Goal: Task Accomplishment & Management: Manage account settings

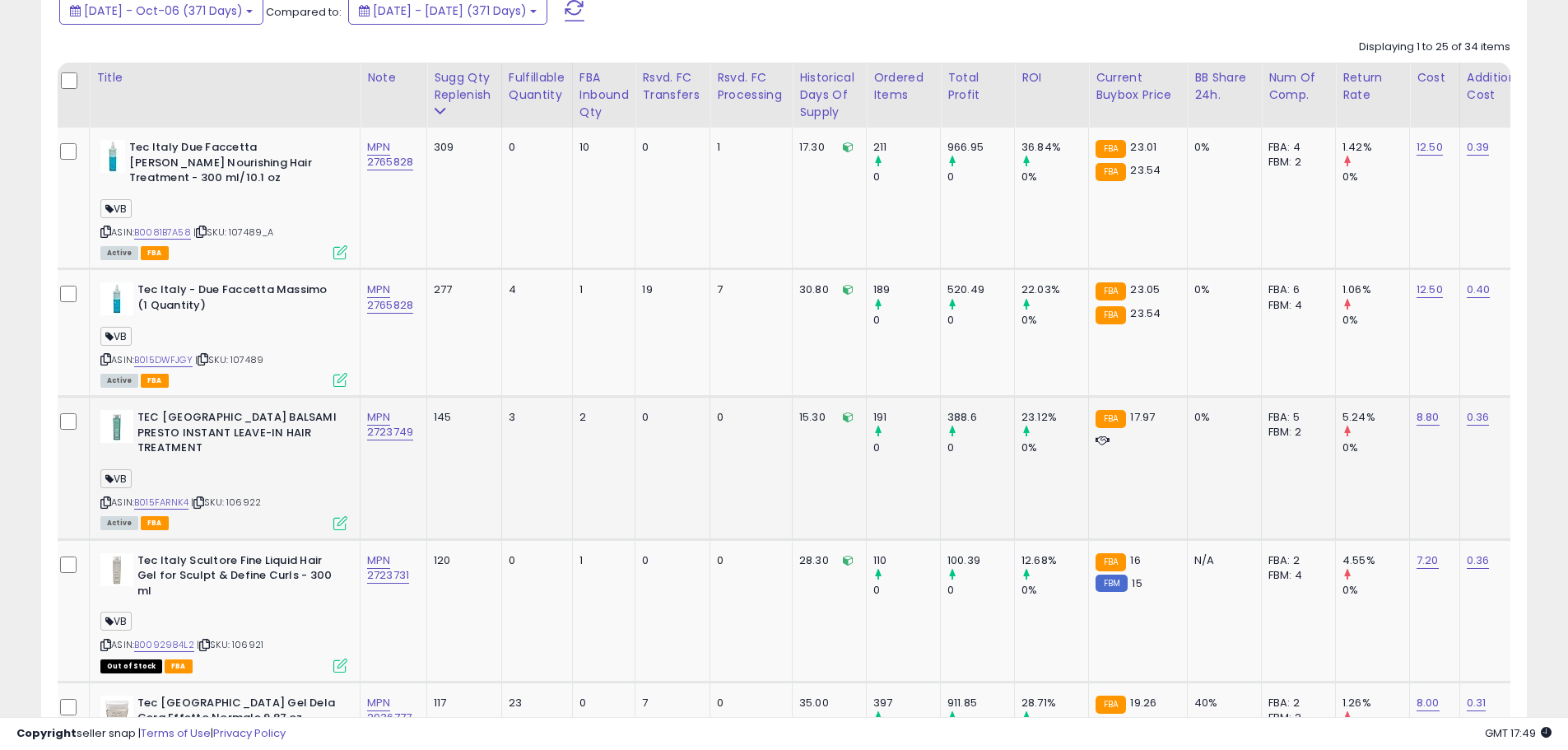
scroll to position [929, 0]
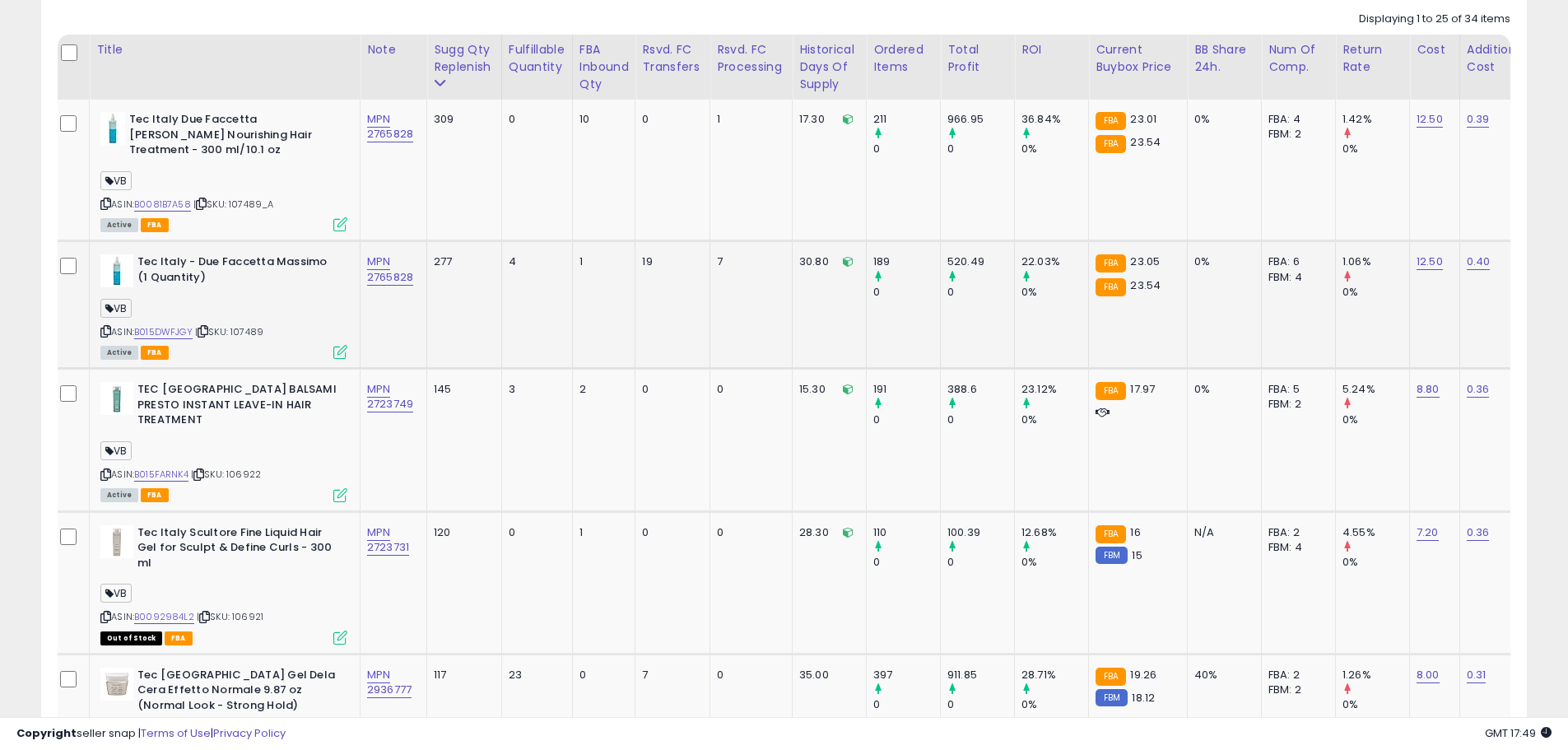
click at [249, 330] on span "| SKU: 107489" at bounding box center [229, 331] width 69 height 13
copy span "107489"
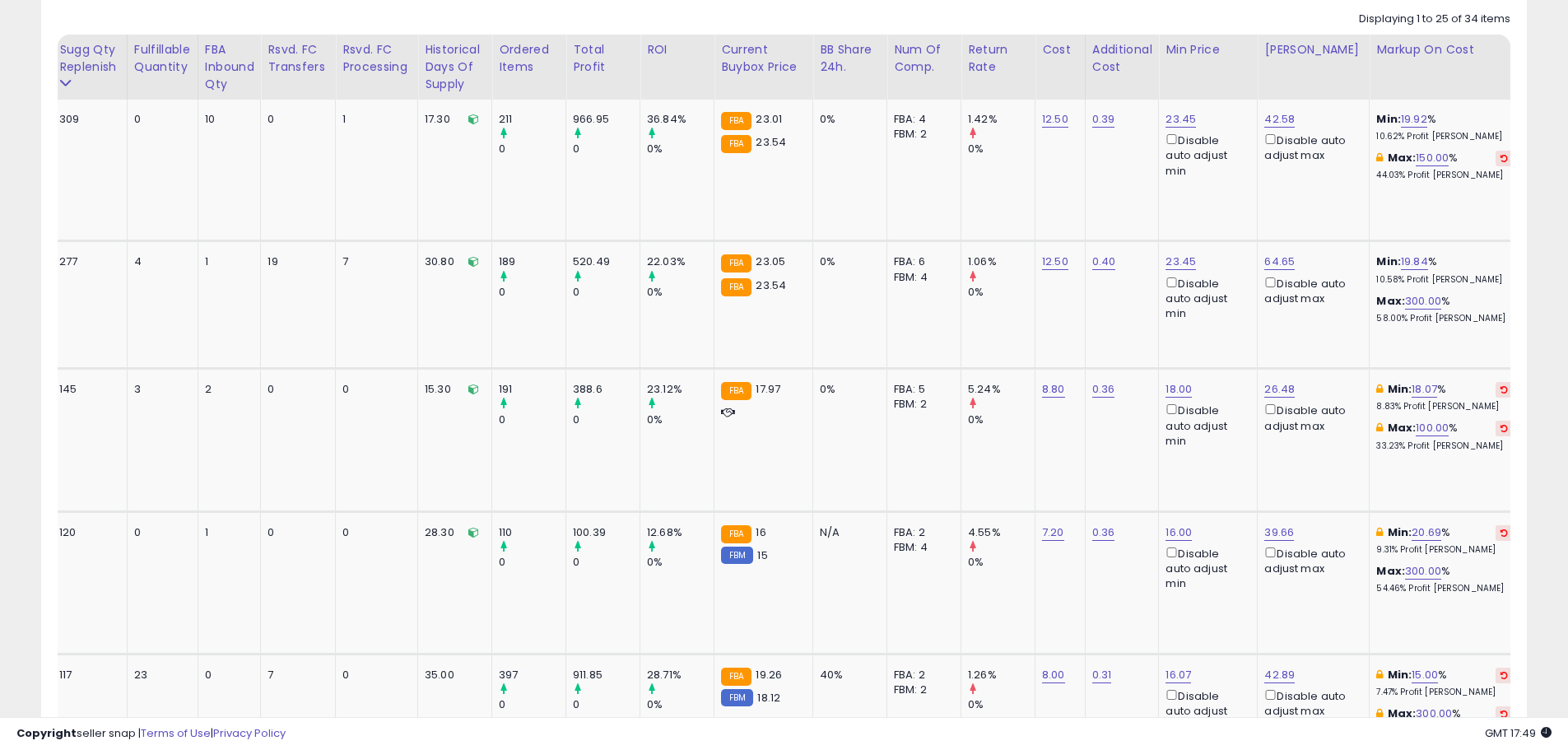
scroll to position [0, 0]
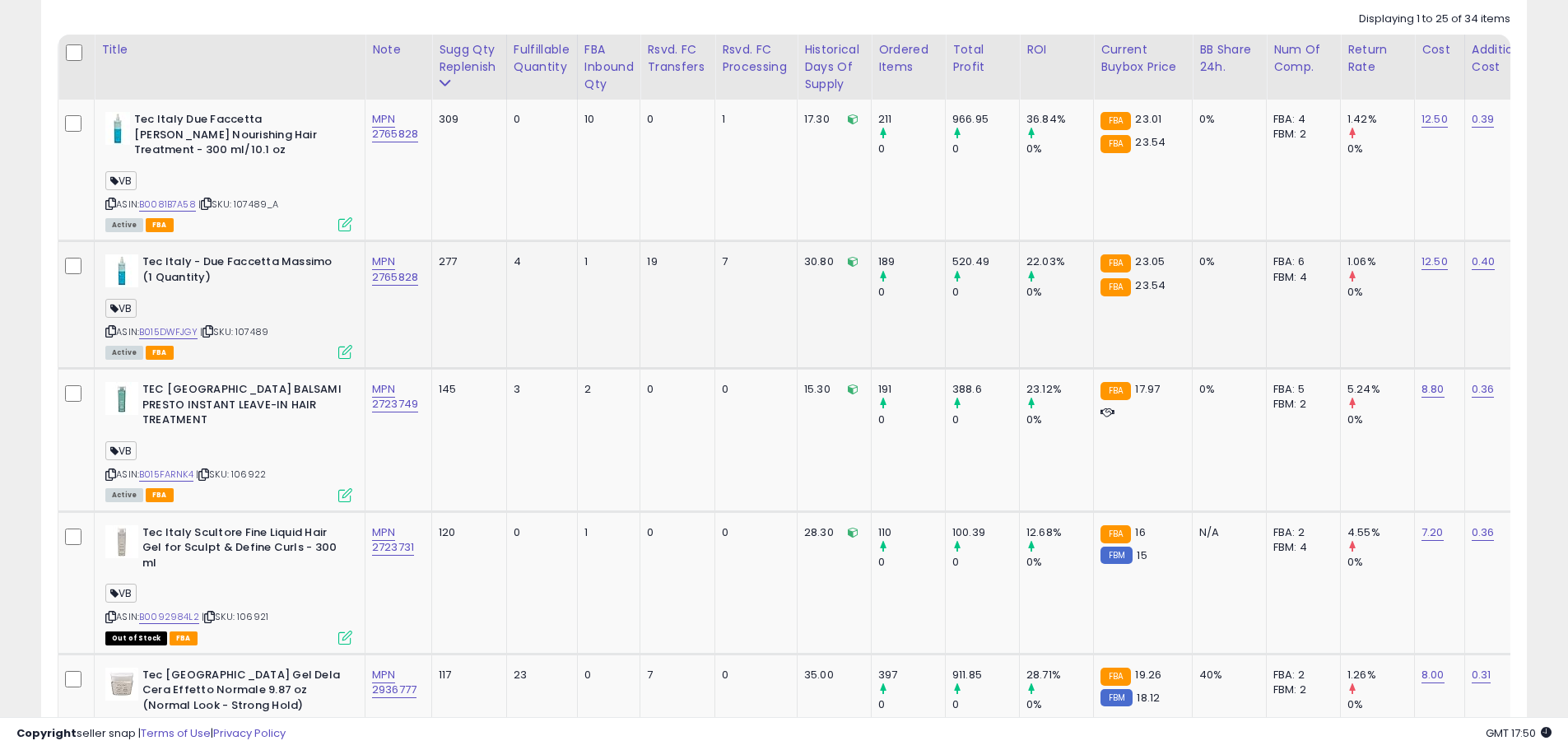
copy span "107489"
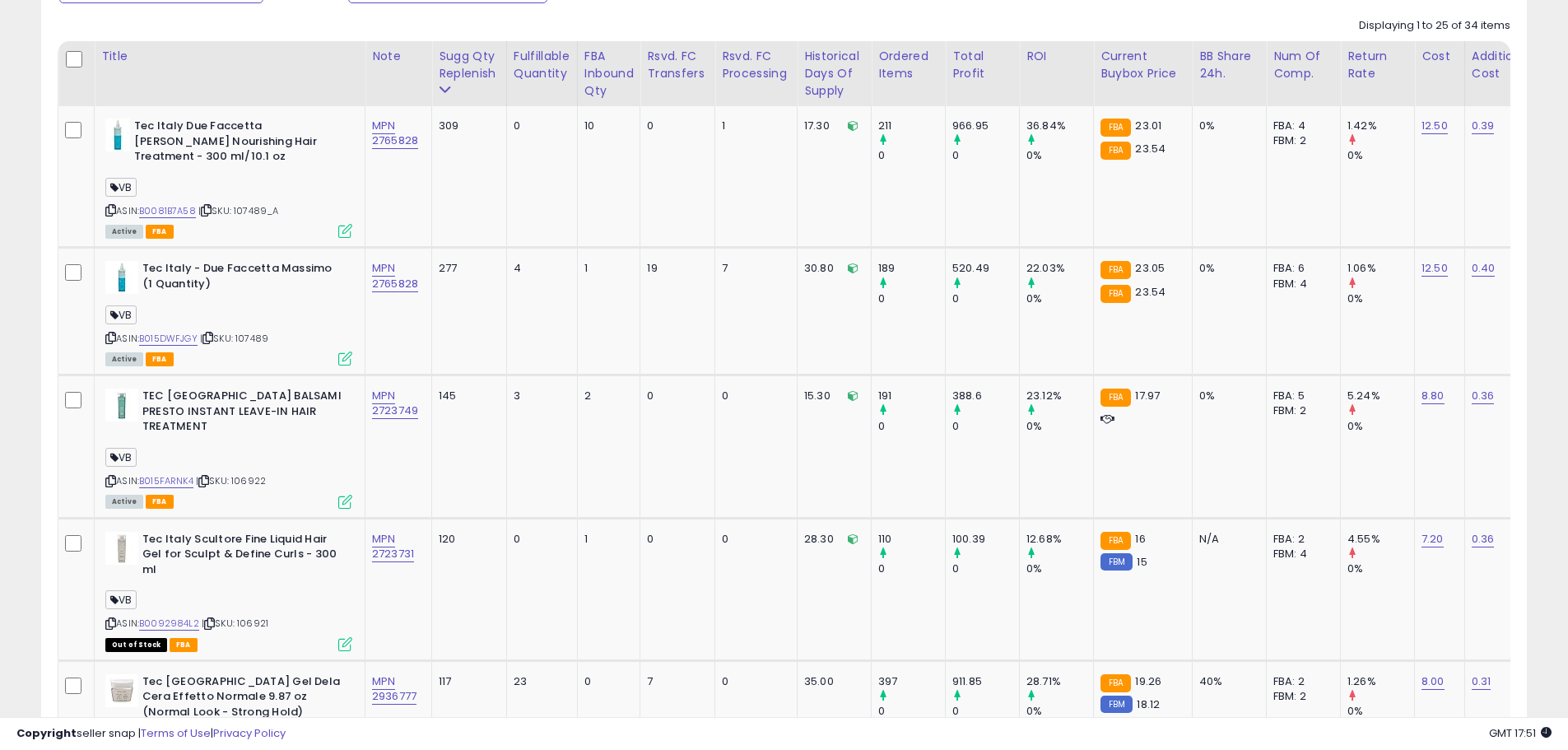
scroll to position [600, 0]
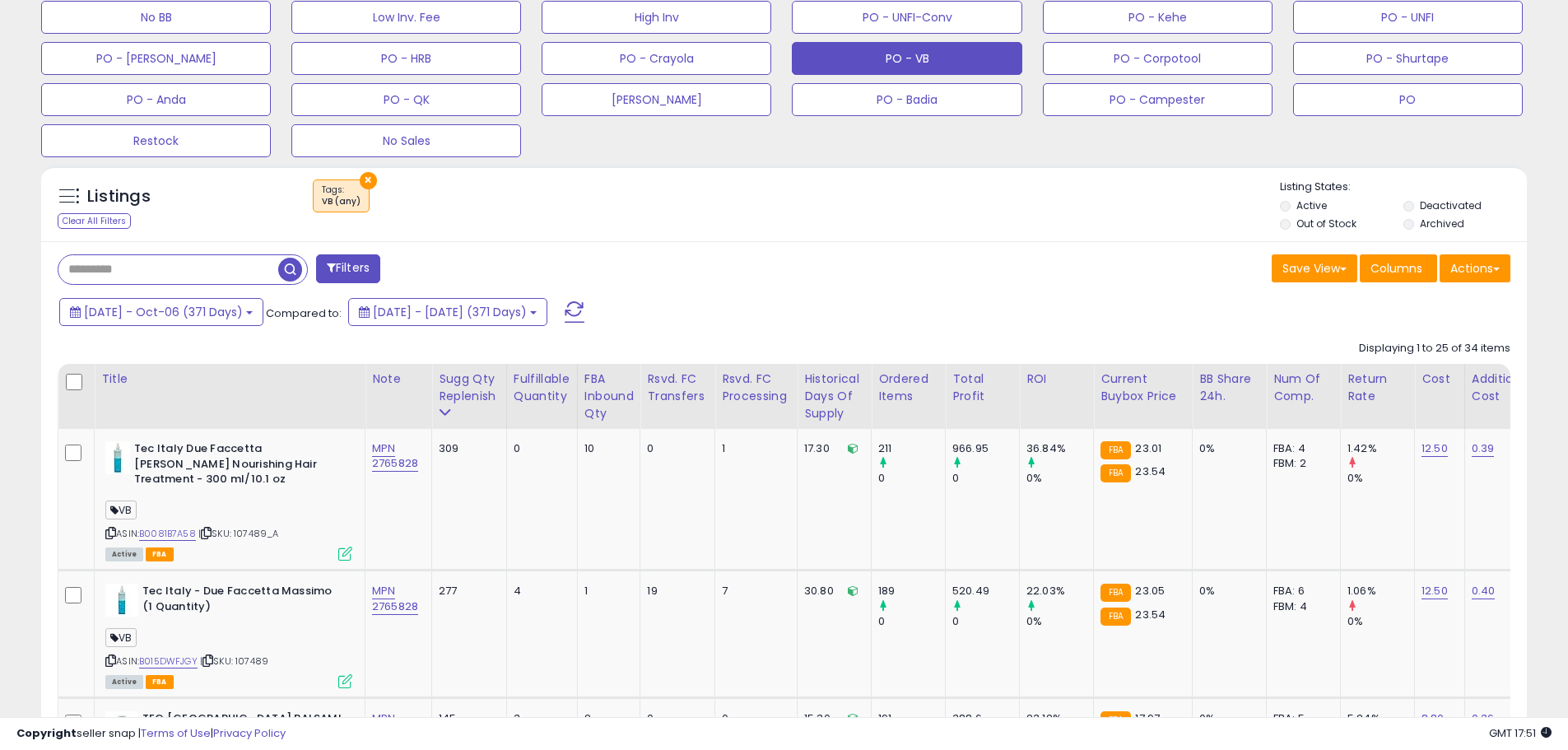
click at [168, 265] on input "text" at bounding box center [168, 269] width 220 height 29
paste input "******"
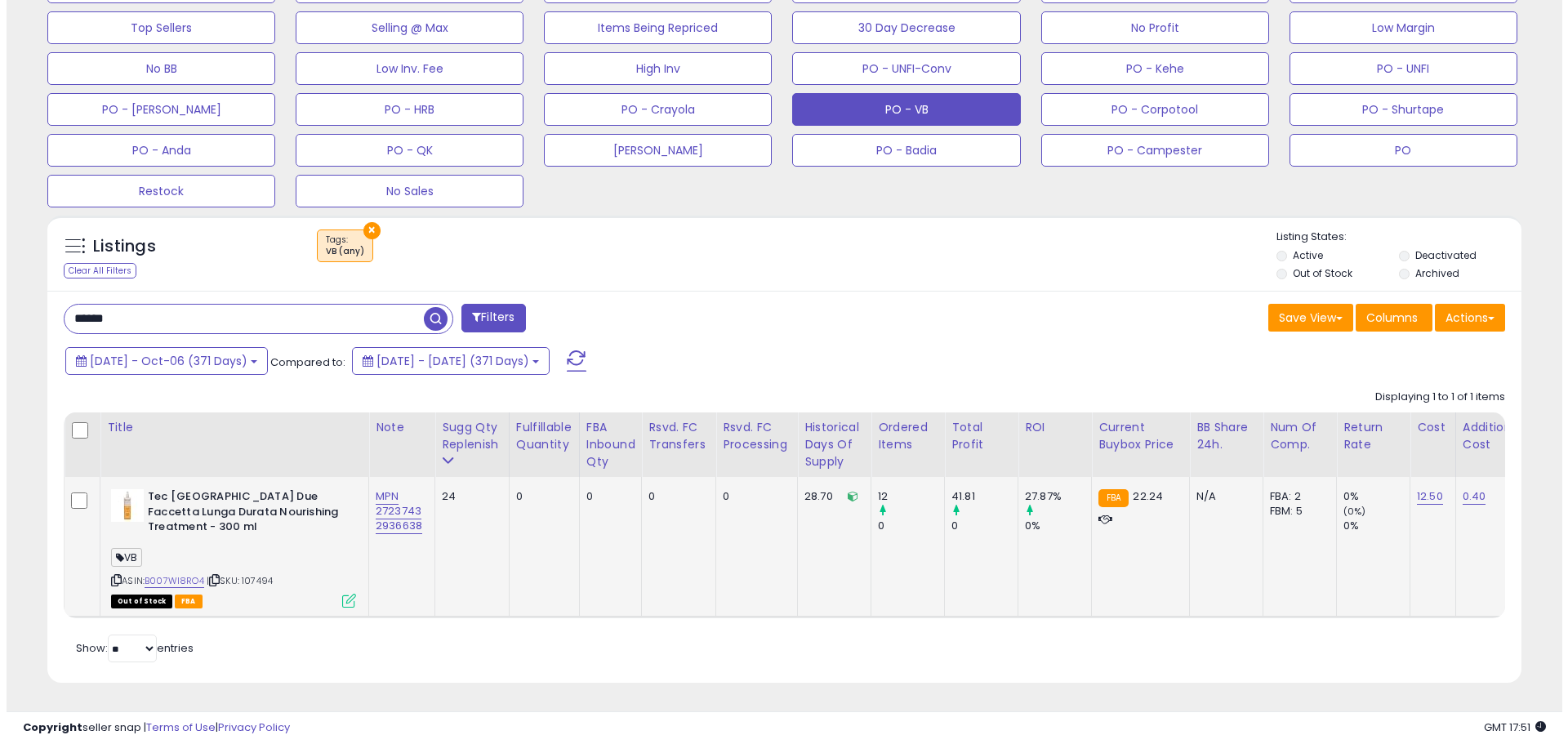
scroll to position [335, 855]
drag, startPoint x: 140, startPoint y: 293, endPoint x: 46, endPoint y: 287, distance: 94.2
click at [46, 290] on div "****** Filters Save View Save As New View Update Current View" at bounding box center [778, 487] width 1474 height 393
click at [117, 307] on input "******" at bounding box center [238, 318] width 360 height 29
drag, startPoint x: 125, startPoint y: 307, endPoint x: 19, endPoint y: 304, distance: 106.0
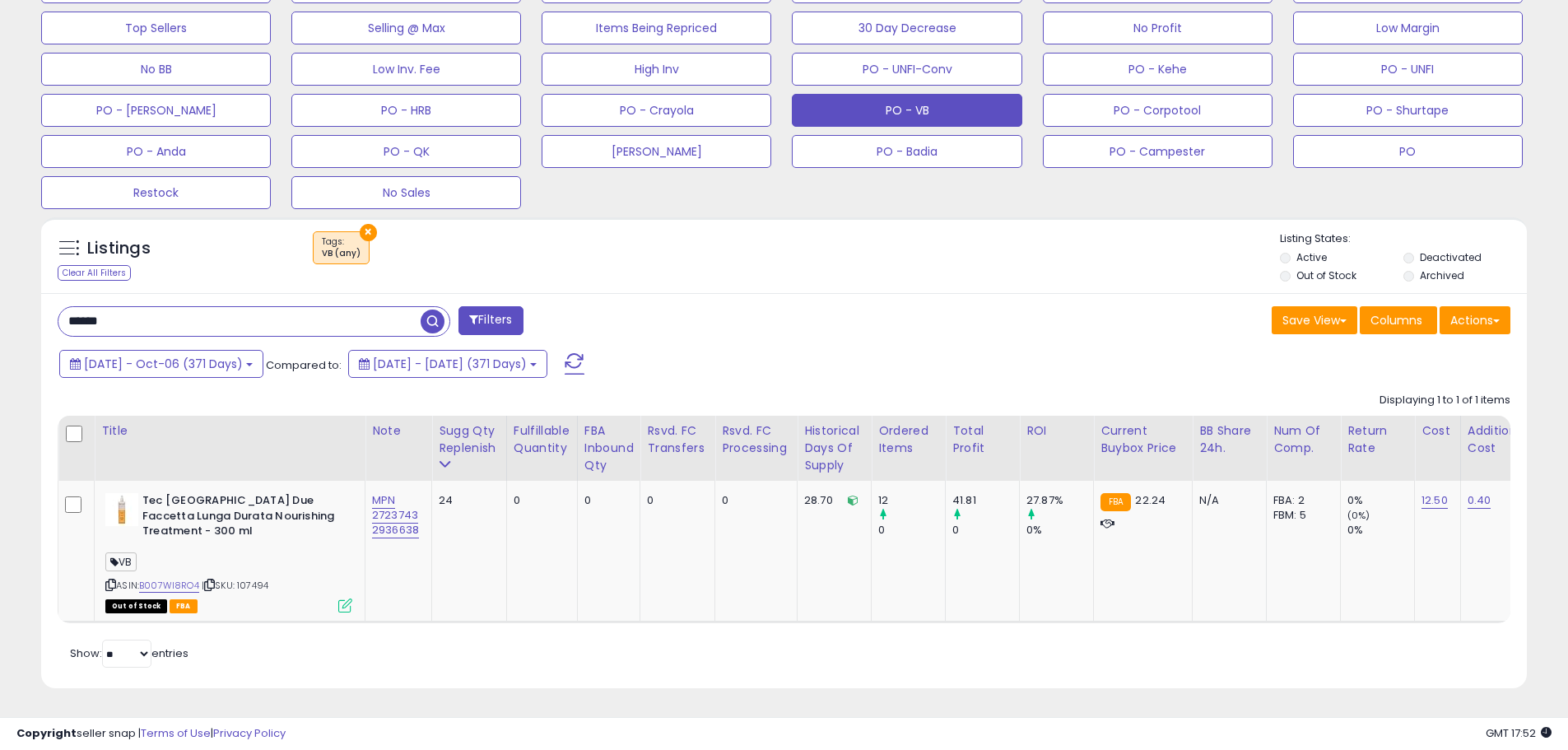
click at [19, 307] on div "**********" at bounding box center [784, 116] width 1552 height 1187
paste input "text"
type input "******"
click at [486, 308] on button "Filters" at bounding box center [490, 320] width 64 height 29
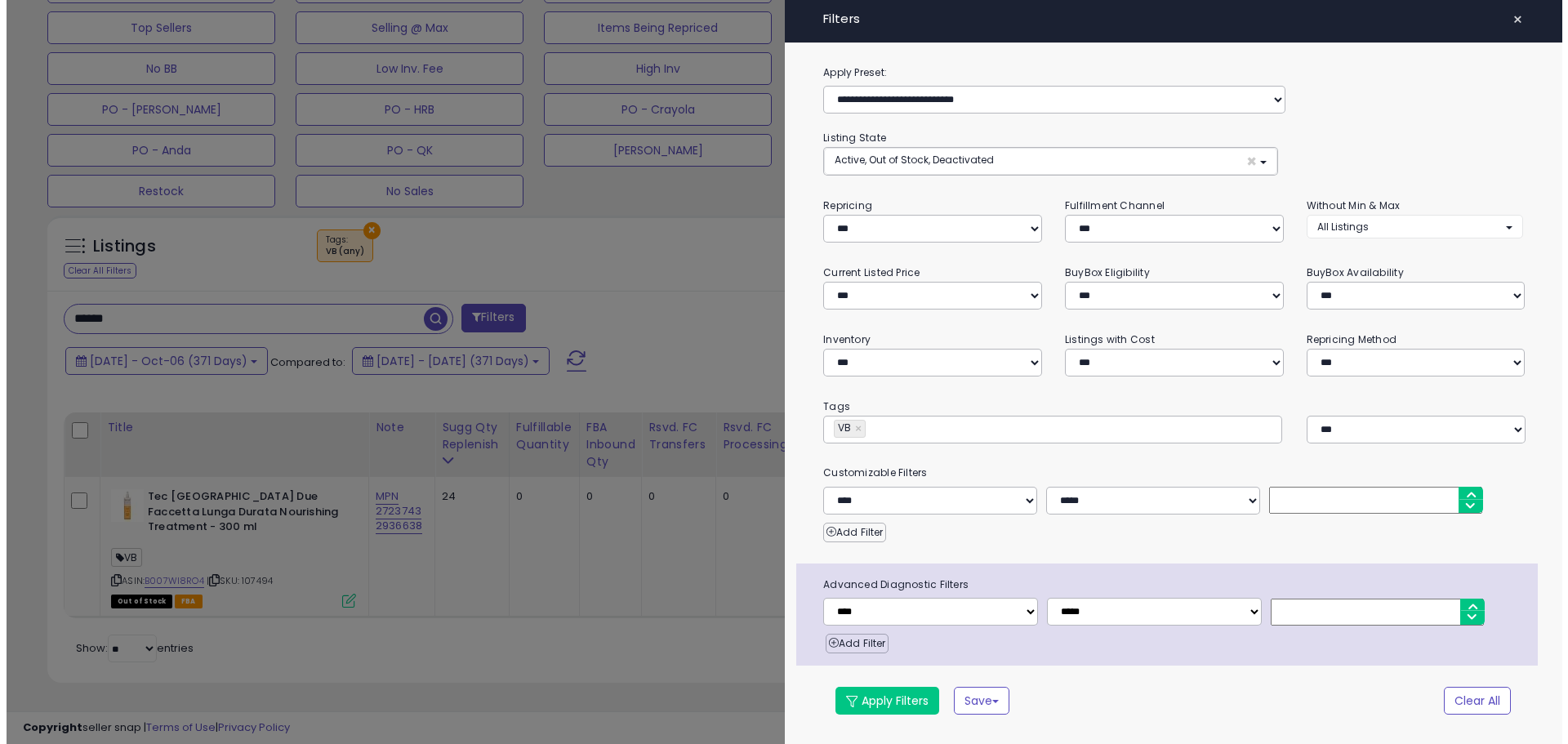
scroll to position [335, 863]
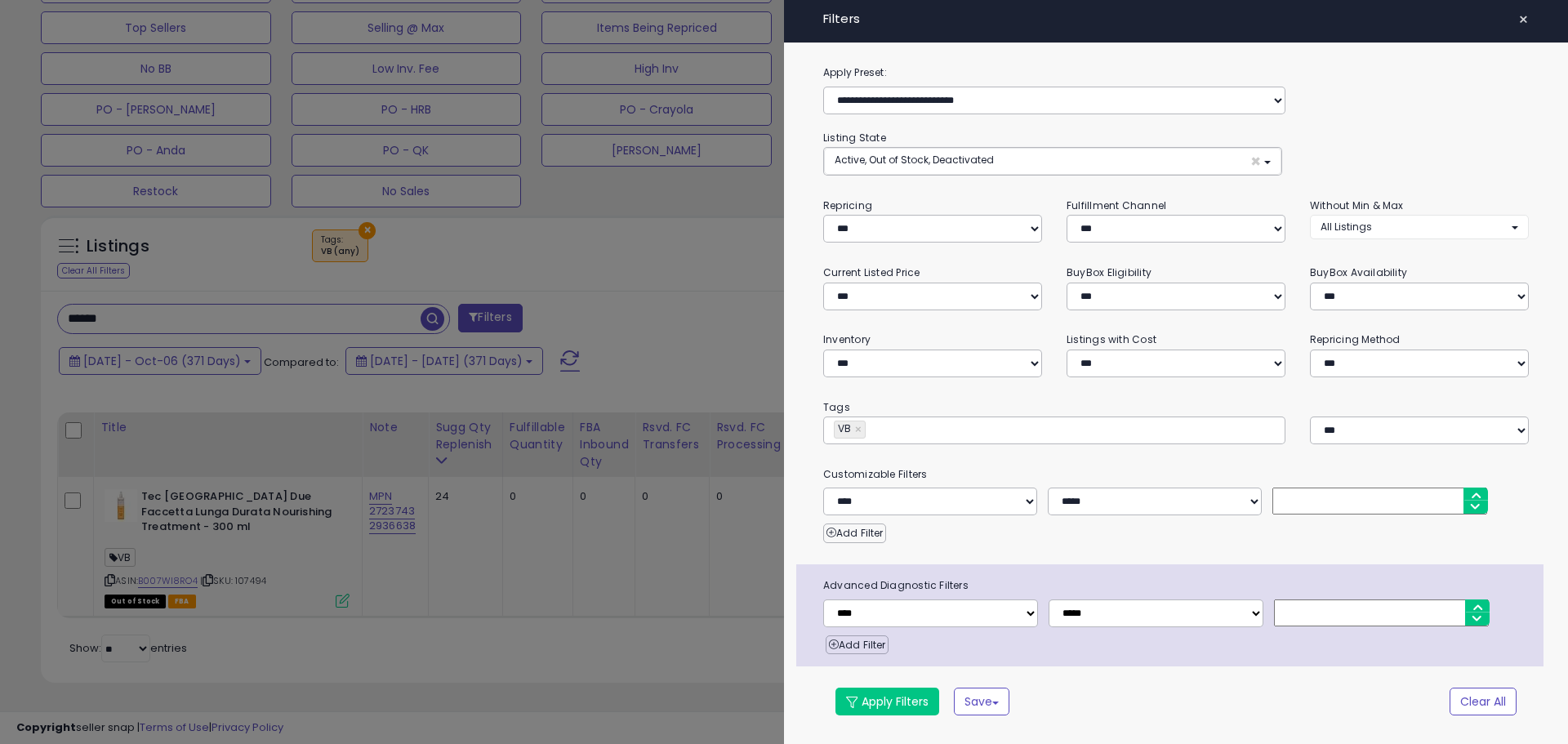
drag, startPoint x: 1519, startPoint y: 21, endPoint x: 1495, endPoint y: 29, distance: 25.3
click at [1518, 21] on span "×" at bounding box center [1523, 19] width 11 height 23
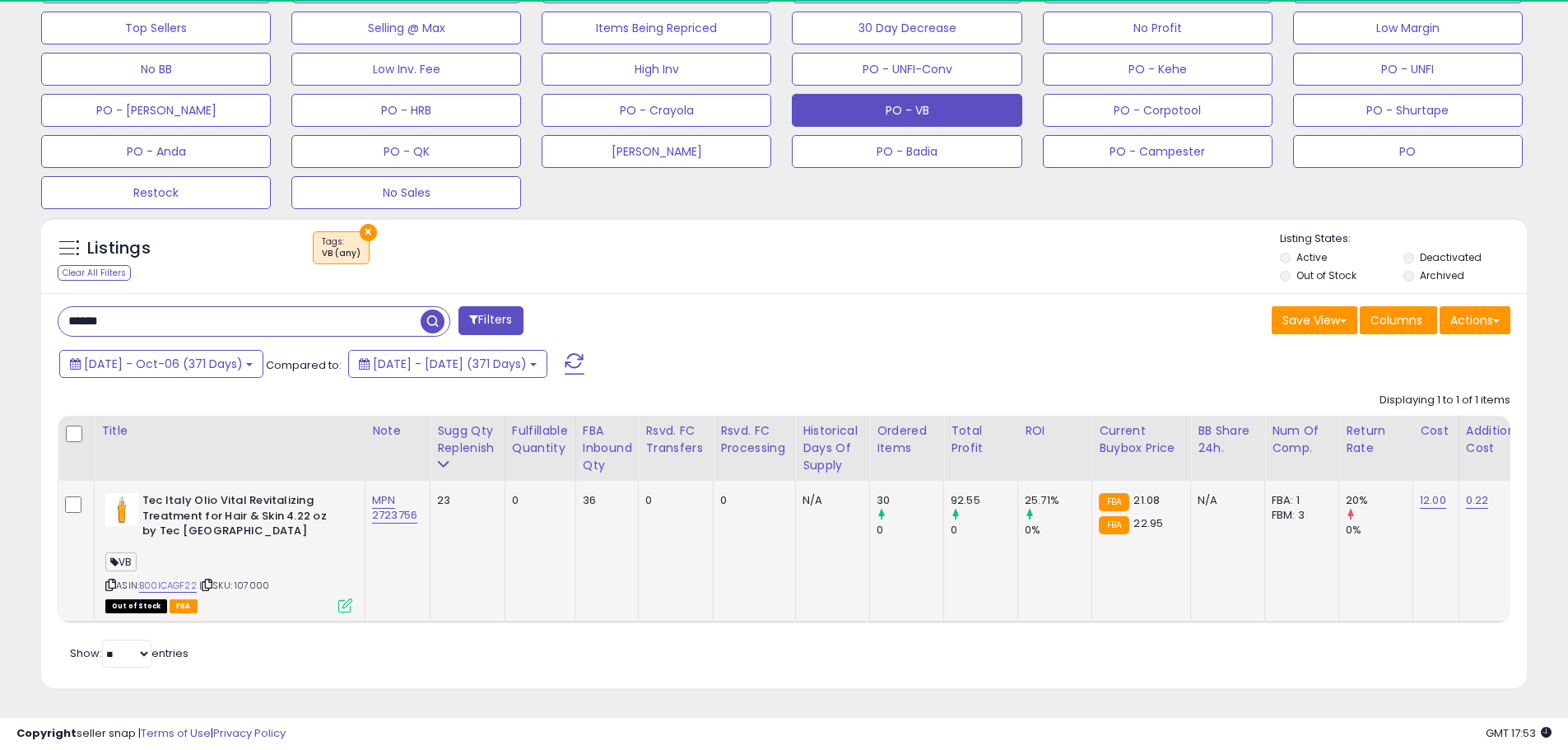
scroll to position [338, 862]
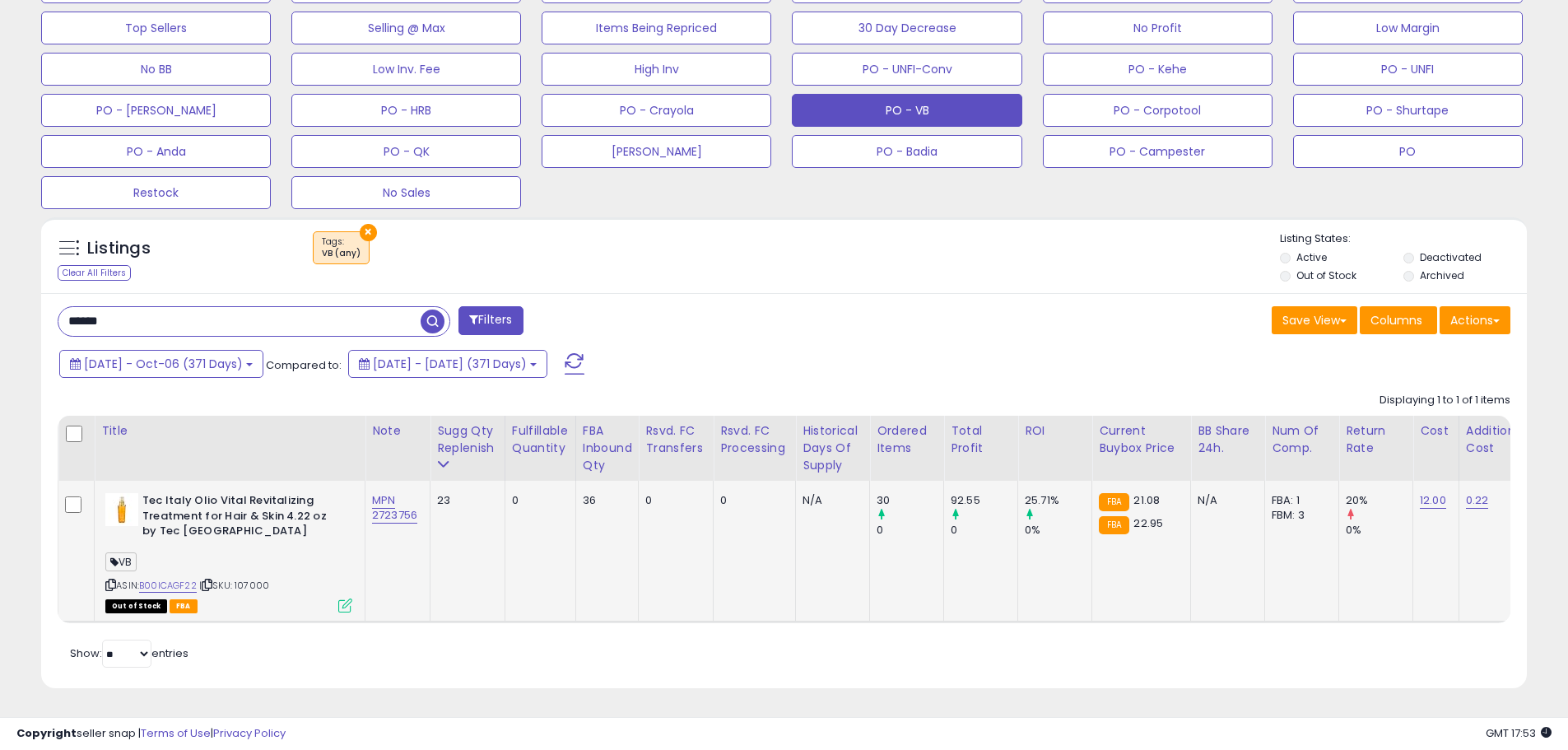
click at [264, 579] on span "| SKU: 107000" at bounding box center [234, 585] width 70 height 13
copy span "107000"
drag, startPoint x: 143, startPoint y: 311, endPoint x: 13, endPoint y: 297, distance: 130.8
click at [13, 297] on div "**********" at bounding box center [784, 116] width 1552 height 1187
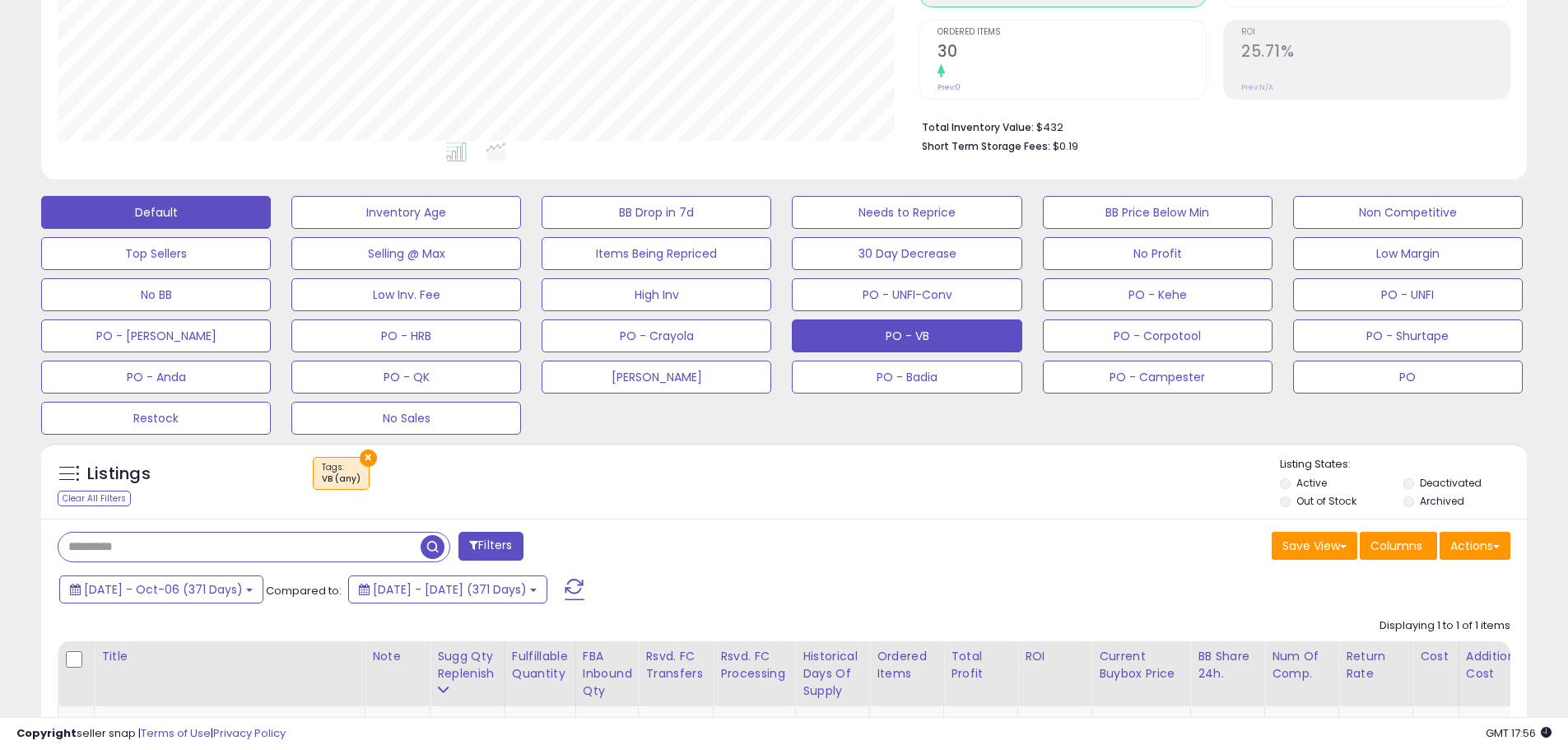
scroll to position [314, 0]
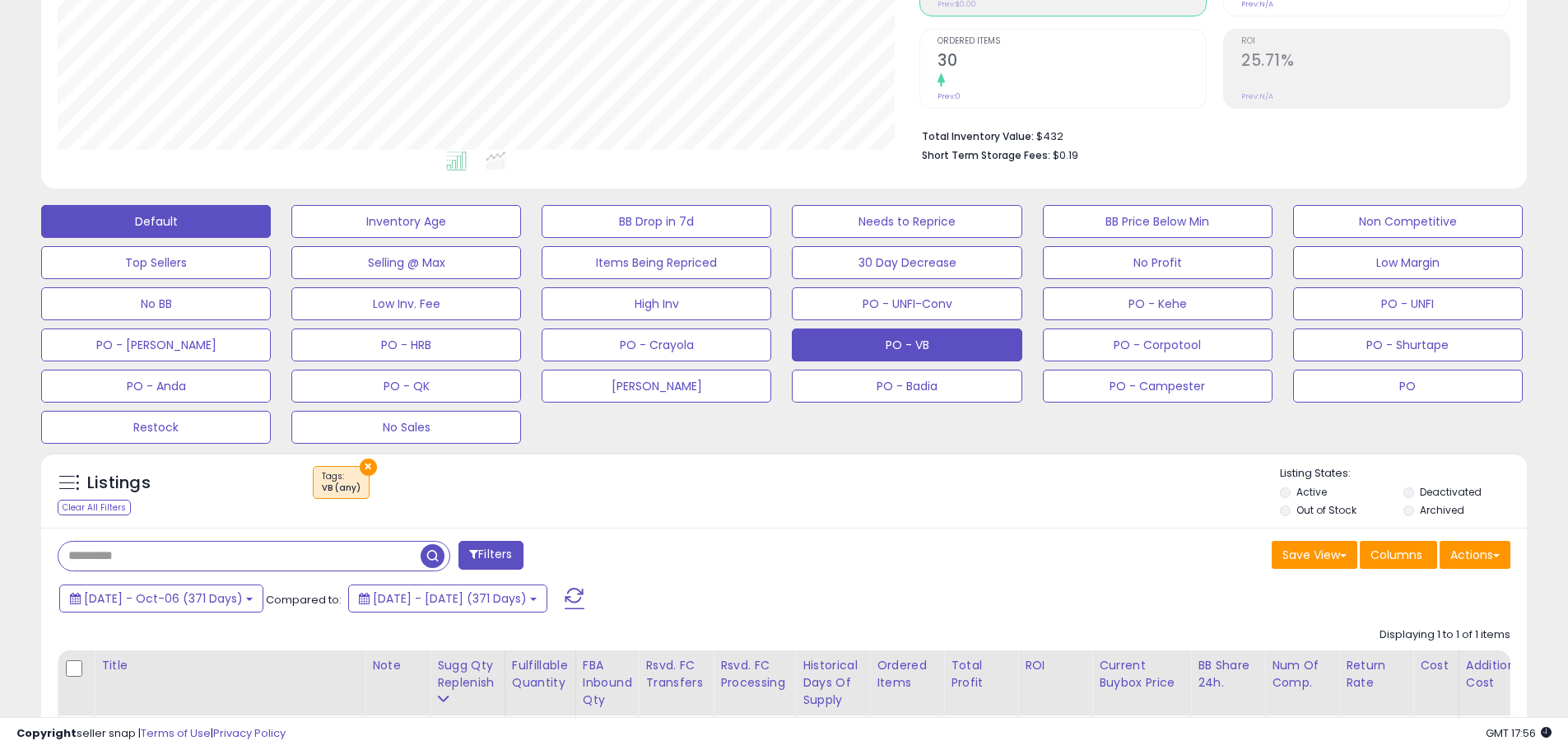
click at [182, 222] on button "Default" at bounding box center [155, 221] width 230 height 33
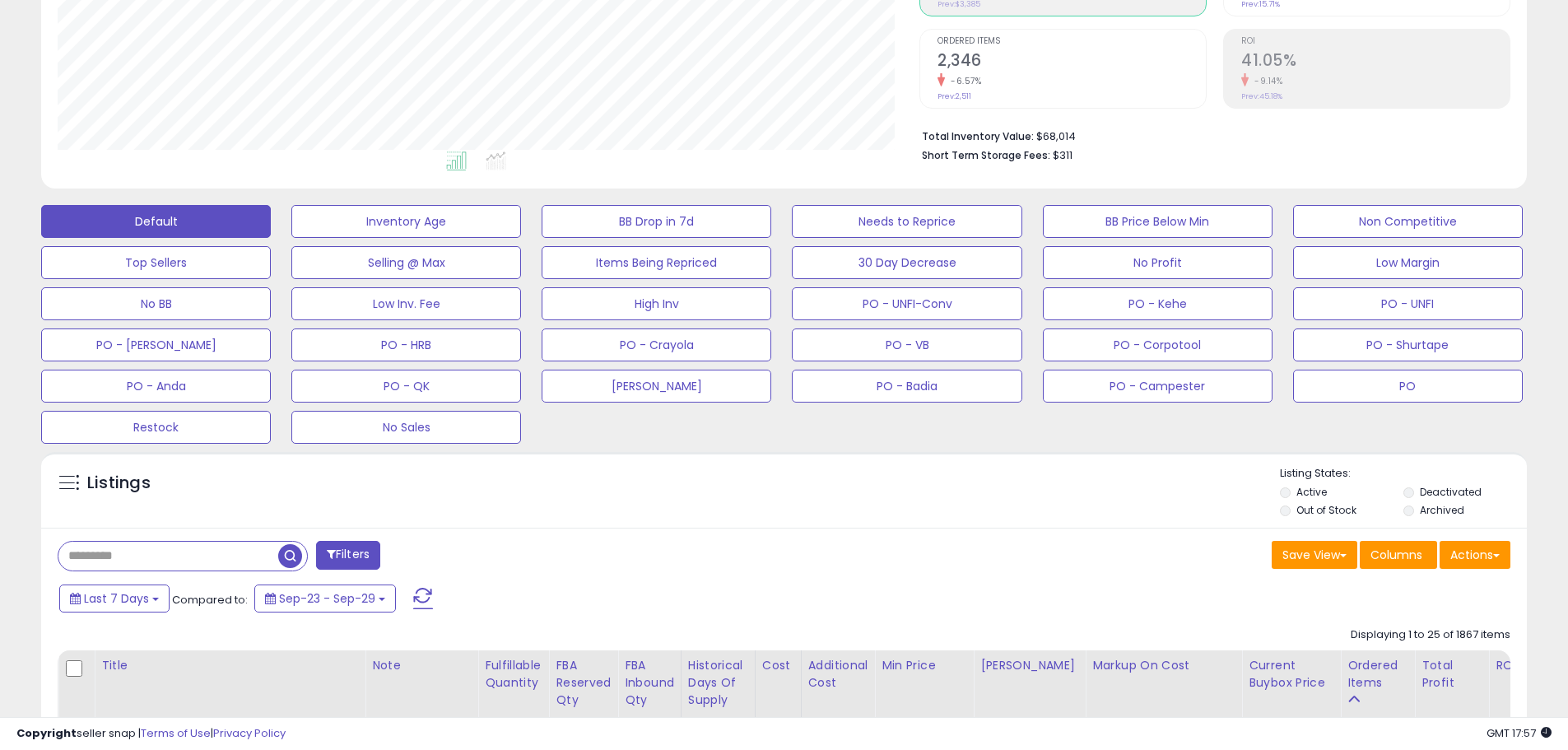
scroll to position [338, 862]
click at [111, 559] on input "text" at bounding box center [168, 556] width 220 height 29
type input "*"
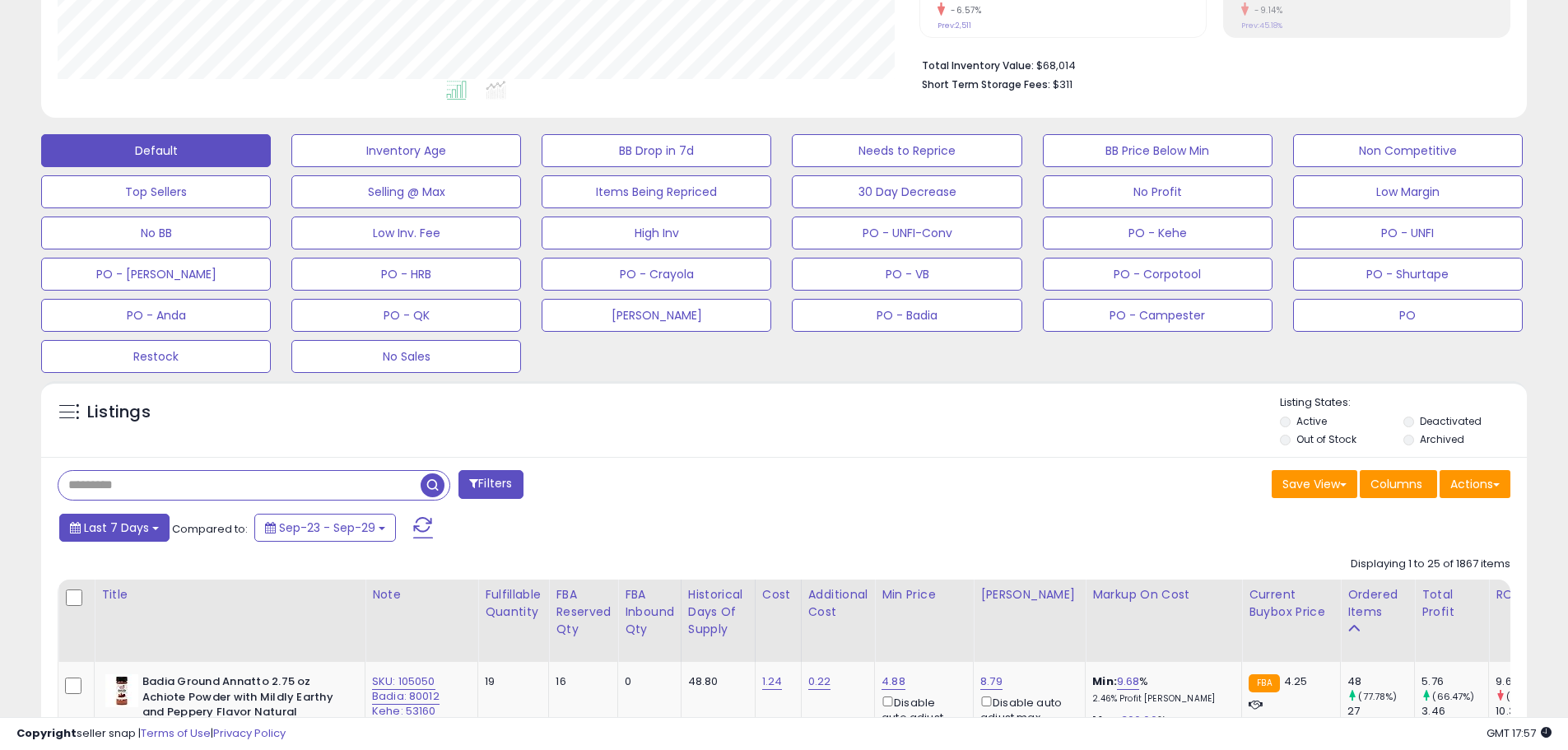
scroll to position [314, 0]
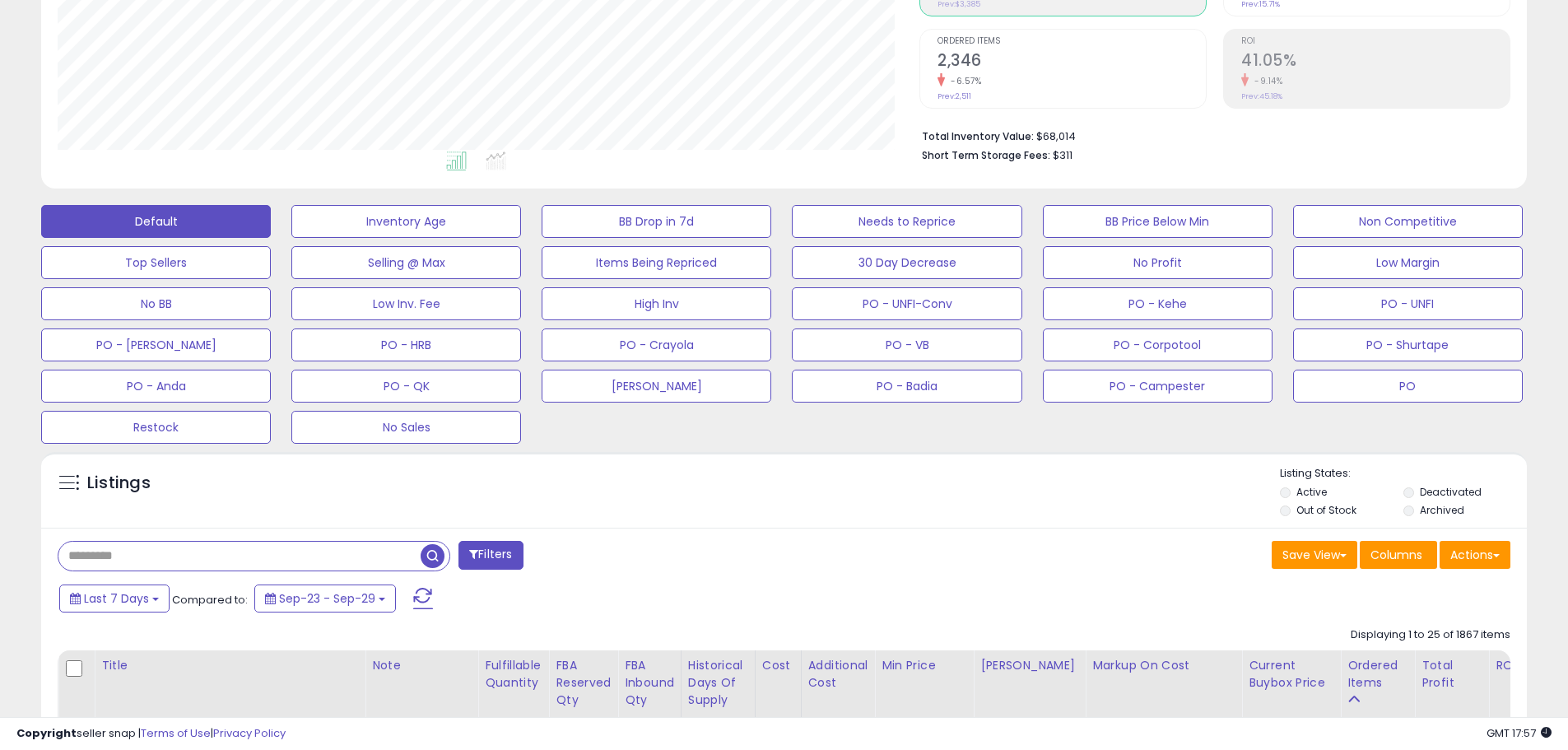
click at [121, 561] on input "text" at bounding box center [240, 556] width 363 height 29
type input "*"
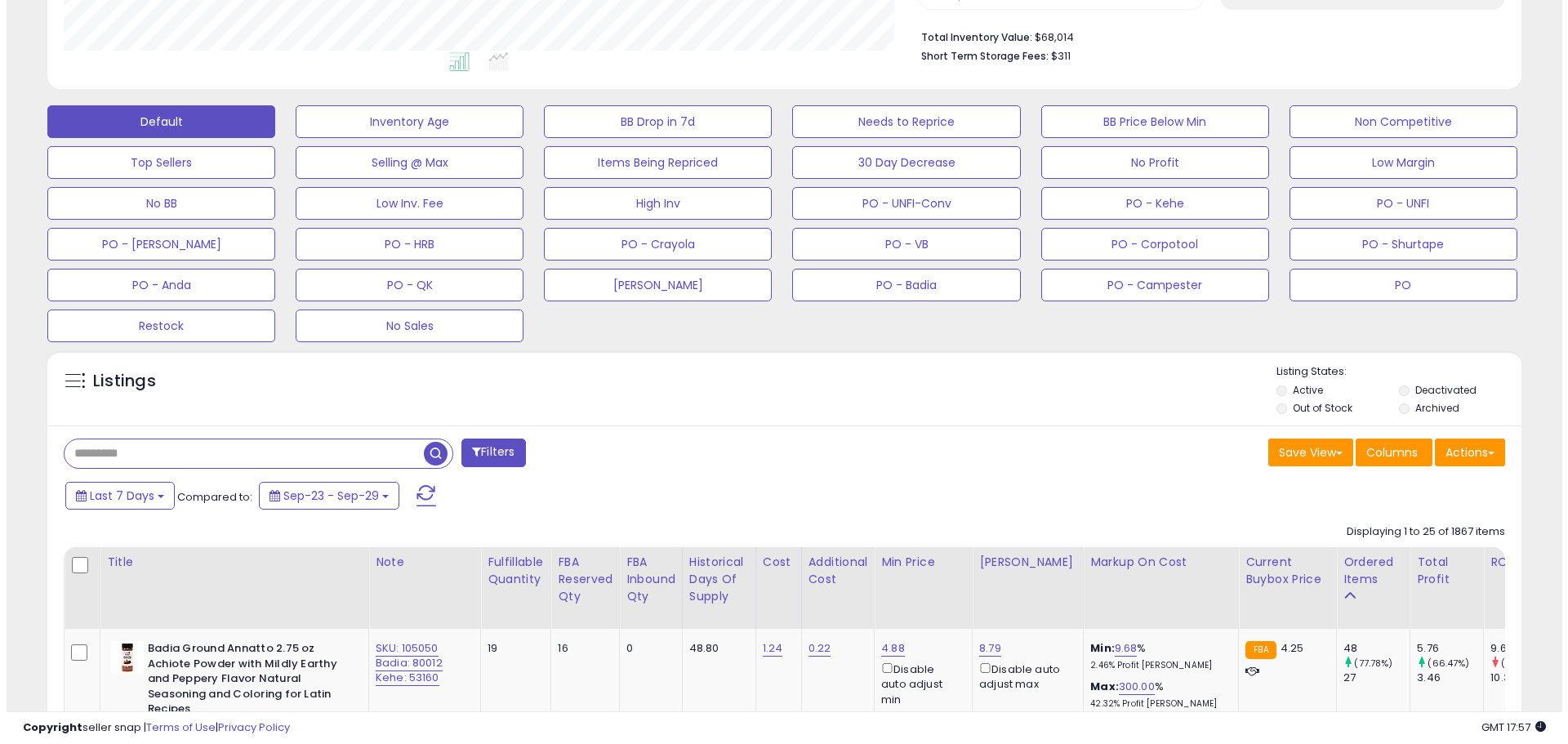
scroll to position [393, 0]
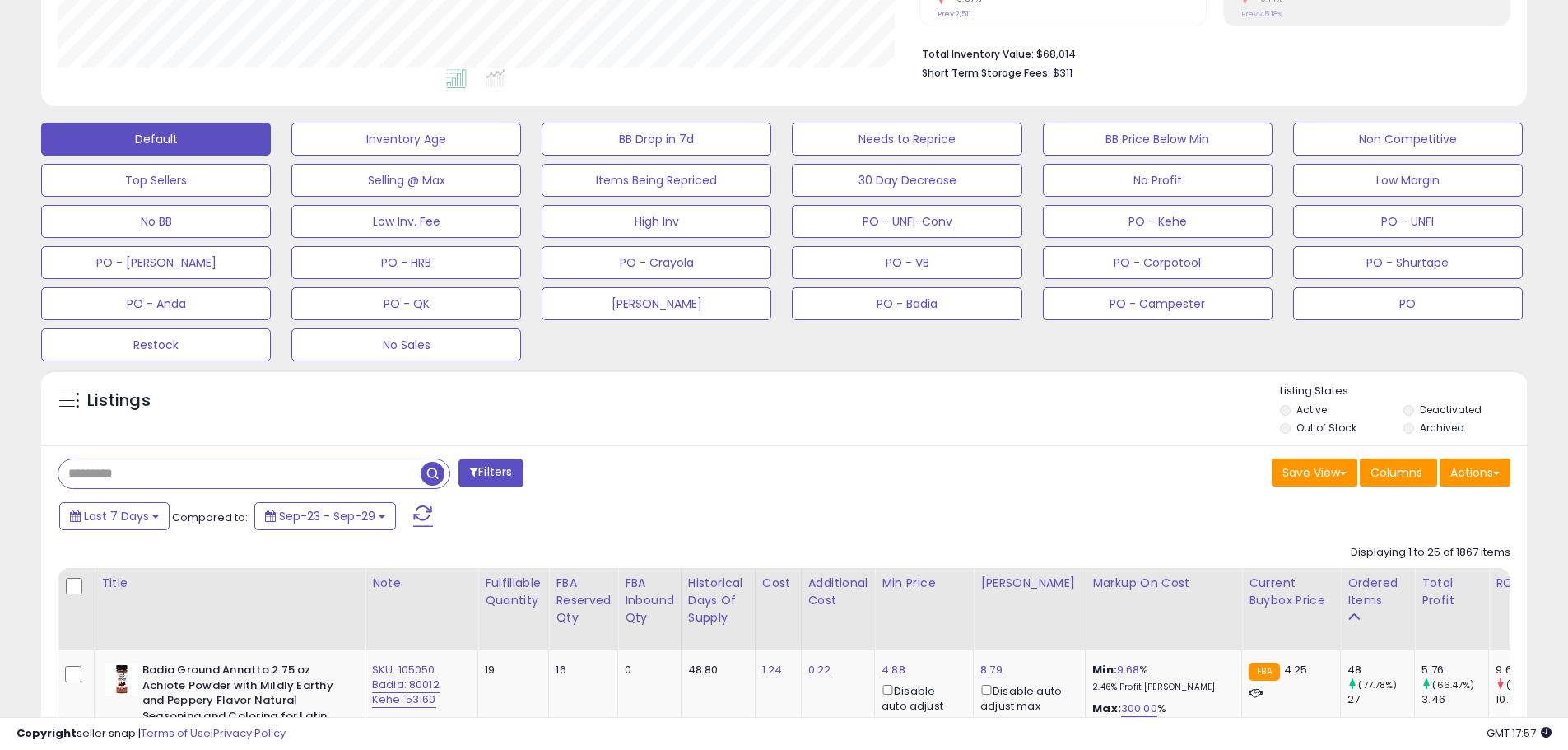
click at [98, 477] on input "text" at bounding box center [240, 473] width 363 height 29
click at [469, 135] on button "Inventory Age" at bounding box center [406, 138] width 230 height 33
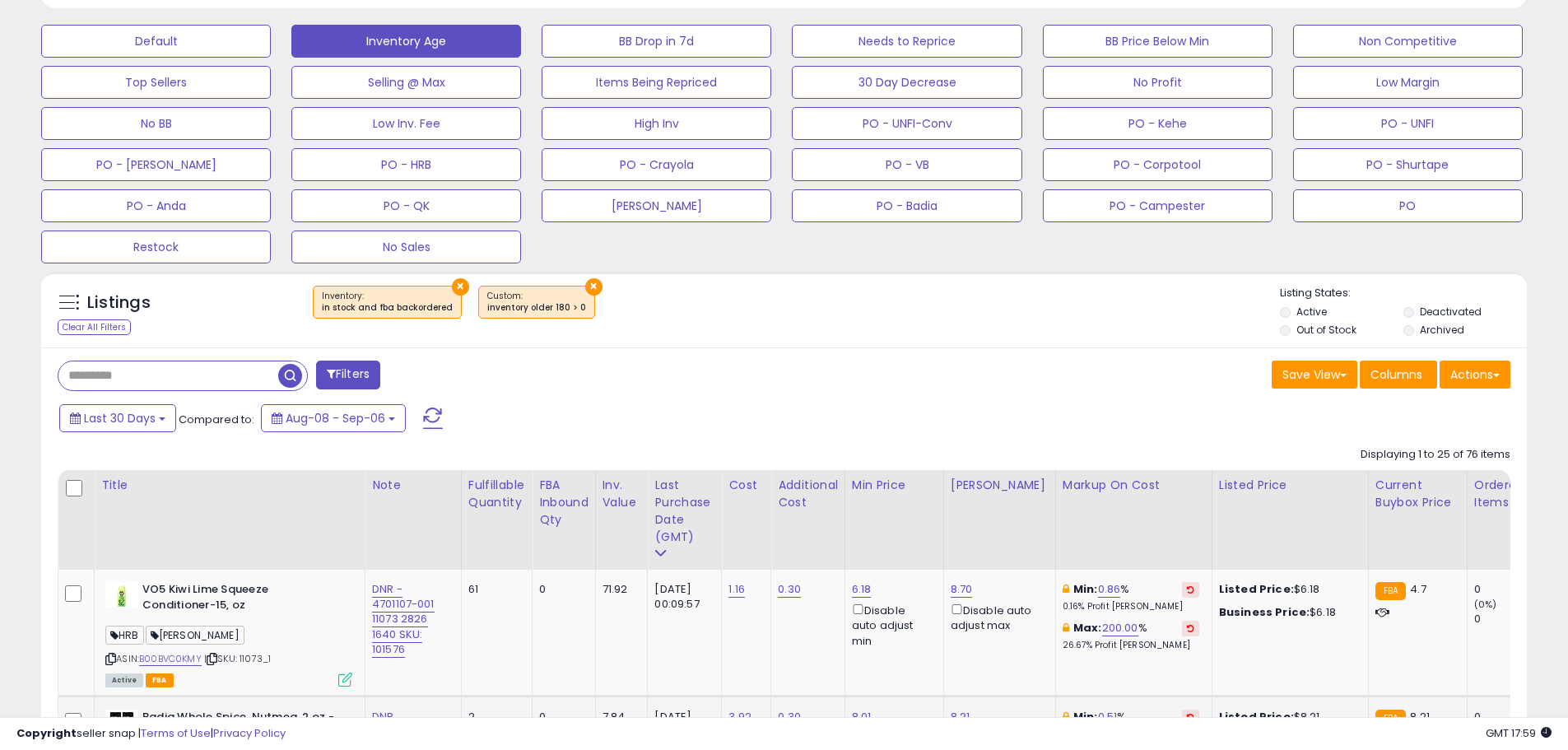
scroll to position [642, 0]
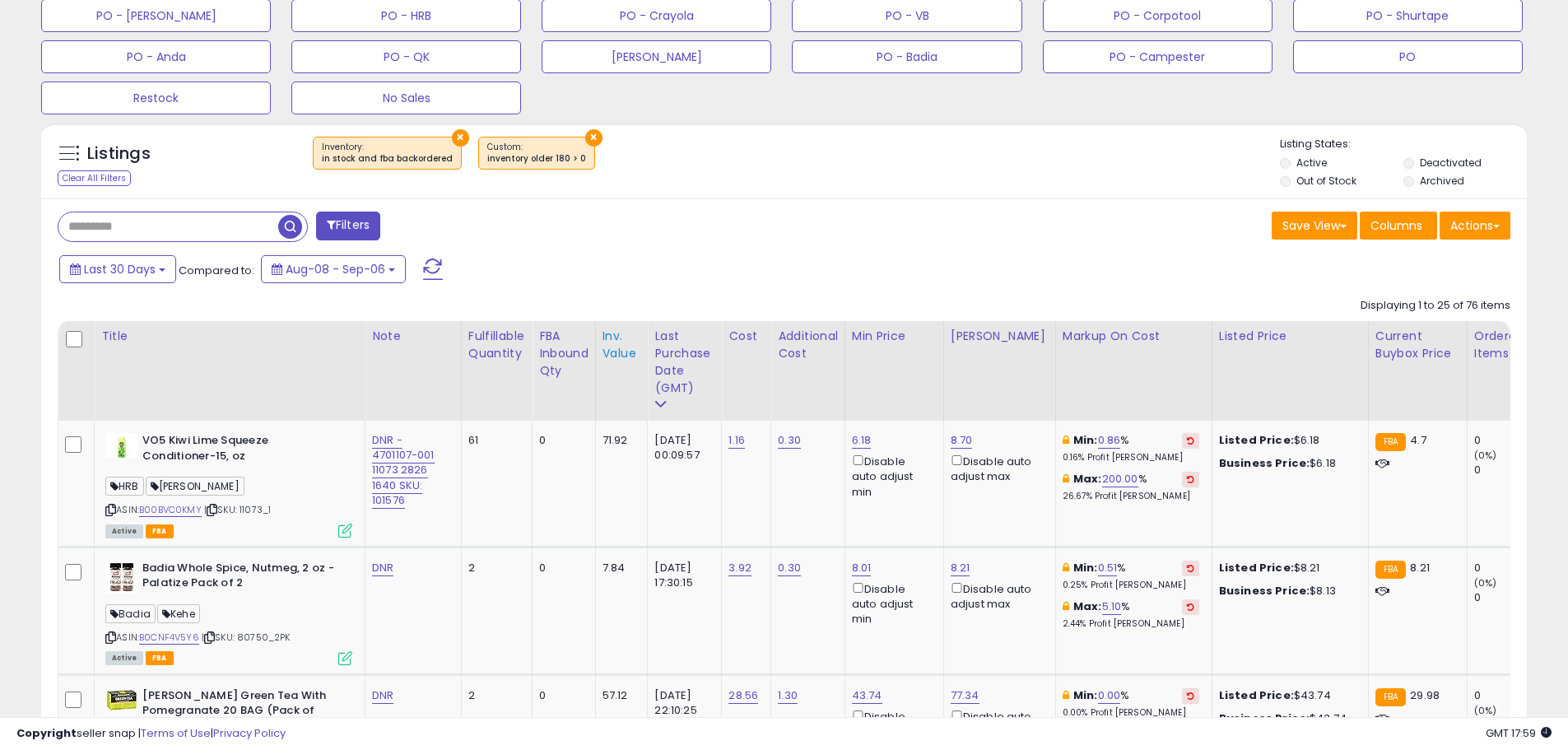
click at [605, 349] on div "Inv. value" at bounding box center [622, 345] width 39 height 35
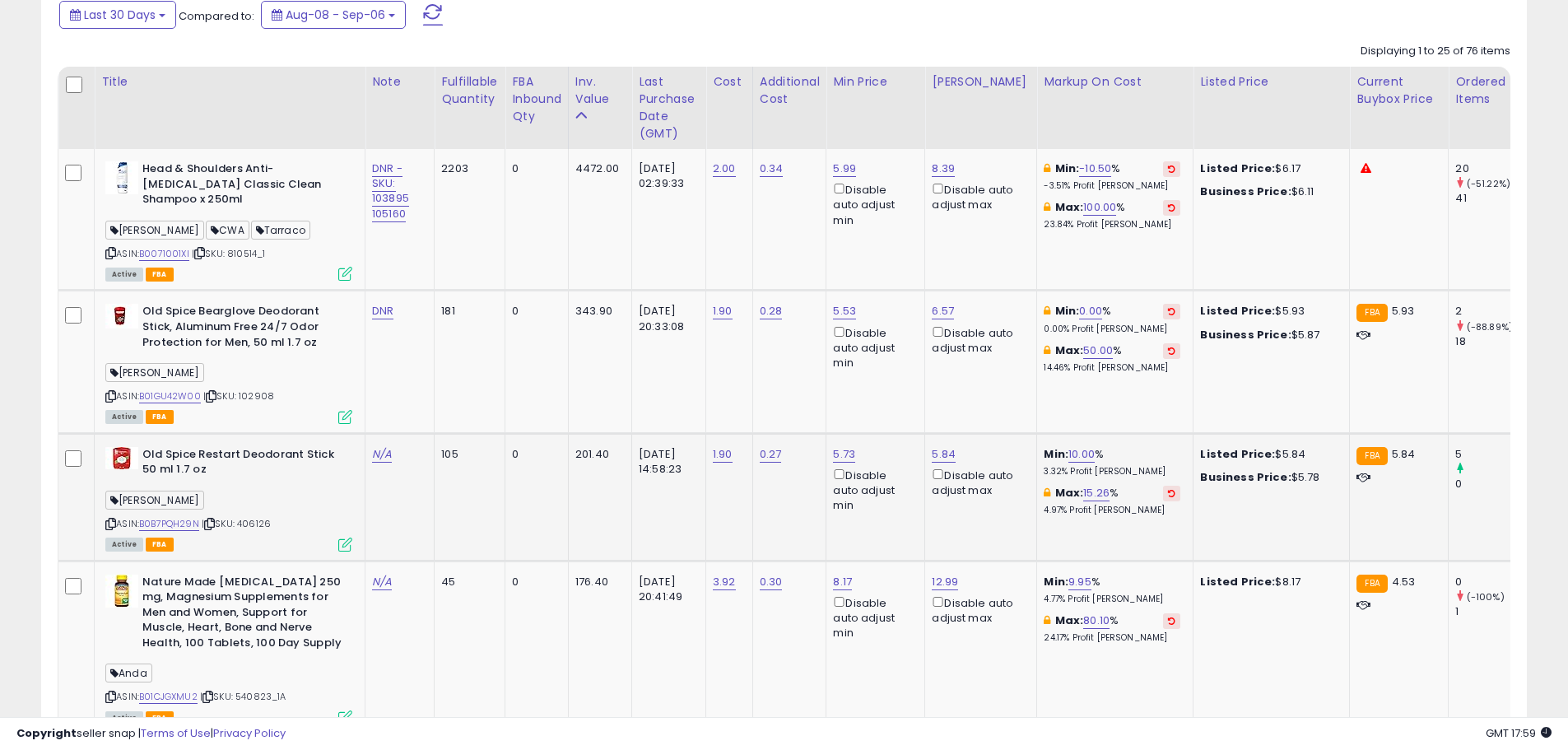
scroll to position [889, 0]
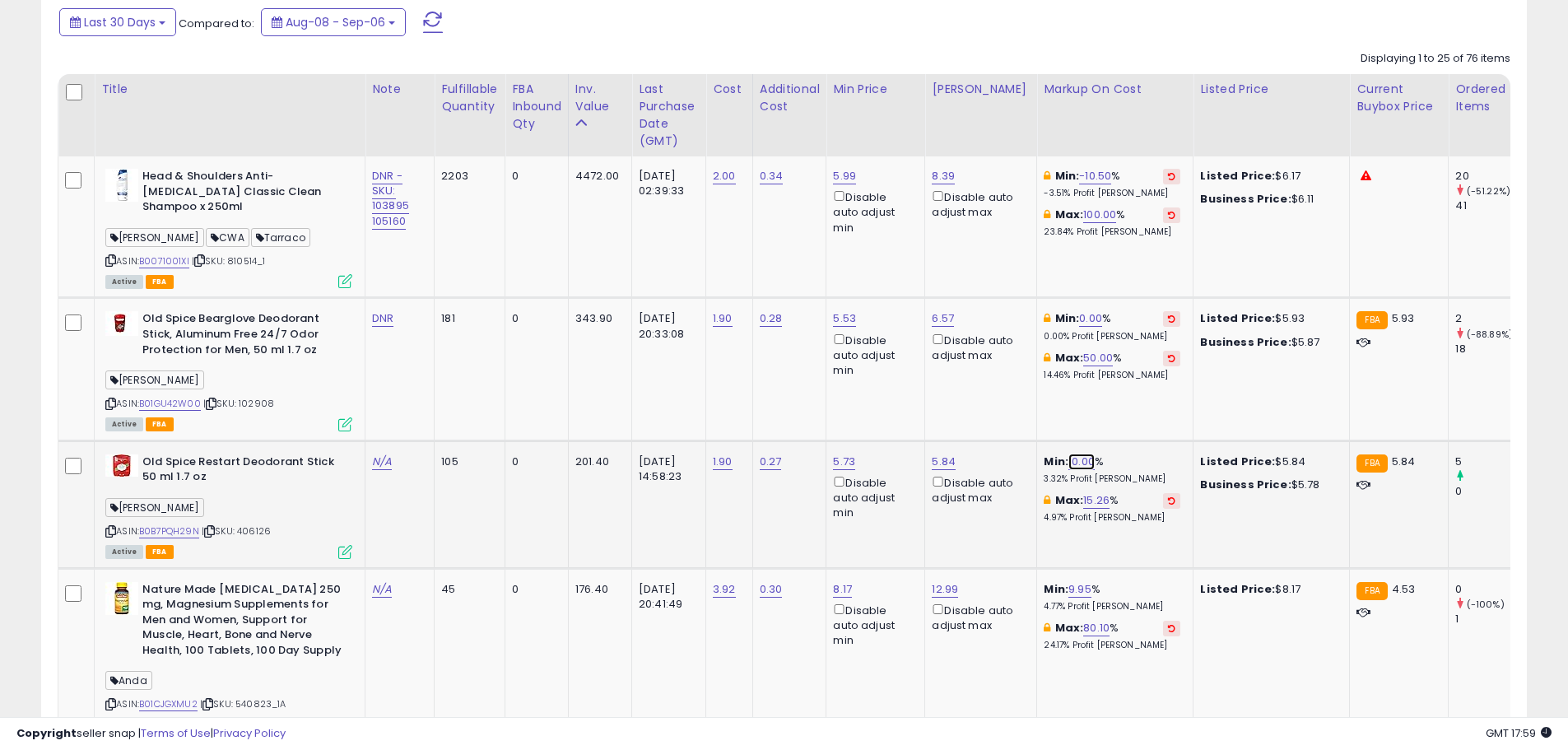
click at [1075, 453] on link "10.00" at bounding box center [1082, 461] width 26 height 17
drag, startPoint x: 1013, startPoint y: 391, endPoint x: 938, endPoint y: 391, distance: 75.0
click at [938, 391] on div "***** This will override store markup" at bounding box center [1058, 398] width 240 height 64
type input "*"
click at [1123, 386] on icon "submit" at bounding box center [1118, 386] width 10 height 10
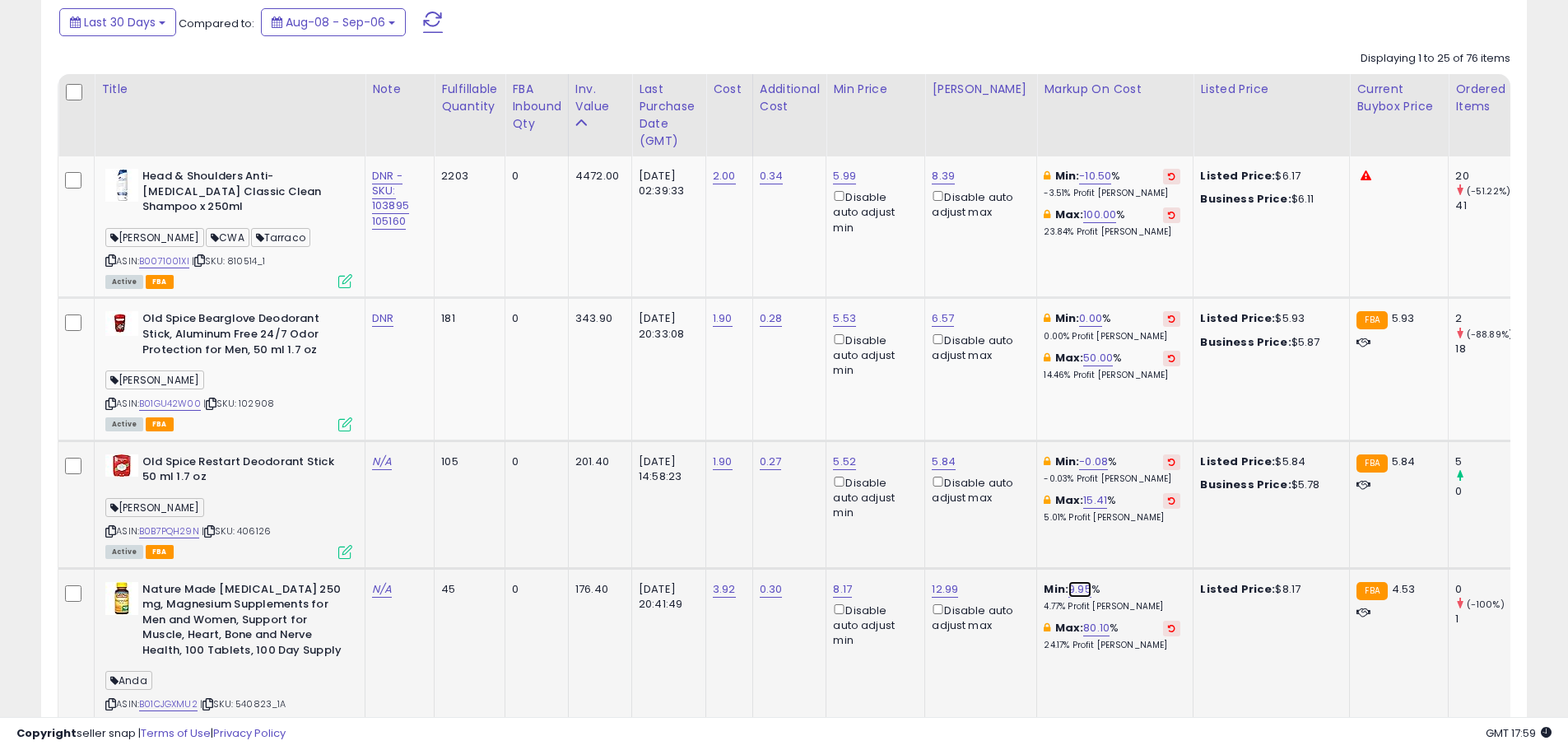
click at [1072, 581] on link "9.95" at bounding box center [1080, 589] width 23 height 17
drag, startPoint x: 921, startPoint y: 520, endPoint x: 891, endPoint y: 519, distance: 30.0
type input "*"
click at [1131, 513] on button "submit" at bounding box center [1117, 515] width 28 height 25
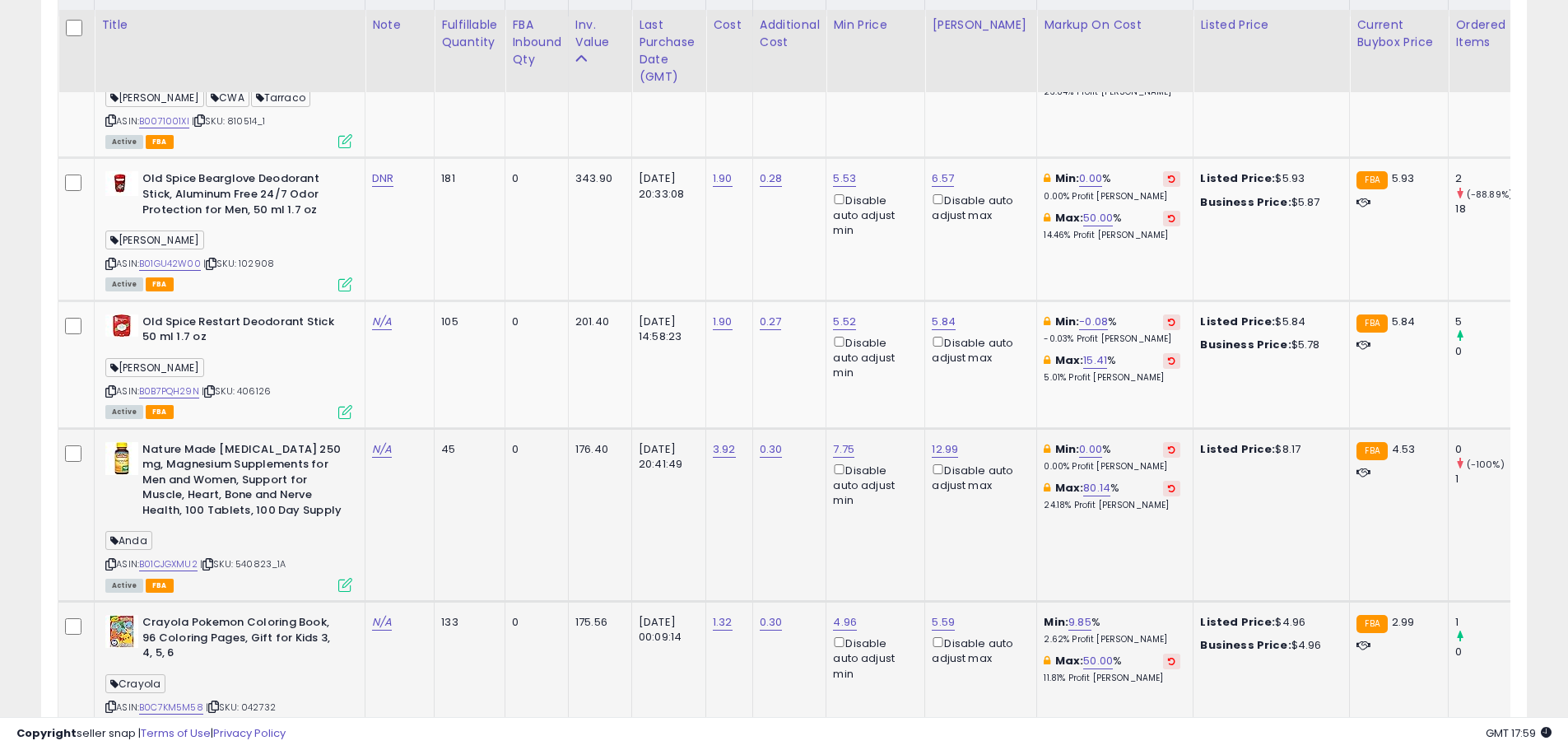
scroll to position [1055, 0]
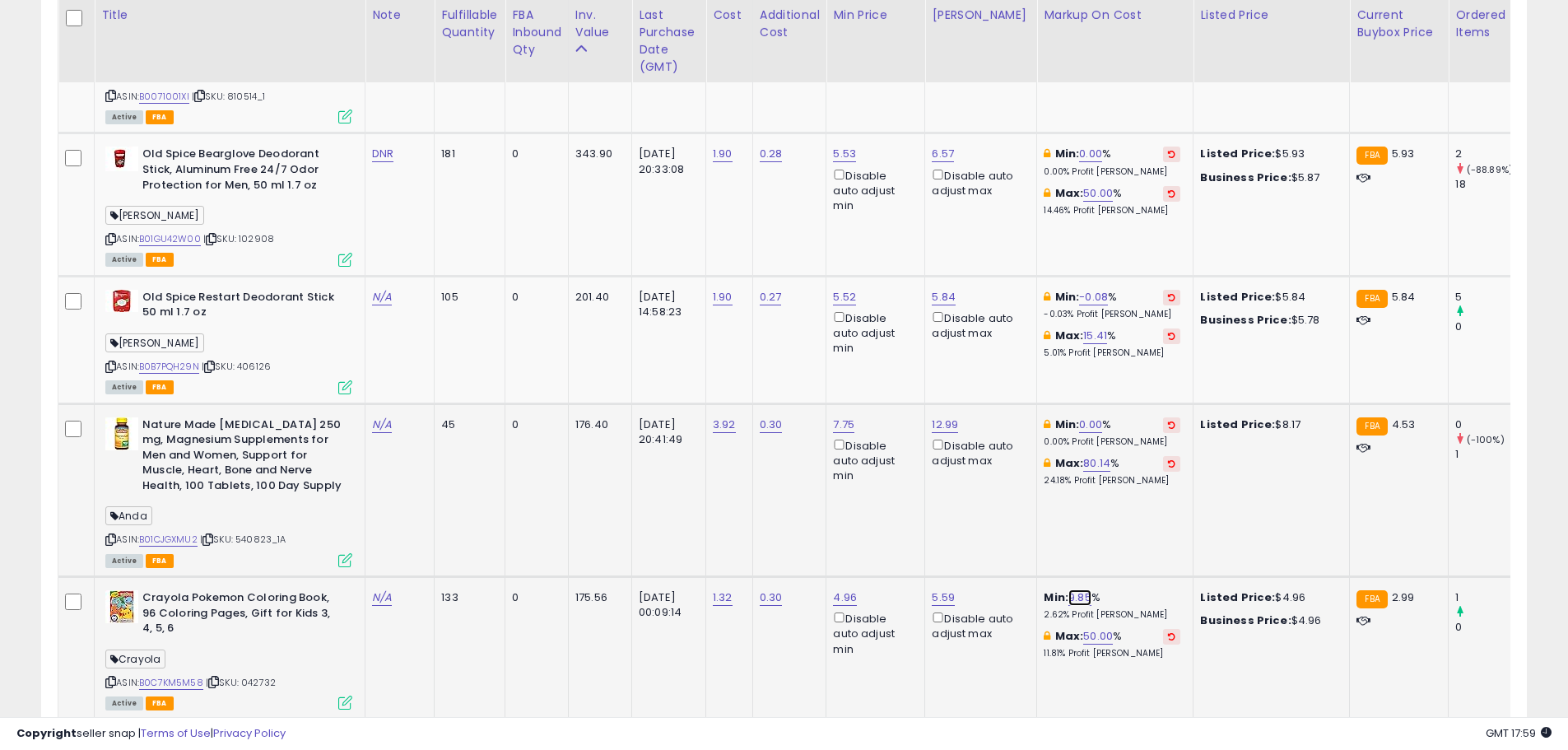
click at [1069, 590] on link "9.85" at bounding box center [1080, 598] width 23 height 17
drag, startPoint x: 987, startPoint y: 523, endPoint x: 913, endPoint y: 523, distance: 74.0
type input "*"
click at [1131, 527] on button "submit" at bounding box center [1117, 523] width 28 height 25
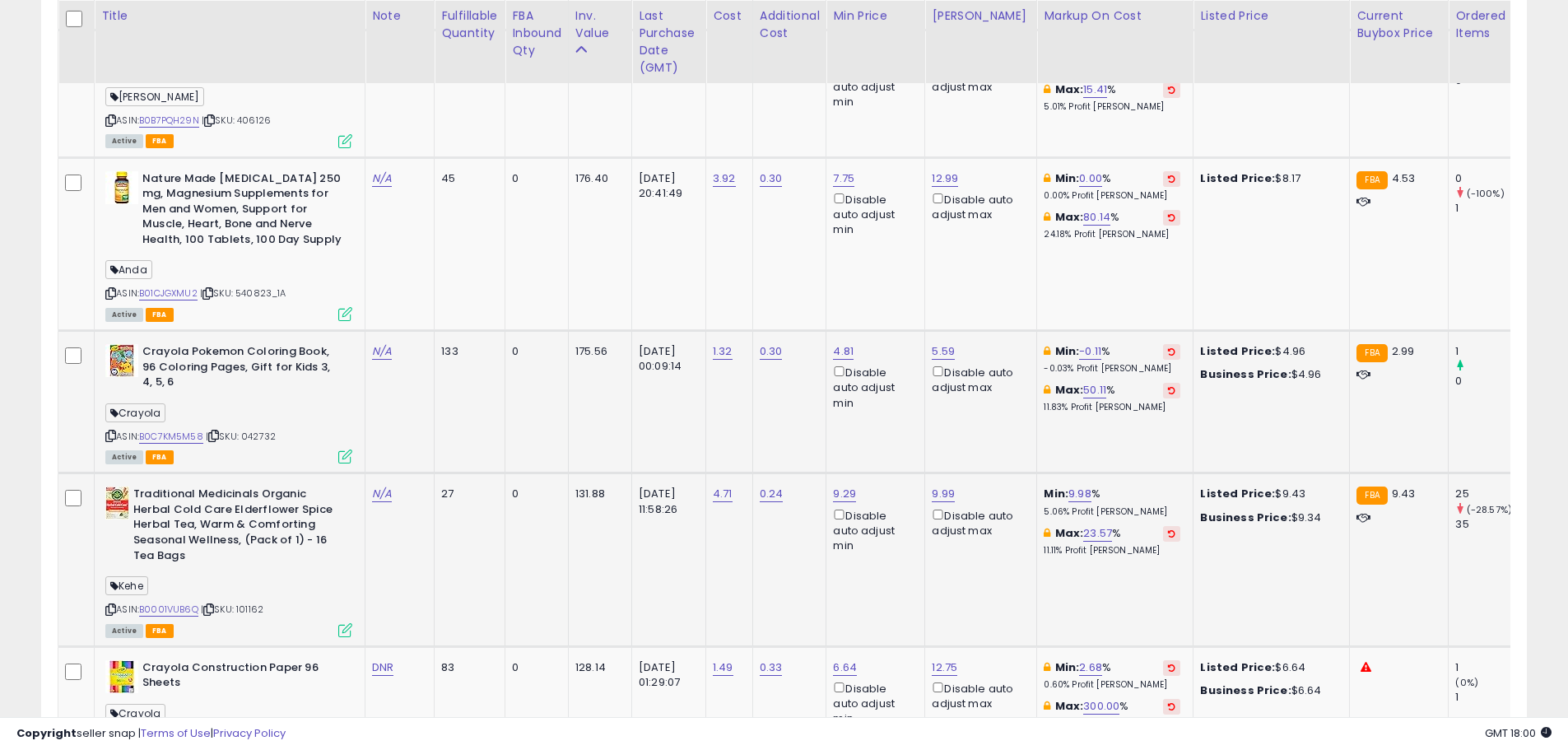
scroll to position [1302, 0]
click at [1069, 485] on link "9.98" at bounding box center [1080, 493] width 23 height 17
drag, startPoint x: 962, startPoint y: 427, endPoint x: 917, endPoint y: 426, distance: 45.0
type input "*"
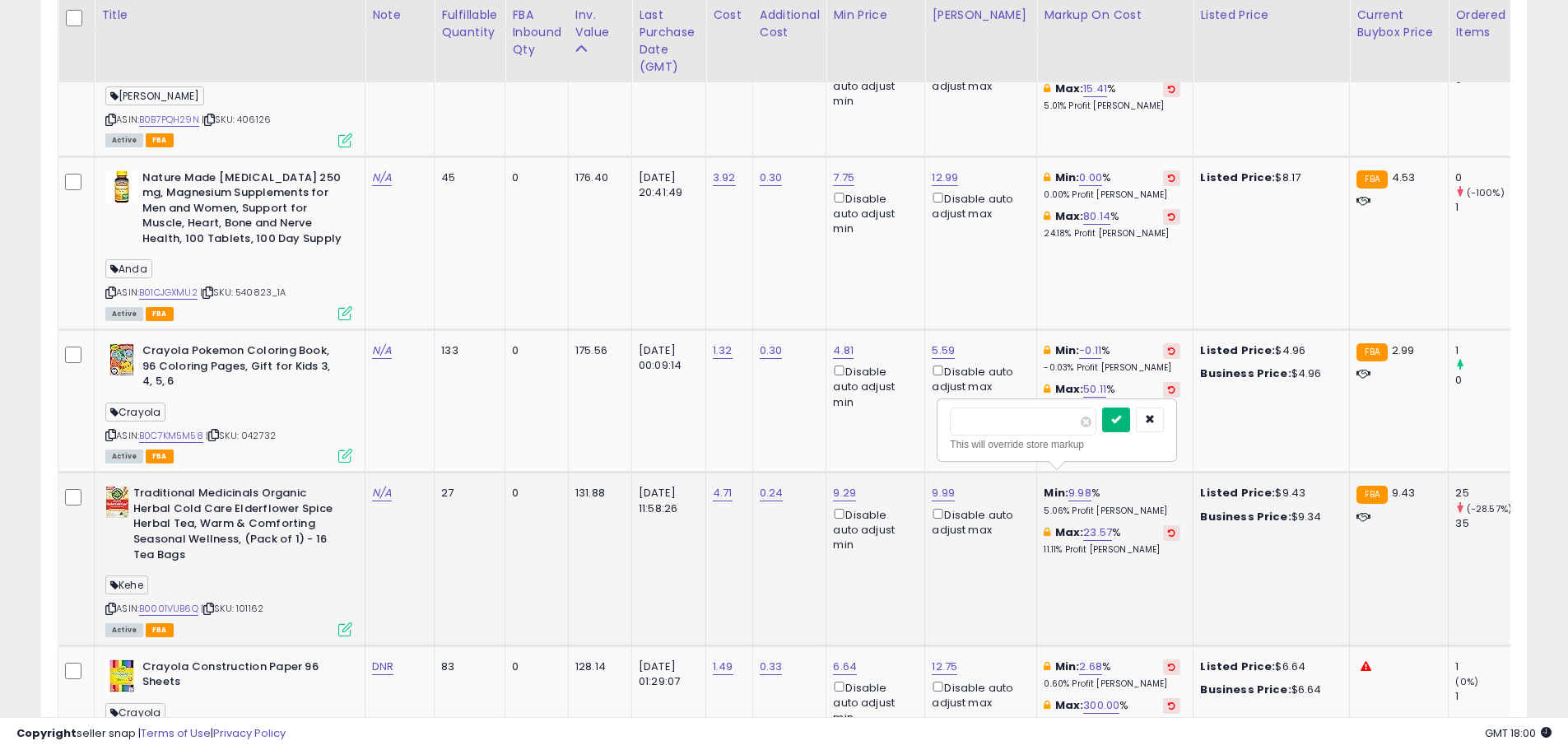
click at [1122, 417] on icon "submit" at bounding box center [1117, 419] width 10 height 10
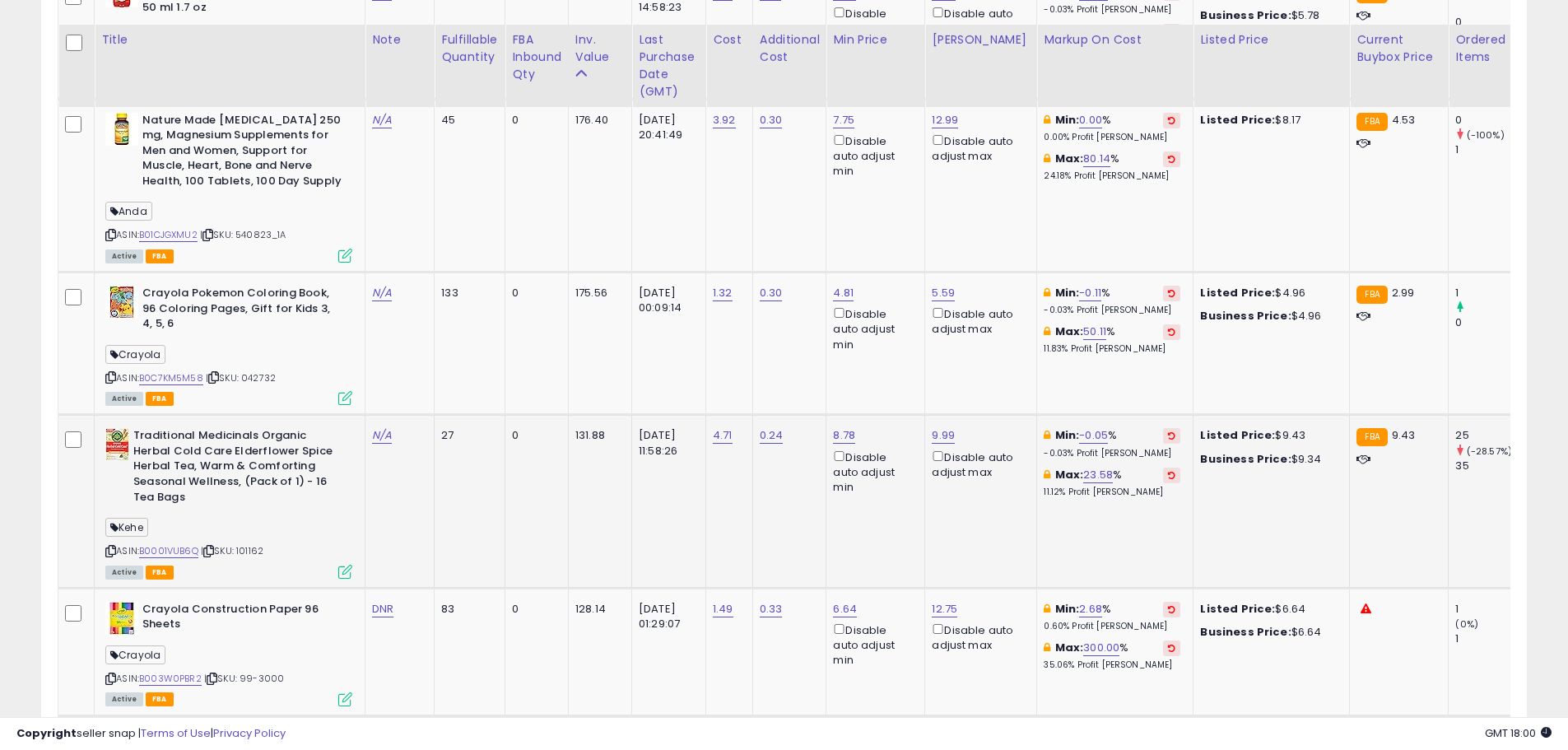
scroll to position [1383, 0]
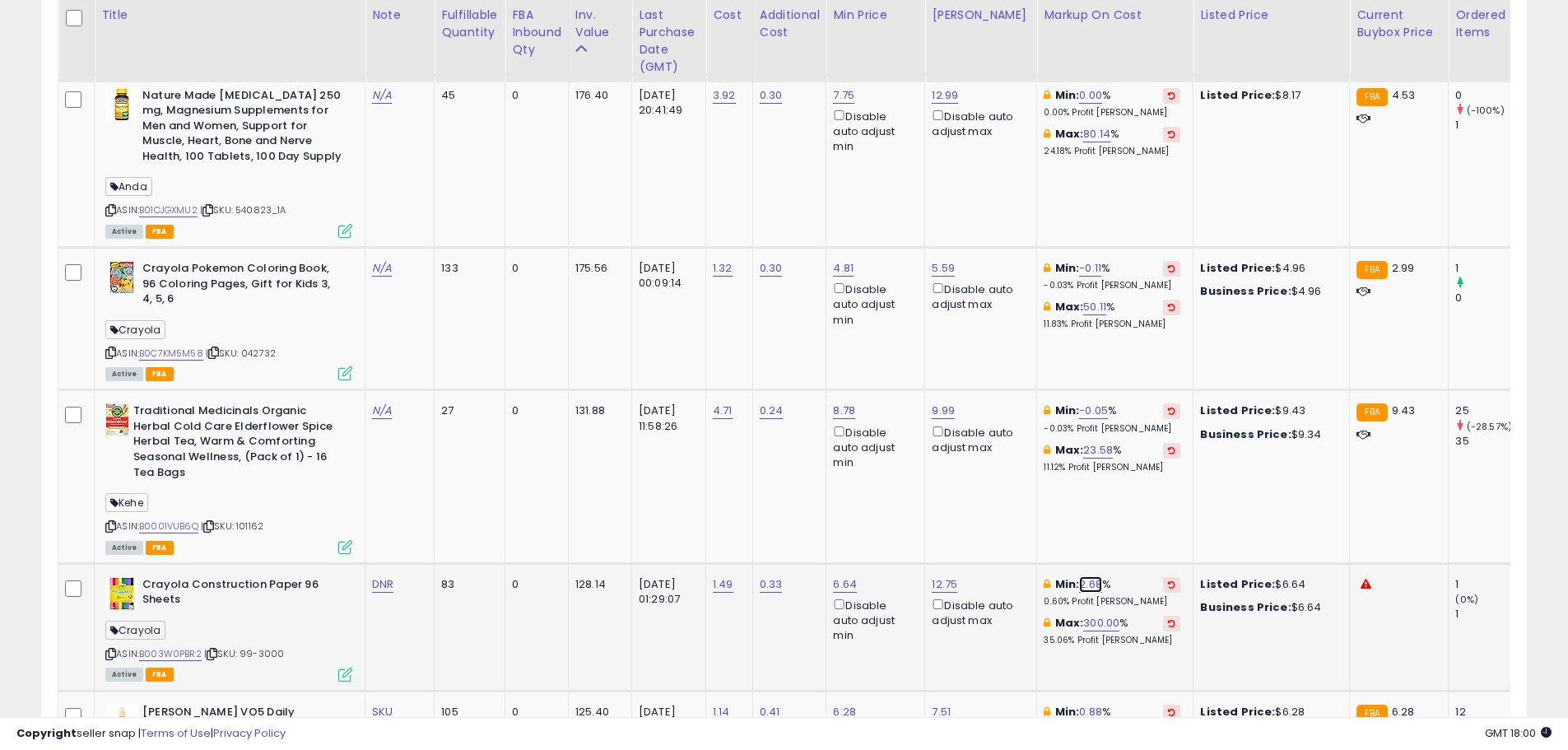
click at [1082, 577] on link "2.68" at bounding box center [1090, 585] width 23 height 17
drag, startPoint x: 1035, startPoint y: 519, endPoint x: 876, endPoint y: 521, distance: 159.0
type input "*"
click at [1133, 507] on icon "submit" at bounding box center [1128, 510] width 10 height 10
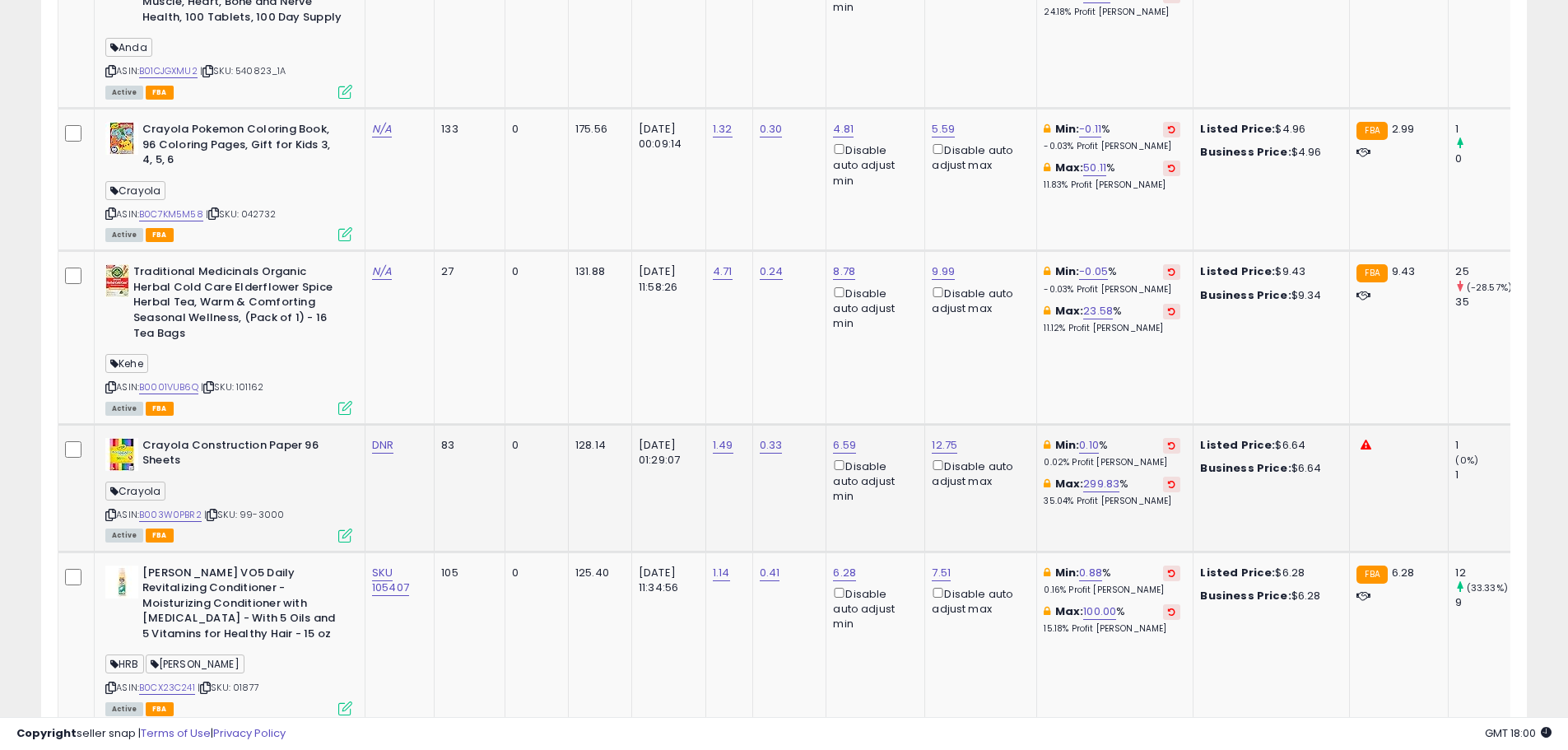
scroll to position [1713, 0]
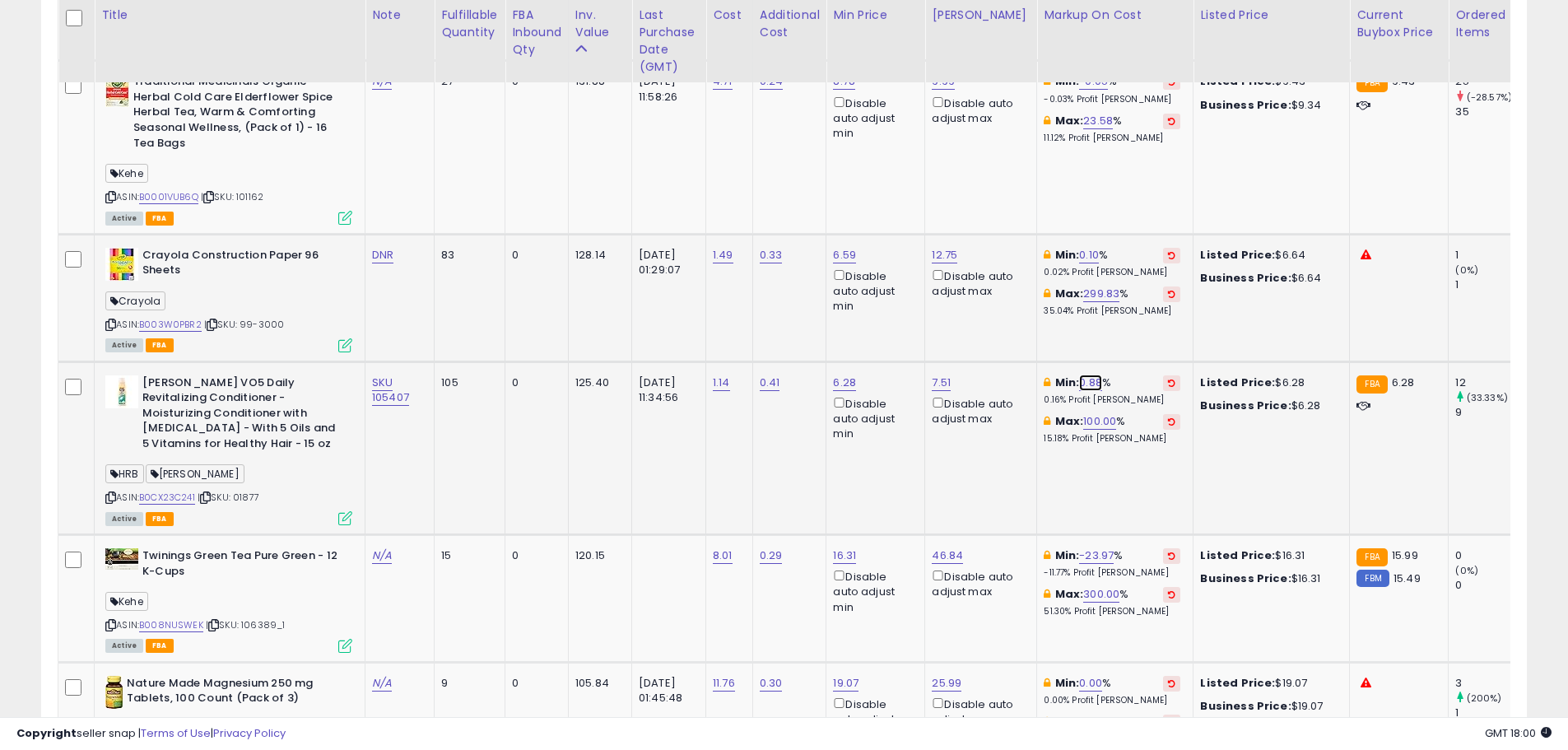
click at [1079, 375] on link "0.88" at bounding box center [1090, 382] width 23 height 17
drag, startPoint x: 982, startPoint y: 326, endPoint x: 852, endPoint y: 332, distance: 130.1
type input "*"
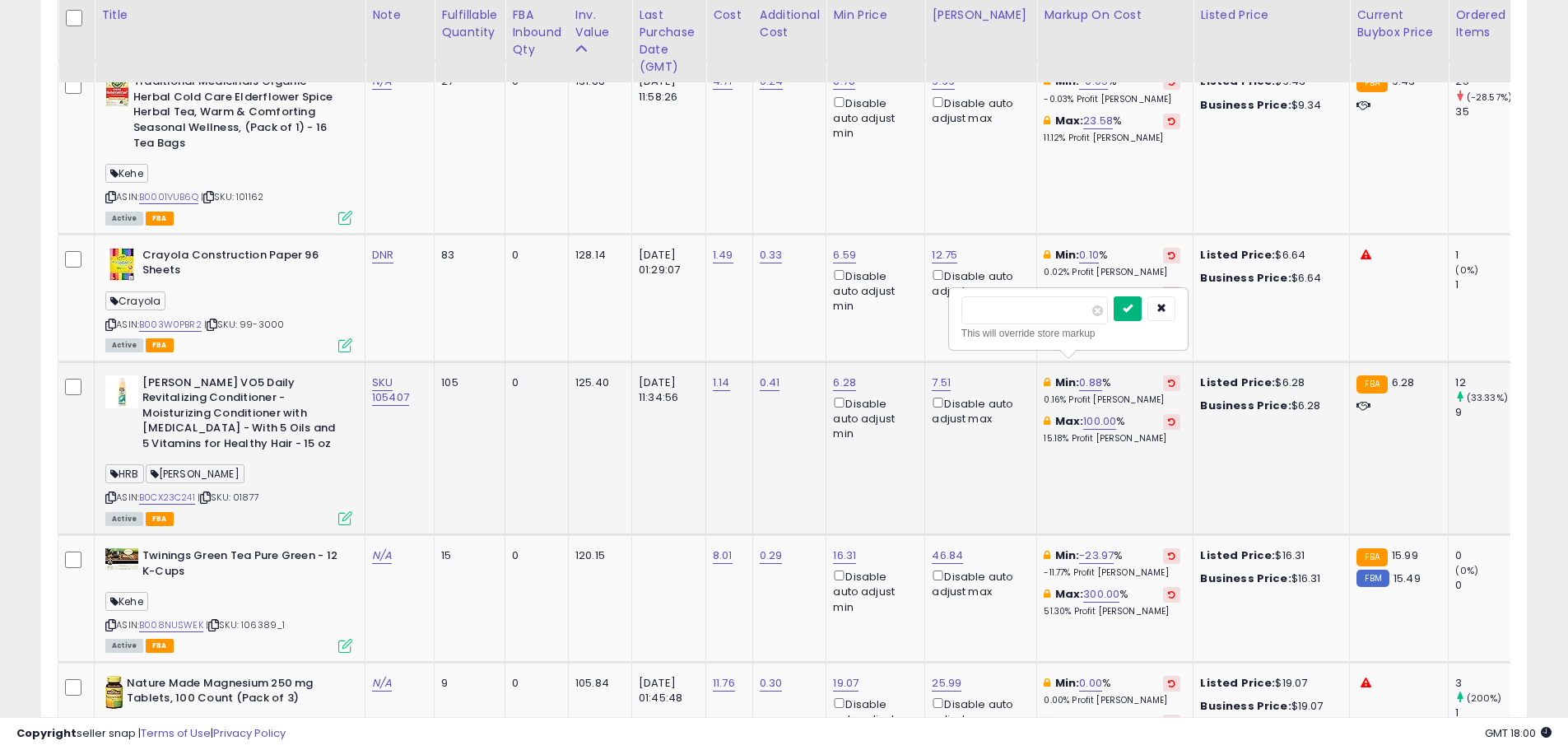
click at [1133, 308] on icon "submit" at bounding box center [1128, 308] width 10 height 10
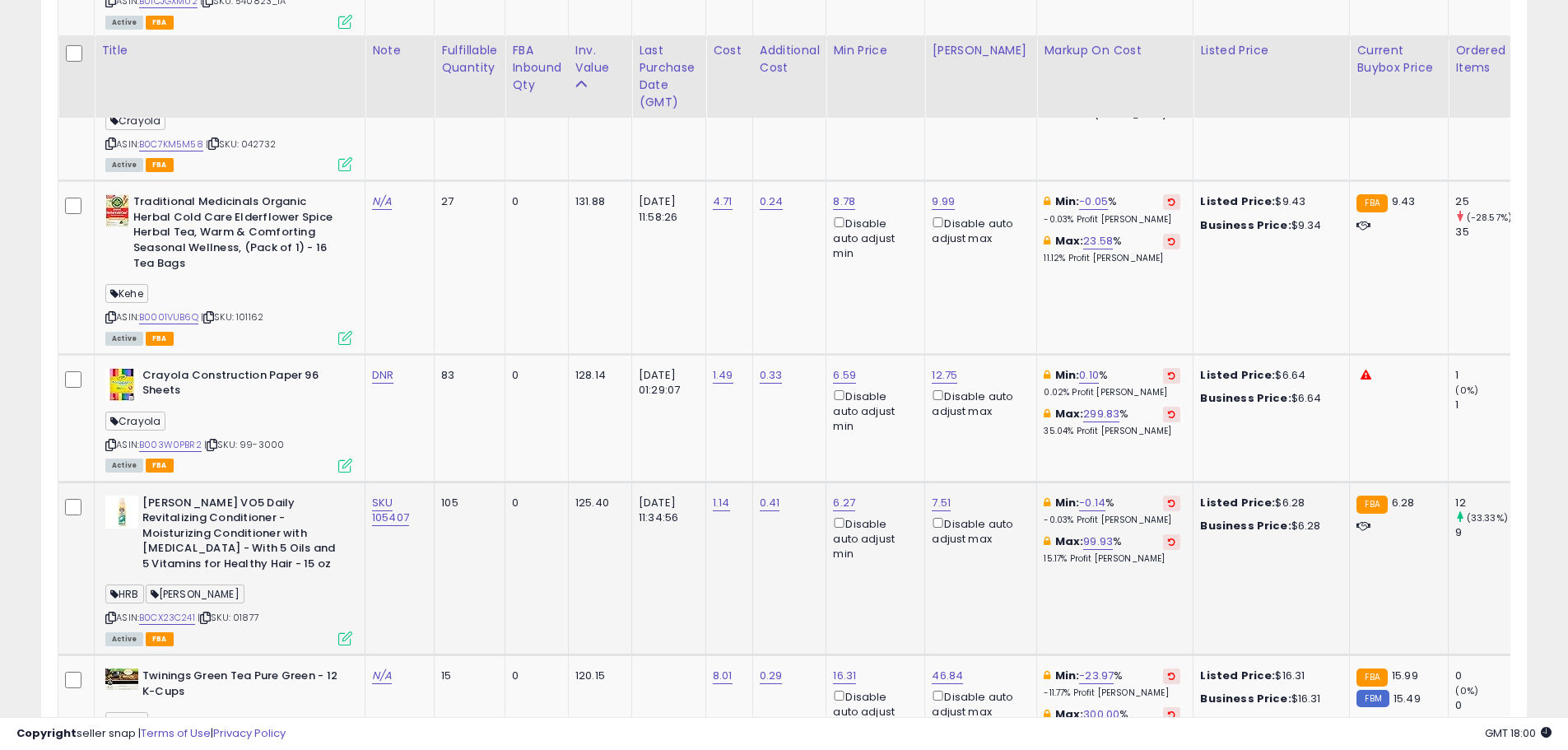
scroll to position [1630, 0]
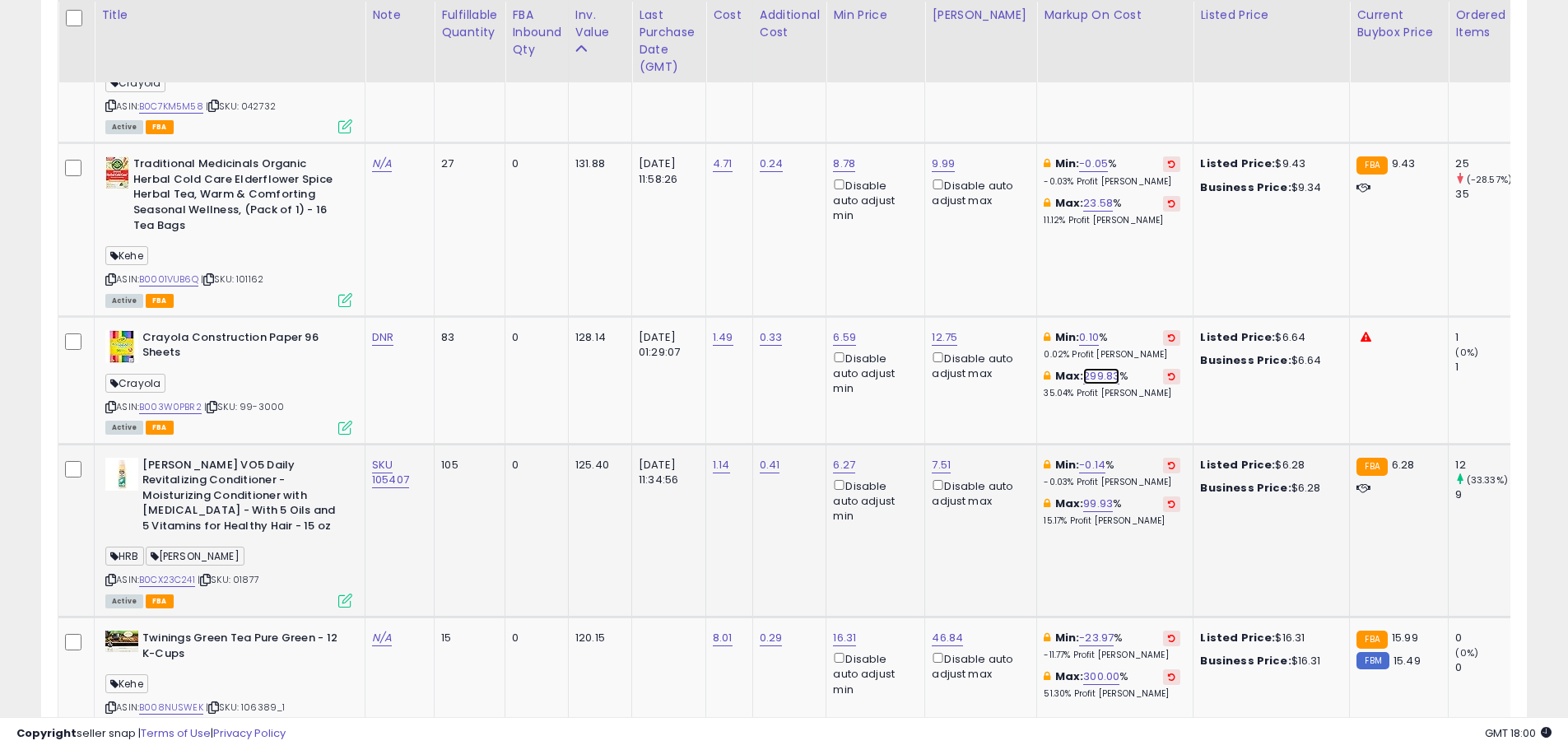
click at [1085, 368] on link "299.83" at bounding box center [1102, 375] width 36 height 17
drag, startPoint x: 1037, startPoint y: 308, endPoint x: 888, endPoint y: 310, distance: 149.0
click at [885, 316] on tr "Crayola Construction Paper 96 Sheets Crayola ASIN: B003W0PBR2 | SKU: 99-3000 Ac…" at bounding box center [1248, 379] width 2379 height 127
type input "***"
click at [1151, 313] on button "submit" at bounding box center [1137, 302] width 28 height 25
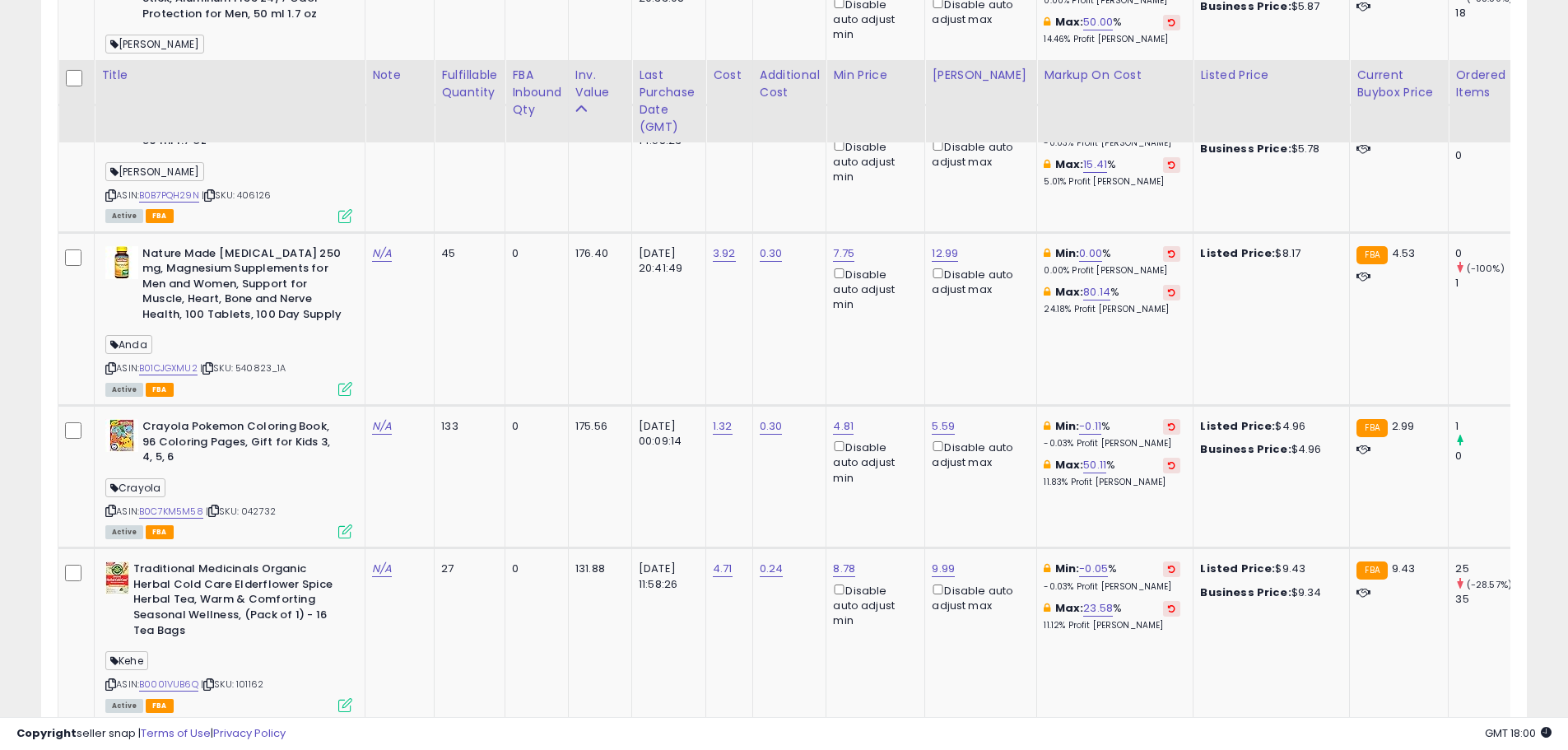
scroll to position [1219, 0]
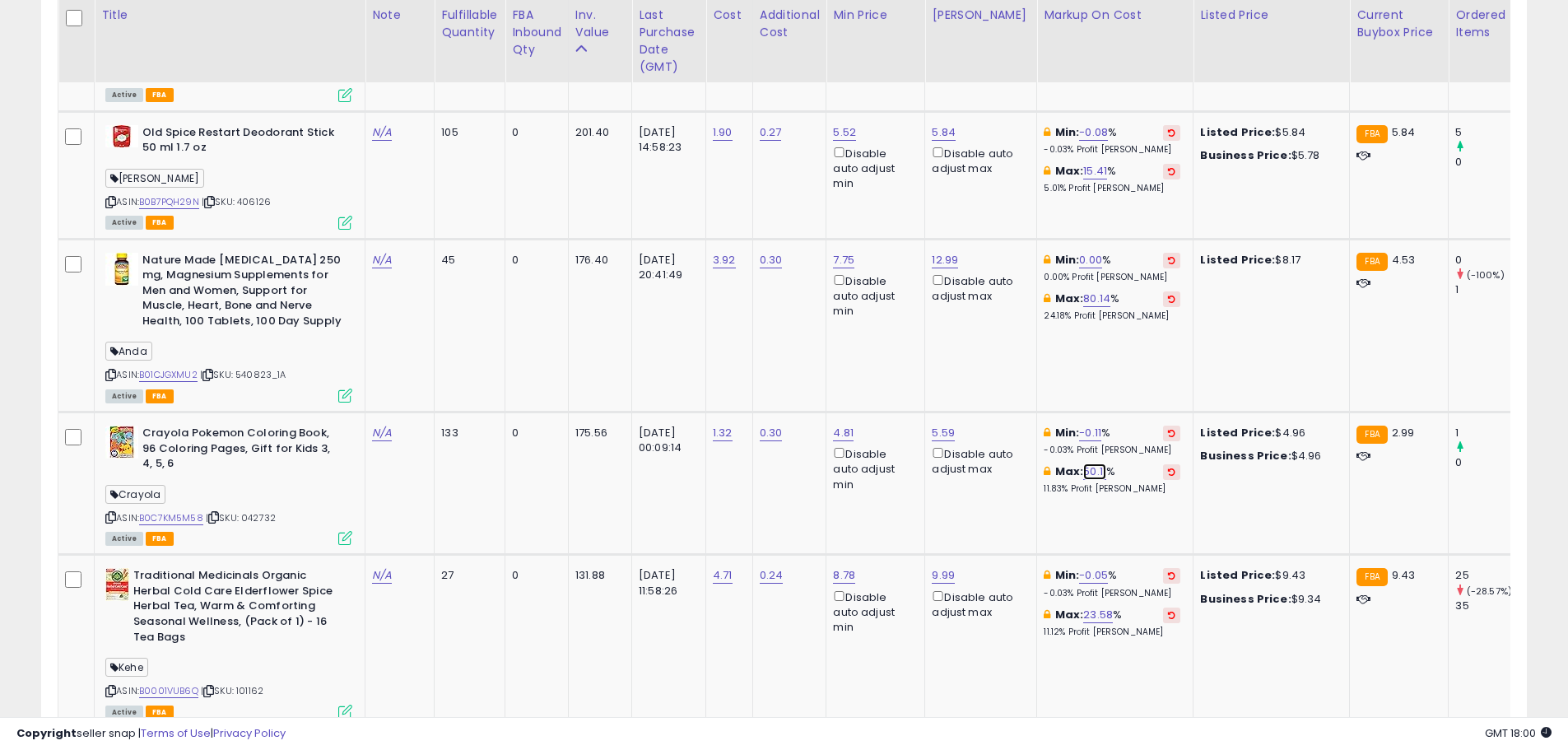
click at [1084, 463] on link "50.11" at bounding box center [1095, 471] width 23 height 17
click at [1037, 399] on input "*****" at bounding box center [1038, 400] width 146 height 28
click at [1178, 392] on button "button" at bounding box center [1165, 398] width 28 height 25
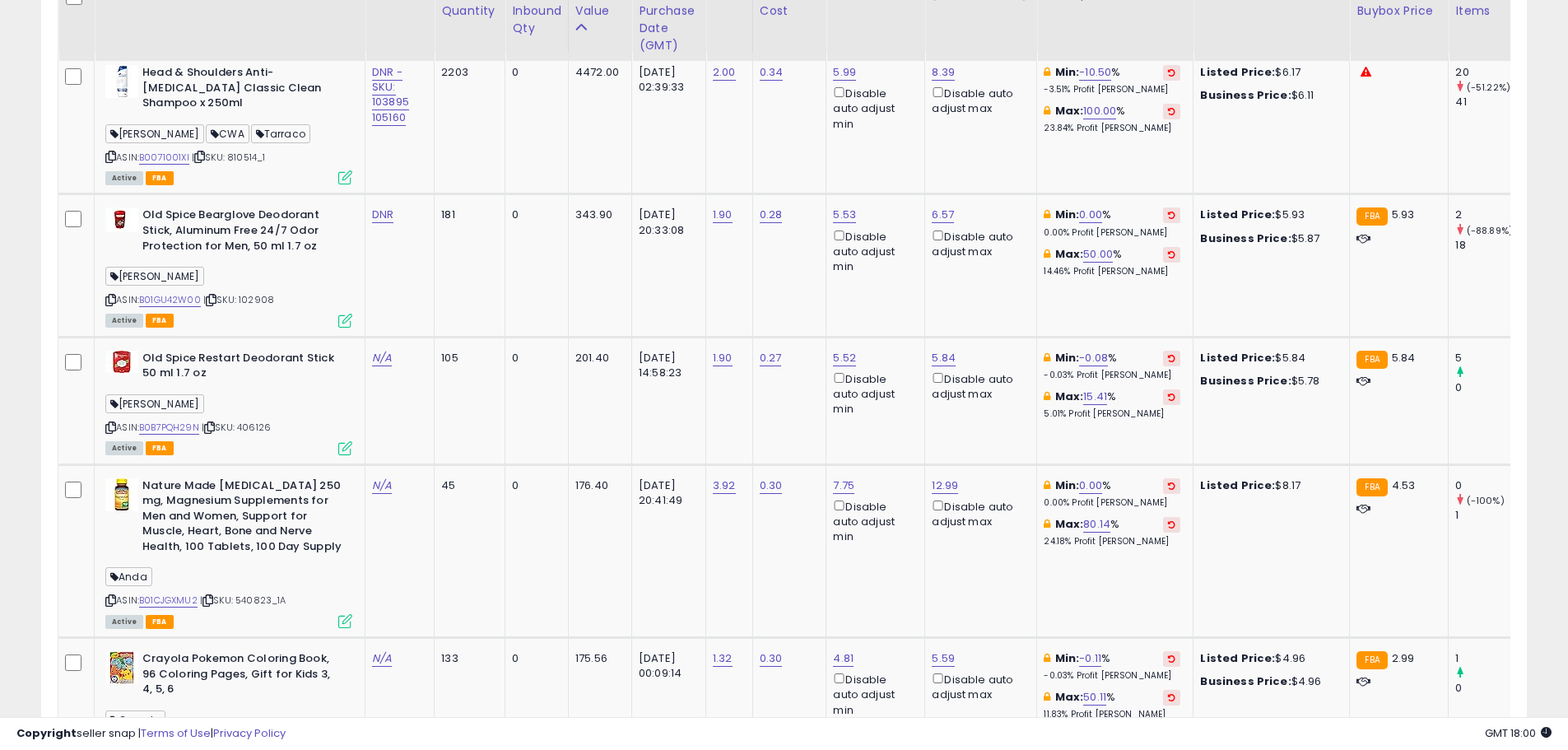
scroll to position [972, 0]
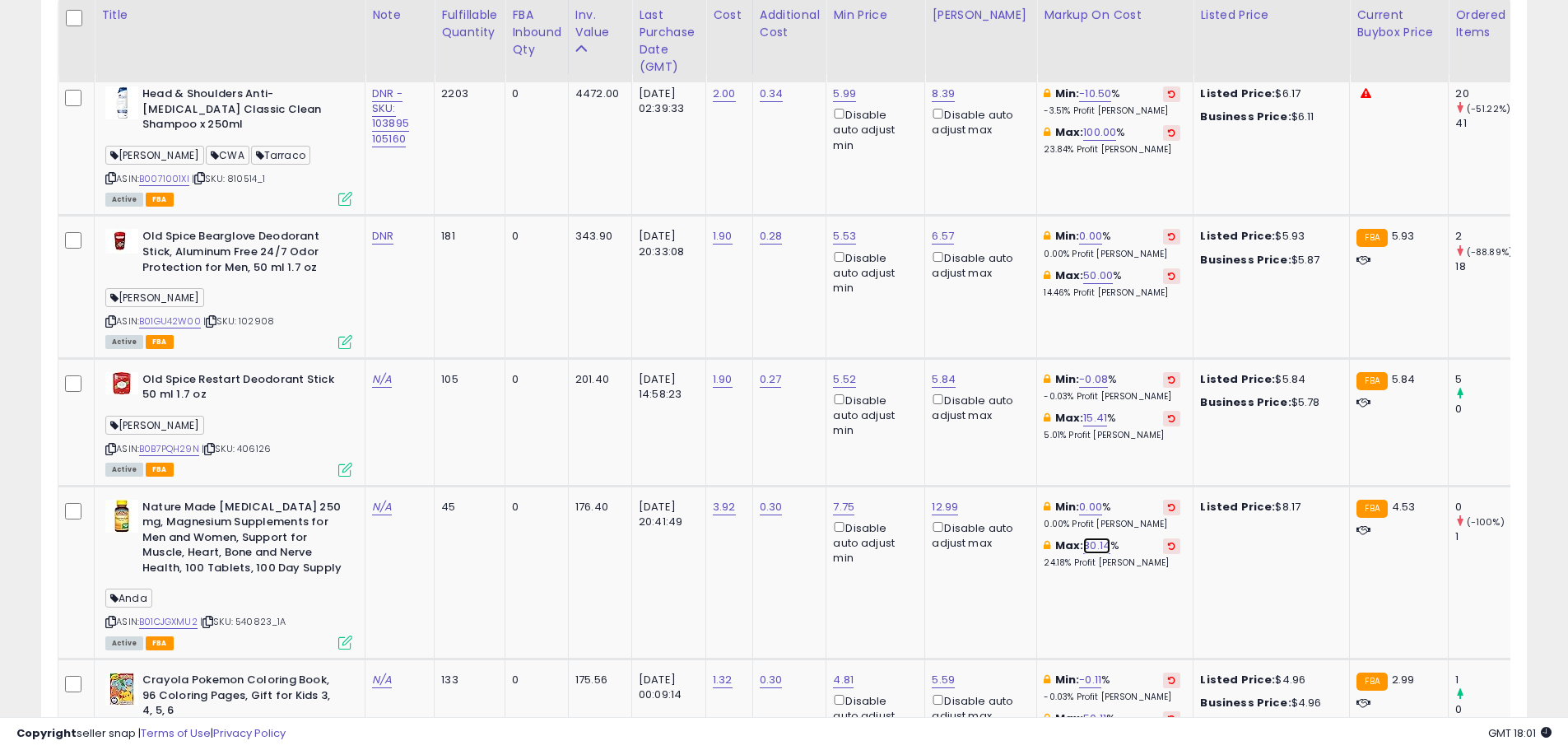
click at [1085, 538] on link "80.14" at bounding box center [1097, 546] width 27 height 17
drag, startPoint x: 1025, startPoint y: 468, endPoint x: 937, endPoint y: 468, distance: 88.0
type input "**"
click at [1138, 467] on icon "submit" at bounding box center [1133, 471] width 10 height 10
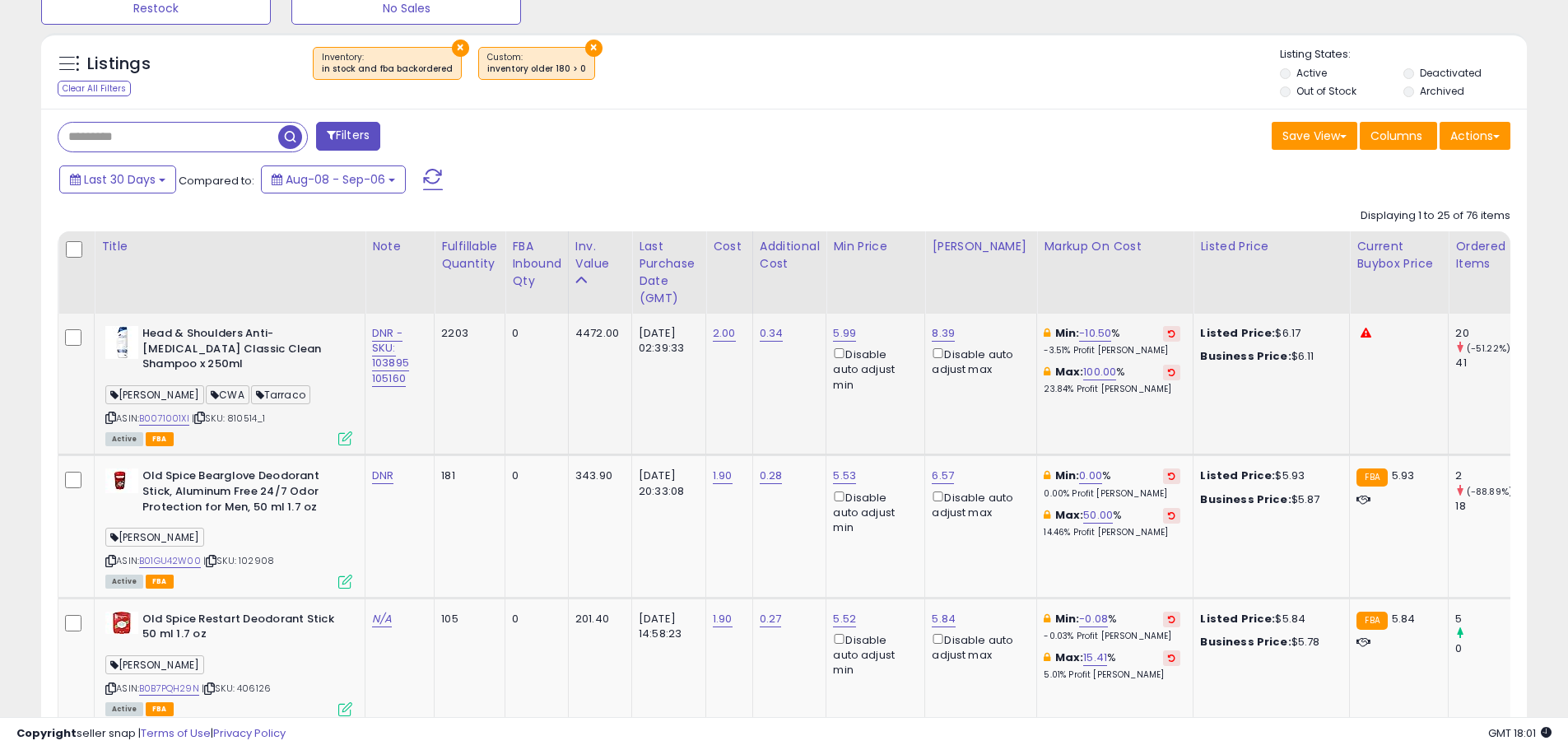
scroll to position [725, 0]
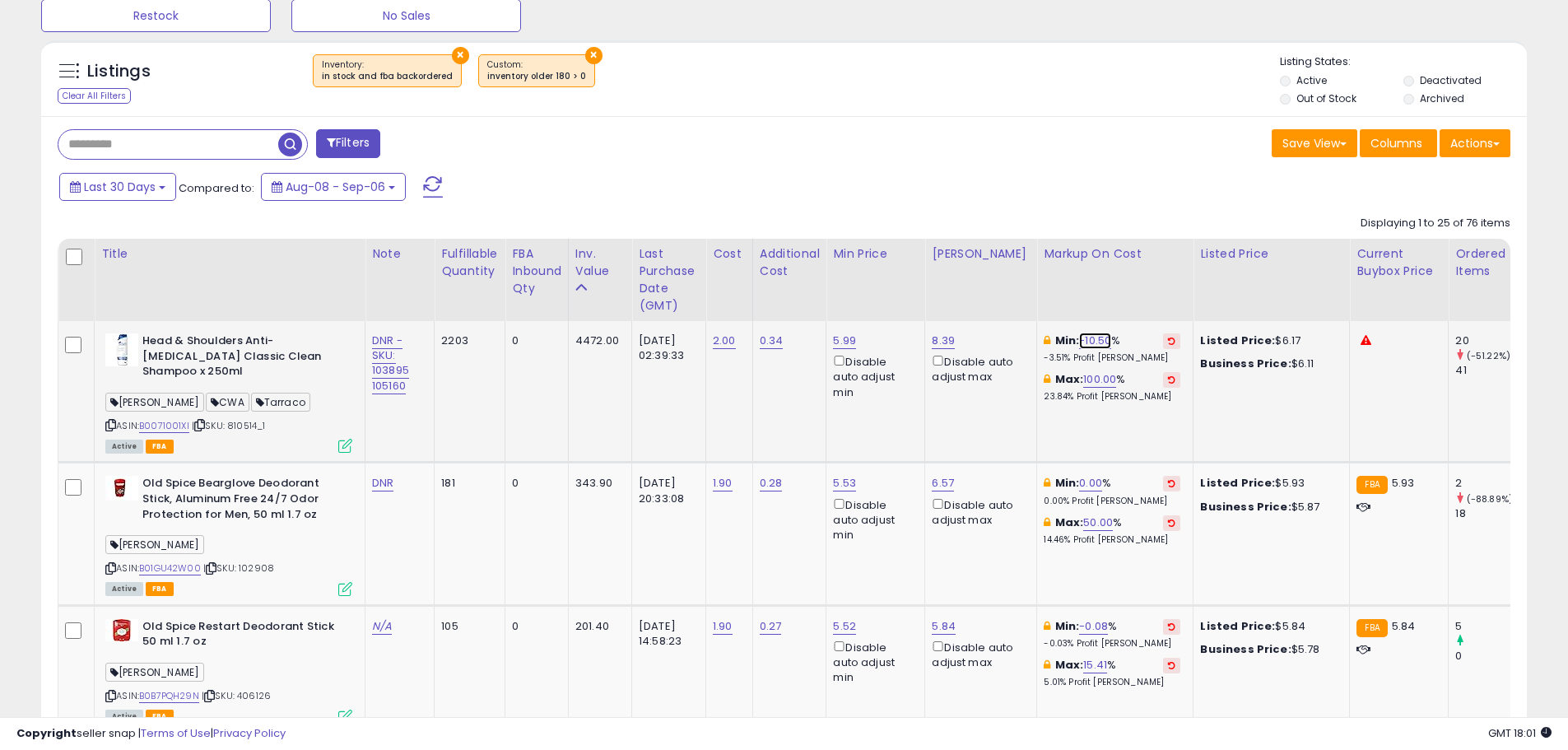
click at [1089, 340] on link "-10.50" at bounding box center [1095, 341] width 32 height 17
drag, startPoint x: 951, startPoint y: 277, endPoint x: 920, endPoint y: 278, distance: 31.0
type input "***"
click at [1138, 282] on icon "submit" at bounding box center [1133, 282] width 10 height 10
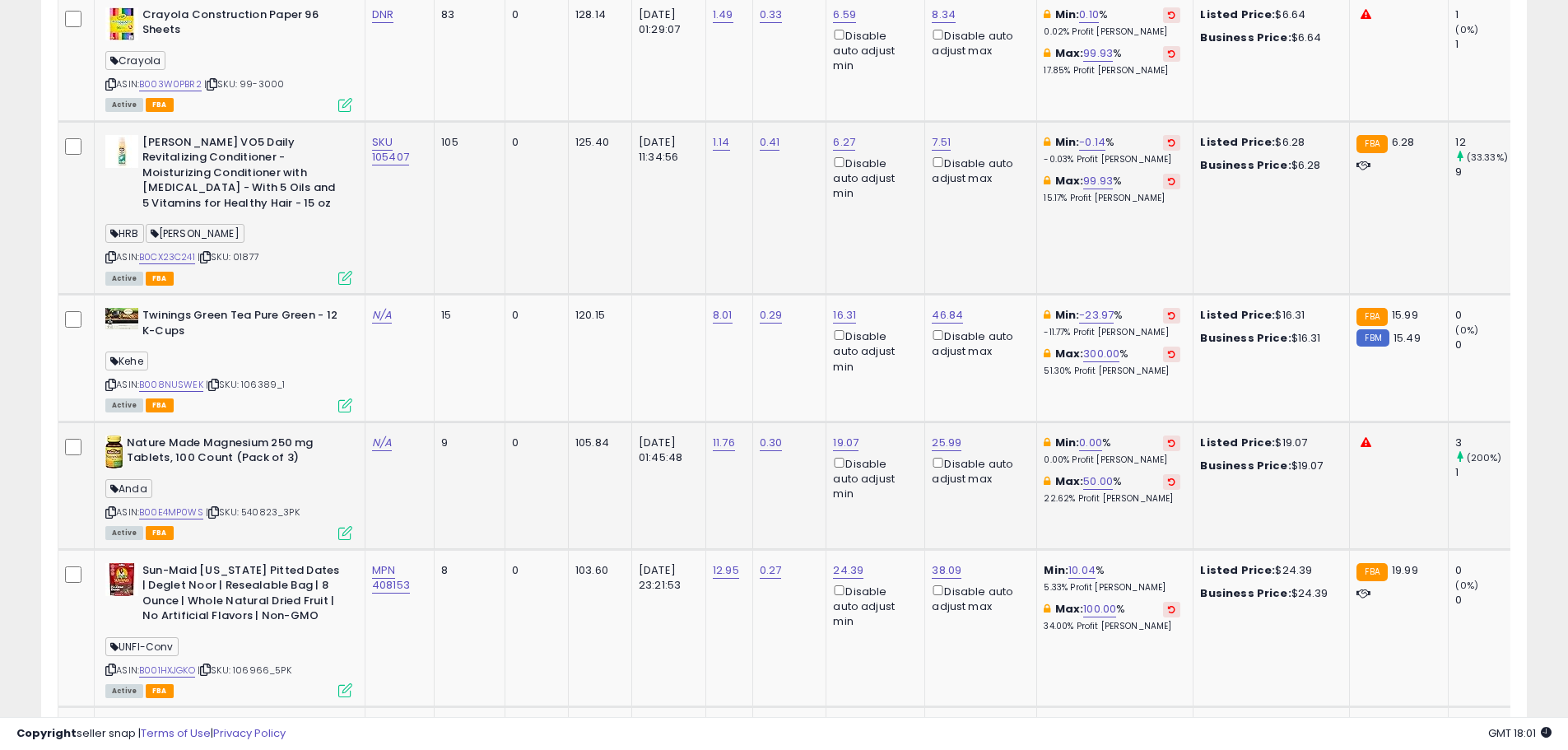
scroll to position [1960, 0]
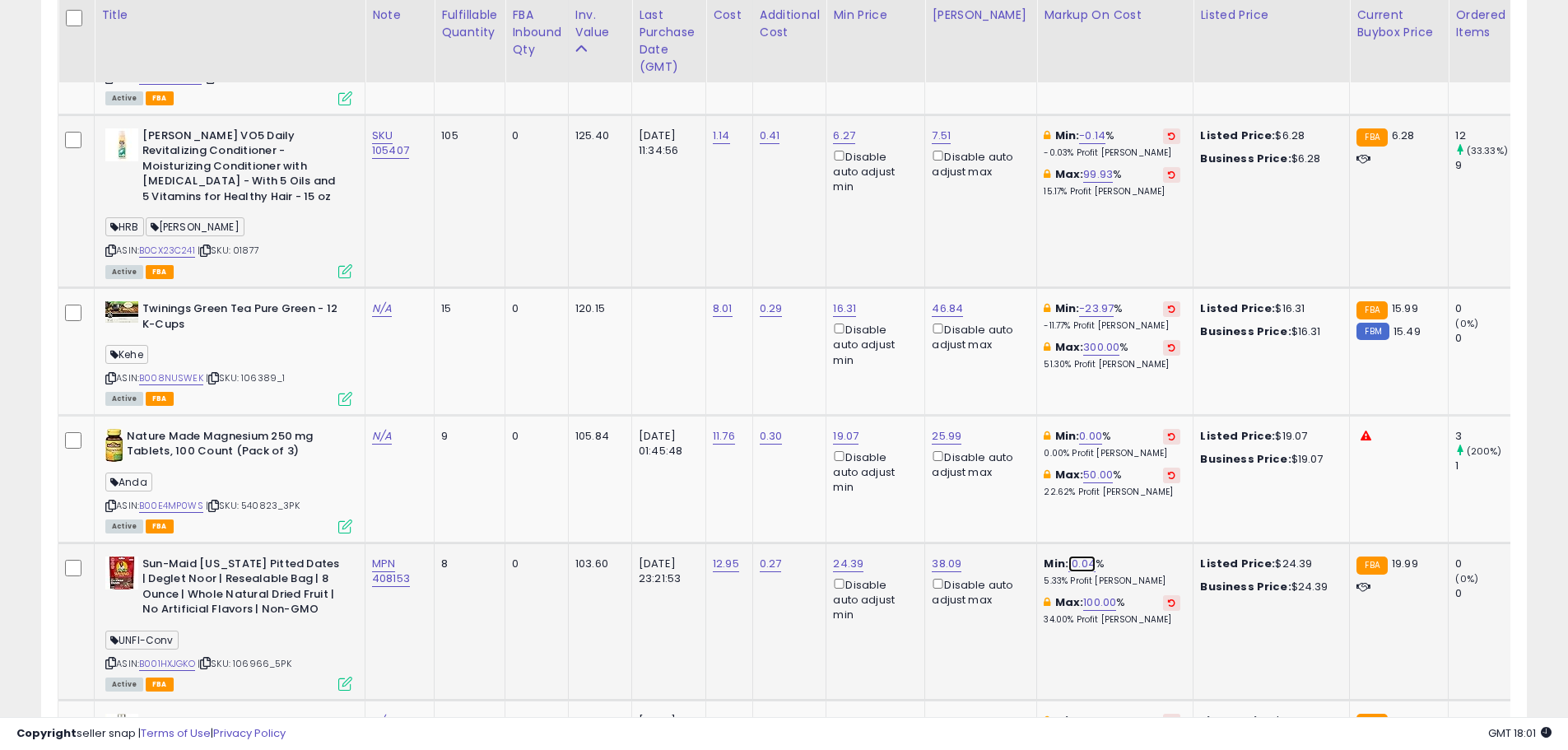
click at [1069, 556] on link "10.04" at bounding box center [1082, 564] width 27 height 17
drag, startPoint x: 1013, startPoint y: 492, endPoint x: 889, endPoint y: 492, distance: 124.0
type input "*"
click at [1132, 489] on button "submit" at bounding box center [1118, 489] width 28 height 25
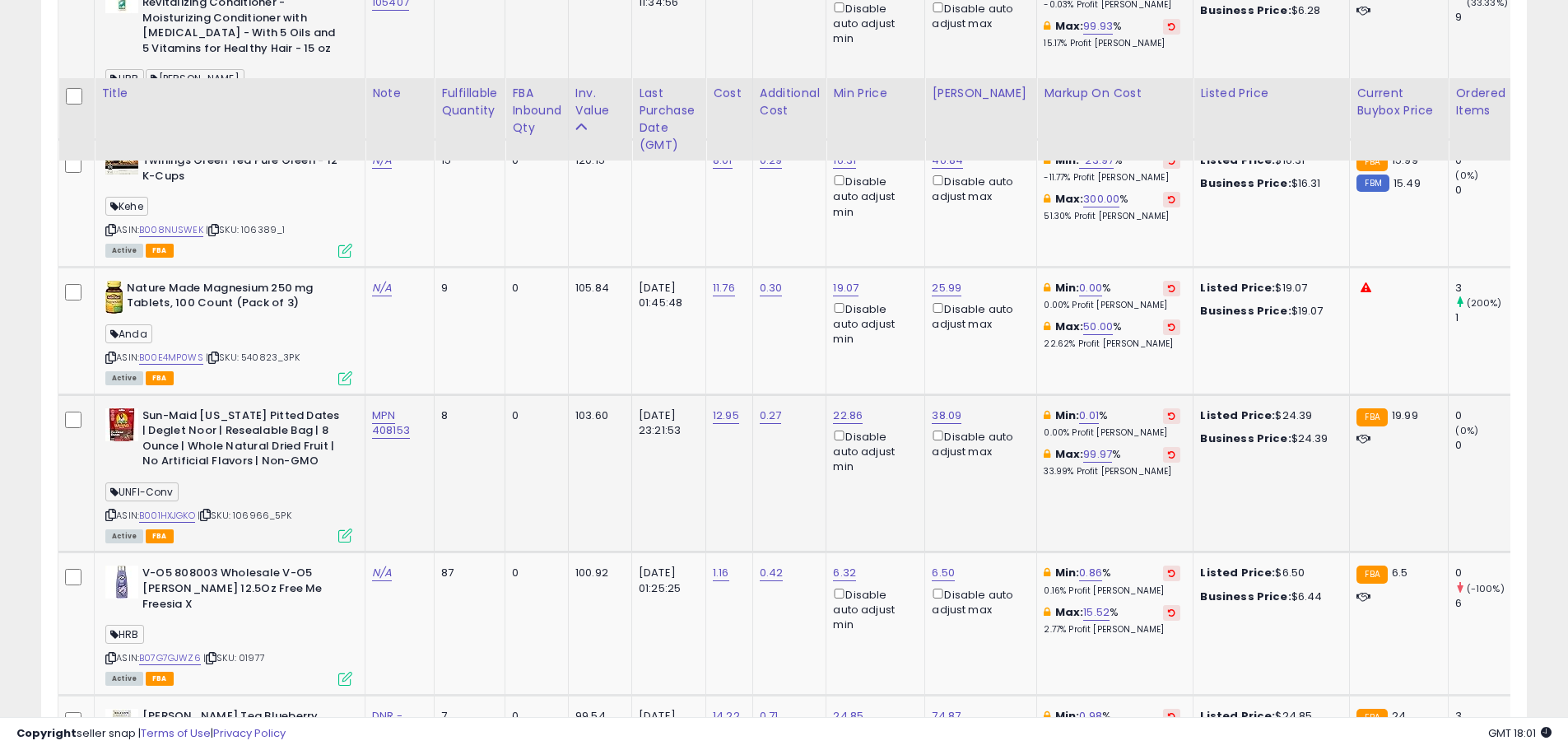
scroll to position [2207, 0]
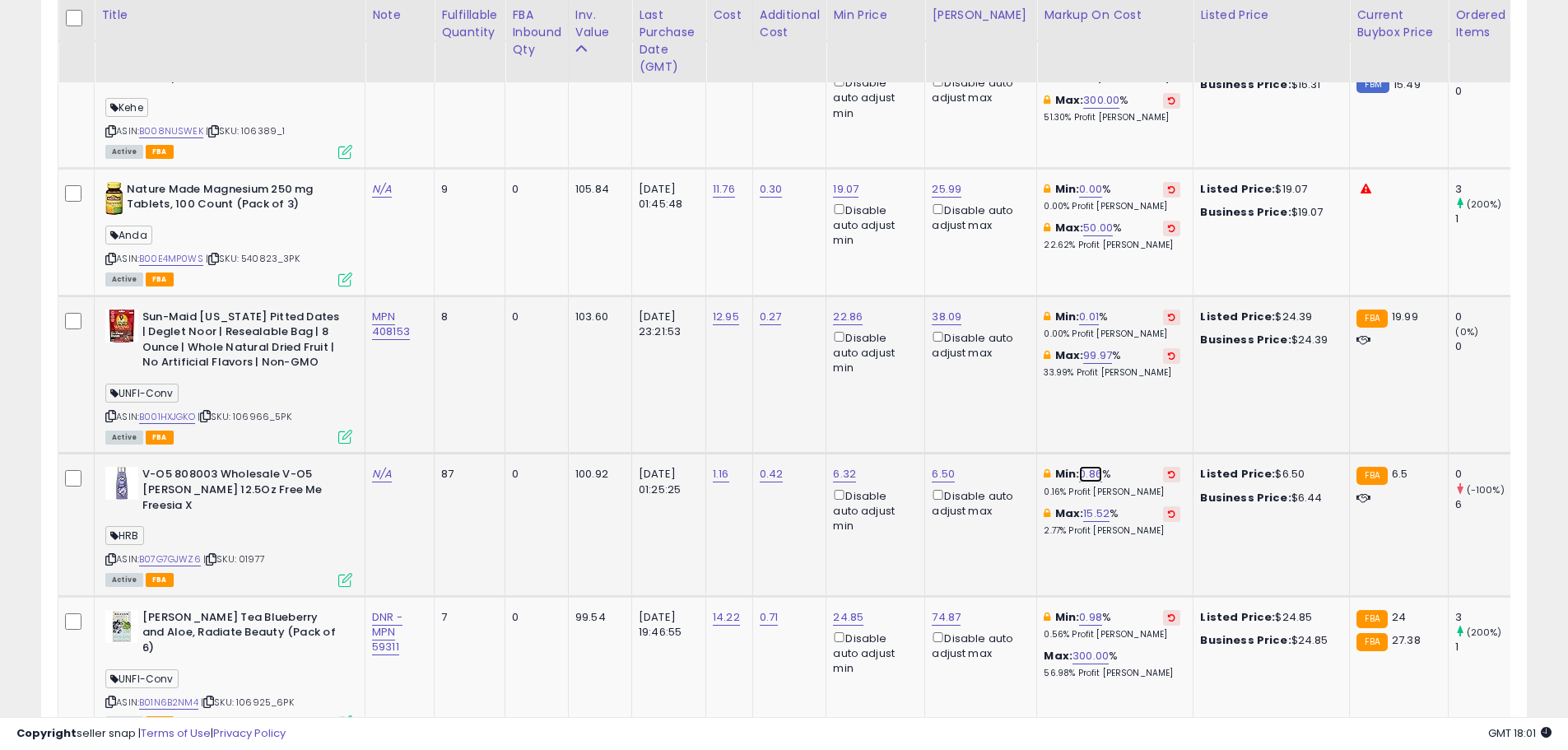
click at [1084, 466] on link "0.86" at bounding box center [1090, 474] width 23 height 17
drag, startPoint x: 937, startPoint y: 396, endPoint x: 909, endPoint y: 394, distance: 28.1
click at [910, 394] on tbody "Head & Shoulders Anti-[MEDICAL_DATA] Classic Clean Shampoo x 250ml Yahya CWA Ta…" at bounding box center [1248, 682] width 2379 height 3686
type input "*"
click at [1142, 400] on button "submit" at bounding box center [1128, 400] width 28 height 25
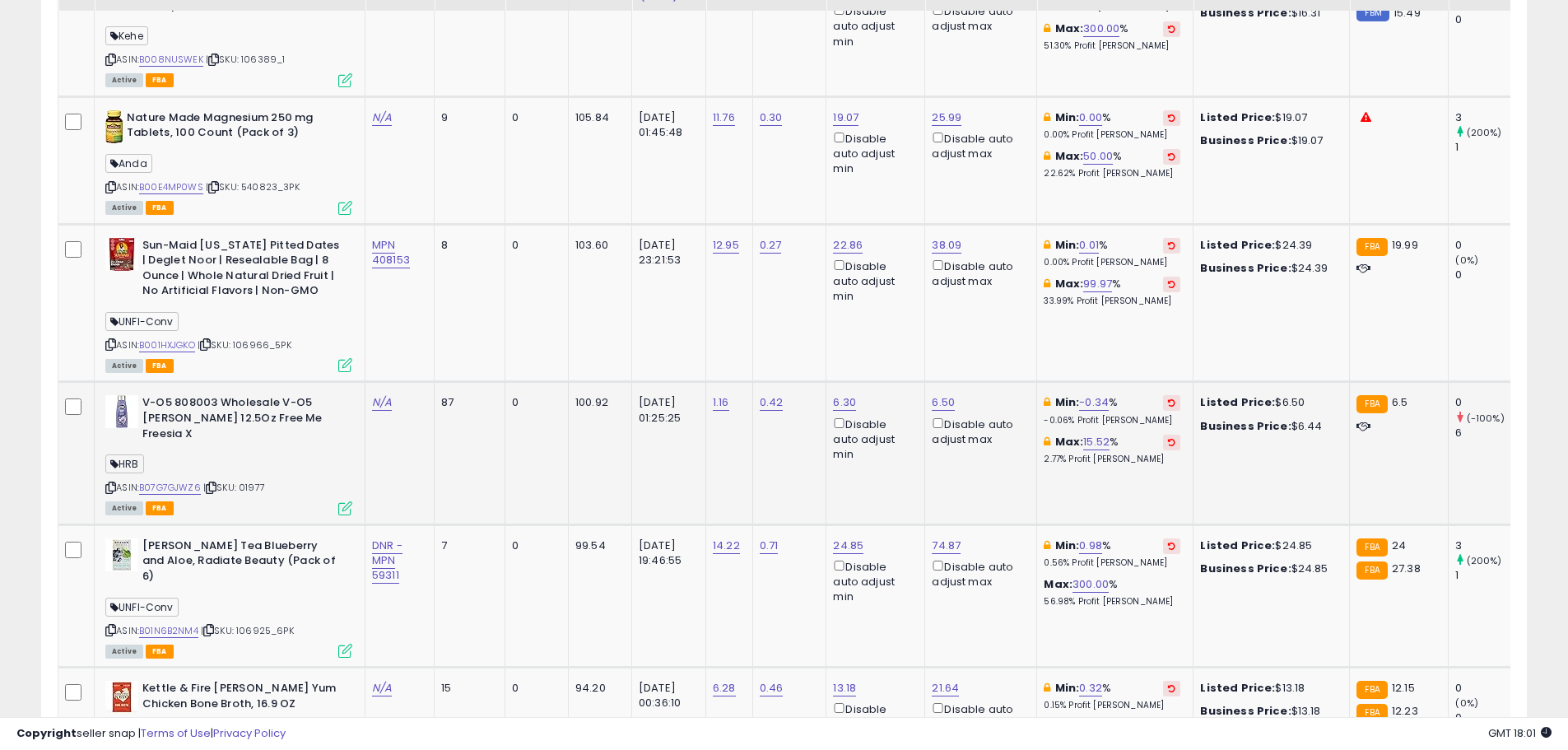
scroll to position [2372, 0]
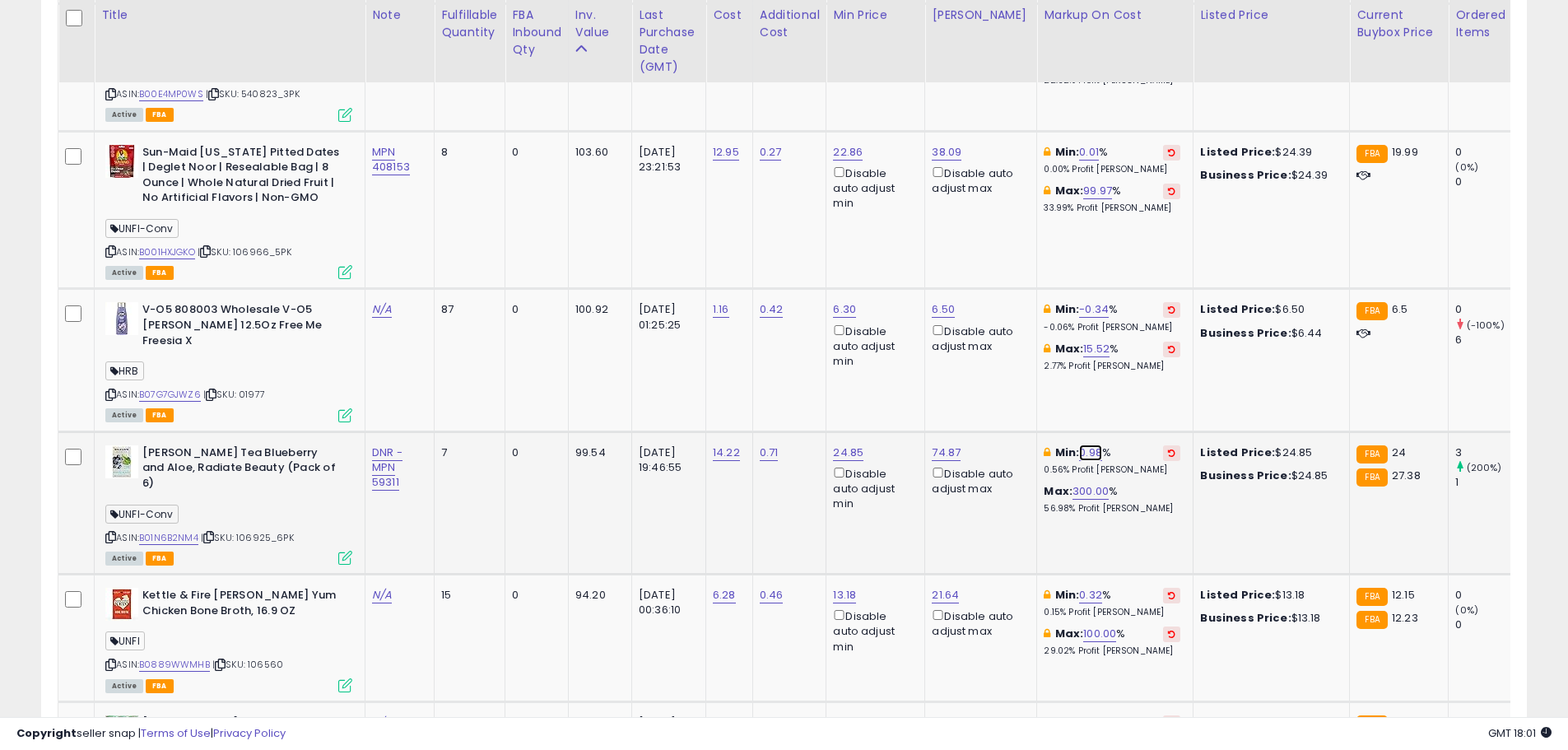
click at [1079, 444] on link "0.98" at bounding box center [1090, 452] width 23 height 17
click at [845, 363] on tbody "Head & Shoulders Anti-[MEDICAL_DATA] Classic Clean Shampoo x 250ml Yahya CWA Ta…" at bounding box center [1248, 517] width 2379 height 3686
type input "*"
drag, startPoint x: 1154, startPoint y: 368, endPoint x: 1137, endPoint y: 378, distance: 19.7
click at [1142, 370] on button "submit" at bounding box center [1128, 364] width 28 height 25
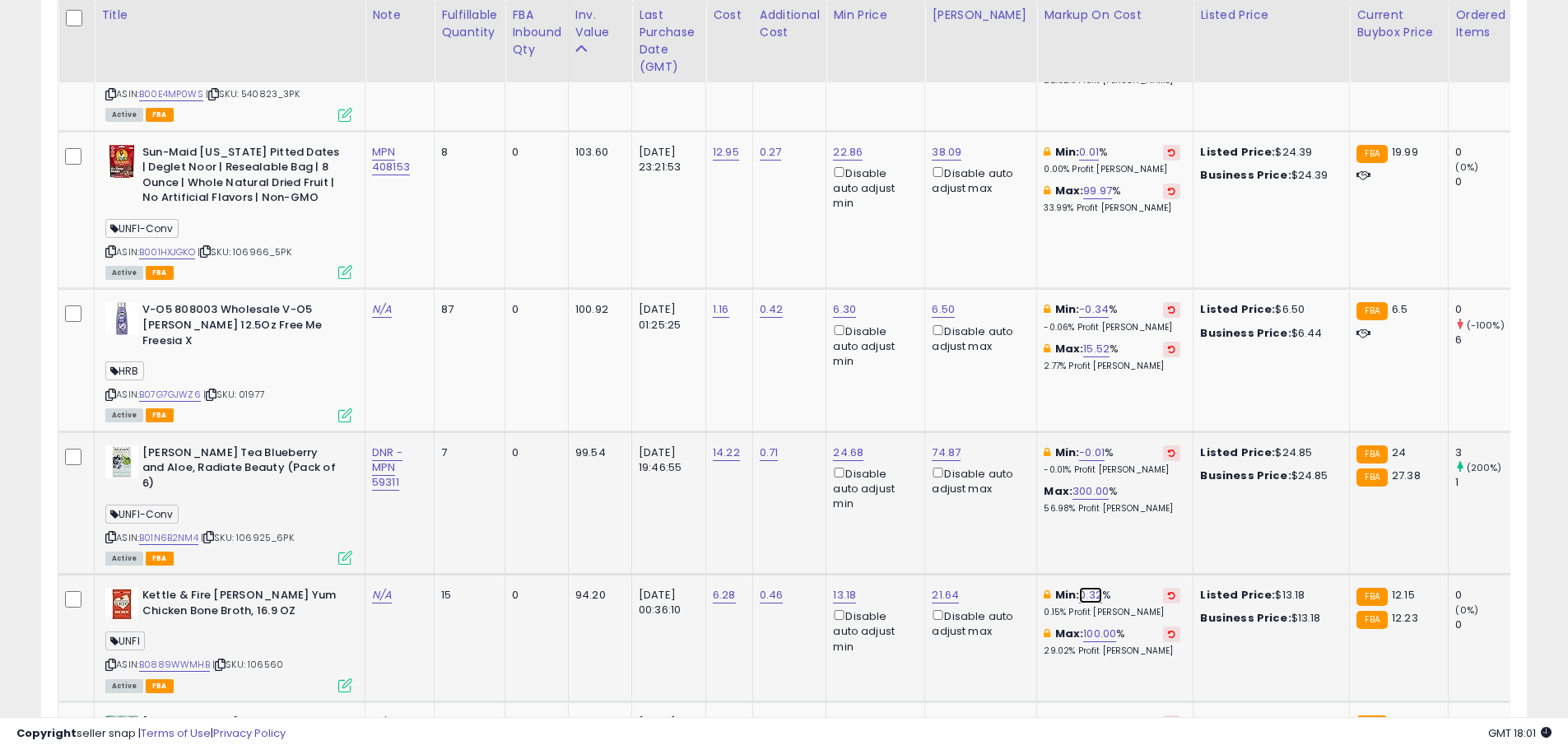
click at [1082, 587] on link "0.32" at bounding box center [1090, 595] width 23 height 17
drag, startPoint x: 1015, startPoint y: 492, endPoint x: 915, endPoint y: 497, distance: 100.1
click at [917, 497] on tbody "Head & Shoulders Anti-[MEDICAL_DATA] Classic Clean Shampoo x 250ml Yahya CWA Ta…" at bounding box center [1248, 517] width 2379 height 3686
type input "*"
click at [1141, 493] on button "submit" at bounding box center [1127, 490] width 28 height 25
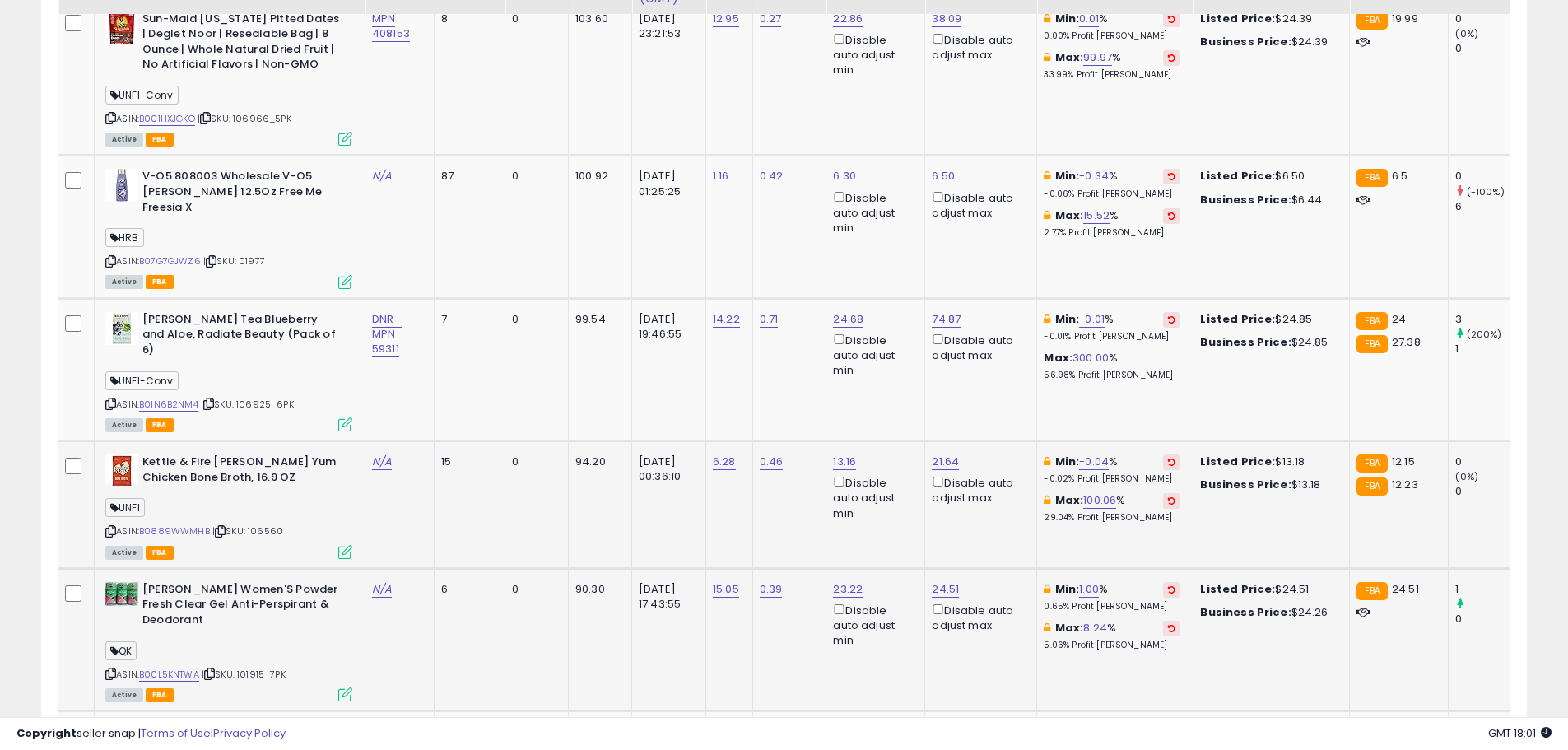
scroll to position [2536, 0]
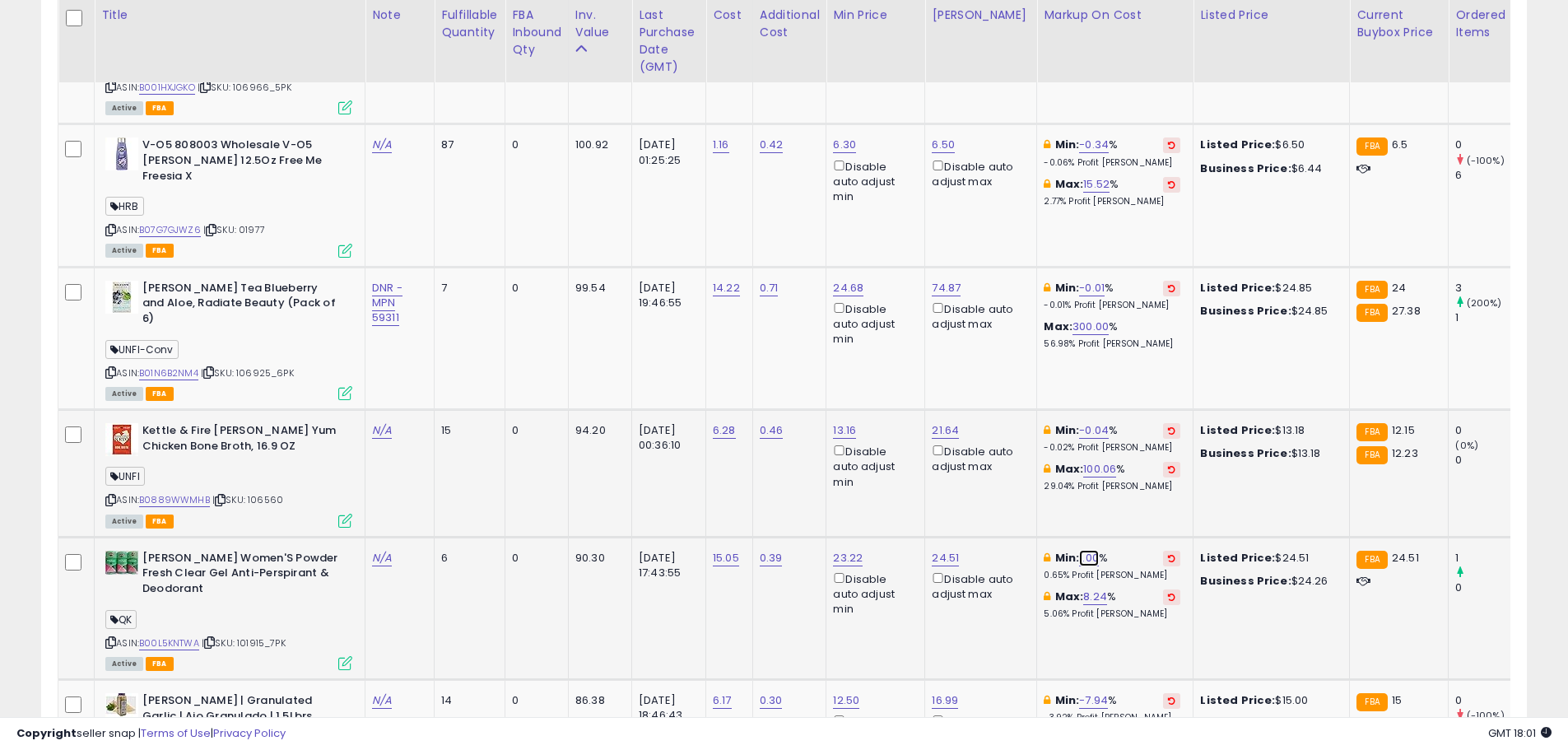
click at [1080, 550] on link "1.00" at bounding box center [1089, 558] width 20 height 17
drag, startPoint x: 1029, startPoint y: 452, endPoint x: 887, endPoint y: 454, distance: 142.0
click at [888, 454] on tbody "Head & Shoulders Anti-[MEDICAL_DATA] Classic Clean Shampoo x 250ml Yahya CWA Ta…" at bounding box center [1248, 353] width 2379 height 3686
type input "*"
click at [1141, 449] on button "submit" at bounding box center [1127, 453] width 28 height 25
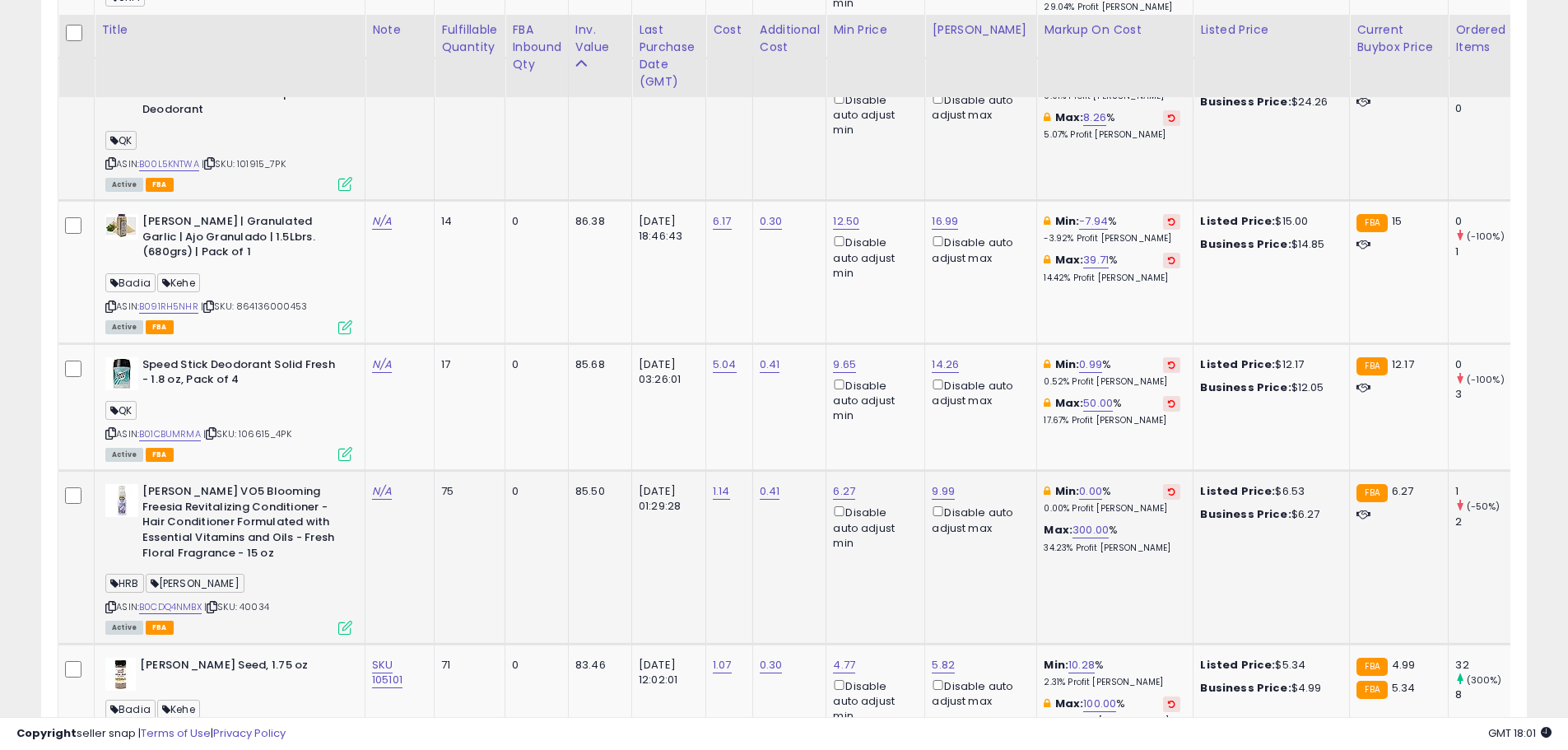
scroll to position [3030, 0]
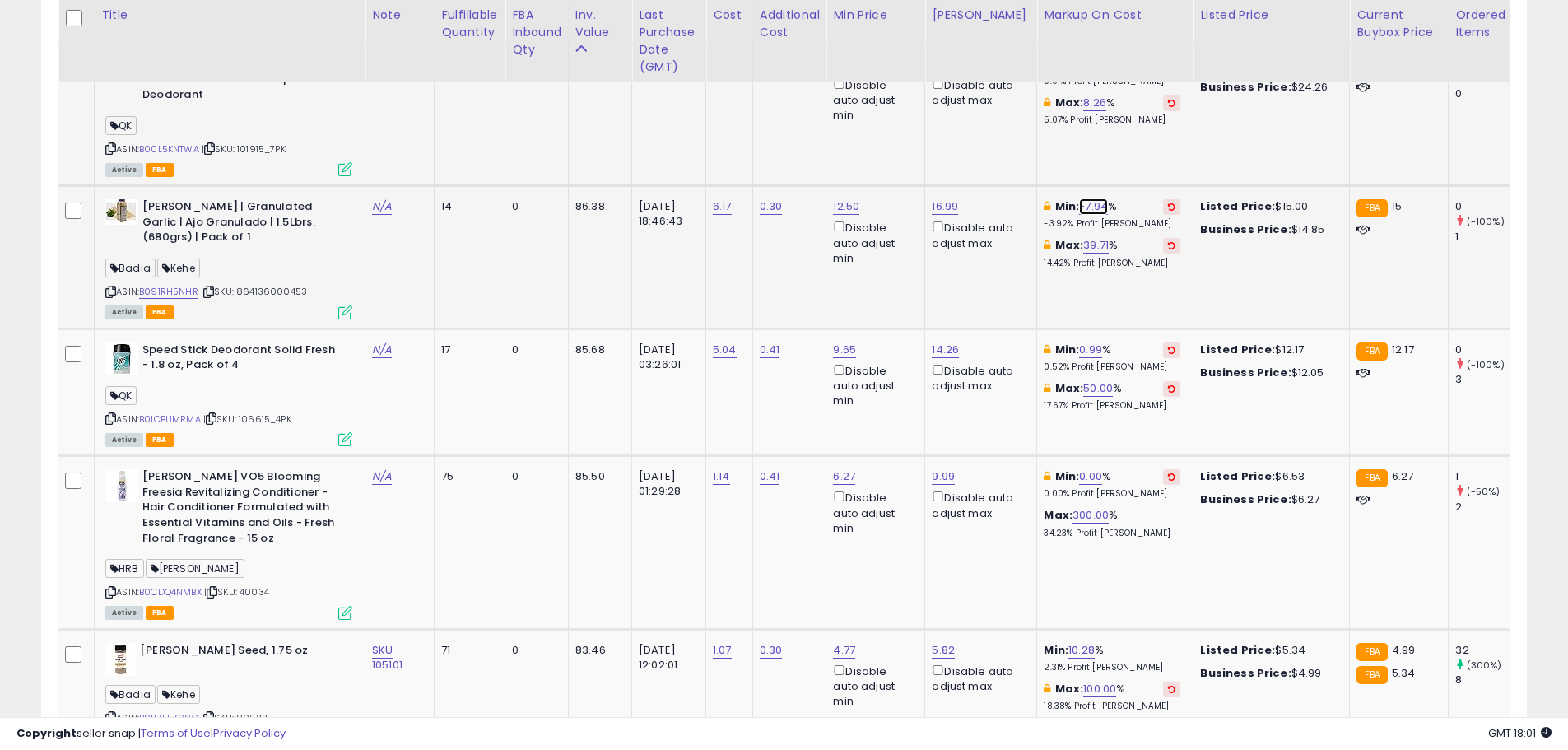
click at [1081, 198] on link "-7.94" at bounding box center [1093, 206] width 29 height 17
drag, startPoint x: 1013, startPoint y: 104, endPoint x: 937, endPoint y: 106, distance: 76.0
type input "***"
click at [1136, 101] on icon "submit" at bounding box center [1131, 102] width 10 height 10
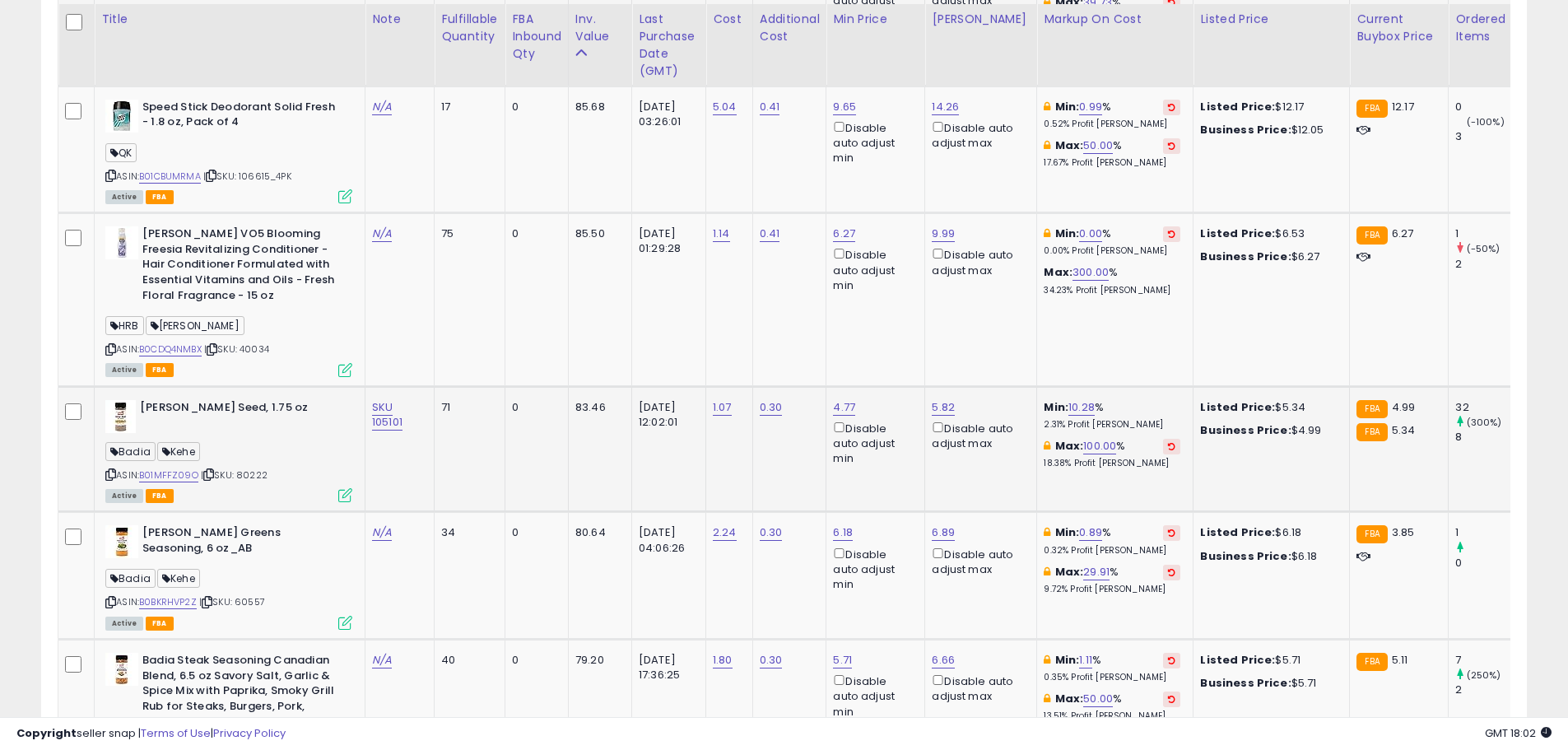
scroll to position [3277, 0]
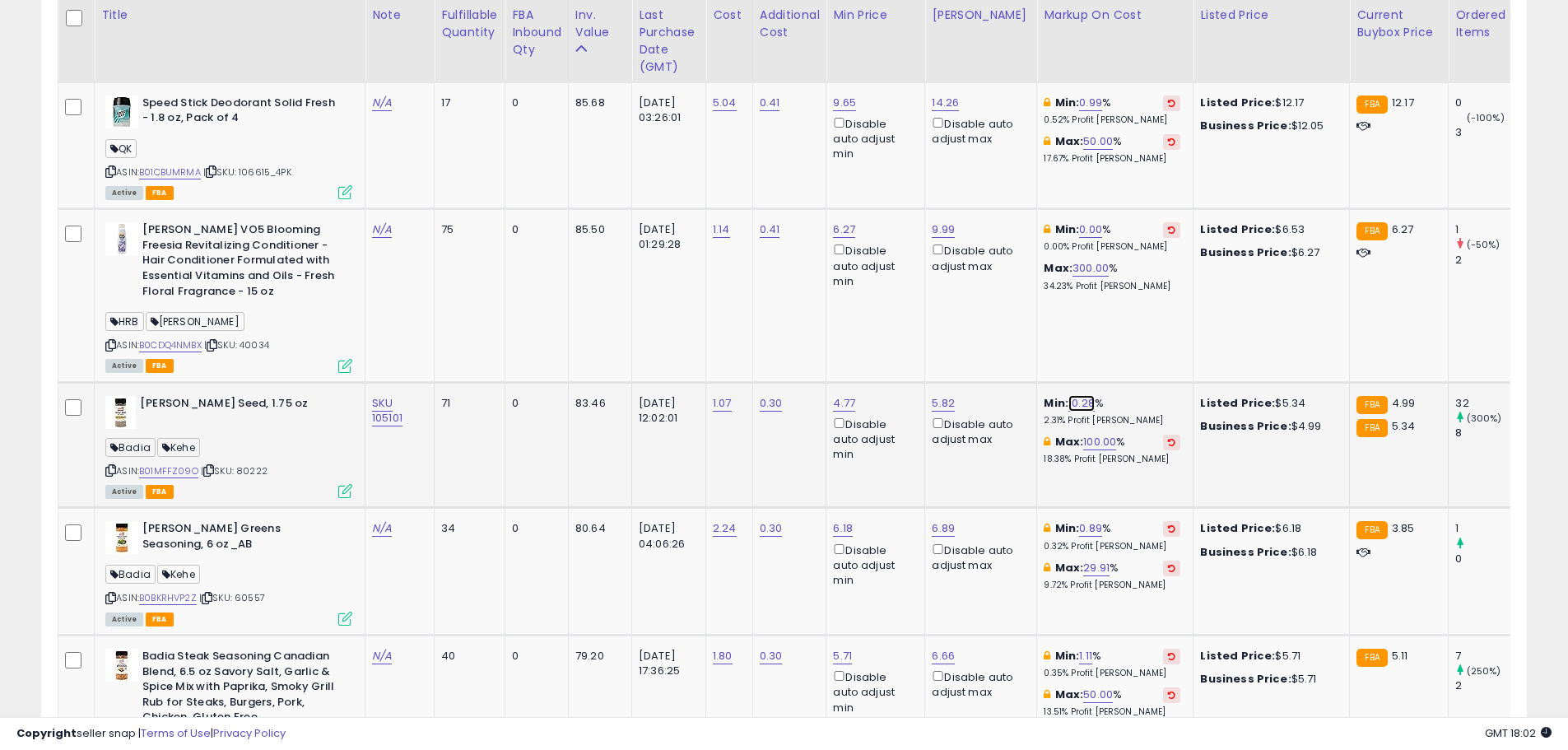
click at [1069, 395] on link "10.28" at bounding box center [1082, 403] width 26 height 17
drag, startPoint x: 989, startPoint y: 304, endPoint x: 876, endPoint y: 295, distance: 113.4
type input "*"
click at [1123, 297] on icon "submit" at bounding box center [1118, 298] width 10 height 10
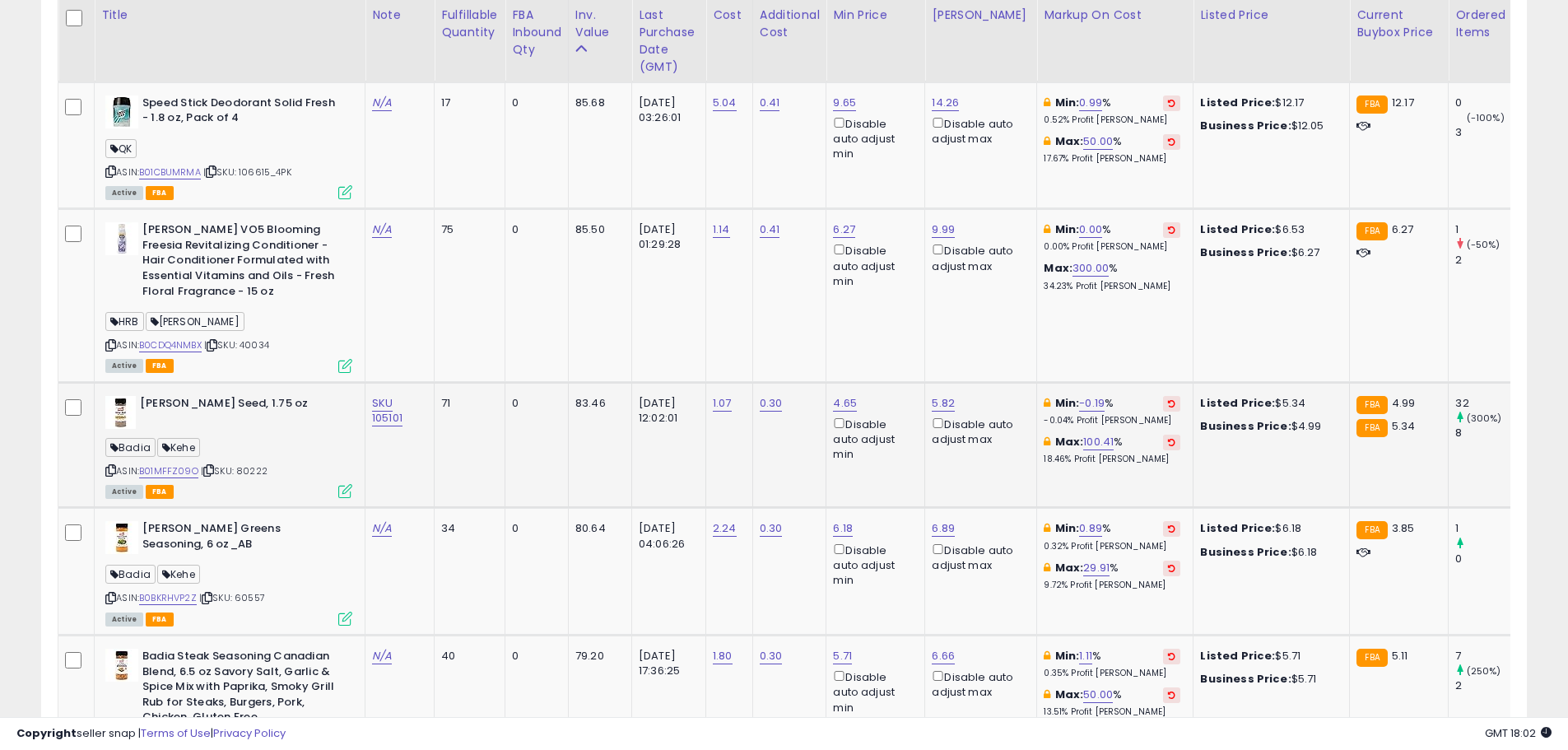
click at [1169, 399] on icon at bounding box center [1172, 403] width 7 height 8
click at [1169, 524] on icon at bounding box center [1172, 528] width 7 height 8
click at [1074, 395] on link "10.13" at bounding box center [1080, 403] width 23 height 17
click at [1136, 521] on div "Min: 9.73 % 3.41% Profit [PERSON_NAME]" at bounding box center [1112, 536] width 136 height 31
click at [1156, 298] on icon "button" at bounding box center [1151, 298] width 10 height 10
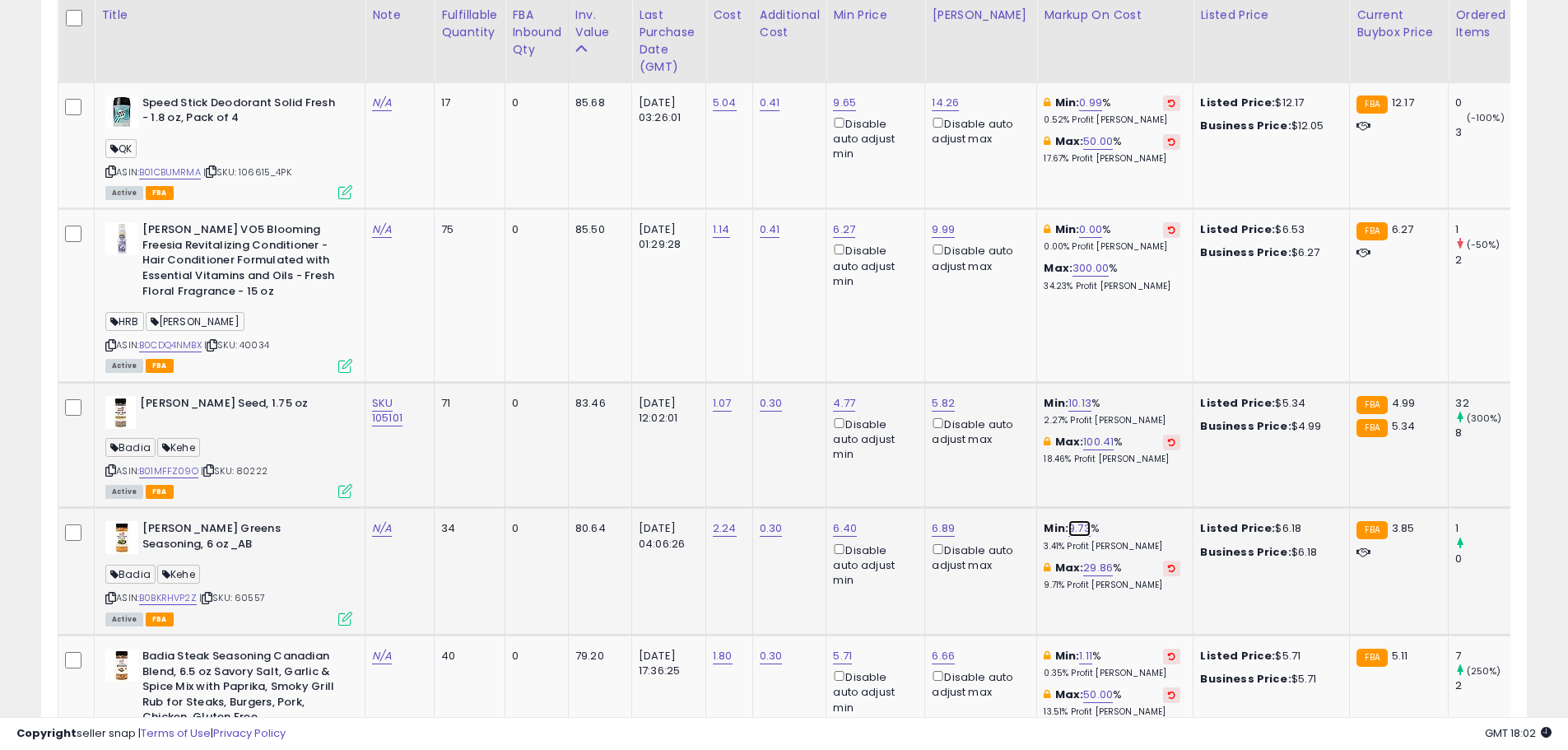
click at [1069, 520] on link "9.73" at bounding box center [1080, 528] width 22 height 17
drag, startPoint x: 1020, startPoint y: 432, endPoint x: 918, endPoint y: 426, distance: 102.2
type input "*"
click at [1131, 429] on button "submit" at bounding box center [1117, 424] width 28 height 25
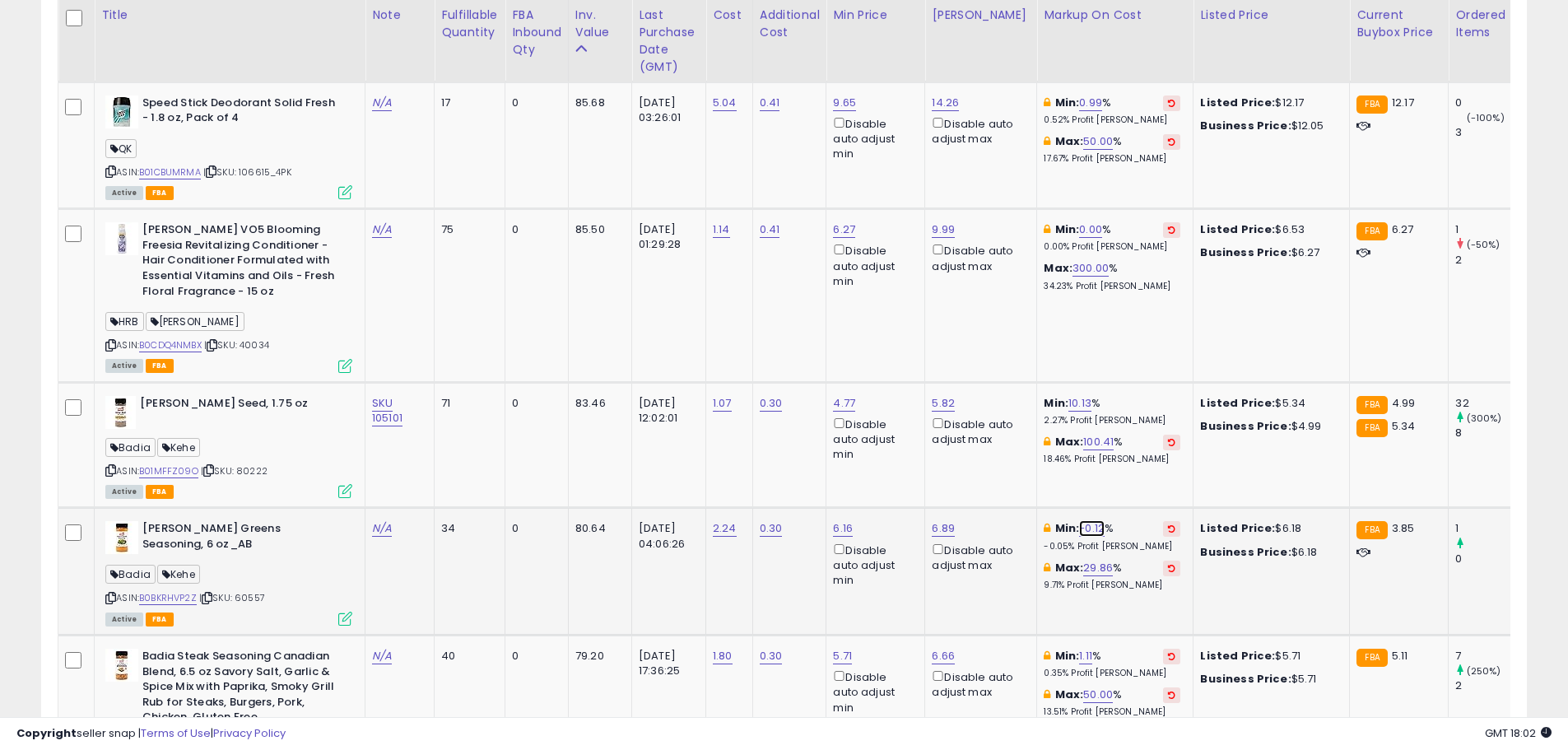
click at [1089, 520] on link "-0.12" at bounding box center [1092, 528] width 26 height 17
drag, startPoint x: 975, startPoint y: 424, endPoint x: 926, endPoint y: 424, distance: 49.0
type input "*"
click at [1134, 422] on icon "submit" at bounding box center [1129, 424] width 10 height 10
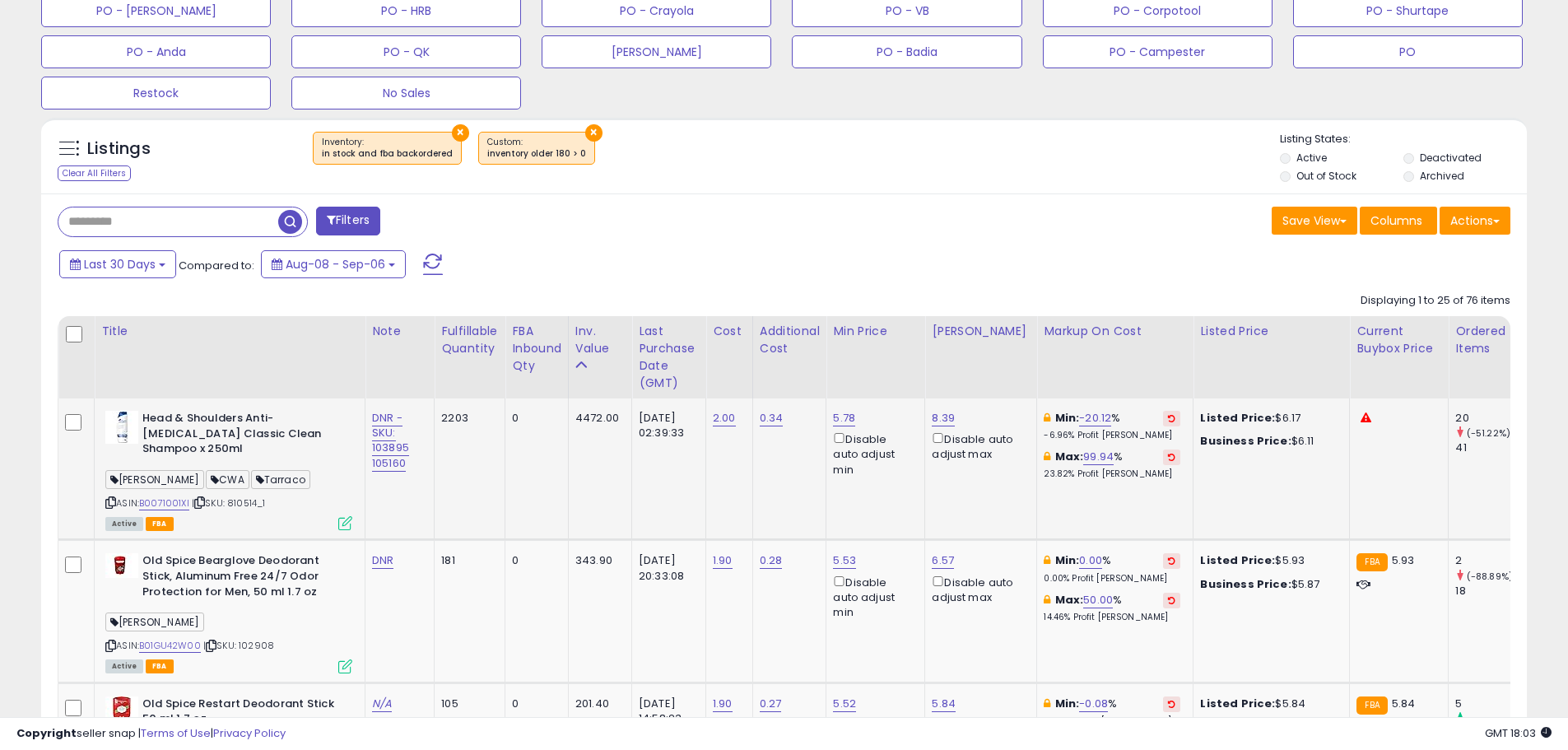
scroll to position [625, 0]
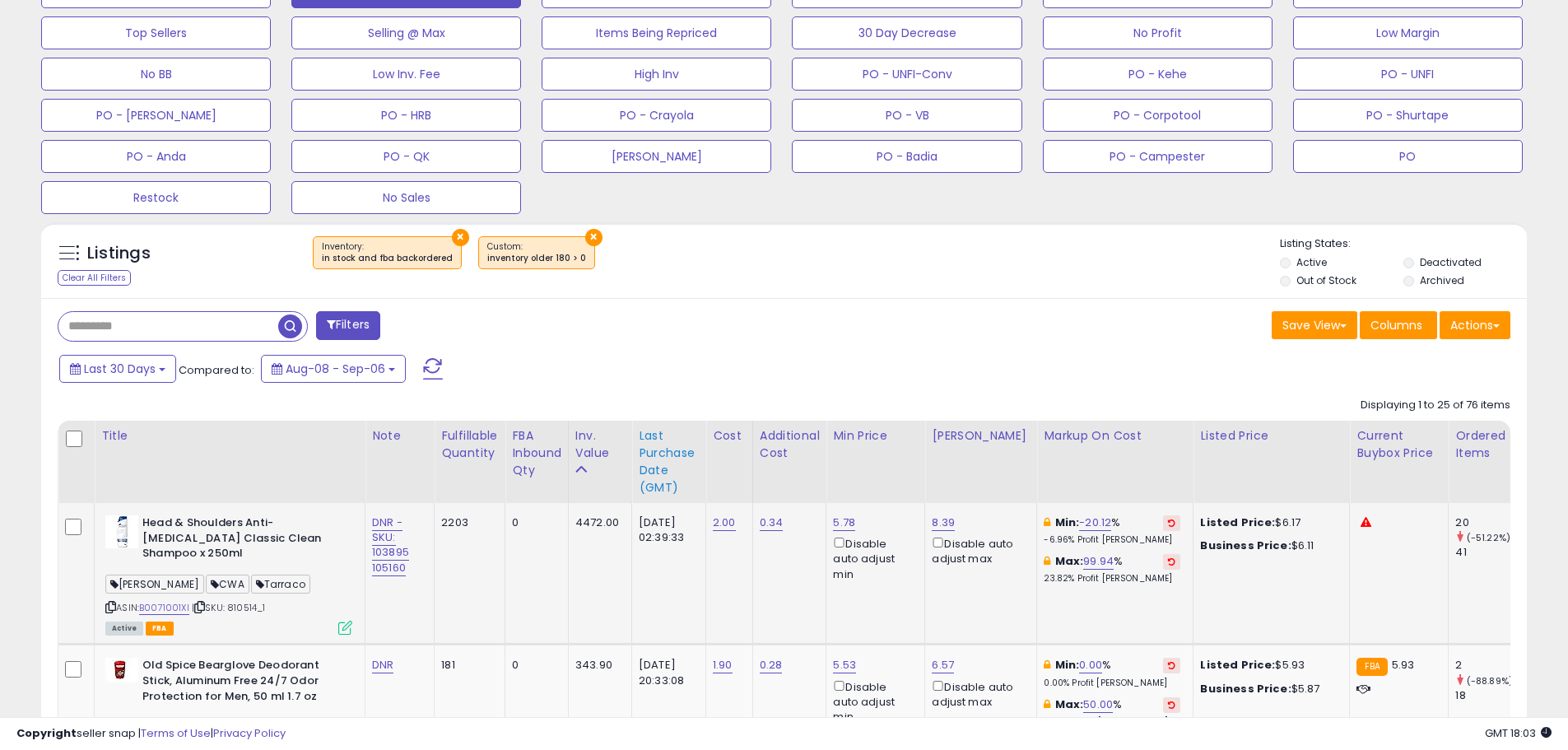
click at [657, 458] on div "Last Purchase Date (GMT)" at bounding box center [668, 461] width 60 height 69
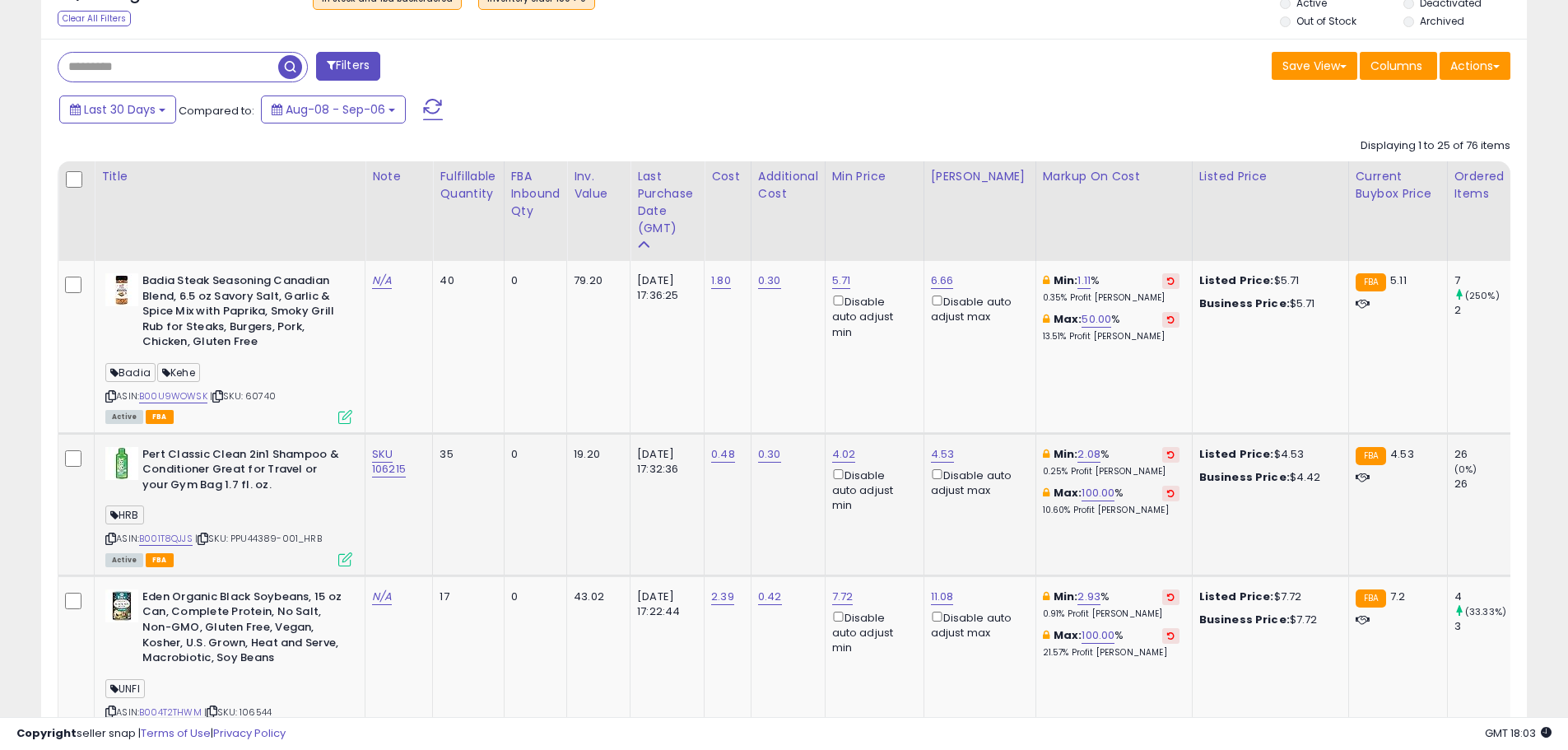
scroll to position [873, 0]
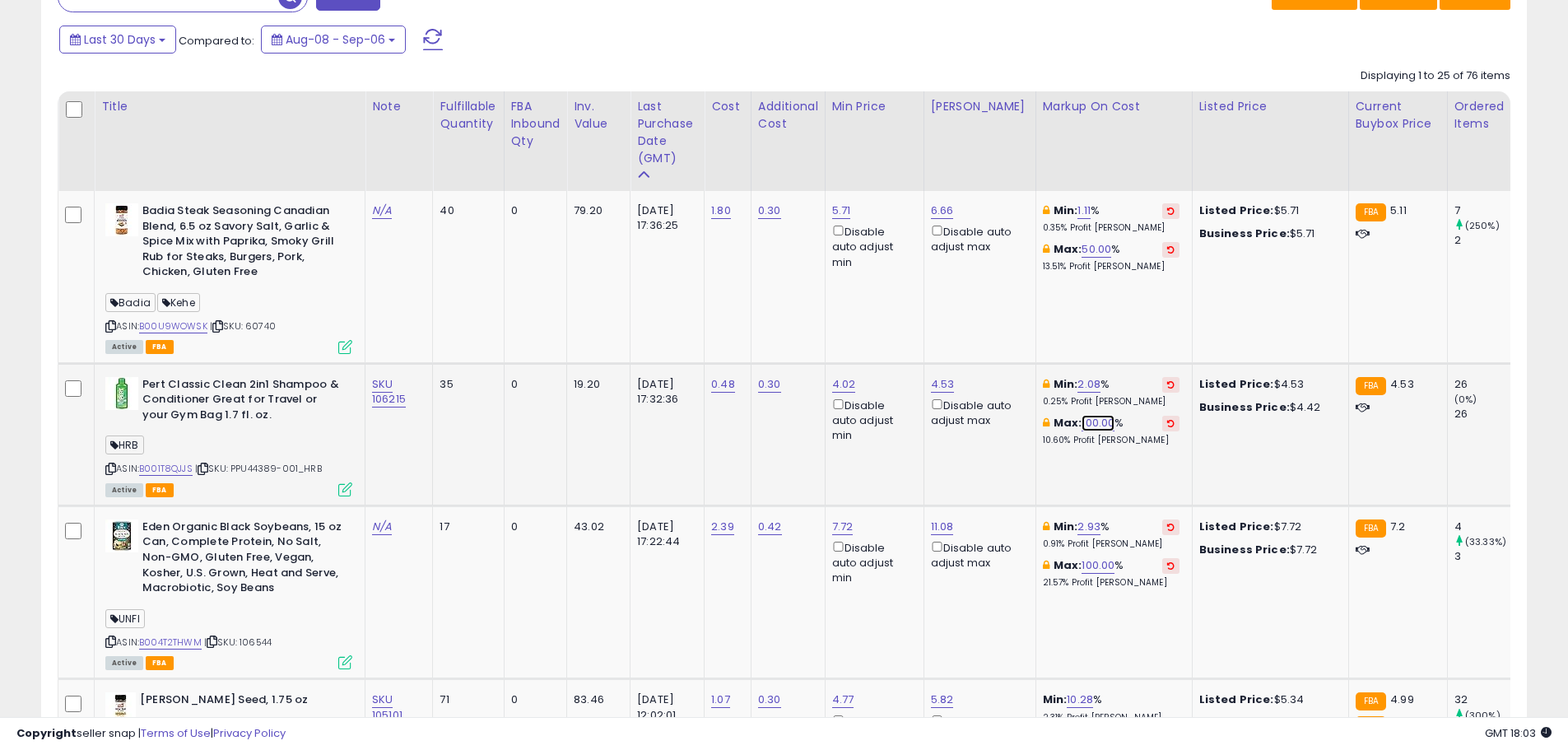
click at [1082, 422] on link "100.00" at bounding box center [1098, 423] width 33 height 17
drag, startPoint x: 1018, startPoint y: 363, endPoint x: 915, endPoint y: 366, distance: 103.0
click at [915, 366] on tr "Pert Classic Clean 2in1 Shampoo & Conditioner Great for Travel or your Gym Bag …" at bounding box center [1247, 433] width 2378 height 142
click at [1182, 371] on button "button" at bounding box center [1169, 365] width 28 height 25
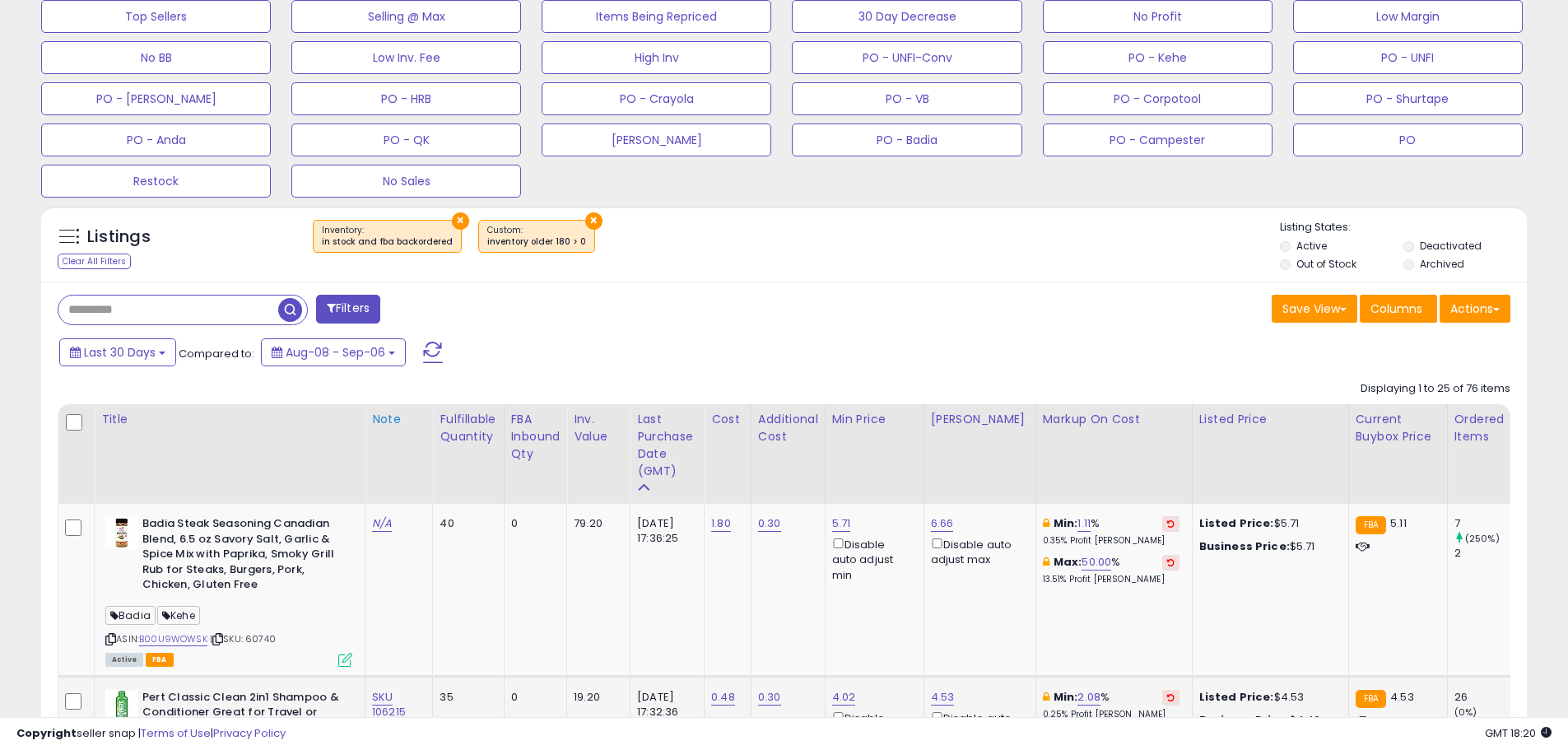
scroll to position [577, 0]
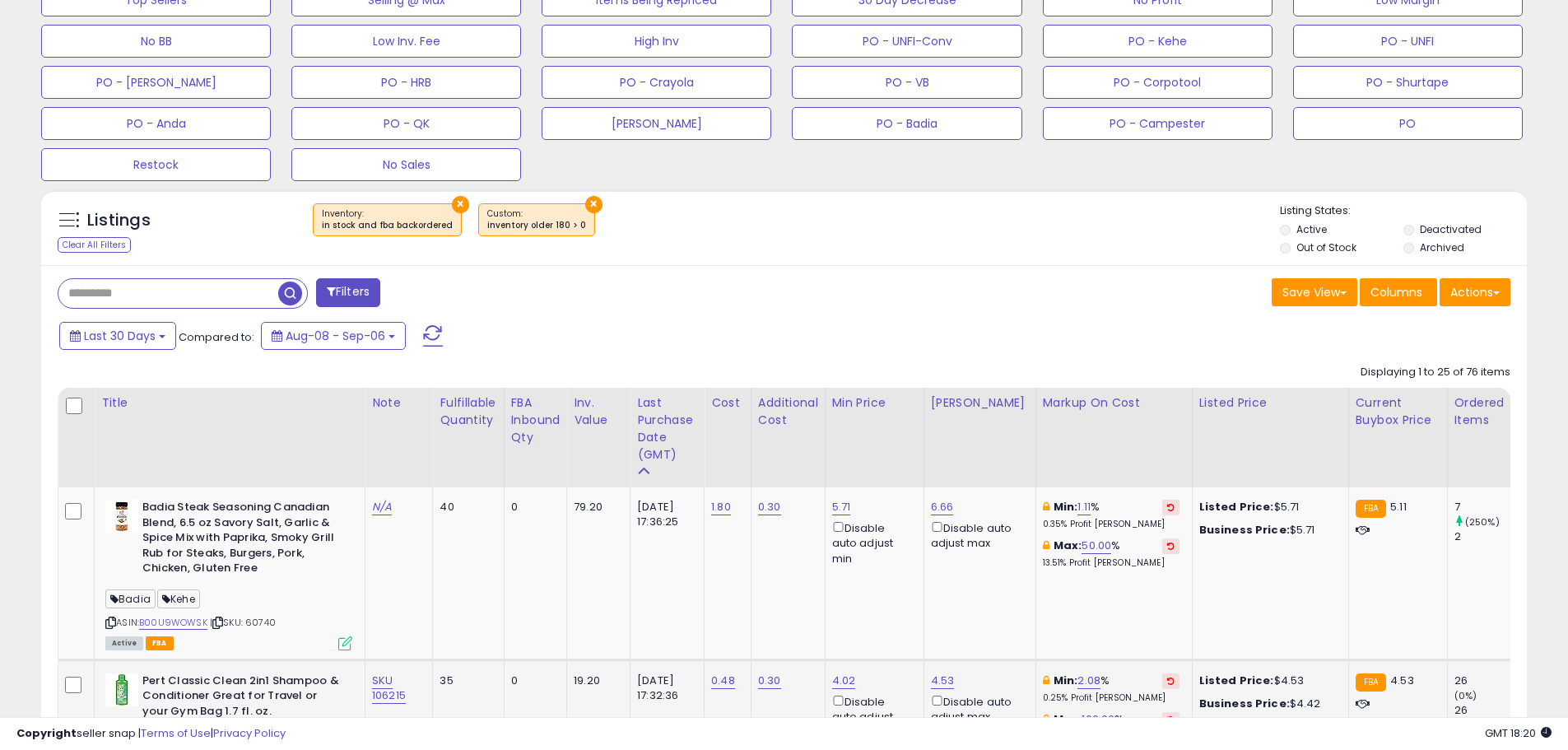
click at [184, 303] on input "text" at bounding box center [168, 293] width 220 height 29
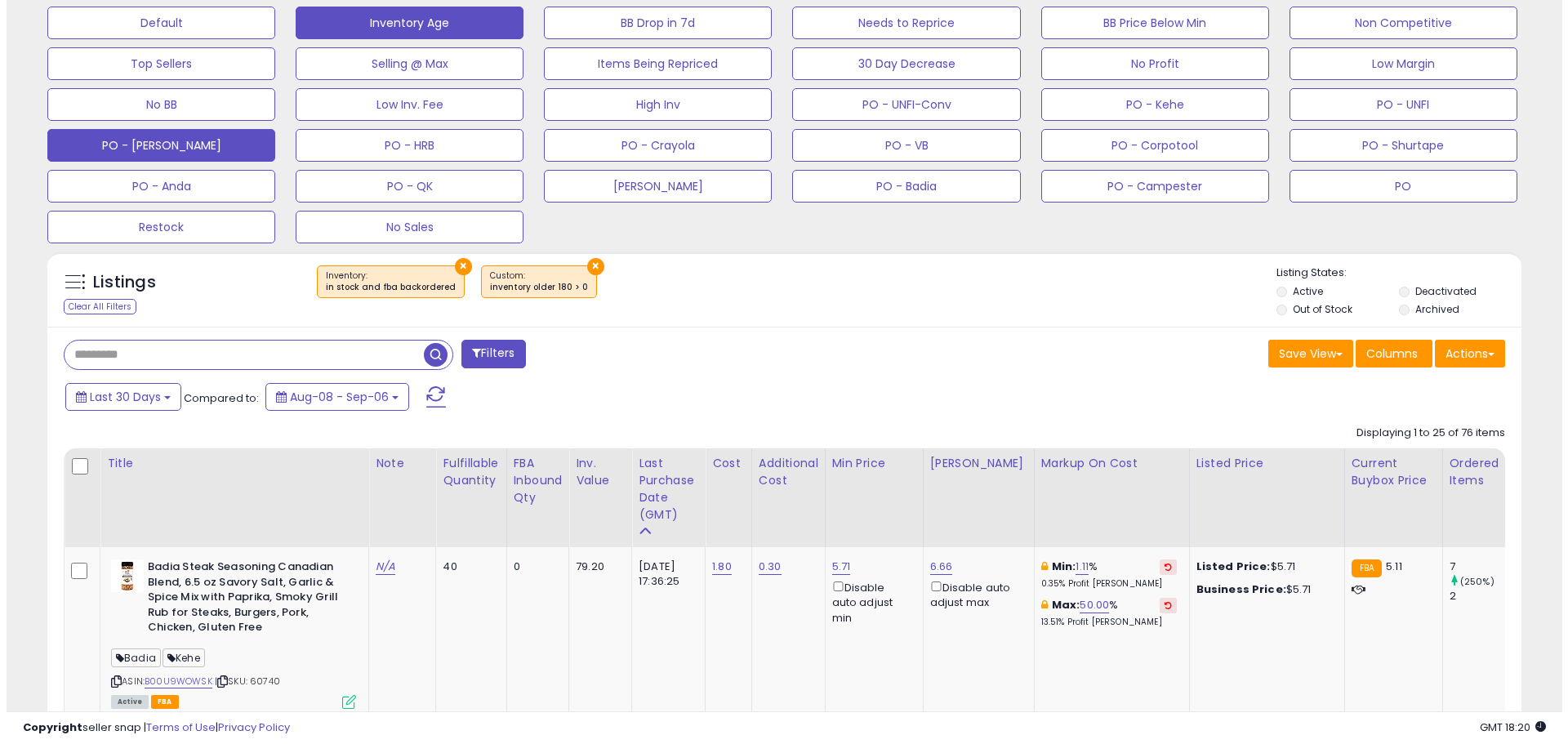
scroll to position [408, 0]
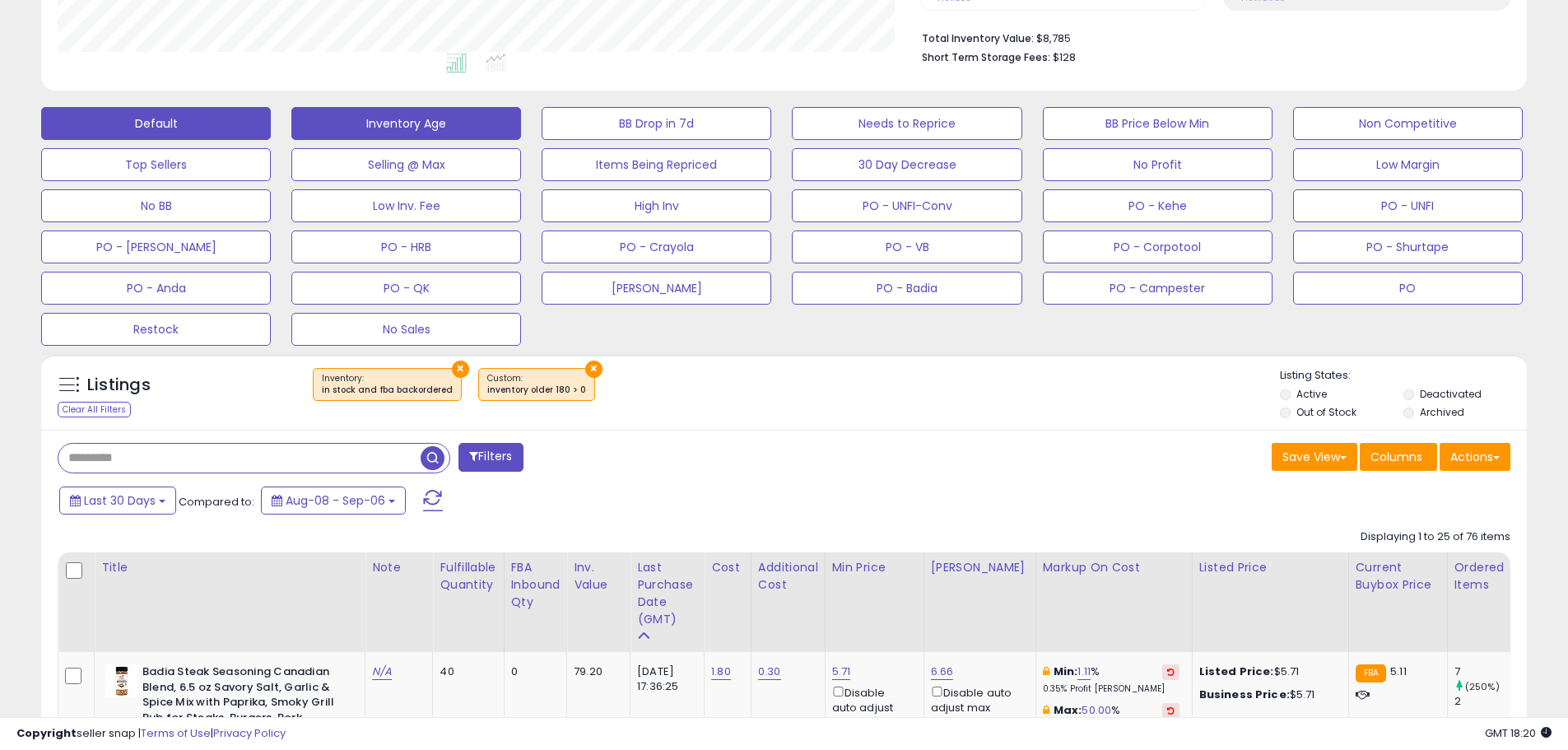
click at [149, 130] on button "Default" at bounding box center [155, 123] width 230 height 33
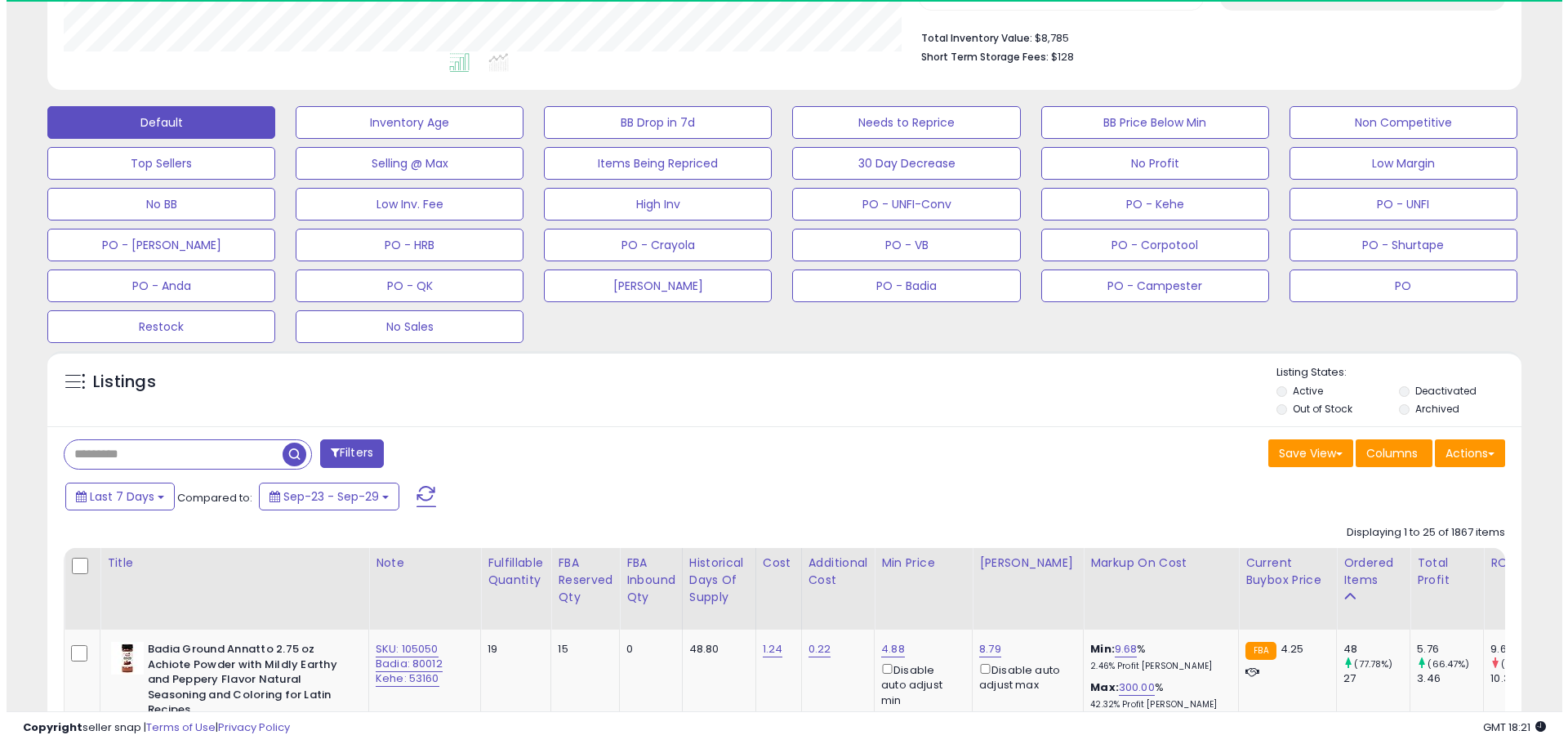
scroll to position [816244, 815707]
click at [151, 460] on input "text" at bounding box center [167, 454] width 218 height 29
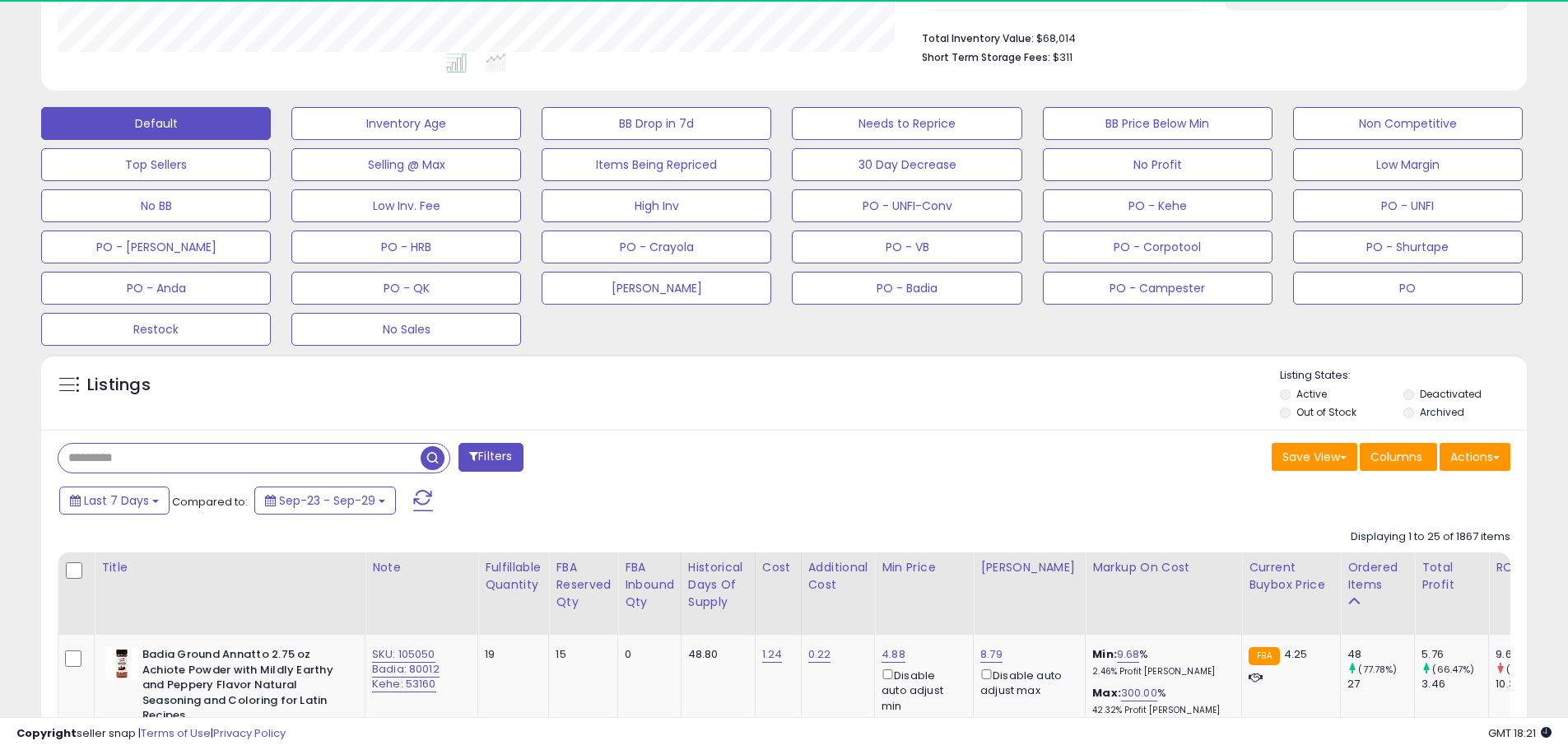
paste input "****"
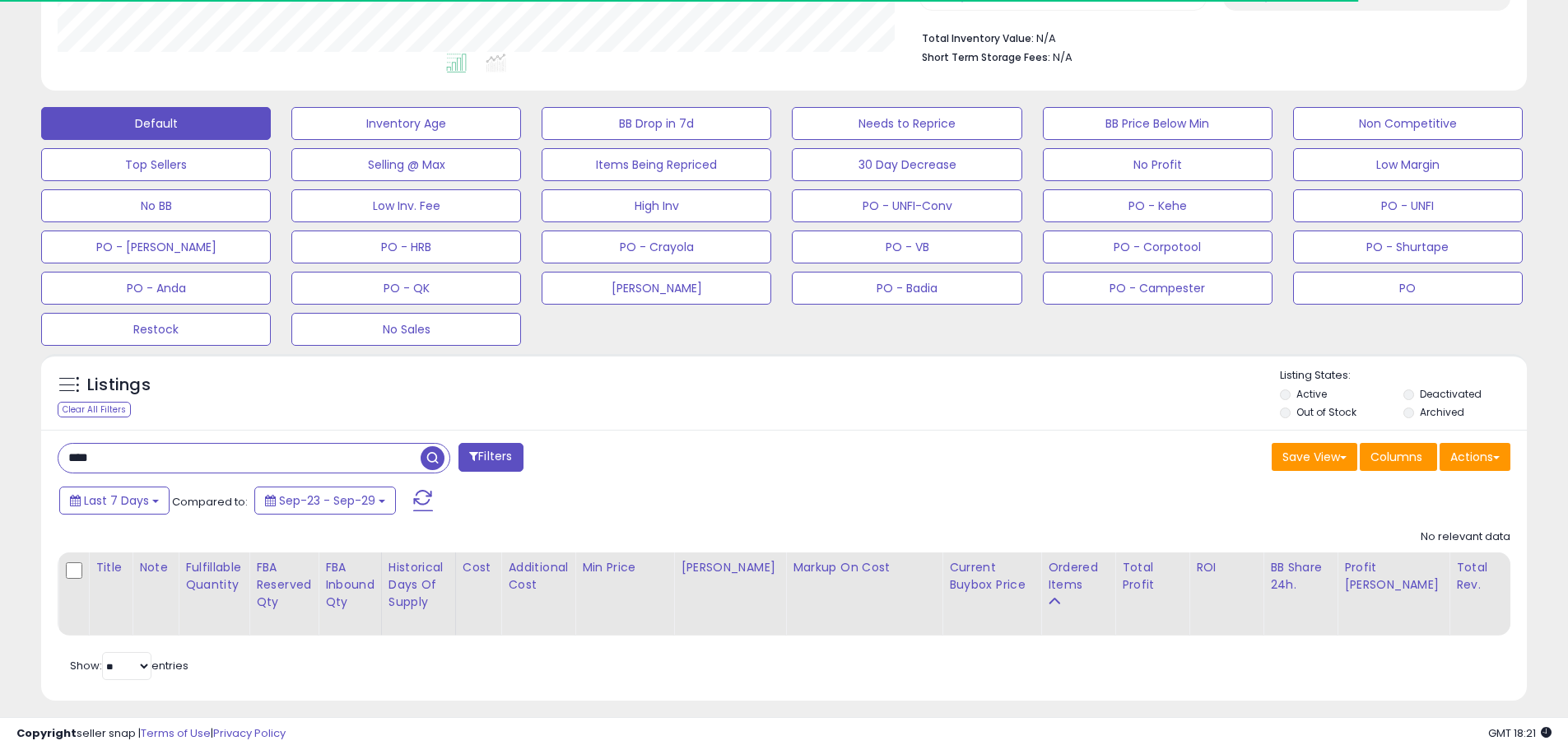
drag, startPoint x: 111, startPoint y: 455, endPoint x: -17, endPoint y: 450, distance: 128.1
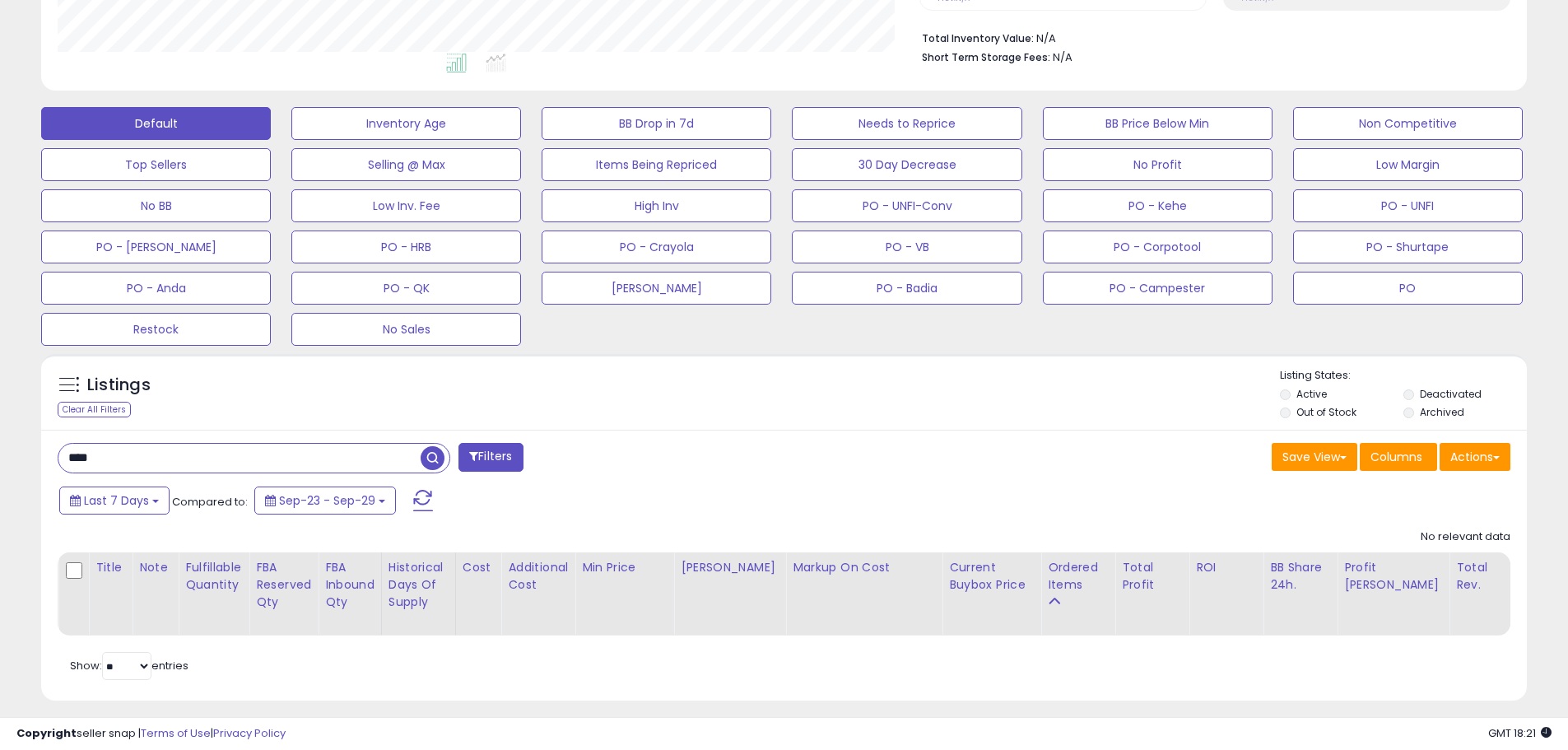
scroll to position [338, 862]
click at [114, 454] on input "****" at bounding box center [240, 457] width 363 height 29
drag, startPoint x: 119, startPoint y: 457, endPoint x: 30, endPoint y: 460, distance: 89.1
click at [18, 458] on div "**********" at bounding box center [784, 189] width 1552 height 1063
paste input "******"
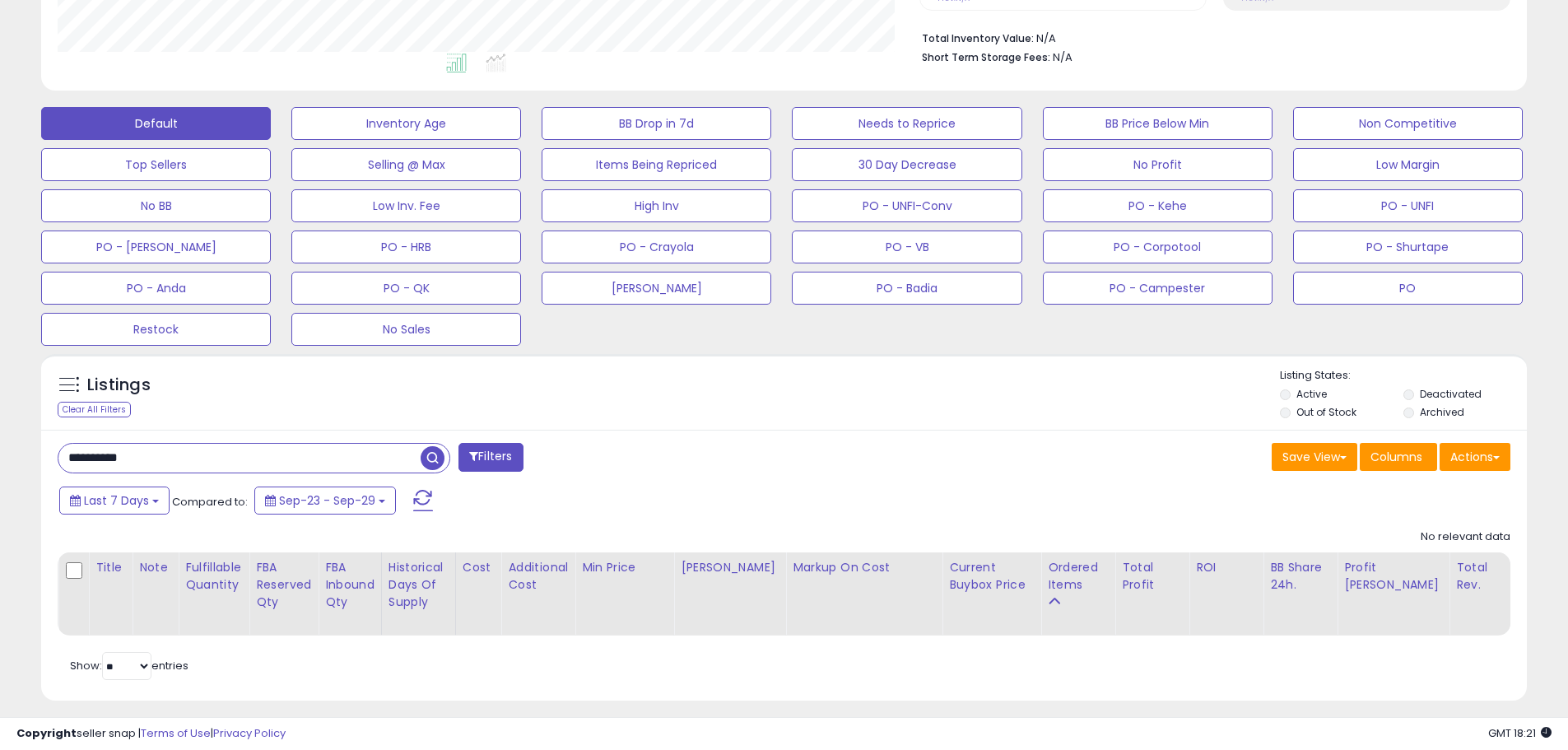
type input "**********"
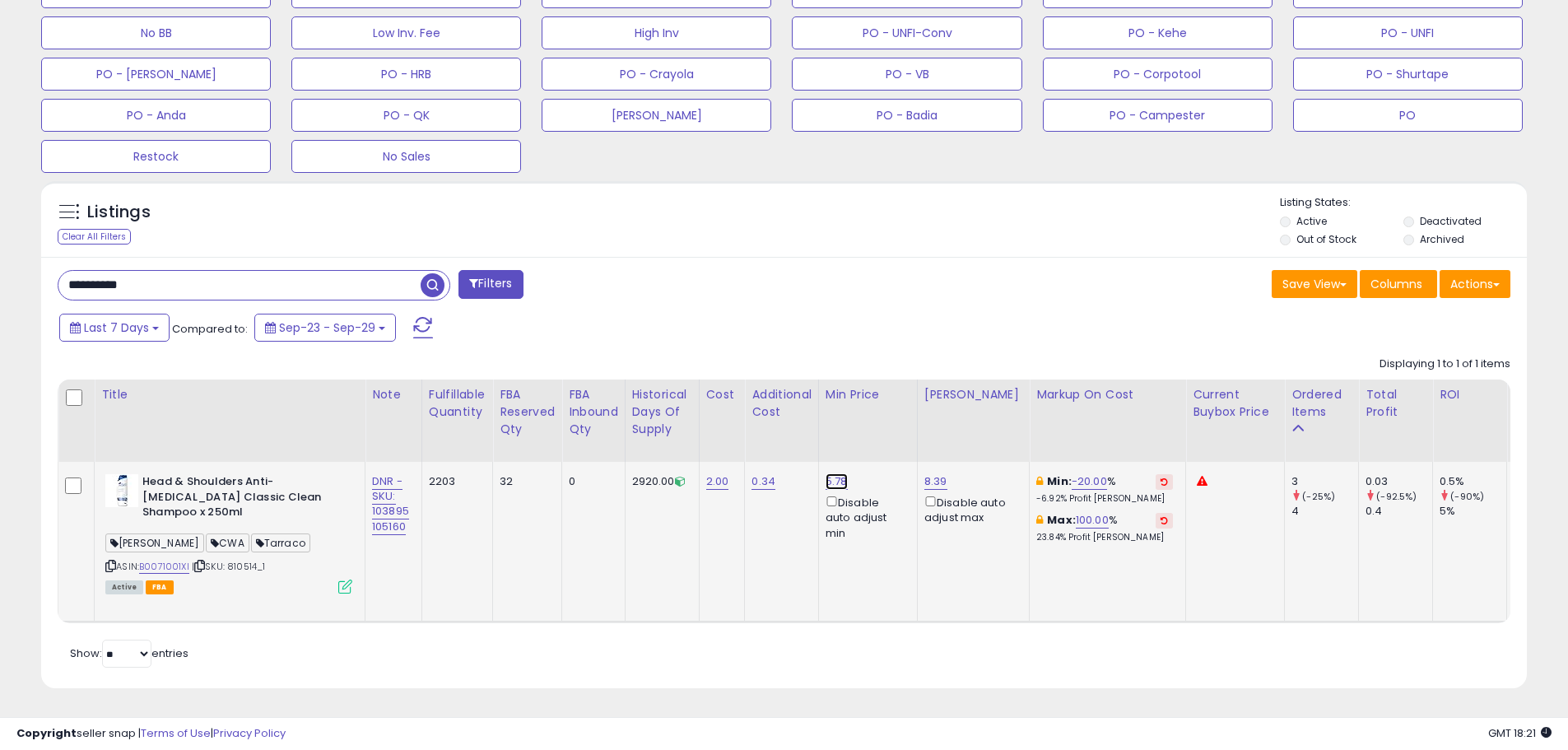
click at [842, 473] on link "5.78" at bounding box center [837, 481] width 22 height 17
drag, startPoint x: 797, startPoint y: 408, endPoint x: 675, endPoint y: 408, distance: 122.0
type input "****"
click at [892, 417] on icon "submit" at bounding box center [887, 422] width 10 height 10
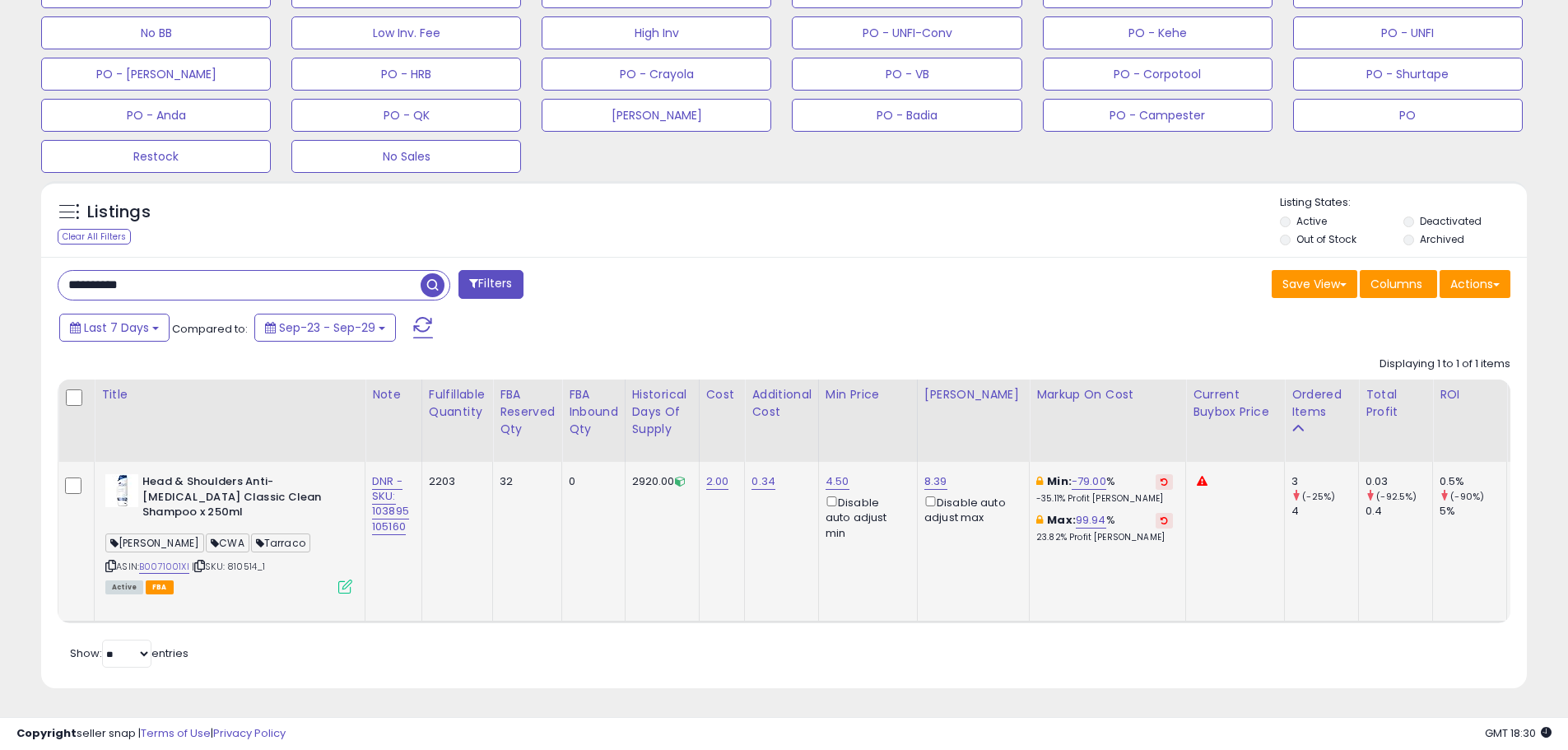
drag, startPoint x: 142, startPoint y: 281, endPoint x: 0, endPoint y: 272, distance: 142.3
click at [0, 270] on div "**********" at bounding box center [784, 110] width 1568 height 1281
type input "*********"
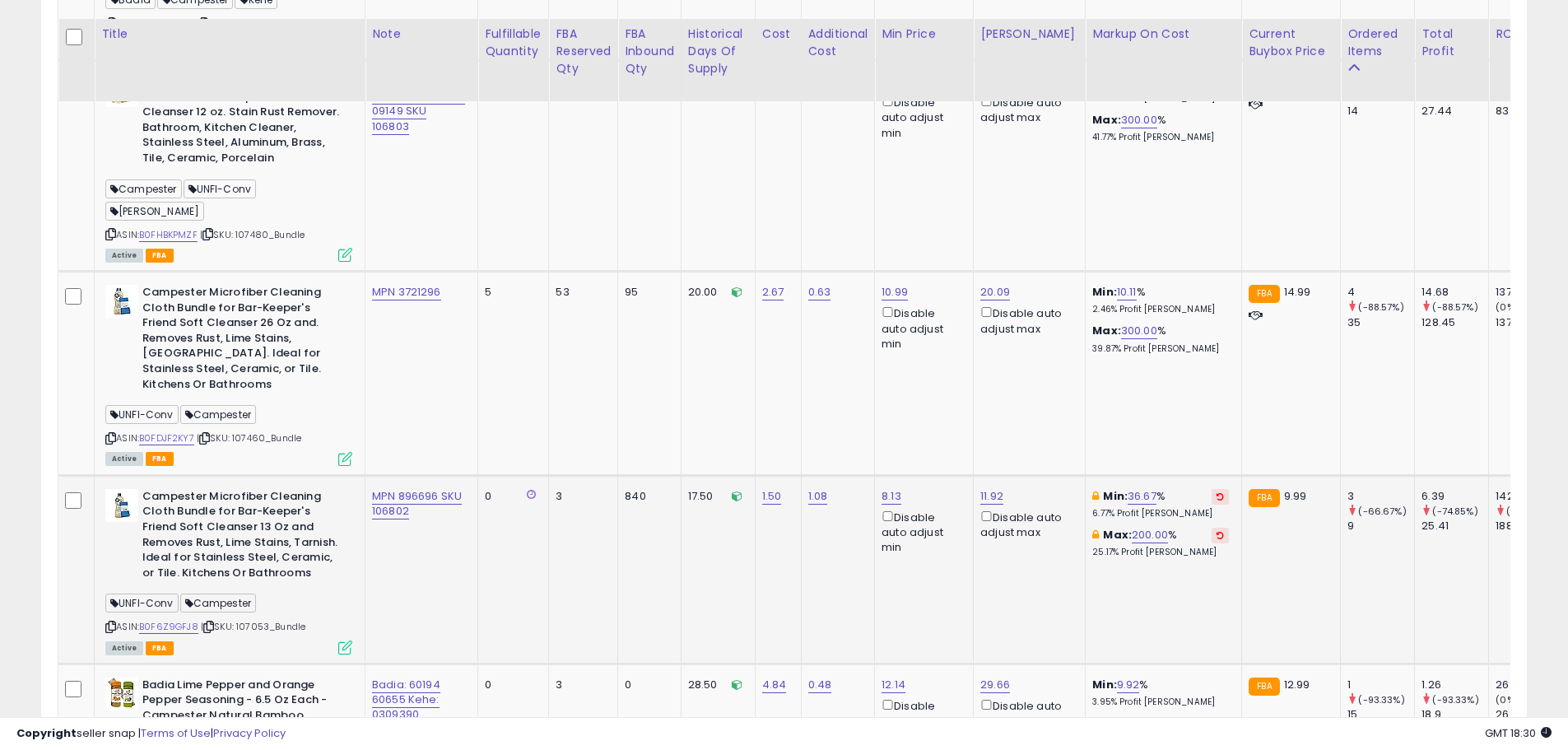
scroll to position [1836, 0]
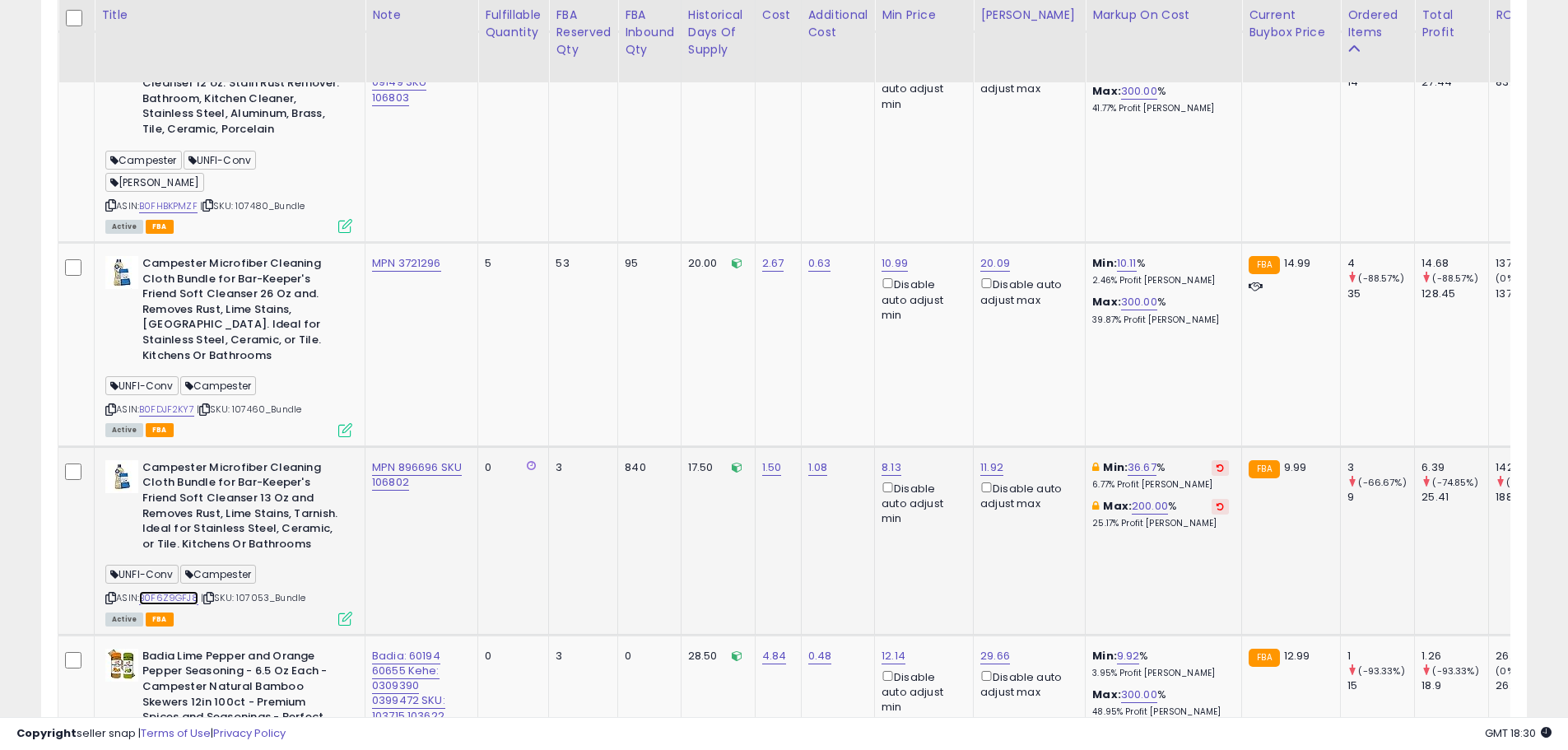
click at [187, 591] on link "B0F6Z9GFJ8" at bounding box center [169, 598] width 60 height 14
click at [182, 402] on link "B0FDJF2KY7" at bounding box center [166, 409] width 55 height 14
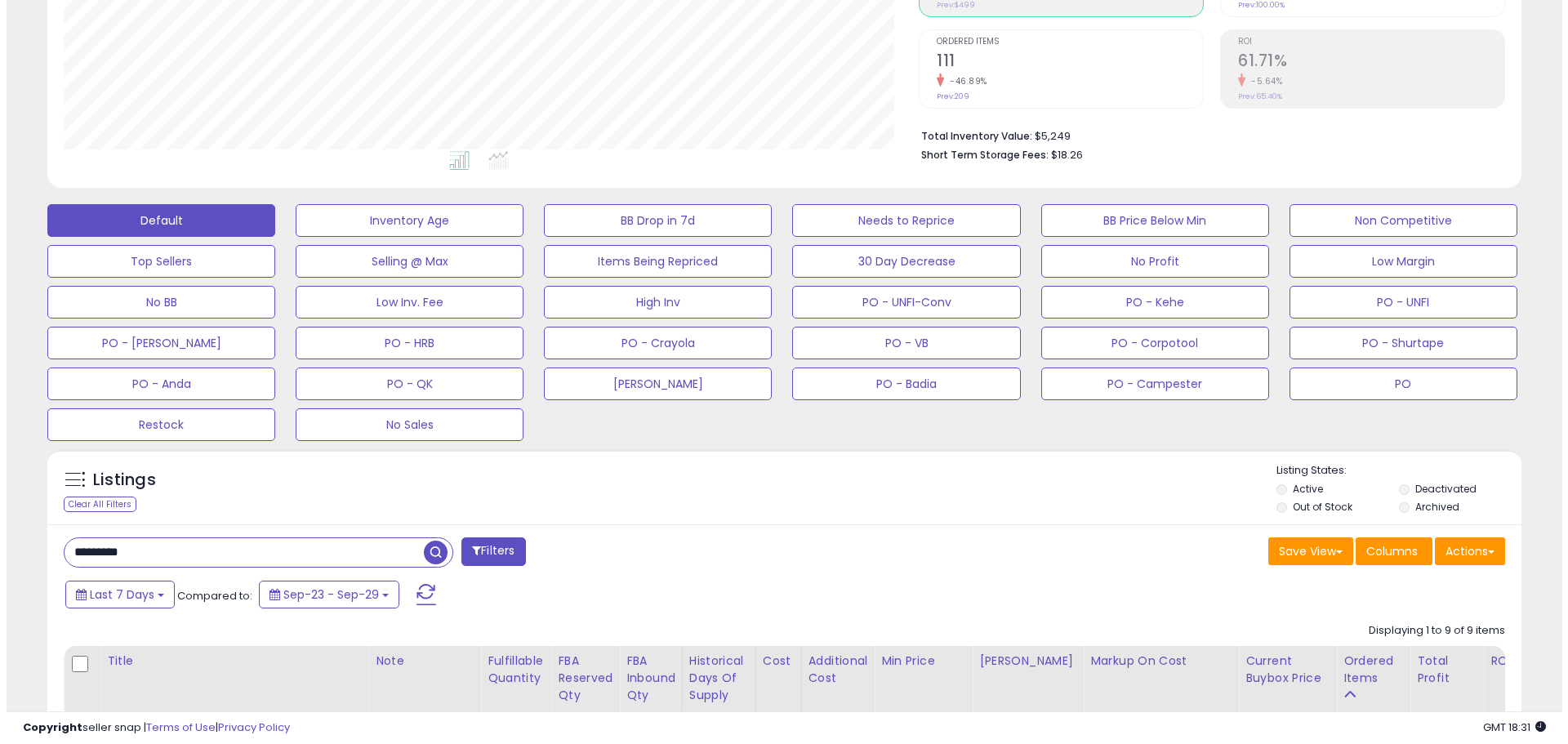
scroll to position [268, 0]
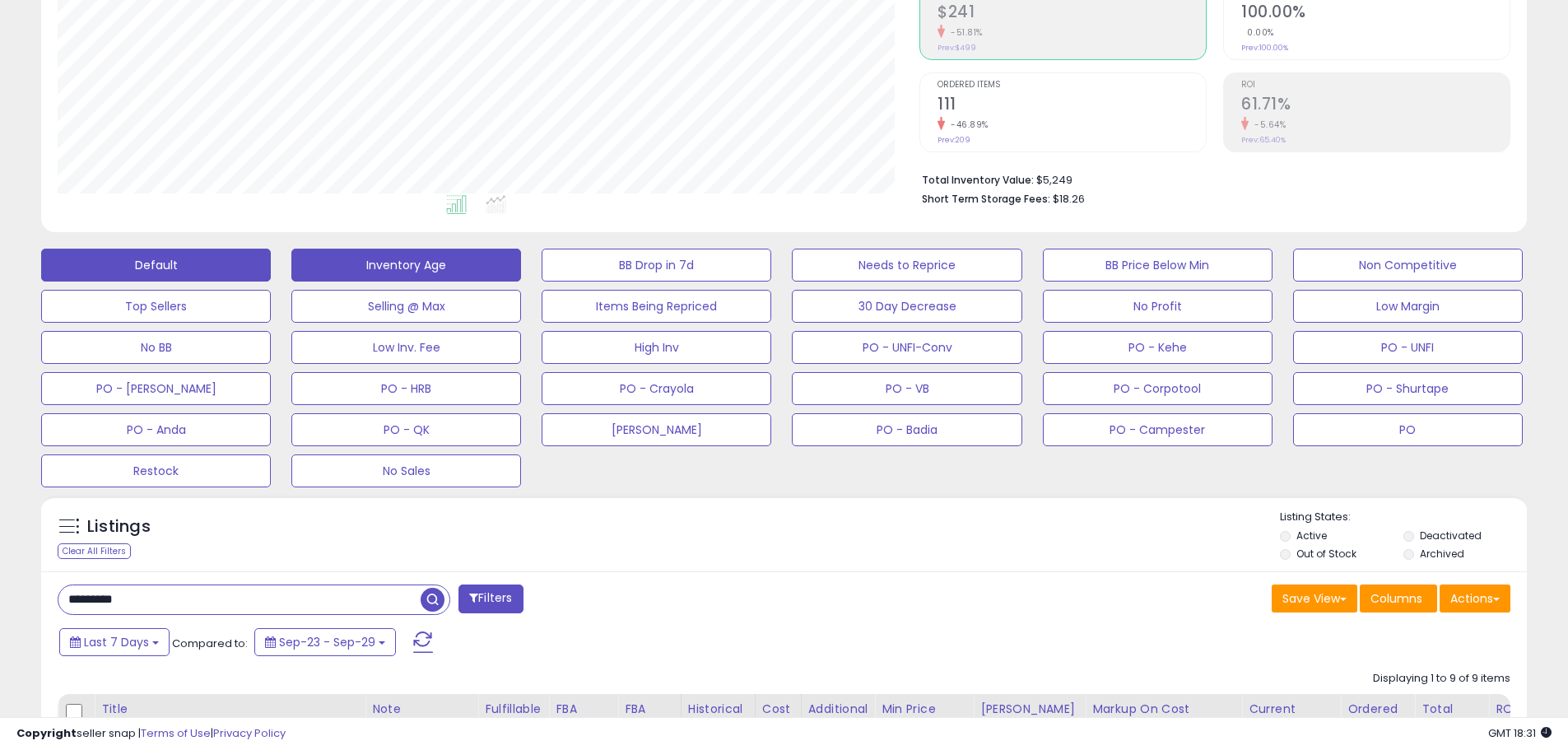
click at [420, 263] on button "Inventory Age" at bounding box center [406, 265] width 230 height 33
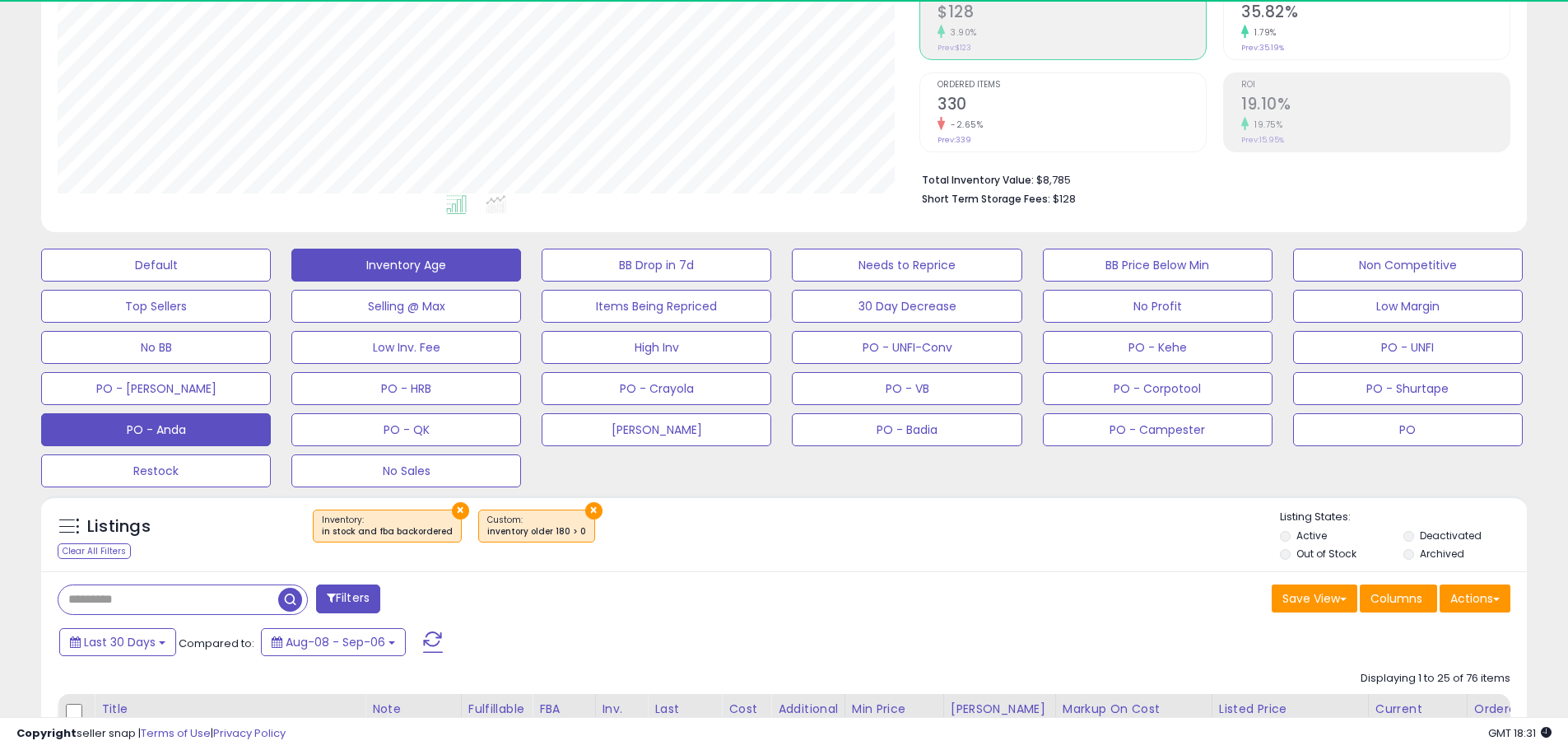
scroll to position [338, 862]
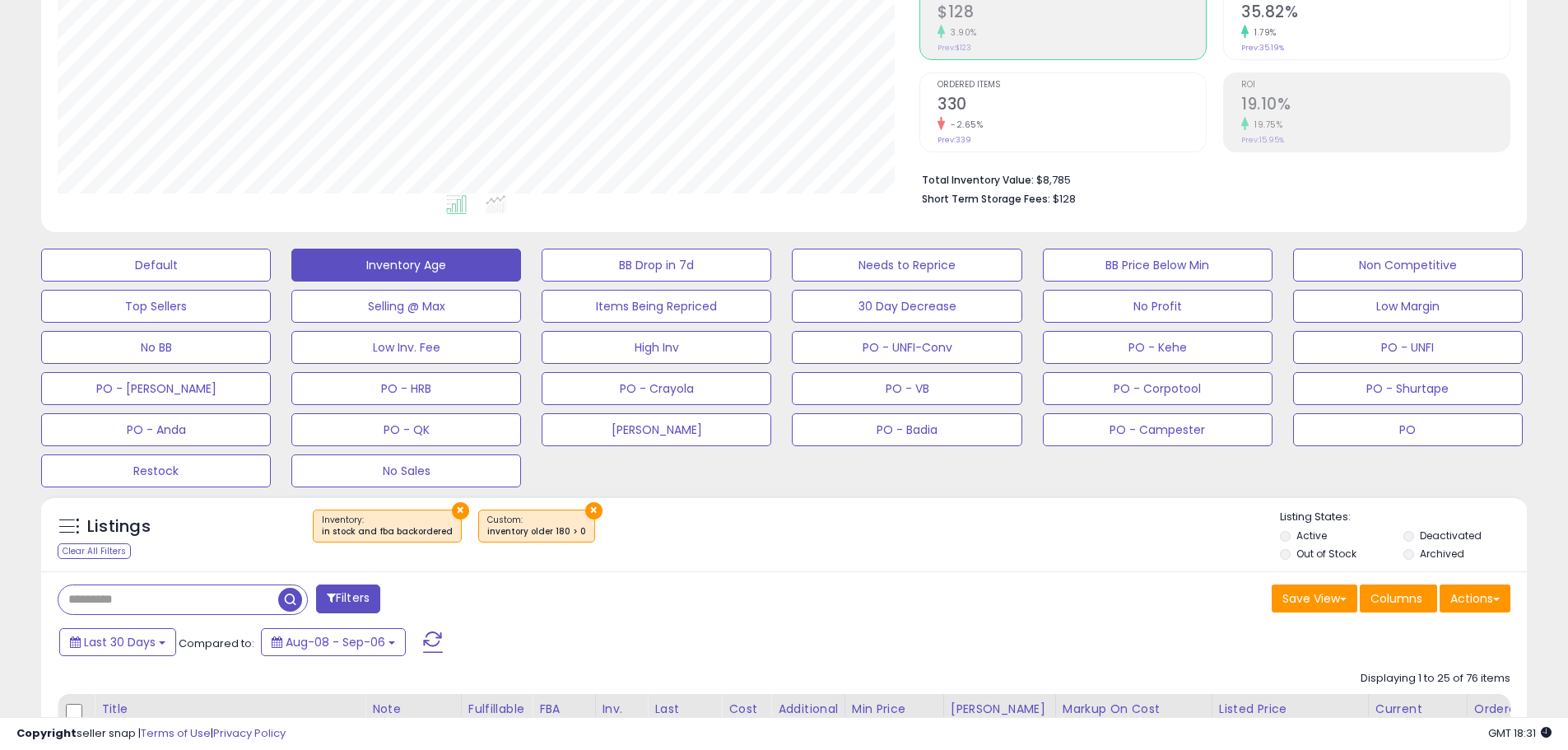
click at [135, 595] on input "text" at bounding box center [168, 600] width 220 height 29
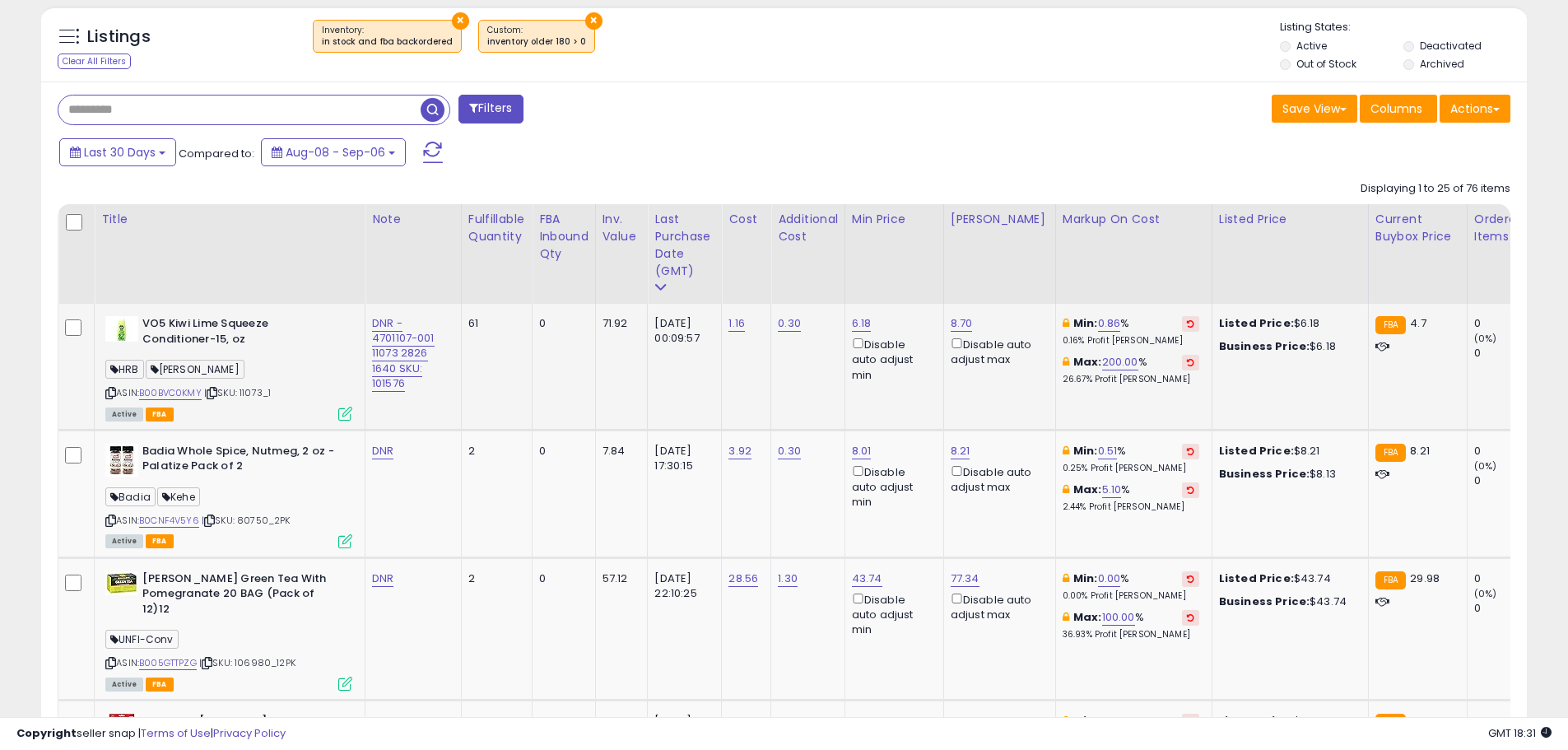
scroll to position [764, 0]
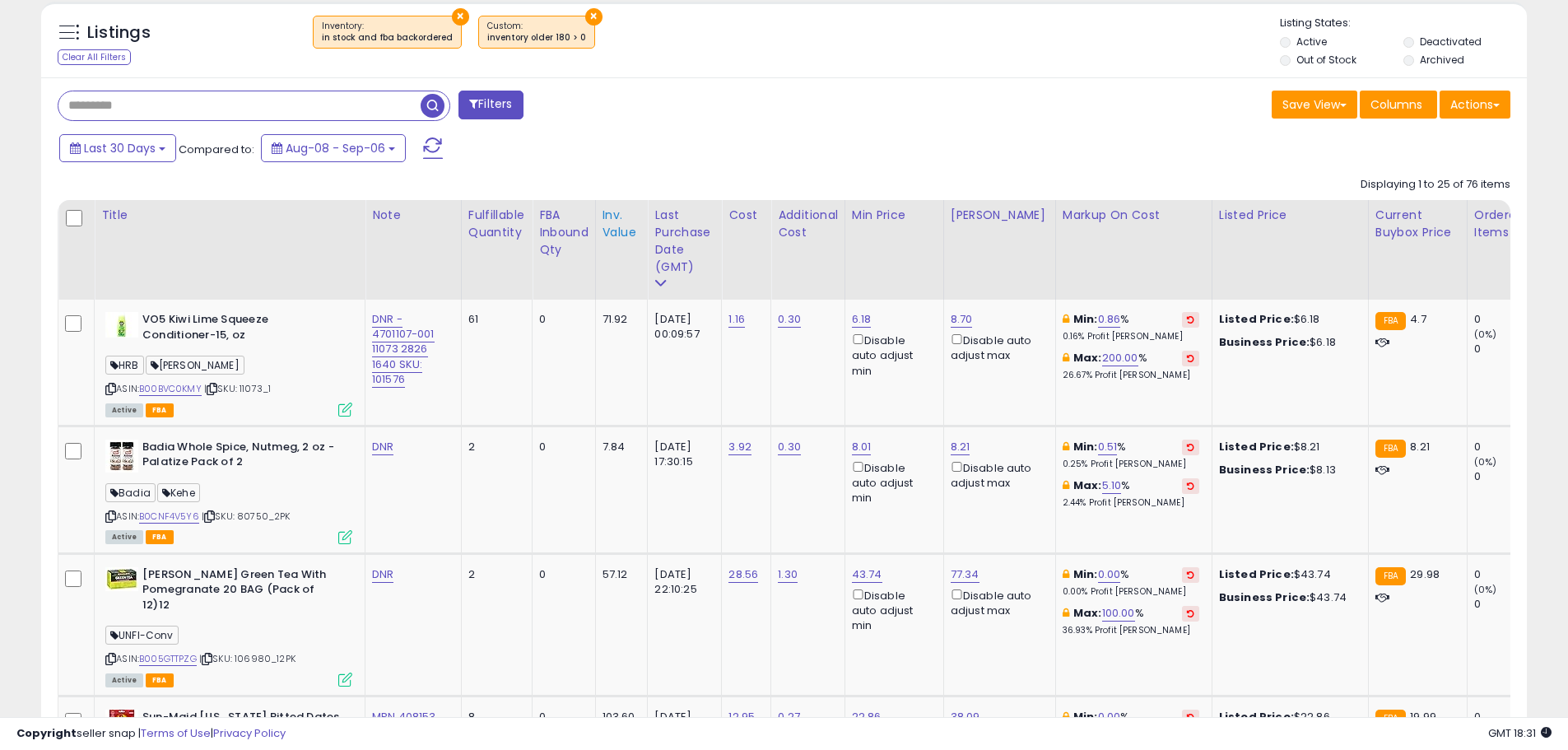
click at [620, 230] on div "Inv. value" at bounding box center [622, 223] width 39 height 35
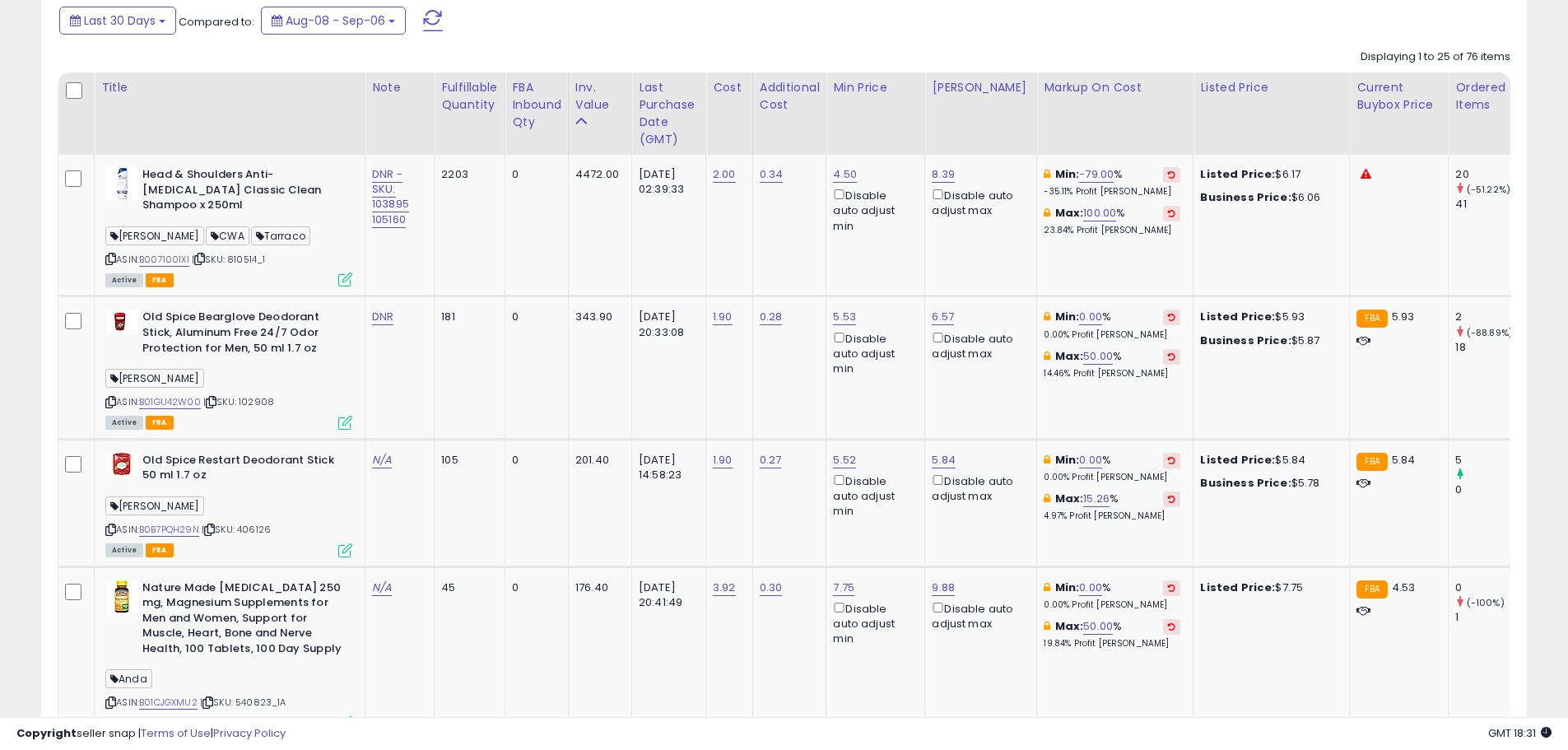
scroll to position [847, 0]
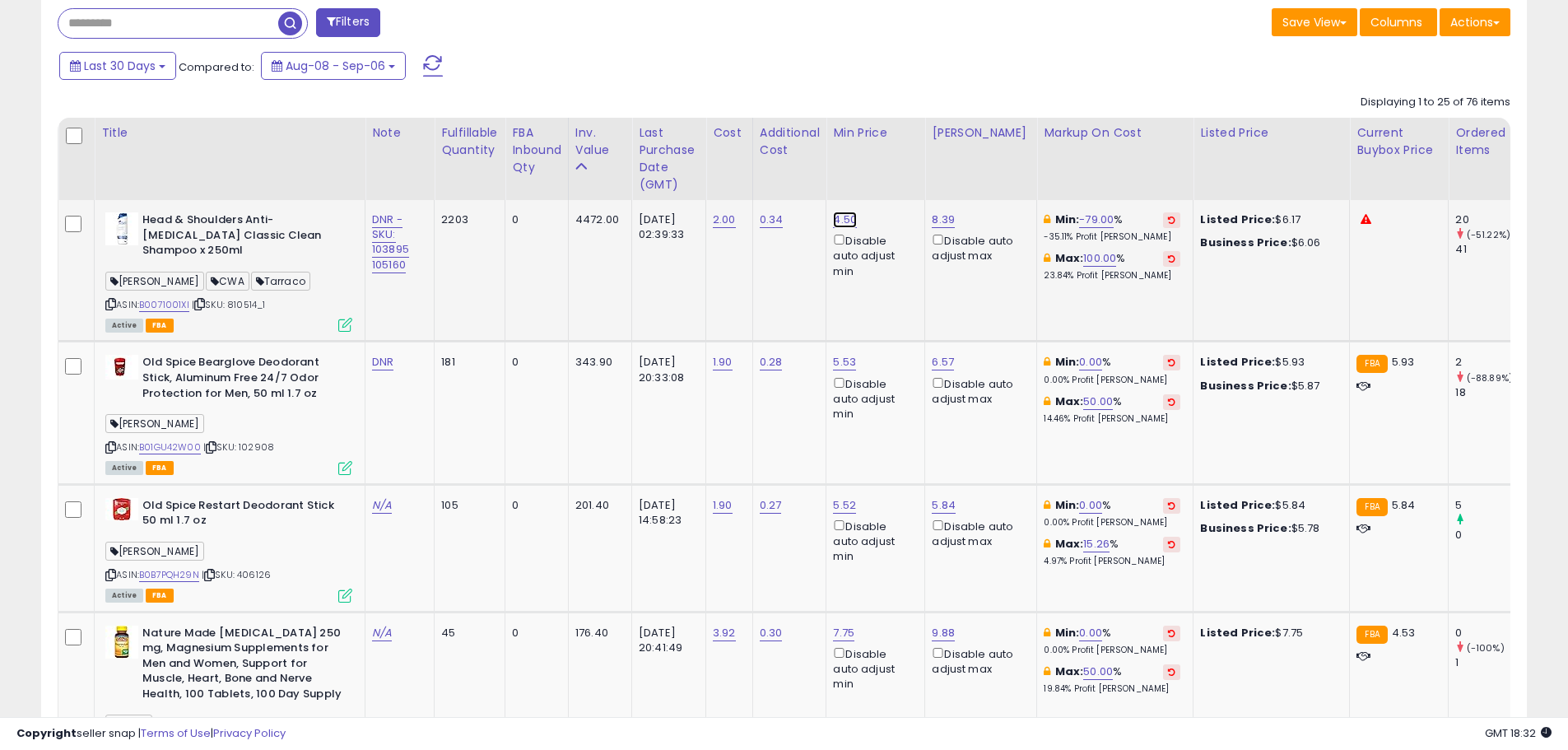
click at [850, 221] on link "4.50" at bounding box center [845, 219] width 24 height 17
drag, startPoint x: 778, startPoint y: 168, endPoint x: 694, endPoint y: 168, distance: 84.0
click at [941, 168] on button "button" at bounding box center [927, 161] width 28 height 25
click at [884, 305] on td "4.50 Disable auto adjust min" at bounding box center [876, 271] width 99 height 141
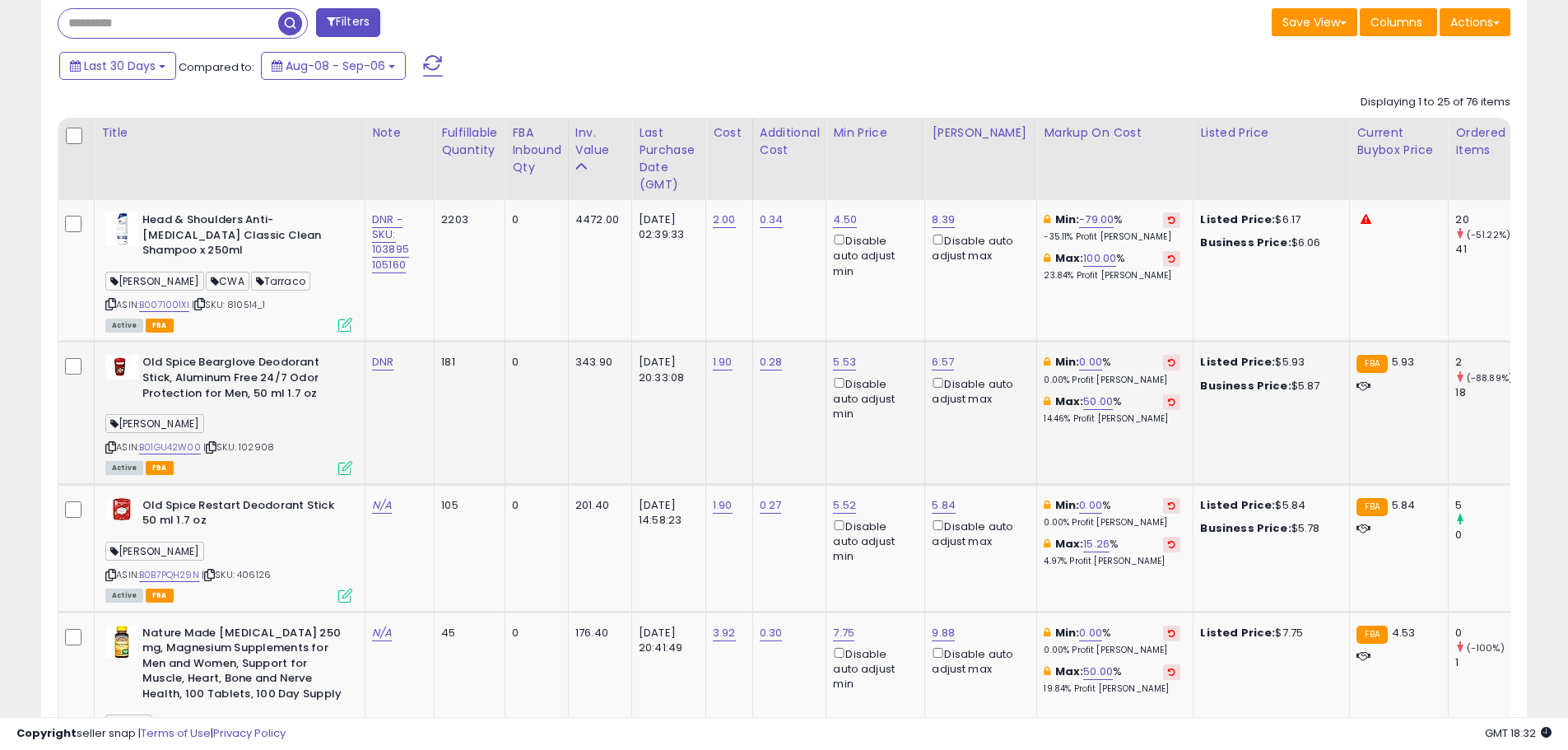
click at [259, 440] on span "| SKU: 102908" at bounding box center [238, 446] width 71 height 13
click at [249, 440] on span "| SKU: 102908" at bounding box center [238, 446] width 71 height 13
copy span "102908"
drag, startPoint x: 139, startPoint y: 431, endPoint x: 200, endPoint y: 434, distance: 61.1
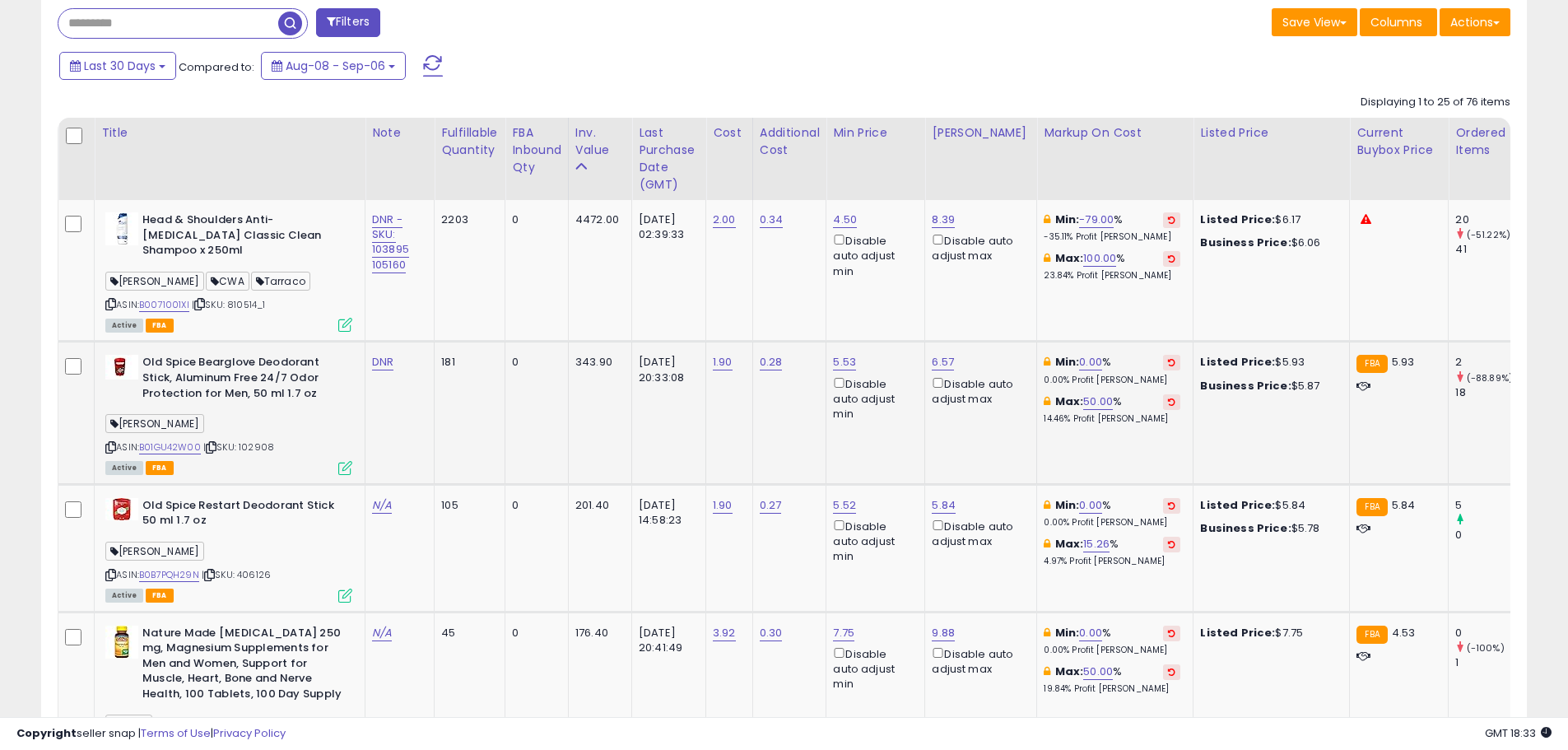
click at [200, 434] on div "ASIN: B01GU42W00 | SKU: 102908 Active FBA" at bounding box center [229, 413] width 247 height 118
copy div "B01GU42W00"
click at [316, 415] on div "[PERSON_NAME]" at bounding box center [229, 426] width 247 height 22
click at [175, 440] on link "B01GU42W00" at bounding box center [170, 447] width 62 height 14
click at [182, 568] on link "B0B7PQH29N" at bounding box center [169, 575] width 60 height 14
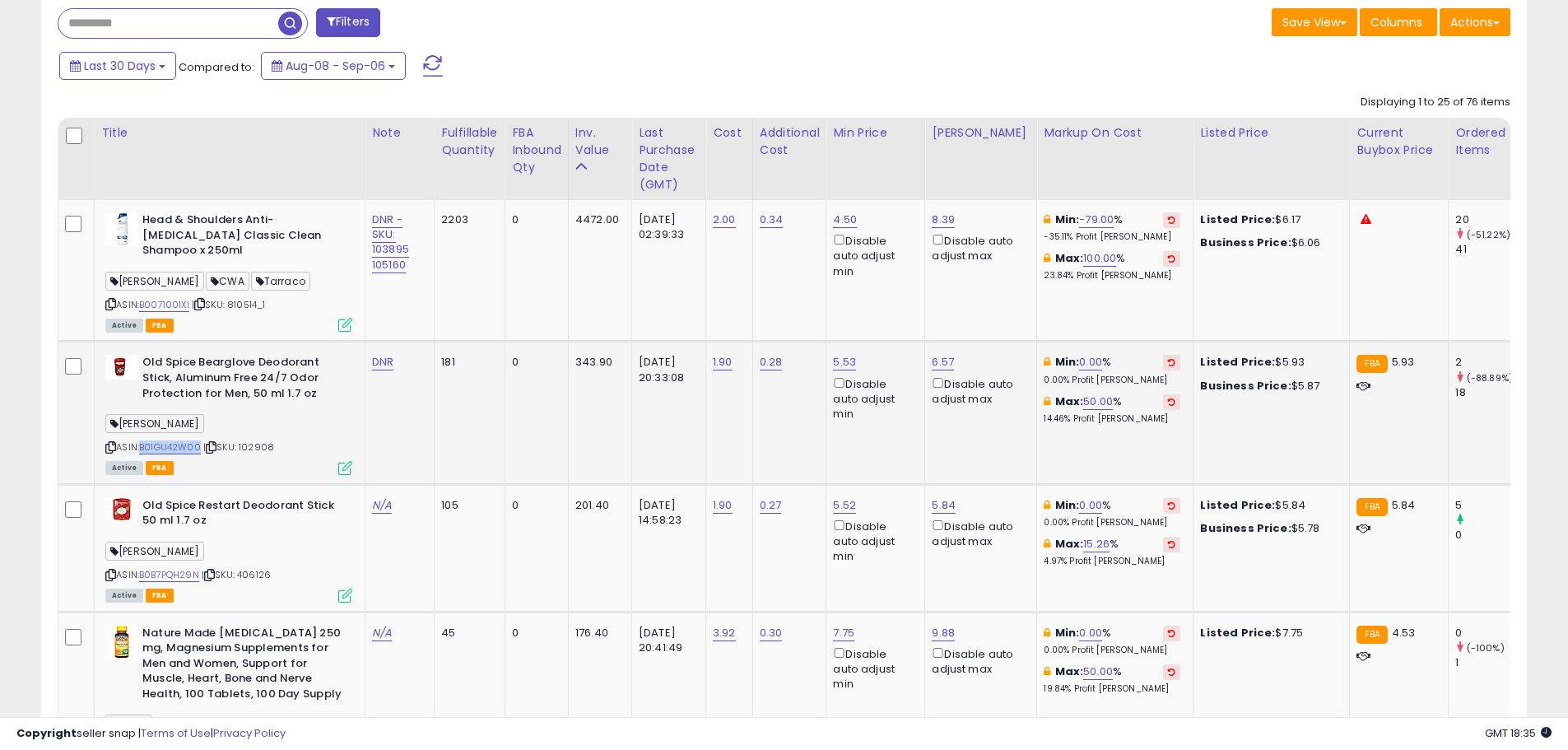
drag, startPoint x: 201, startPoint y: 433, endPoint x: 143, endPoint y: 434, distance: 58.0
click at [143, 434] on div "ASIN: B01GU42W00 | SKU: 102908 Active FBA" at bounding box center [229, 413] width 247 height 118
copy link "B01GU42W00"
click at [849, 354] on link "5.53" at bounding box center [844, 362] width 23 height 17
drag, startPoint x: 701, startPoint y: 278, endPoint x: 661, endPoint y: 278, distance: 40.0
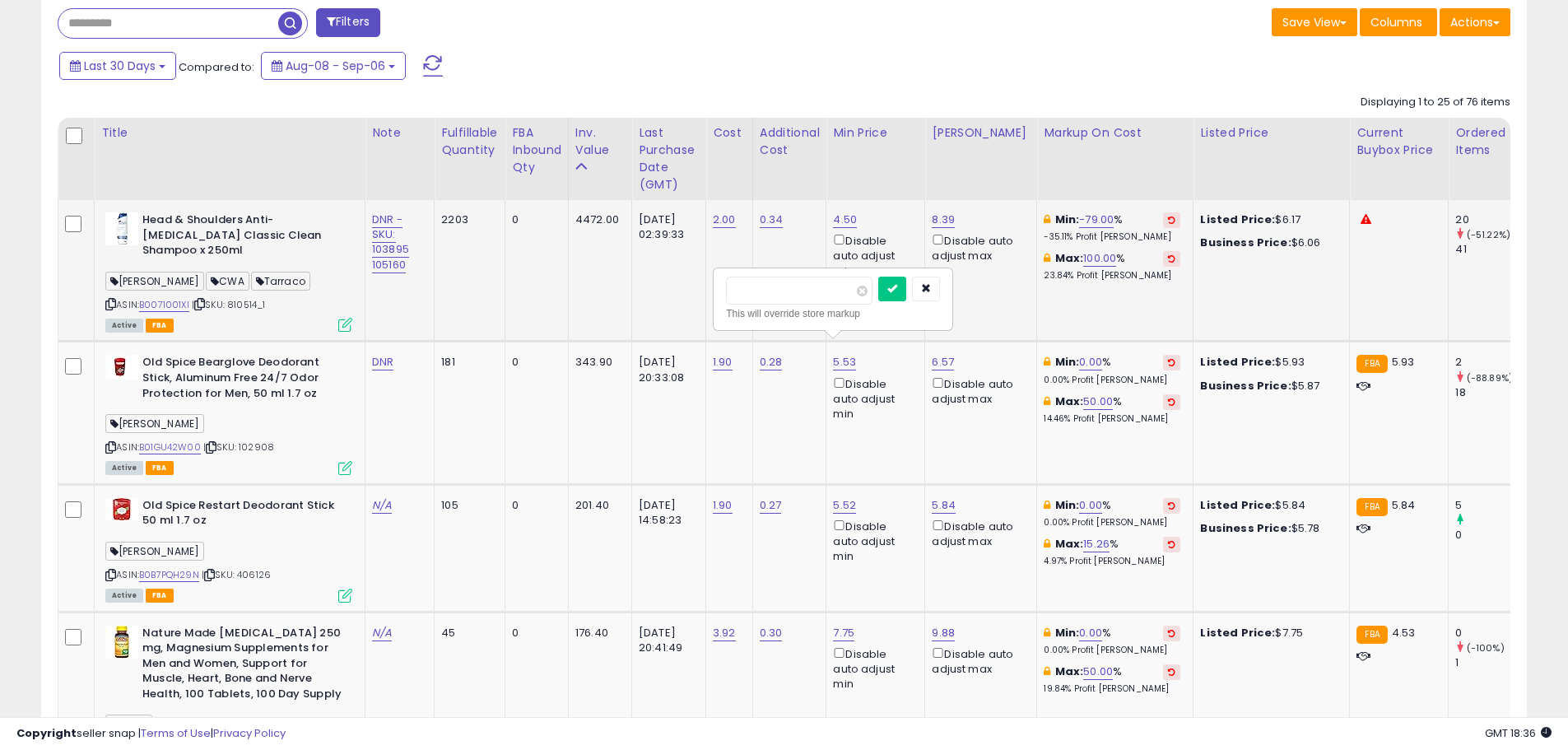
type input "****"
click at [898, 289] on icon "submit" at bounding box center [893, 288] width 10 height 10
click at [848, 497] on link "5.52" at bounding box center [844, 505] width 23 height 17
drag, startPoint x: 802, startPoint y: 429, endPoint x: 678, endPoint y: 429, distance: 124.0
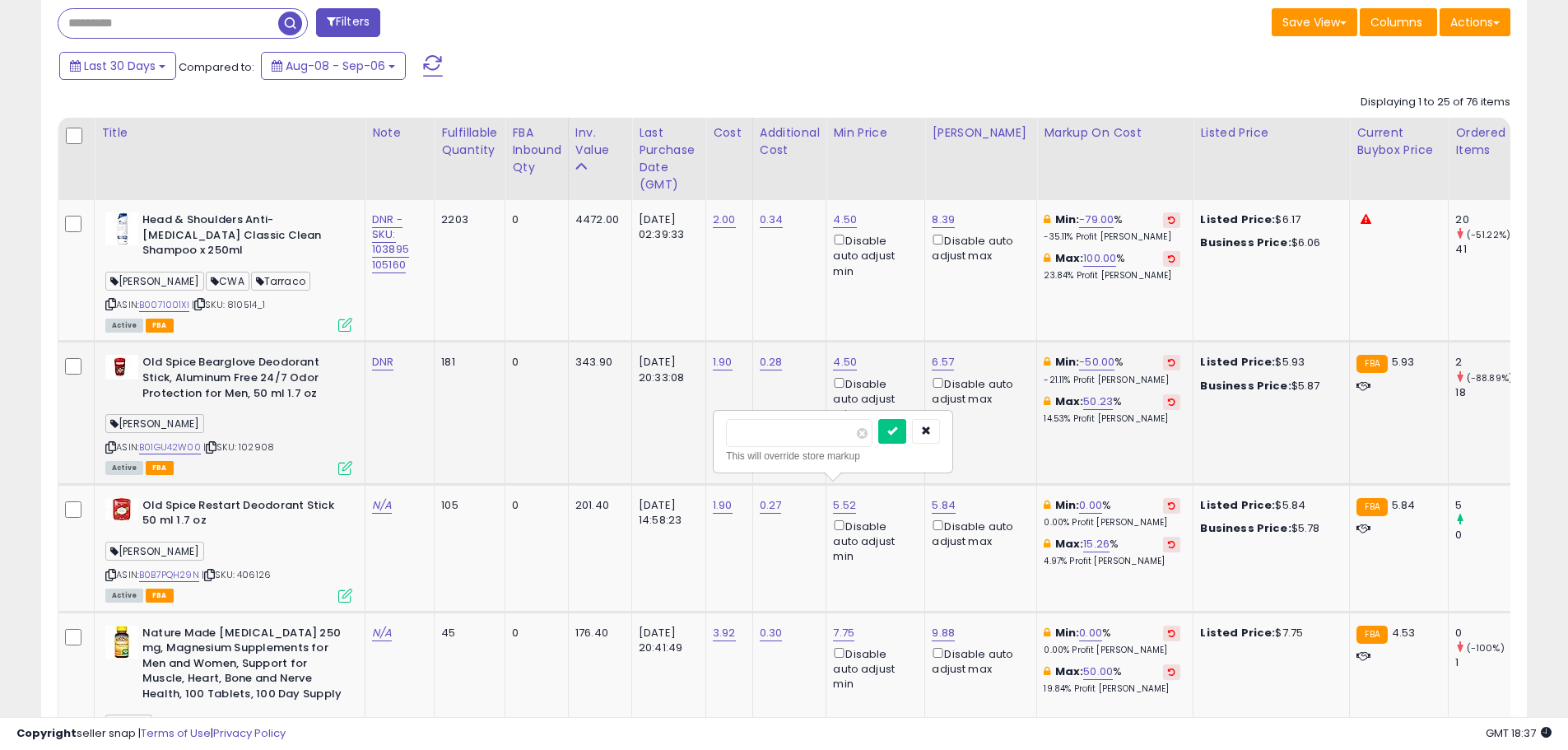
type input "****"
click at [898, 431] on icon "submit" at bounding box center [893, 430] width 10 height 10
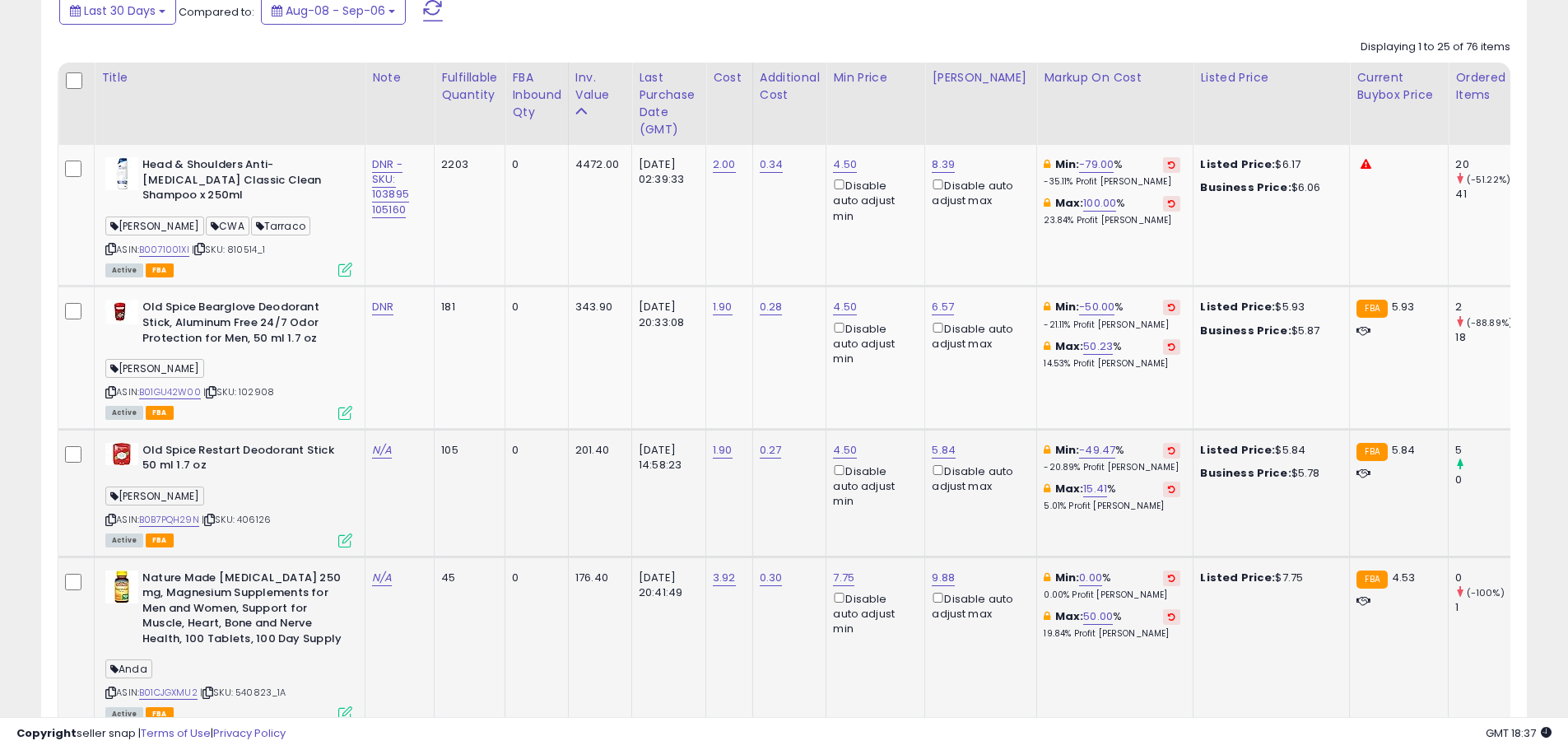
scroll to position [928, 0]
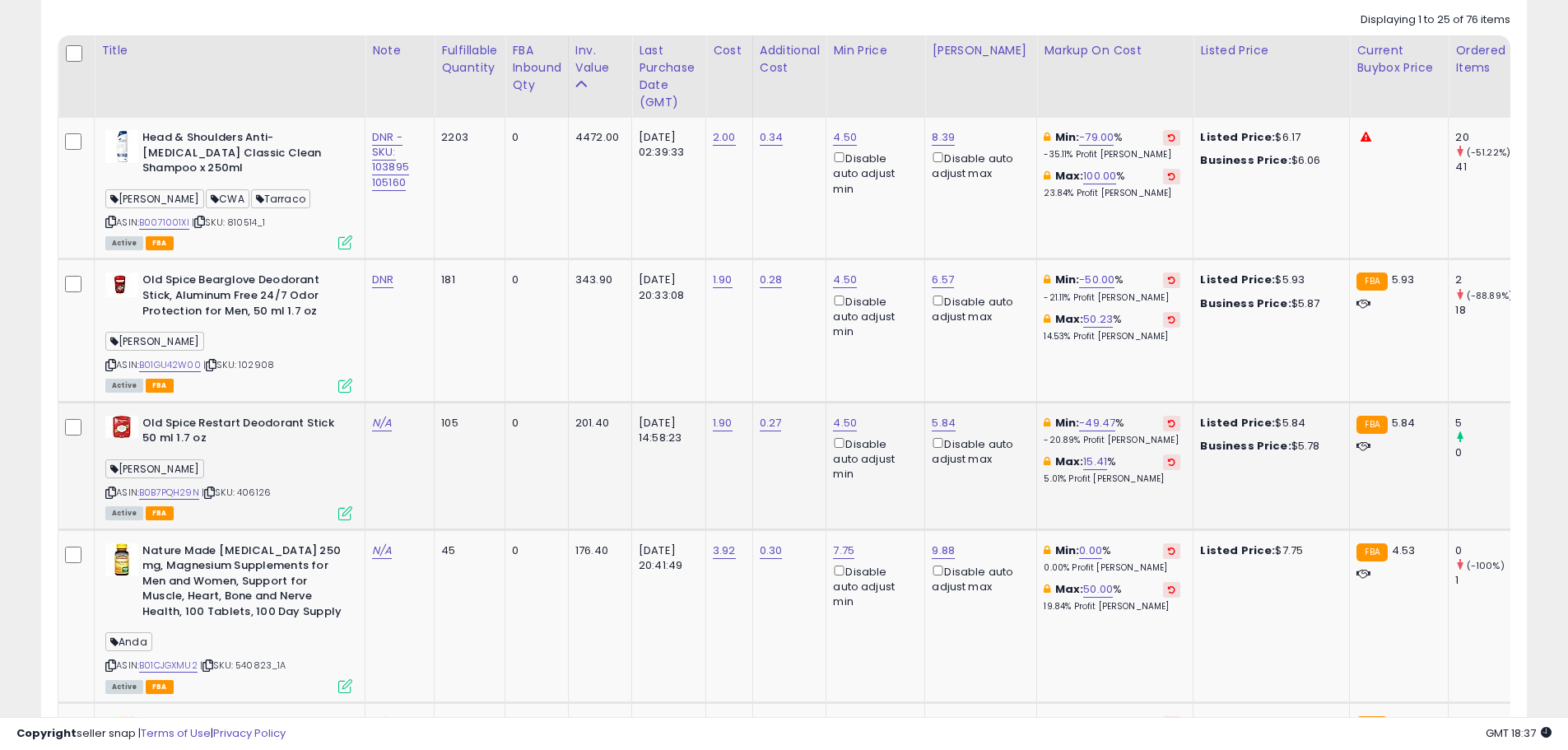
drag, startPoint x: 276, startPoint y: 477, endPoint x: 245, endPoint y: 477, distance: 31.0
click at [245, 477] on div "ASIN: B0B7PQH29N | SKU: 406126 Active FBA" at bounding box center [229, 466] width 247 height 103
drag, startPoint x: 201, startPoint y: 479, endPoint x: 141, endPoint y: 481, distance: 60.0
click at [141, 481] on div "ASIN: B0B7PQH29N | SKU: 406126 Active FBA" at bounding box center [229, 466] width 247 height 103
copy div "B0B7PQH29N"
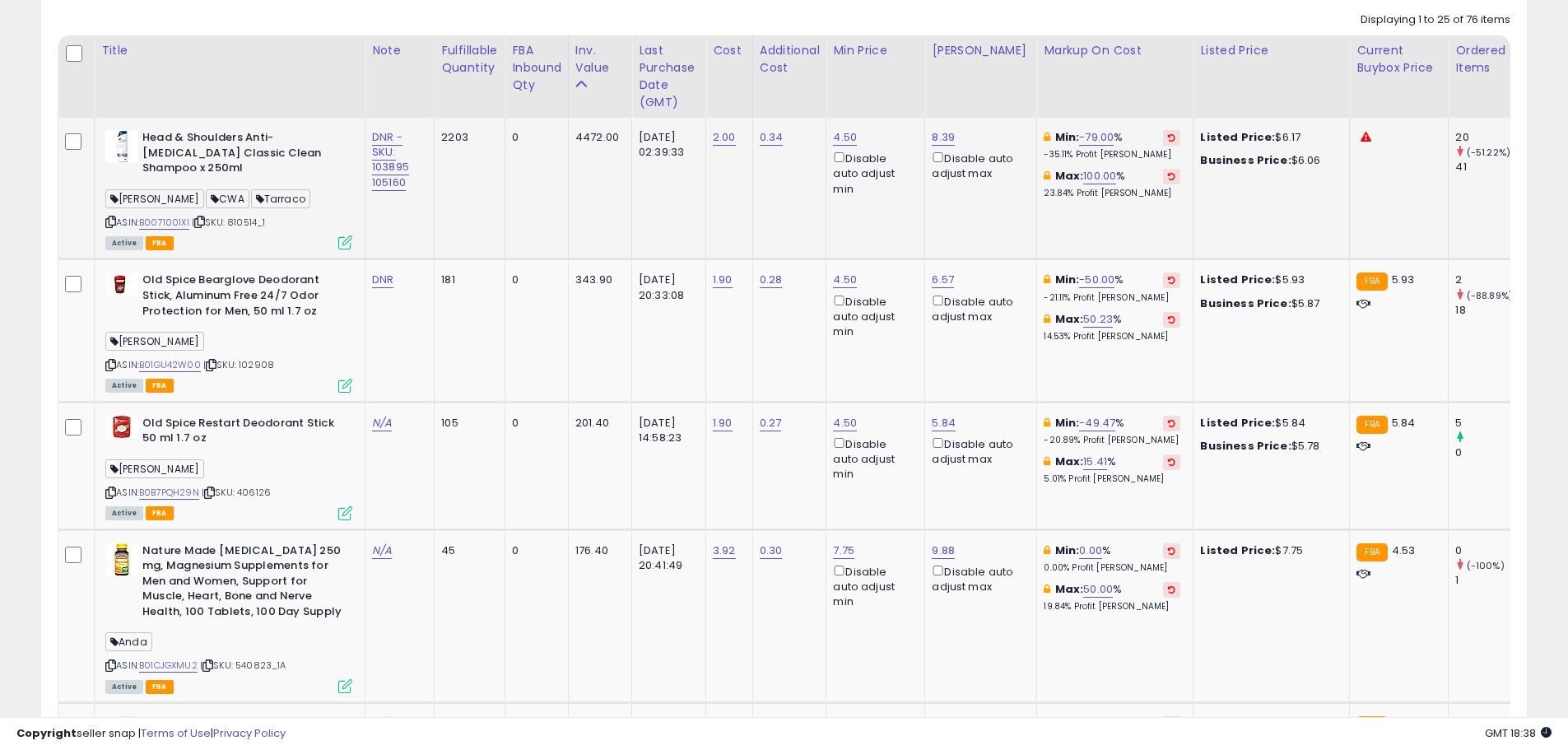
scroll to position [764, 0]
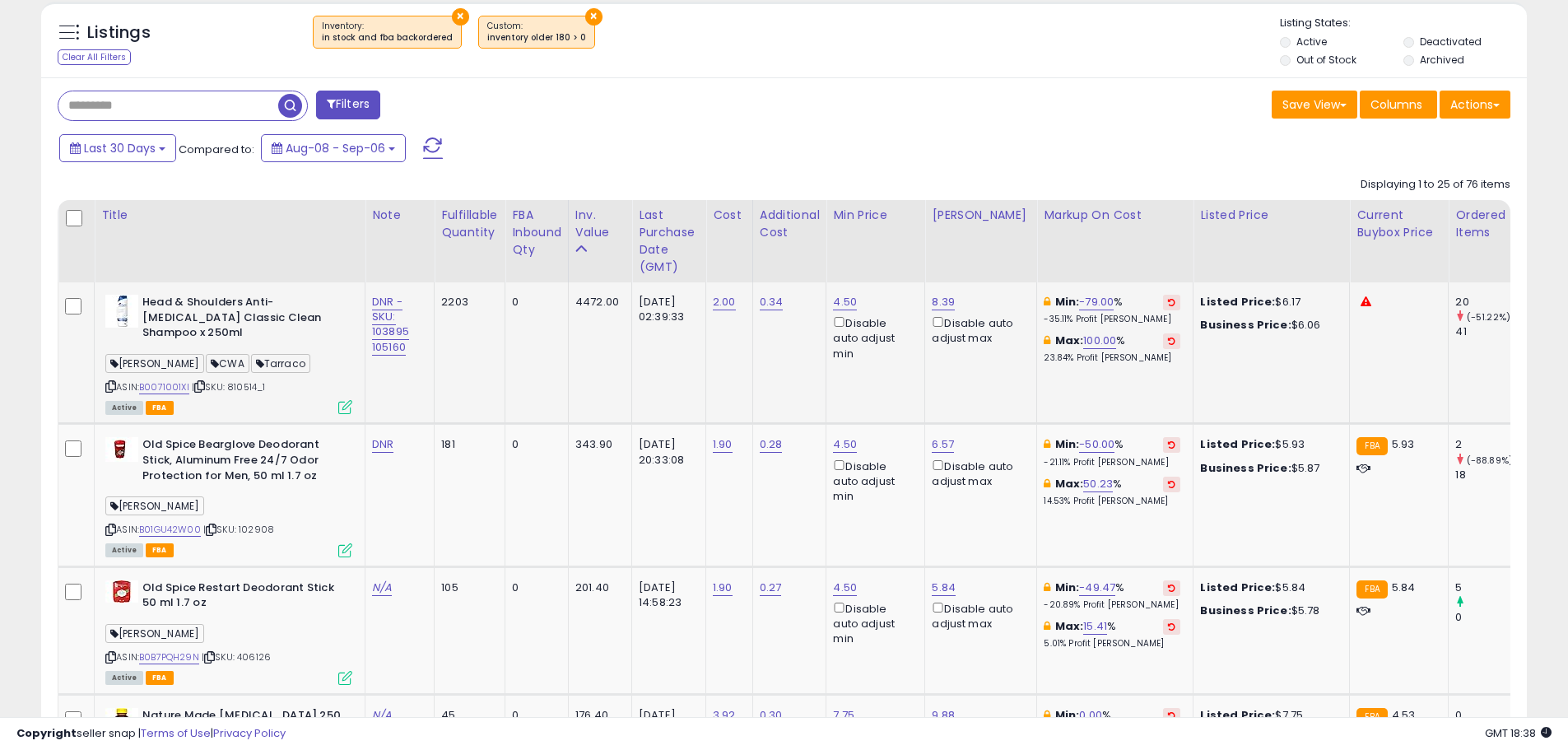
click at [268, 380] on div "ASIN: B0071001XI | SKU: 810514_1 Active FBA" at bounding box center [229, 354] width 247 height 118
click at [238, 375] on div "ASIN: B0071001XI | SKU: 810514_1 Active FBA" at bounding box center [229, 354] width 247 height 118
click at [210, 383] on div "ASIN: B0071001XI | SKU: 810514_1 Active FBA" at bounding box center [229, 354] width 247 height 118
drag, startPoint x: 243, startPoint y: 372, endPoint x: 231, endPoint y: 373, distance: 12.0
click at [231, 373] on div "ASIN: B0071001XI | SKU: 810514_1 Active FBA" at bounding box center [229, 354] width 247 height 118
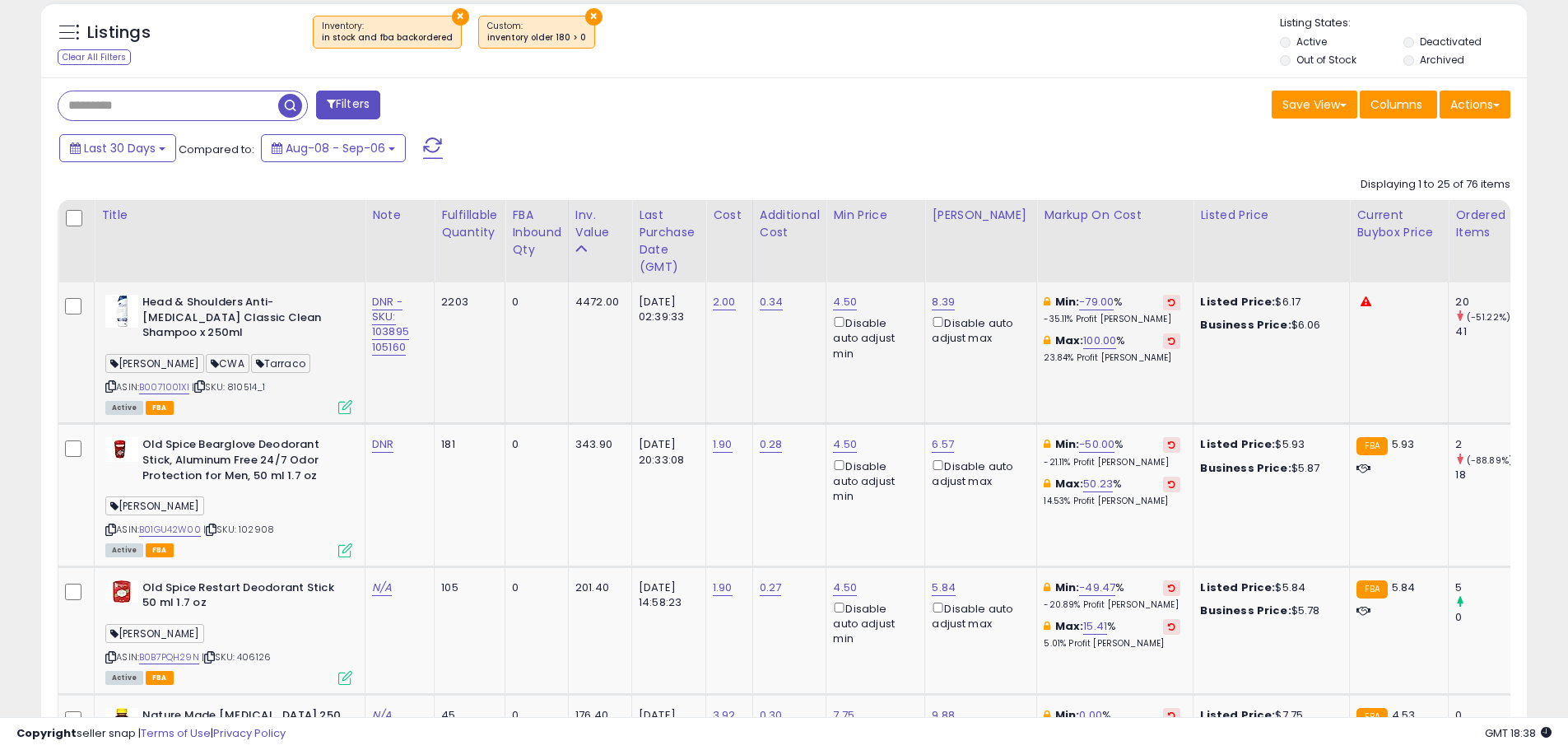
click at [260, 382] on div "ASIN: B0071001XI | SKU: 810514_1 Active FBA" at bounding box center [229, 354] width 247 height 118
drag, startPoint x: 249, startPoint y: 374, endPoint x: 244, endPoint y: 381, distance: 8.6
click at [232, 380] on span "| SKU: 810514_1" at bounding box center [229, 386] width 74 height 13
click at [107, 110] on input "text" at bounding box center [240, 106] width 363 height 29
drag, startPoint x: 201, startPoint y: 516, endPoint x: 143, endPoint y: 519, distance: 58.1
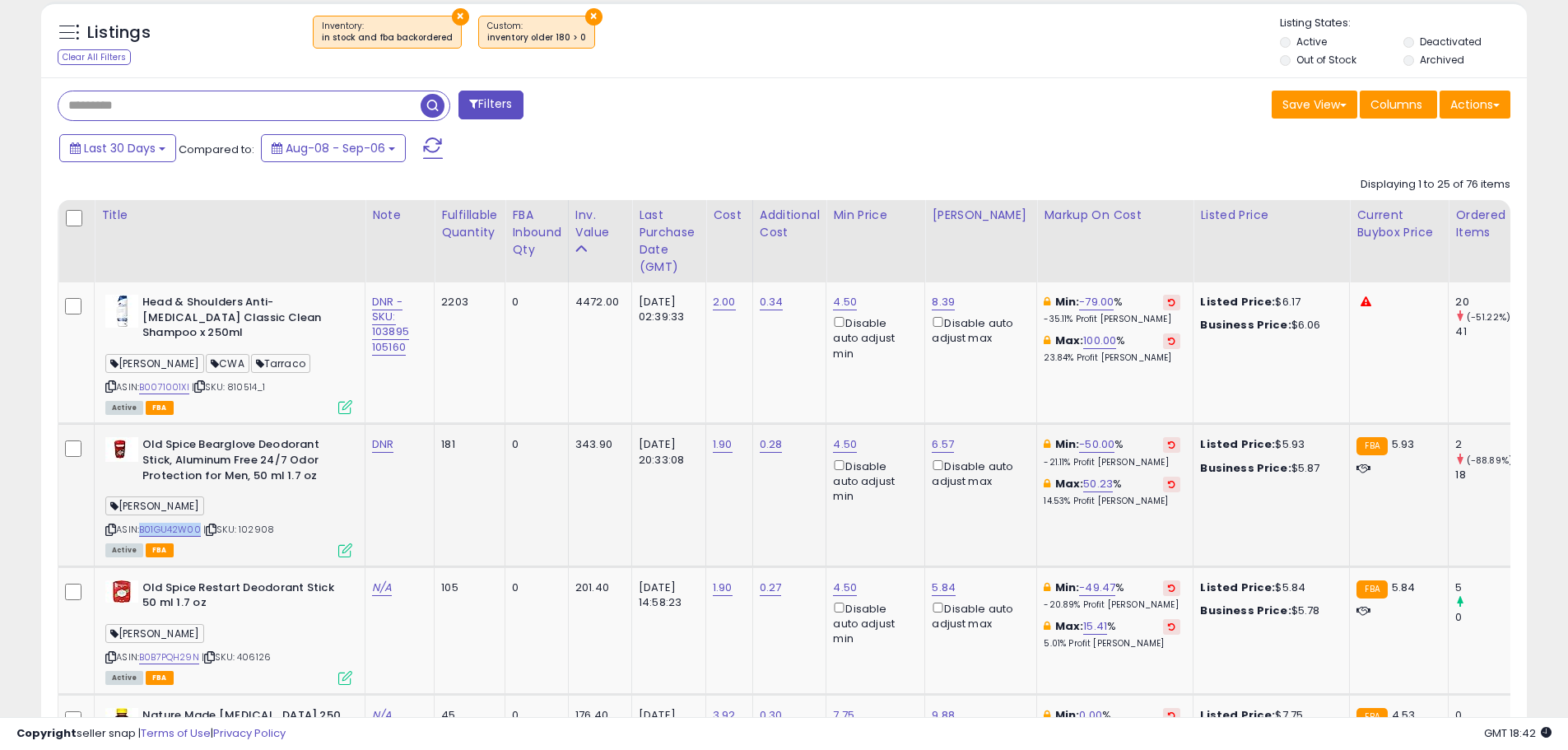
click at [143, 519] on div "ASIN: B01GU42W00 | SKU: 102908 Active FBA" at bounding box center [229, 496] width 247 height 118
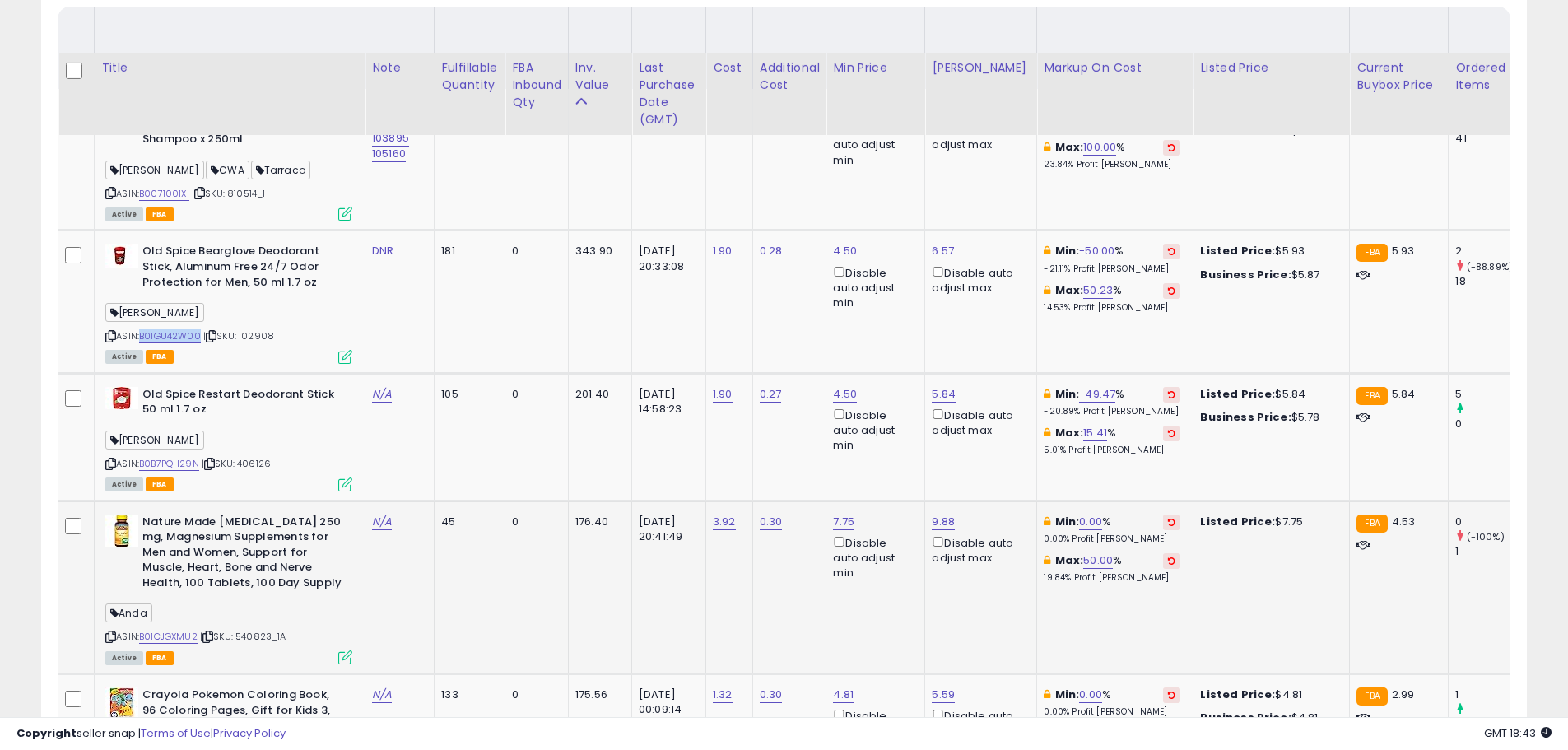
scroll to position [1011, 0]
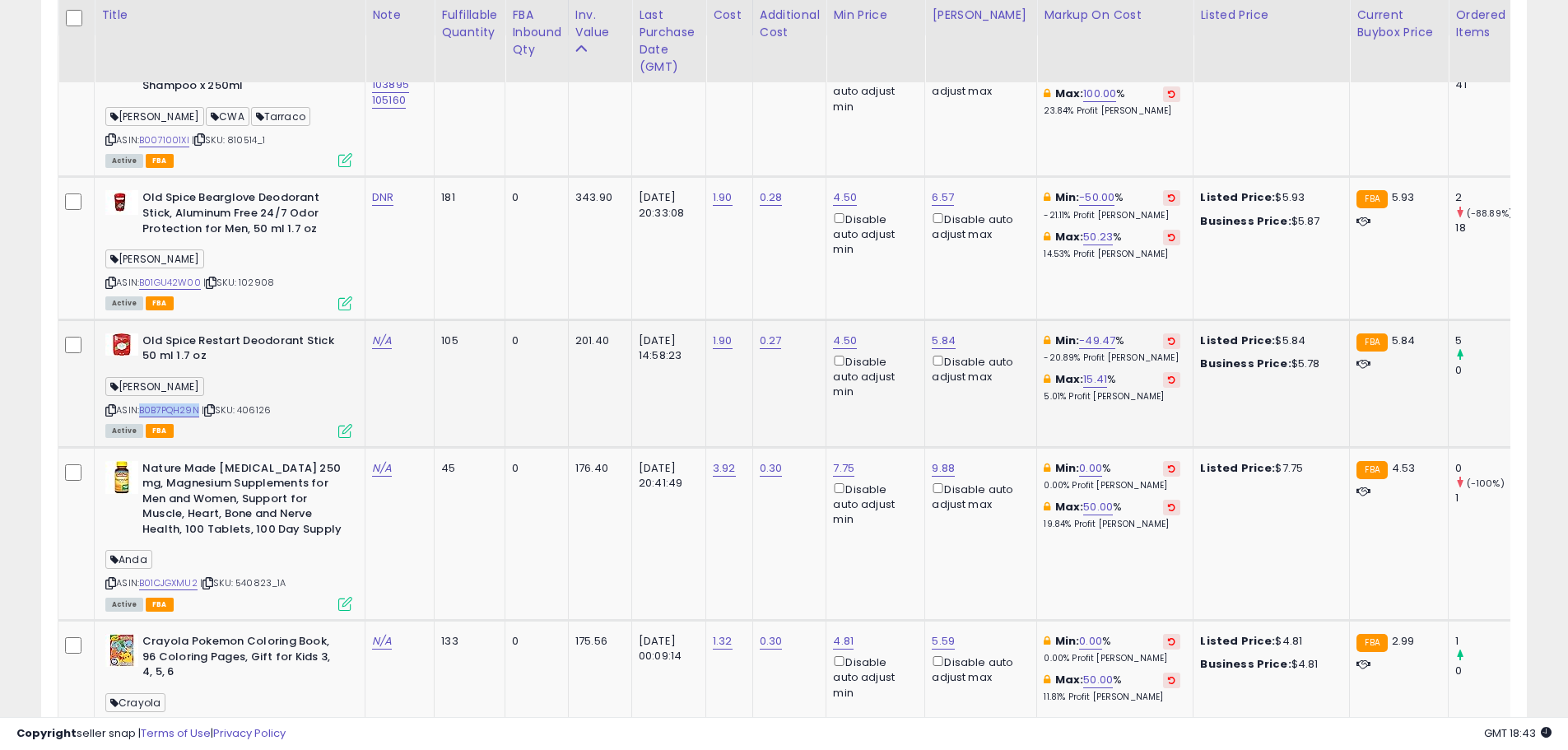
drag, startPoint x: 201, startPoint y: 394, endPoint x: 142, endPoint y: 396, distance: 59.0
click at [142, 396] on div "ASIN: B0B7PQH29N | SKU: 406126 Active FBA" at bounding box center [229, 384] width 247 height 103
drag, startPoint x: 202, startPoint y: 268, endPoint x: 144, endPoint y: 270, distance: 58.0
click at [144, 269] on div "ASIN: B01GU42W00 | SKU: 102908 Active FBA" at bounding box center [229, 249] width 247 height 118
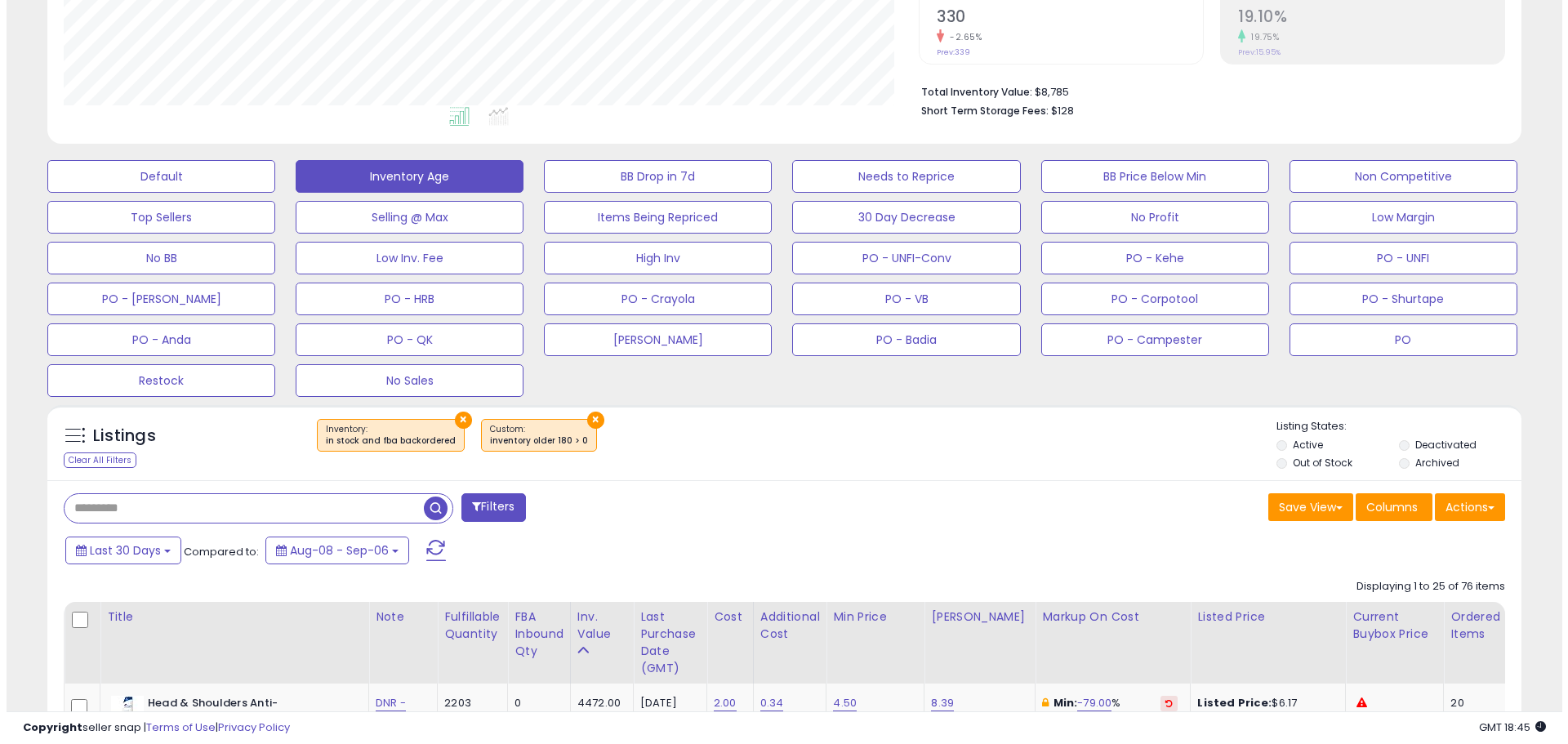
scroll to position [289, 0]
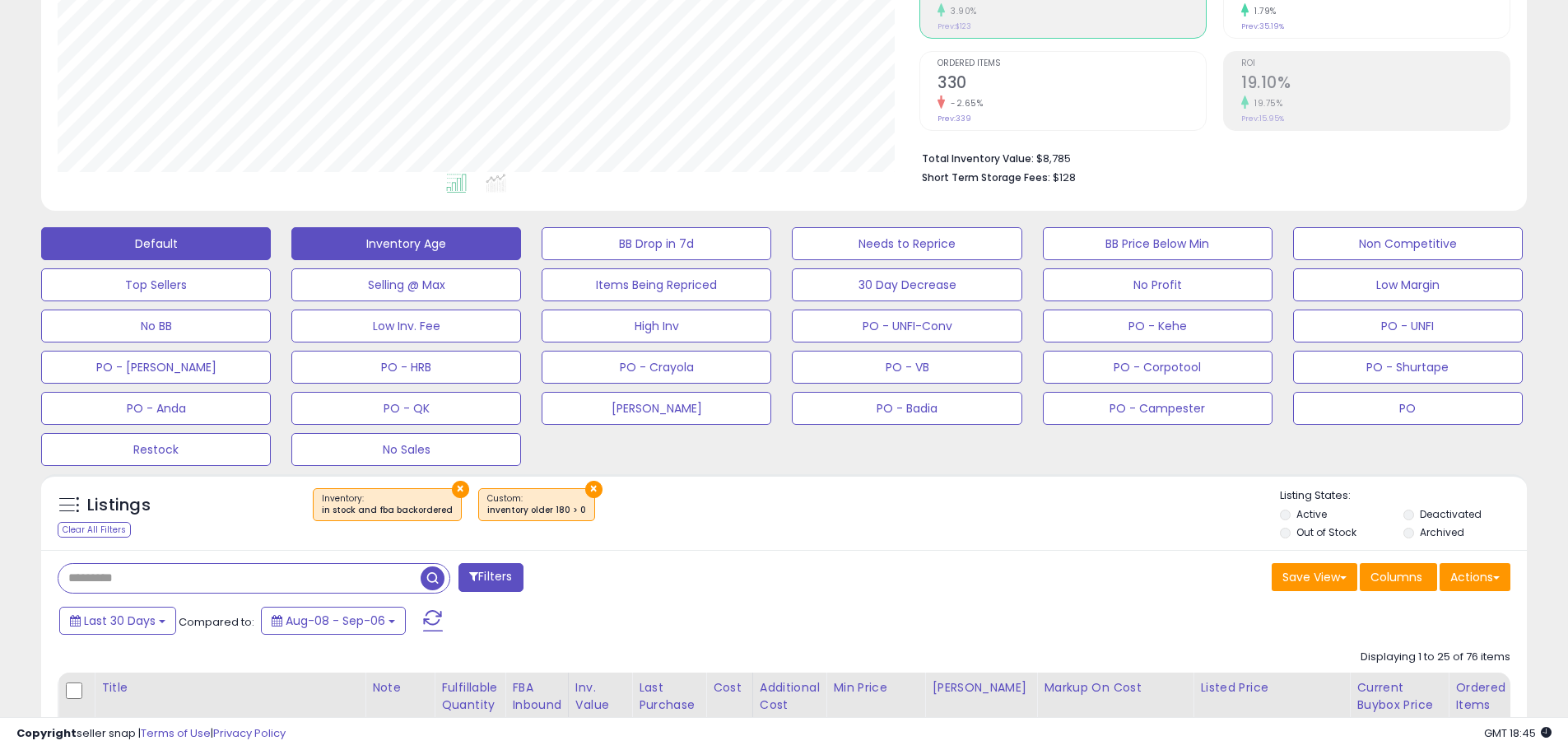
click at [192, 250] on button "Default" at bounding box center [155, 243] width 230 height 33
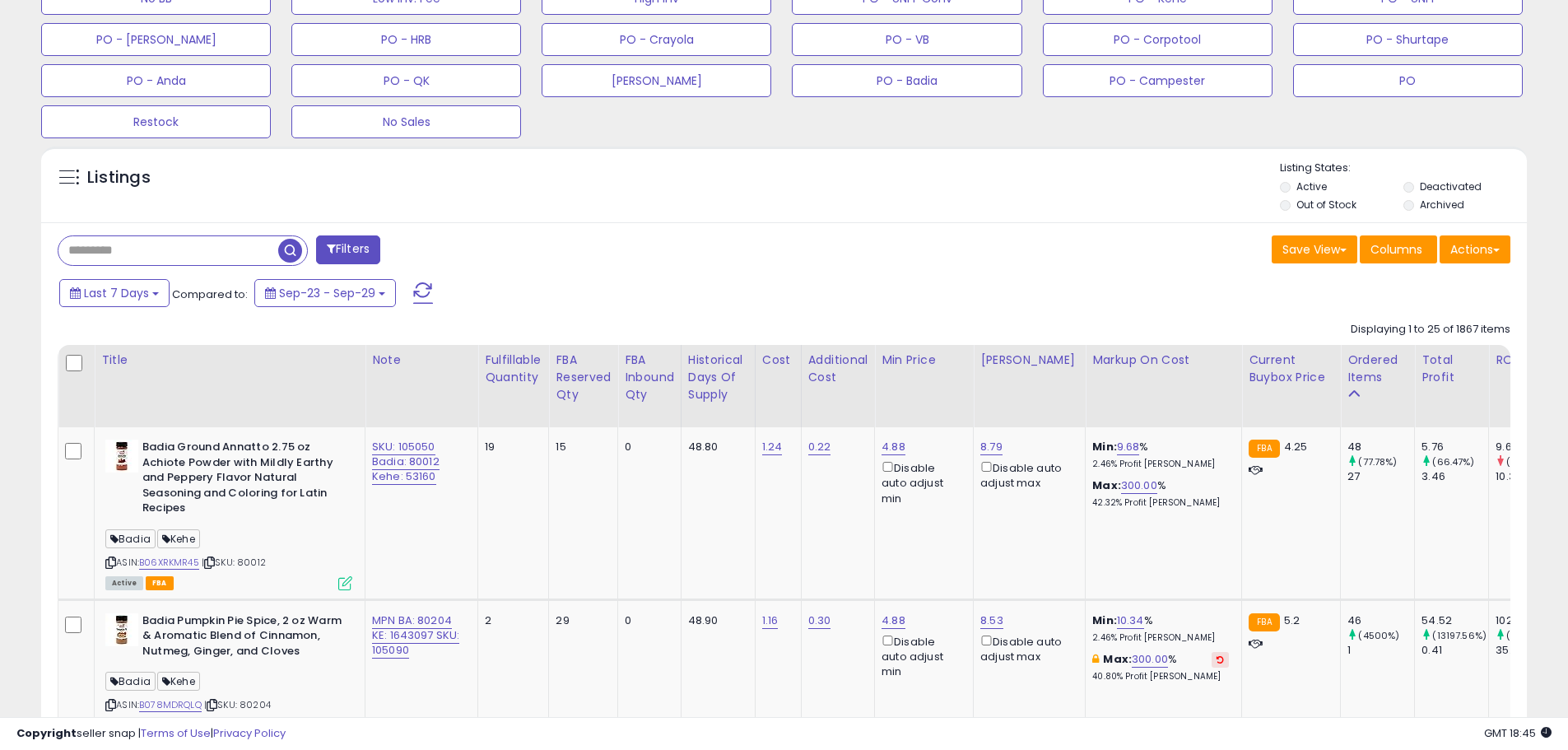
scroll to position [539, 0]
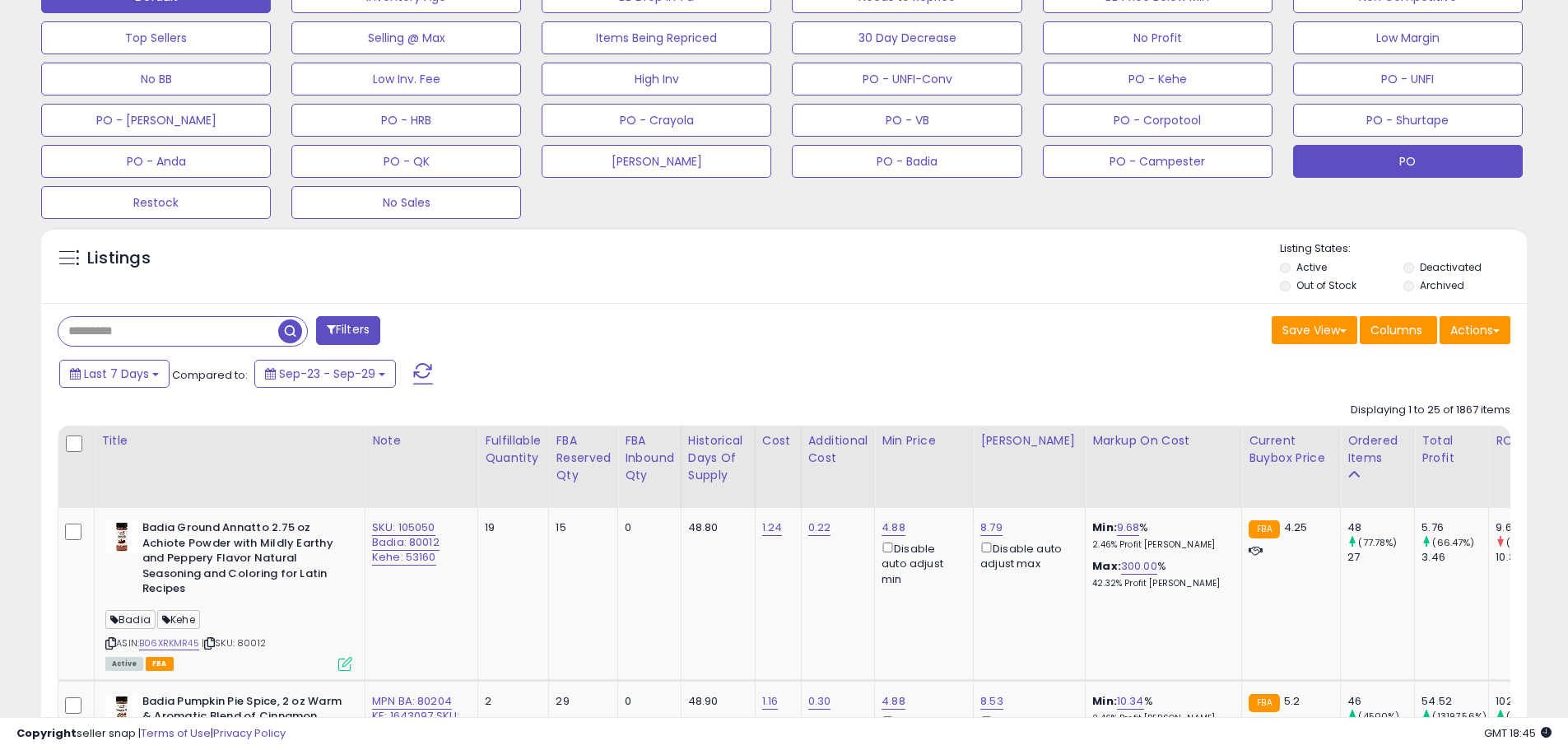
click at [1421, 168] on button "PO" at bounding box center [1408, 160] width 230 height 33
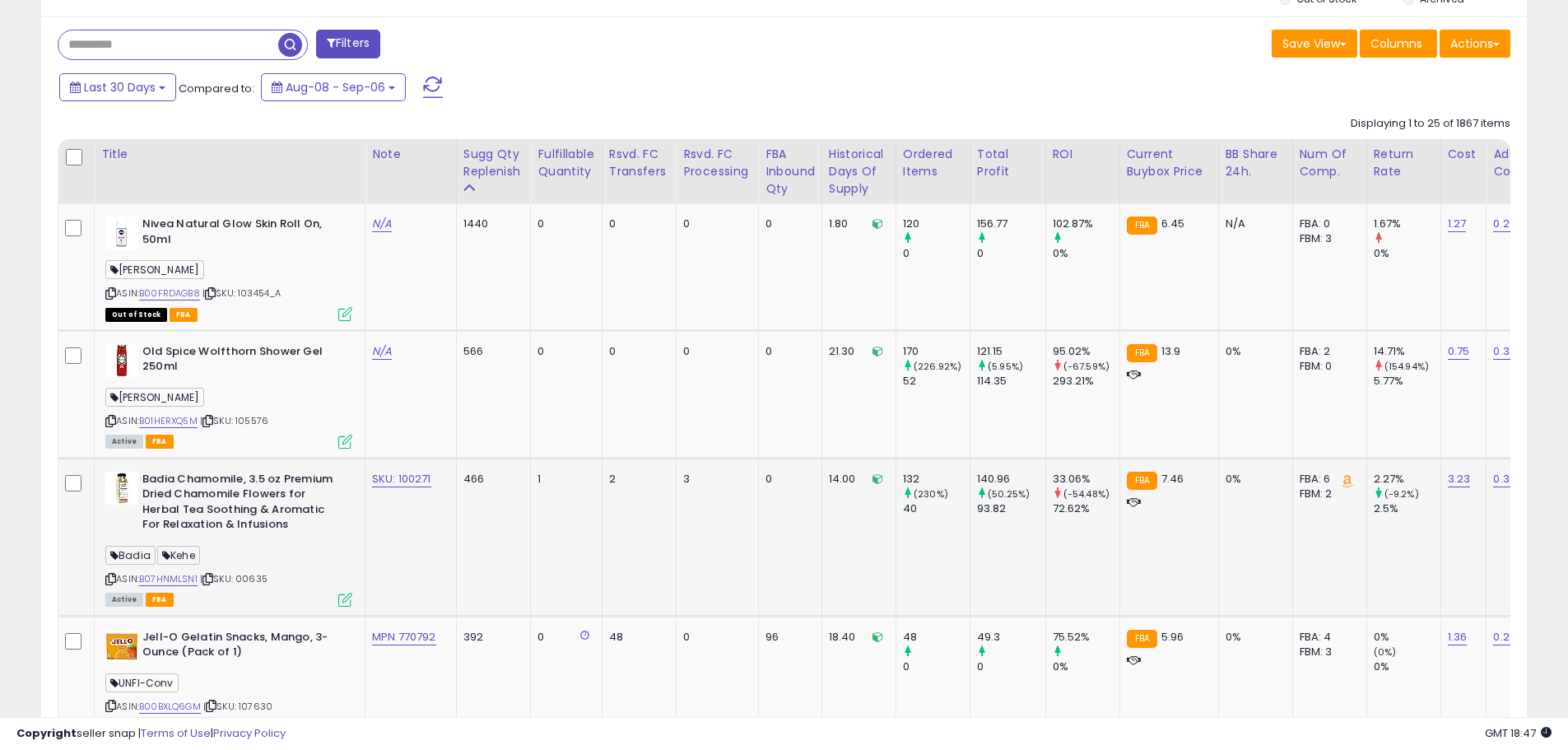
scroll to position [865, 0]
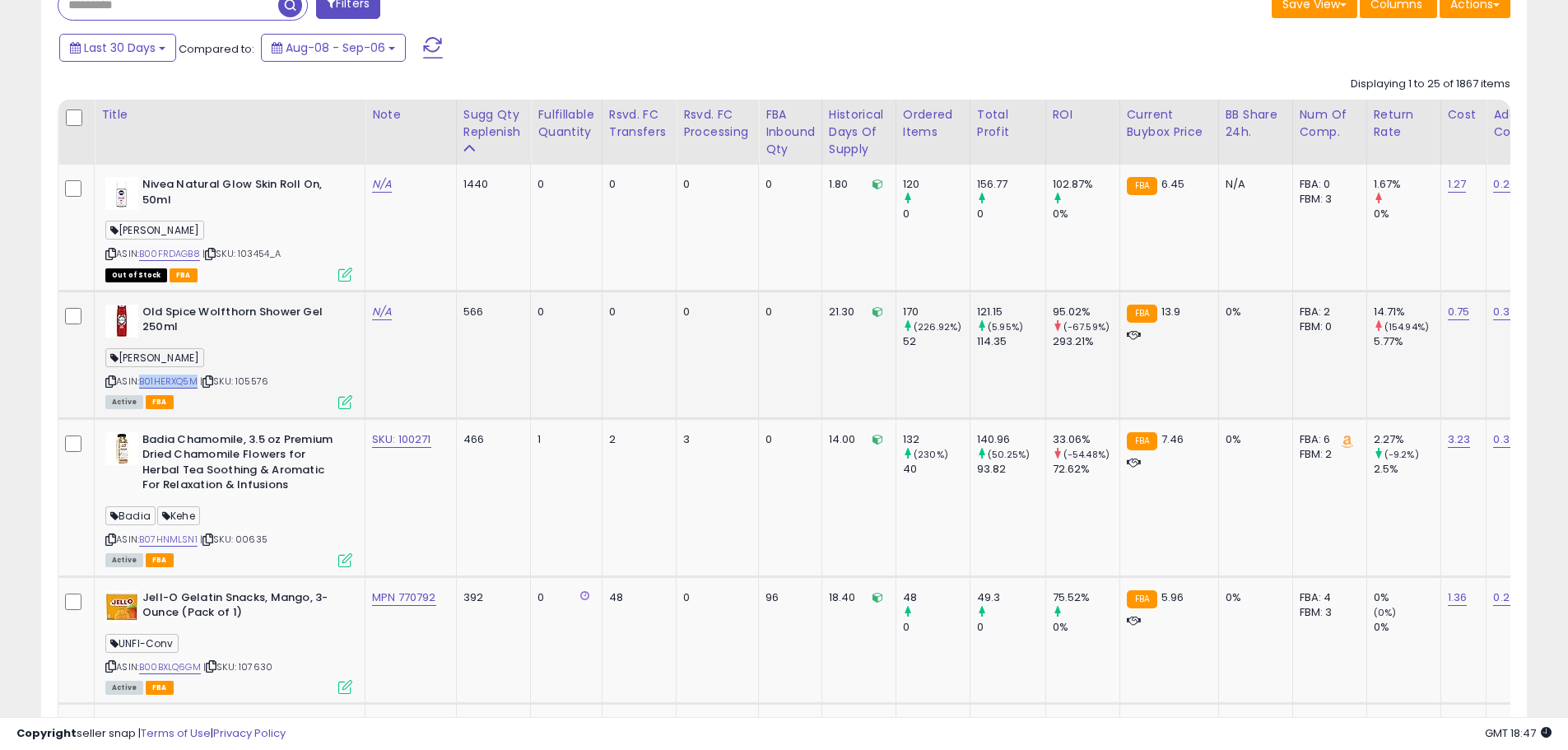
drag, startPoint x: 200, startPoint y: 379, endPoint x: 144, endPoint y: 382, distance: 56.1
click at [144, 382] on div "ASIN: B01HERXQ5M | SKU: 105576 Active FBA" at bounding box center [229, 356] width 247 height 103
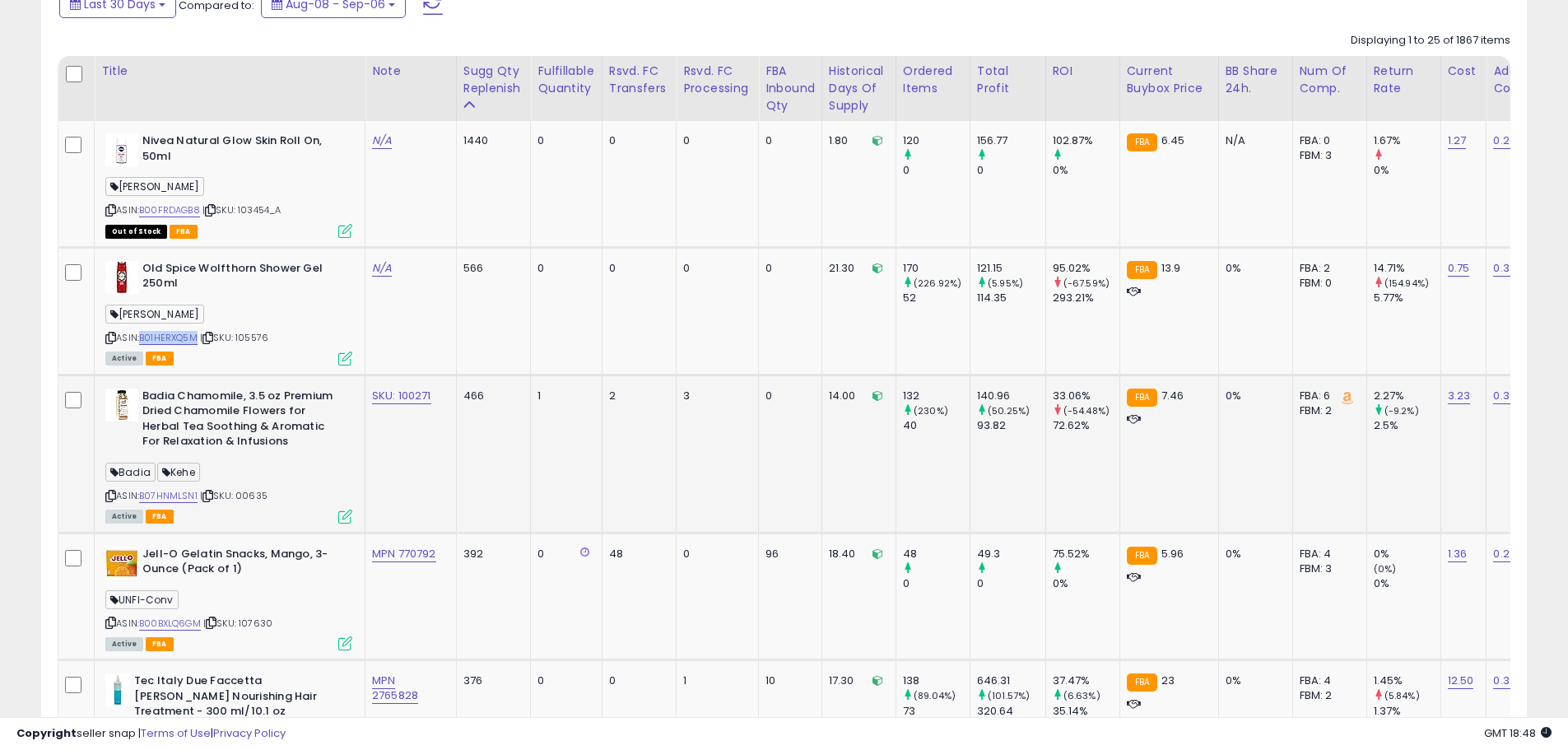
scroll to position [1029, 0]
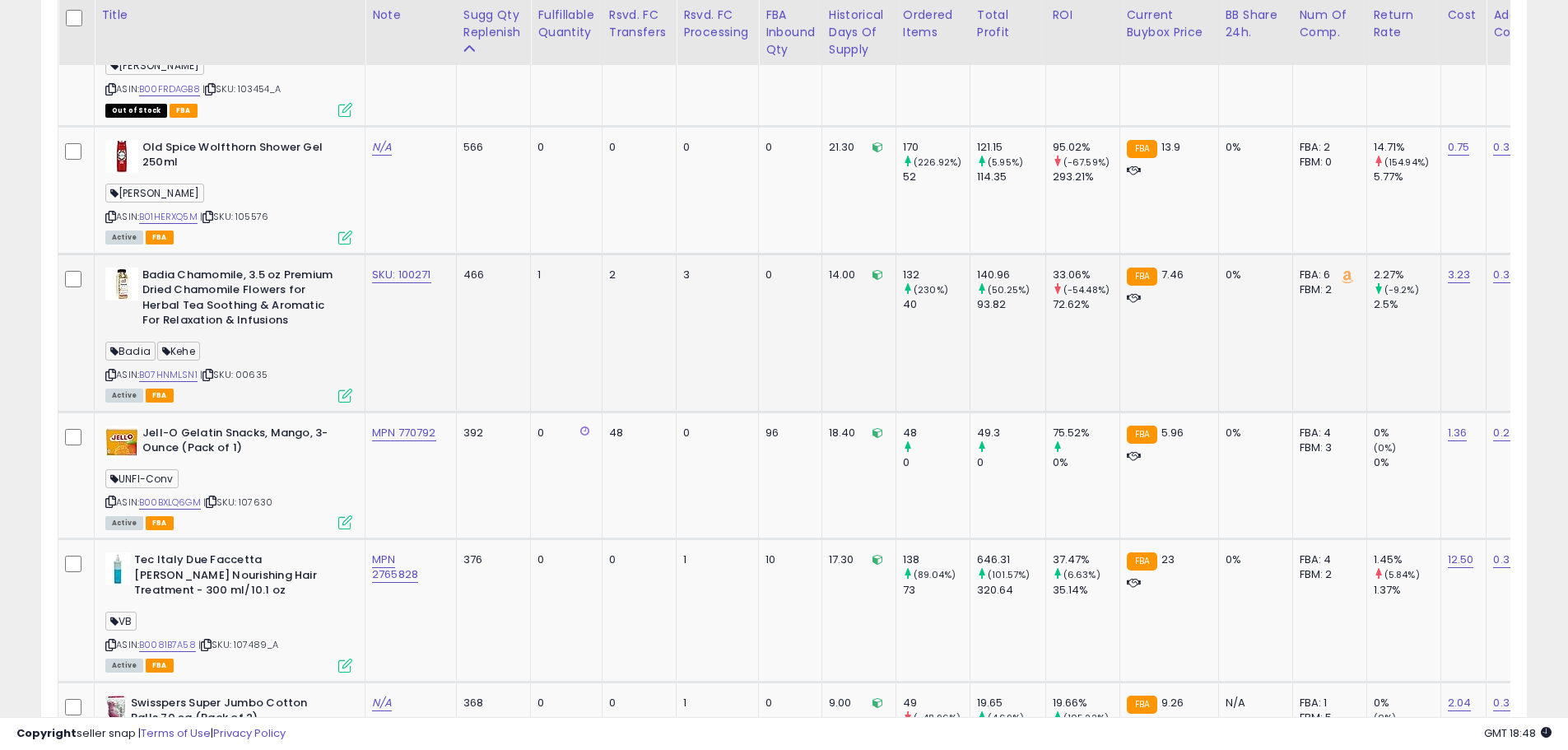
click at [291, 320] on b "Badia Chamomile, 3.5 oz Premium Dried Chamomile Flowers for Herbal Tea Soothing…" at bounding box center [242, 300] width 200 height 65
click at [281, 319] on b "Badia Chamomile, 3.5 oz Premium Dried Chamomile Flowers for Herbal Tea Soothing…" at bounding box center [242, 300] width 200 height 65
drag, startPoint x: 287, startPoint y: 319, endPoint x: 158, endPoint y: 265, distance: 139.8
click at [158, 265] on td "Badia Chamomile, 3.5 oz Premium Dried Chamomile Flowers for Herbal Tea Soothing…" at bounding box center [230, 333] width 271 height 158
click at [248, 298] on b "Badia Chamomile, 3.5 oz Premium Dried Chamomile Flowers for Herbal Tea Soothing…" at bounding box center [242, 300] width 200 height 65
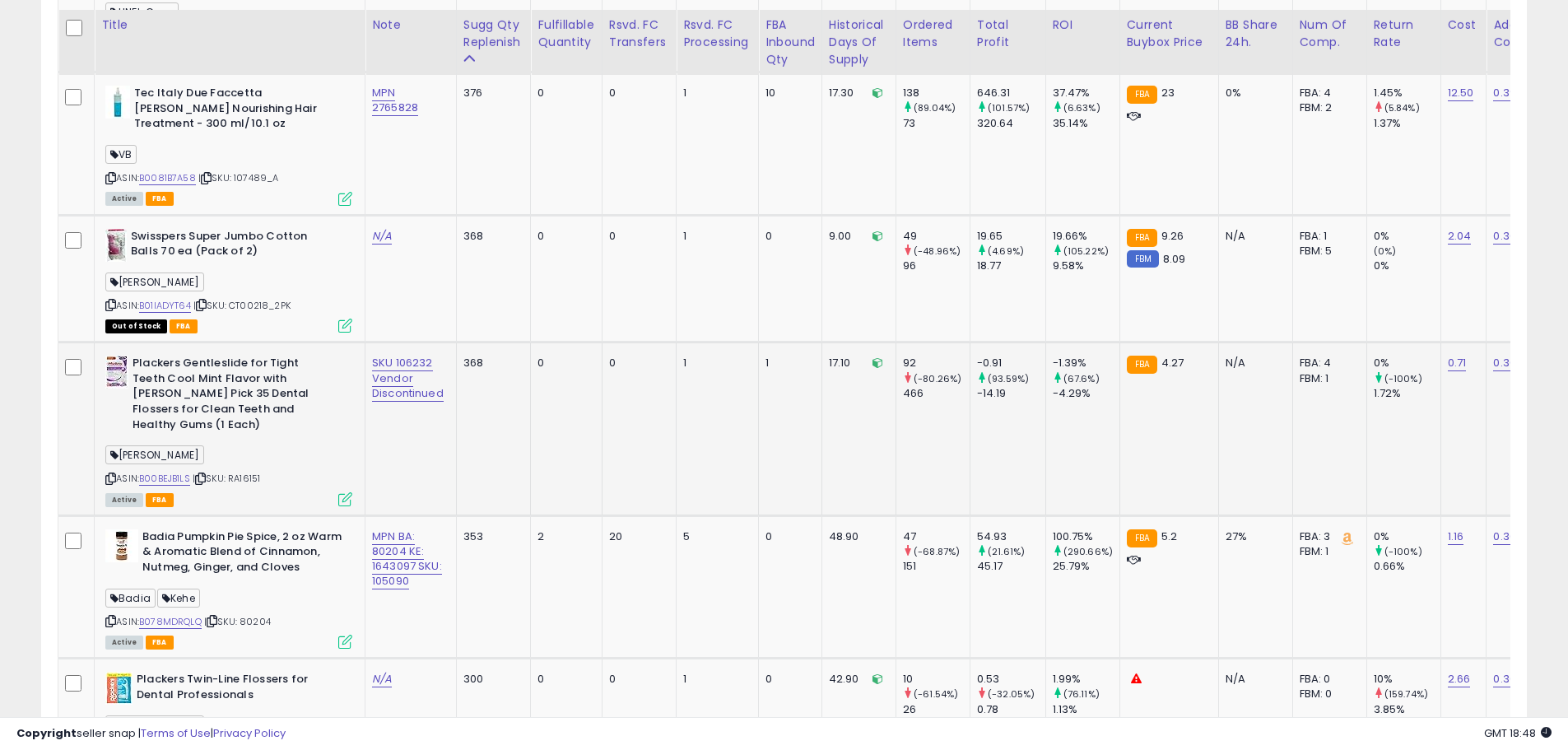
scroll to position [1523, 0]
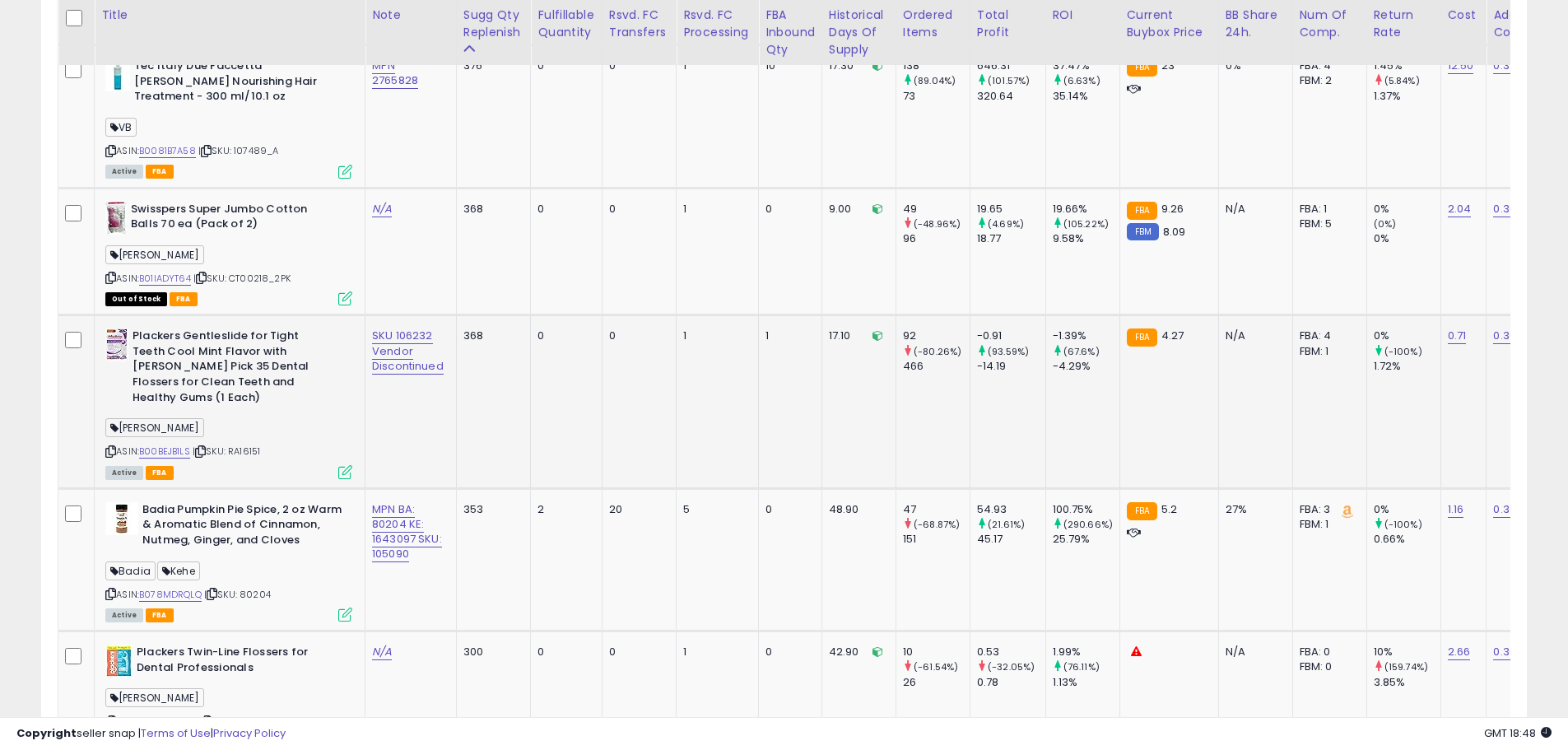
drag, startPoint x: 284, startPoint y: 435, endPoint x: 230, endPoint y: 436, distance: 54.0
click at [230, 436] on div "ASIN: B00BEJB1LS | SKU: RA16151 Active FBA" at bounding box center [229, 402] width 247 height 148
click at [279, 382] on b "Plackers Gentleslide for Tight Teeth Cool Mint Flavor with [PERSON_NAME] Pick 3…" at bounding box center [232, 369] width 200 height 81
click at [284, 386] on b "Plackers Gentleslide for Tight Teeth Cool Mint Flavor with [PERSON_NAME] Pick 3…" at bounding box center [232, 369] width 200 height 81
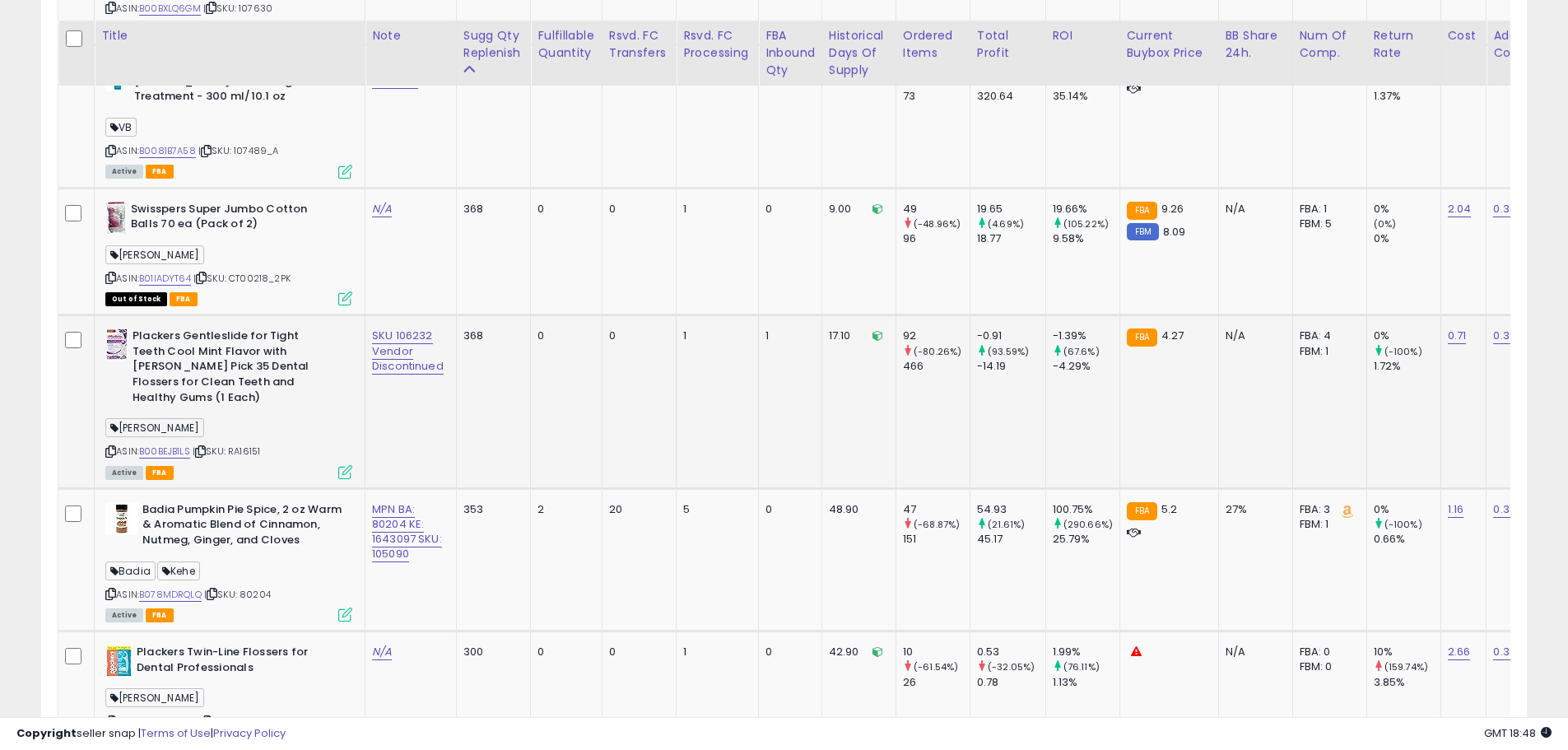
scroll to position [1606, 0]
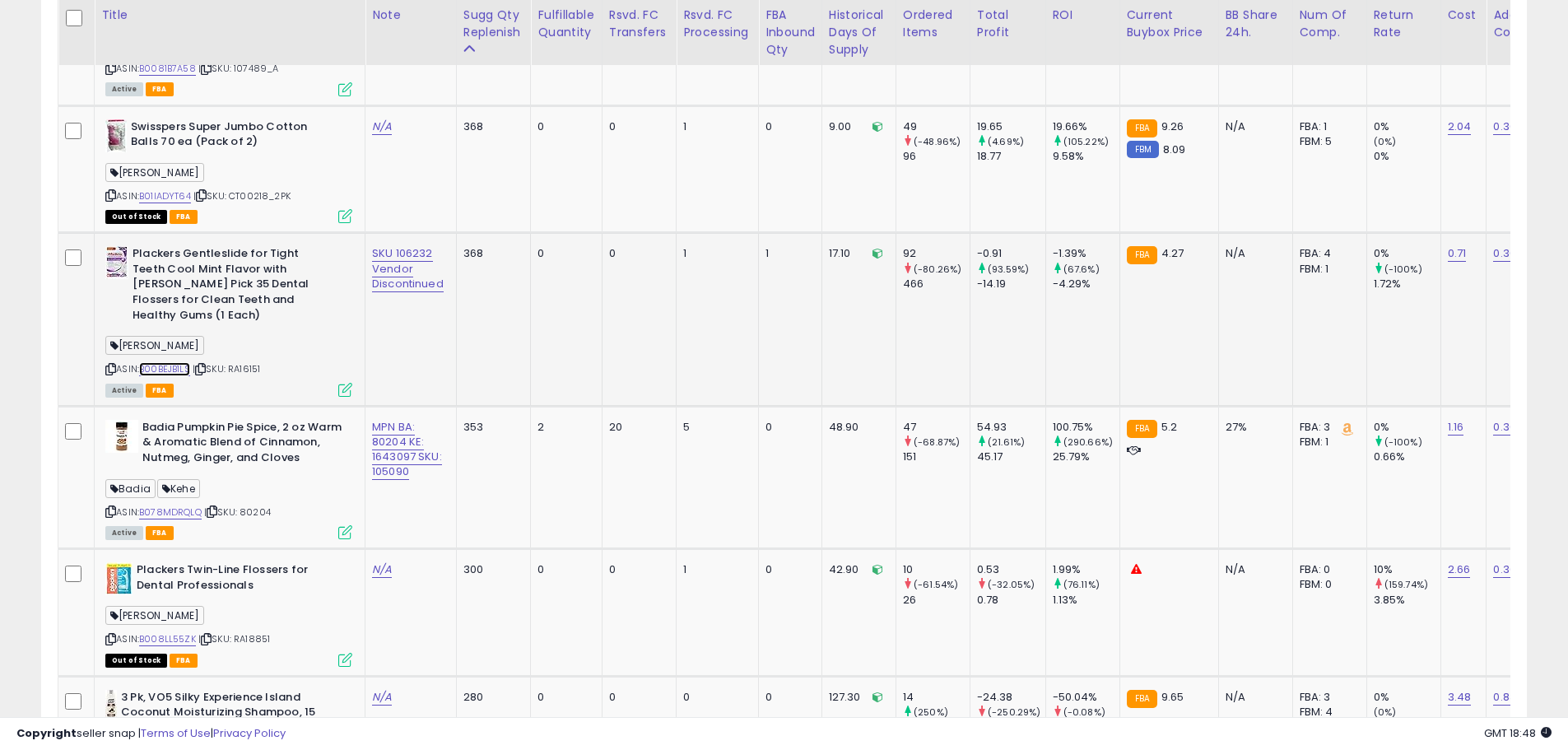
click at [178, 363] on link "B00BEJB1LS" at bounding box center [164, 370] width 51 height 14
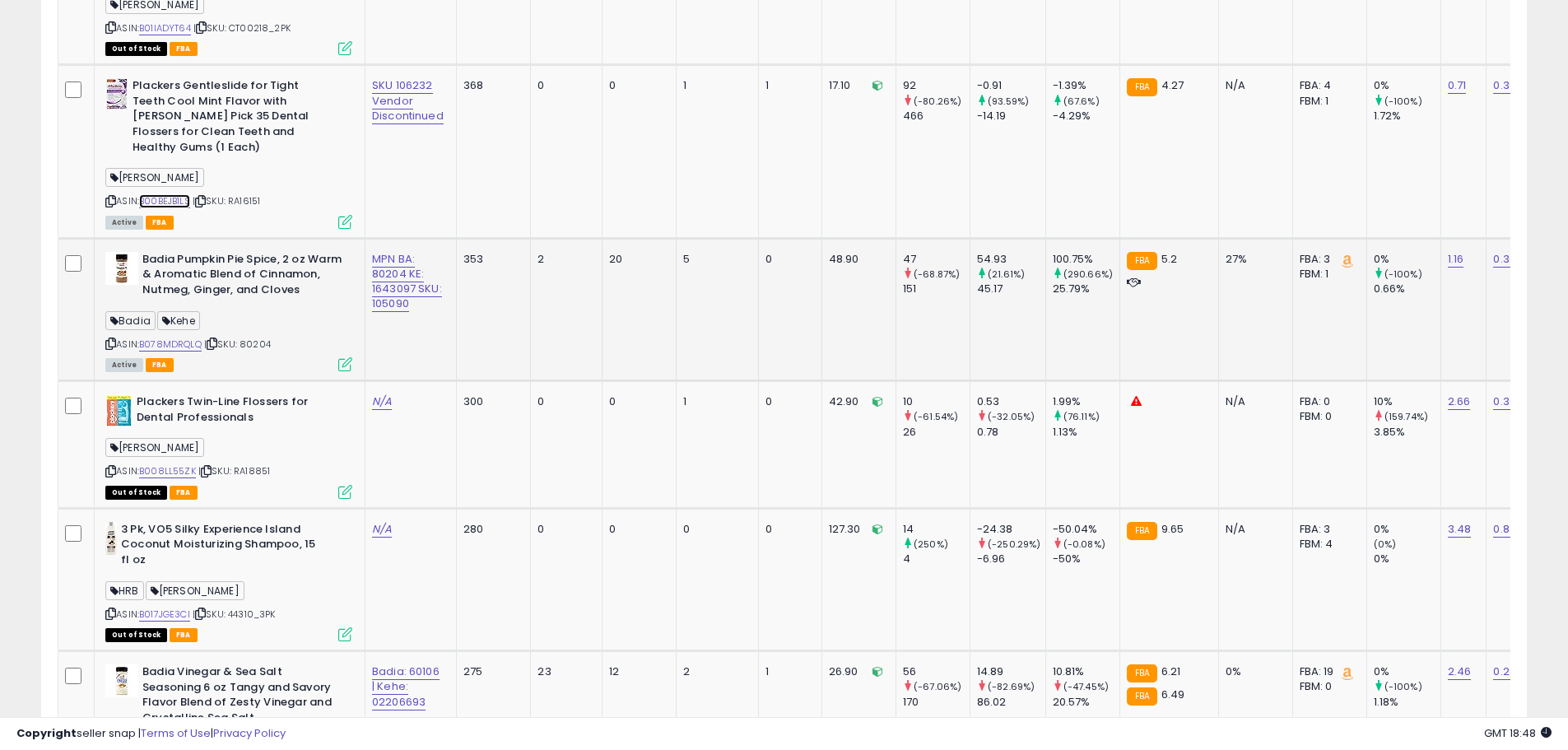
scroll to position [1523, 0]
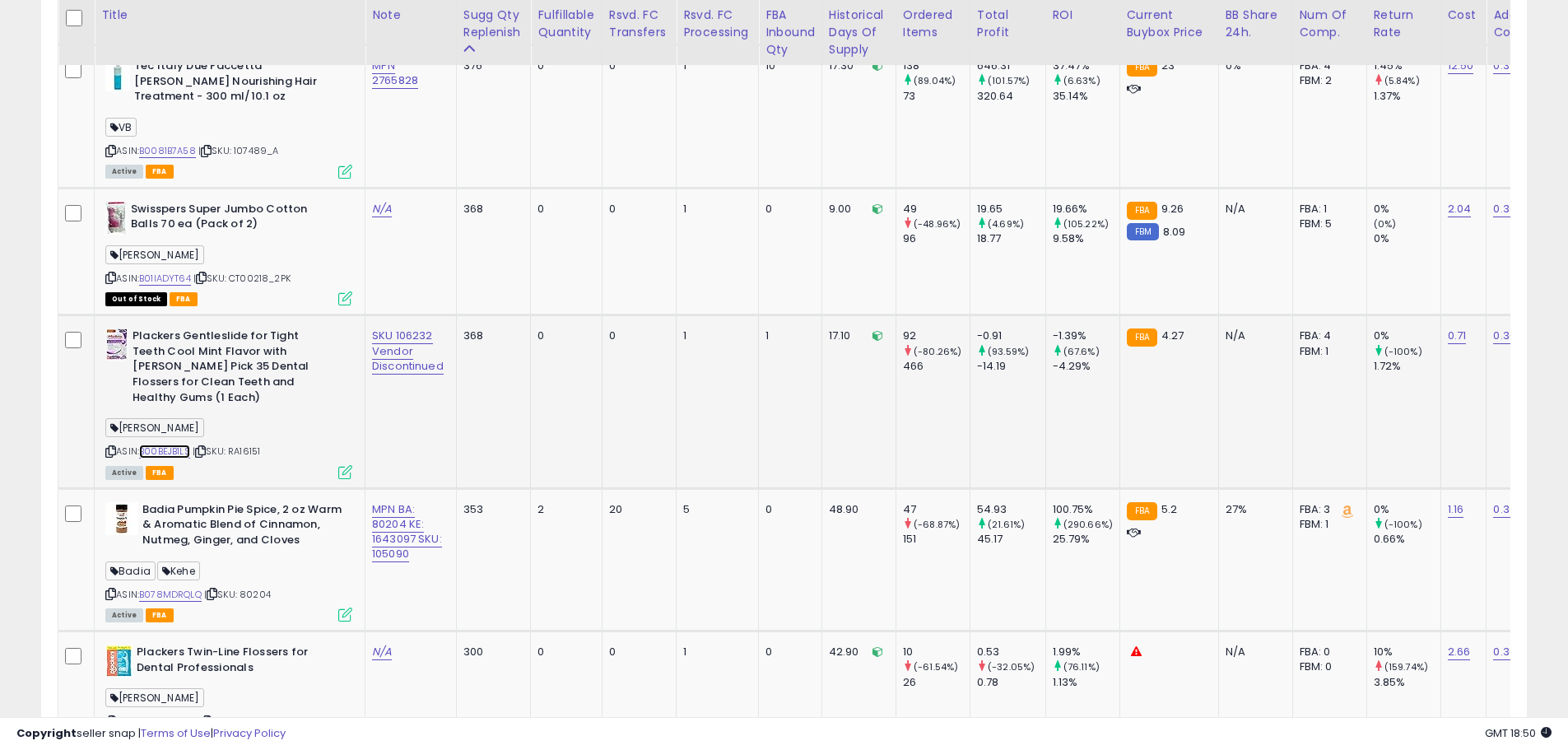
click at [186, 444] on link "B00BEJB1LS" at bounding box center [164, 451] width 51 height 14
drag, startPoint x: 274, startPoint y: 434, endPoint x: 243, endPoint y: 439, distance: 31.4
click at [234, 438] on div "ASIN: B00BEJB1LS | SKU: RA16151 Active FBA" at bounding box center [229, 402] width 247 height 148
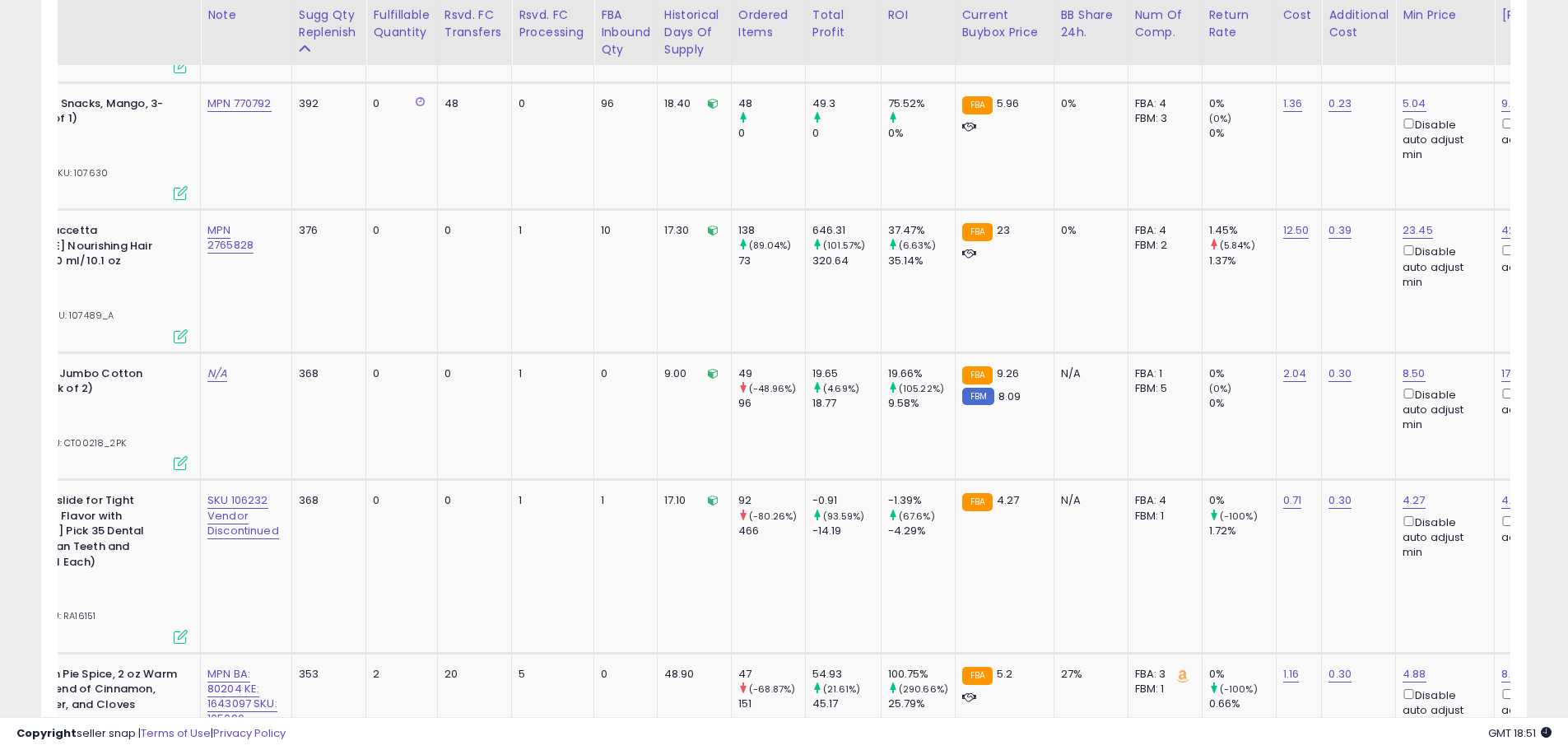
scroll to position [0, 244]
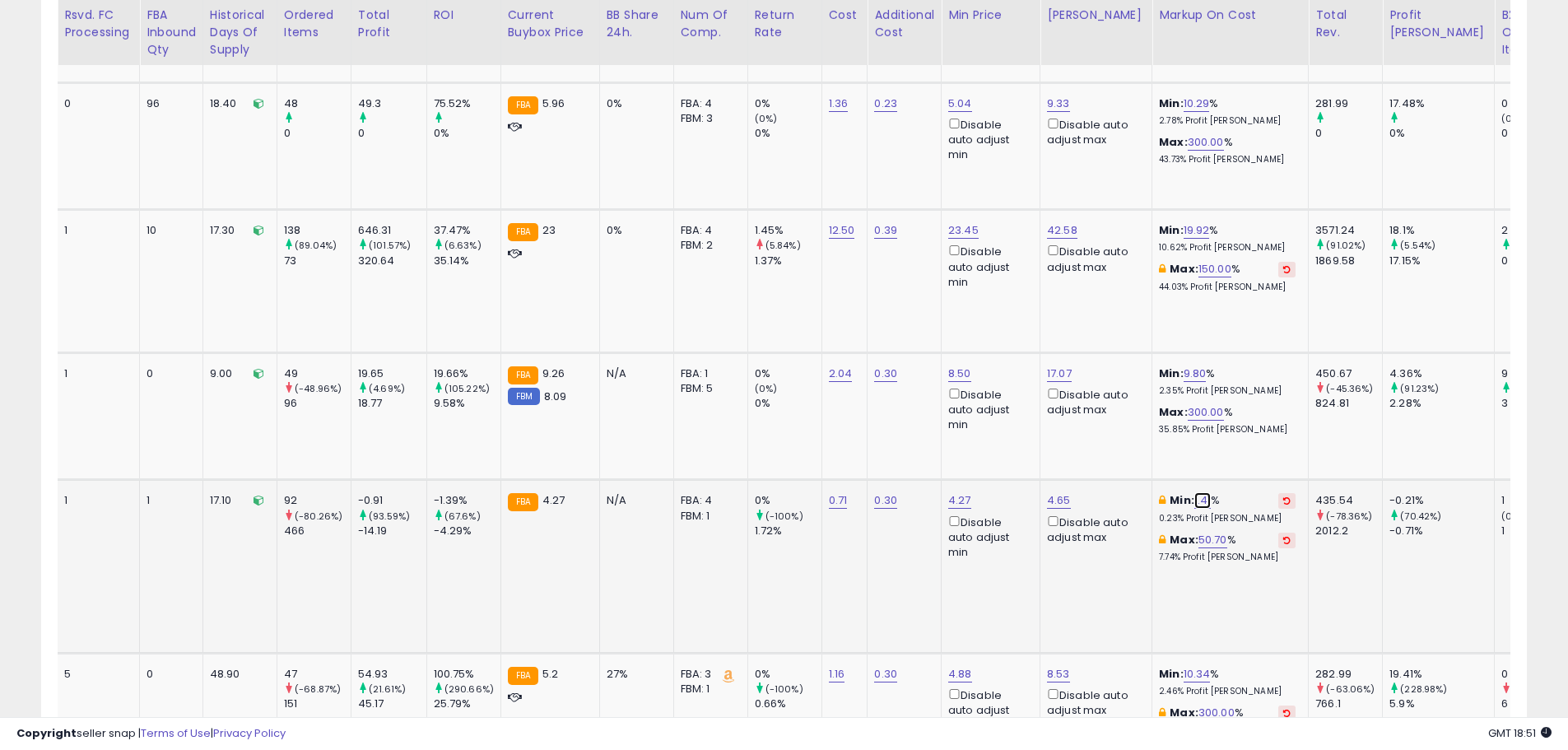
click at [1197, 501] on link "1.41" at bounding box center [1202, 500] width 17 height 17
drag, startPoint x: 1128, startPoint y: 436, endPoint x: 927, endPoint y: 443, distance: 201.1
click at [1287, 441] on button "button" at bounding box center [1273, 441] width 28 height 25
click at [1283, 501] on icon at bounding box center [1286, 500] width 7 height 8
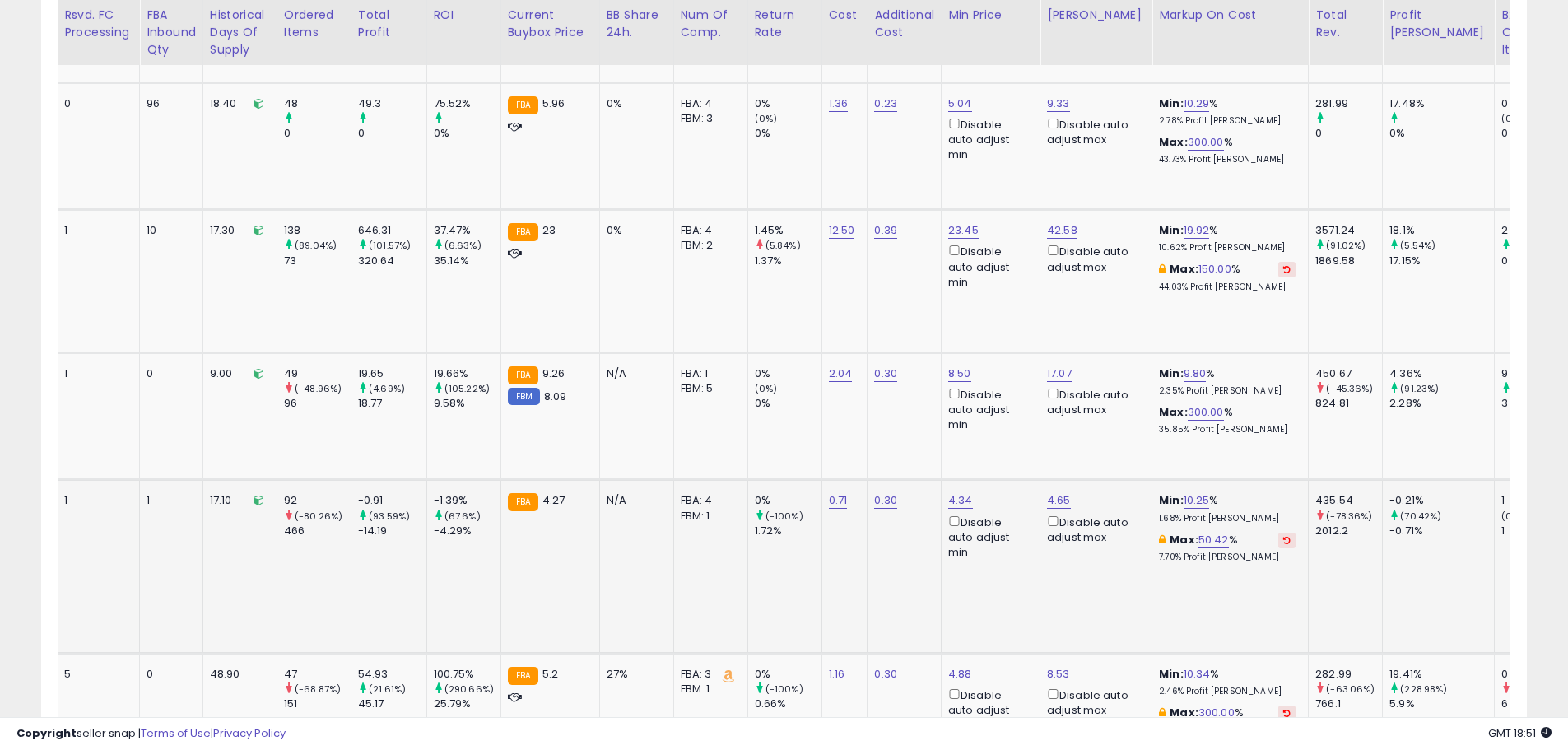
click at [1278, 534] on button at bounding box center [1286, 541] width 17 height 16
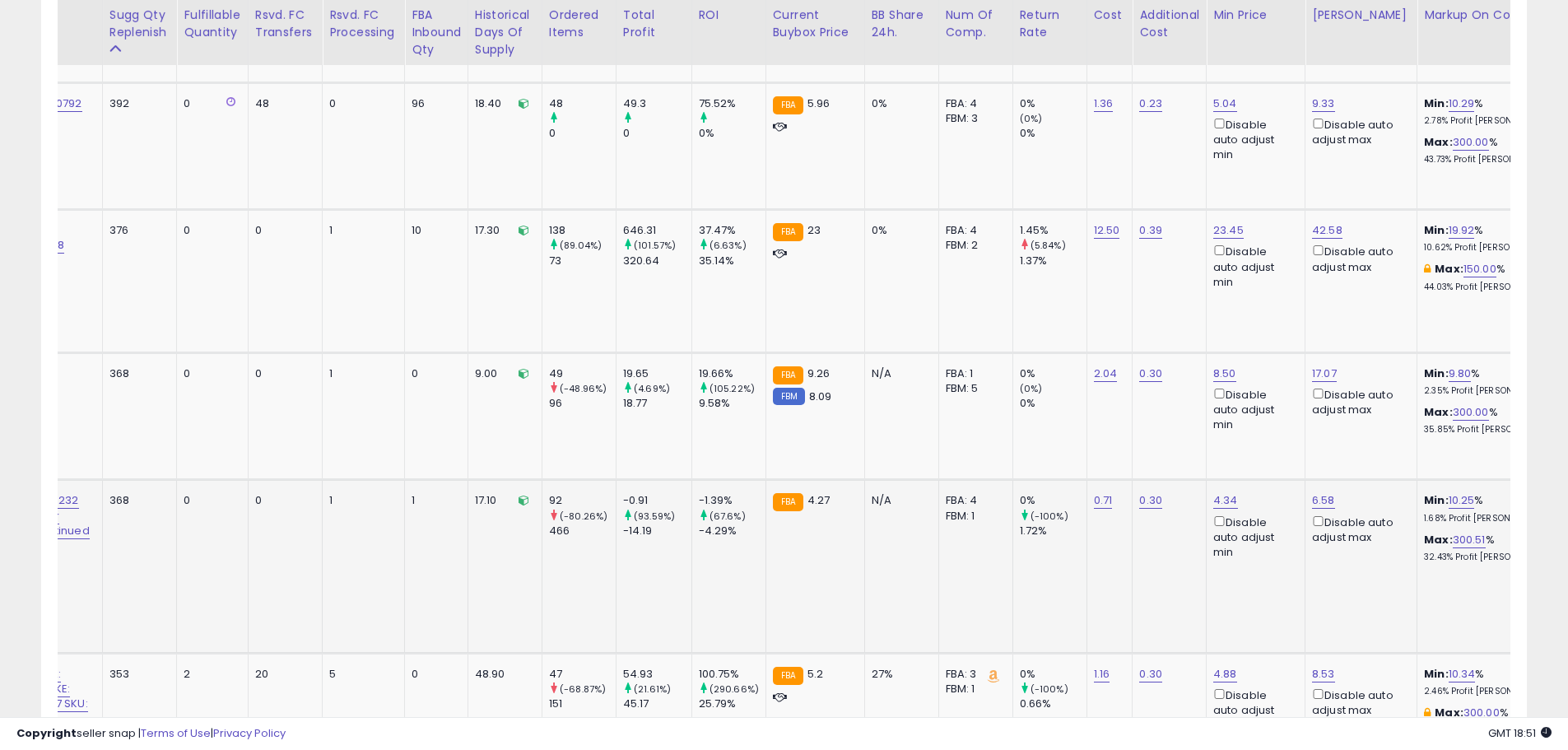
scroll to position [0, 0]
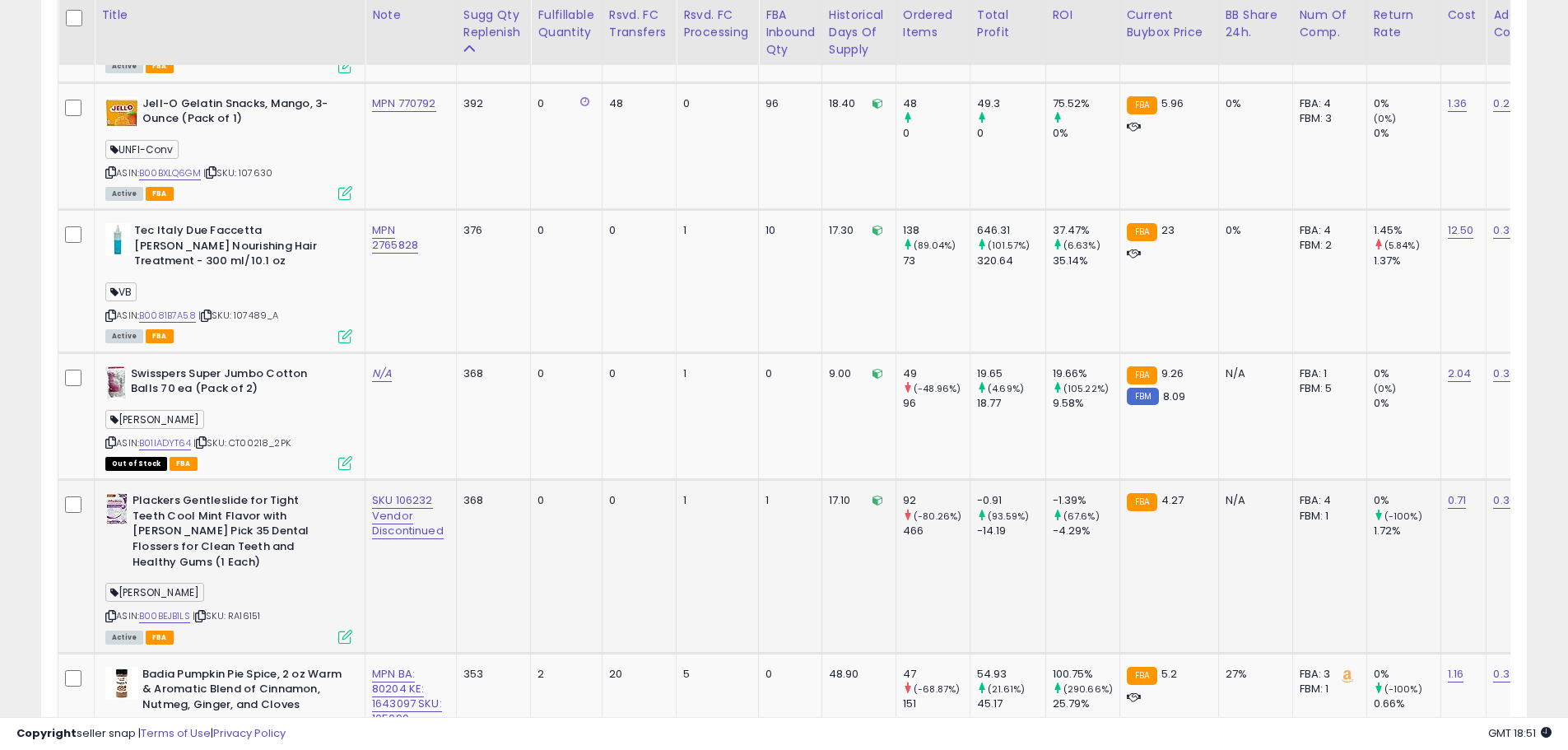
click at [246, 610] on span "| SKU: RA16151" at bounding box center [226, 616] width 68 height 13
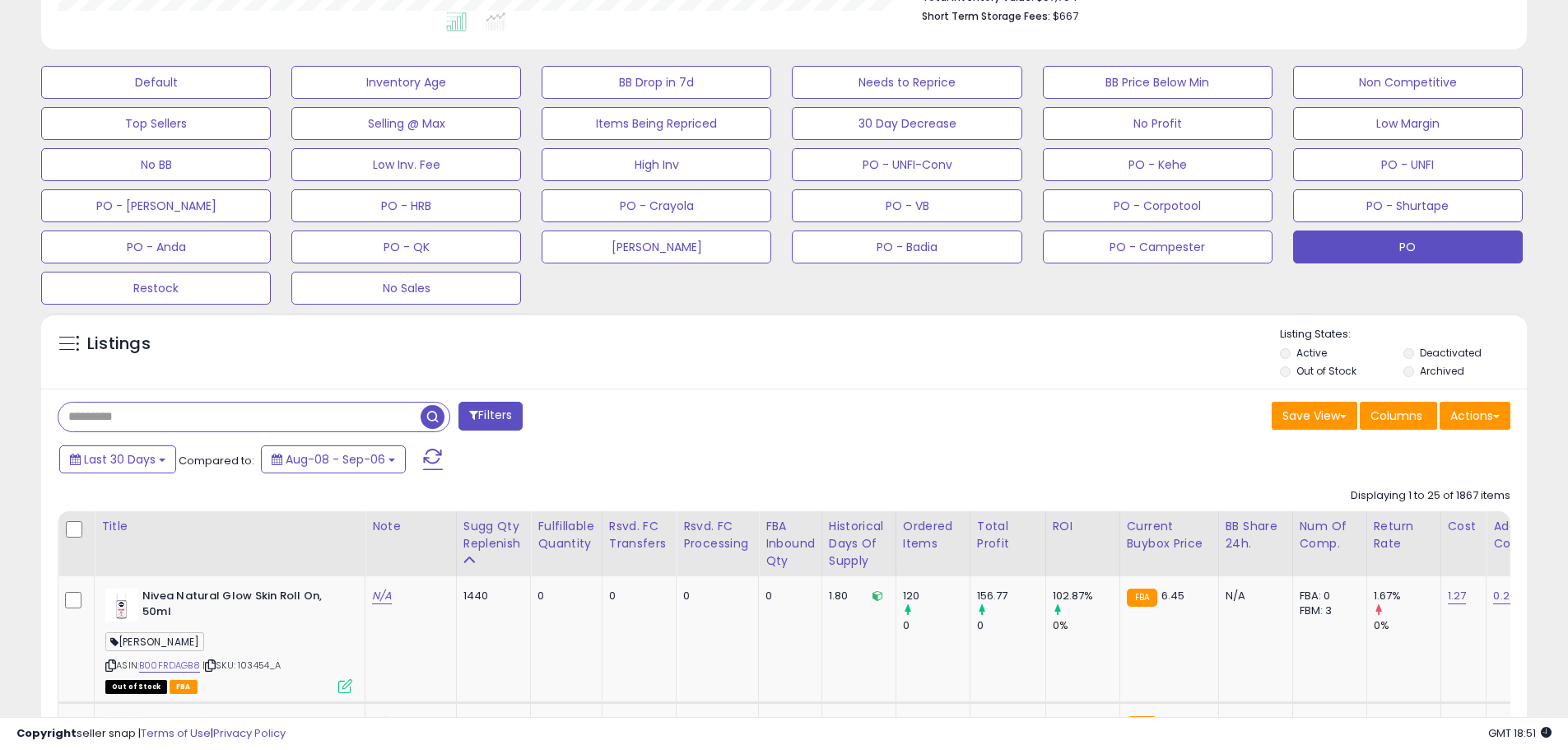
click at [124, 412] on input "text" at bounding box center [240, 416] width 363 height 29
paste input "*******"
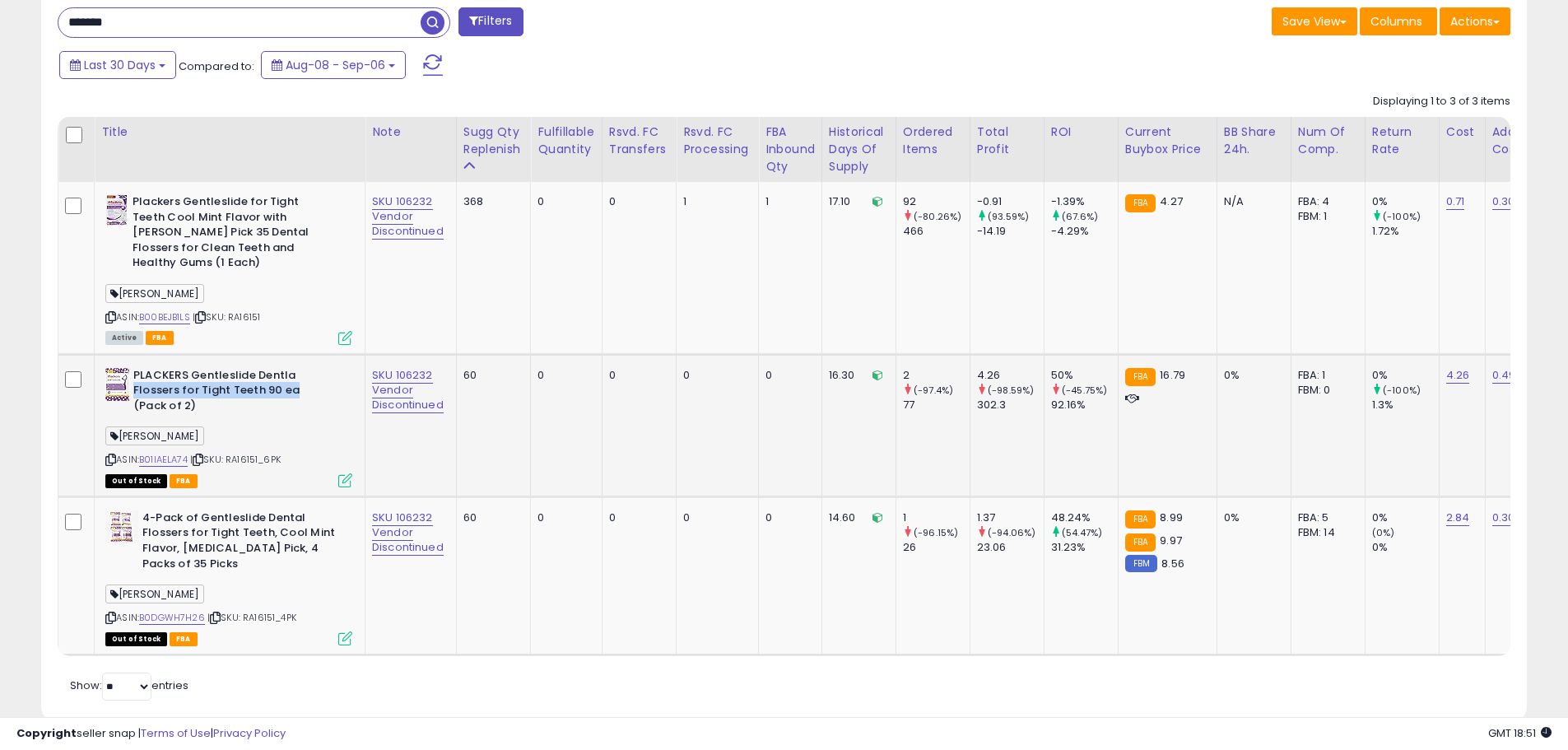
drag, startPoint x: 293, startPoint y: 375, endPoint x: 135, endPoint y: 369, distance: 158.1
click at [135, 369] on b "PLACKERS Gentleslide Dentla Flossers for Tight Teeth 90 ea (Pack of 2)" at bounding box center [233, 392] width 200 height 50
drag, startPoint x: 287, startPoint y: 539, endPoint x: 208, endPoint y: 510, distance: 84.2
click at [208, 510] on b "4-Pack of Gentleslide Dental Flossers for Tight Teeth, Cool Mint Flavor, [MEDIC…" at bounding box center [242, 542] width 200 height 65
drag, startPoint x: 435, startPoint y: 197, endPoint x: 397, endPoint y: 201, distance: 38.2
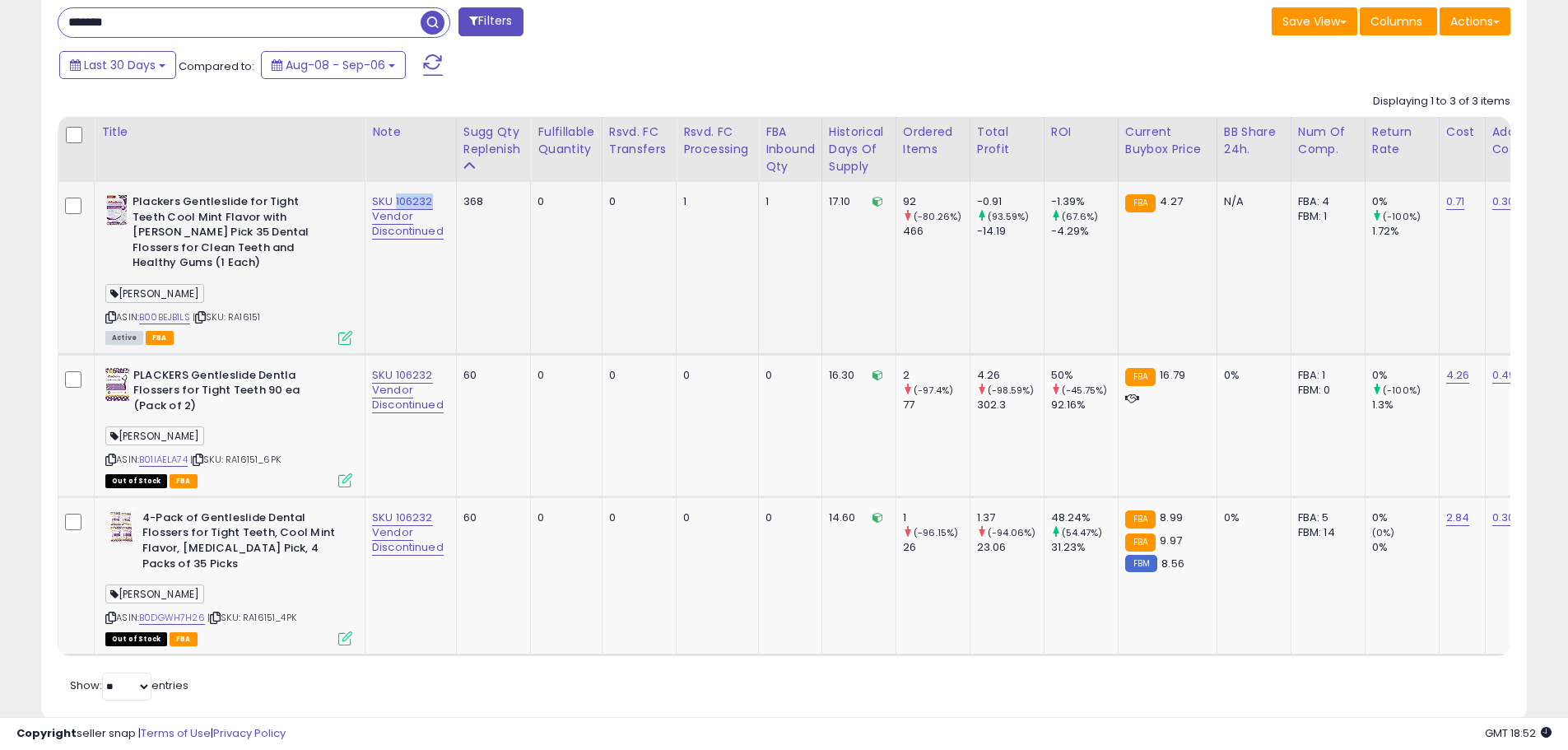
click at [394, 200] on div "SKU 106232 Vendor Discontinued" at bounding box center [408, 216] width 72 height 45
click at [168, 611] on link "B0DGWH7H26" at bounding box center [172, 618] width 66 height 14
drag, startPoint x: 303, startPoint y: 605, endPoint x: 248, endPoint y: 604, distance: 55.0
click at [248, 604] on div "ASIN: B0DGWH7H26 | SKU: RA16151_4PK Out of Stock FBA" at bounding box center [229, 577] width 247 height 133
click at [273, 302] on div "ASIN: B00BEJB1LS | SKU: RA16151 Active FBA" at bounding box center [229, 268] width 247 height 148
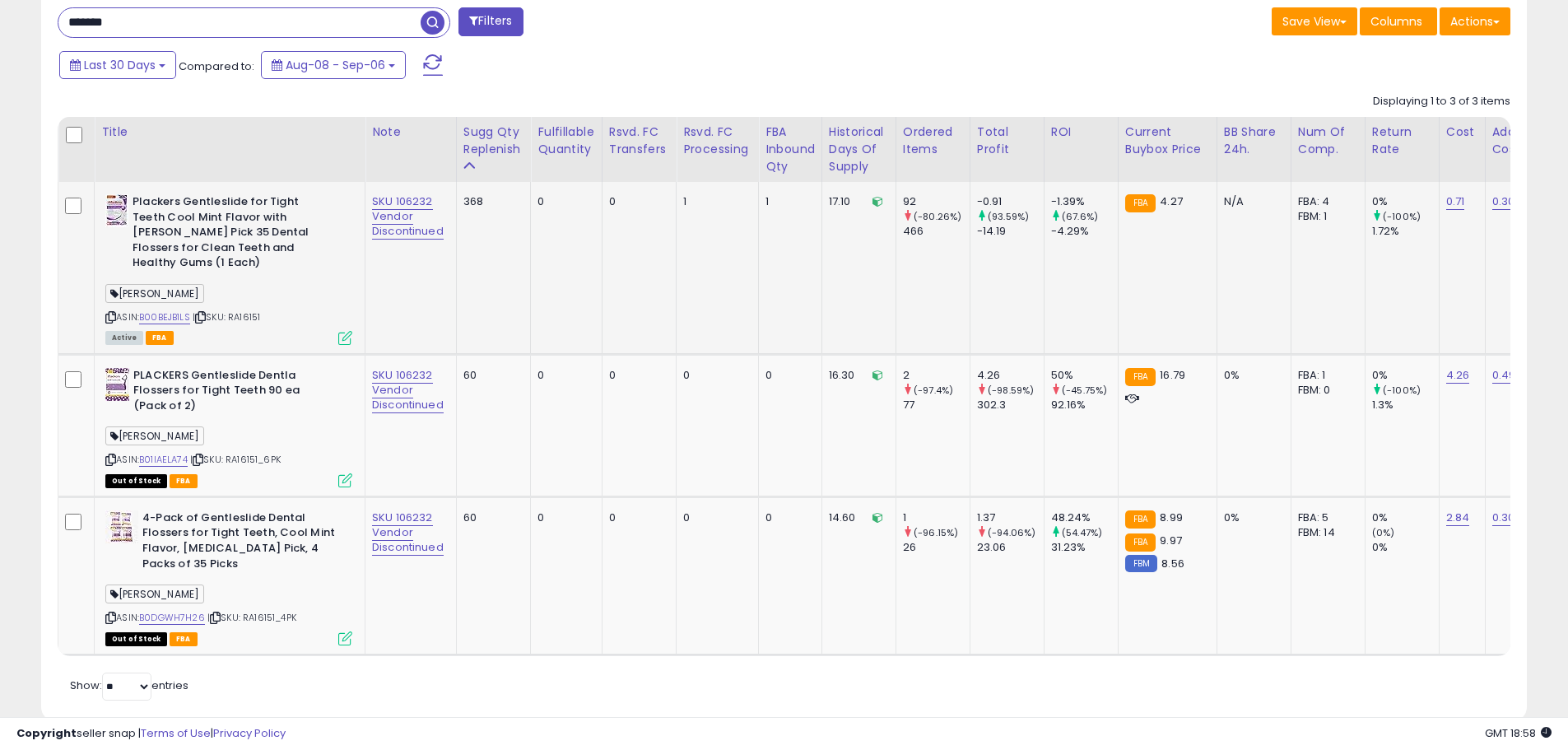
drag, startPoint x: 270, startPoint y: 298, endPoint x: 235, endPoint y: 305, distance: 35.7
click at [235, 305] on div "ASIN: B00BEJB1LS | SKU: RA16151 Active FBA" at bounding box center [229, 268] width 247 height 148
click at [178, 453] on link "B01IAELA74" at bounding box center [163, 460] width 49 height 14
drag, startPoint x: 271, startPoint y: 425, endPoint x: 257, endPoint y: 443, distance: 22.8
click at [270, 427] on div "[PERSON_NAME]" at bounding box center [229, 438] width 247 height 22
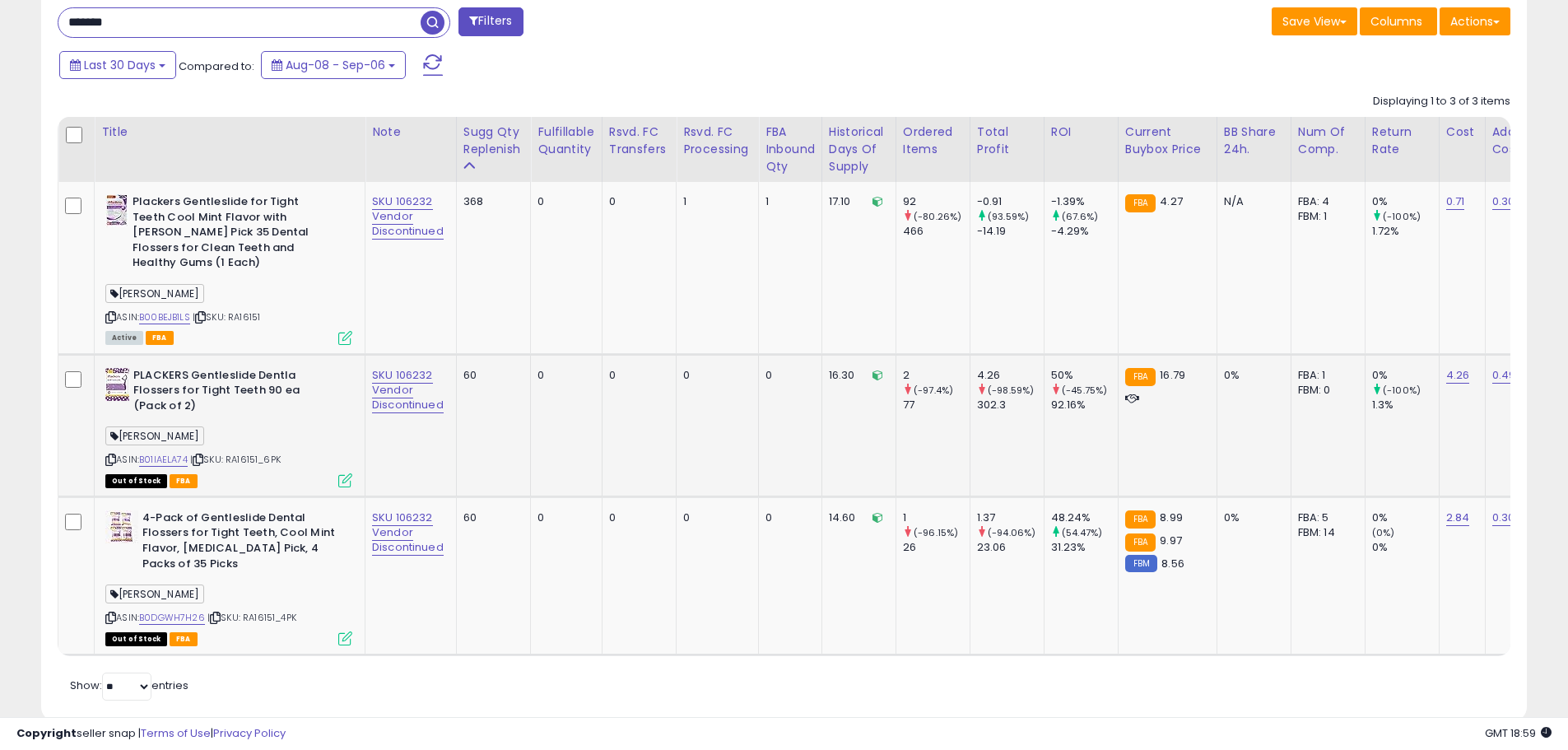
click at [232, 453] on span "| SKU: RA16151_6PK" at bounding box center [235, 459] width 91 height 13
click at [263, 453] on span "| SKU: RA16151_6PK" at bounding box center [235, 459] width 91 height 13
click at [281, 453] on span "| SKU: RA16151_6PK" at bounding box center [235, 459] width 91 height 13
drag, startPoint x: 268, startPoint y: 443, endPoint x: 232, endPoint y: 445, distance: 36.1
click at [232, 445] on div "ASIN: B01IAELA74 | SKU: RA16151_6PK Out of Stock FBA" at bounding box center [229, 426] width 247 height 118
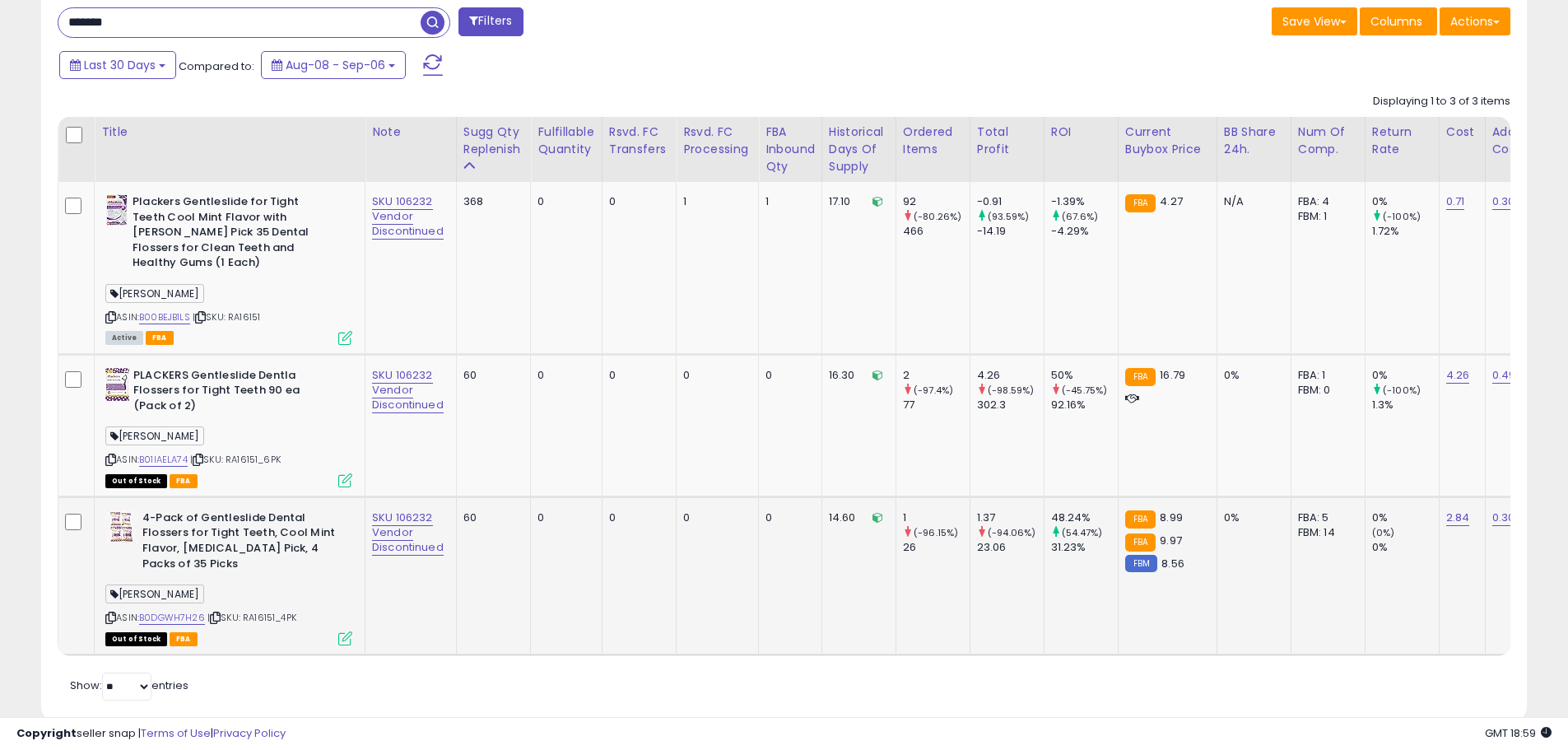
click at [292, 586] on div "[PERSON_NAME]" at bounding box center [229, 597] width 247 height 22
drag, startPoint x: 307, startPoint y: 603, endPoint x: 272, endPoint y: 601, distance: 35.1
click at [272, 601] on div "ASIN: B0DGWH7H26 | SKU: RA16151_4PK Out of Stock FBA" at bounding box center [229, 577] width 247 height 133
click at [279, 610] on div "ASIN: B0DGWH7H26 | SKU: RA16151_4PK Out of Stock FBA" at bounding box center [229, 577] width 247 height 133
drag, startPoint x: 277, startPoint y: 605, endPoint x: 249, endPoint y: 605, distance: 28.0
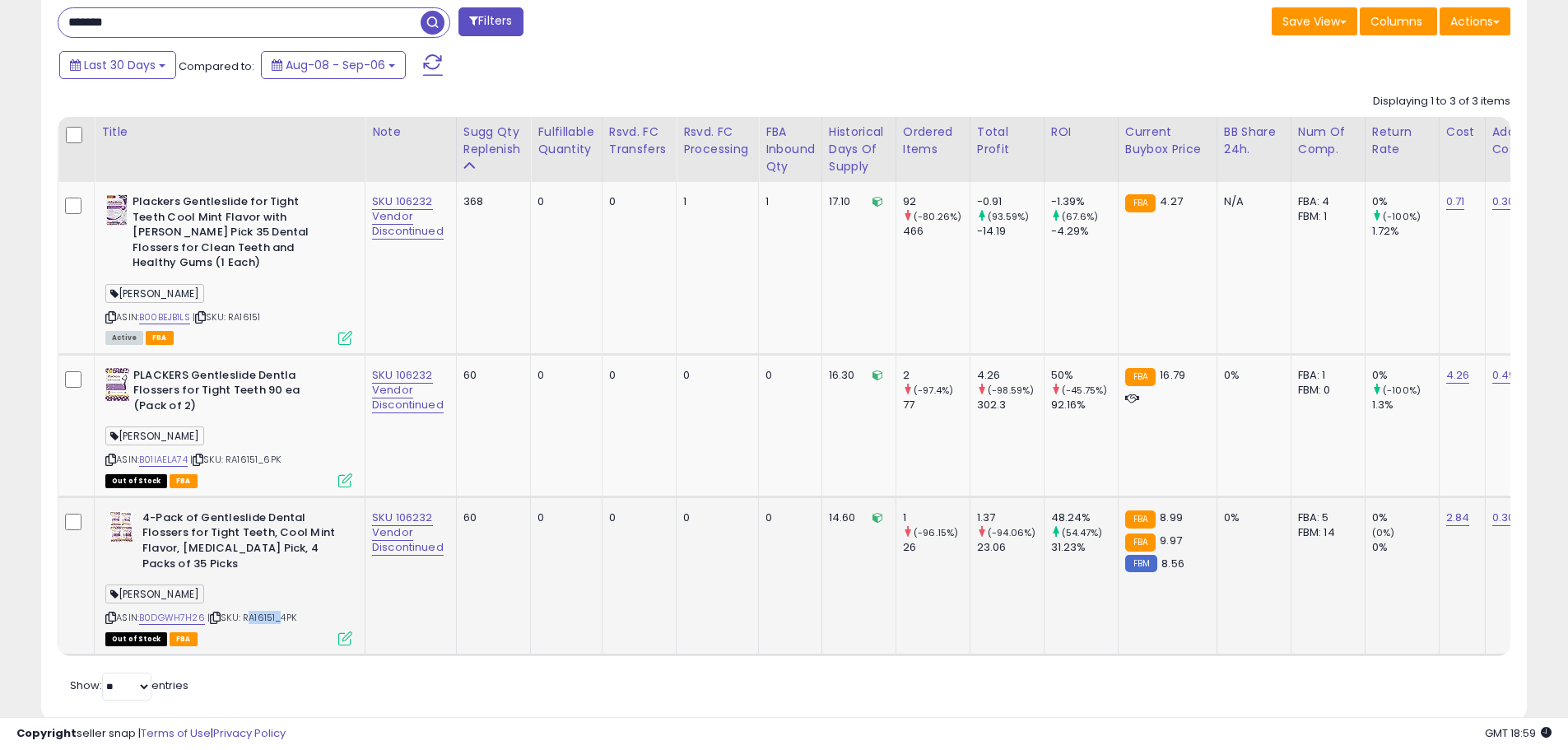
click at [249, 611] on span "| SKU: RA16151_4PK" at bounding box center [251, 617] width 89 height 13
drag, startPoint x: 189, startPoint y: 30, endPoint x: -87, endPoint y: 27, distance: 276.0
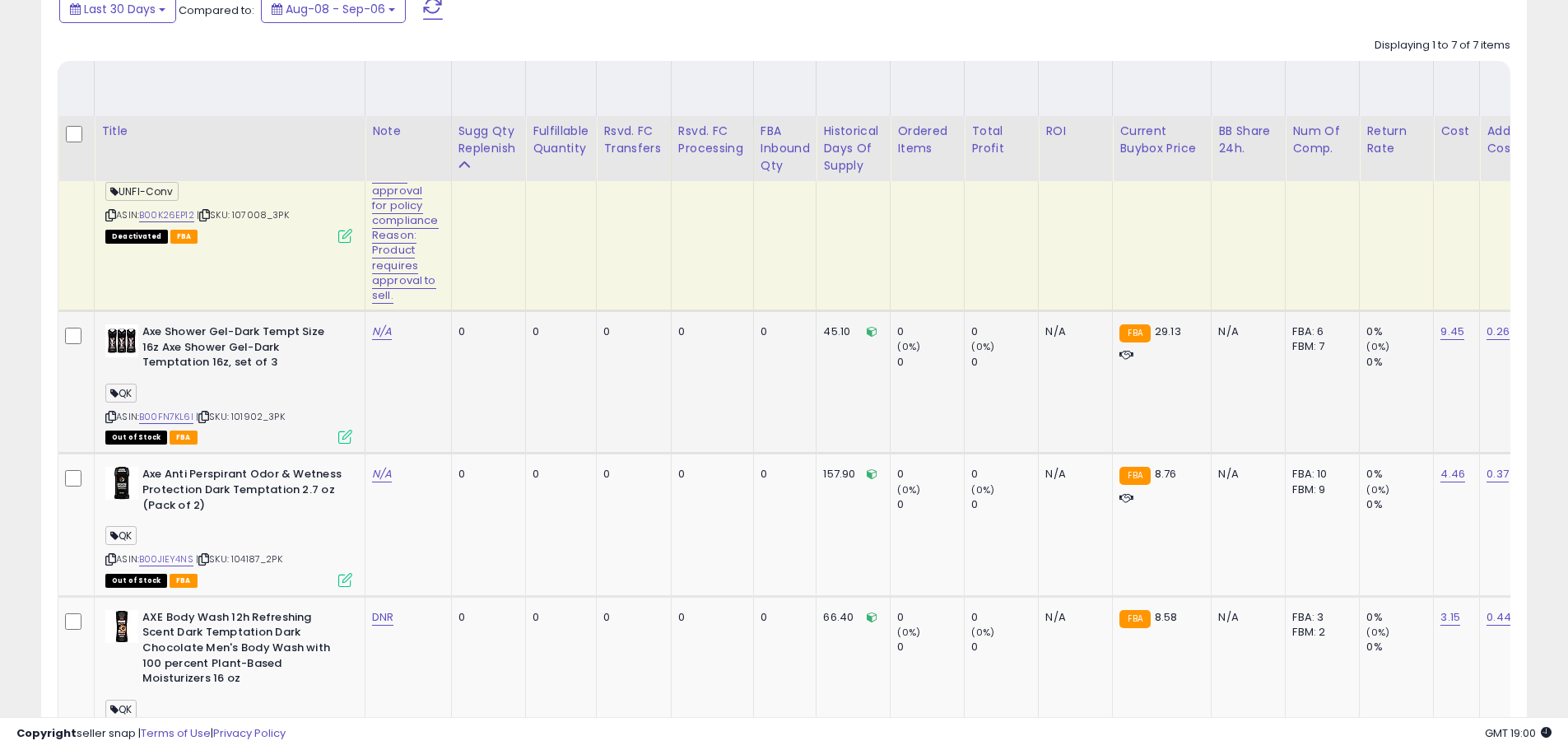
scroll to position [832, 0]
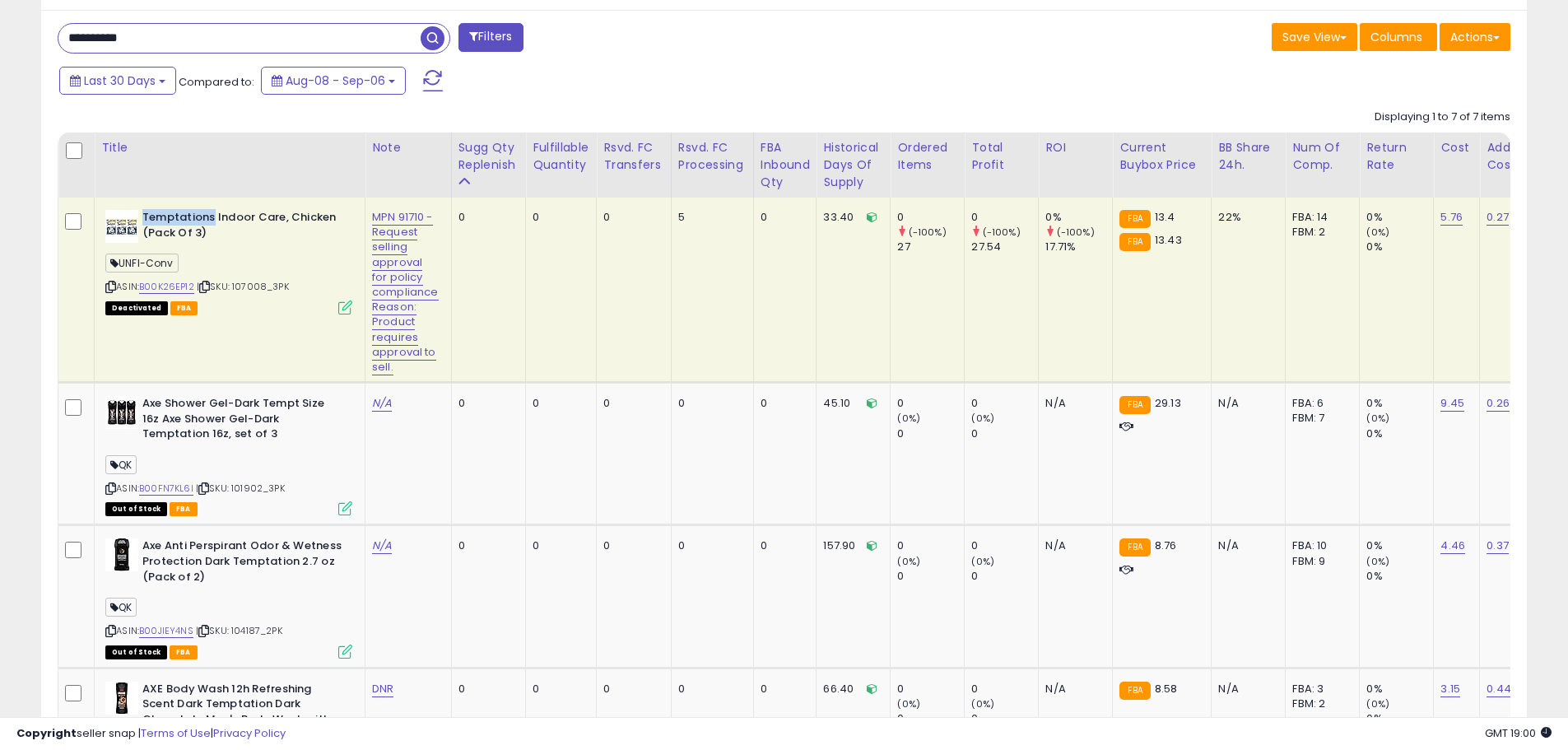
drag, startPoint x: 147, startPoint y: 215, endPoint x: 216, endPoint y: 219, distance: 69.1
click at [211, 216] on b "Temptations Indoor Care, Chicken (Pack Of 3)" at bounding box center [242, 227] width 200 height 35
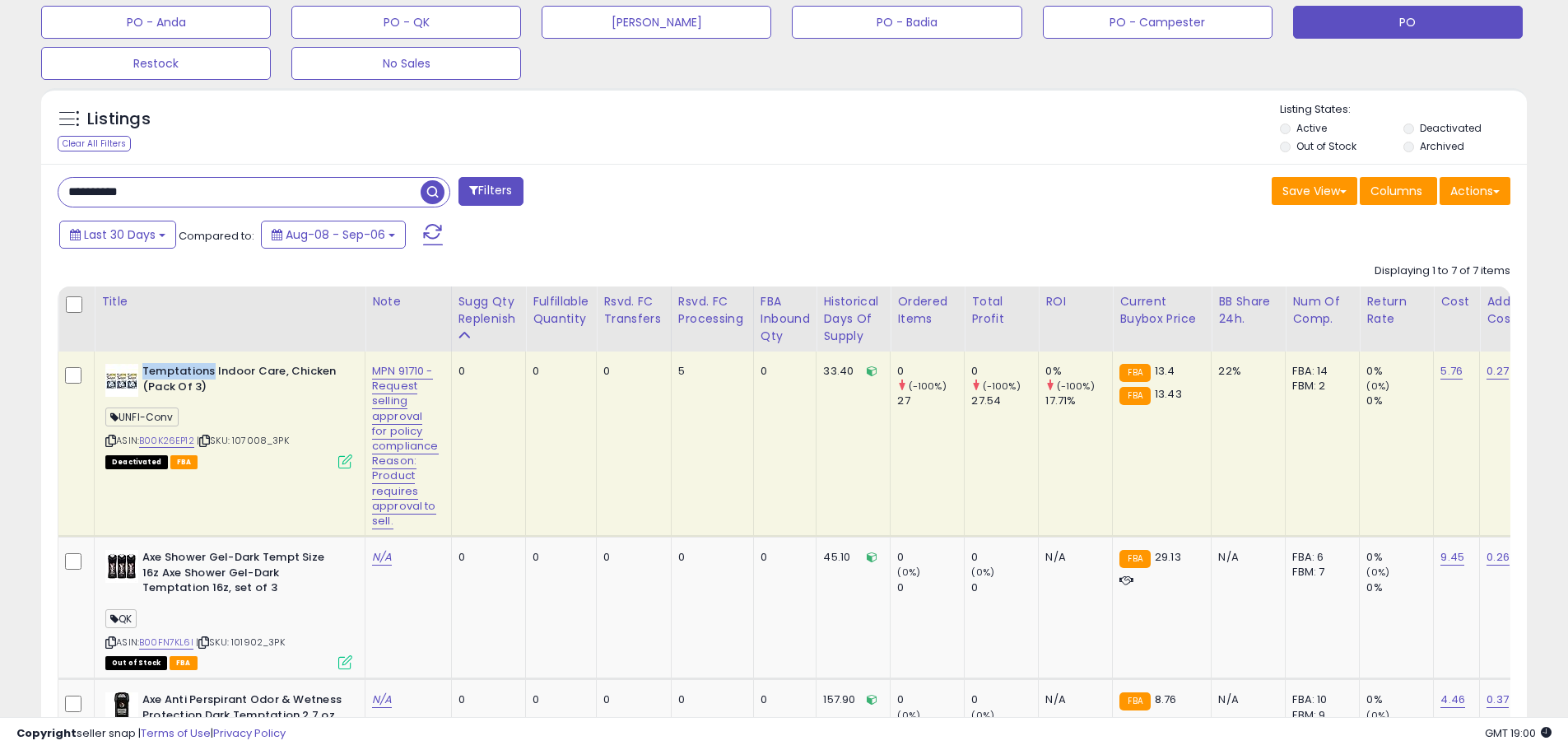
scroll to position [666, 0]
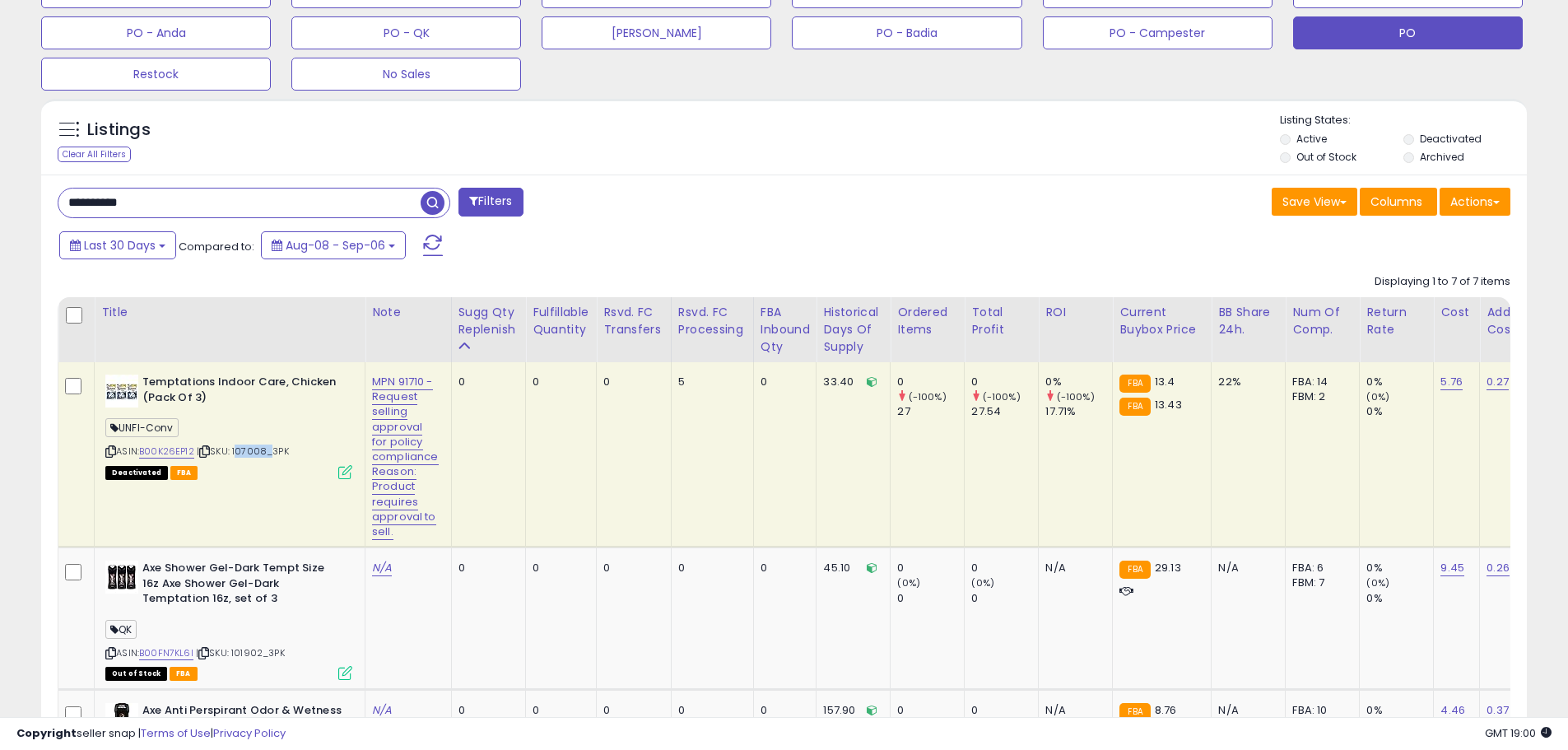
drag, startPoint x: 267, startPoint y: 452, endPoint x: 236, endPoint y: 453, distance: 31.0
click at [236, 453] on span "| SKU: 107008_3PK" at bounding box center [243, 450] width 93 height 13
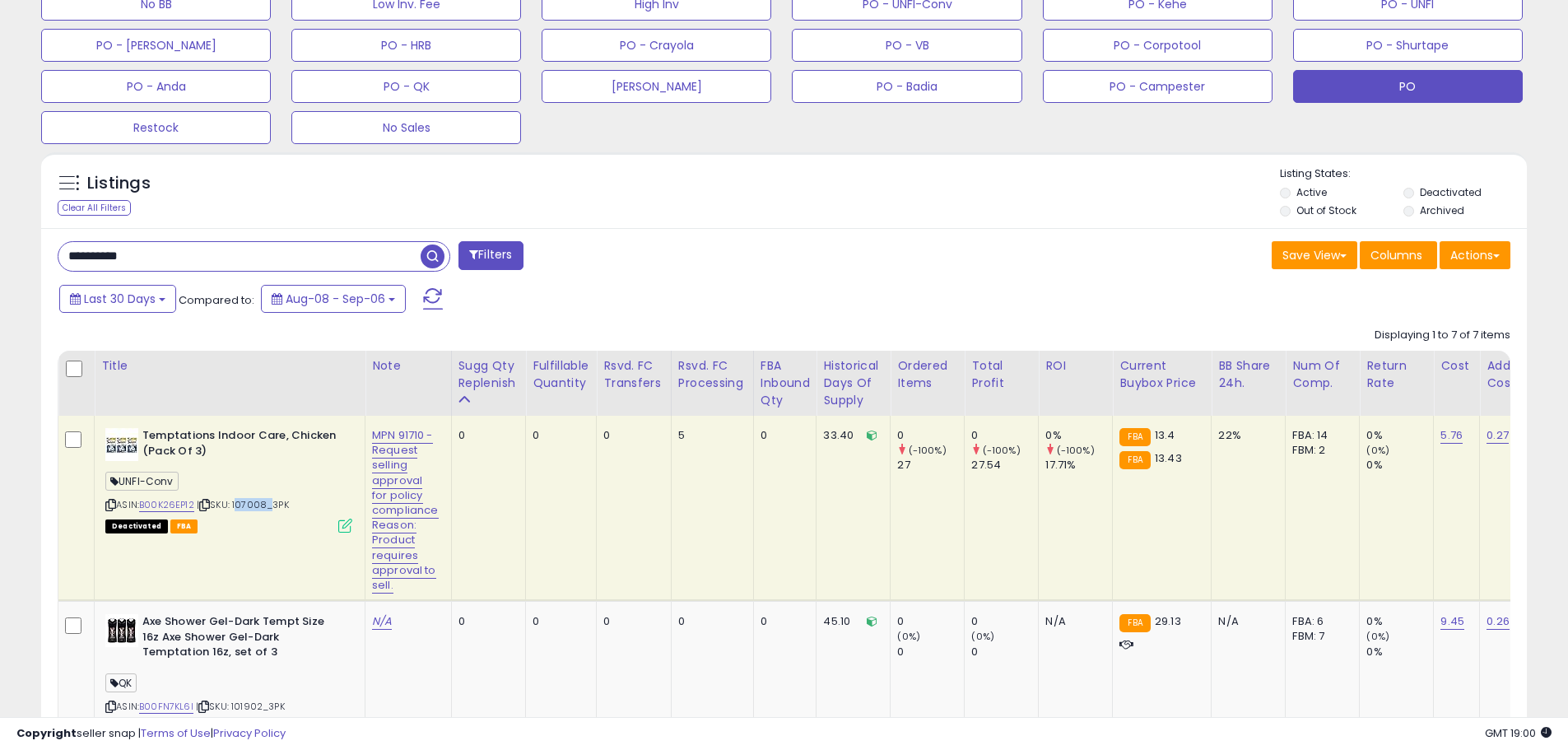
scroll to position [585, 0]
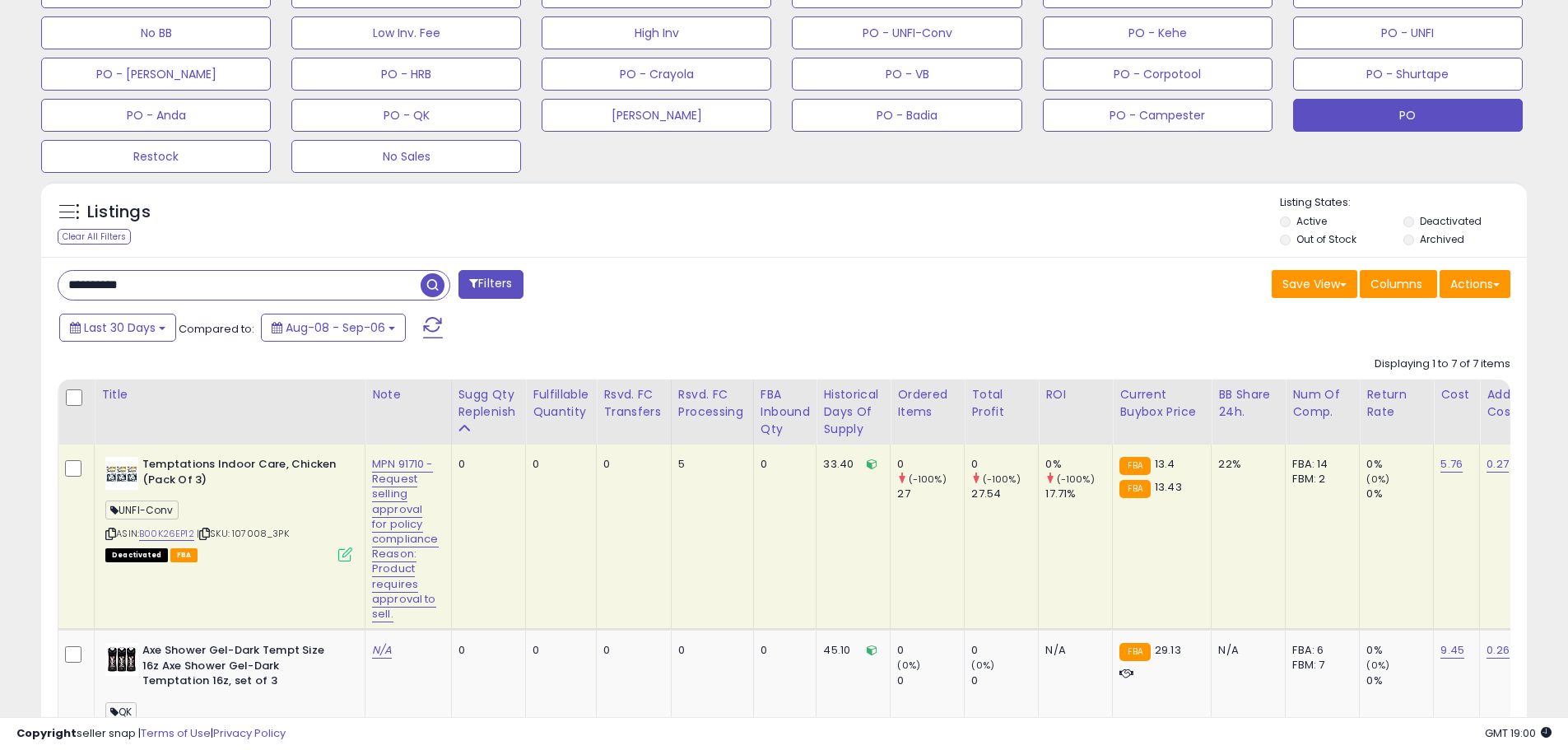
drag, startPoint x: 149, startPoint y: 287, endPoint x: 34, endPoint y: 287, distance: 115.0
paste input "text"
type input "******"
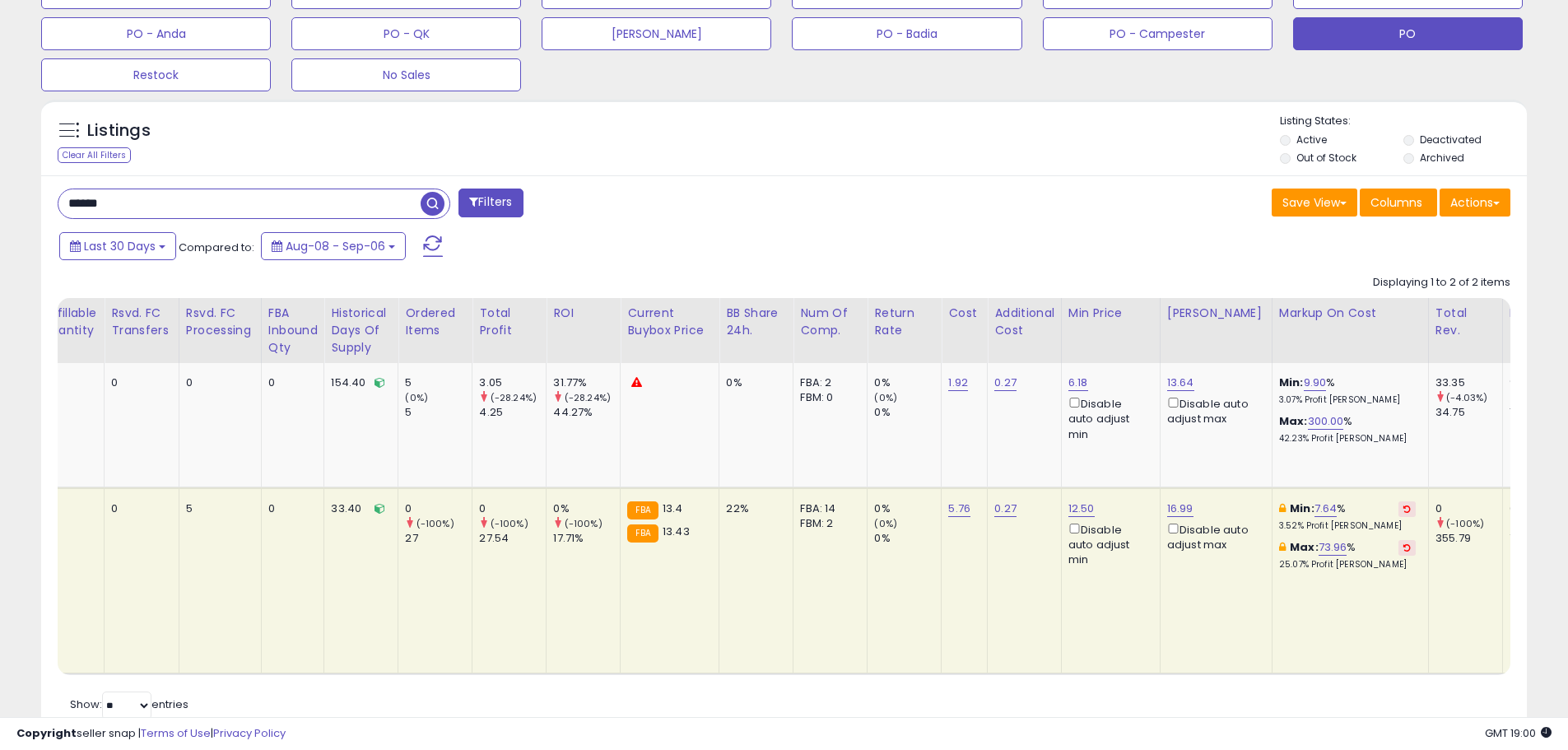
scroll to position [0, 505]
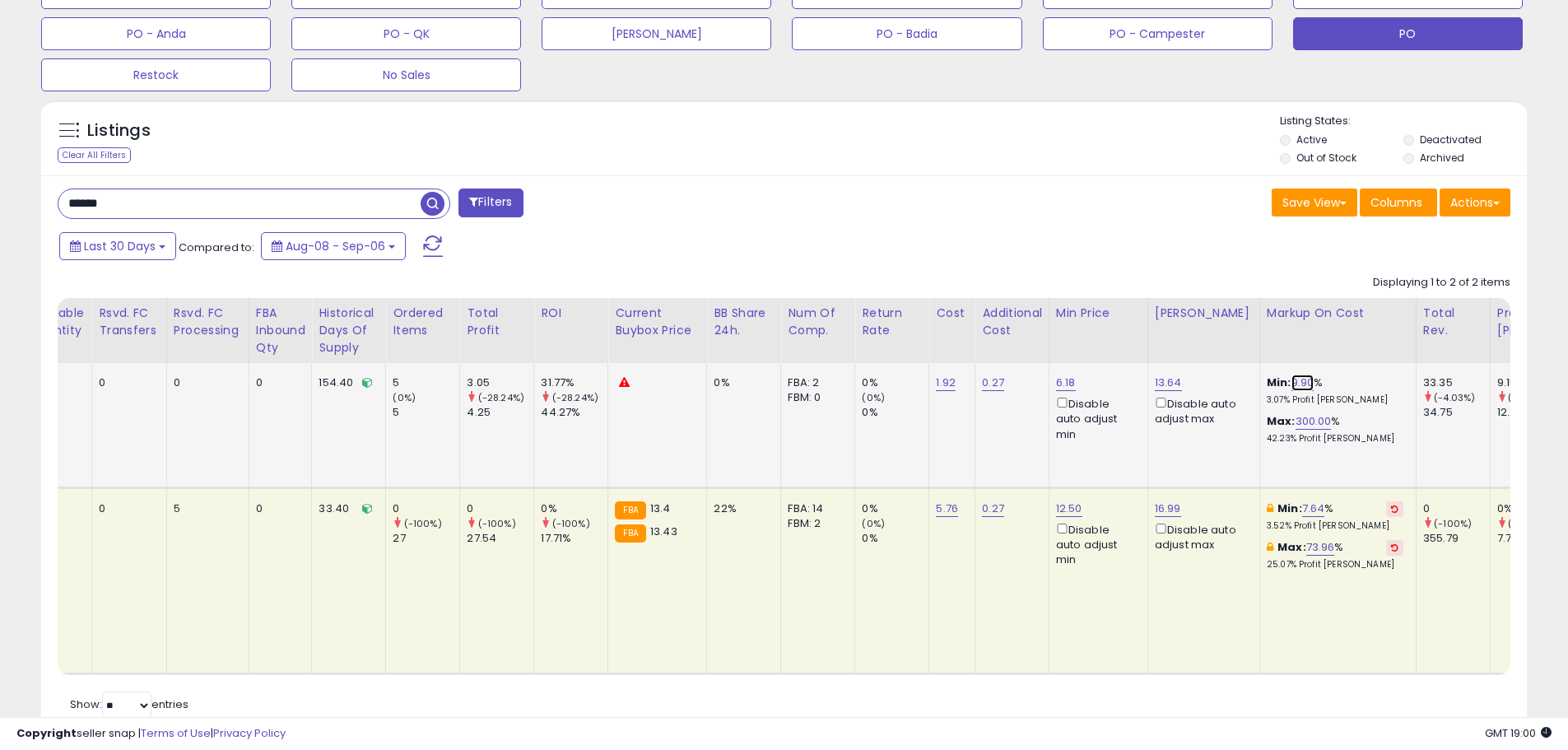
click at [1300, 382] on link "9.90" at bounding box center [1303, 382] width 23 height 17
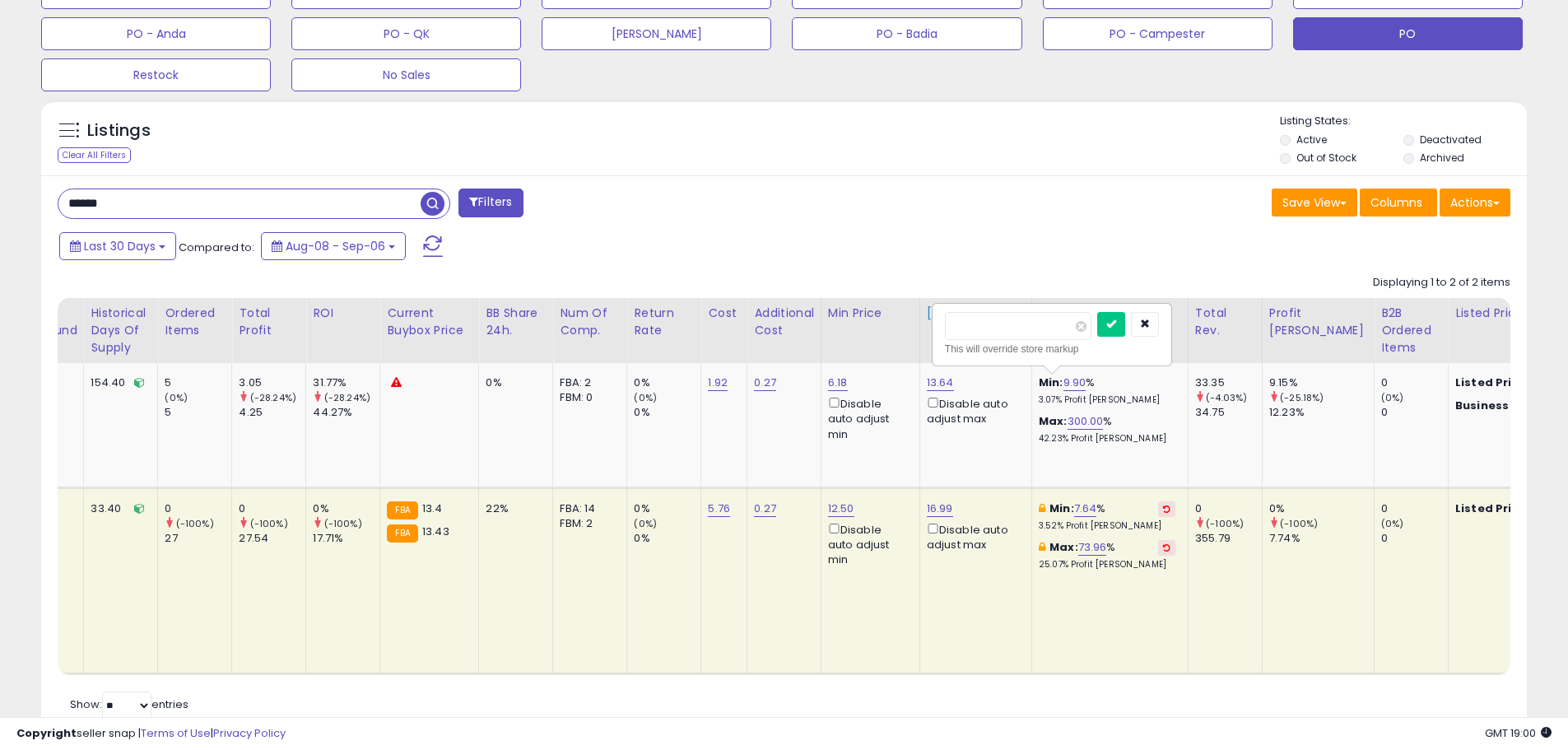
drag, startPoint x: 995, startPoint y: 324, endPoint x: 927, endPoint y: 329, distance: 68.2
click at [927, 329] on table "Title Note" at bounding box center [654, 486] width 2661 height 377
type input "*"
click at [1126, 314] on button "submit" at bounding box center [1112, 324] width 28 height 25
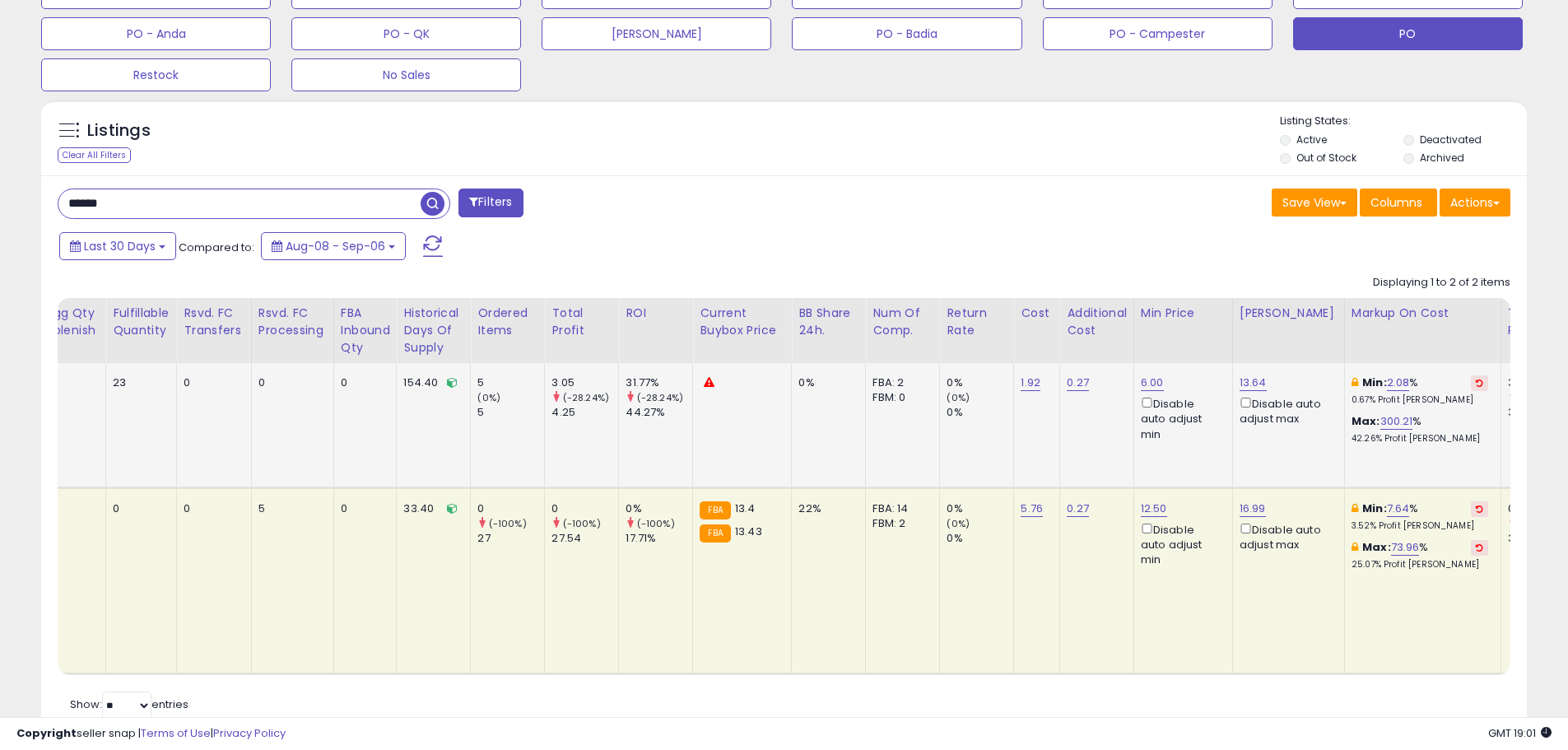
click at [1373, 433] on p "42.26% Profit [PERSON_NAME]" at bounding box center [1420, 439] width 136 height 12
click at [1381, 424] on link "300.21" at bounding box center [1397, 421] width 33 height 17
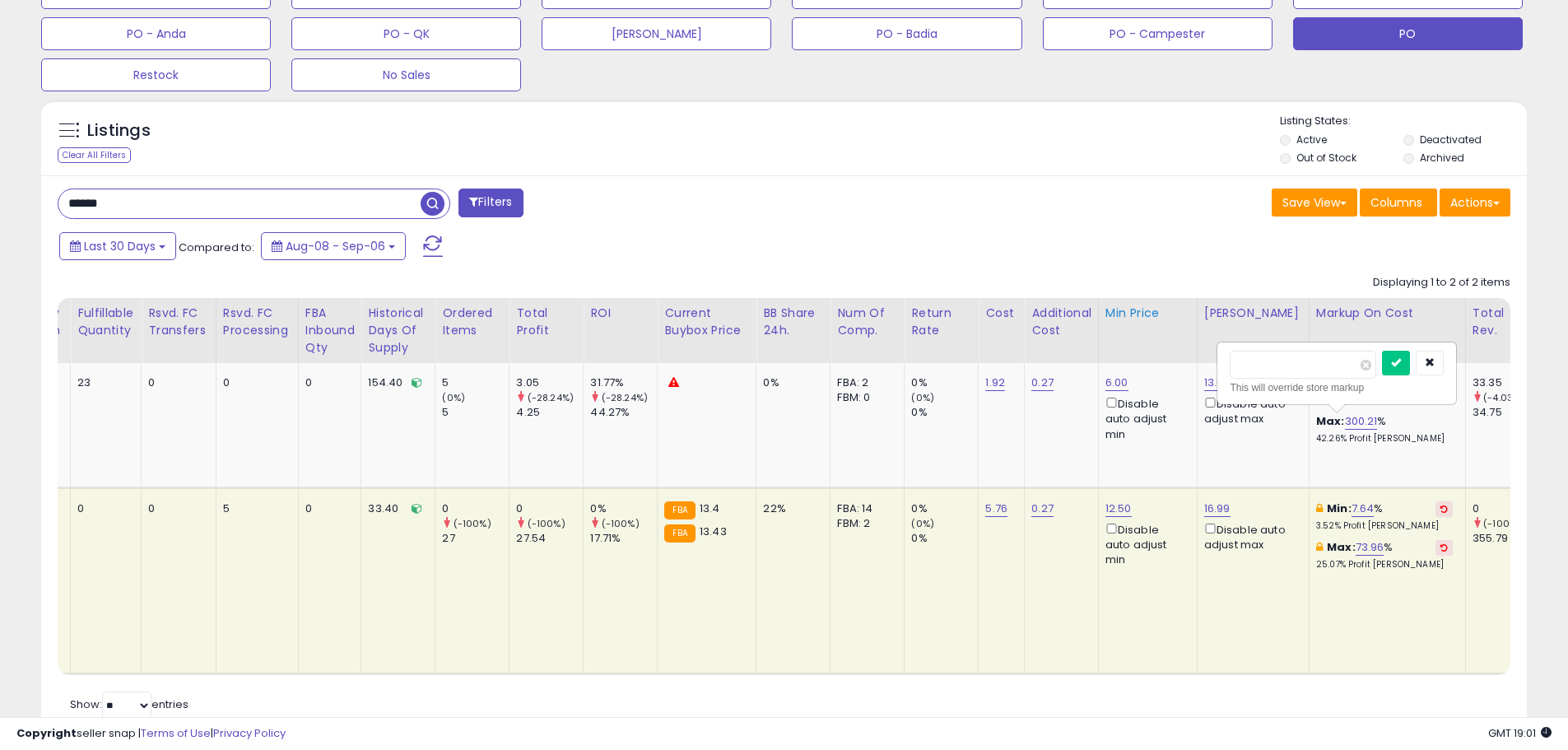
drag, startPoint x: 1283, startPoint y: 368, endPoint x: 1195, endPoint y: 359, distance: 88.5
click at [1195, 359] on table "Title Note" at bounding box center [932, 486] width 2661 height 377
type input "***"
click at [1411, 363] on button "submit" at bounding box center [1397, 363] width 28 height 25
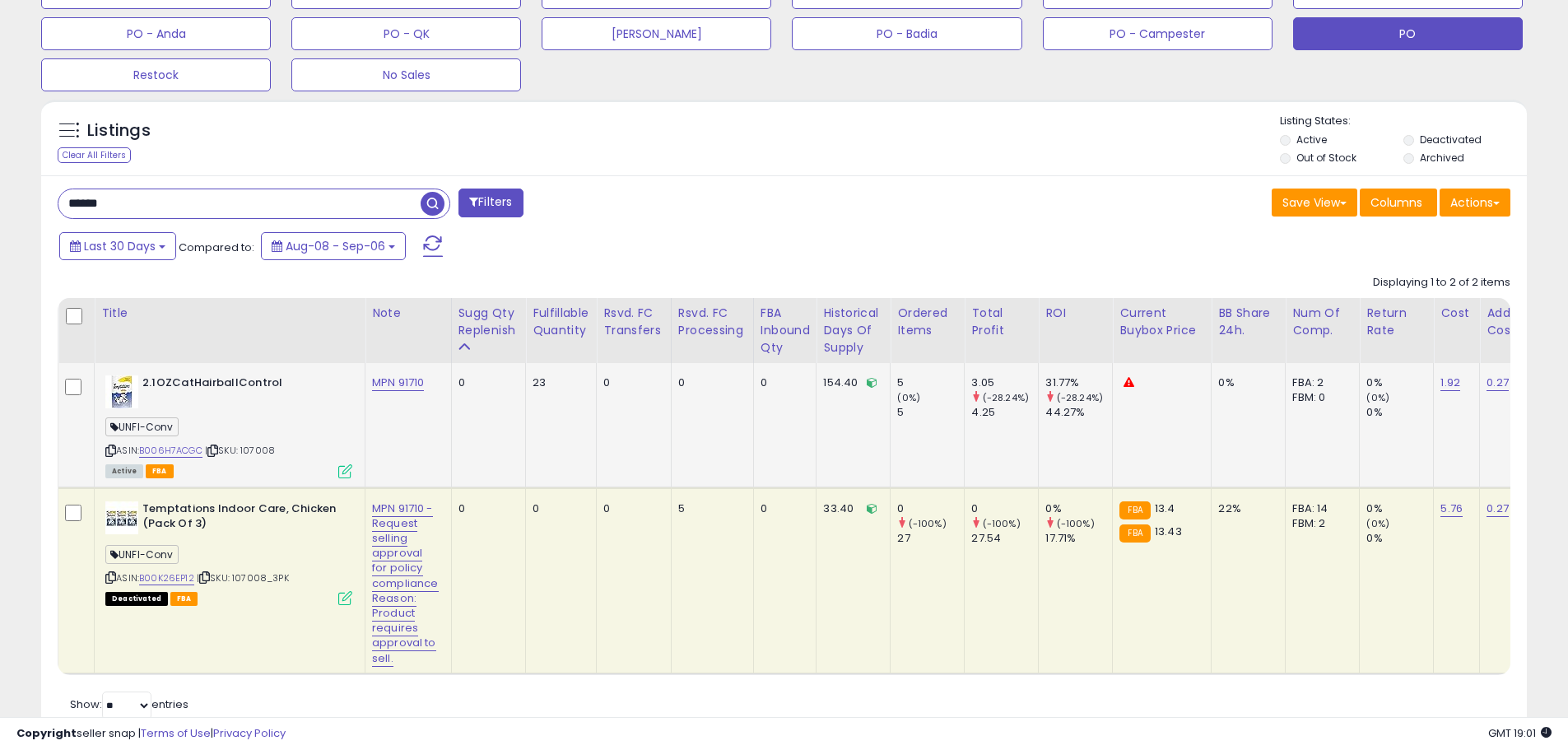
click at [348, 473] on icon at bounding box center [346, 471] width 14 height 14
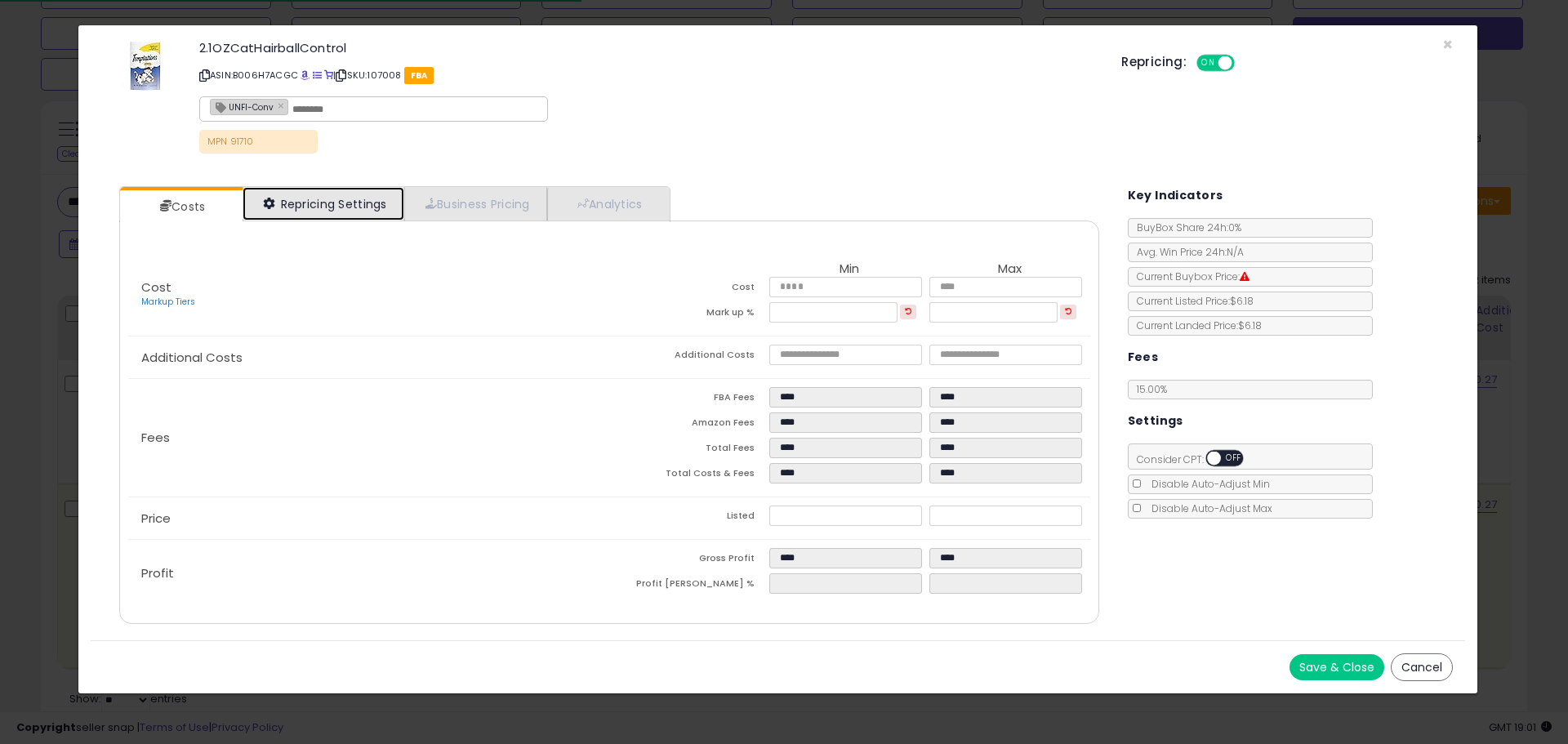
click at [358, 206] on link "Repricing Settings" at bounding box center [323, 204] width 162 height 34
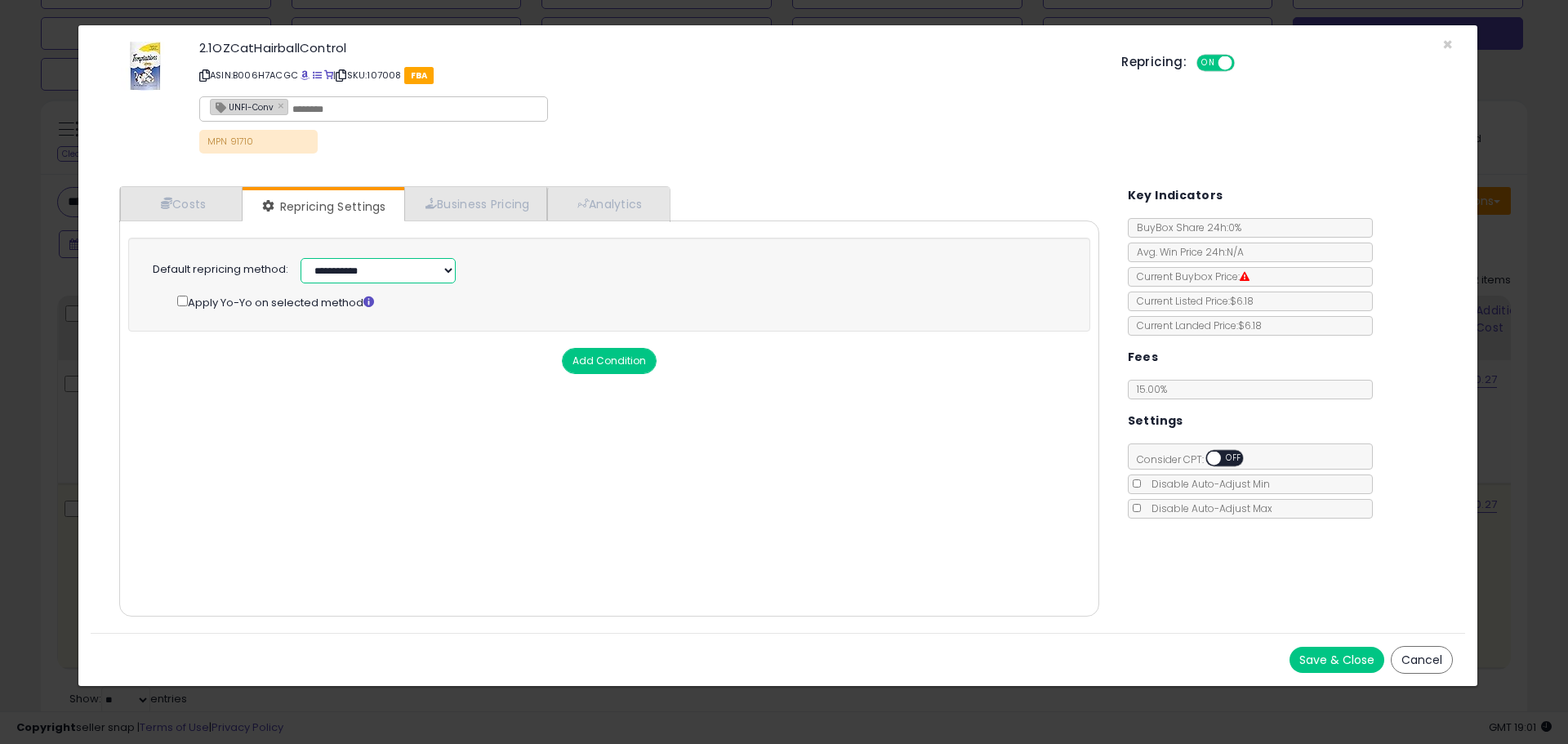
click at [390, 276] on select "**********" at bounding box center [377, 271] width 155 height 26
select select "******"
click at [300, 258] on select "**********" at bounding box center [377, 271] width 155 height 26
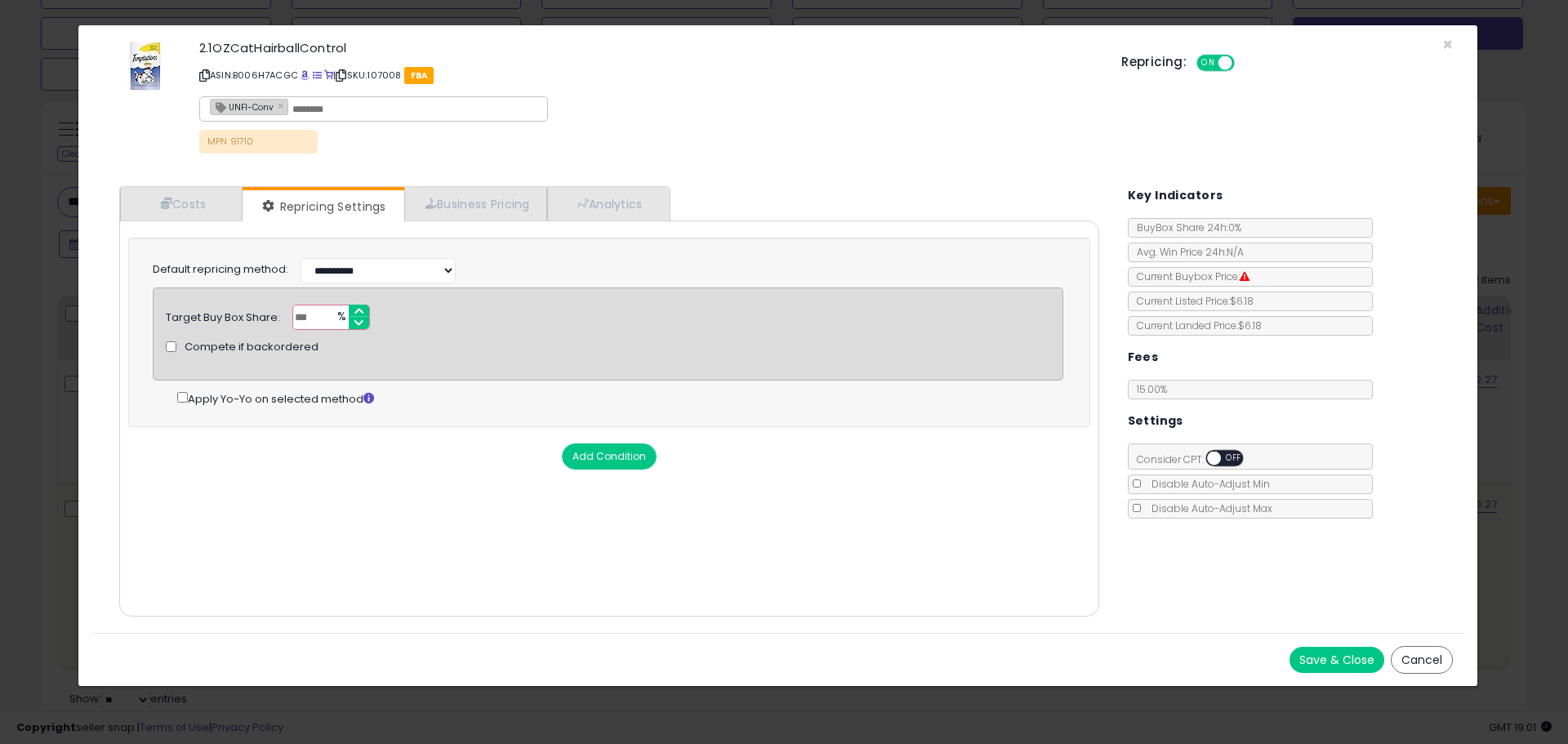
click at [1335, 650] on button "Save & Close" at bounding box center [1337, 660] width 95 height 26
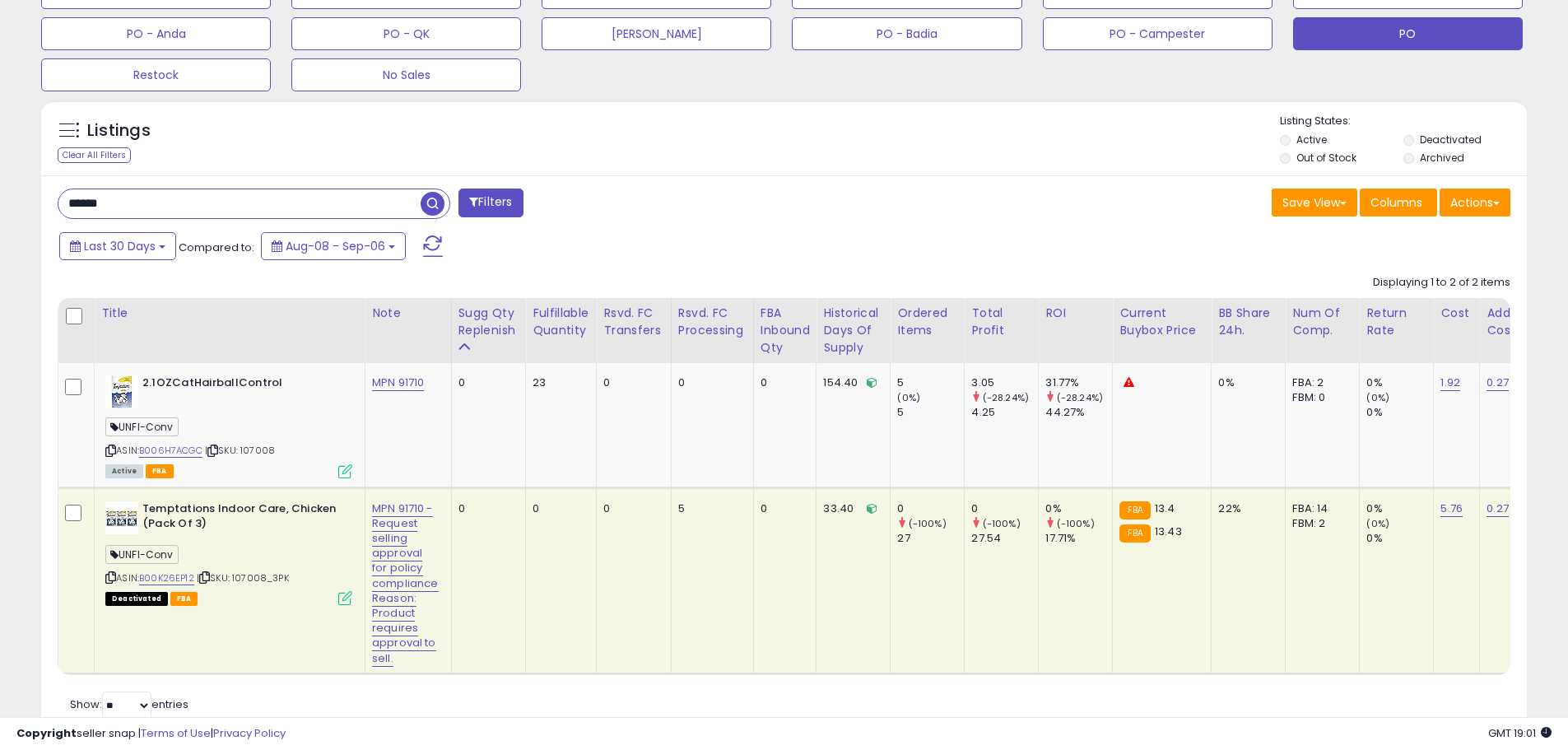
drag, startPoint x: 648, startPoint y: 687, endPoint x: 818, endPoint y: 689, distance: 170.0
click at [818, 689] on div "Retrieving listings data.. Displaying 1 to 2 of 2 items Title Note" at bounding box center [784, 495] width 1453 height 457
drag, startPoint x: 143, startPoint y: 509, endPoint x: 199, endPoint y: 510, distance: 56.0
click at [208, 510] on b "Temptations Indoor Care, Chicken (Pack Of 3)" at bounding box center [242, 518] width 200 height 35
drag, startPoint x: 199, startPoint y: 509, endPoint x: 174, endPoint y: 509, distance: 25.0
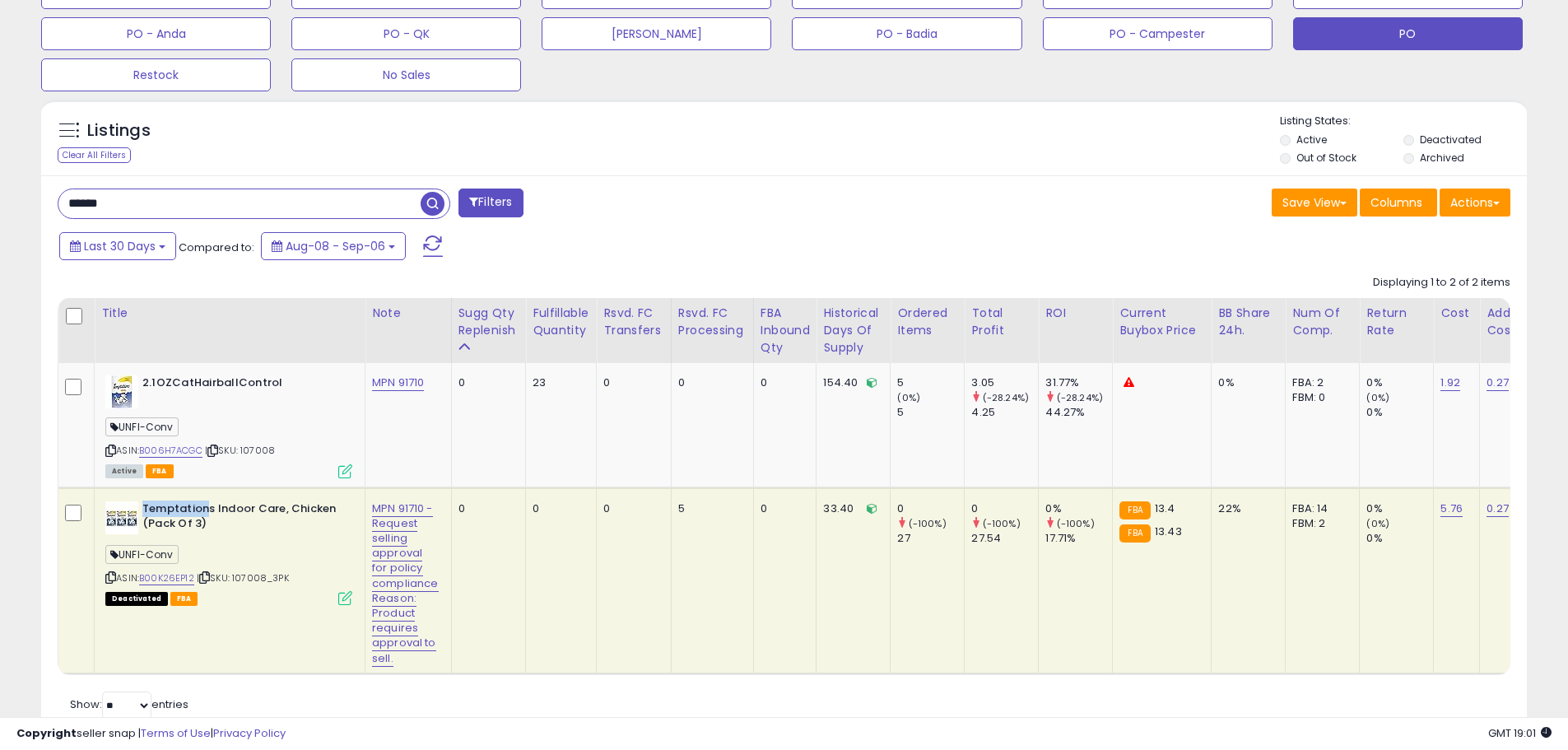
click at [174, 509] on b "Temptations Indoor Care, Chicken (Pack Of 3)" at bounding box center [242, 518] width 200 height 35
click at [175, 508] on b "Temptations Indoor Care, Chicken (Pack Of 3)" at bounding box center [242, 518] width 200 height 35
drag, startPoint x: 122, startPoint y: 206, endPoint x: 43, endPoint y: 201, distance: 79.2
click at [45, 201] on div "****** Filters Save View Save As New View Update Current View" at bounding box center [784, 457] width 1486 height 565
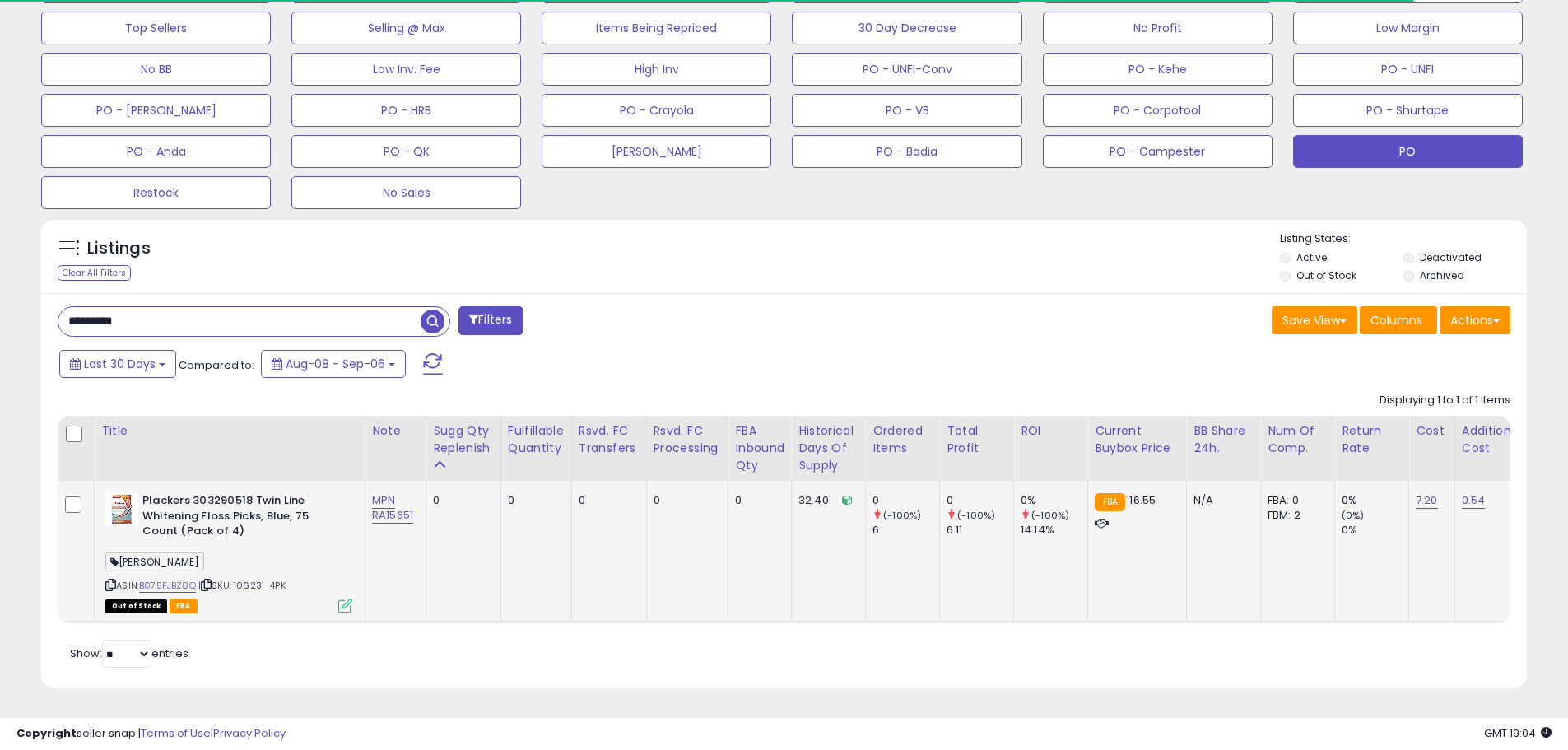
scroll to position [338, 862]
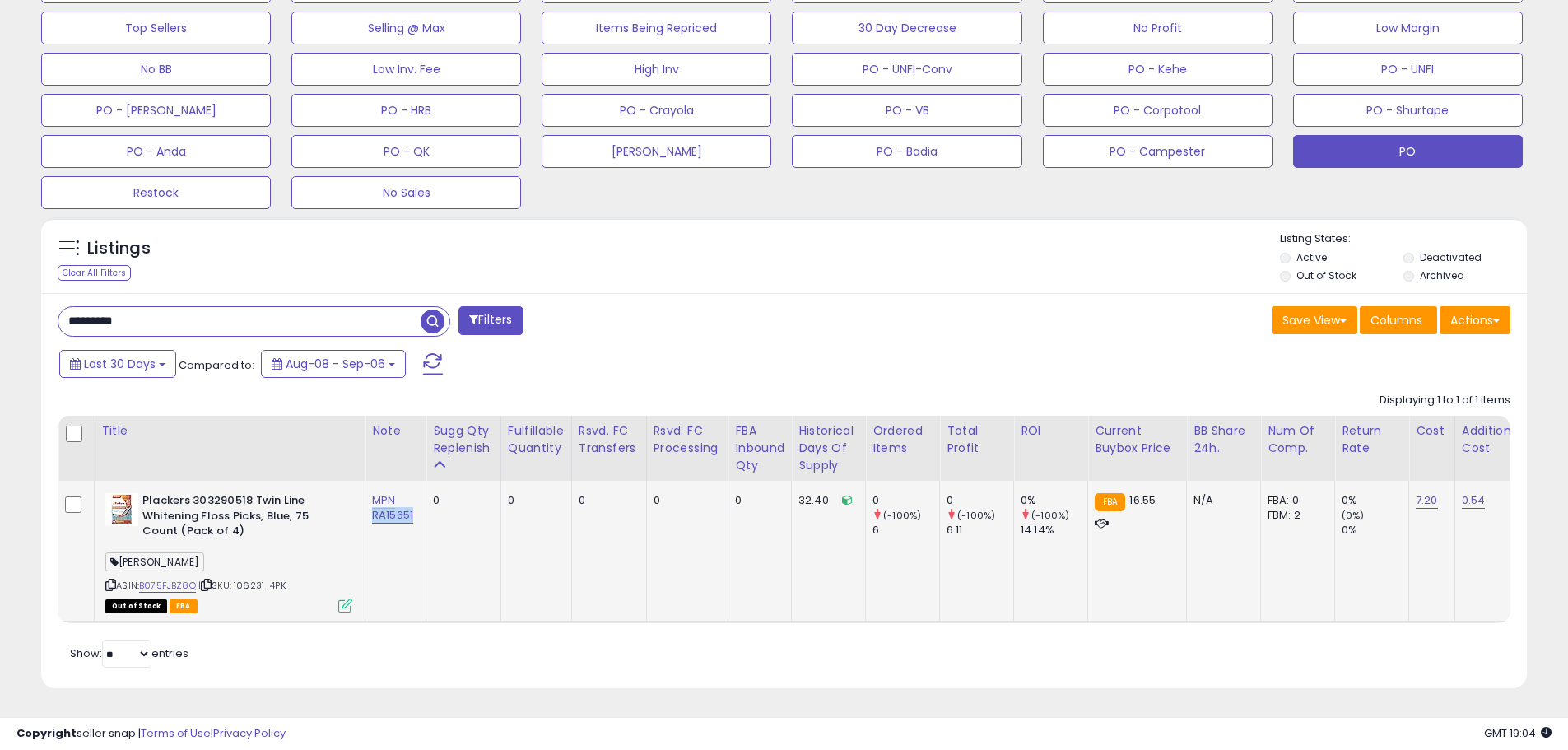
drag, startPoint x: 419, startPoint y: 503, endPoint x: 371, endPoint y: 509, distance: 48.4
click at [371, 509] on td "MPN RA15651" at bounding box center [395, 552] width 61 height 141
drag, startPoint x: 268, startPoint y: 572, endPoint x: 246, endPoint y: 576, distance: 22.4
click at [246, 579] on span "| SKU: 106231_4PK" at bounding box center [242, 585] width 88 height 13
click at [420, 549] on td "MPN RA15651" at bounding box center [395, 552] width 61 height 141
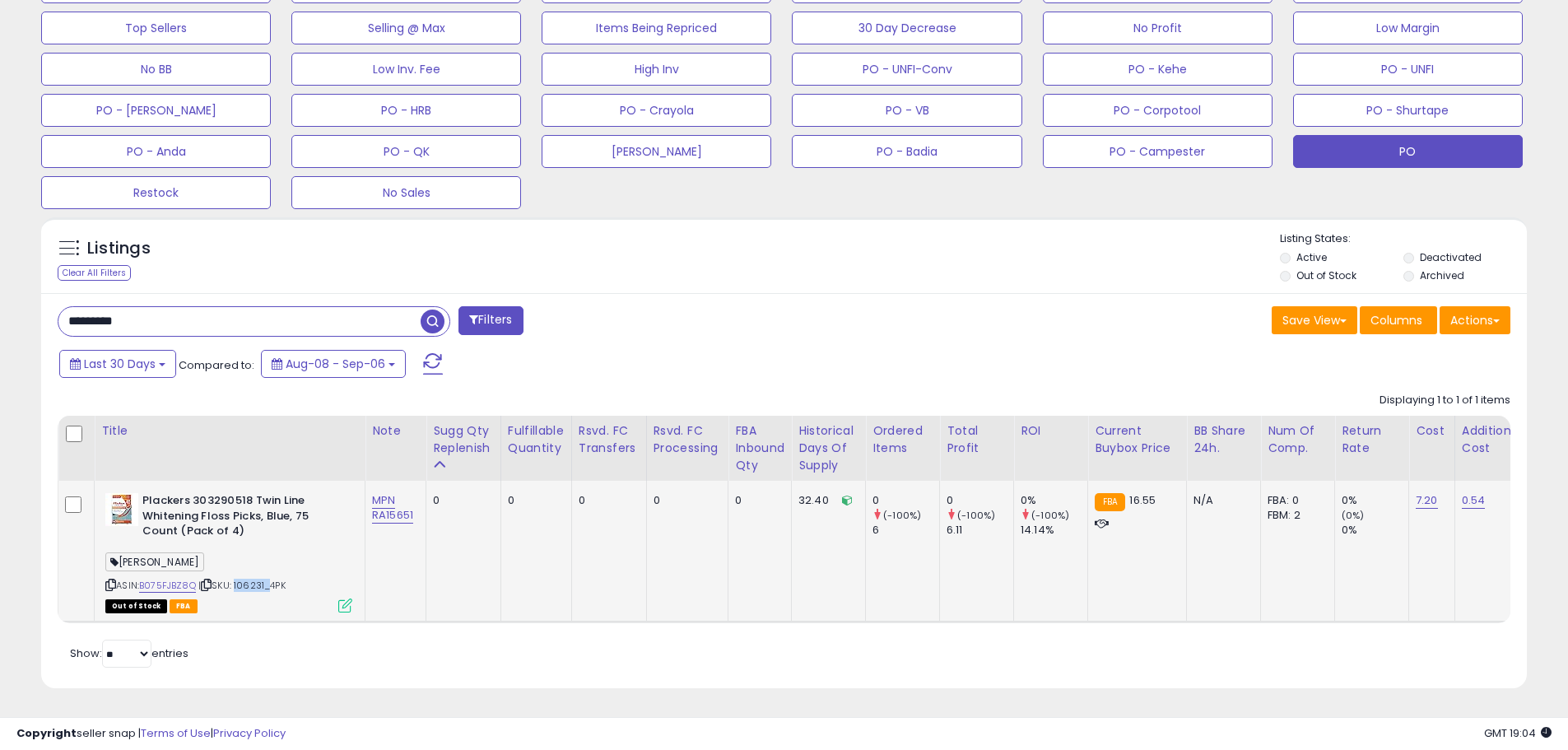
drag, startPoint x: 268, startPoint y: 573, endPoint x: 239, endPoint y: 574, distance: 29.0
click at [239, 579] on span "| SKU: 106231_4PK" at bounding box center [242, 585] width 88 height 13
drag, startPoint x: 241, startPoint y: 575, endPoint x: 257, endPoint y: 574, distance: 16.0
click at [242, 579] on span "| SKU: 106231_4PK" at bounding box center [242, 585] width 88 height 13
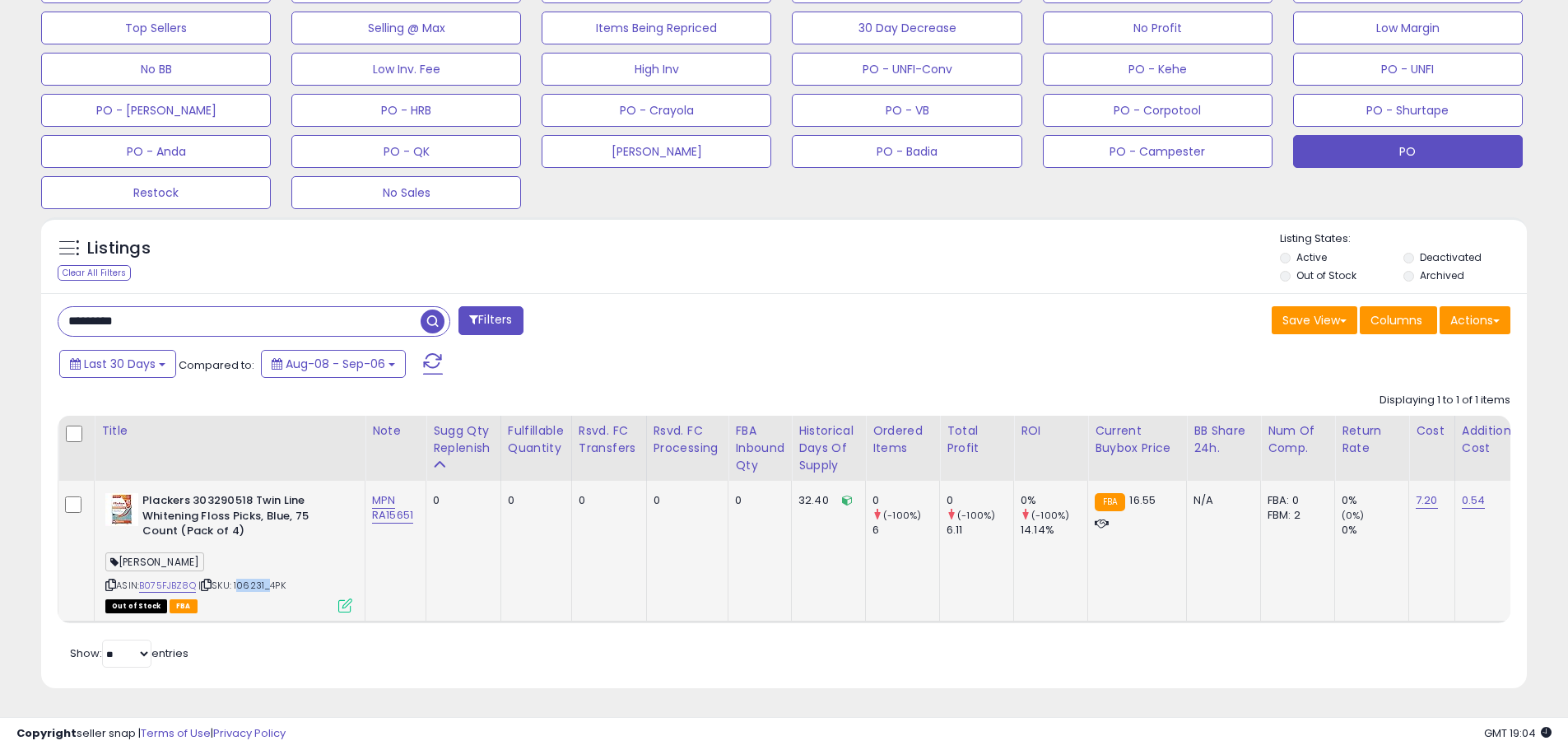
drag, startPoint x: 268, startPoint y: 574, endPoint x: 241, endPoint y: 576, distance: 27.1
click at [241, 579] on span "| SKU: 106231_4PK" at bounding box center [242, 585] width 88 height 13
drag, startPoint x: 133, startPoint y: 306, endPoint x: 15, endPoint y: 313, distance: 118.2
click at [12, 311] on div "**********" at bounding box center [784, 116] width 1552 height 1187
paste input "text"
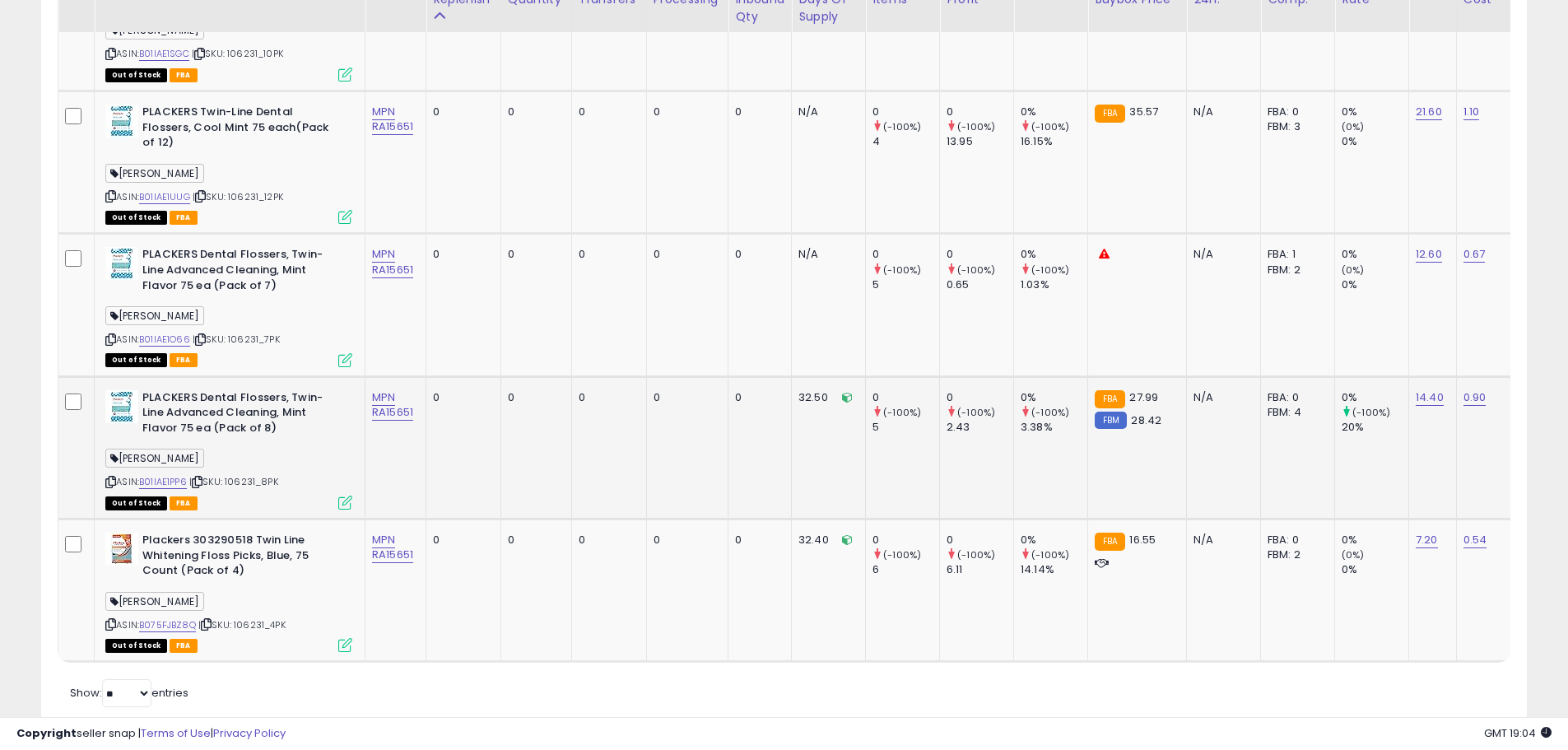
scroll to position [1242, 0]
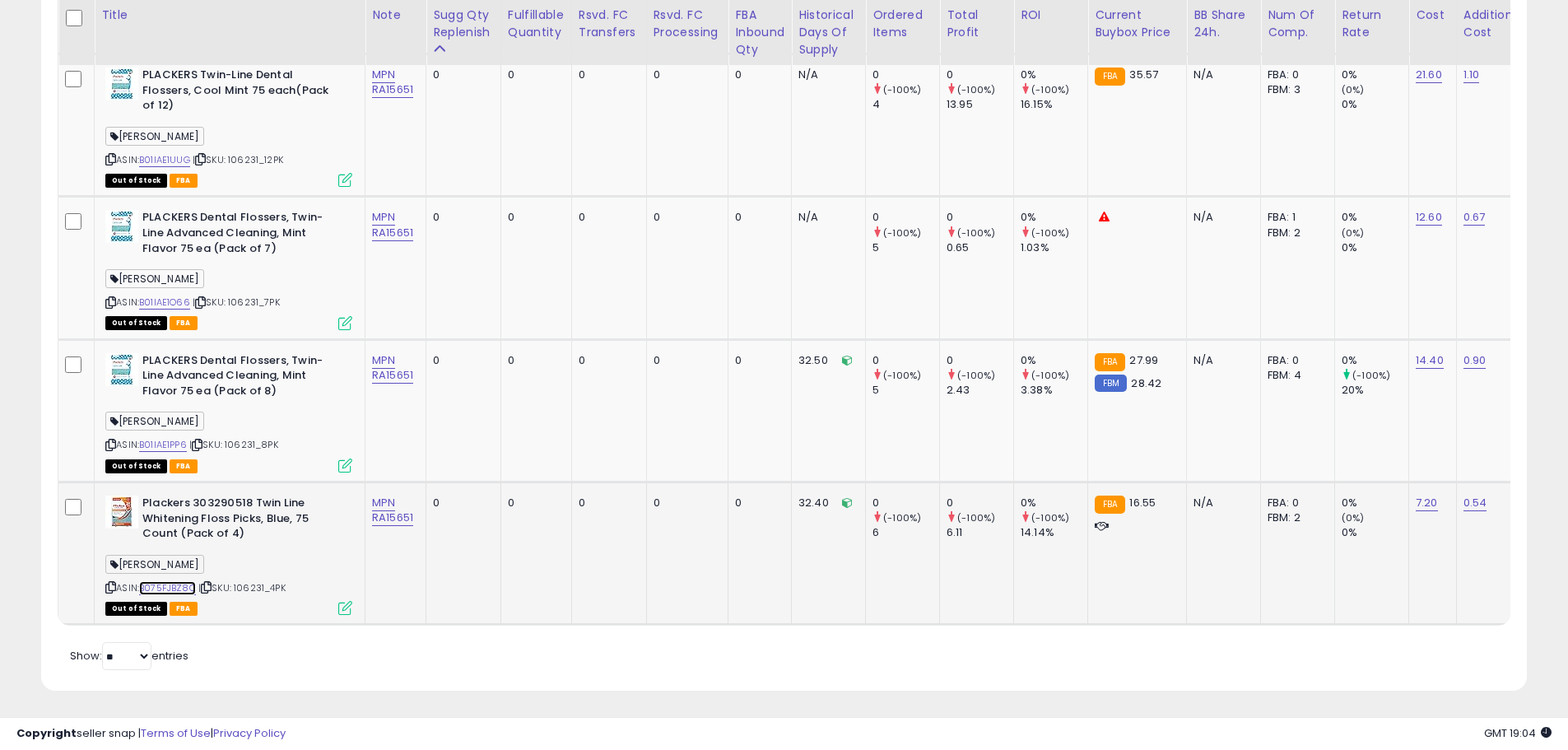
click at [187, 586] on link "B075FJBZ8Q" at bounding box center [167, 588] width 57 height 14
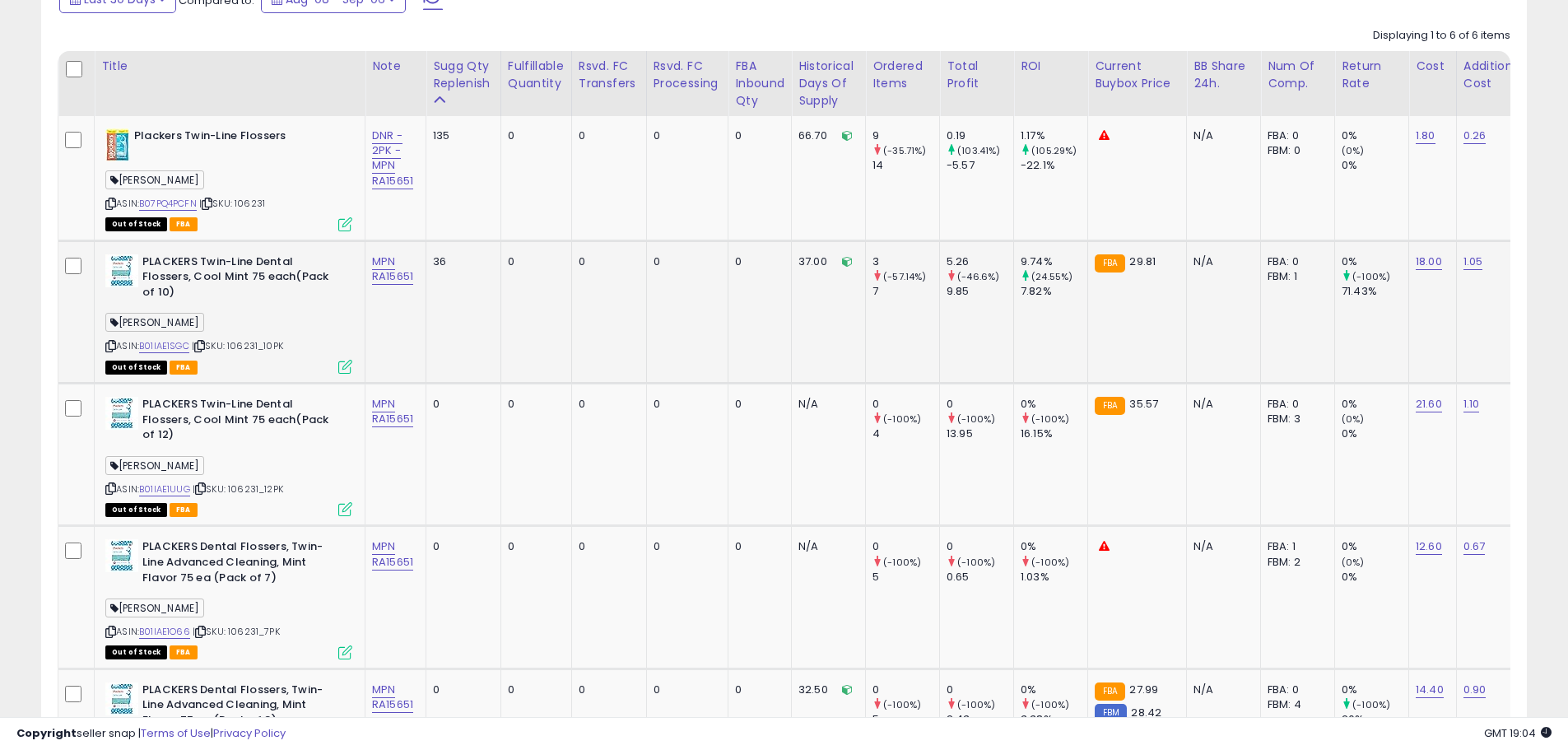
scroll to position [831, 0]
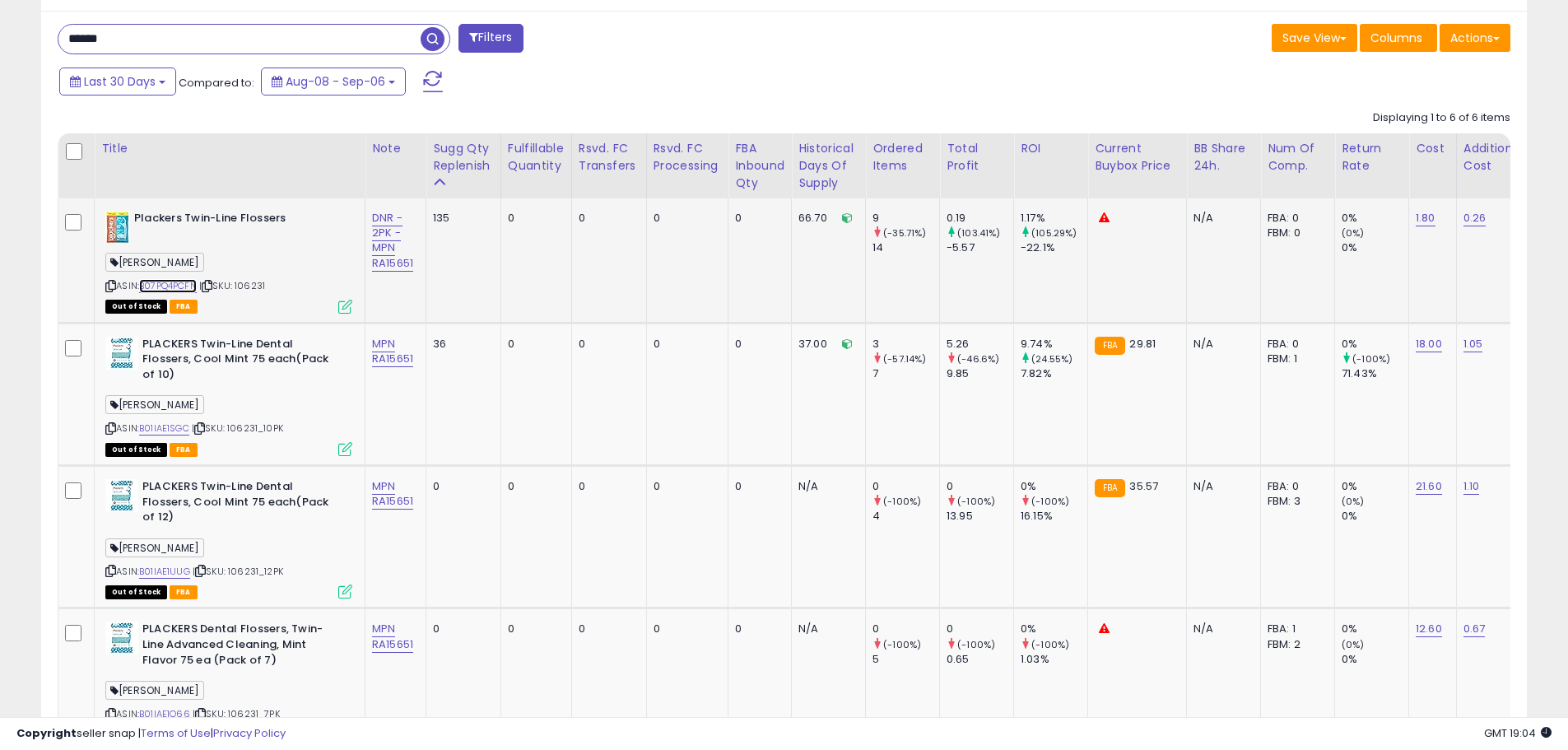
click at [195, 285] on link "B07PQ4PCFN" at bounding box center [168, 286] width 58 height 14
drag, startPoint x: 201, startPoint y: 287, endPoint x: 144, endPoint y: 287, distance: 57.0
click at [144, 287] on div "ASIN: B07PQ4PCFN | SKU: 106231 Out of Stock FBA" at bounding box center [229, 262] width 247 height 102
click at [282, 268] on div "[PERSON_NAME]" at bounding box center [229, 265] width 247 height 22
drag, startPoint x: 284, startPoint y: 217, endPoint x: 135, endPoint y: 217, distance: 149.0
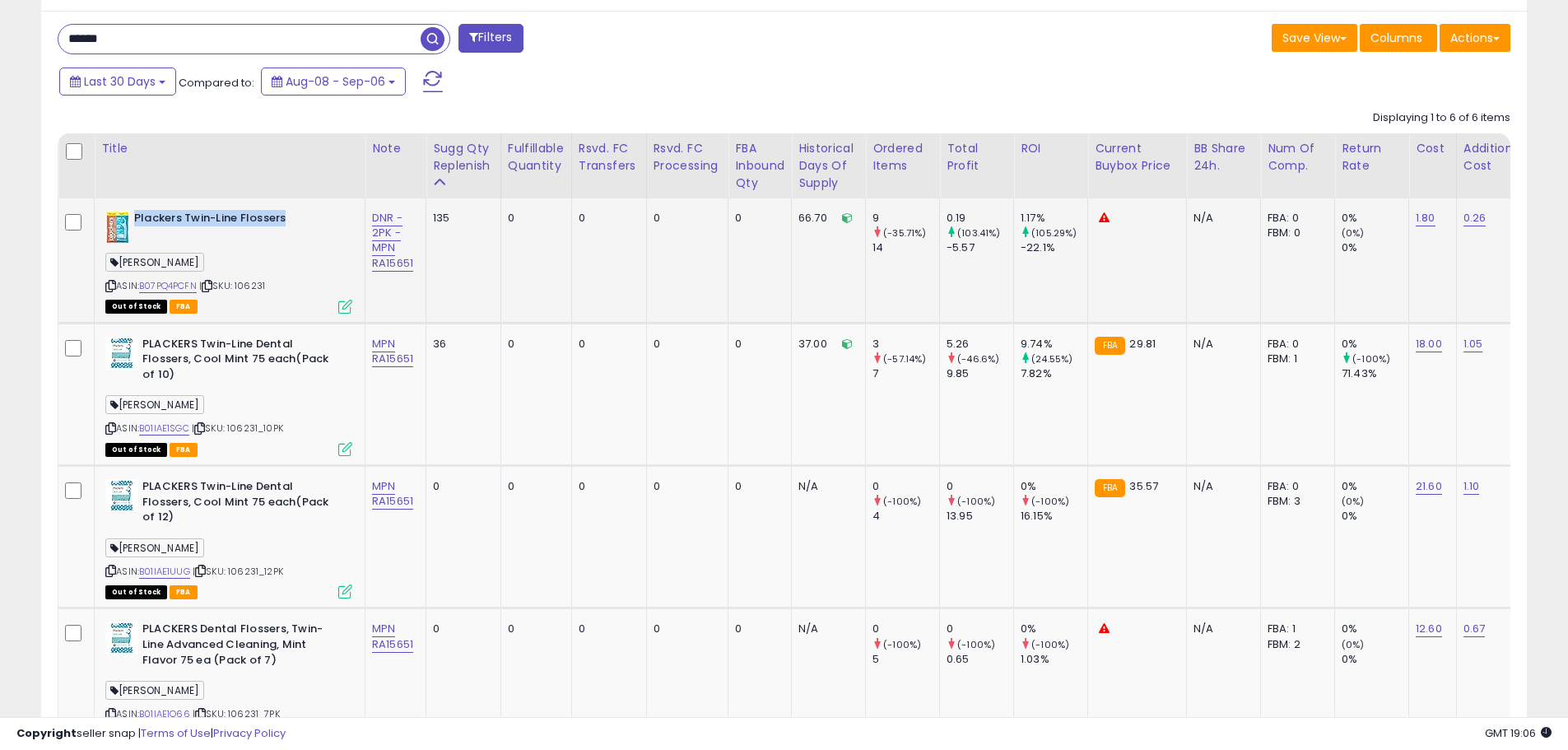
click at [135, 217] on b "Plackers Twin-Line Flossers" at bounding box center [234, 221] width 200 height 20
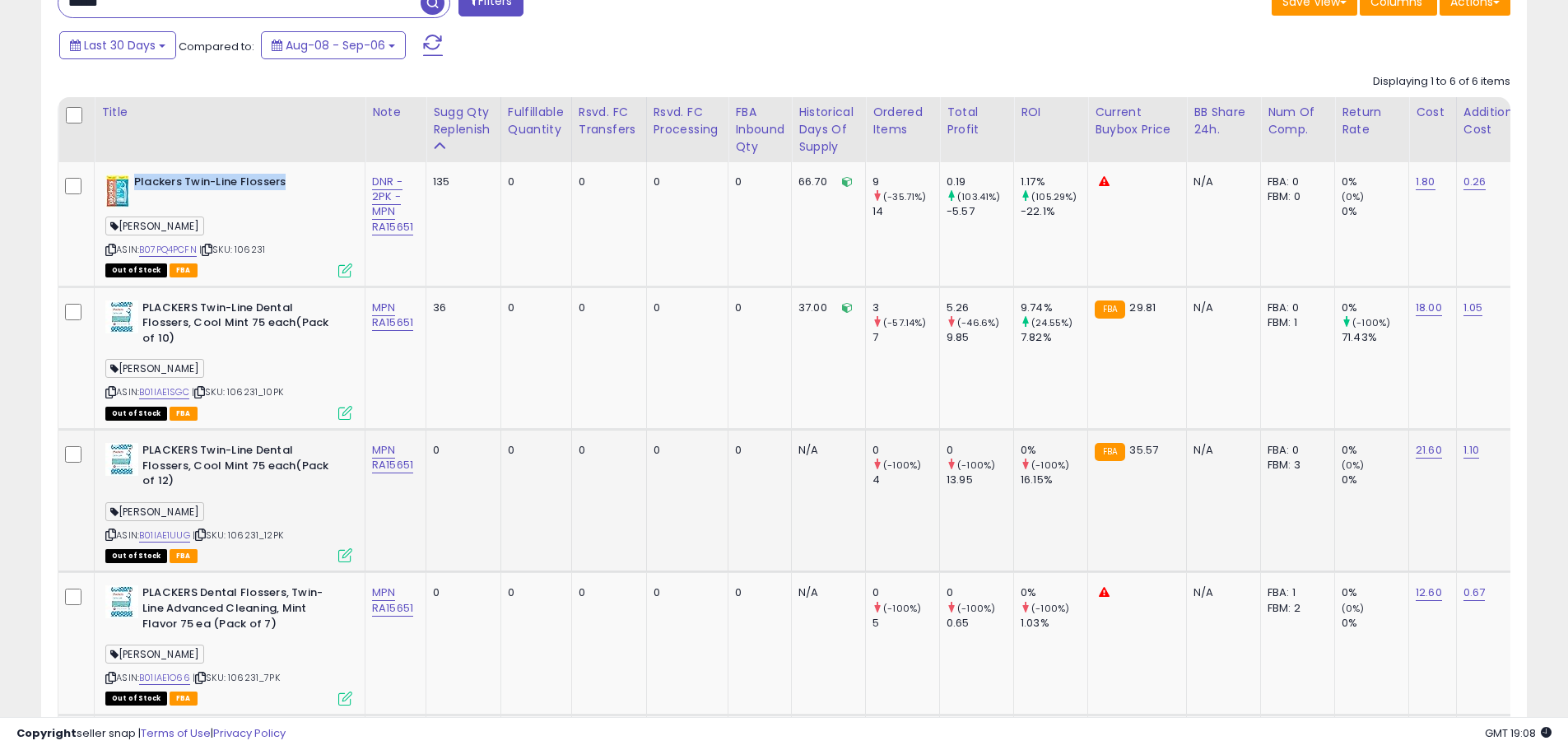
scroll to position [846, 0]
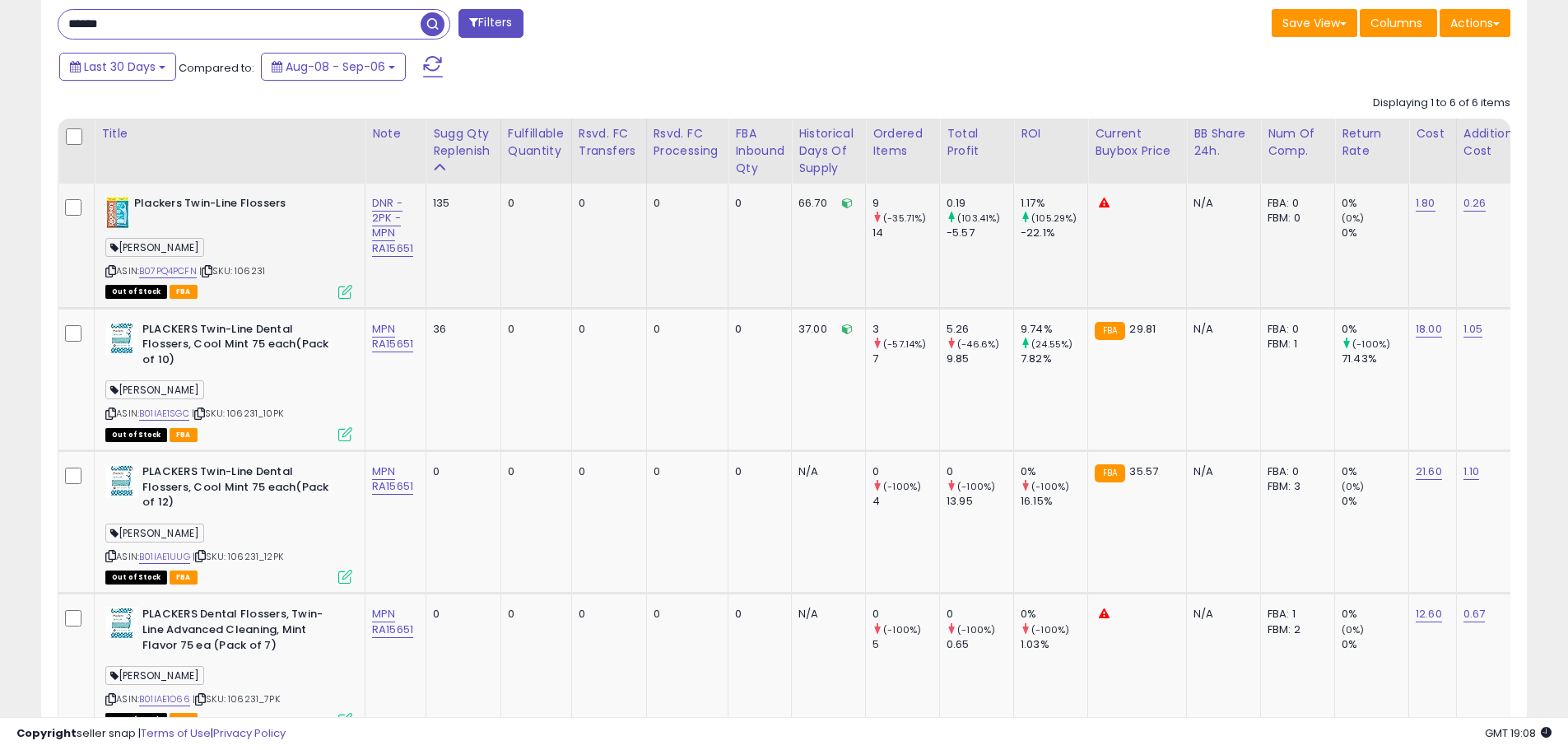
click at [255, 275] on span "| SKU: 106231" at bounding box center [232, 270] width 66 height 13
click at [259, 273] on span "| SKU: 106231" at bounding box center [232, 270] width 66 height 13
click at [182, 272] on link "B07PQ4PCFN" at bounding box center [168, 271] width 58 height 14
drag, startPoint x: 163, startPoint y: 28, endPoint x: 29, endPoint y: 28, distance: 134.0
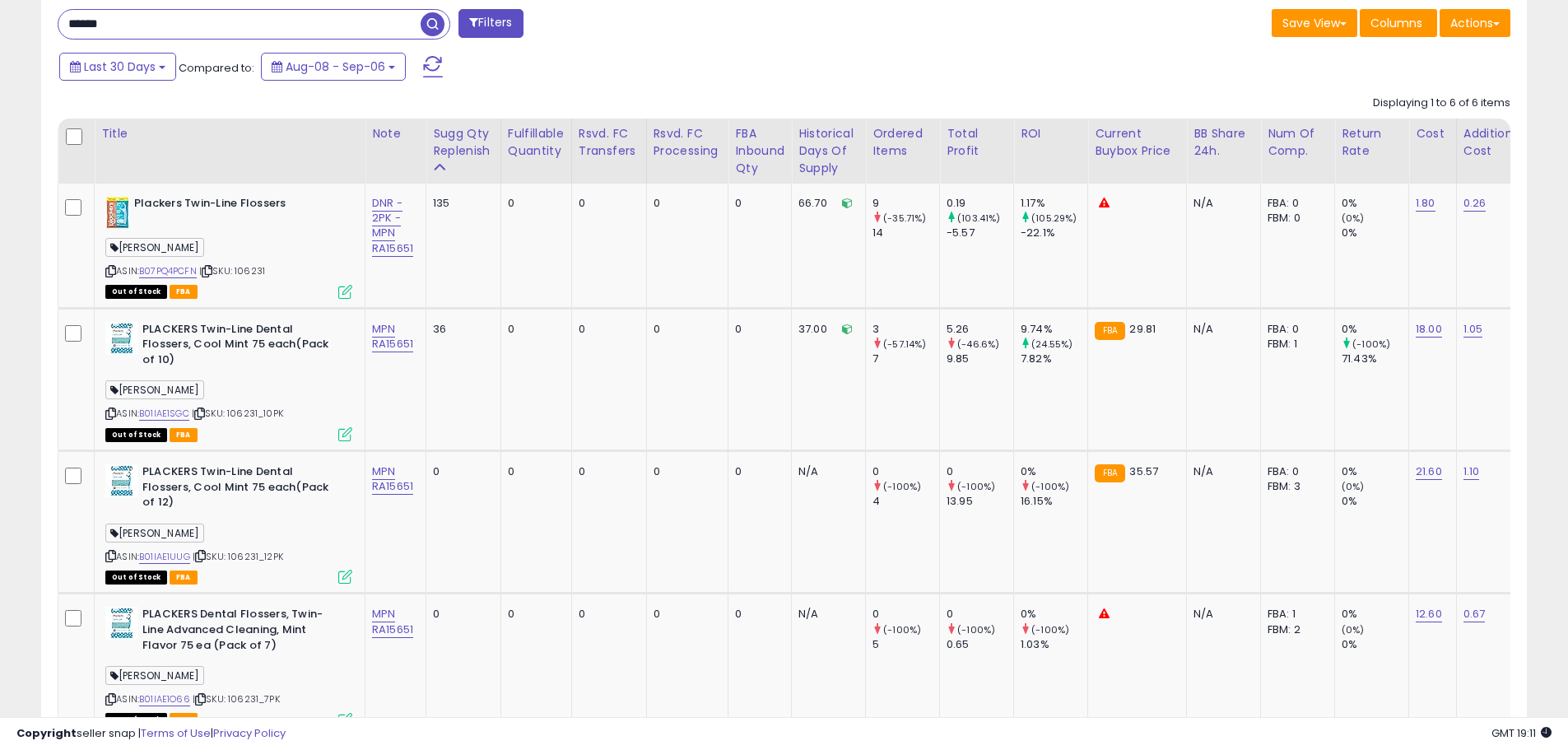
click at [25, 28] on div "**********" at bounding box center [784, 165] width 1552 height 1883
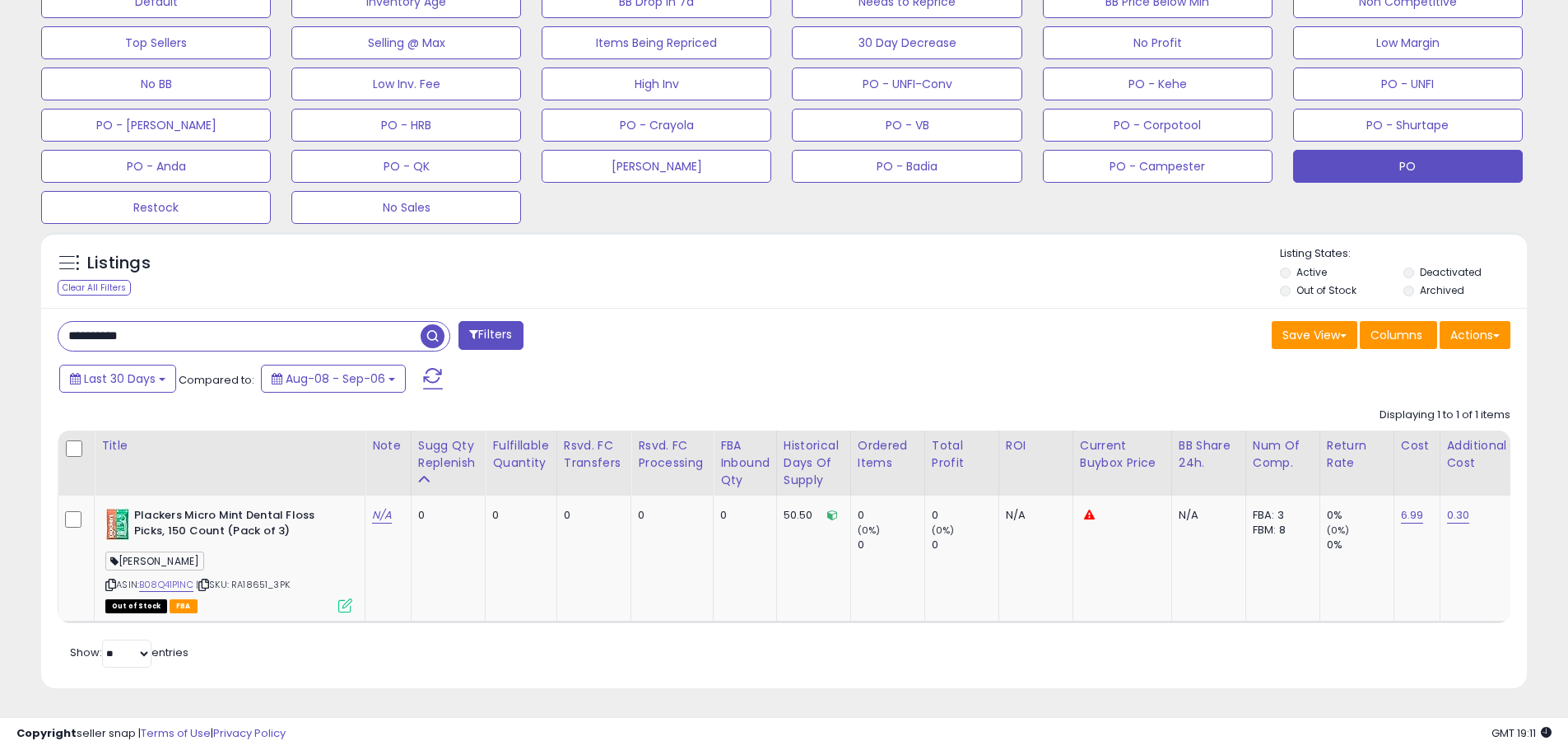
scroll to position [338, 862]
drag, startPoint x: 144, startPoint y: 323, endPoint x: -7, endPoint y: 324, distance: 151.0
type input "**********"
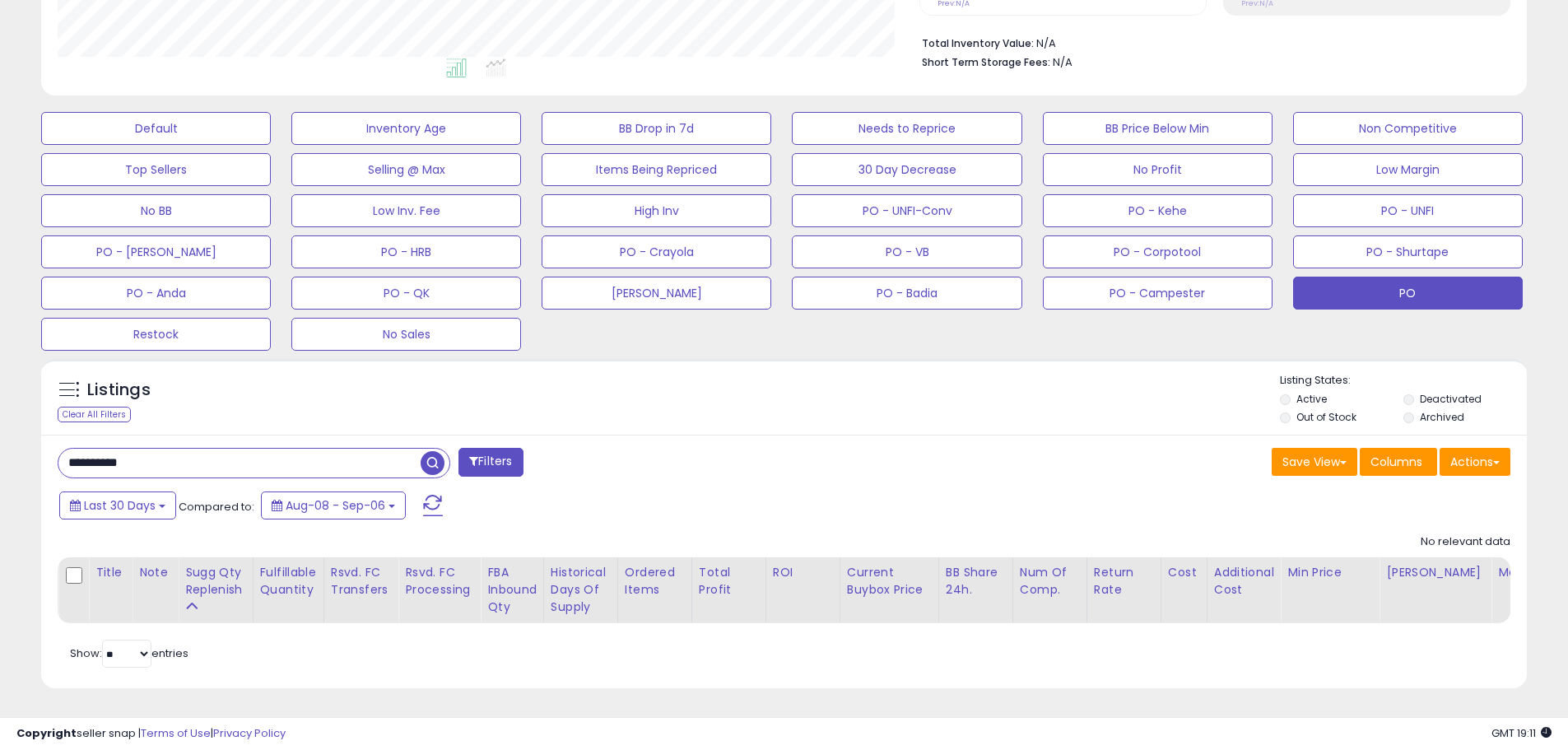
drag, startPoint x: 151, startPoint y: 450, endPoint x: -33, endPoint y: 456, distance: 184.1
click at [113, 448] on input "text" at bounding box center [240, 462] width 363 height 29
paste input "**********"
click at [1422, 410] on label "Archived" at bounding box center [1442, 417] width 45 height 14
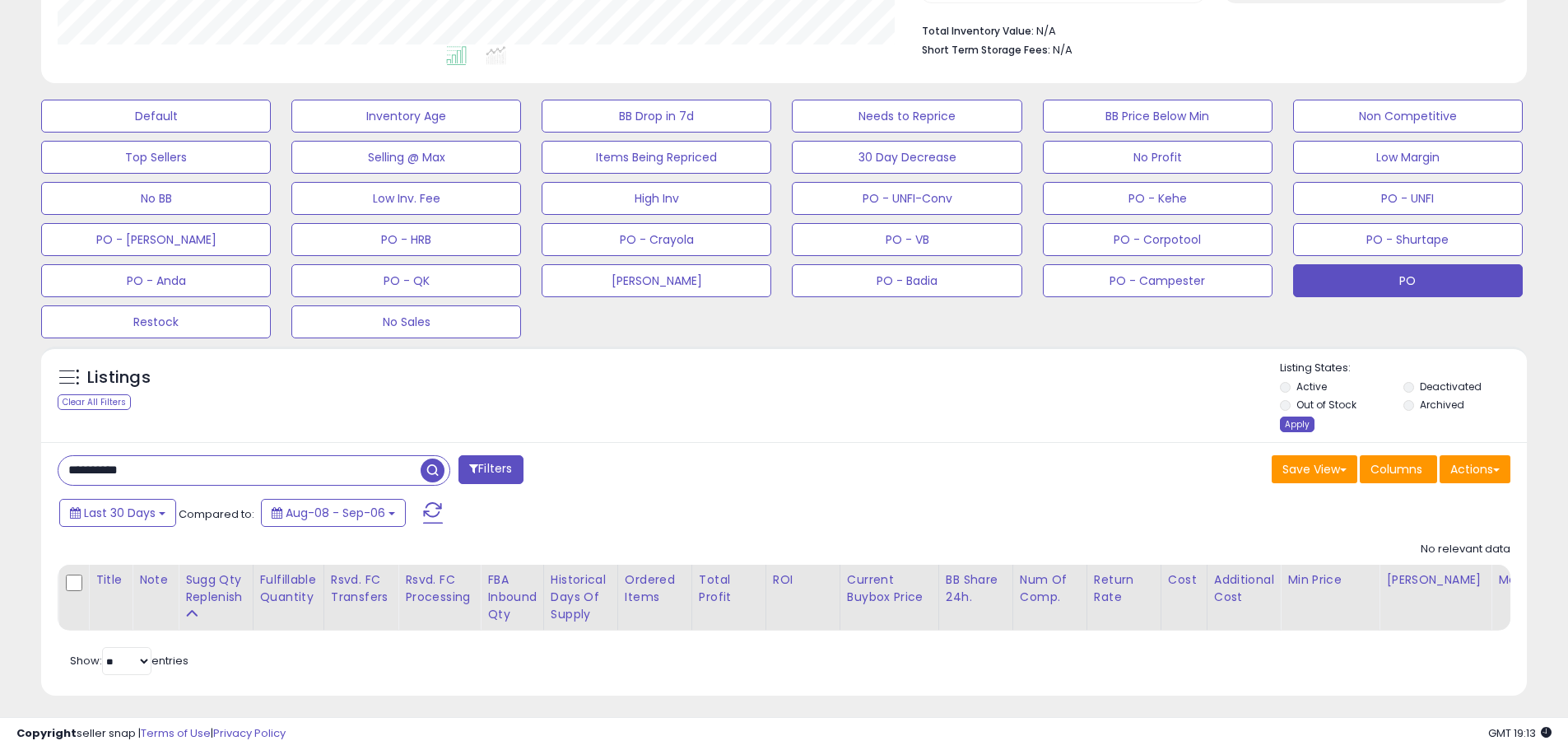
click at [1302, 429] on div "Apply" at bounding box center [1297, 424] width 35 height 16
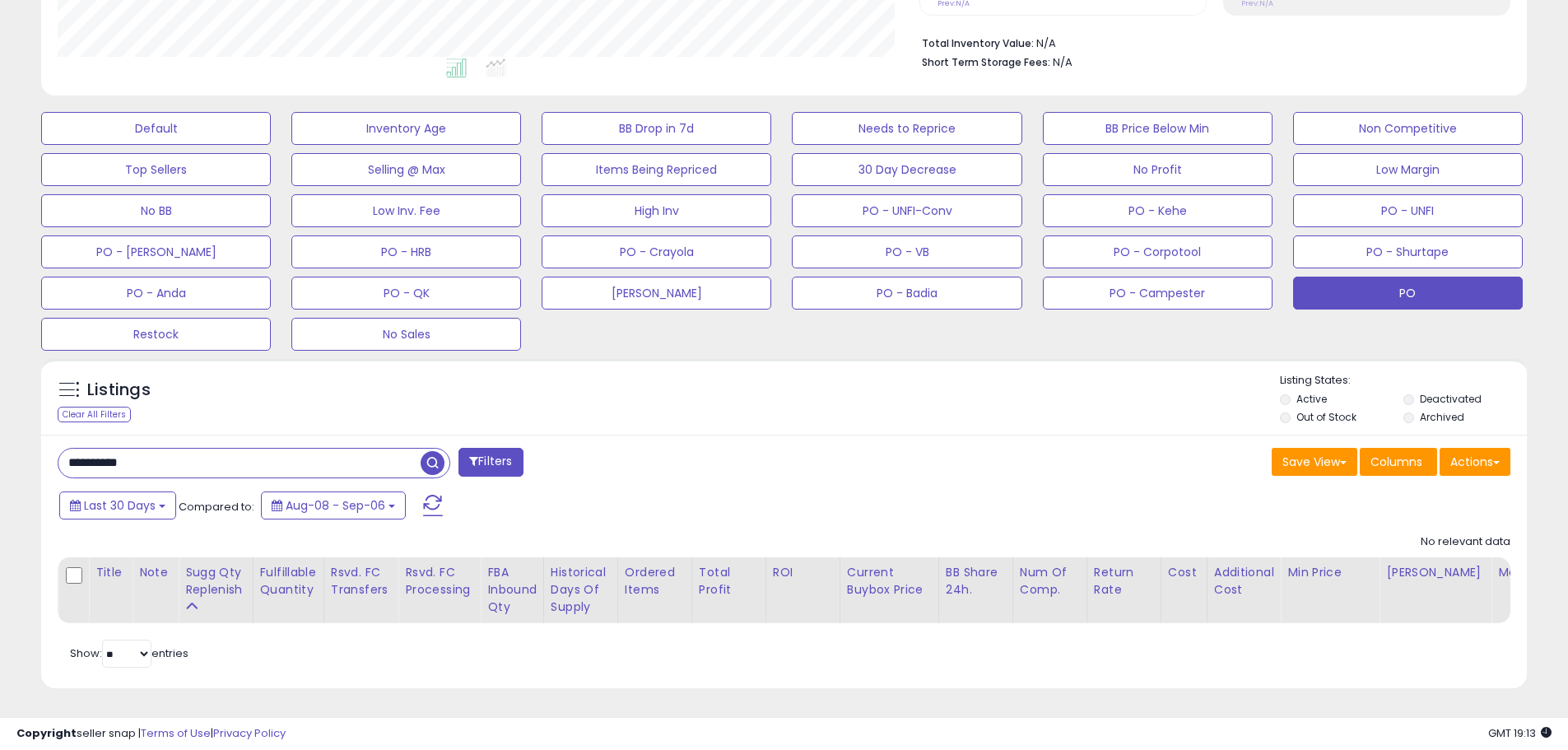
click at [216, 450] on input "**********" at bounding box center [240, 462] width 363 height 29
drag, startPoint x: 173, startPoint y: 449, endPoint x: -5, endPoint y: 441, distance: 178.2
paste input "text"
drag, startPoint x: 161, startPoint y: 444, endPoint x: -94, endPoint y: 438, distance: 255.1
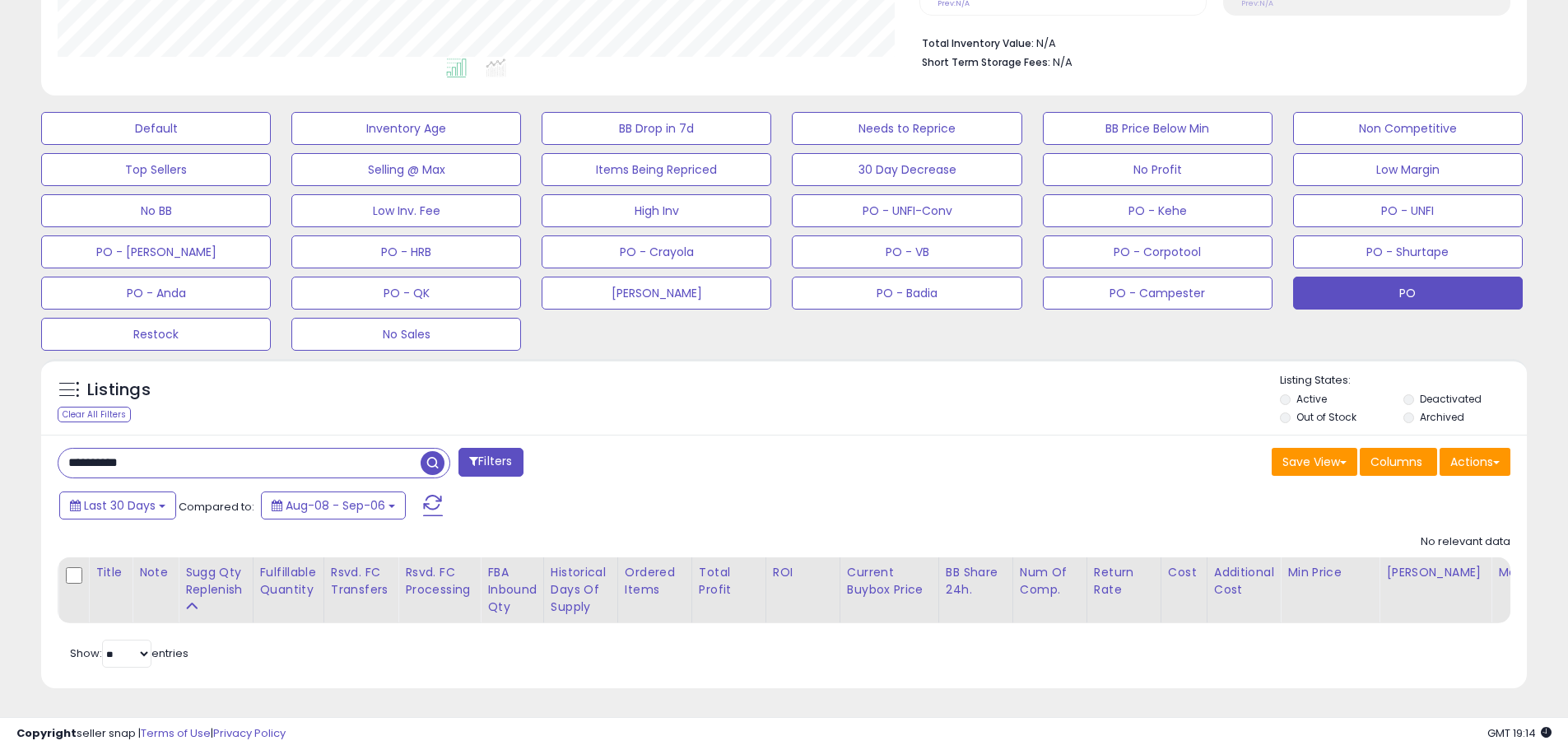
paste input "text"
type input "*******"
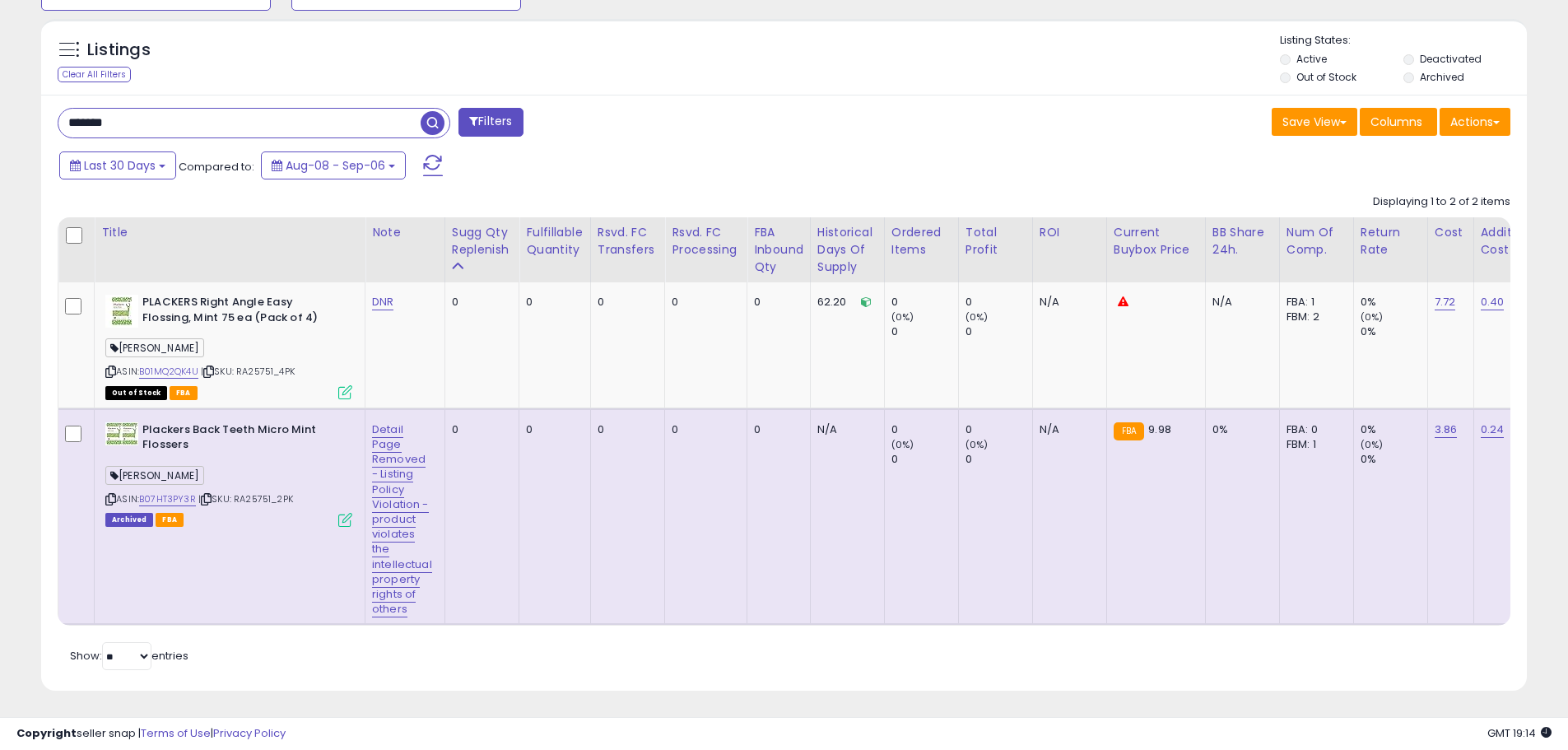
scroll to position [761, 0]
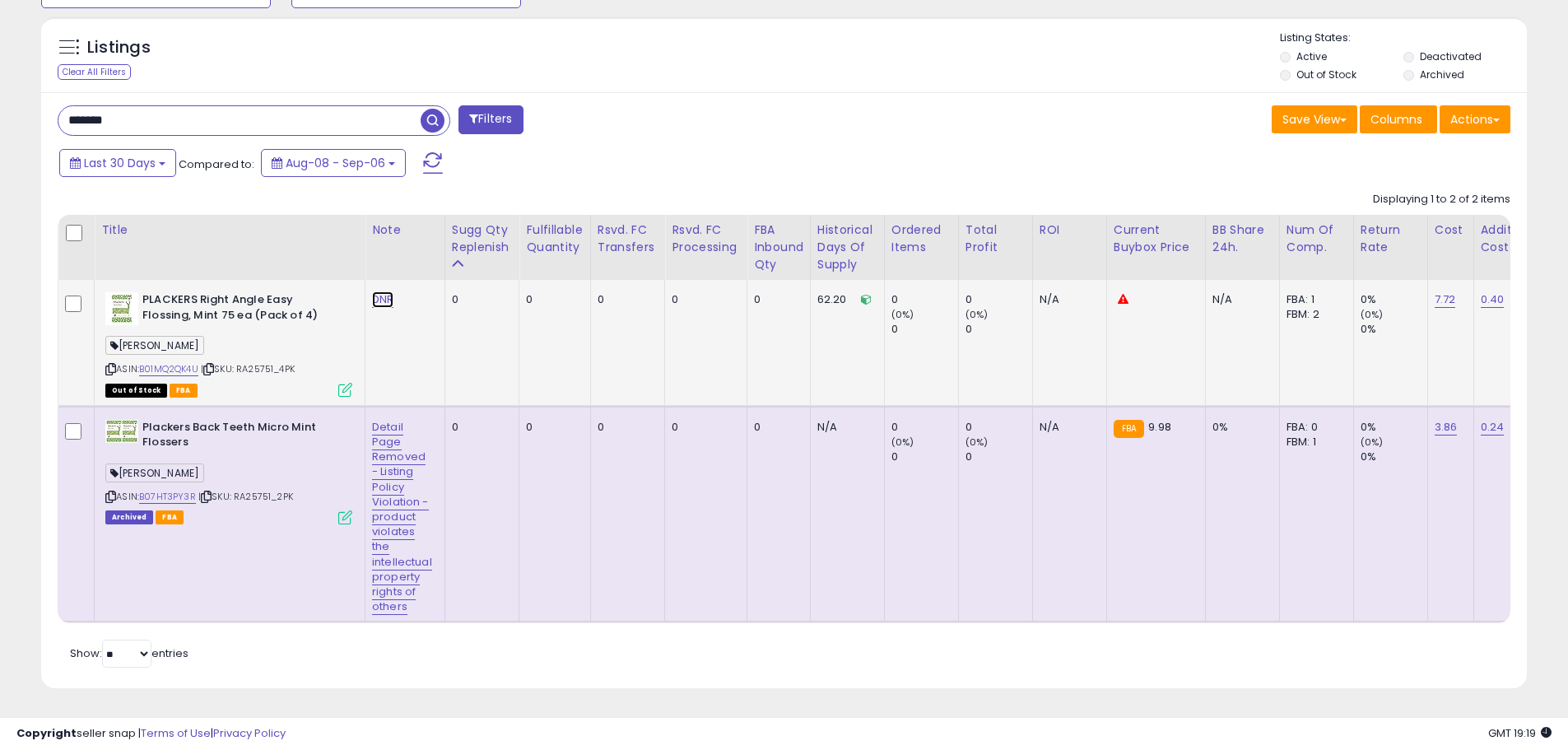
click at [383, 292] on link "DNR" at bounding box center [383, 300] width 21 height 17
type input "**********"
click at [434, 252] on icon "submit" at bounding box center [429, 257] width 10 height 10
click at [398, 455] on link "Detail Page Removed - Listing Policy Violation - product violates the intellect…" at bounding box center [402, 517] width 60 height 196
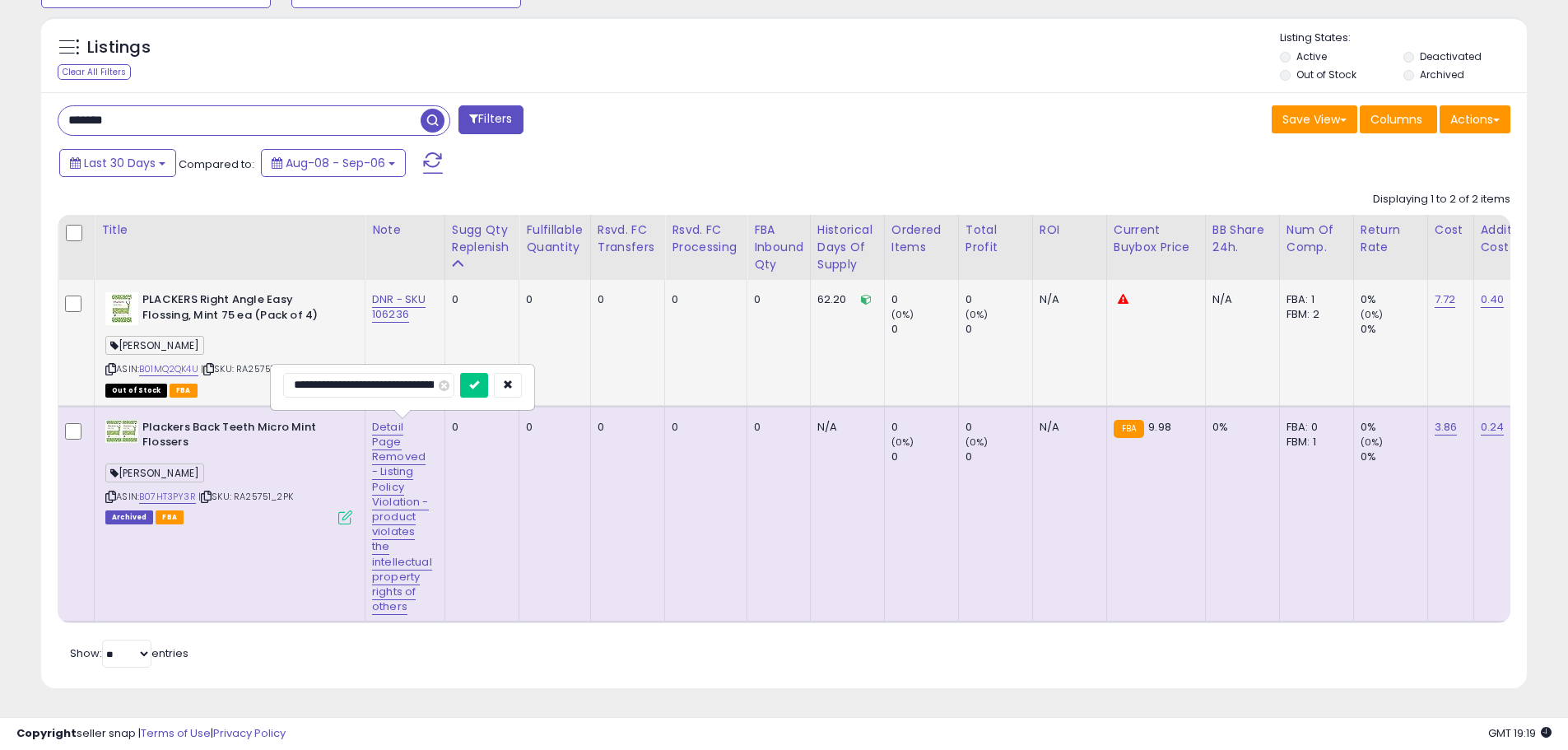
drag, startPoint x: 375, startPoint y: 373, endPoint x: 252, endPoint y: 368, distance: 123.1
click at [252, 368] on tbody "PLACKERS Right Angle Easy Flossing, Mint 75 ea (Pack of 4) [PERSON_NAME] ASIN: …" at bounding box center [1386, 451] width 2654 height 343
click at [325, 373] on input "**********" at bounding box center [369, 384] width 171 height 25
drag, startPoint x: 341, startPoint y: 373, endPoint x: 404, endPoint y: 373, distance: 63.0
click at [436, 373] on input "**********" at bounding box center [369, 384] width 171 height 25
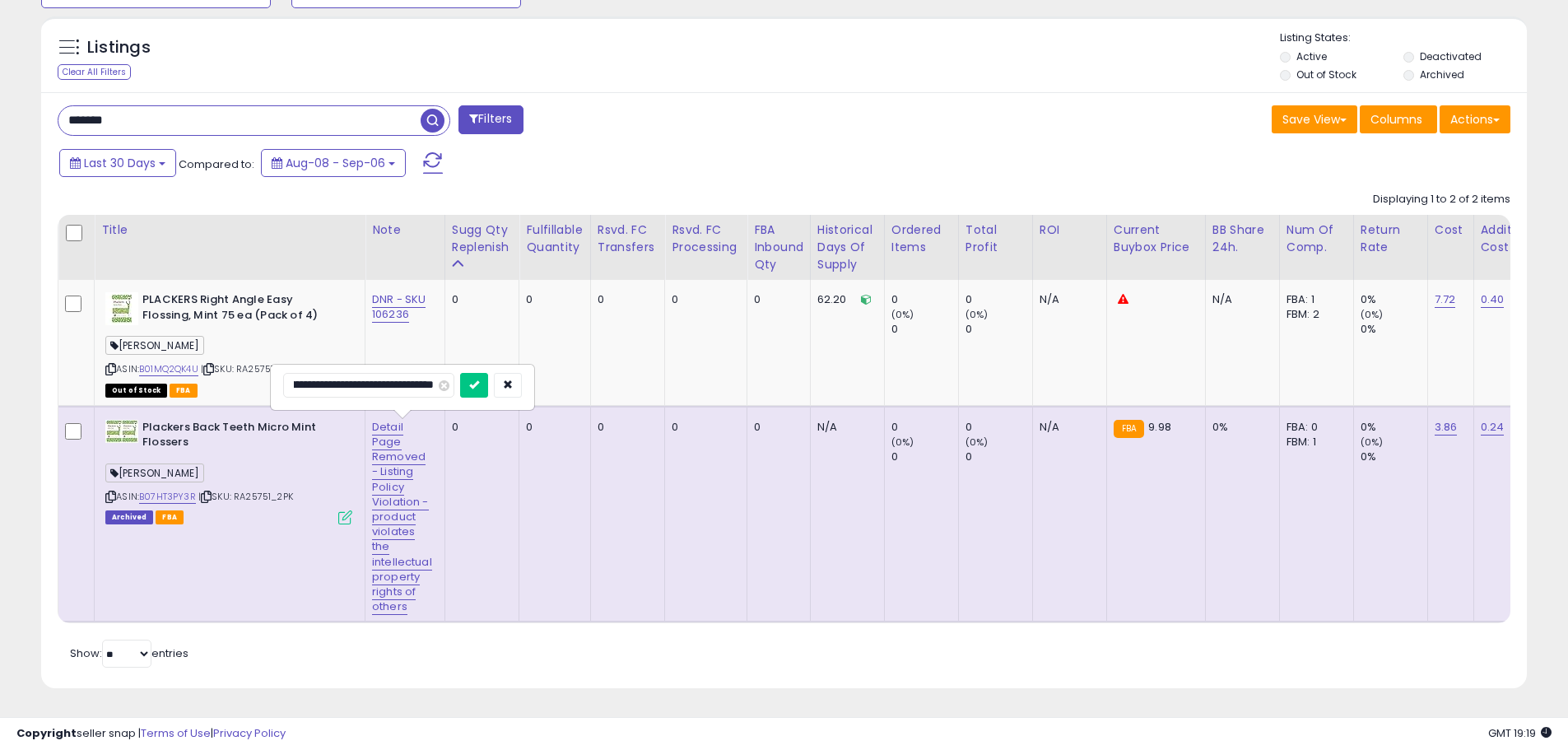
scroll to position [0, 415]
click at [396, 373] on input "**********" at bounding box center [369, 384] width 171 height 25
drag, startPoint x: 354, startPoint y: 373, endPoint x: 418, endPoint y: 373, distance: 64.0
click at [457, 373] on div "**********" at bounding box center [402, 386] width 239 height 29
click at [400, 373] on input "**********" at bounding box center [369, 384] width 171 height 25
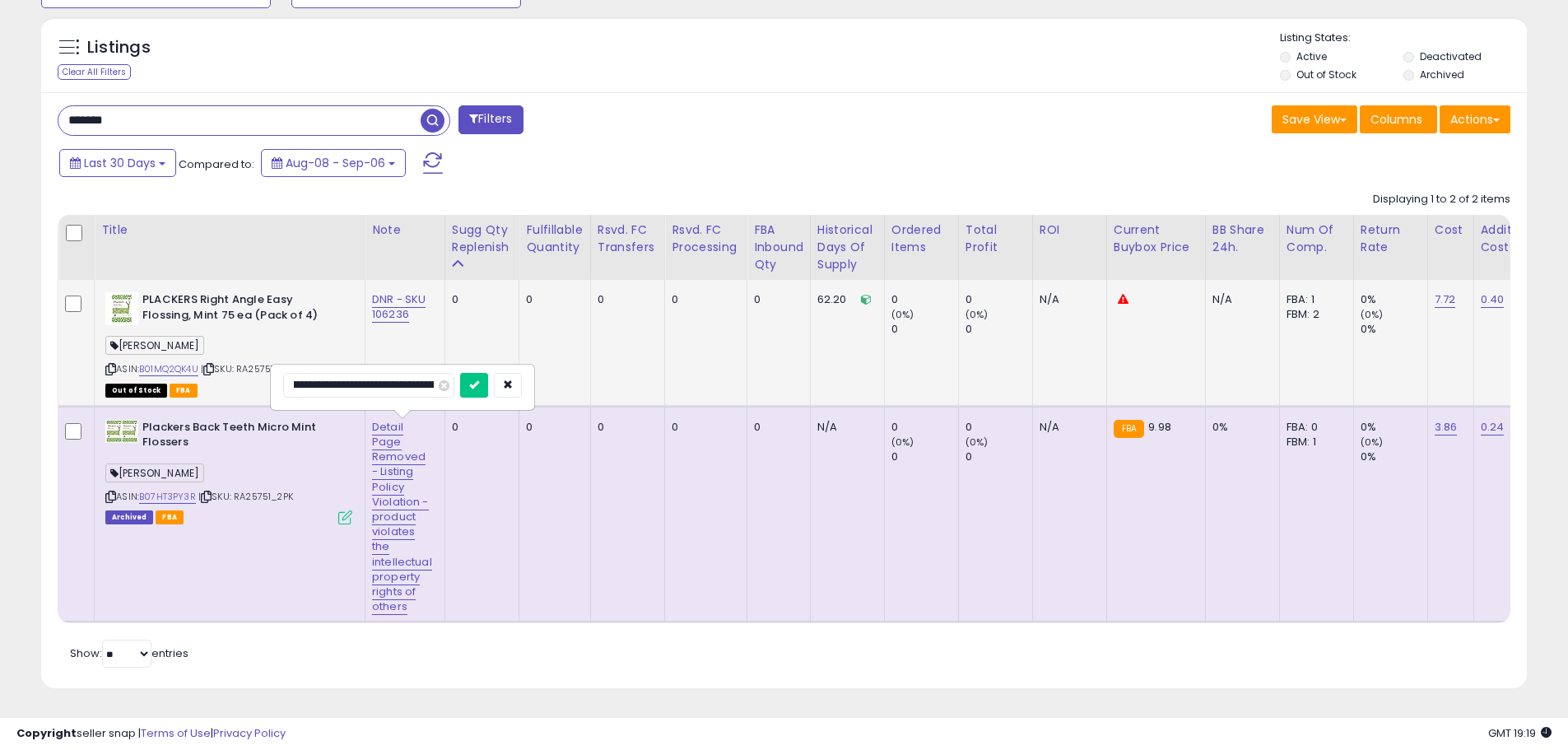
scroll to position [0, 0]
drag, startPoint x: 410, startPoint y: 373, endPoint x: 230, endPoint y: 366, distance: 180.1
click at [230, 366] on tbody "PLACKERS Right Angle Easy Flossing, Mint 75 ea (Pack of 4) [PERSON_NAME] ASIN: …" at bounding box center [1386, 451] width 2654 height 343
click at [318, 373] on input "**********" at bounding box center [369, 384] width 171 height 25
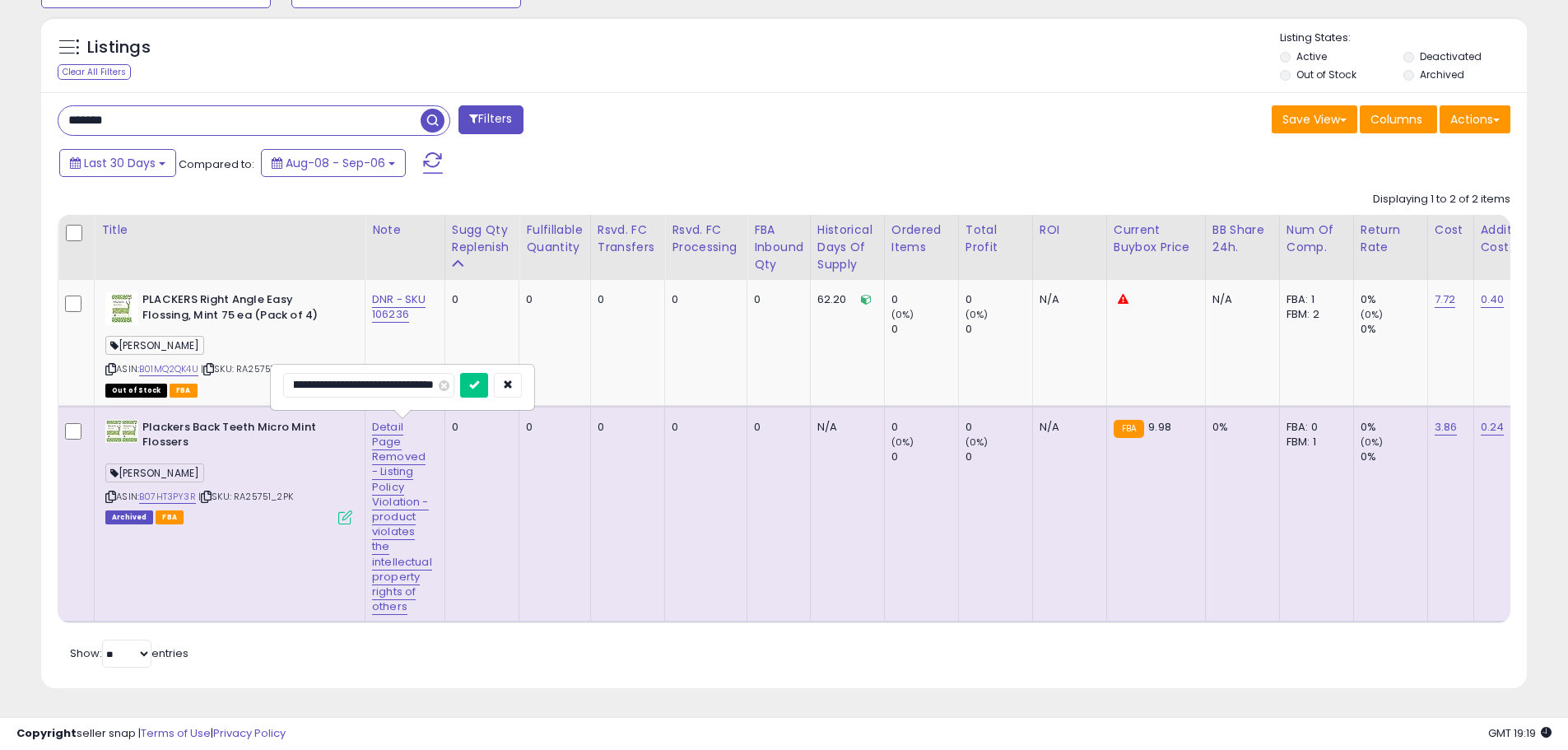
drag, startPoint x: 324, startPoint y: 374, endPoint x: 429, endPoint y: 375, distance: 105.0
click at [429, 375] on input "**********" at bounding box center [369, 384] width 171 height 25
click at [433, 373] on input "**********" at bounding box center [369, 384] width 171 height 25
type input "**********"
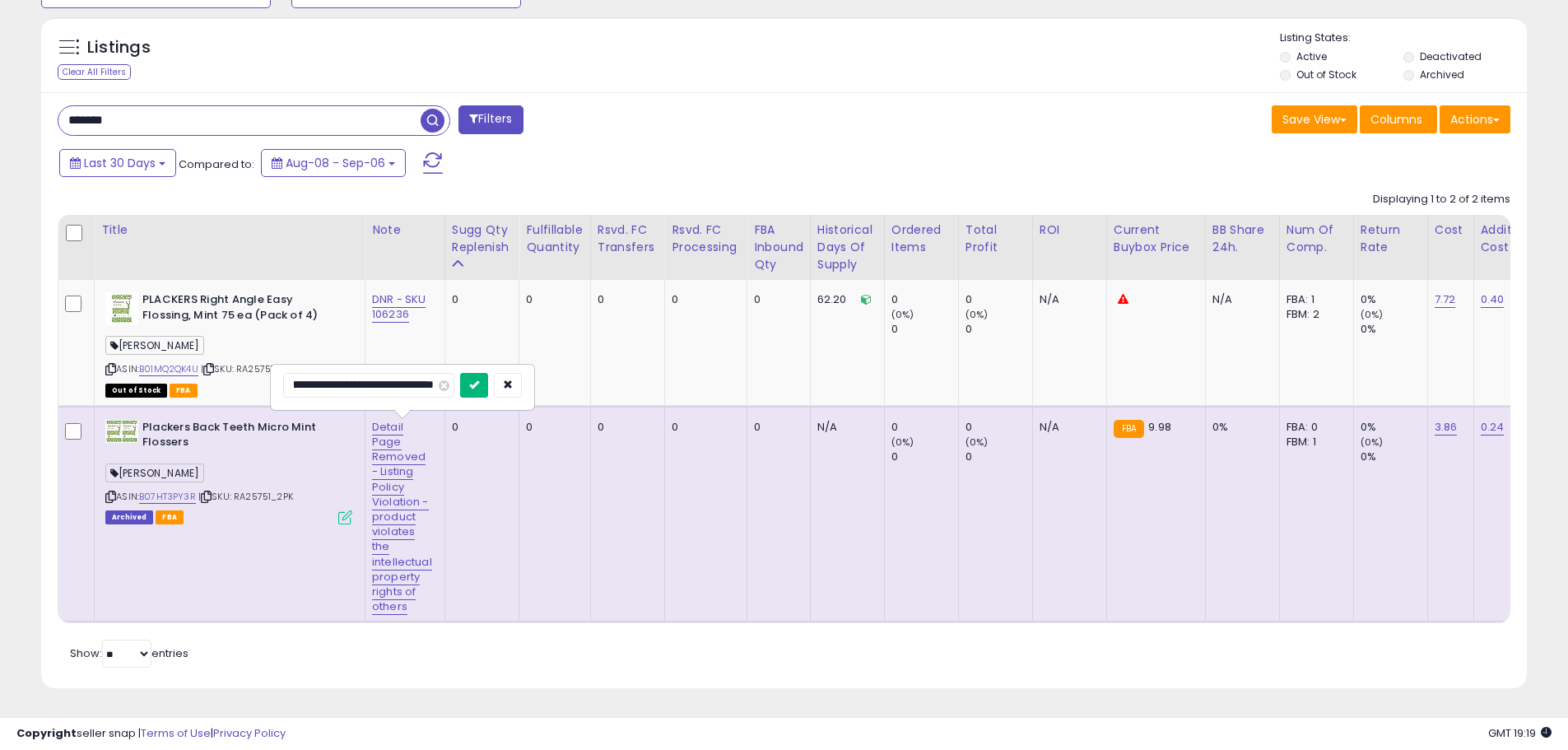
scroll to position [0, 0]
click at [477, 379] on icon "submit" at bounding box center [474, 384] width 10 height 10
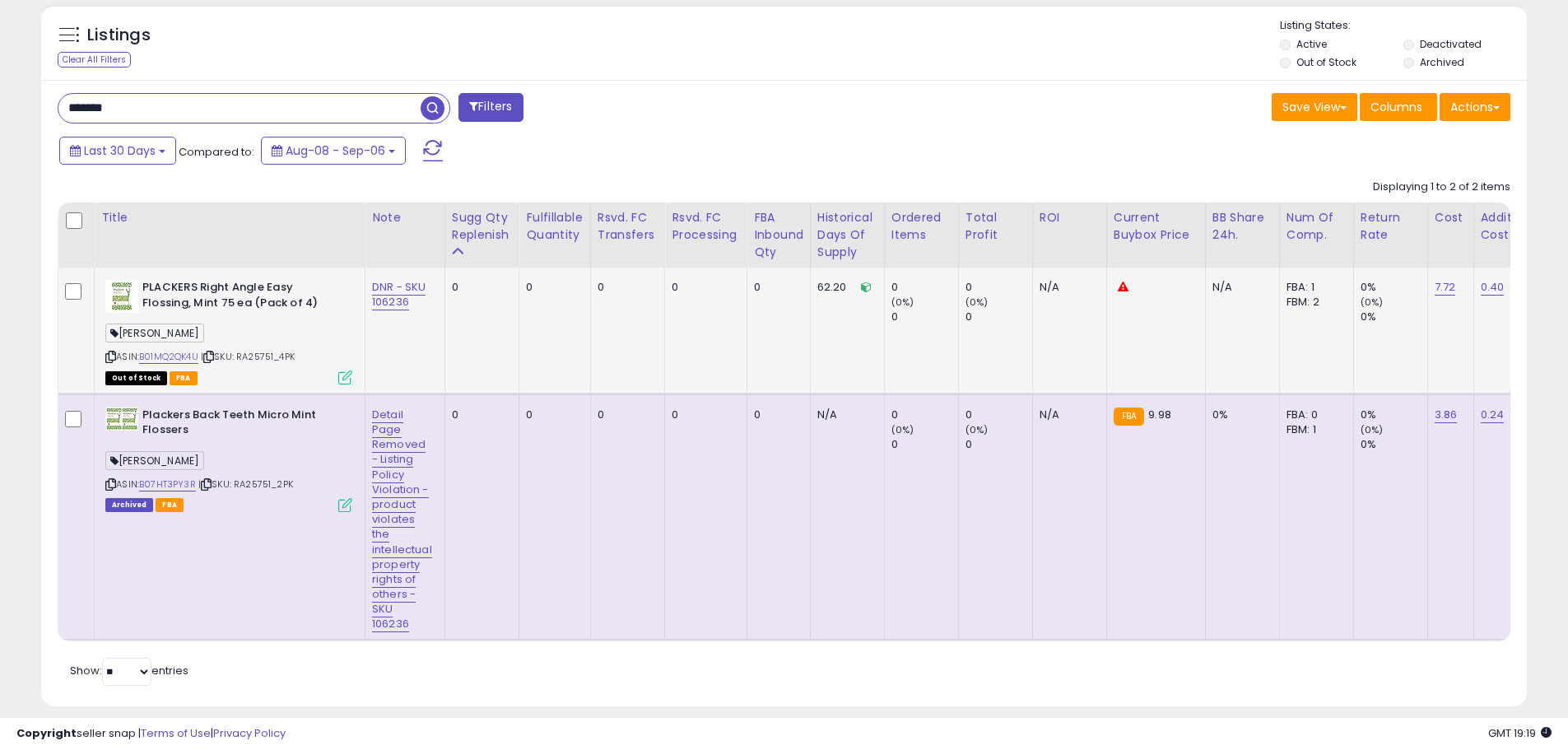
click at [316, 343] on div "[PERSON_NAME]" at bounding box center [229, 336] width 247 height 22
drag, startPoint x: 390, startPoint y: 297, endPoint x: 399, endPoint y: 306, distance: 12.7
click at [391, 297] on link "DNR - SKU 106236" at bounding box center [399, 294] width 54 height 31
type input "**********"
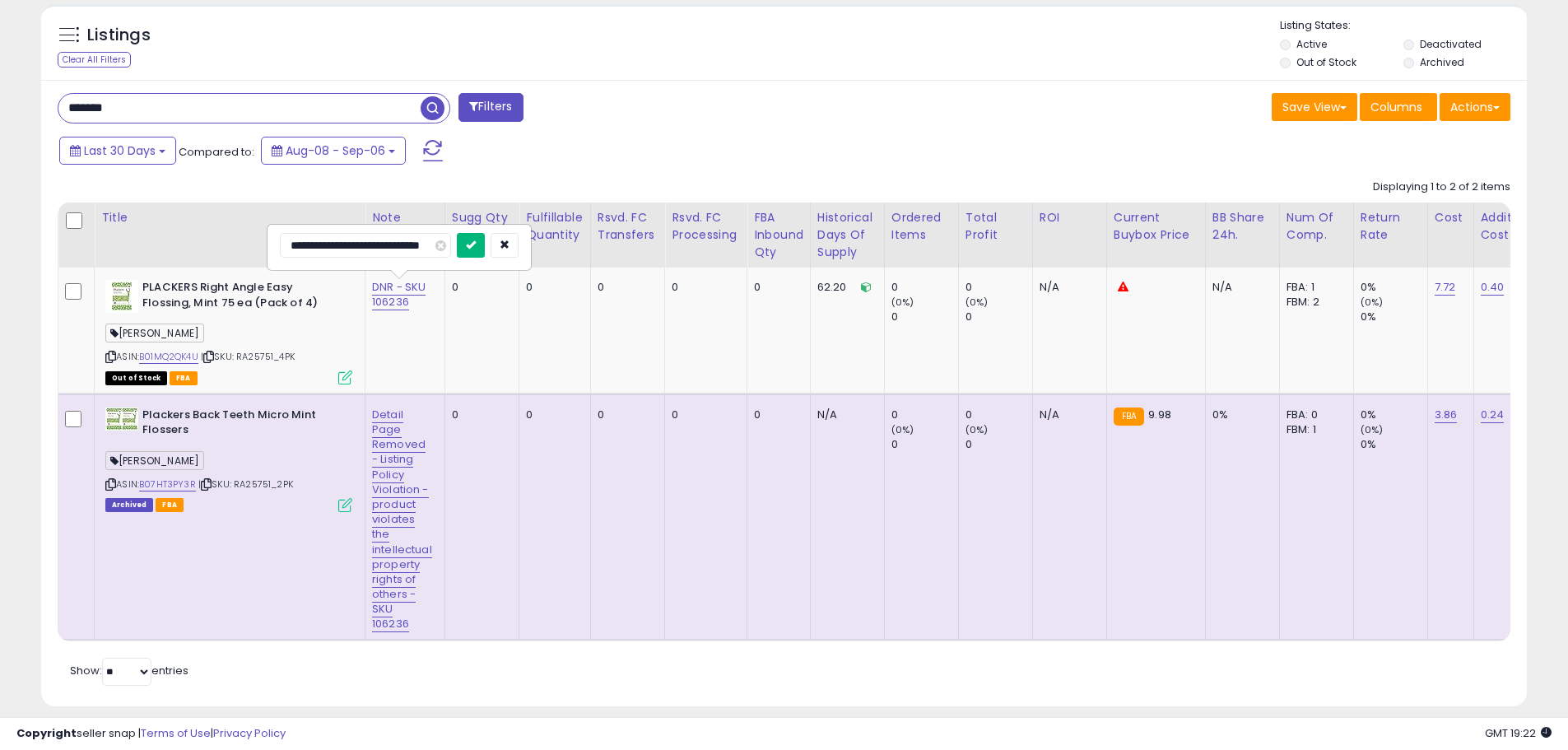
click at [463, 238] on button "submit" at bounding box center [471, 245] width 28 height 25
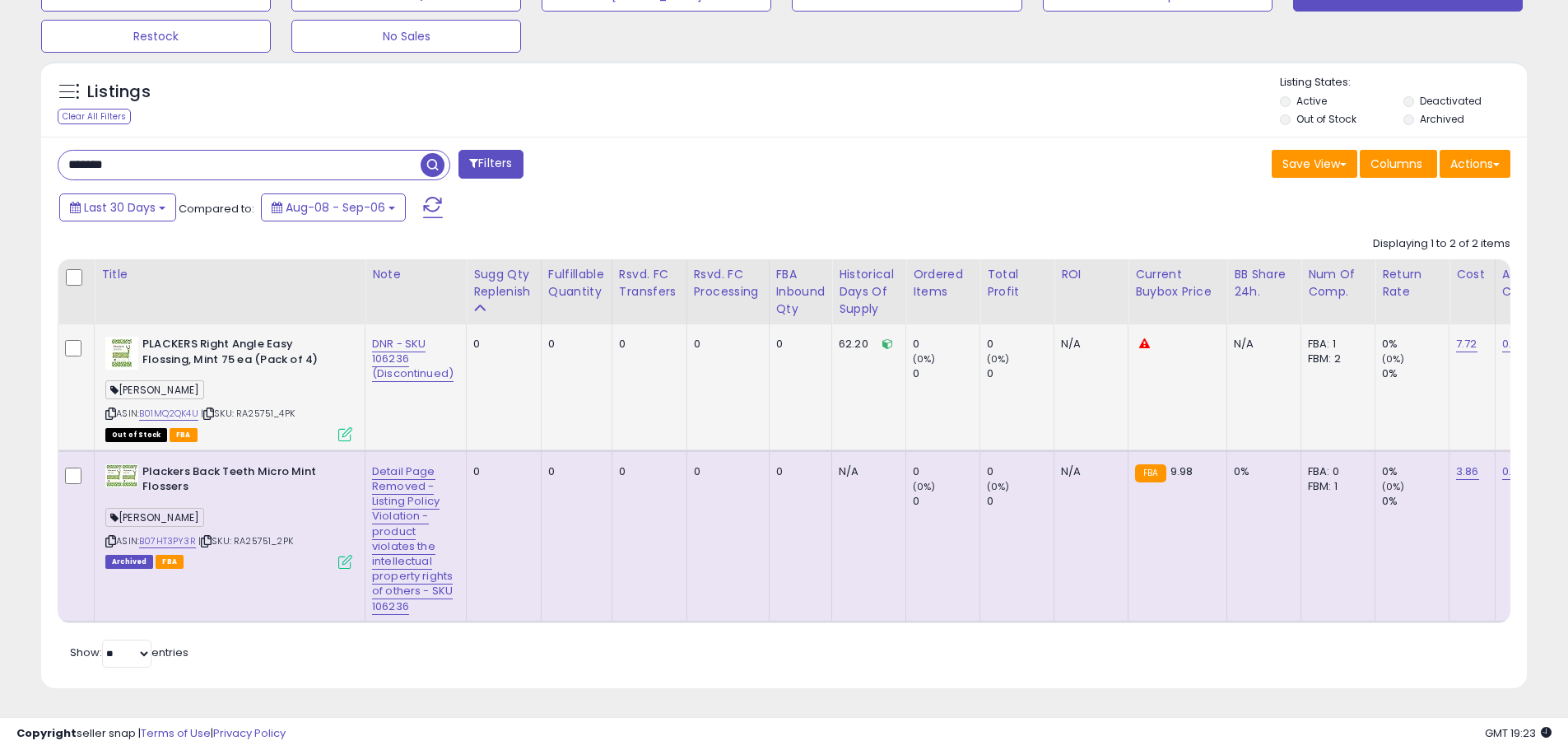
click at [295, 406] on span "| SKU: RA25751_4PK" at bounding box center [248, 412] width 94 height 13
drag, startPoint x: 309, startPoint y: 400, endPoint x: 246, endPoint y: 408, distance: 63.5
click at [246, 407] on div "ASIN: B01MQ2QK4U | SKU: RA25751_4PK Out of Stock FBA" at bounding box center [229, 387] width 247 height 103
click at [263, 412] on div "ASIN: B01MQ2QK4U | SKU: RA25751_4PK Out of Stock FBA" at bounding box center [229, 387] width 247 height 103
click at [281, 428] on div "Out of Stock FBA" at bounding box center [229, 434] width 247 height 12
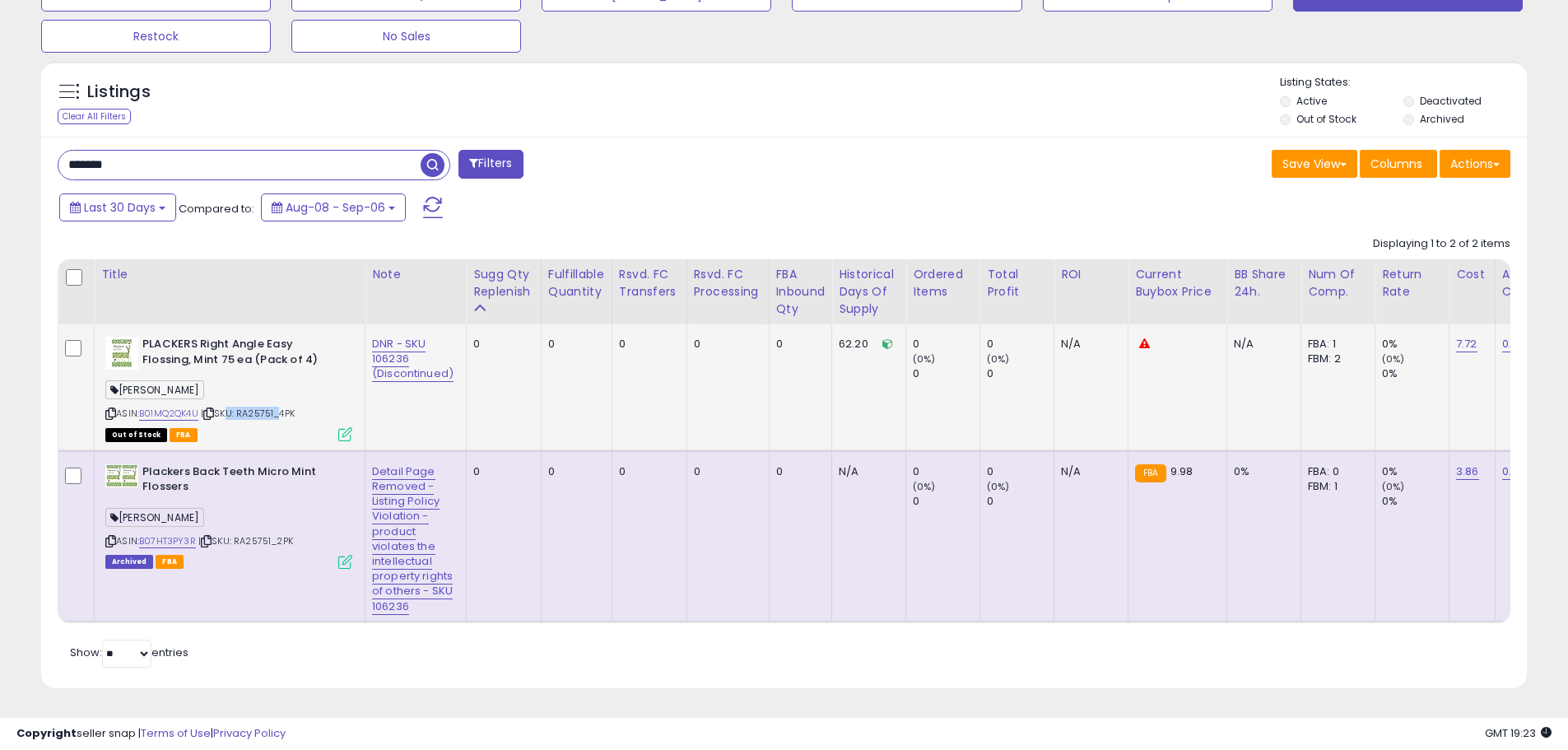
drag, startPoint x: 283, startPoint y: 403, endPoint x: 227, endPoint y: 403, distance: 56.0
click at [227, 406] on span "| SKU: RA25751_4PK" at bounding box center [248, 412] width 94 height 13
drag, startPoint x: 260, startPoint y: 412, endPoint x: 268, endPoint y: 414, distance: 8.2
click at [261, 412] on div "ASIN: B01MQ2QK4U | SKU: RA25751_4PK Out of Stock FBA" at bounding box center [229, 387] width 247 height 103
click at [292, 414] on div "ASIN: B01MQ2QK4U | SKU: RA25751_4PK Out of Stock FBA" at bounding box center [229, 387] width 247 height 103
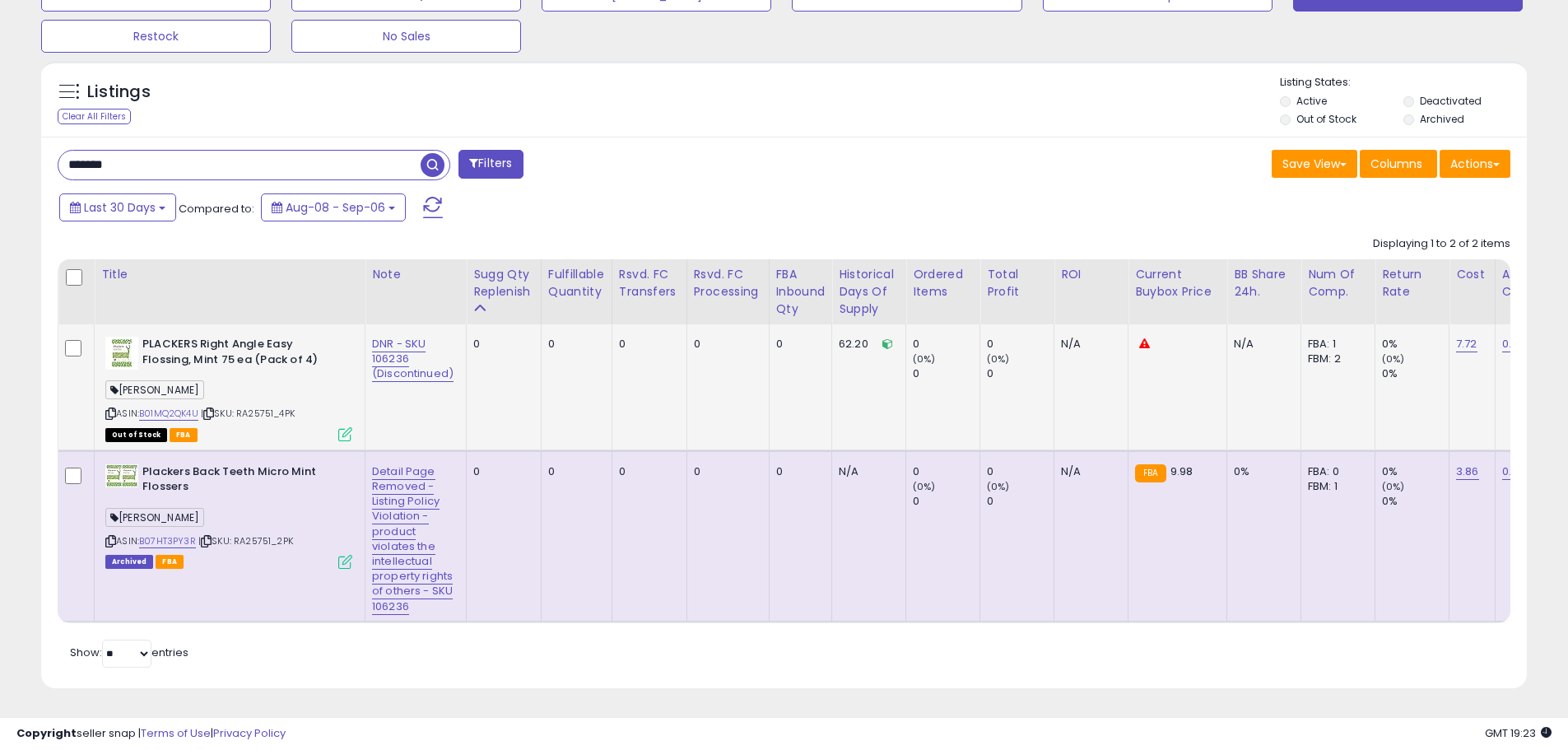
drag, startPoint x: 278, startPoint y: 403, endPoint x: 243, endPoint y: 403, distance: 35.0
click at [243, 403] on div "ASIN: B01MQ2QK4U | SKU: RA25751_4PK Out of Stock FBA" at bounding box center [229, 387] width 247 height 103
click at [263, 408] on div "ASIN: B01MQ2QK4U | SKU: RA25751_4PK Out of Stock FBA" at bounding box center [229, 387] width 247 height 103
drag, startPoint x: 297, startPoint y: 404, endPoint x: 243, endPoint y: 404, distance: 54.0
click at [243, 404] on div "ASIN: B01MQ2QK4U | SKU: RA25751_4PK Out of Stock FBA" at bounding box center [229, 387] width 247 height 103
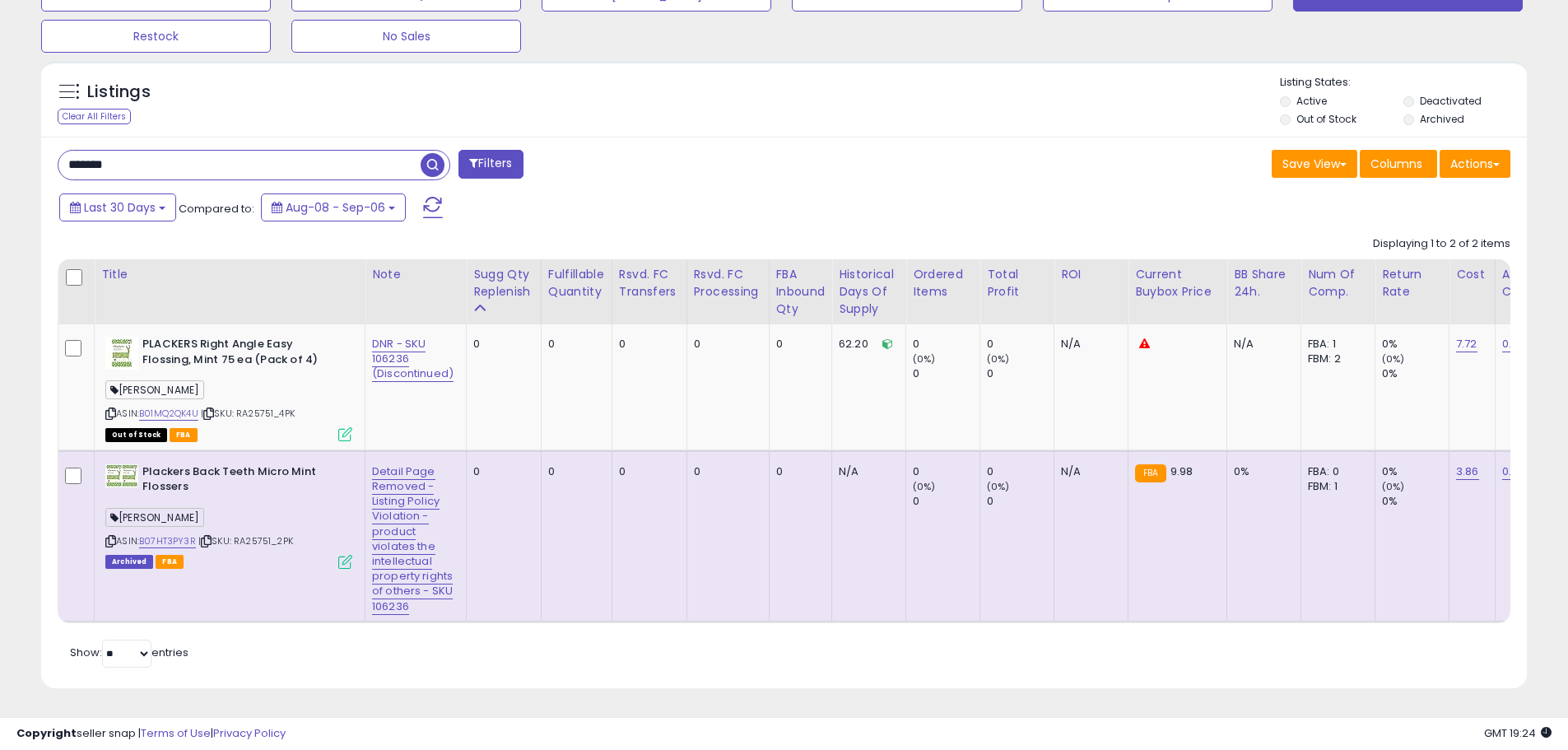
drag, startPoint x: 187, startPoint y: 152, endPoint x: -2, endPoint y: 150, distance: 189.0
type input "******"
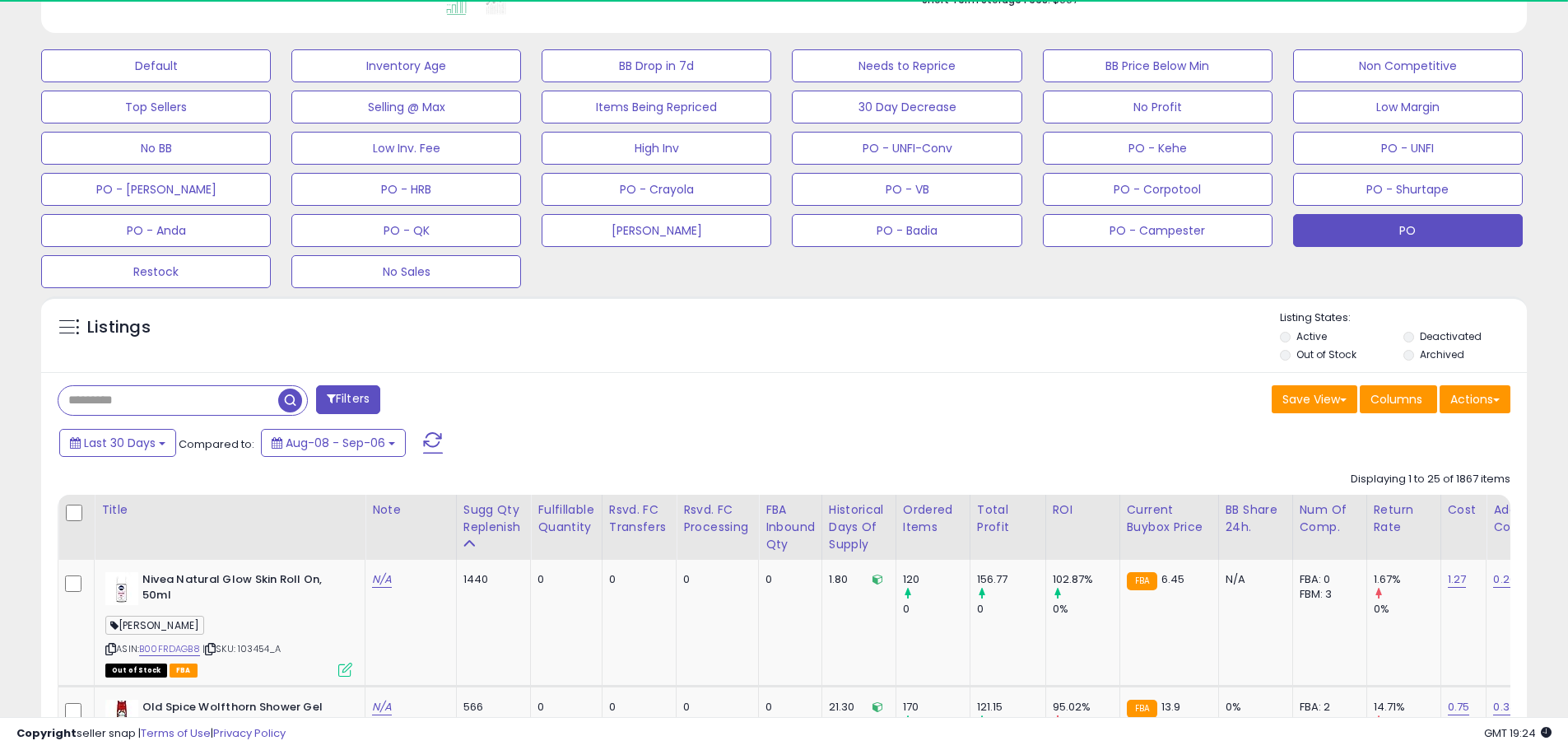
scroll to position [748, 0]
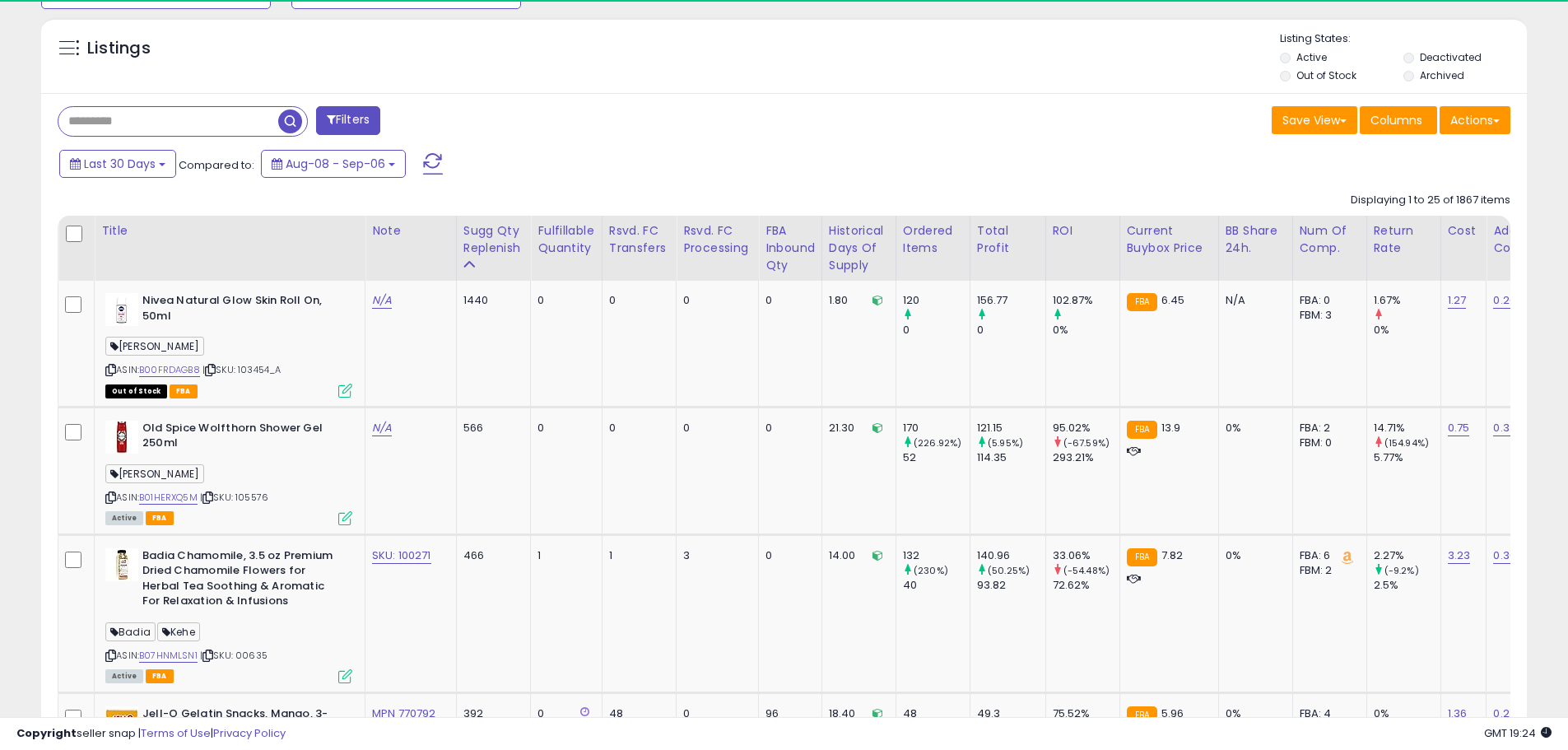
click at [104, 125] on input "text" at bounding box center [168, 121] width 220 height 29
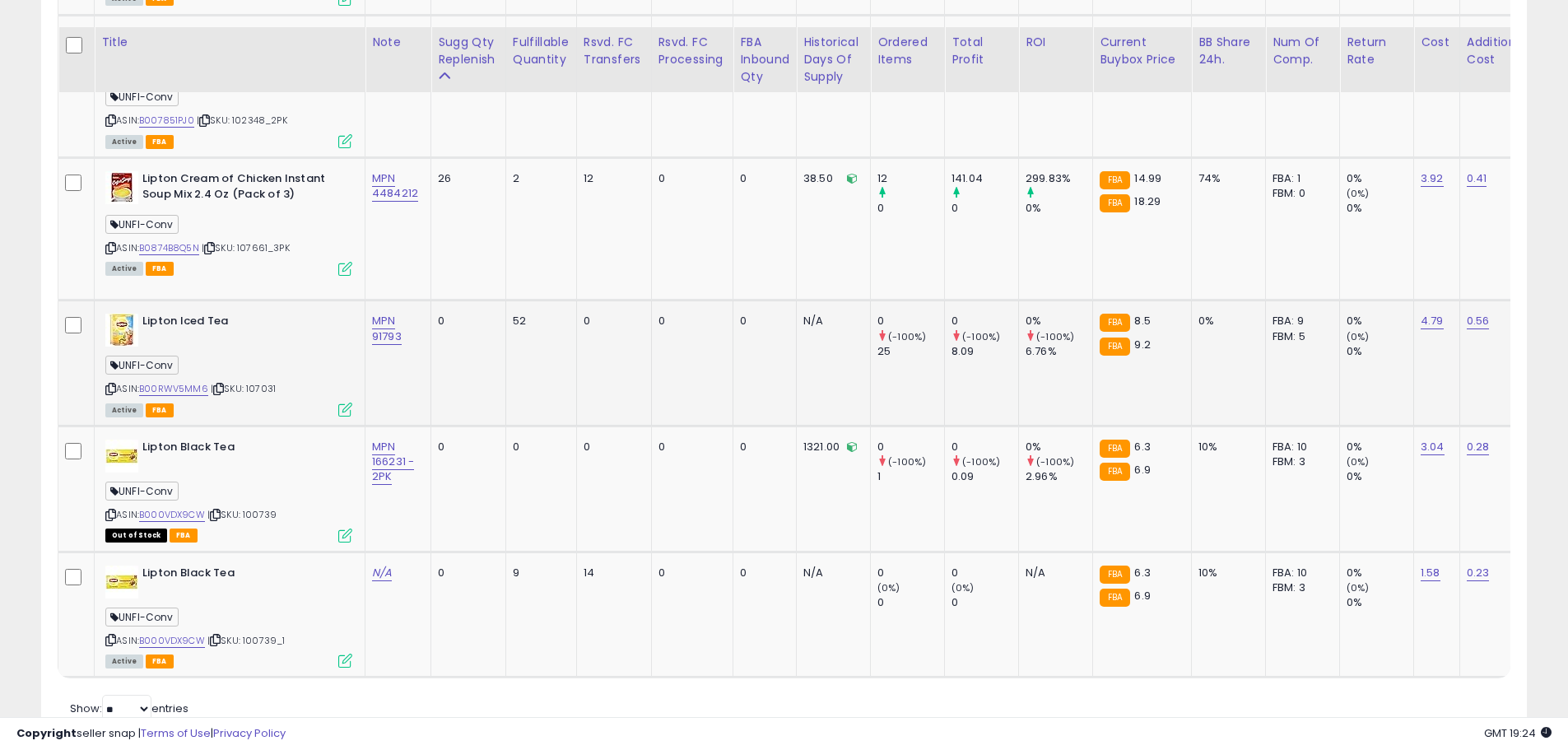
scroll to position [1176, 0]
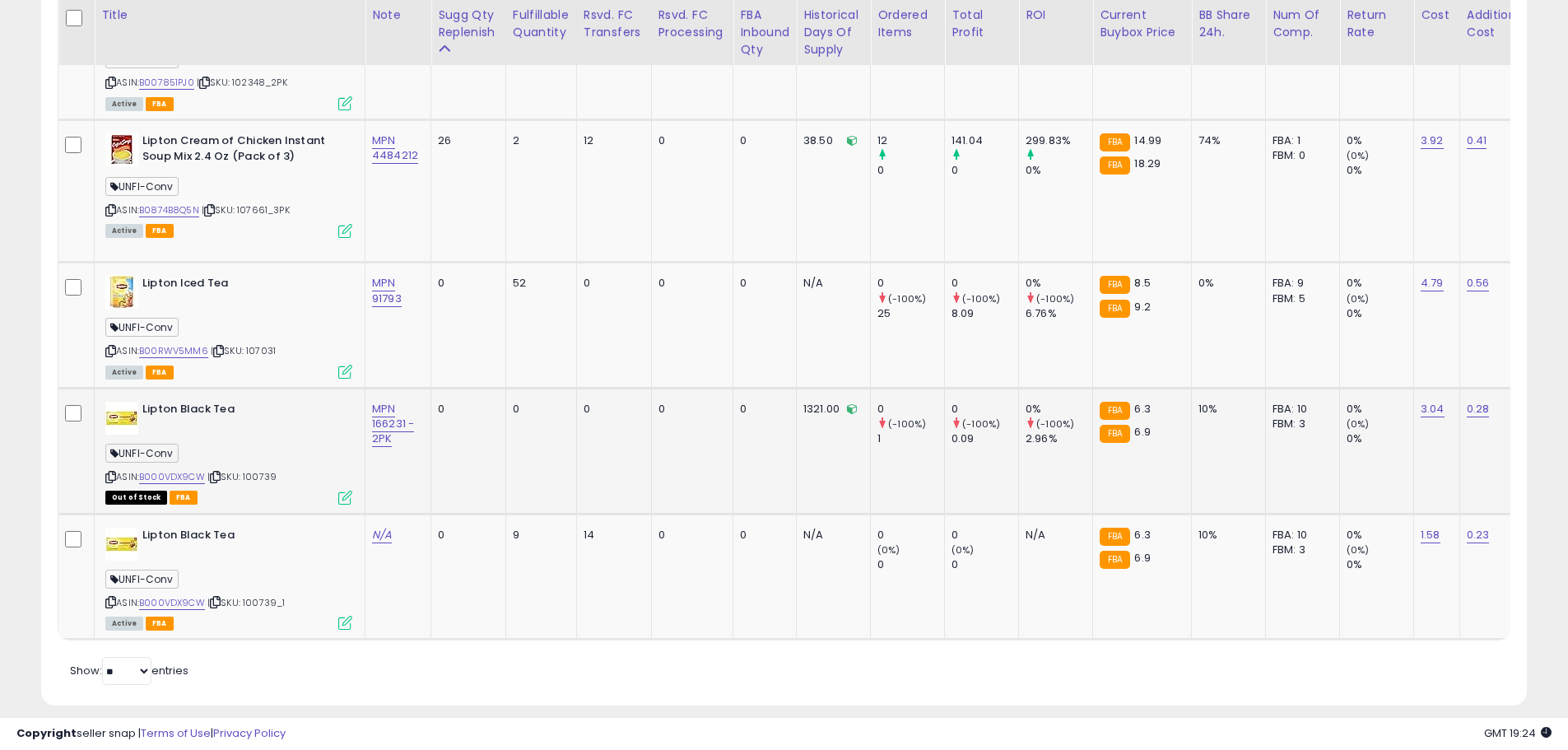
click at [292, 462] on div "UNFI-Conv" at bounding box center [229, 455] width 247 height 22
click at [285, 486] on div "ASIN: B000VDX9CW | SKU: 100739 Out of Stock FBA" at bounding box center [229, 452] width 247 height 102
click at [267, 480] on span "| SKU: 100739" at bounding box center [241, 476] width 69 height 13
click at [268, 483] on div "ASIN: B000VDX9CW | SKU: 100739 Out of Stock FBA" at bounding box center [229, 452] width 247 height 102
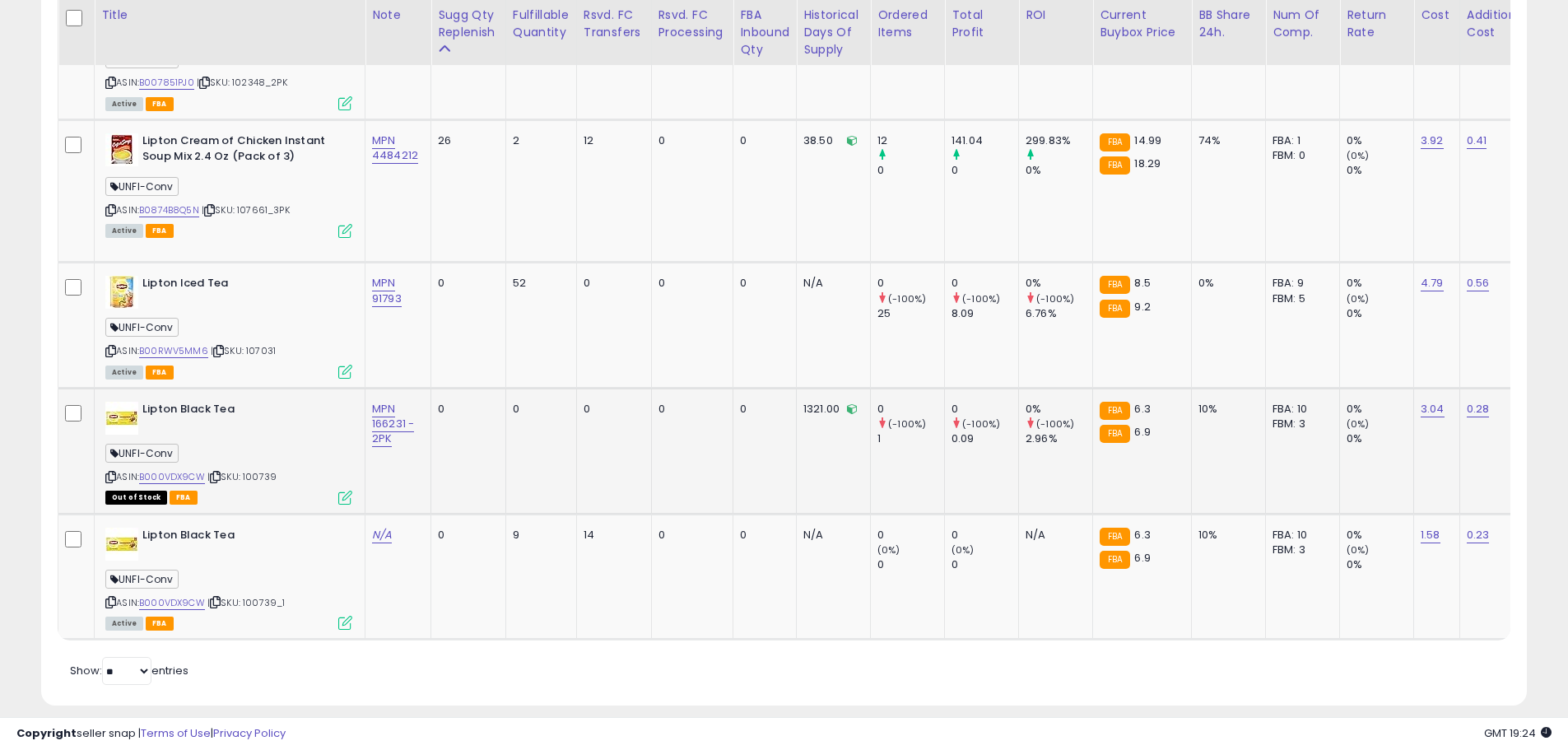
click at [265, 476] on span "| SKU: 100739" at bounding box center [241, 476] width 69 height 13
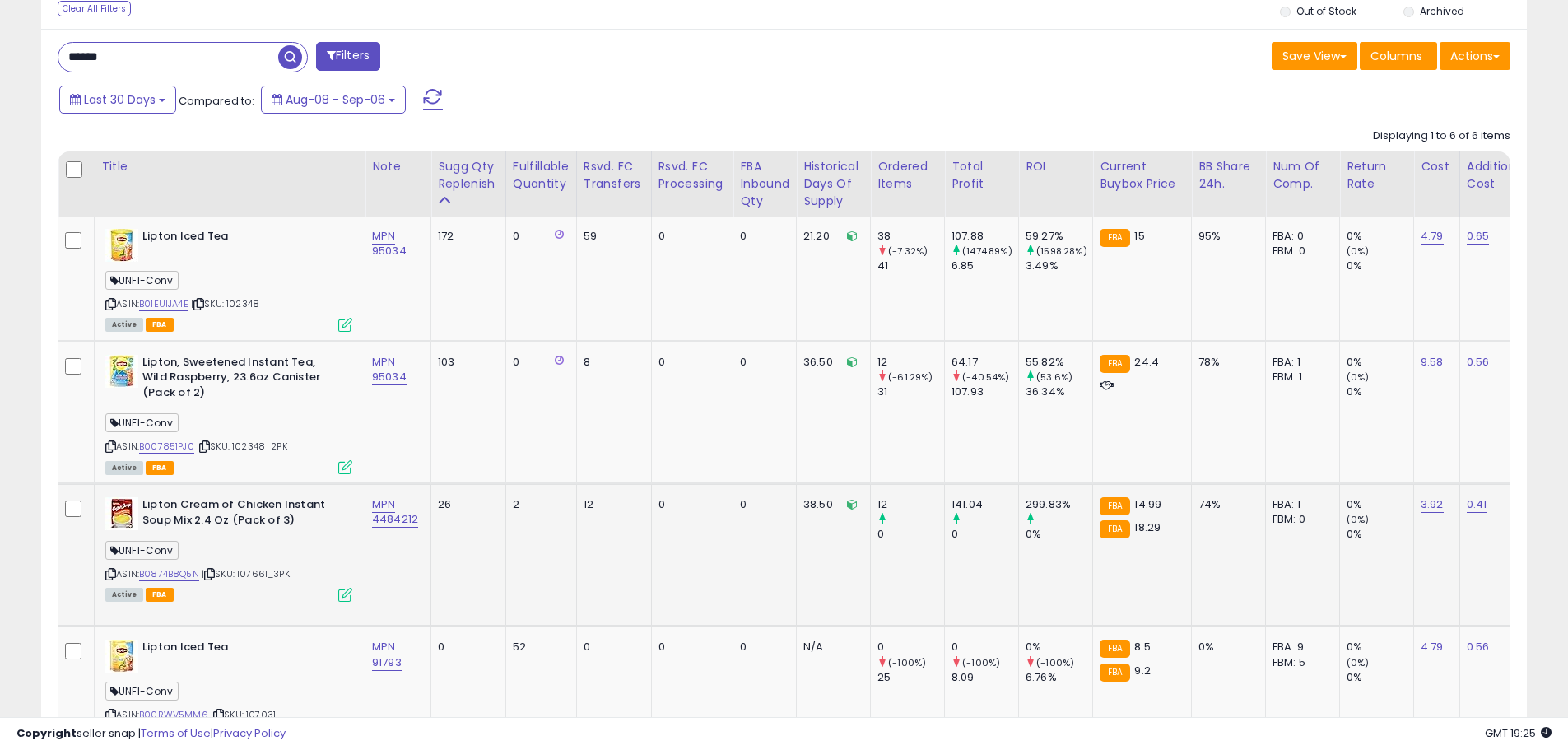
scroll to position [795, 0]
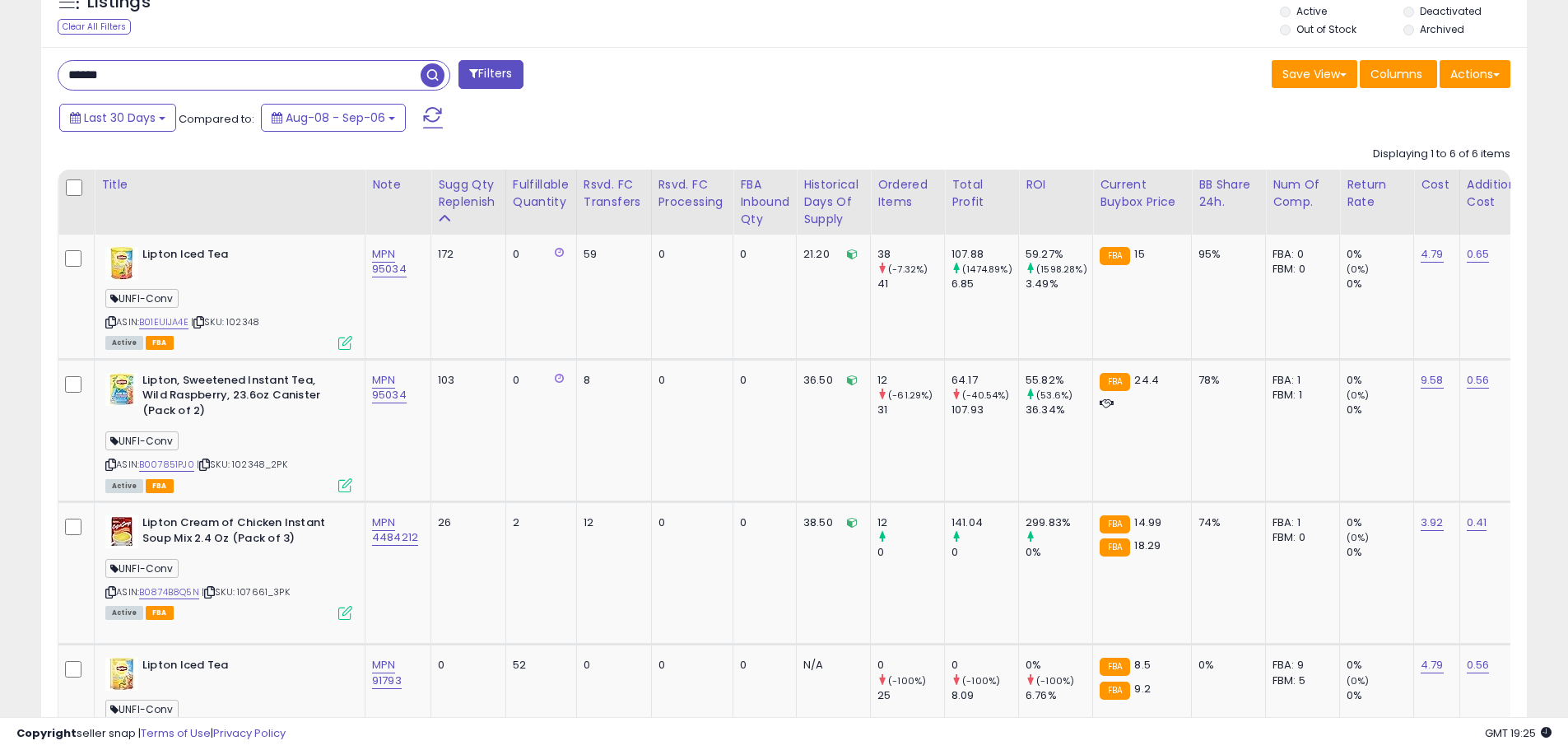
drag, startPoint x: 137, startPoint y: 86, endPoint x: 41, endPoint y: 74, distance: 96.7
click at [41, 74] on div "****** Filters Save View Save As New View Update Current View" at bounding box center [784, 567] width 1486 height 1041
paste input "text"
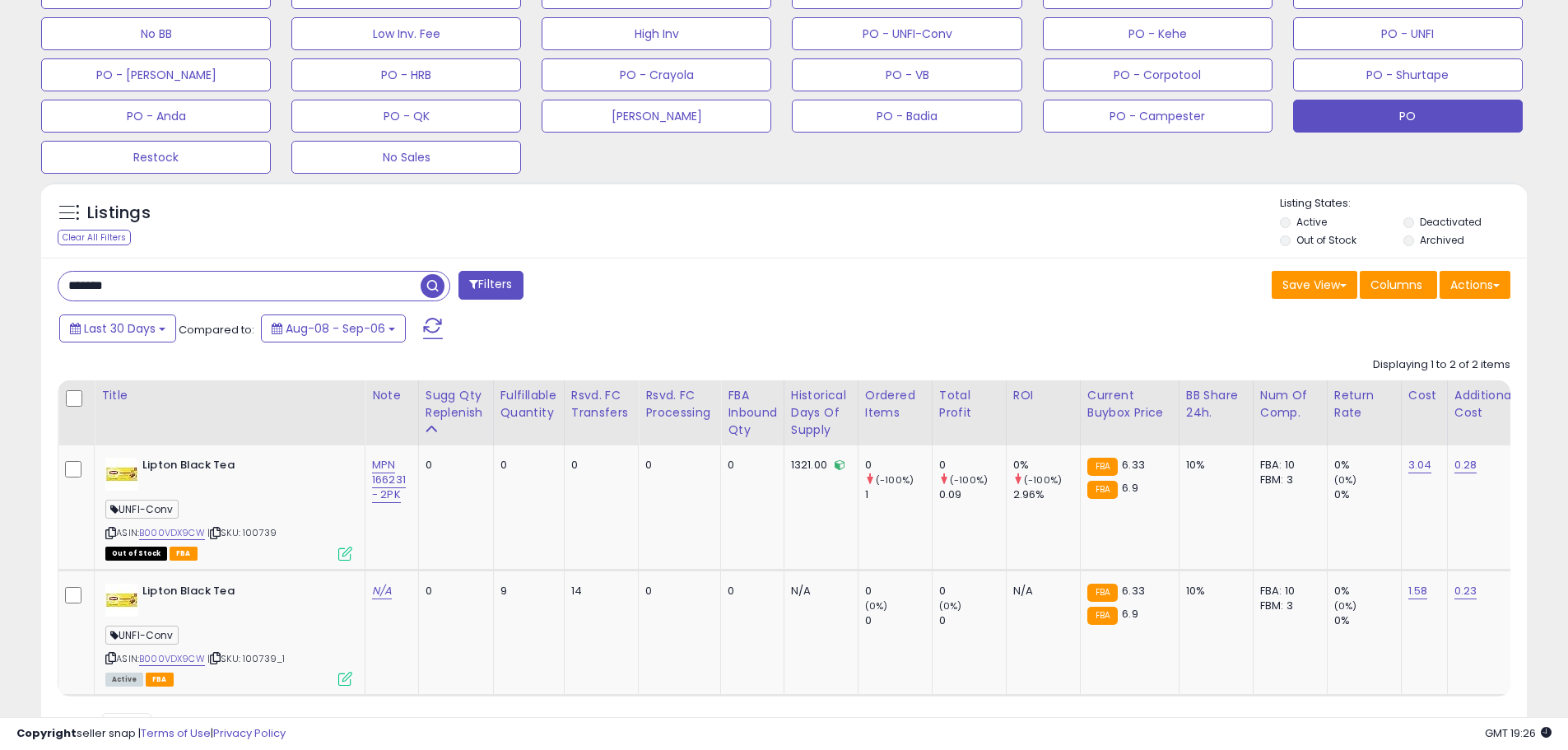
scroll to position [666, 0]
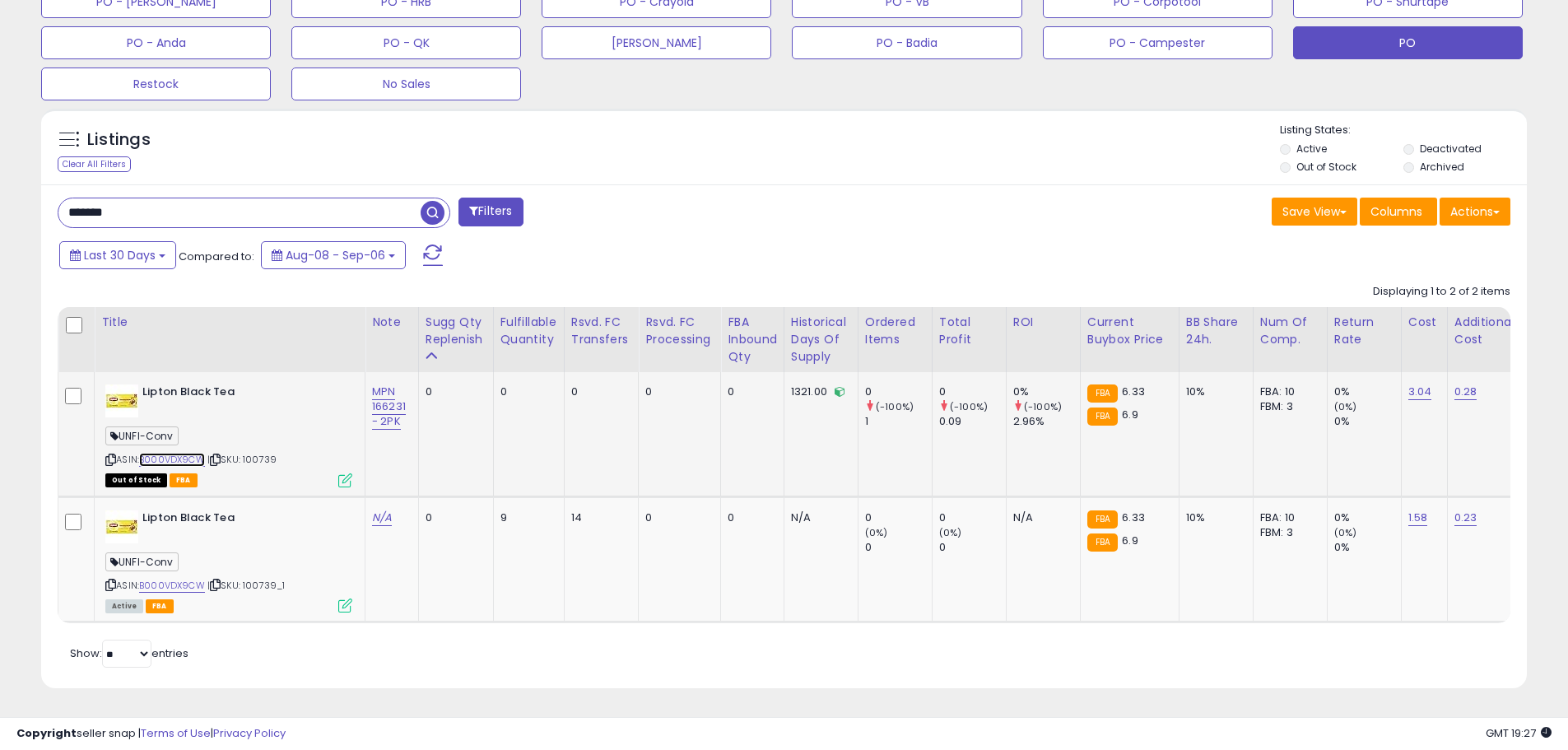
click at [185, 453] on link "B000VDX9CW" at bounding box center [172, 460] width 66 height 14
click at [174, 579] on link "B000VDX9CW" at bounding box center [172, 586] width 66 height 14
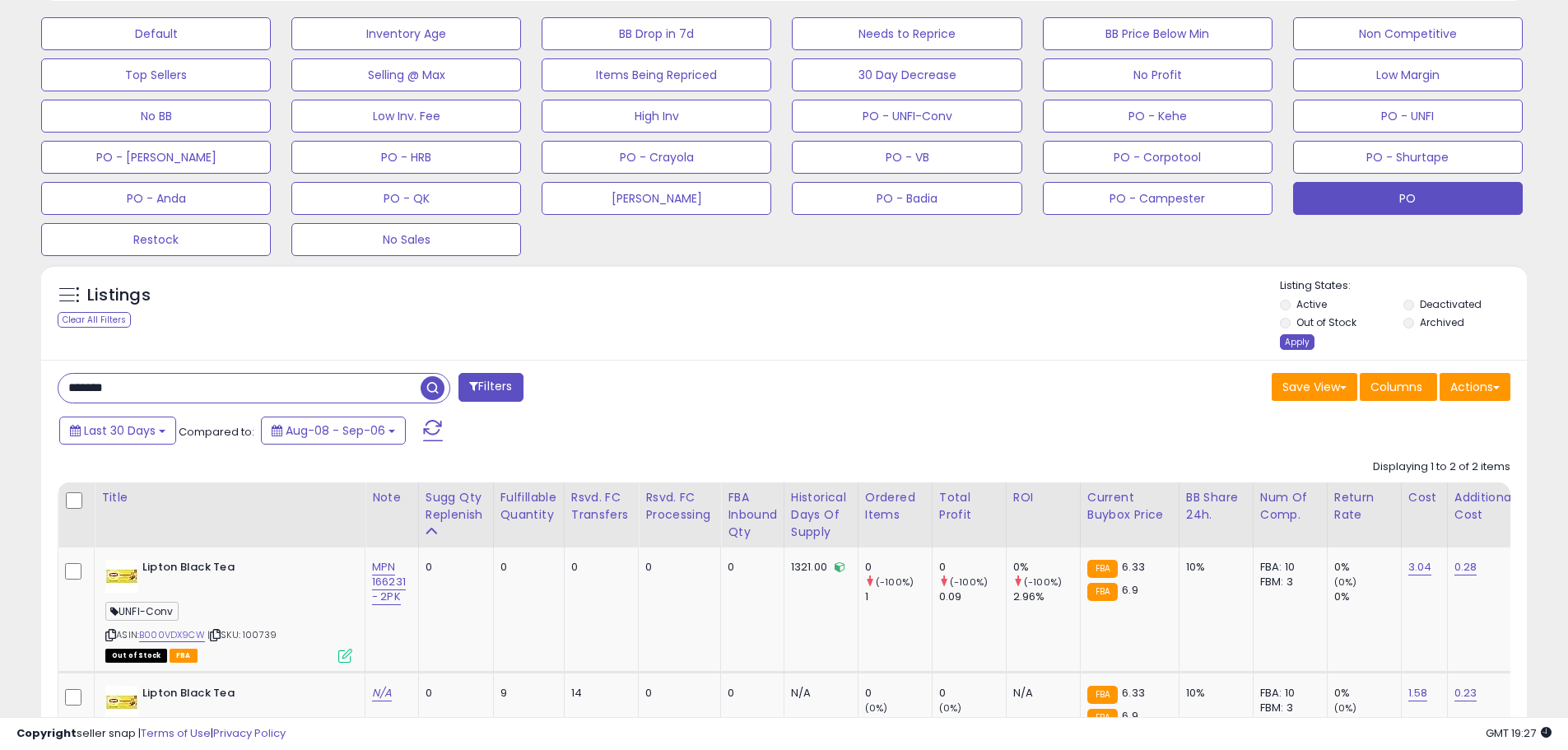
click at [1294, 340] on div "Apply" at bounding box center [1297, 343] width 35 height 16
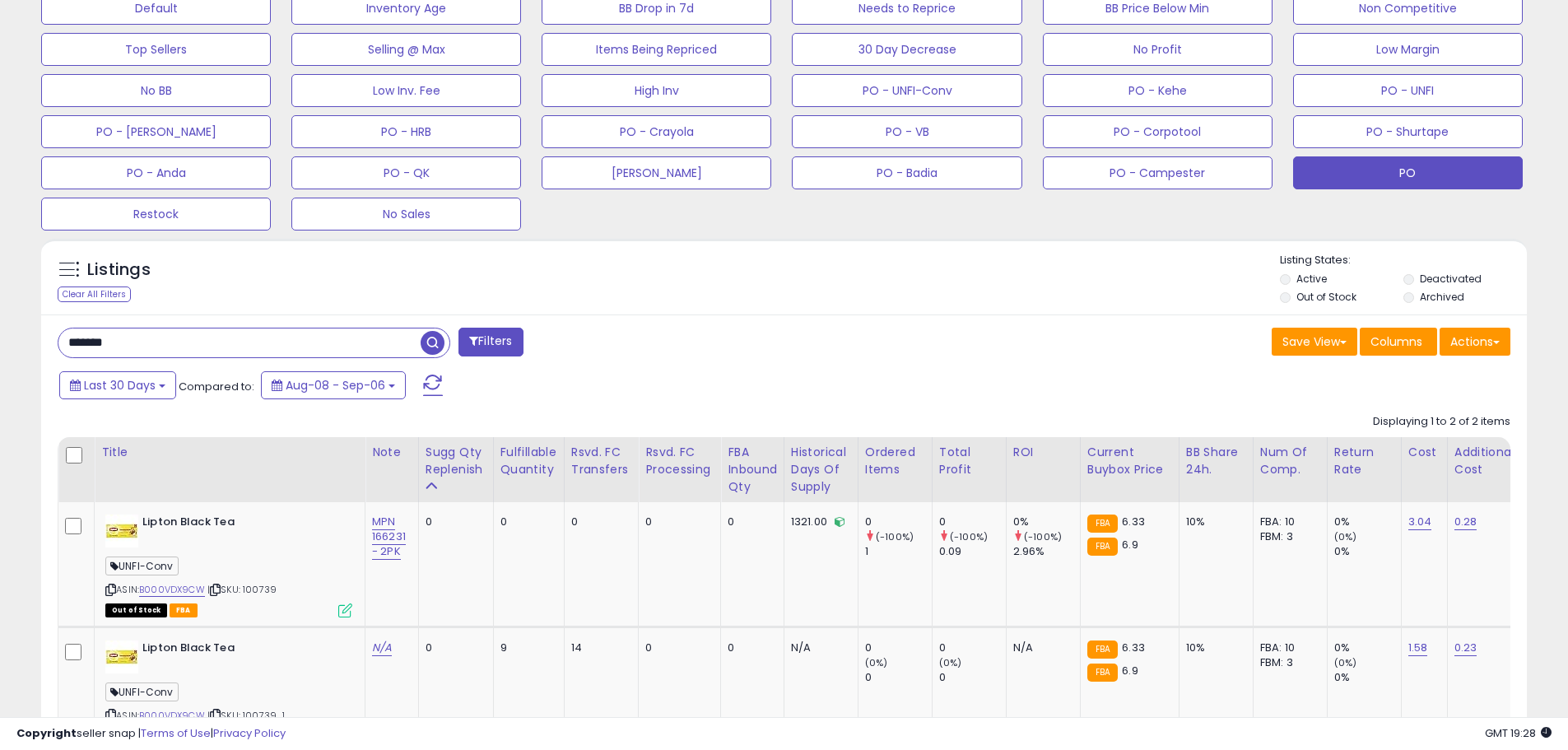
scroll to position [505, 0]
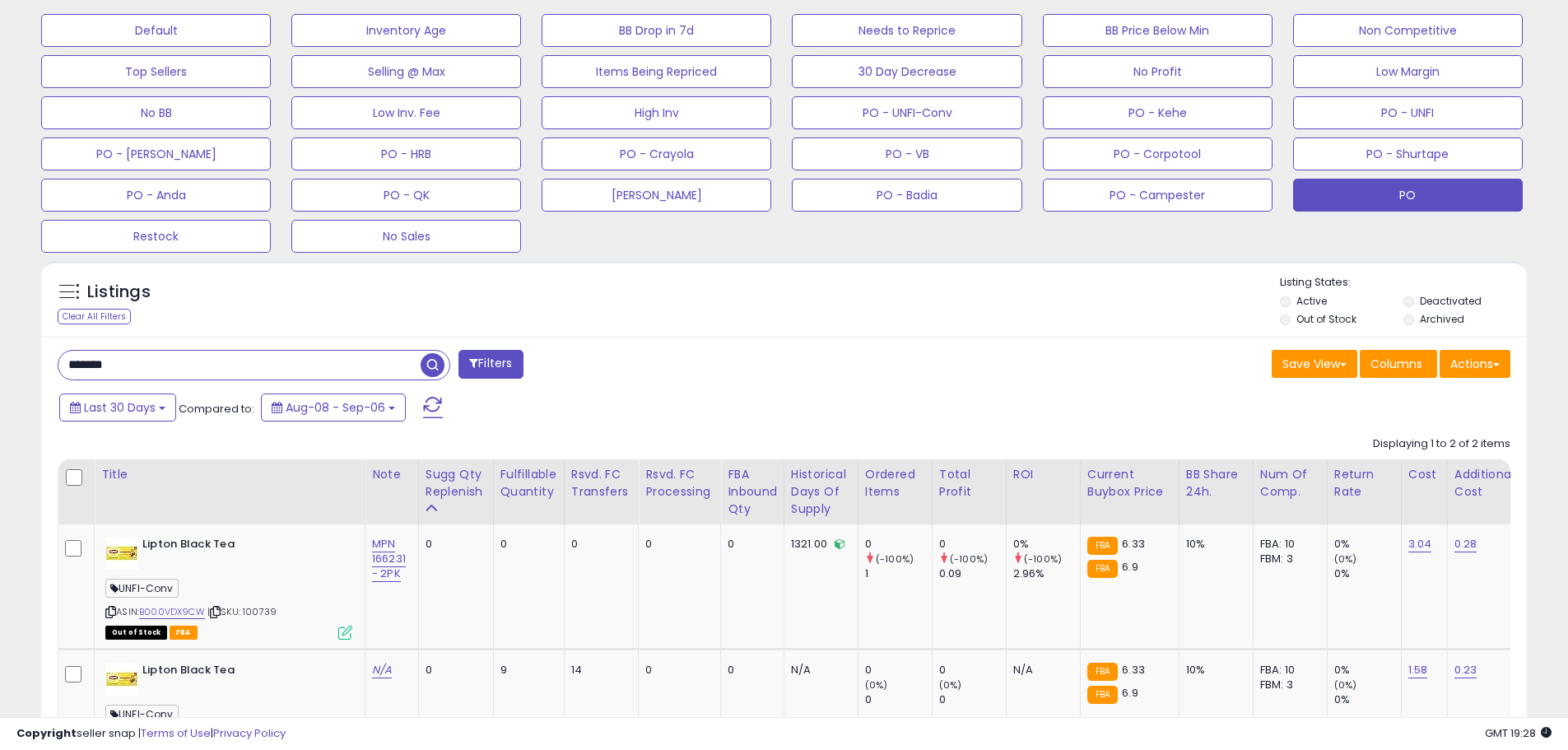
click at [71, 367] on input "******" at bounding box center [240, 365] width 363 height 29
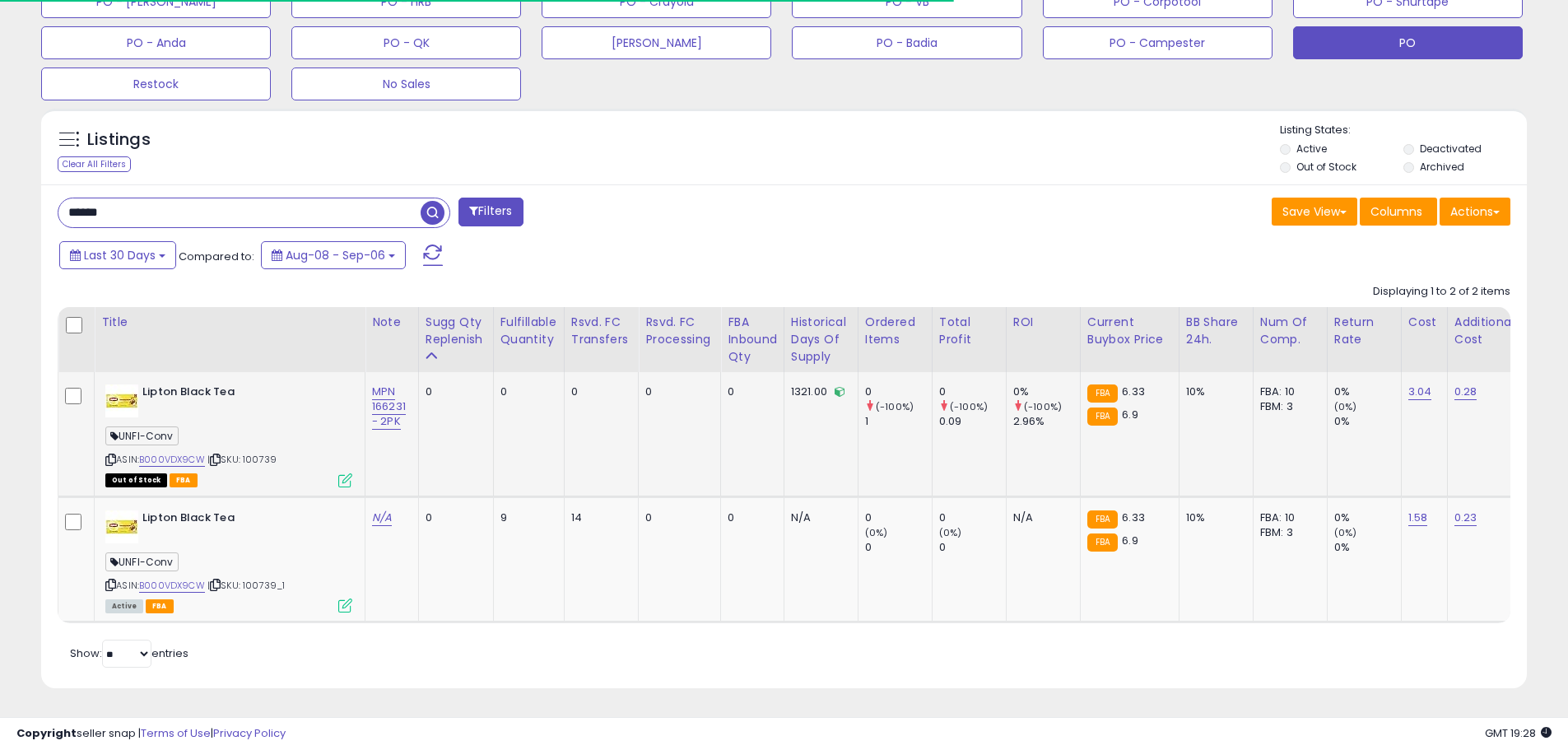
scroll to position [666, 0]
drag, startPoint x: 31, startPoint y: 204, endPoint x: 14, endPoint y: 204, distance: 17.0
click at [14, 204] on div "**********" at bounding box center [784, 61] width 1552 height 1296
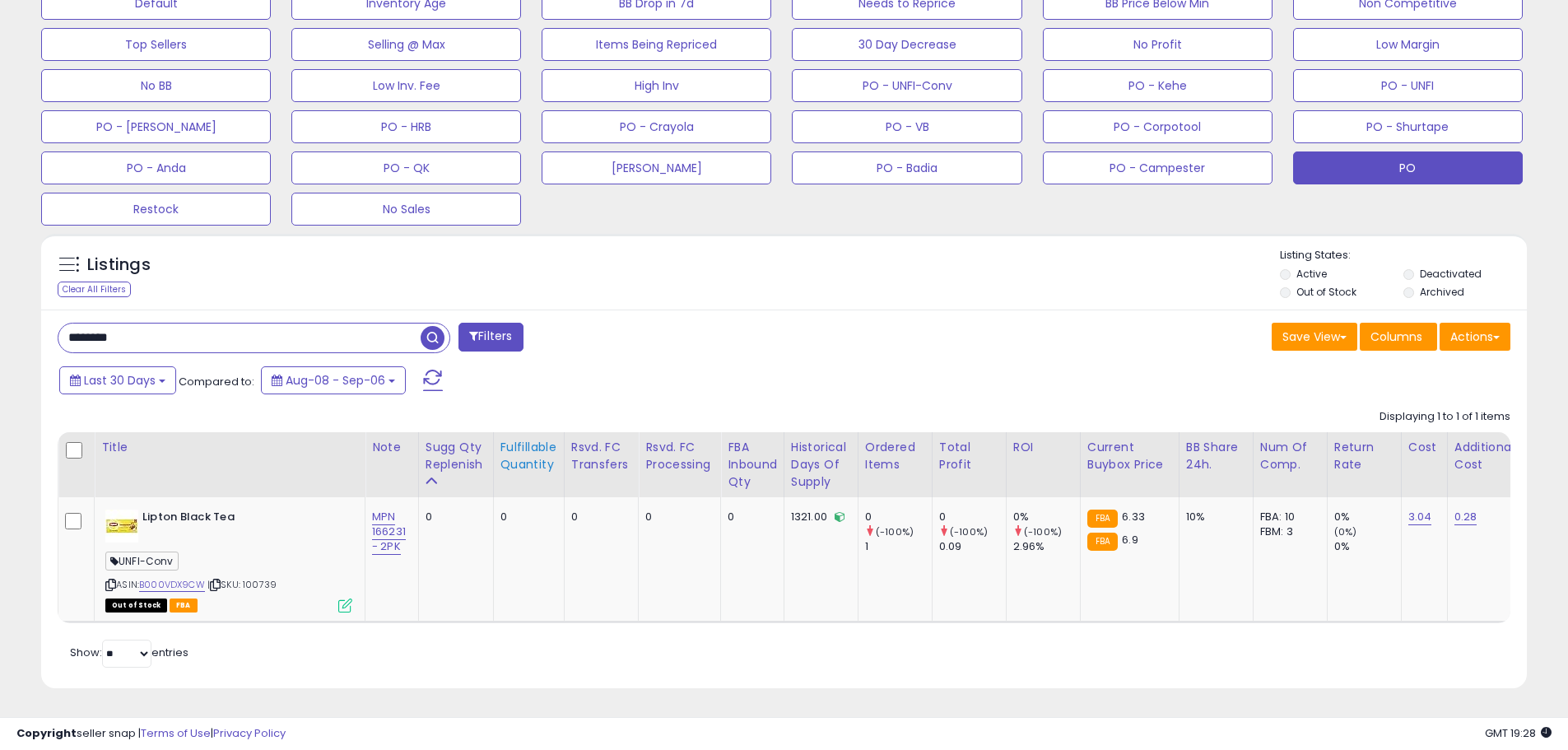
scroll to position [338, 862]
click at [137, 324] on input "********" at bounding box center [240, 338] width 363 height 29
click at [264, 578] on span "| SKU: 100739" at bounding box center [241, 584] width 69 height 13
drag, startPoint x: 159, startPoint y: 334, endPoint x: 16, endPoint y: 316, distance: 144.1
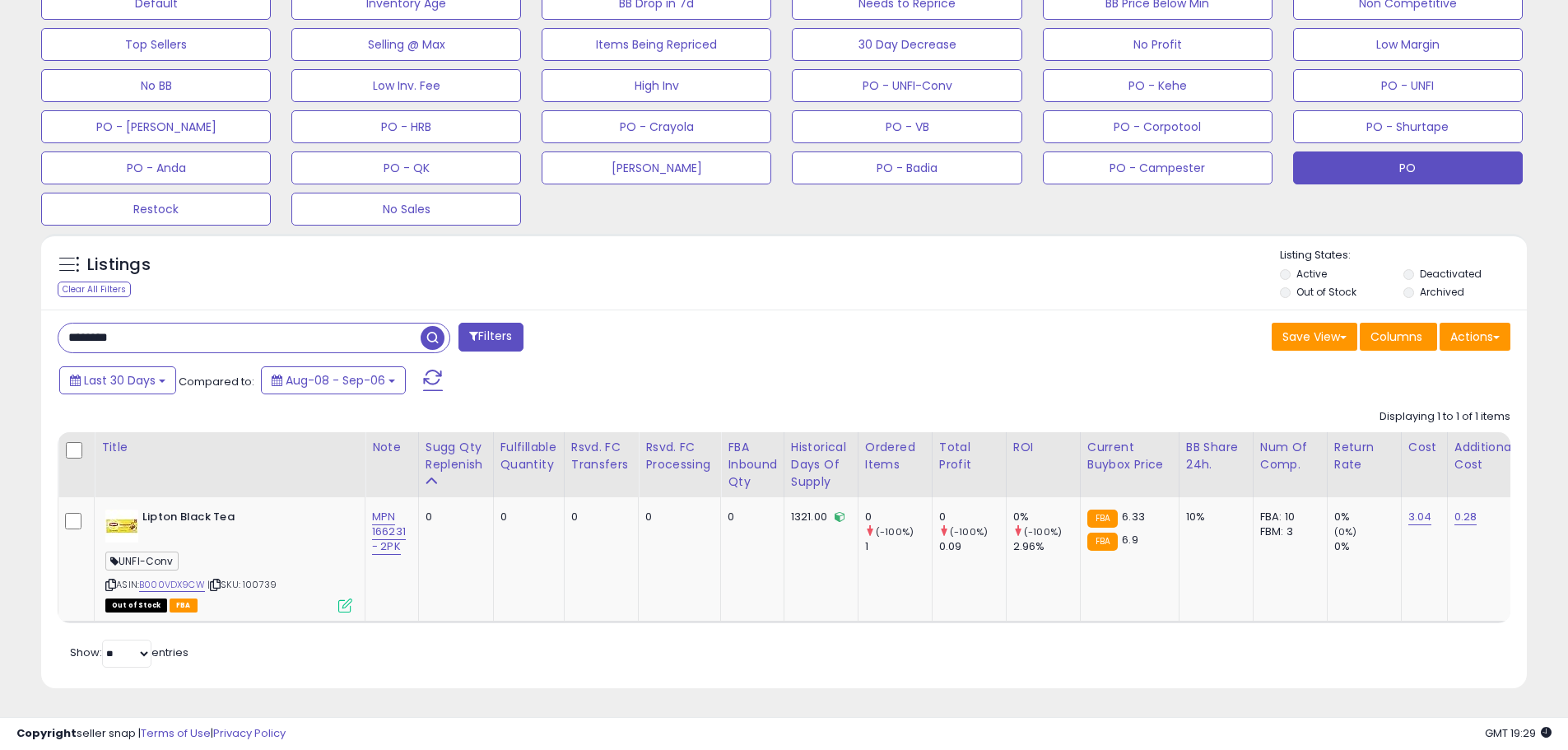
click at [7, 316] on div "**********" at bounding box center [784, 135] width 1568 height 1228
paste input "text"
type input "******"
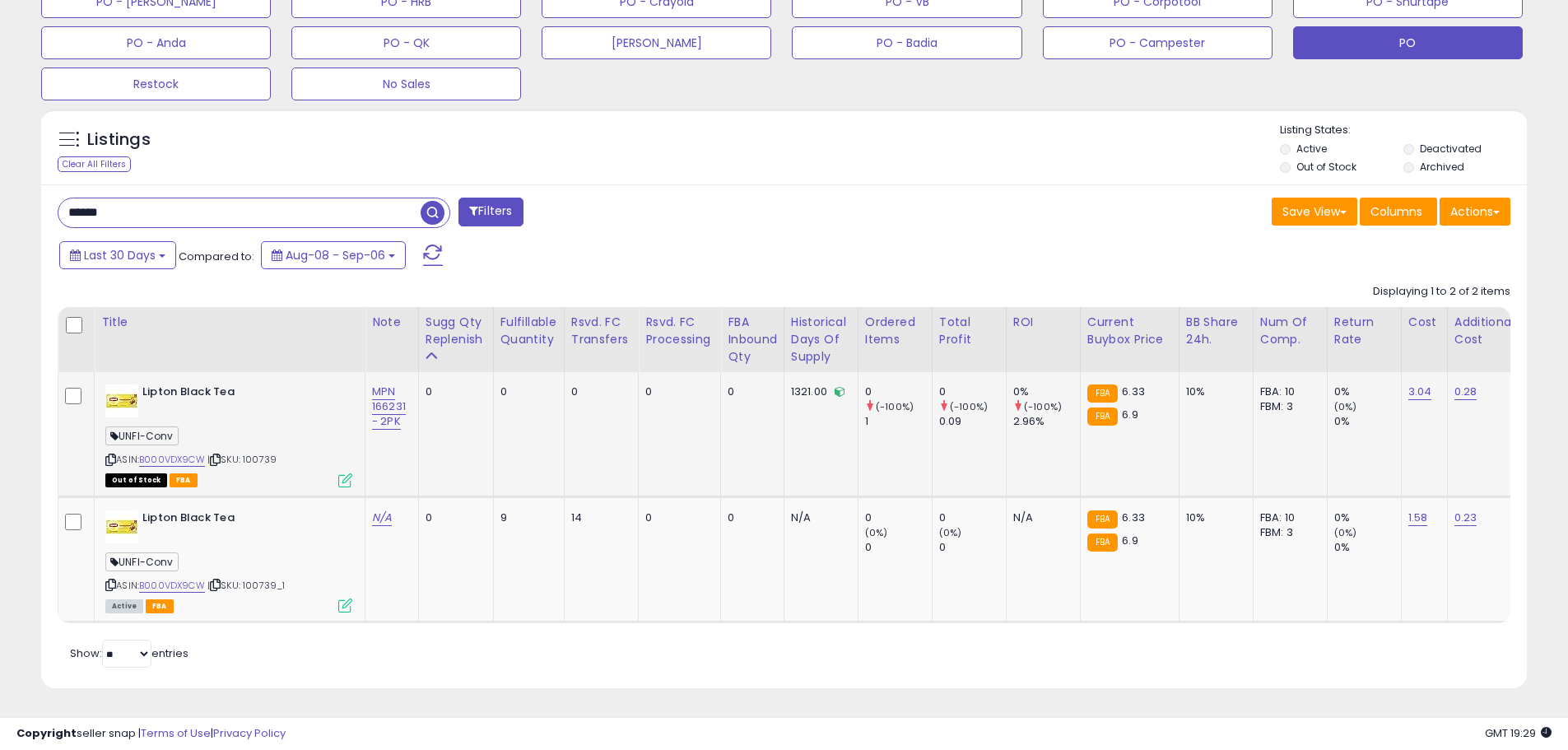
click at [271, 430] on div "UNFI-Conv" at bounding box center [229, 438] width 247 height 22
click at [265, 453] on span "| SKU: 100739" at bounding box center [241, 459] width 69 height 13
drag, startPoint x: 322, startPoint y: 421, endPoint x: 296, endPoint y: 429, distance: 27.2
click at [321, 427] on div "UNFI-Conv" at bounding box center [229, 438] width 247 height 22
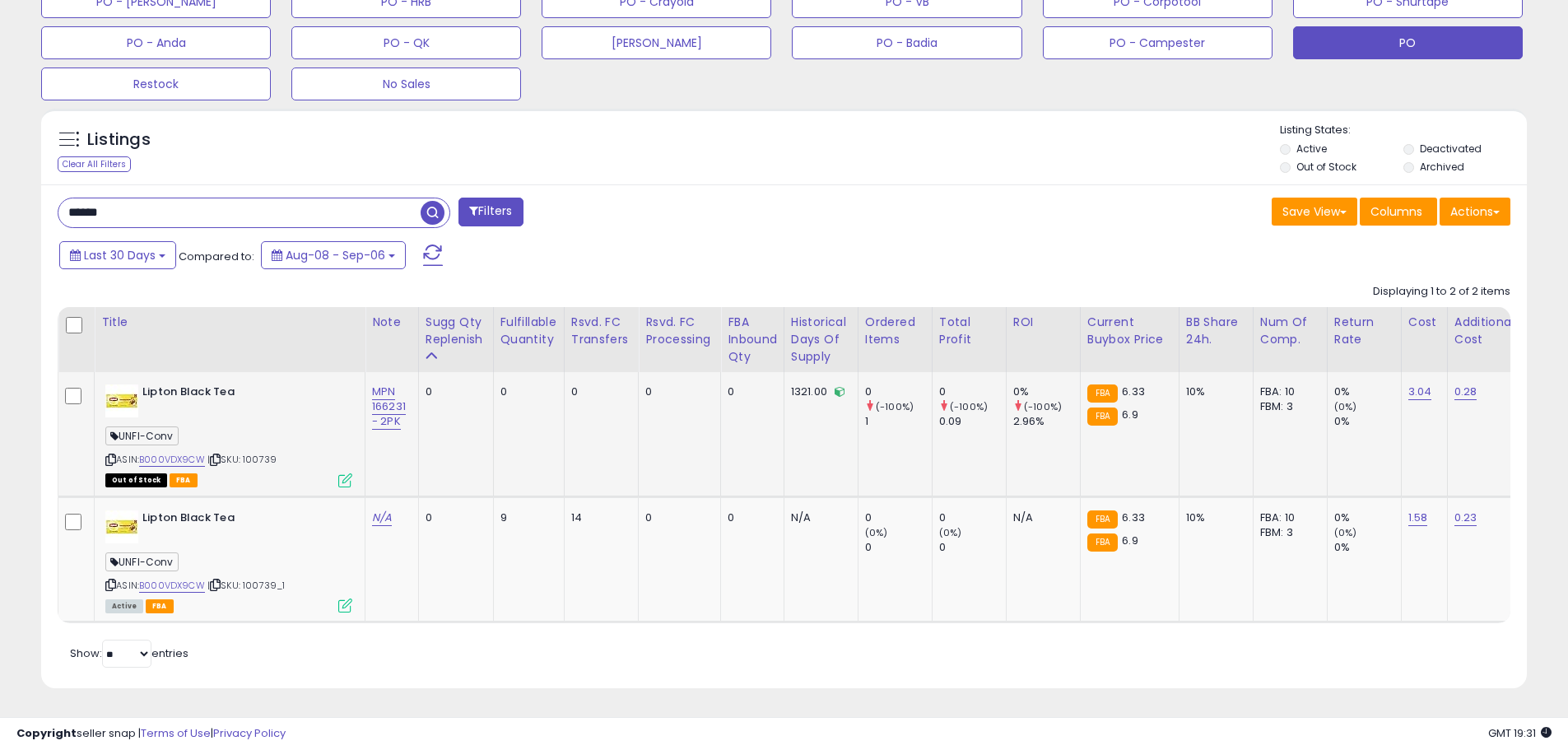
click at [268, 453] on span "| SKU: 100739" at bounding box center [241, 459] width 69 height 13
click at [388, 405] on link "MPN 166231 - 2PK" at bounding box center [390, 406] width 34 height 46
drag, startPoint x: 397, startPoint y: 340, endPoint x: 349, endPoint y: 340, distance: 48.0
click at [349, 340] on input "**********" at bounding box center [342, 350] width 146 height 25
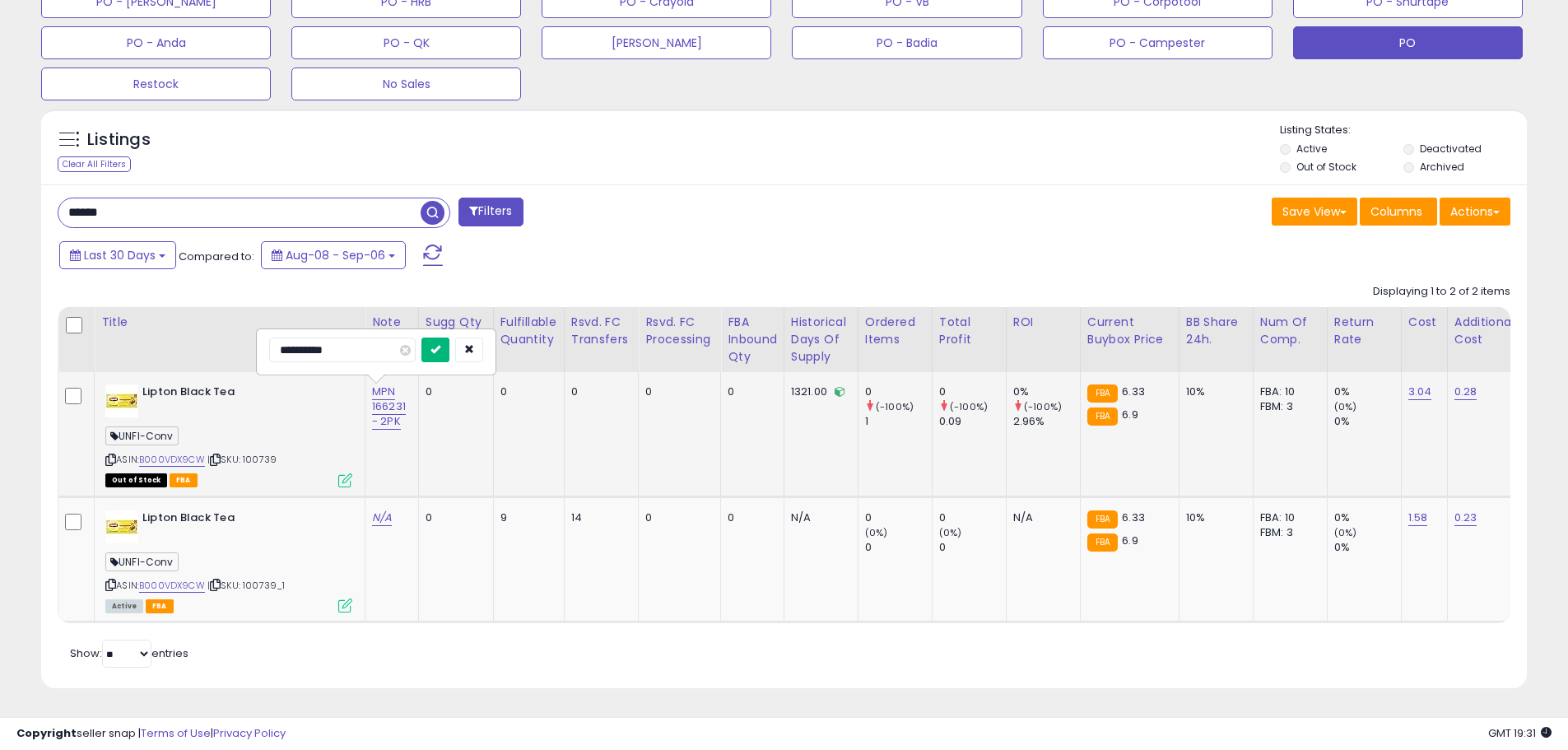
type input "**********"
click at [440, 344] on icon "submit" at bounding box center [435, 349] width 10 height 10
drag, startPoint x: 413, startPoint y: 395, endPoint x: 368, endPoint y: 380, distance: 47.4
click at [368, 380] on td "MPN 166231" at bounding box center [392, 434] width 54 height 125
click at [378, 510] on link "N/A" at bounding box center [383, 518] width 20 height 17
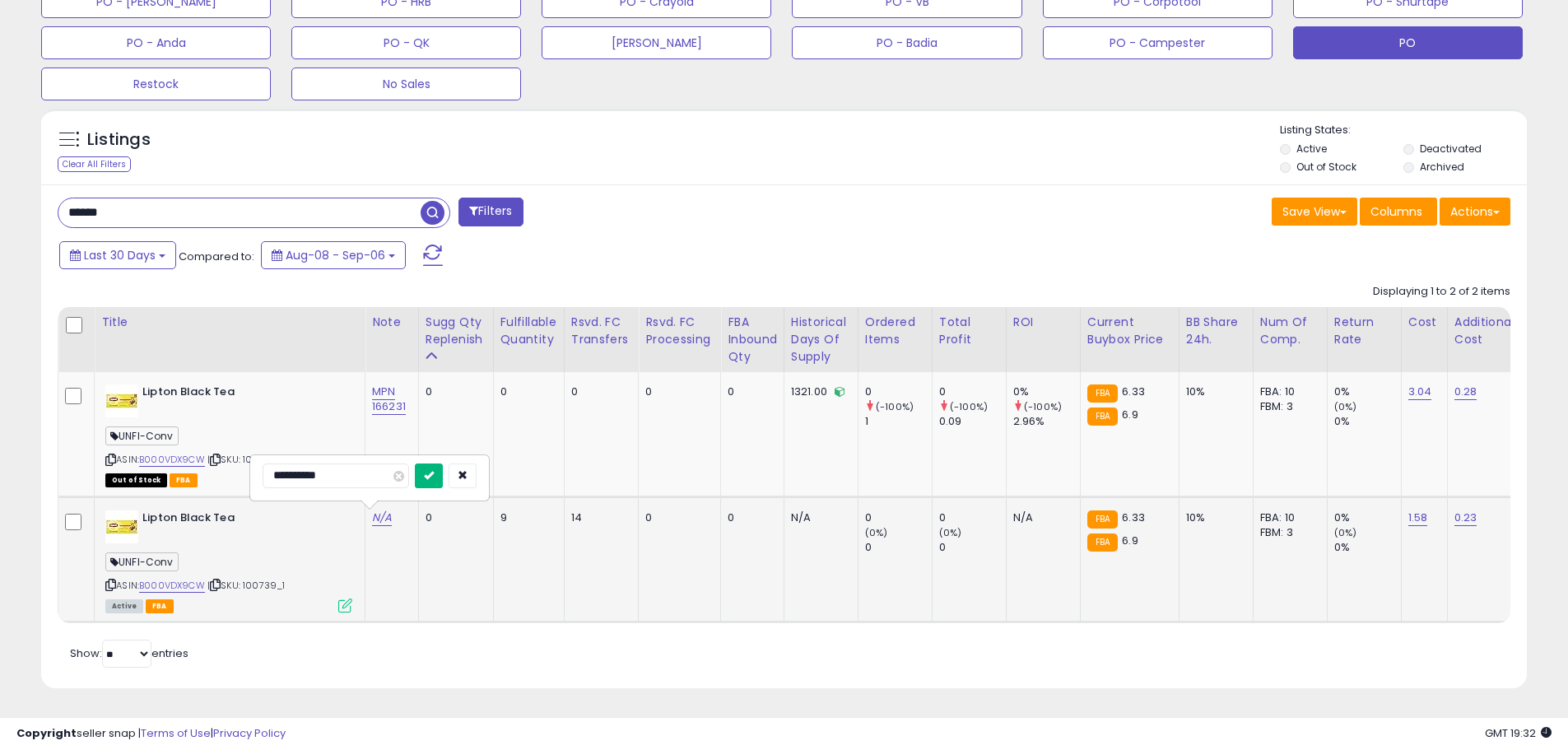
type input "**********"
click at [434, 470] on icon "submit" at bounding box center [429, 475] width 10 height 10
drag, startPoint x: 95, startPoint y: 207, endPoint x: -16, endPoint y: 204, distance: 111.0
click at [219, 201] on input "text" at bounding box center [240, 212] width 363 height 29
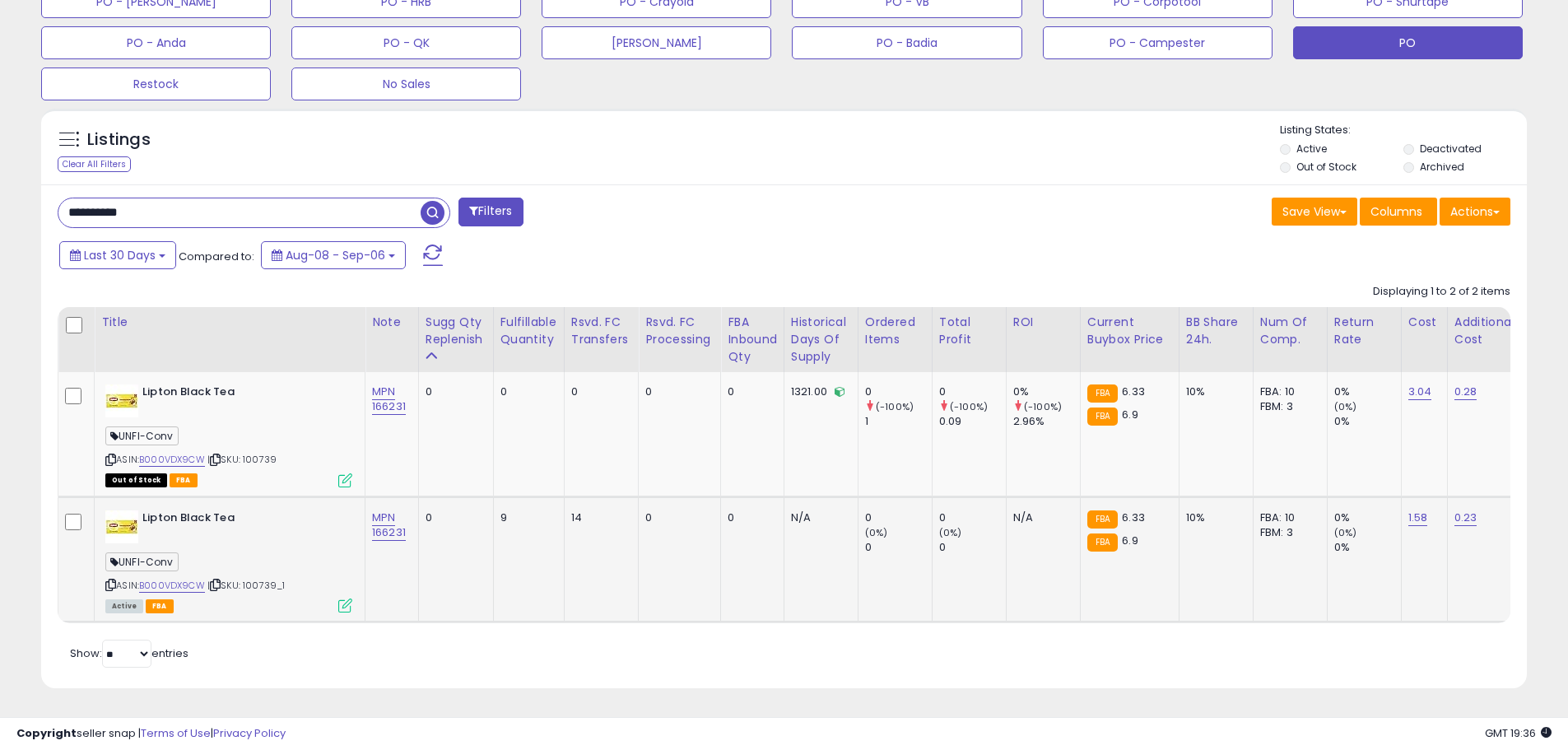
type input "**********"
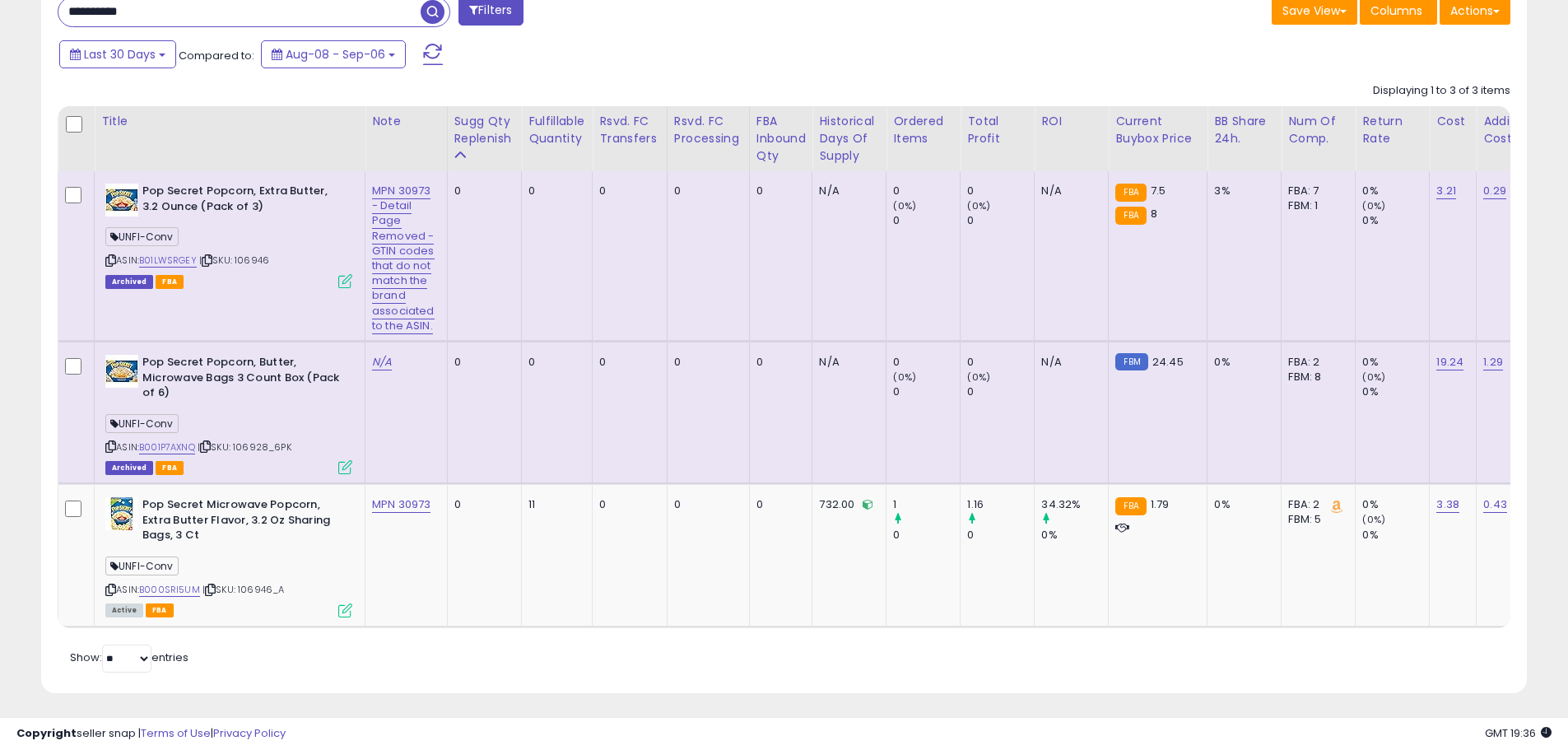
scroll to position [904, 0]
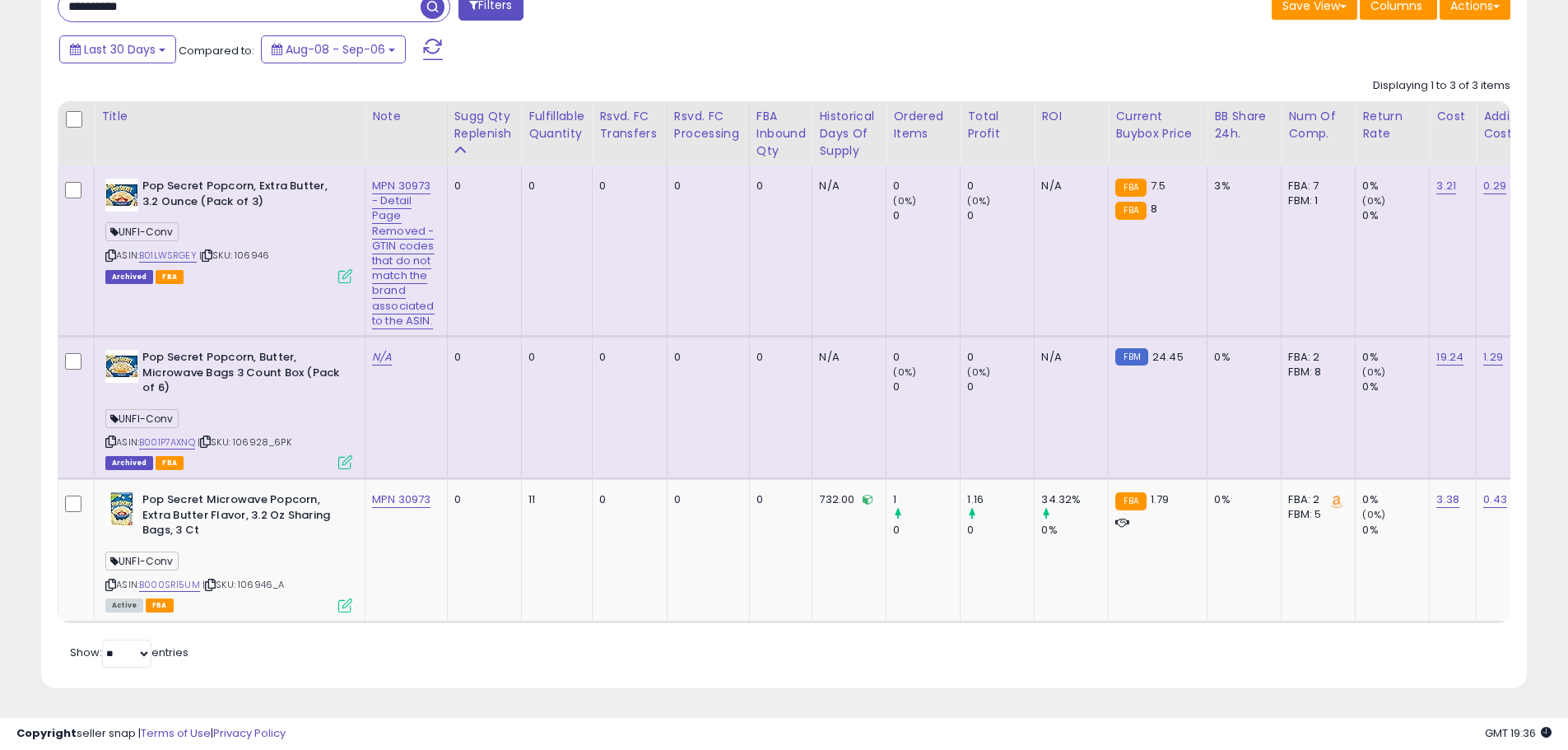
click at [258, 249] on span "| SKU: 106946" at bounding box center [234, 255] width 70 height 13
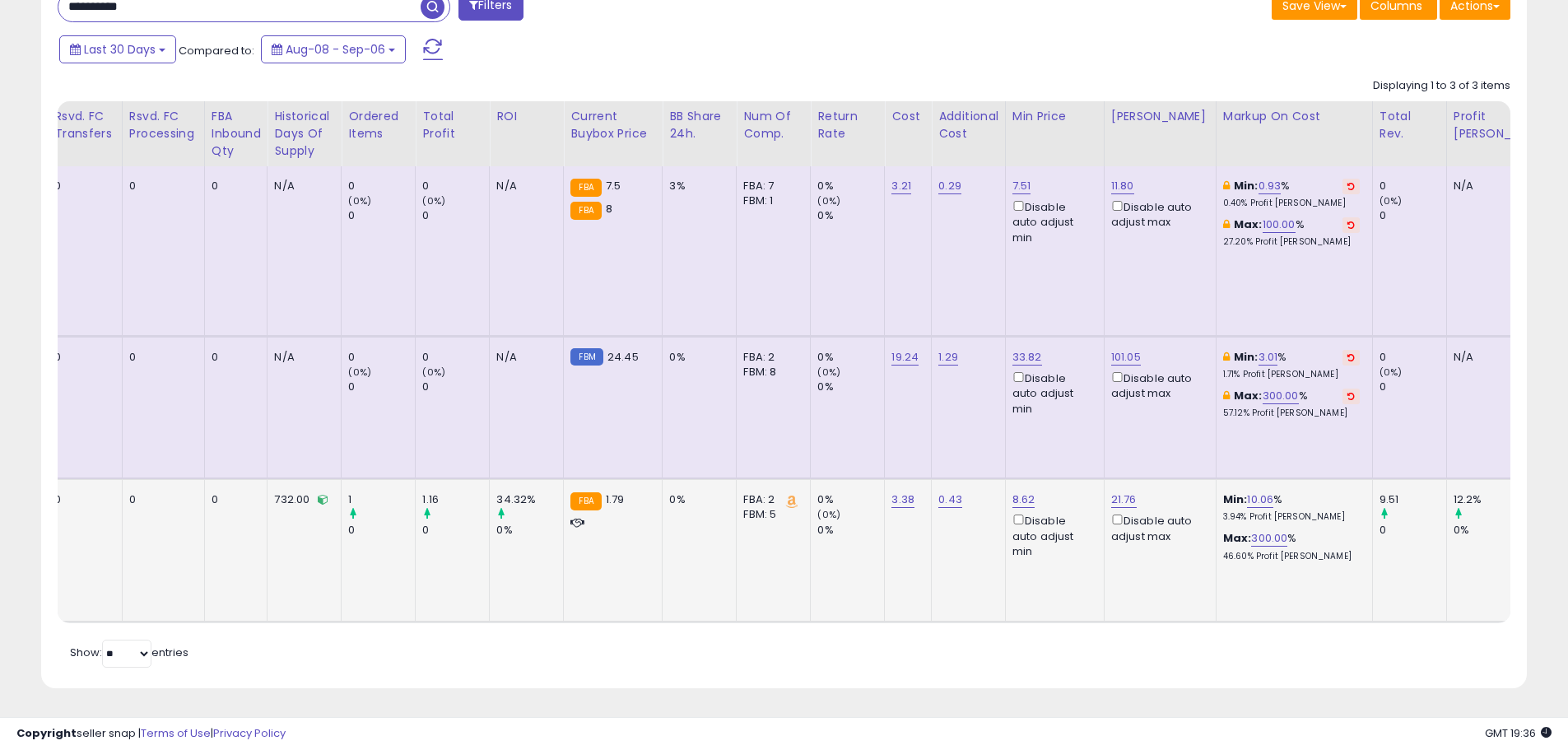
scroll to position [0, 568]
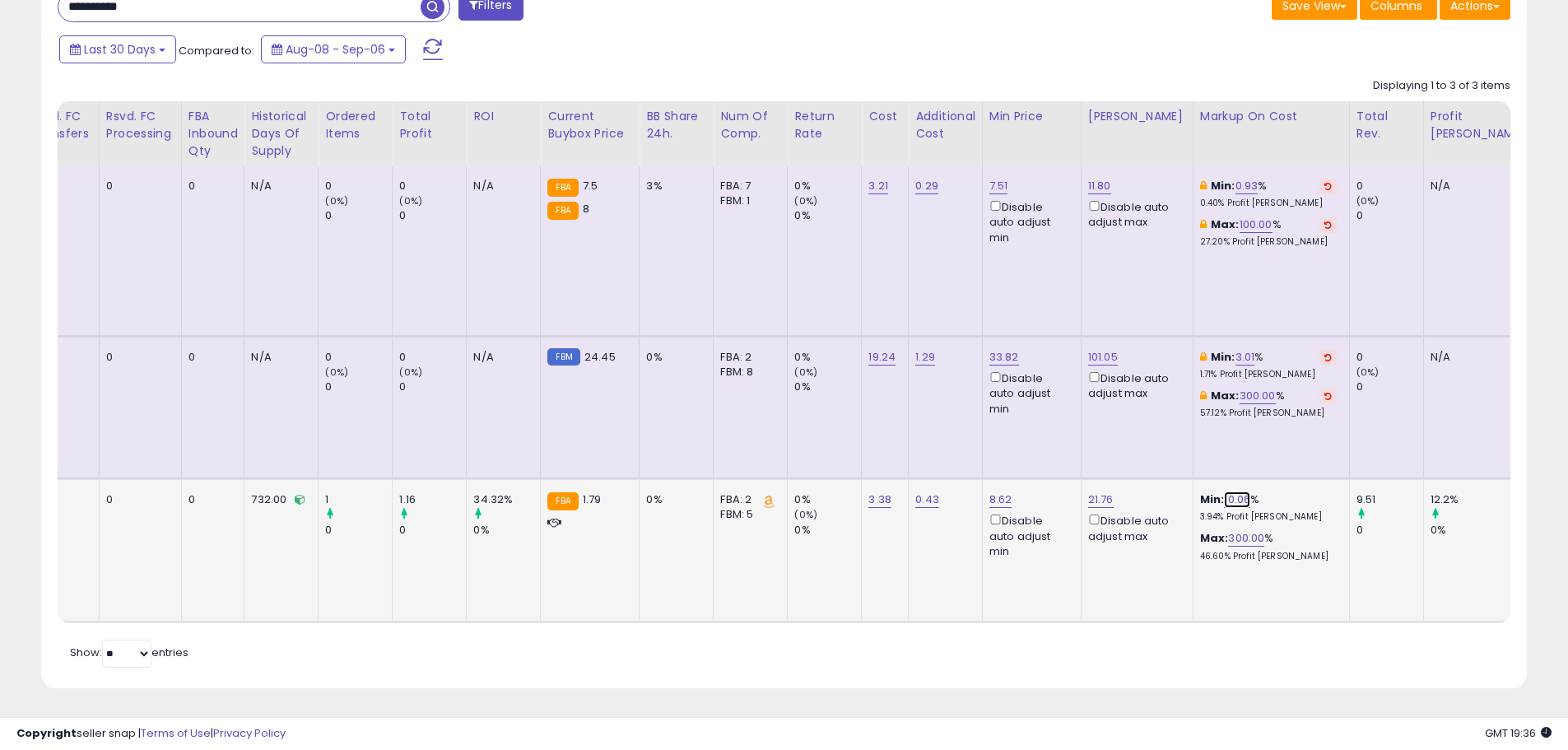
click at [1224, 491] on link "10.06" at bounding box center [1237, 499] width 26 height 17
drag, startPoint x: 1170, startPoint y: 424, endPoint x: 1077, endPoint y: 428, distance: 93.1
click at [1077, 427] on tbody "Pop Secret Popcorn, Extra Butter, 3.2 Ounce (Pack of 3) UNFI-Conv ASIN: B01LWSR…" at bounding box center [818, 393] width 2657 height 455
type input "*"
click at [1288, 459] on button "submit" at bounding box center [1273, 471] width 28 height 25
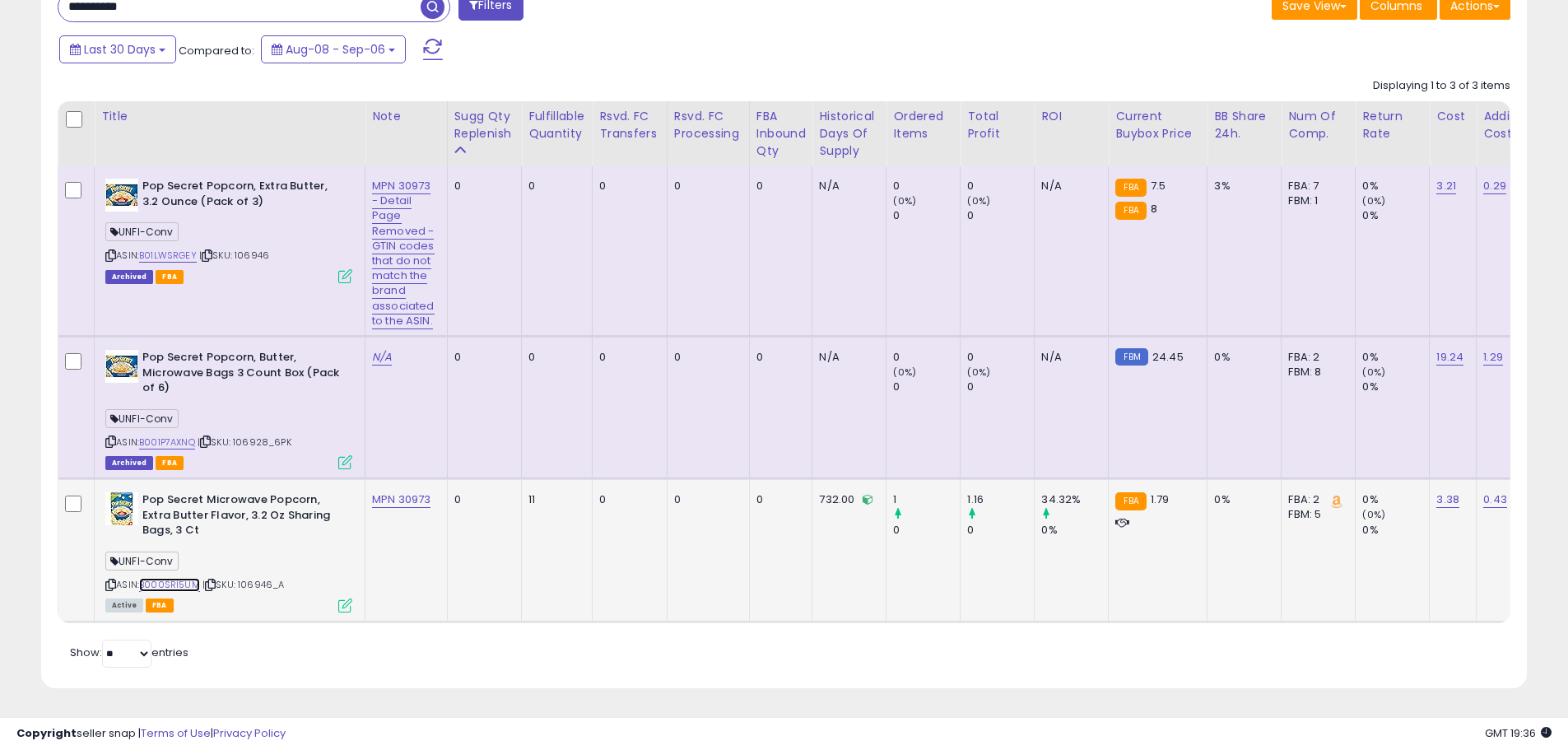
click at [182, 578] on link "B000SRI5UM" at bounding box center [169, 585] width 61 height 14
drag, startPoint x: 270, startPoint y: 570, endPoint x: 239, endPoint y: 576, distance: 31.6
click at [239, 578] on span "| SKU: 106946_A" at bounding box center [243, 584] width 83 height 13
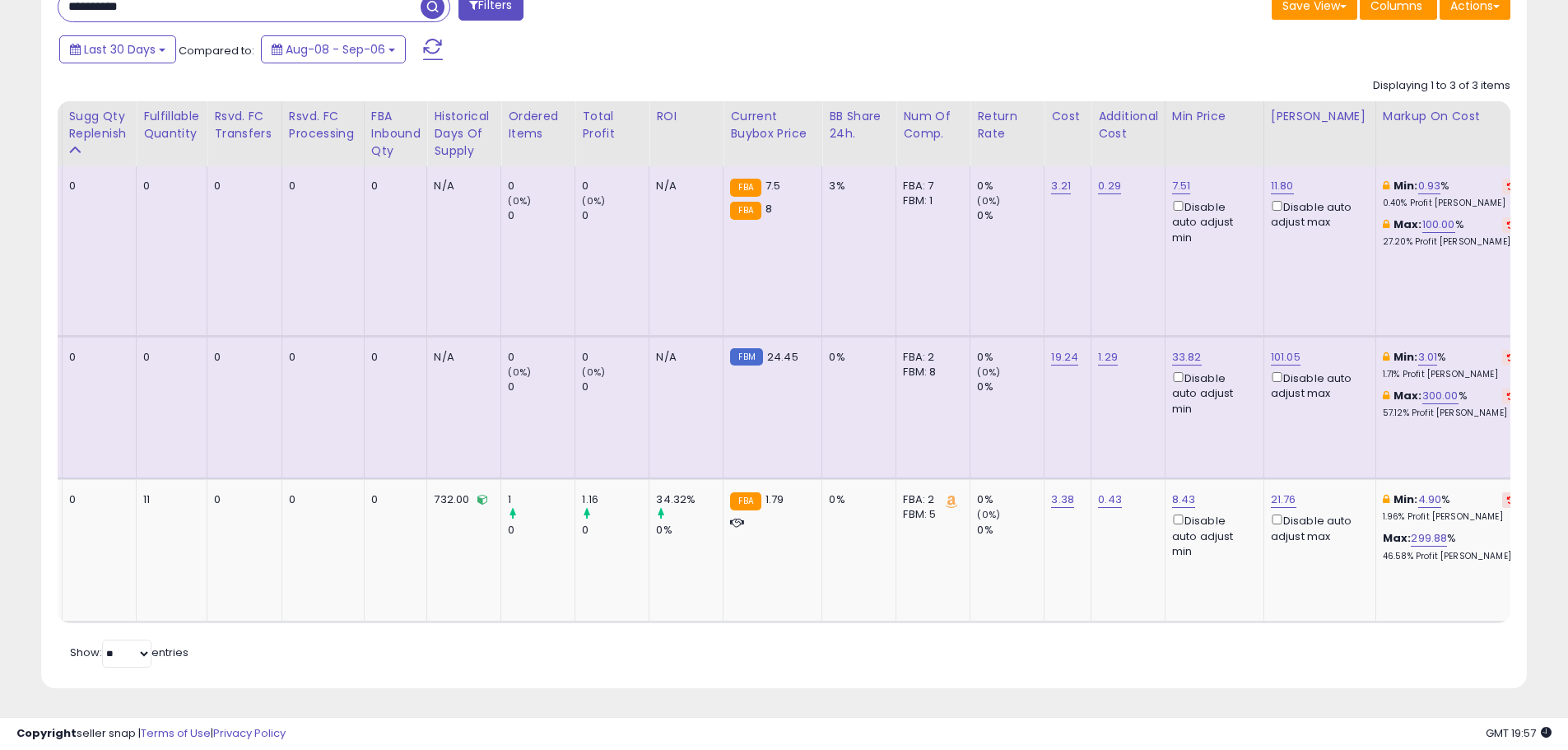
scroll to position [0, 462]
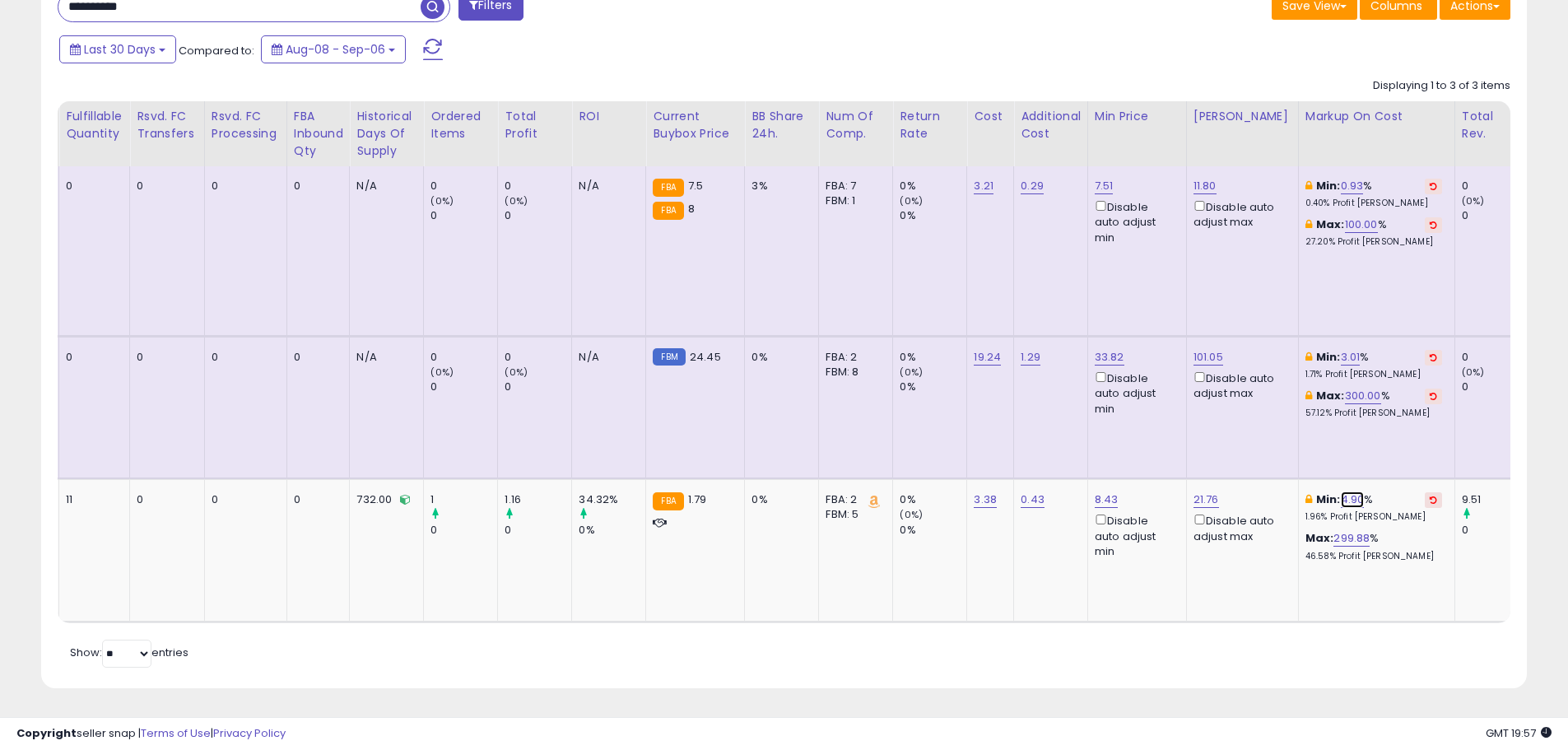
click at [1341, 492] on link "4.90" at bounding box center [1353, 499] width 24 height 17
drag, startPoint x: 1216, startPoint y: 433, endPoint x: 1198, endPoint y: 433, distance: 18.0
click at [1198, 433] on tbody "Pop Secret Popcorn, Extra Butter, 3.2 Ounce (Pack of 3) UNFI-Conv ASIN: B01LWSR…" at bounding box center [923, 393] width 2657 height 455
type input "*"
click at [1402, 459] on button "submit" at bounding box center [1388, 471] width 28 height 25
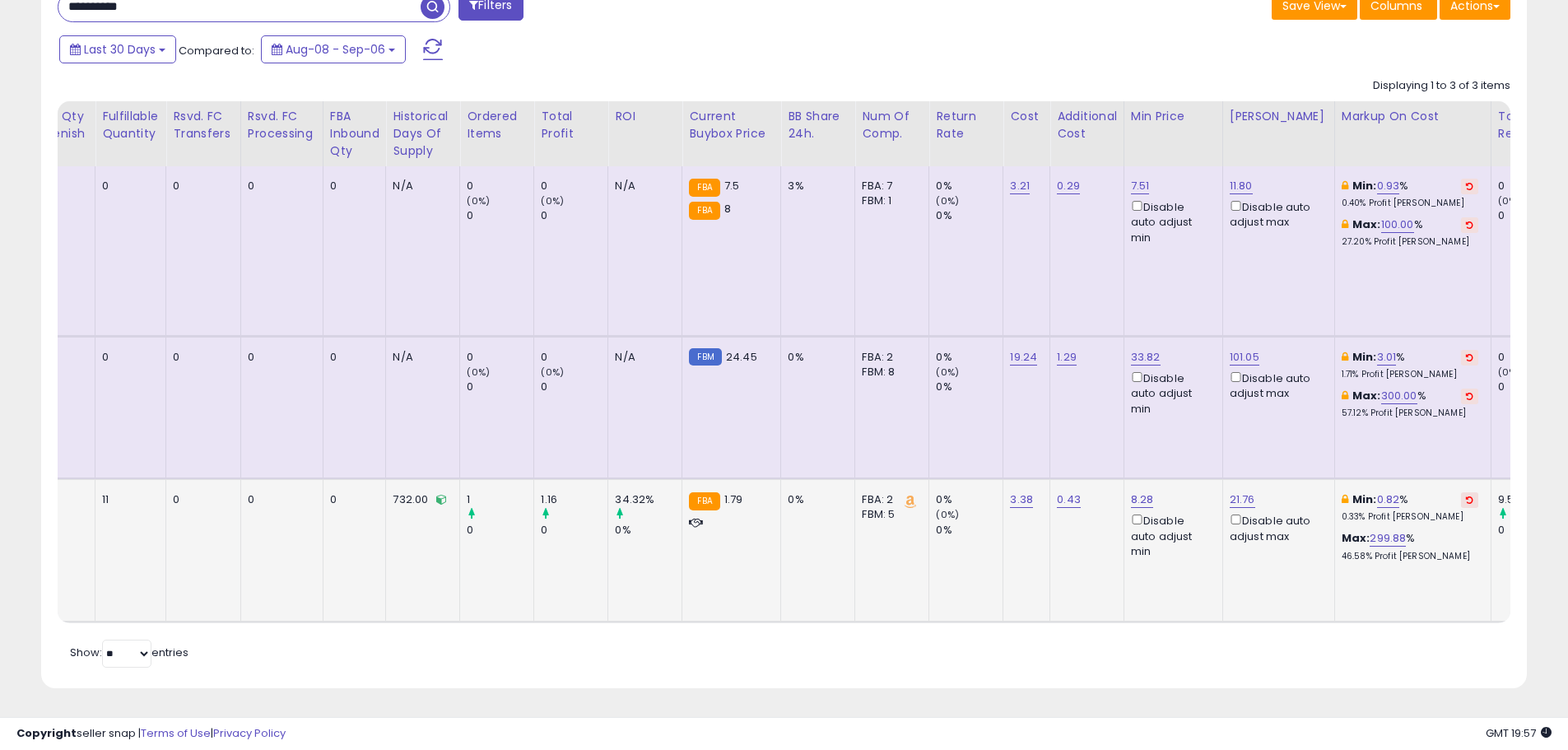
scroll to position [0, 0]
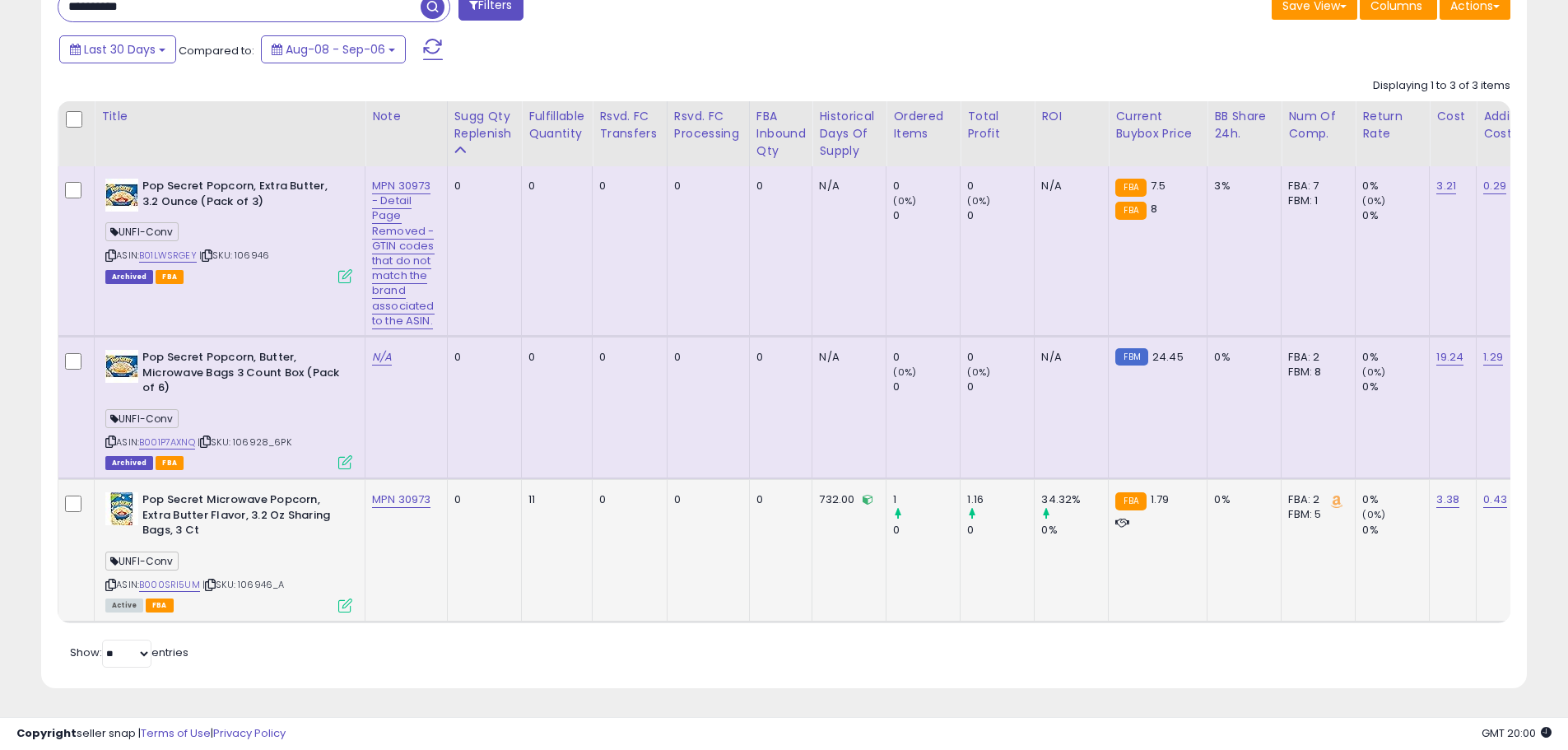
click at [524, 559] on td "11" at bounding box center [557, 550] width 71 height 142
click at [271, 578] on span "| SKU: 106946_A" at bounding box center [243, 584] width 83 height 13
click at [273, 578] on span "| SKU: 106946_A" at bounding box center [243, 584] width 83 height 13
click at [283, 562] on div "UNFI-Conv" at bounding box center [229, 564] width 247 height 22
drag, startPoint x: 142, startPoint y: 486, endPoint x: 206, endPoint y: 529, distance: 77.1
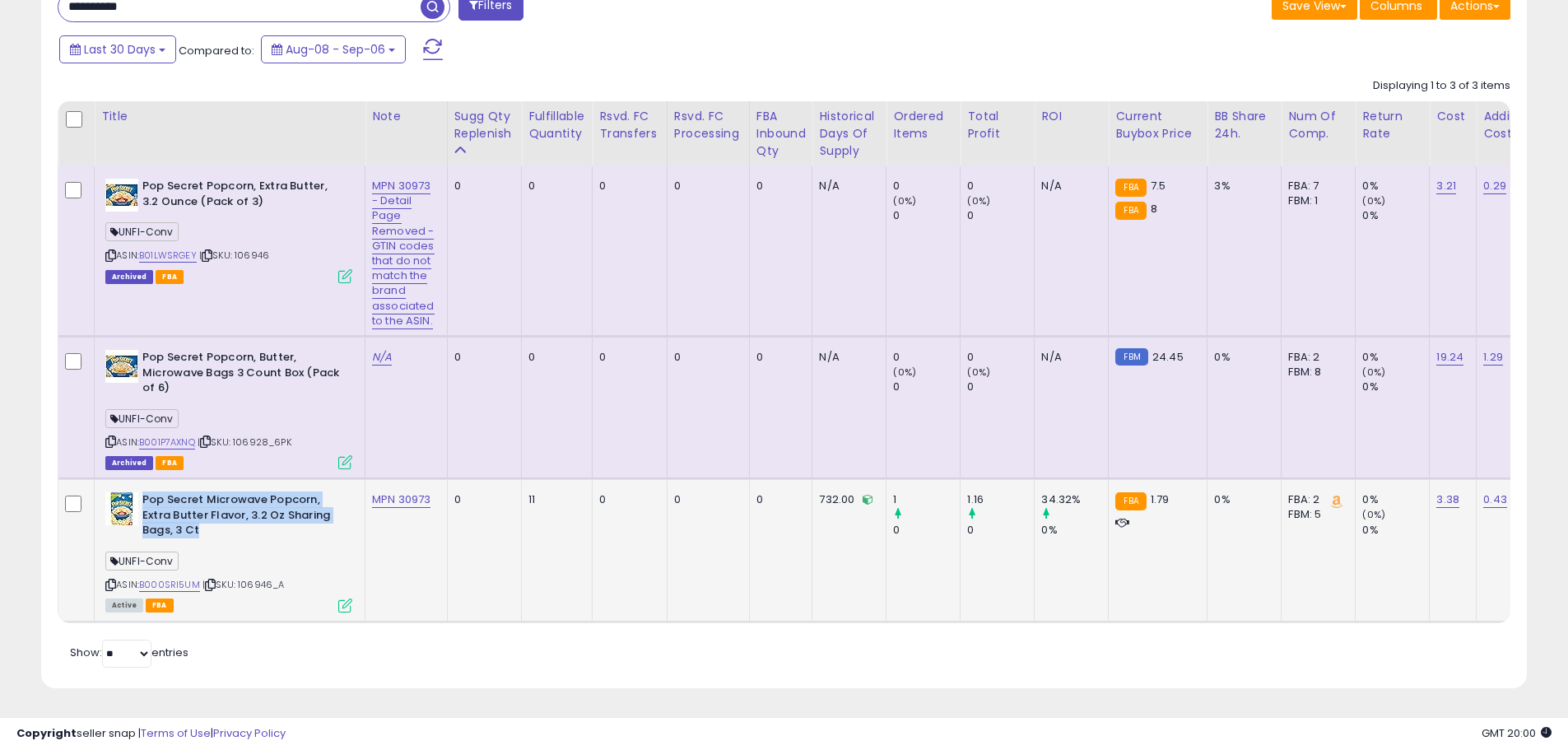
click at [201, 526] on b "Pop Secret Microwave Popcorn, Extra Butter Flavor, 3.2 Oz Sharing Bags, 3 Ct" at bounding box center [242, 517] width 200 height 50
click at [236, 524] on b "Pop Secret Microwave Popcorn, Extra Butter Flavor, 3.2 Oz Sharing Bags, 3 Ct" at bounding box center [242, 517] width 200 height 50
click at [151, 492] on b "Pop Secret Microwave Popcorn, Extra Butter Flavor, 3.2 Oz Sharing Bags, 3 Ct" at bounding box center [242, 517] width 200 height 50
drag, startPoint x: 145, startPoint y: 491, endPoint x: 212, endPoint y: 524, distance: 74.7
click at [202, 522] on b "Pop Secret Microwave Popcorn, Extra Butter Flavor, 3.2 Oz Sharing Bags, 3 Ct" at bounding box center [242, 517] width 200 height 50
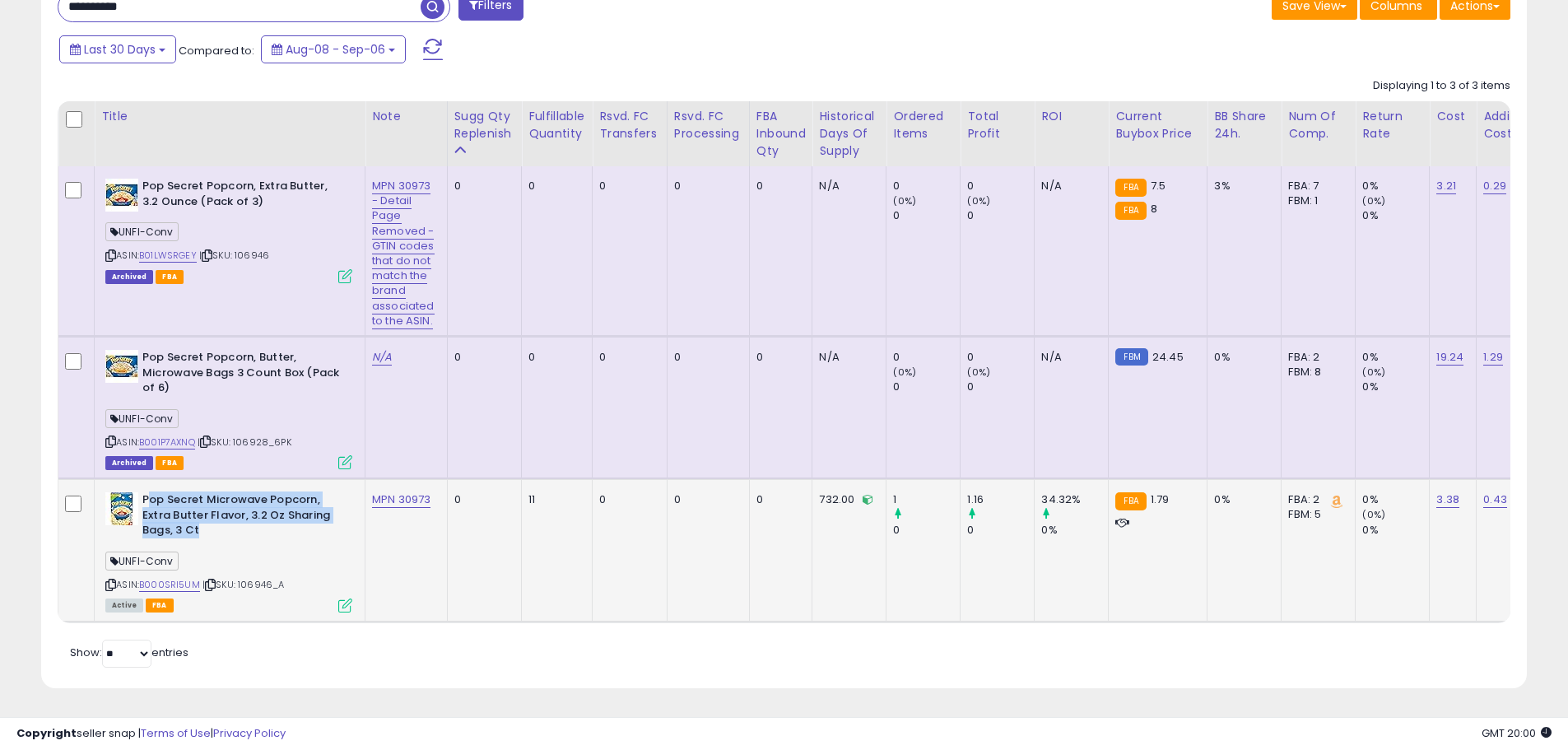
click at [215, 524] on b "Pop Secret Microwave Popcorn, Extra Butter Flavor, 3.2 Oz Sharing Bags, 3 Ct" at bounding box center [242, 517] width 200 height 50
drag, startPoint x: 223, startPoint y: 529, endPoint x: 143, endPoint y: 491, distance: 88.6
click at [143, 492] on b "Pop Secret Microwave Popcorn, Extra Butter Flavor, 3.2 Oz Sharing Bags, 3 Ct" at bounding box center [242, 517] width 200 height 50
click at [243, 515] on b "Pop Secret Microwave Popcorn, Extra Butter Flavor, 3.2 Oz Sharing Bags, 3 Ct" at bounding box center [242, 517] width 200 height 50
click at [214, 519] on b "Pop Secret Microwave Popcorn, Extra Butter Flavor, 3.2 Oz Sharing Bags, 3 Ct" at bounding box center [242, 517] width 200 height 50
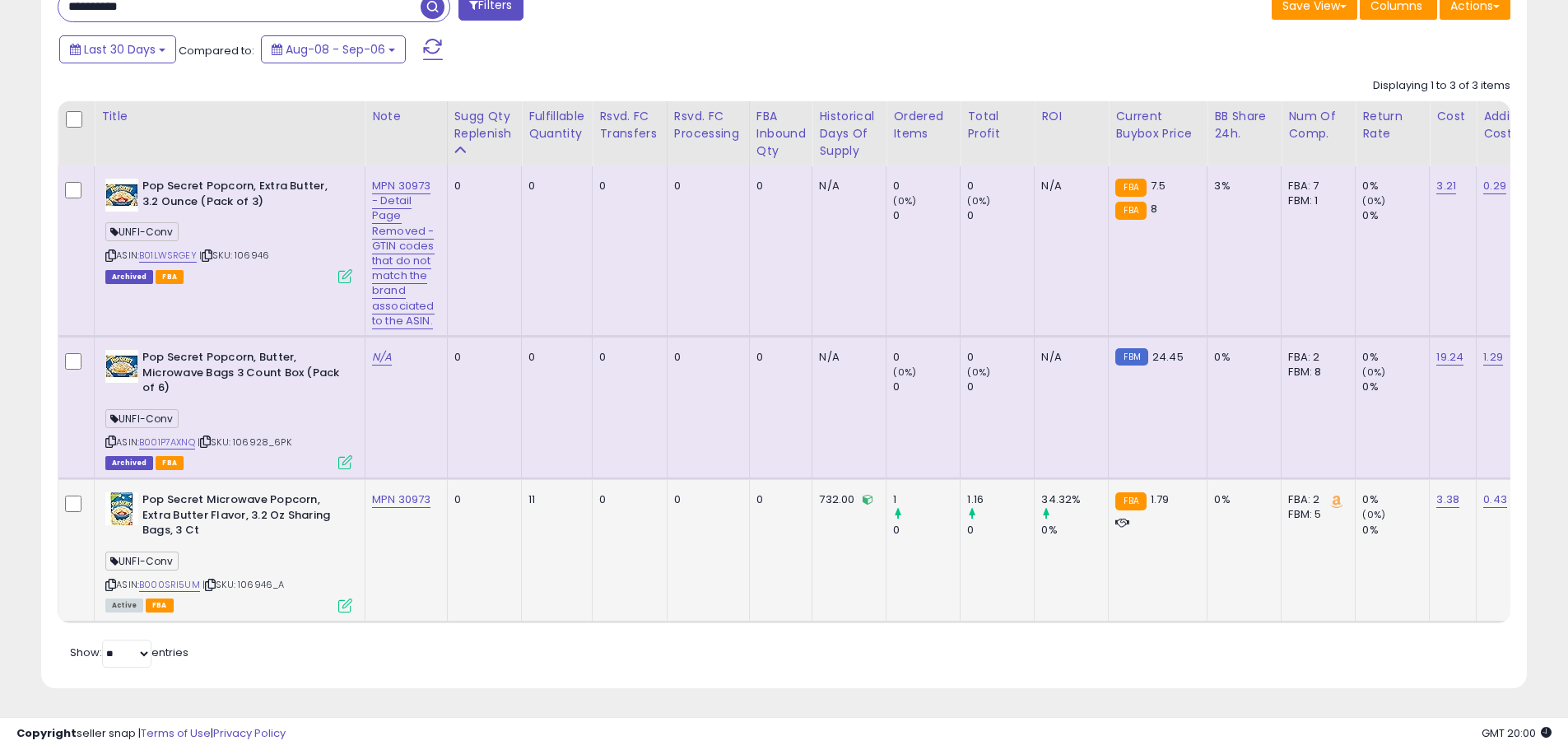
click at [160, 494] on b "Pop Secret Microwave Popcorn, Extra Butter Flavor, 3.2 Oz Sharing Bags, 3 Ct" at bounding box center [242, 517] width 200 height 50
drag, startPoint x: 145, startPoint y: 487, endPoint x: 203, endPoint y: 519, distance: 66.2
click at [198, 518] on b "Pop Secret Microwave Popcorn, Extra Butter Flavor, 3.2 Oz Sharing Bags, 3 Ct" at bounding box center [242, 517] width 200 height 50
click at [209, 523] on b "Pop Secret Microwave Popcorn, Extra Butter Flavor, 3.2 Oz Sharing Bags, 3 Ct" at bounding box center [242, 517] width 200 height 50
drag, startPoint x: 290, startPoint y: 569, endPoint x: 240, endPoint y: 572, distance: 50.1
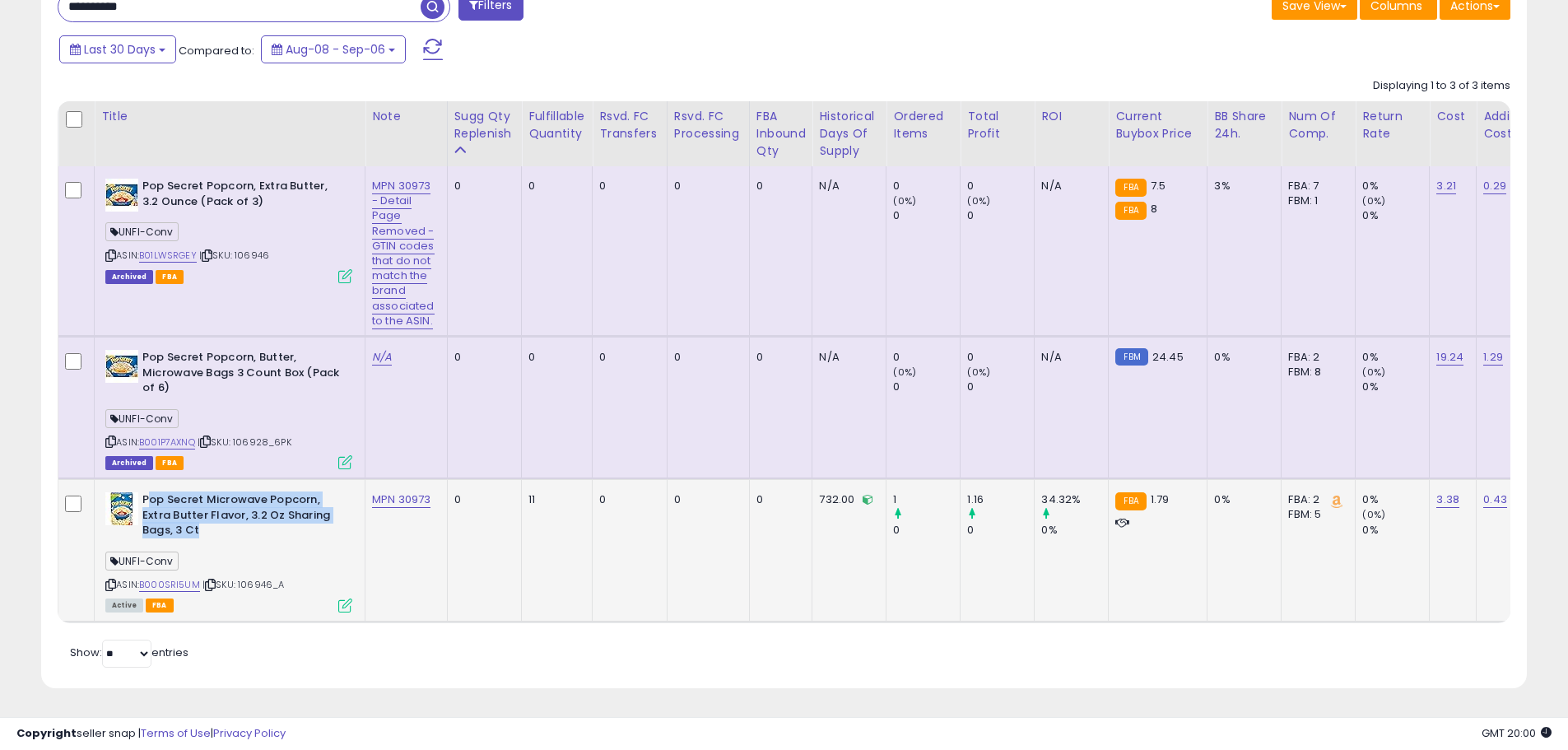
click at [240, 572] on div "ASIN: B000SRI5UM | SKU: 106946_A Active FBA" at bounding box center [229, 551] width 247 height 118
drag, startPoint x: 190, startPoint y: 515, endPoint x: 139, endPoint y: 490, distance: 56.8
click at [139, 492] on div "Pop Secret Microwave Popcorn, Extra Butter Flavor, 3.2 Oz Sharing Bags, 3 Ct" at bounding box center [229, 517] width 247 height 50
click at [212, 518] on b "Pop Secret Microwave Popcorn, Extra Butter Flavor, 3.2 Oz Sharing Bags, 3 Ct" at bounding box center [242, 517] width 200 height 50
drag, startPoint x: 145, startPoint y: 486, endPoint x: 197, endPoint y: 523, distance: 63.8
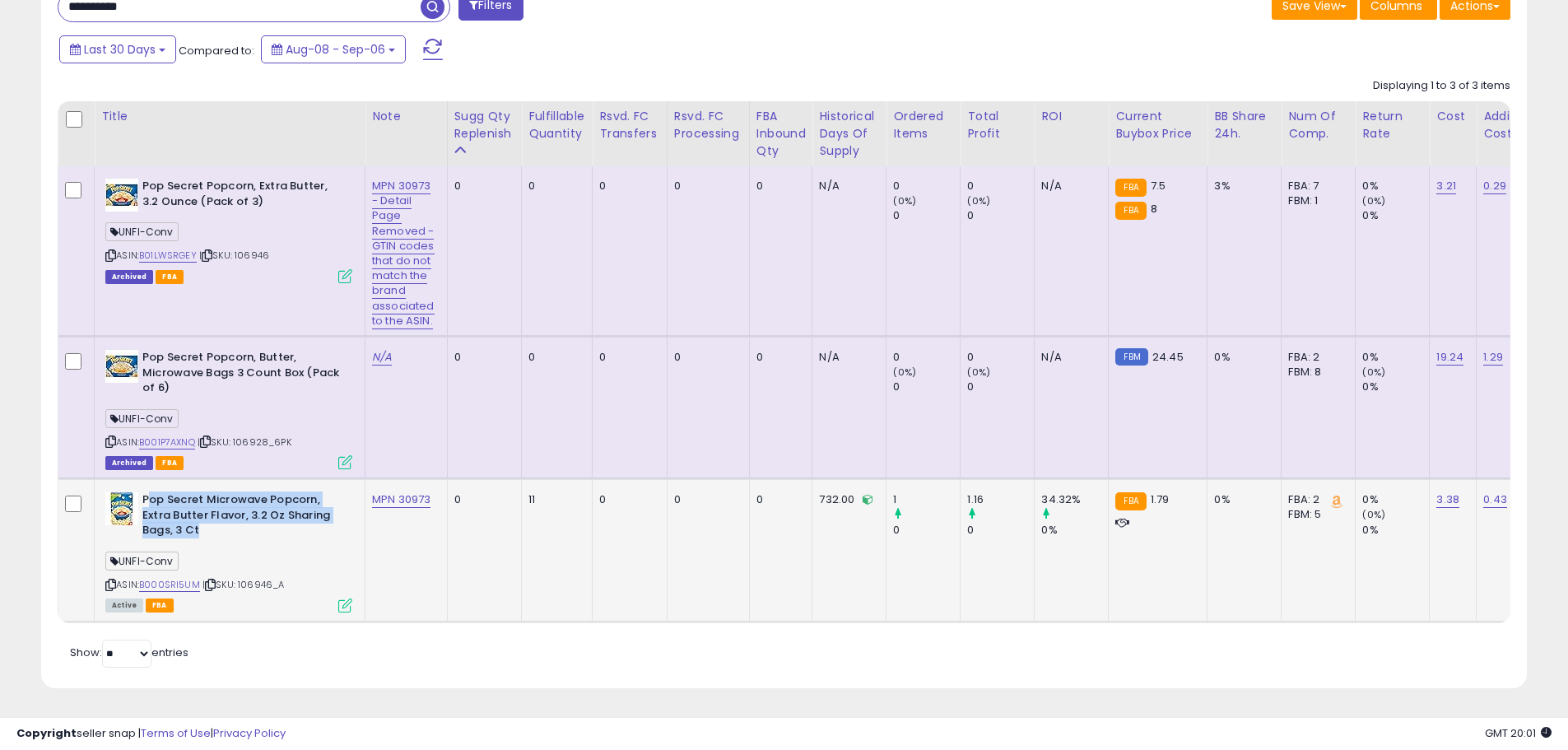
click at [197, 523] on b "Pop Secret Microwave Popcorn, Extra Butter Flavor, 3.2 Oz Sharing Bags, 3 Ct" at bounding box center [242, 517] width 200 height 50
click at [280, 562] on div "UNFI-Conv" at bounding box center [229, 564] width 247 height 22
drag, startPoint x: 145, startPoint y: 490, endPoint x: 211, endPoint y: 526, distance: 75.2
click at [210, 525] on b "Pop Secret Microwave Popcorn, Extra Butter Flavor, 3.2 Oz Sharing Bags, 3 Ct" at bounding box center [242, 517] width 200 height 50
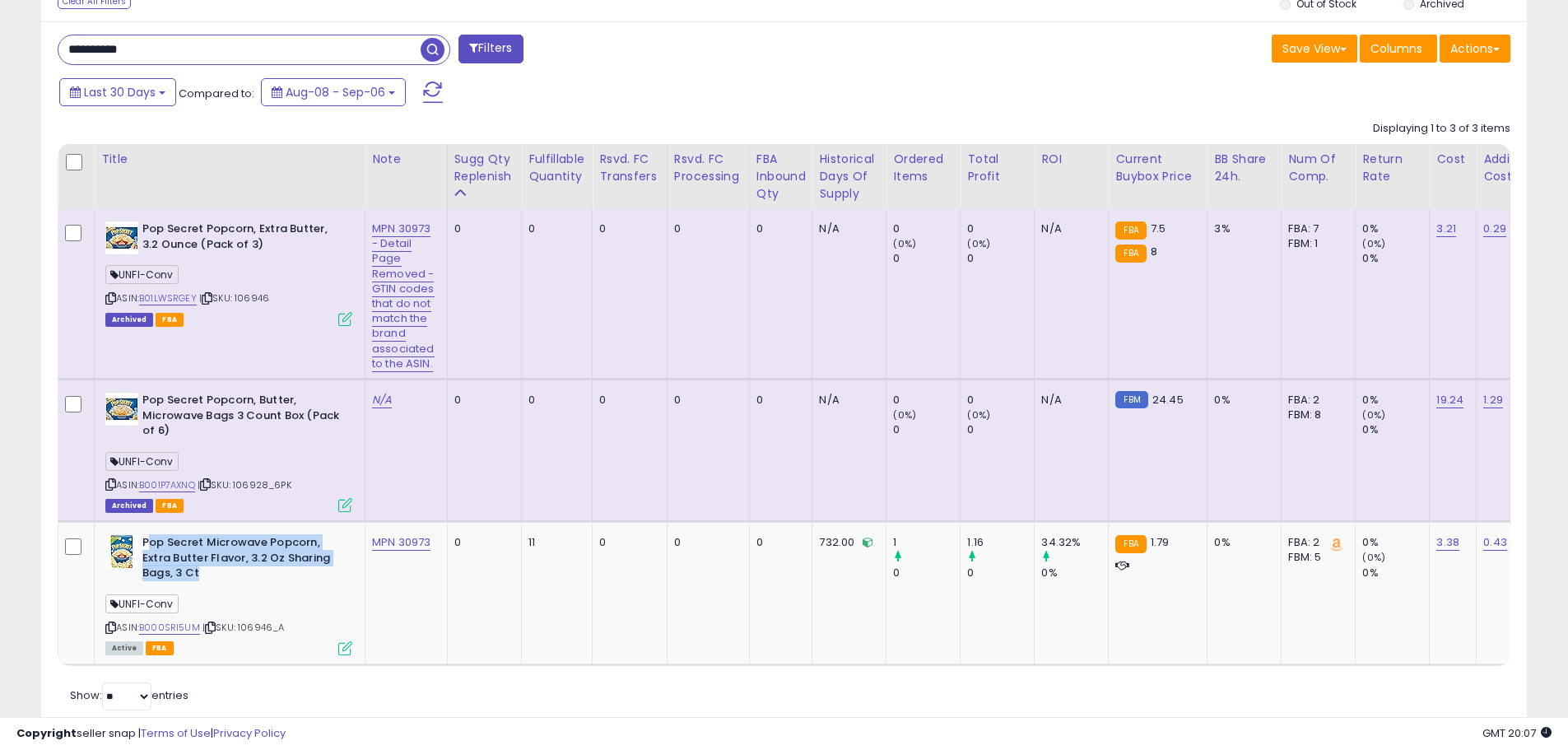
scroll to position [740, 0]
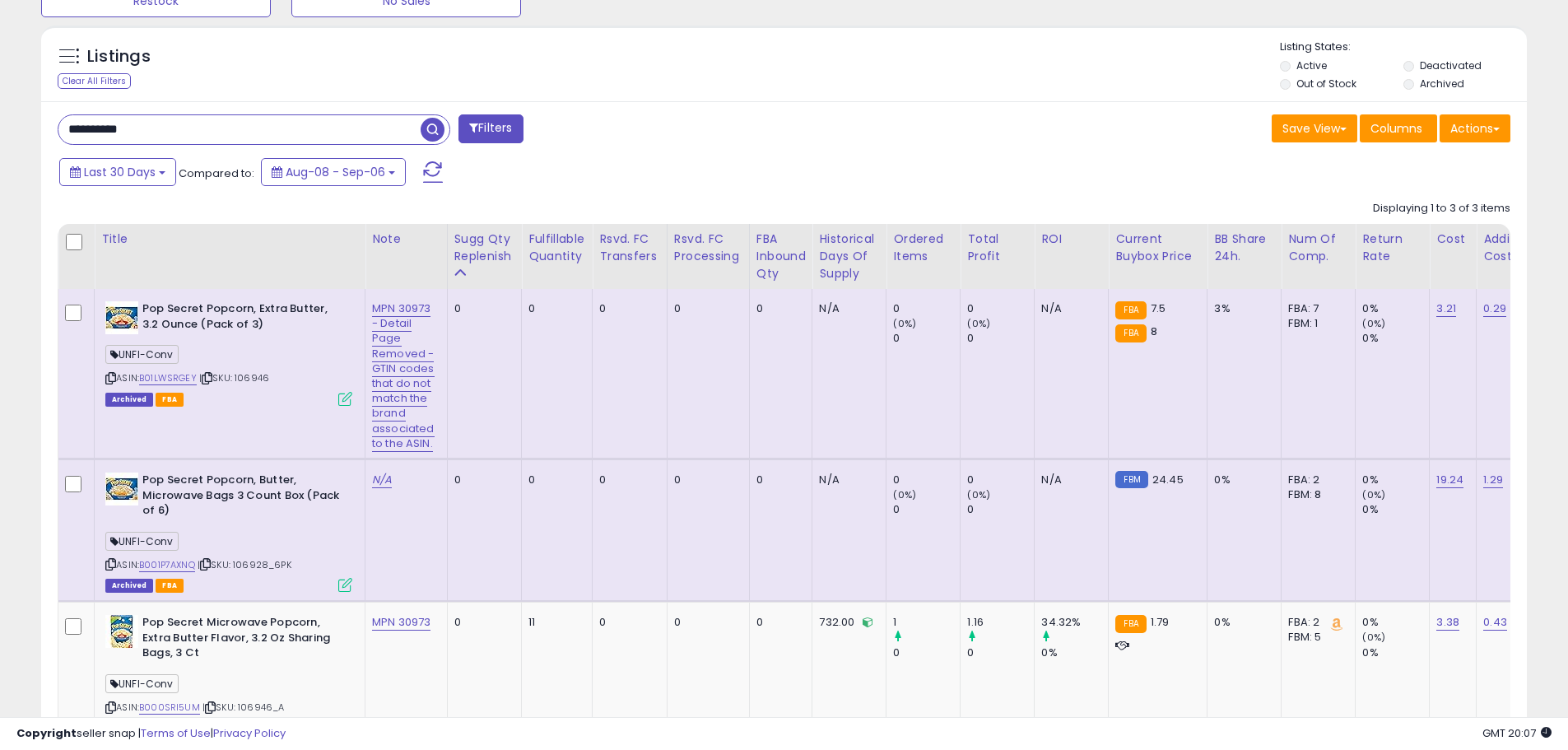
drag, startPoint x: 146, startPoint y: 125, endPoint x: 56, endPoint y: 130, distance: 90.1
click at [56, 130] on div "**********" at bounding box center [414, 130] width 739 height 33
type input "**********"
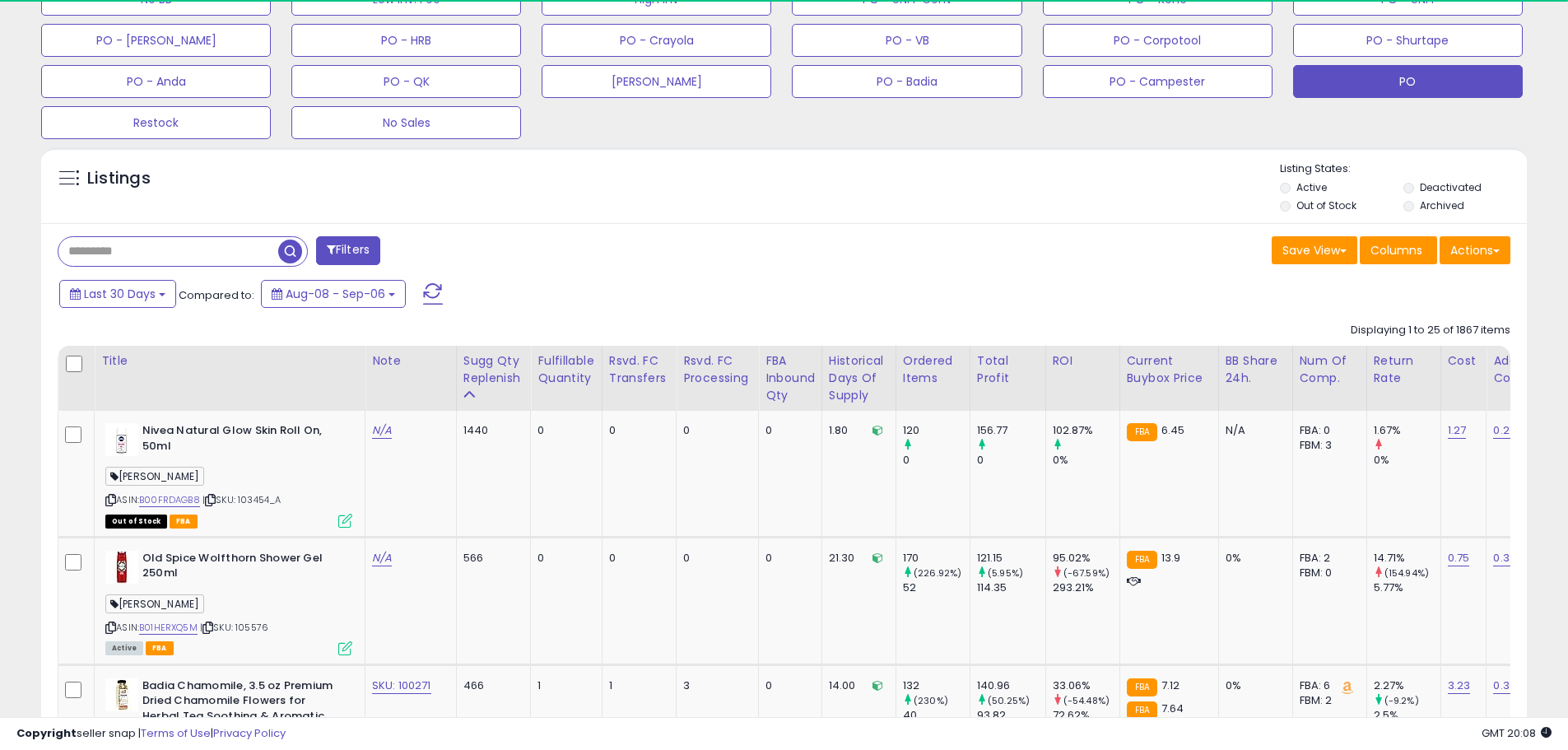
scroll to position [584, 0]
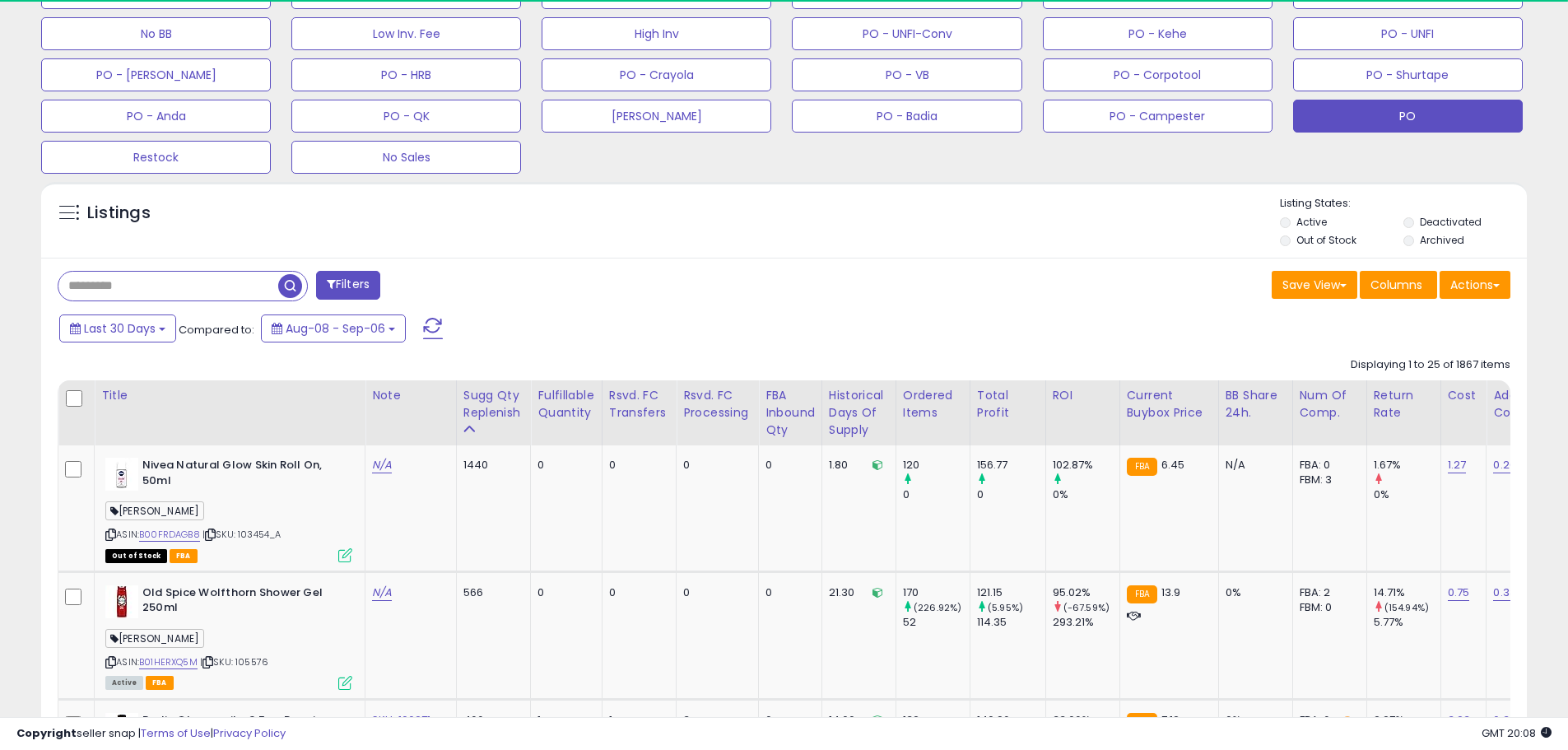
click at [119, 290] on input "text" at bounding box center [168, 286] width 220 height 29
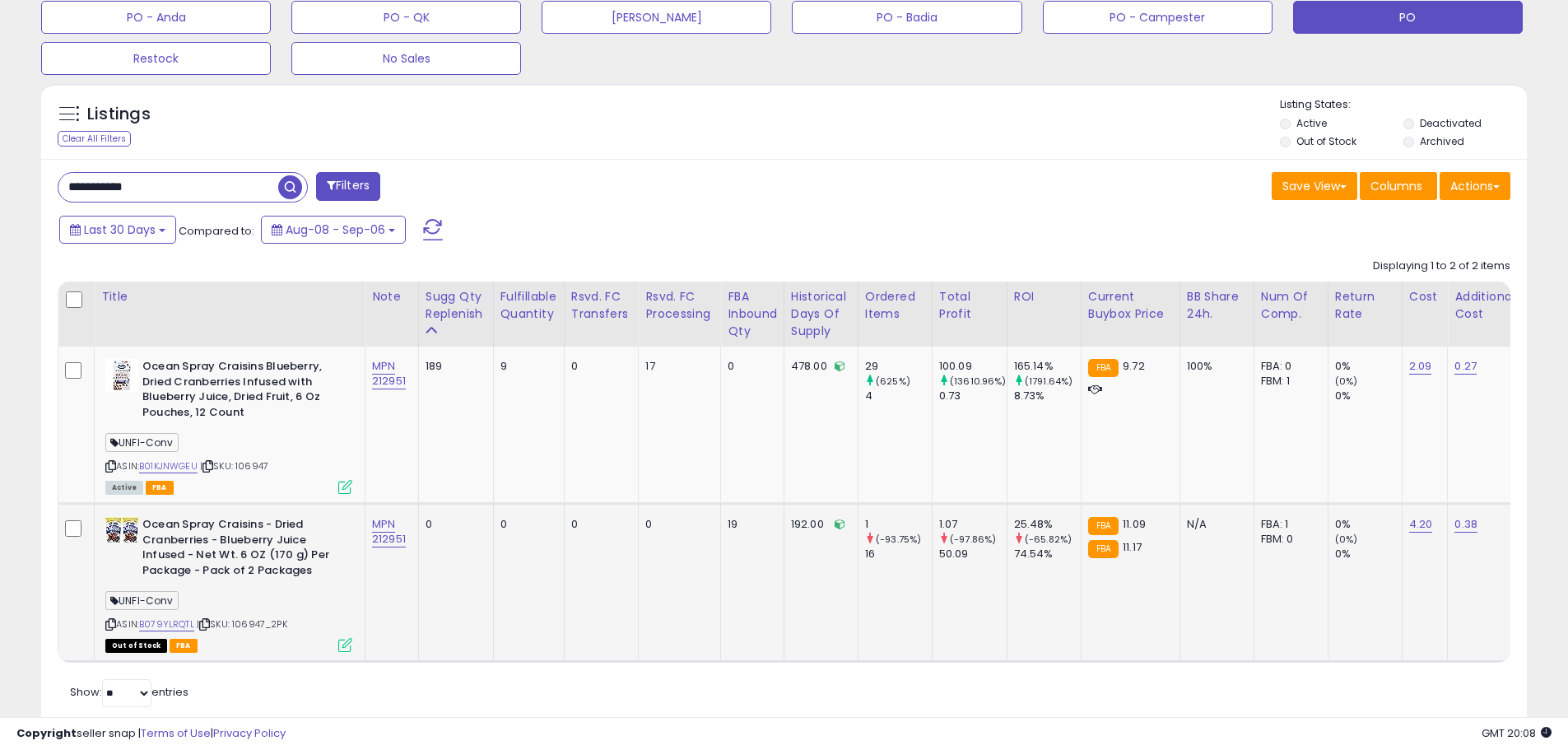
scroll to position [338, 862]
click at [225, 539] on b "Ocean Spray Craisins - Dried Cranberries - Blueberry Juice Infused - Net Wt. 6 …" at bounding box center [242, 549] width 200 height 65
click at [266, 626] on span "| SKU: 106947_2PK" at bounding box center [242, 624] width 91 height 13
drag, startPoint x: 252, startPoint y: 462, endPoint x: 241, endPoint y: 467, distance: 12.1
click at [241, 467] on div "ASIN: B01KJNWGEU | SKU: 106947 Active FBA" at bounding box center [229, 425] width 247 height 133
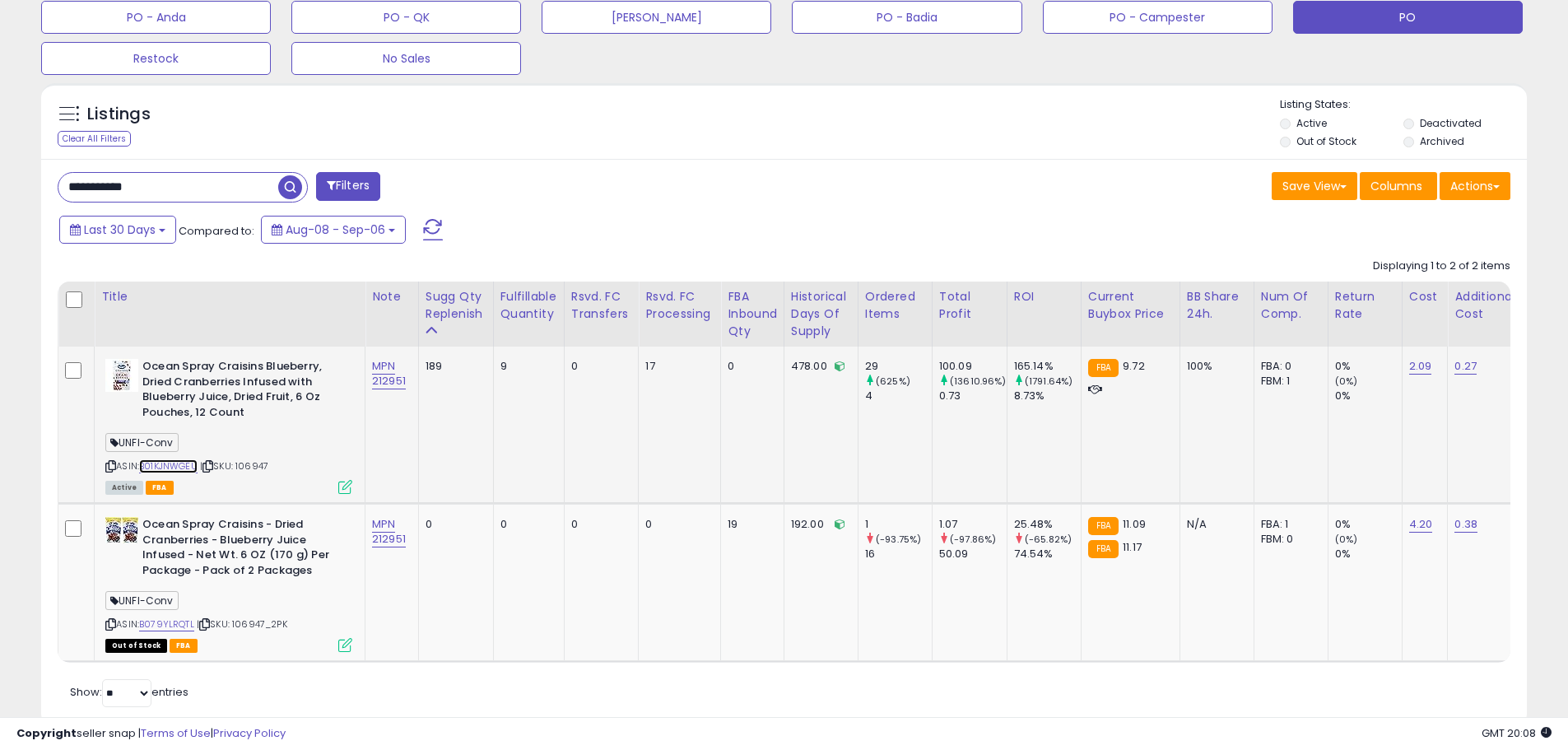
click at [183, 466] on link "B01KJNWGEU" at bounding box center [168, 466] width 59 height 14
click at [183, 620] on link "B079YLRQTL" at bounding box center [166, 625] width 55 height 14
drag, startPoint x: 164, startPoint y: 196, endPoint x: 29, endPoint y: 184, distance: 135.5
click at [29, 184] on div "Listings Clear All Filters" at bounding box center [784, 411] width 1511 height 673
paste input "text"
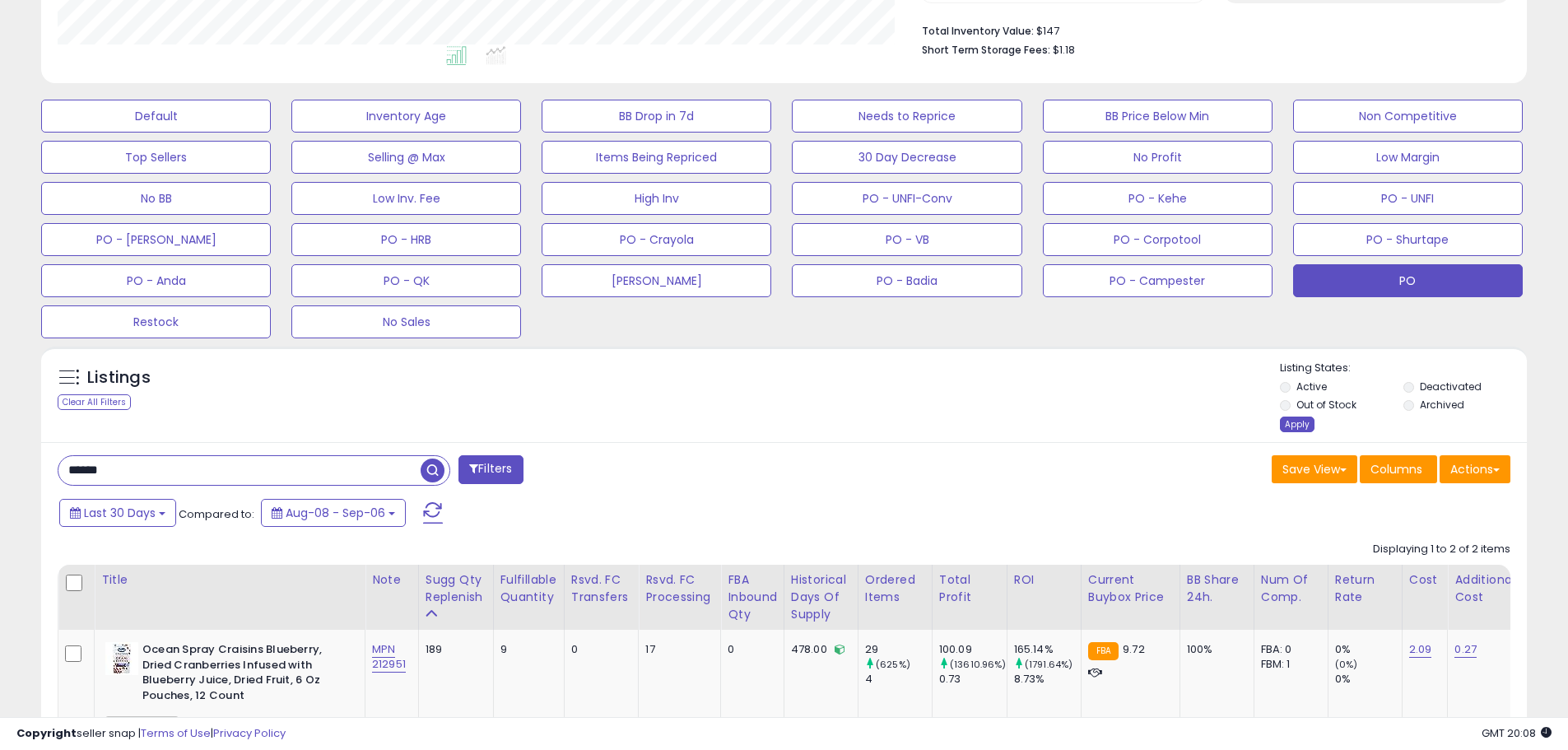
click at [1299, 425] on div "Apply" at bounding box center [1297, 424] width 35 height 16
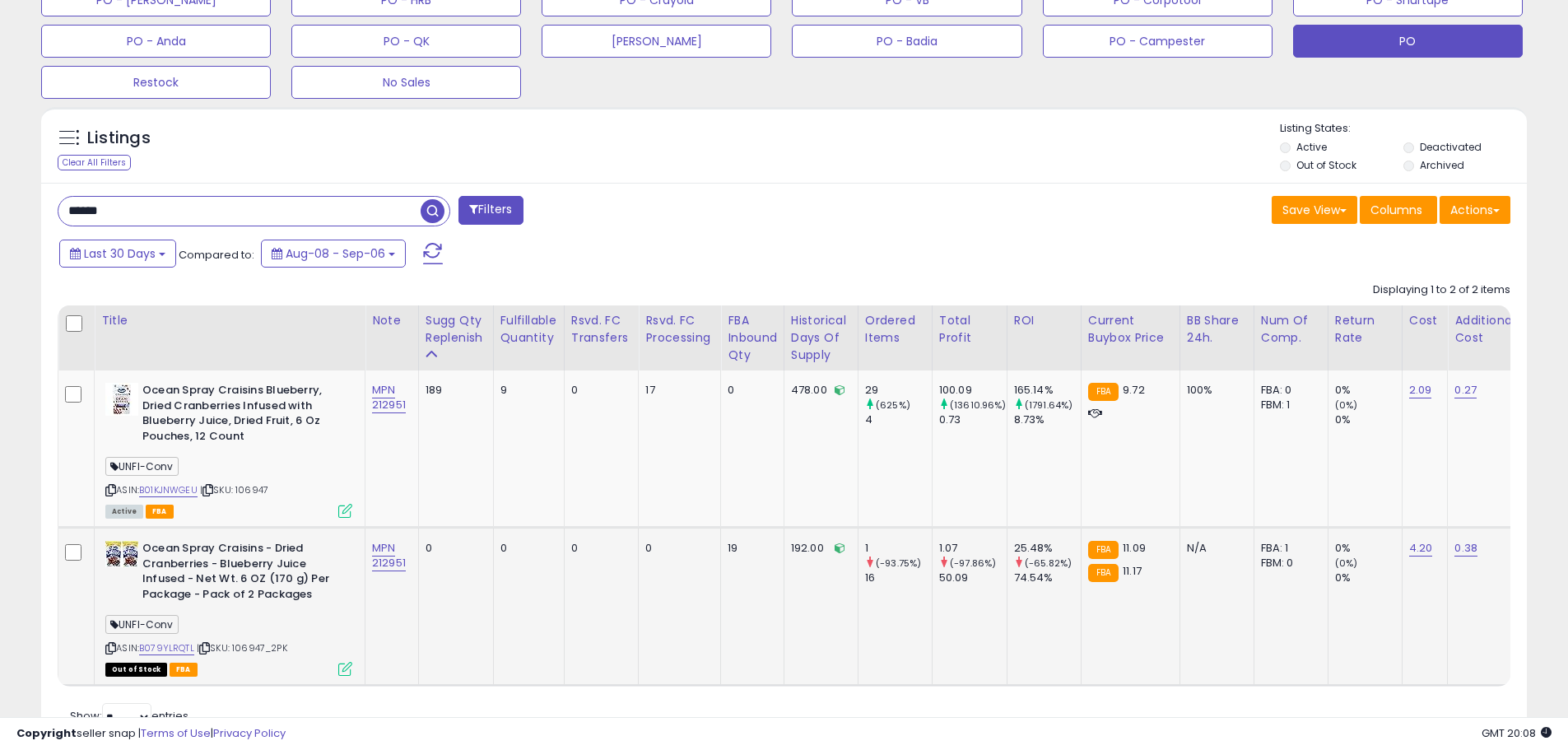
scroll to position [666, 0]
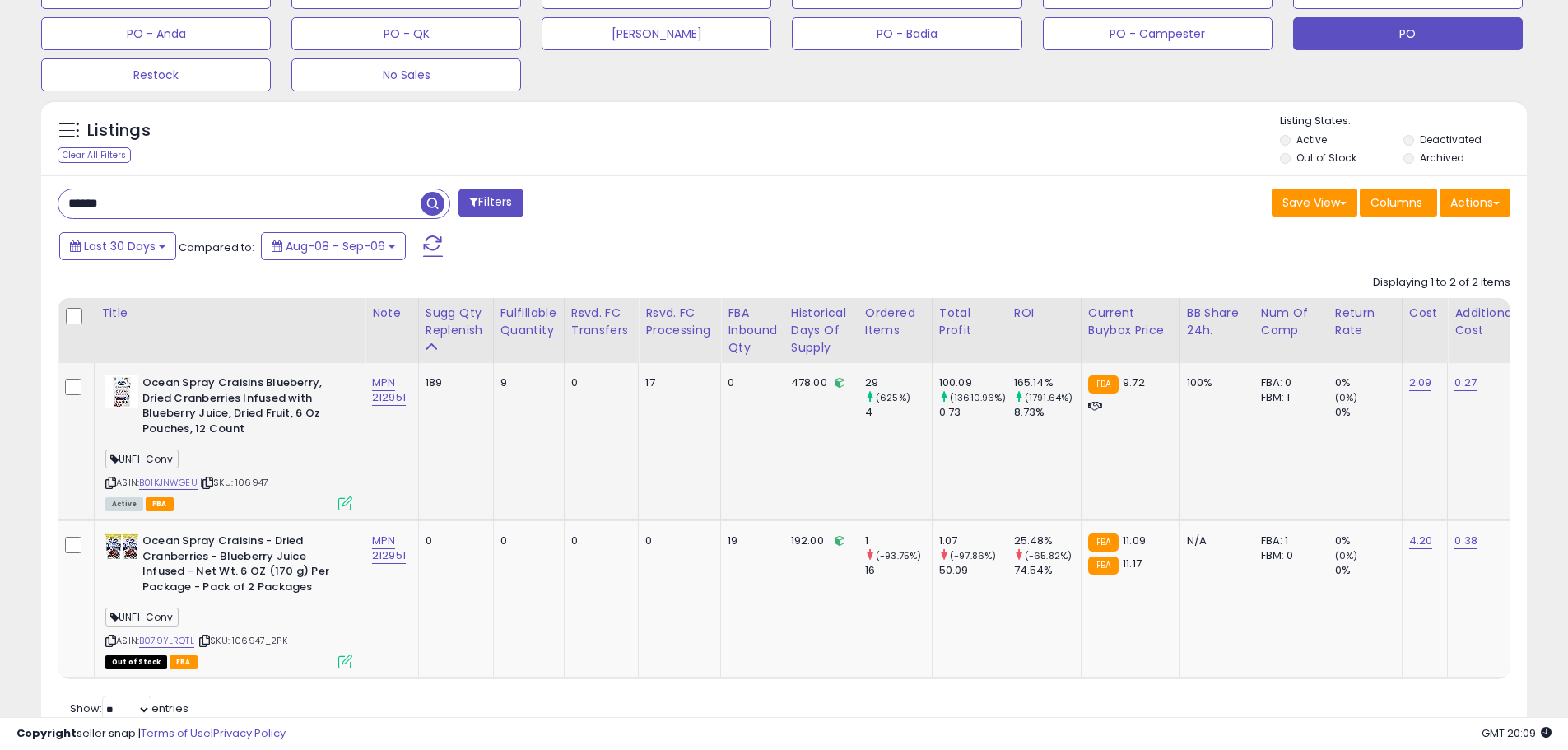
click at [253, 480] on span "| SKU: 106947" at bounding box center [234, 482] width 69 height 13
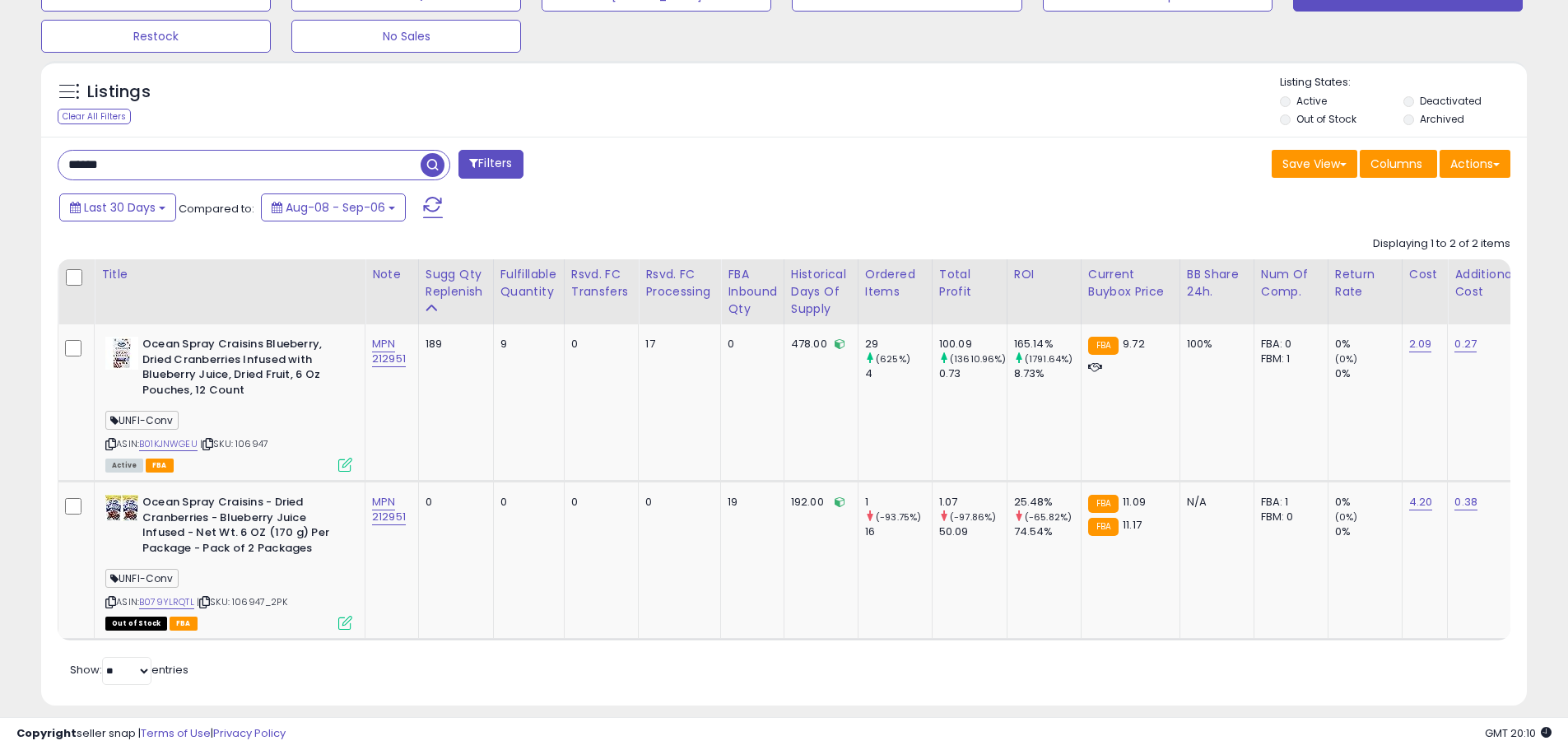
scroll to position [734, 0]
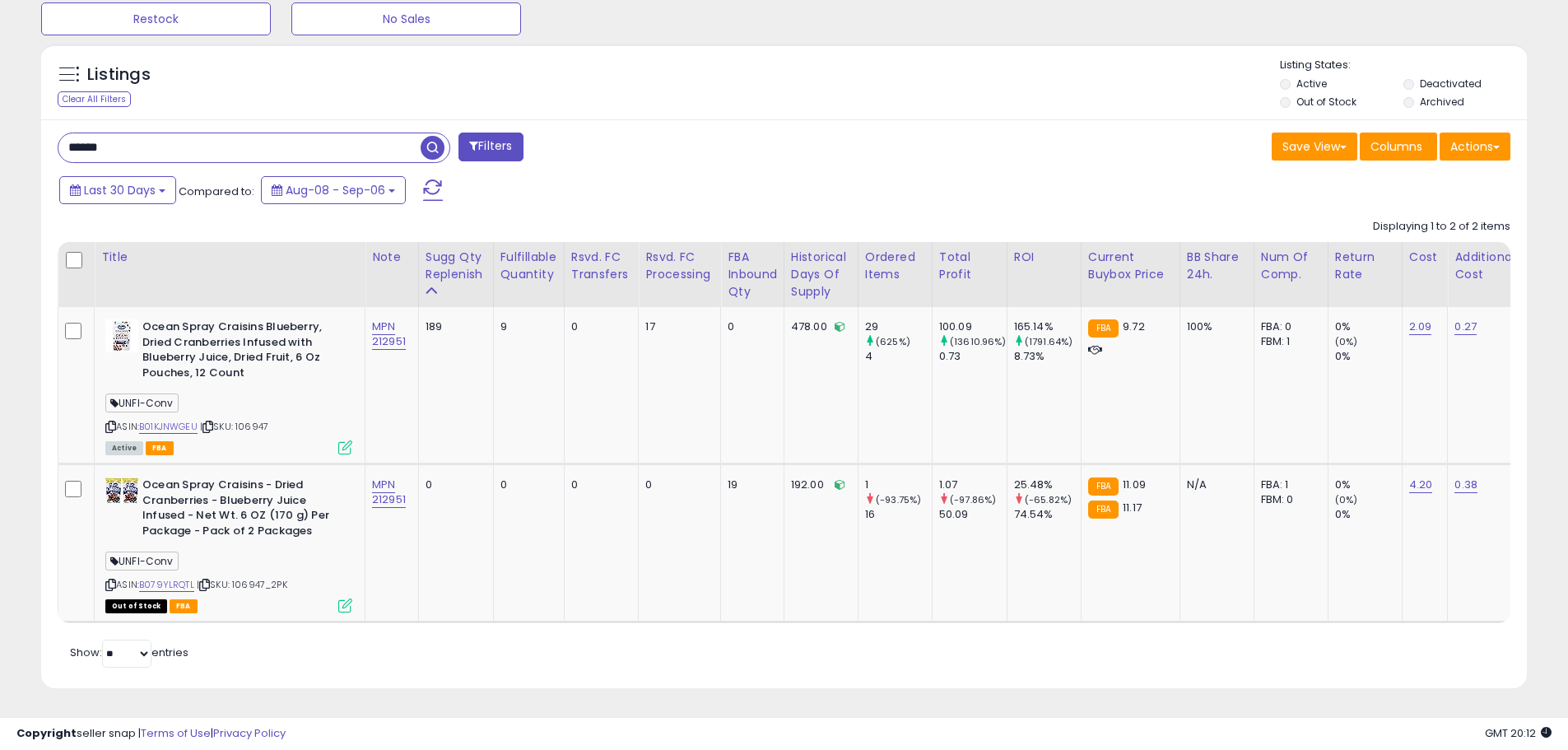
drag, startPoint x: 145, startPoint y: 138, endPoint x: 37, endPoint y: 126, distance: 108.7
click at [31, 125] on div "Listings Clear All Filters" at bounding box center [784, 373] width 1511 height 673
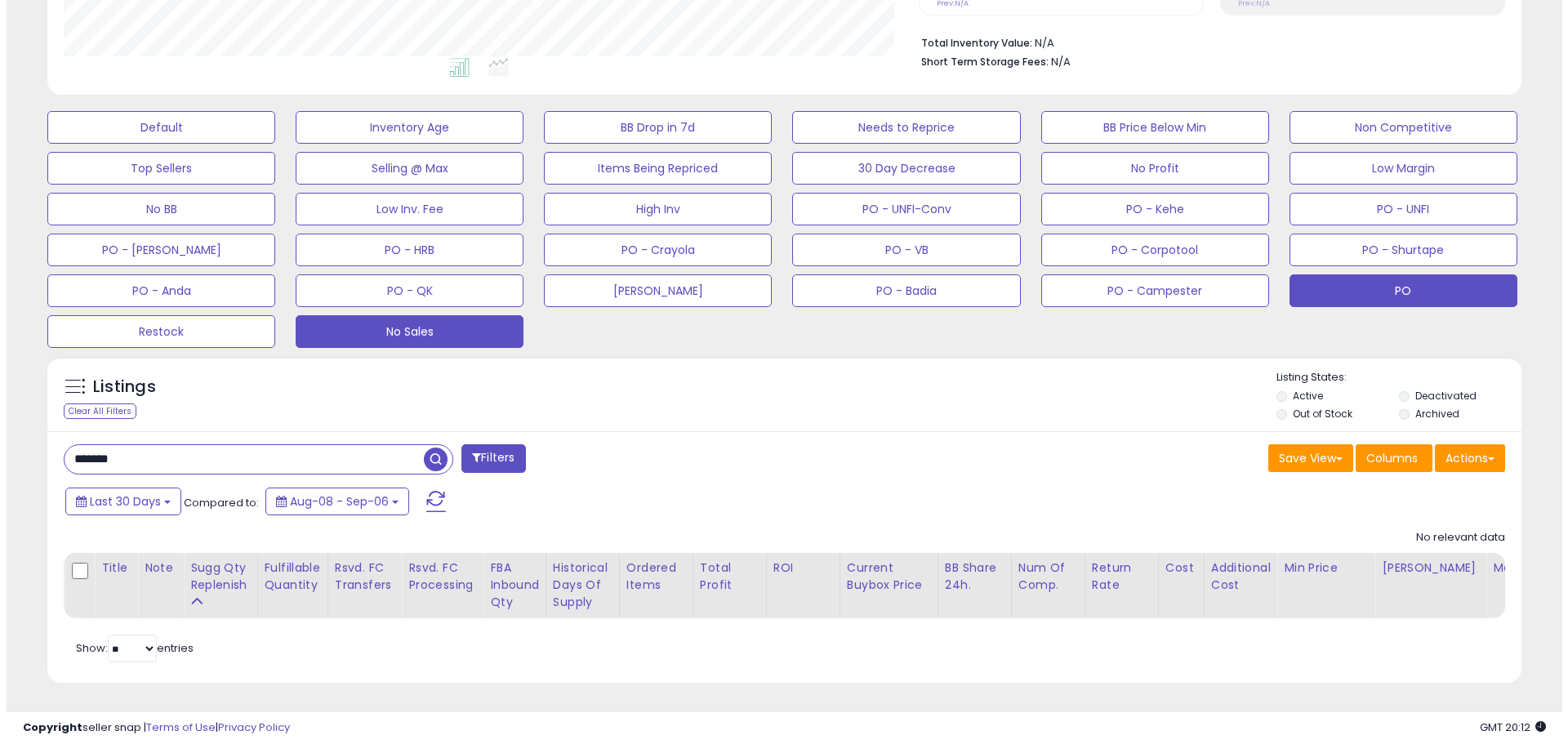
scroll to position [335, 855]
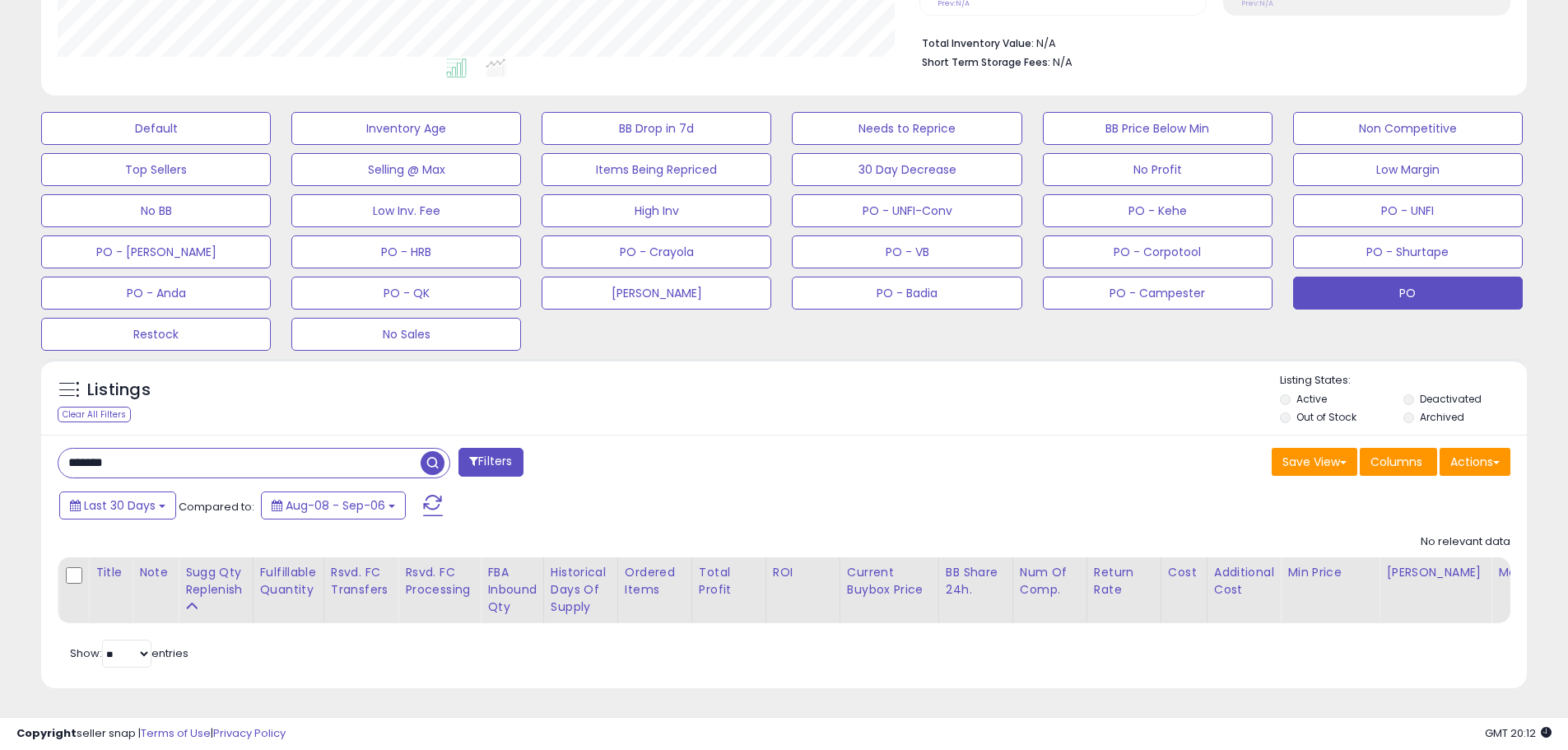
click at [90, 453] on input "*******" at bounding box center [240, 462] width 363 height 29
drag, startPoint x: 219, startPoint y: 448, endPoint x: 194, endPoint y: 448, distance: 25.0
click at [215, 448] on input "******" at bounding box center [240, 462] width 363 height 29
click at [88, 453] on input "******" at bounding box center [240, 462] width 363 height 29
drag, startPoint x: 113, startPoint y: 453, endPoint x: -35, endPoint y: 453, distance: 148.0
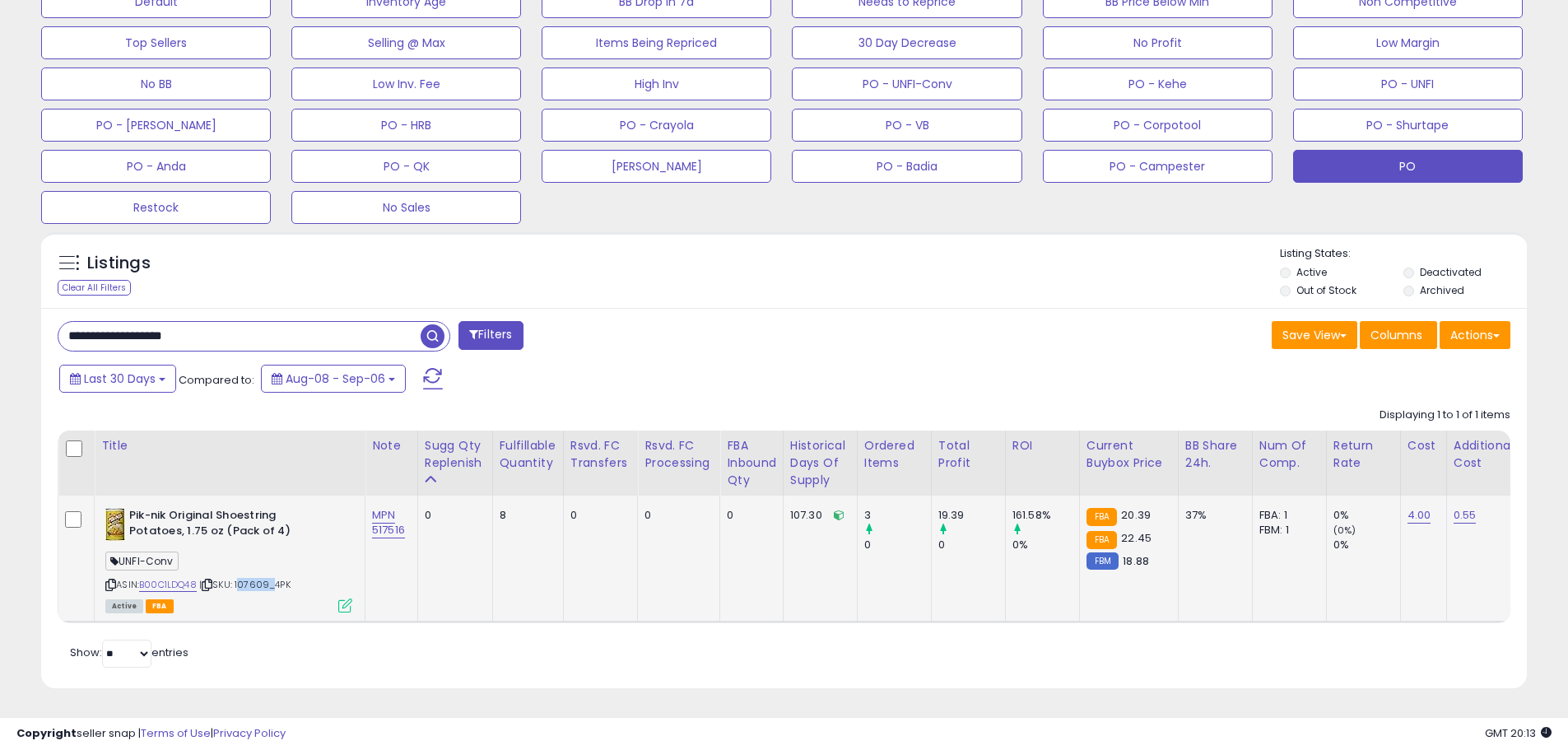
drag, startPoint x: 273, startPoint y: 574, endPoint x: 241, endPoint y: 577, distance: 32.1
click at [241, 578] on span "| SKU: 107609_4PK" at bounding box center [245, 584] width 92 height 13
drag, startPoint x: 276, startPoint y: 500, endPoint x: 165, endPoint y: 506, distance: 111.2
click at [165, 508] on b "Pik-nik Original Shoestring Potatoes, 1.75 oz (Pack of 4)" at bounding box center [229, 525] width 200 height 35
drag, startPoint x: 177, startPoint y: 521, endPoint x: 171, endPoint y: 507, distance: 15.2
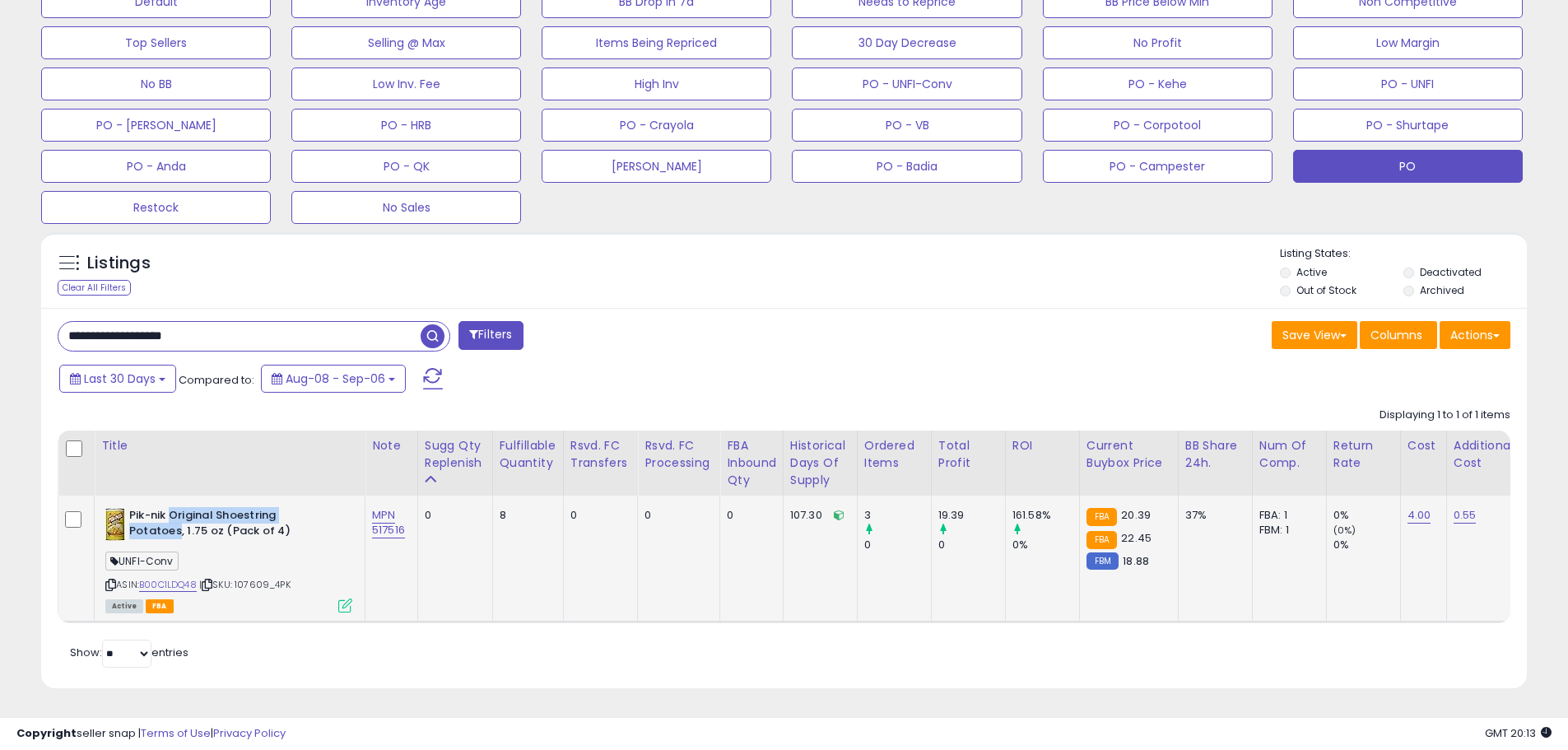
click at [171, 508] on b "Pik-nik Original Shoestring Potatoes, 1.75 oz (Pack of 4)" at bounding box center [229, 525] width 200 height 35
click at [212, 528] on b "Pik-nik Original Shoestring Potatoes, 1.75 oz (Pack of 4)" at bounding box center [229, 525] width 200 height 35
drag, startPoint x: 218, startPoint y: 518, endPoint x: 124, endPoint y: 506, distance: 94.8
click at [124, 508] on div "Pik-nik Original Shoestring Potatoes, 1.75 oz (Pack of 4)" at bounding box center [229, 525] width 247 height 35
drag, startPoint x: 271, startPoint y: 572, endPoint x: 240, endPoint y: 576, distance: 31.3
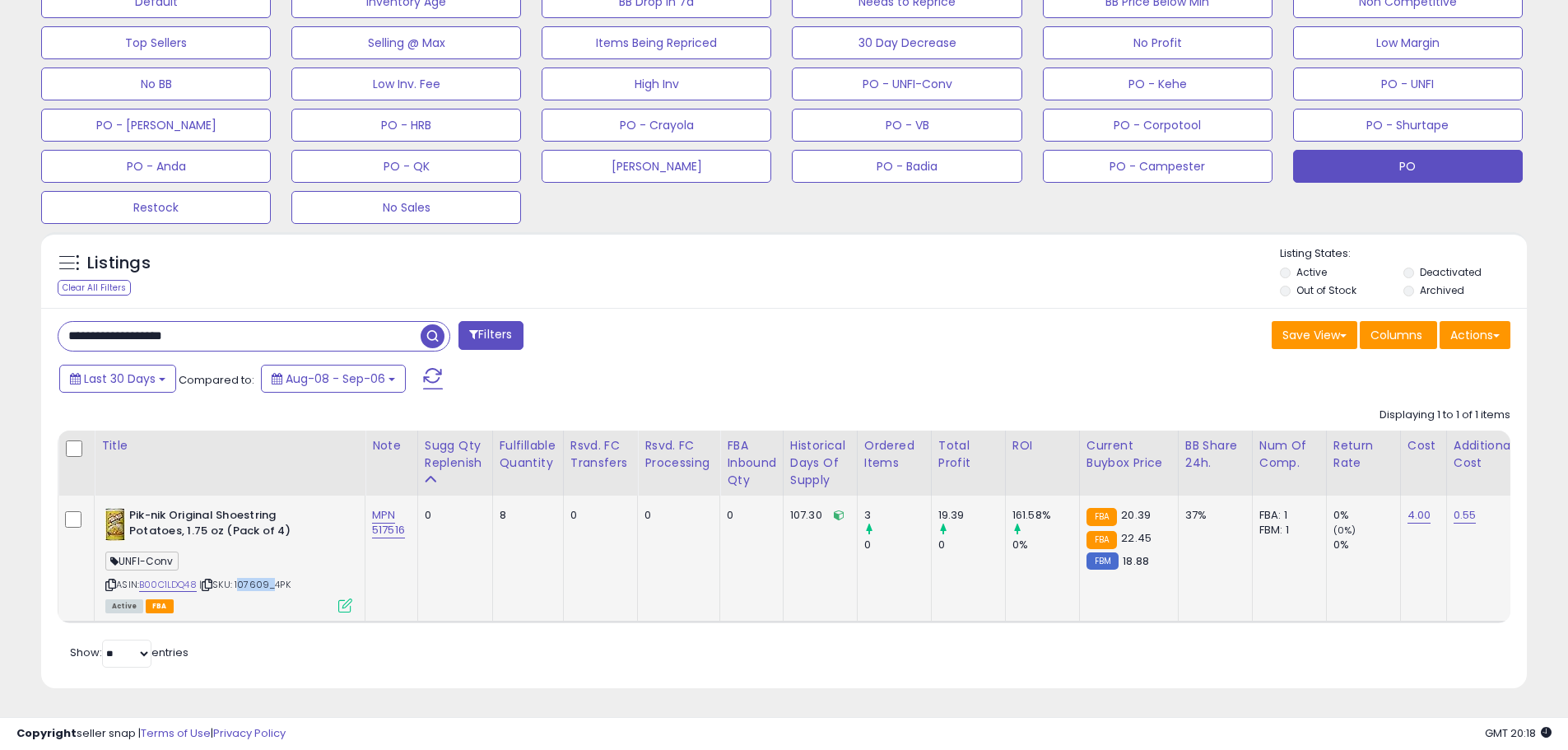
click at [240, 578] on span "| SKU: 107609_4PK" at bounding box center [245, 584] width 92 height 13
drag, startPoint x: 206, startPoint y: 322, endPoint x: -62, endPoint y: 310, distance: 268.3
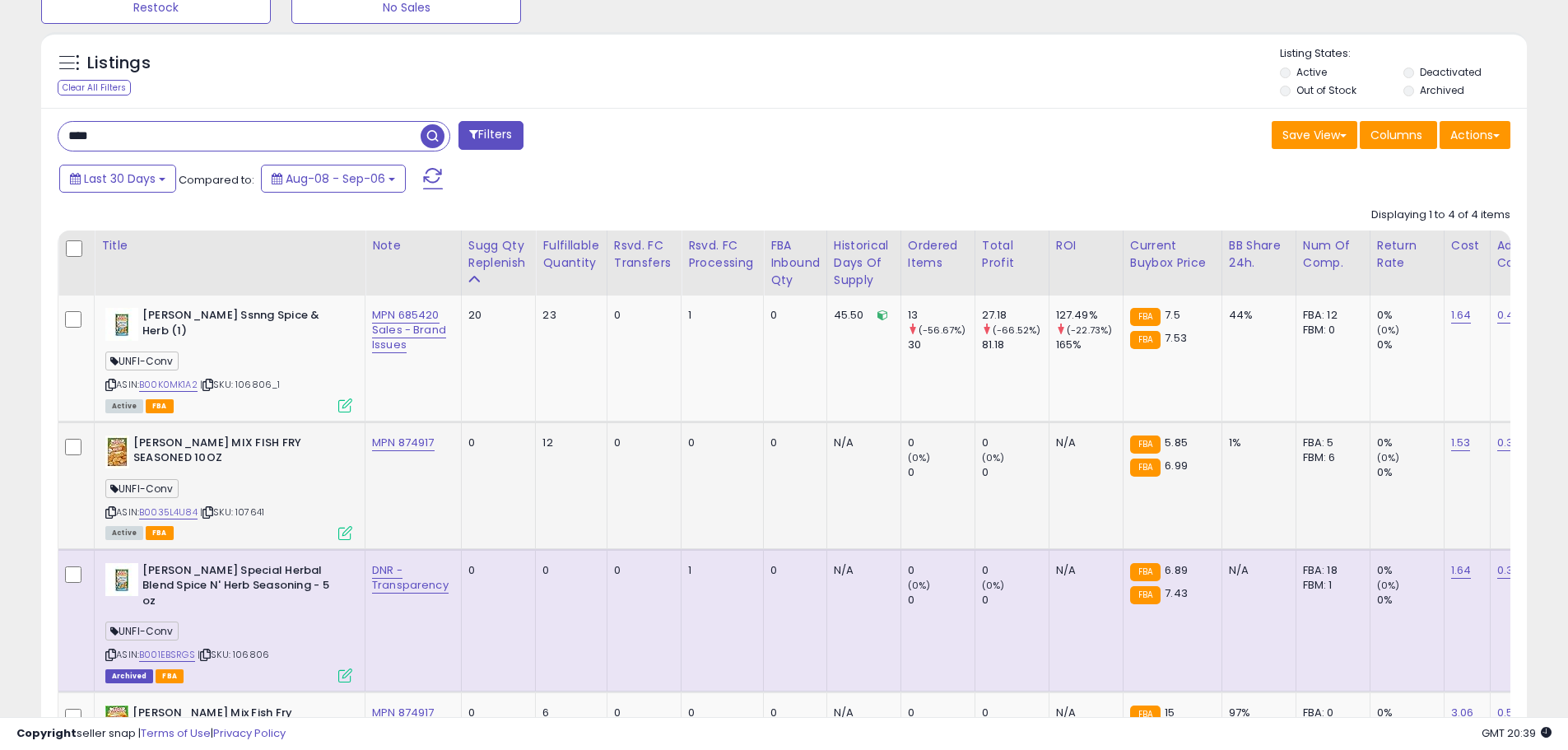
scroll to position [748, 0]
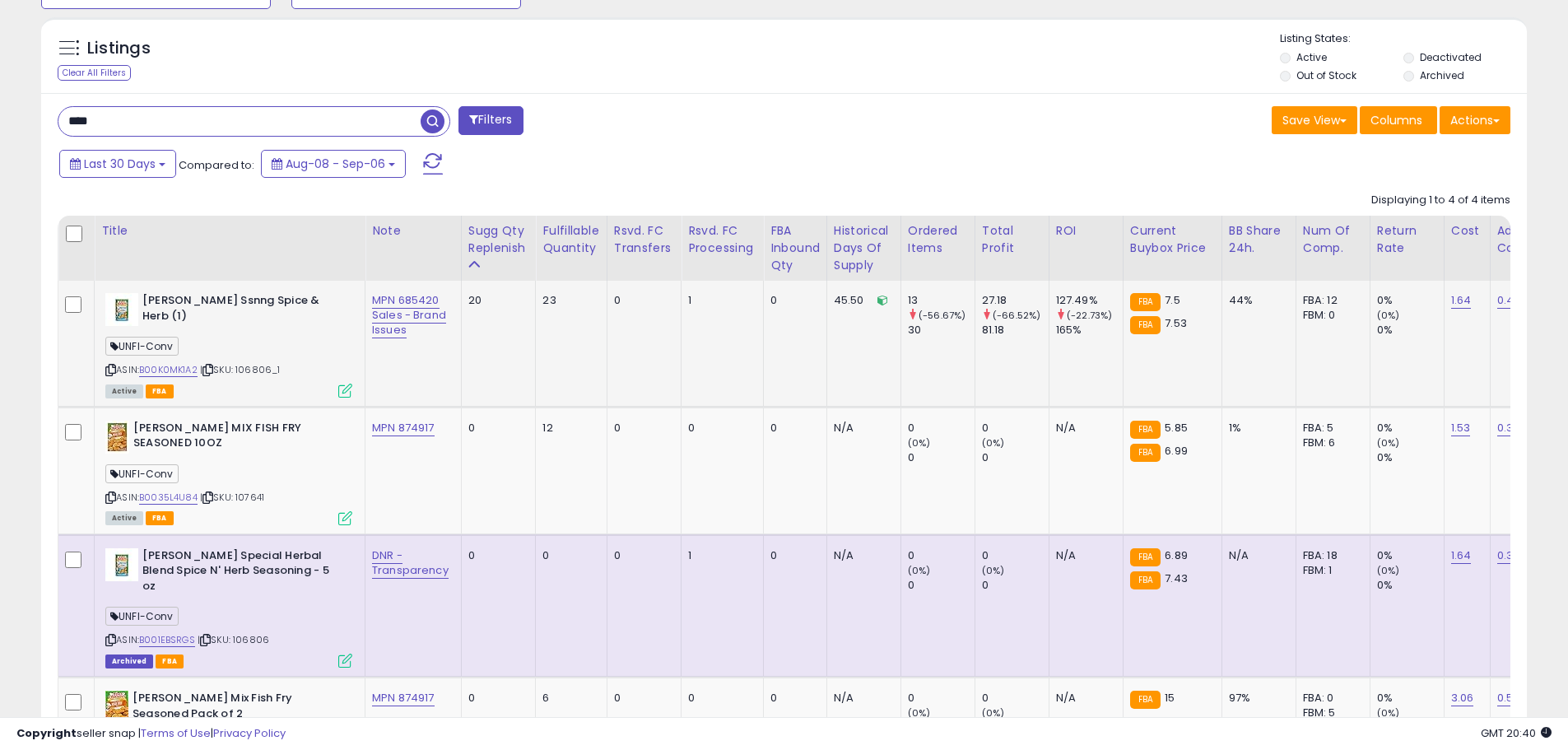
click at [261, 368] on span "| SKU: 106806_1" at bounding box center [240, 369] width 81 height 13
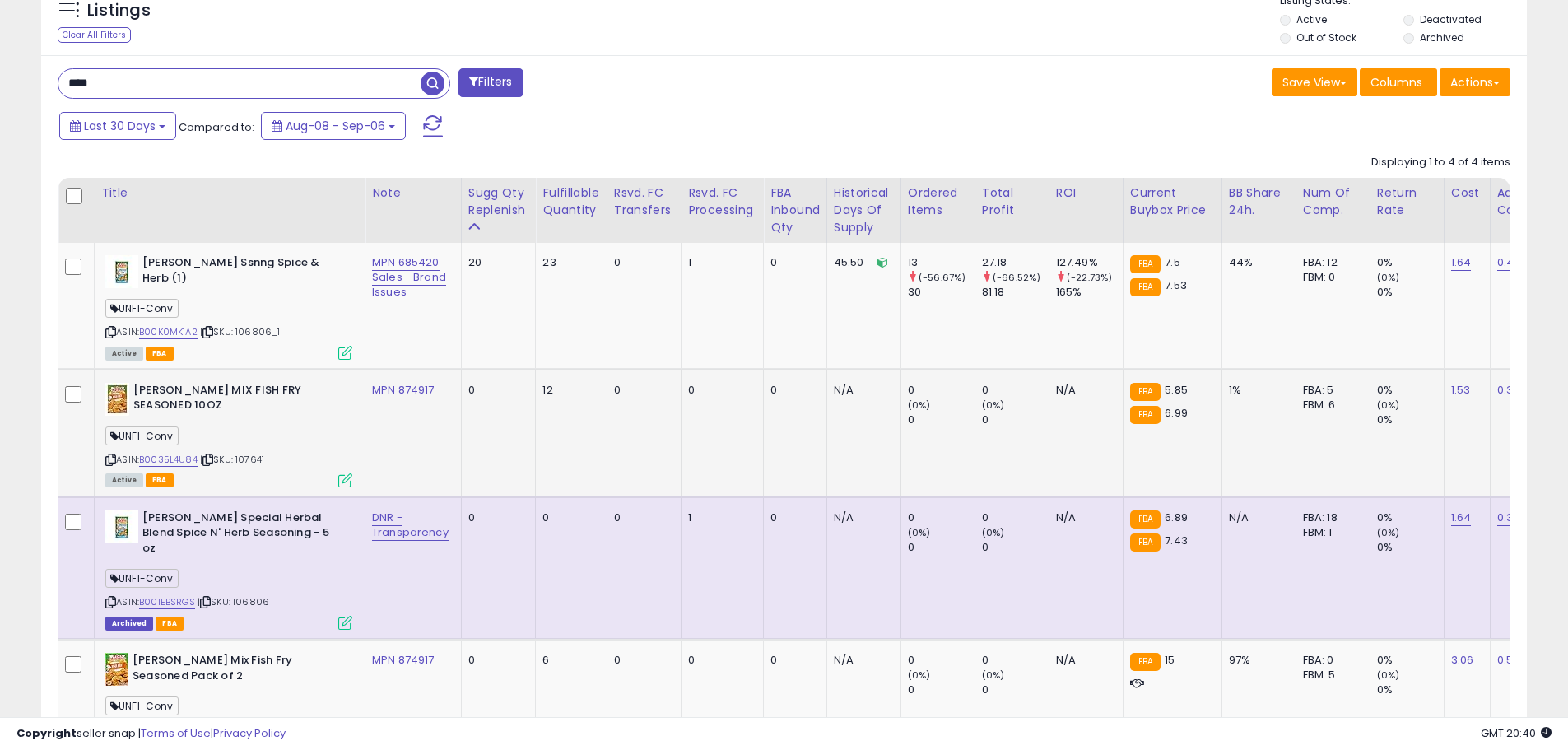
scroll to position [779, 0]
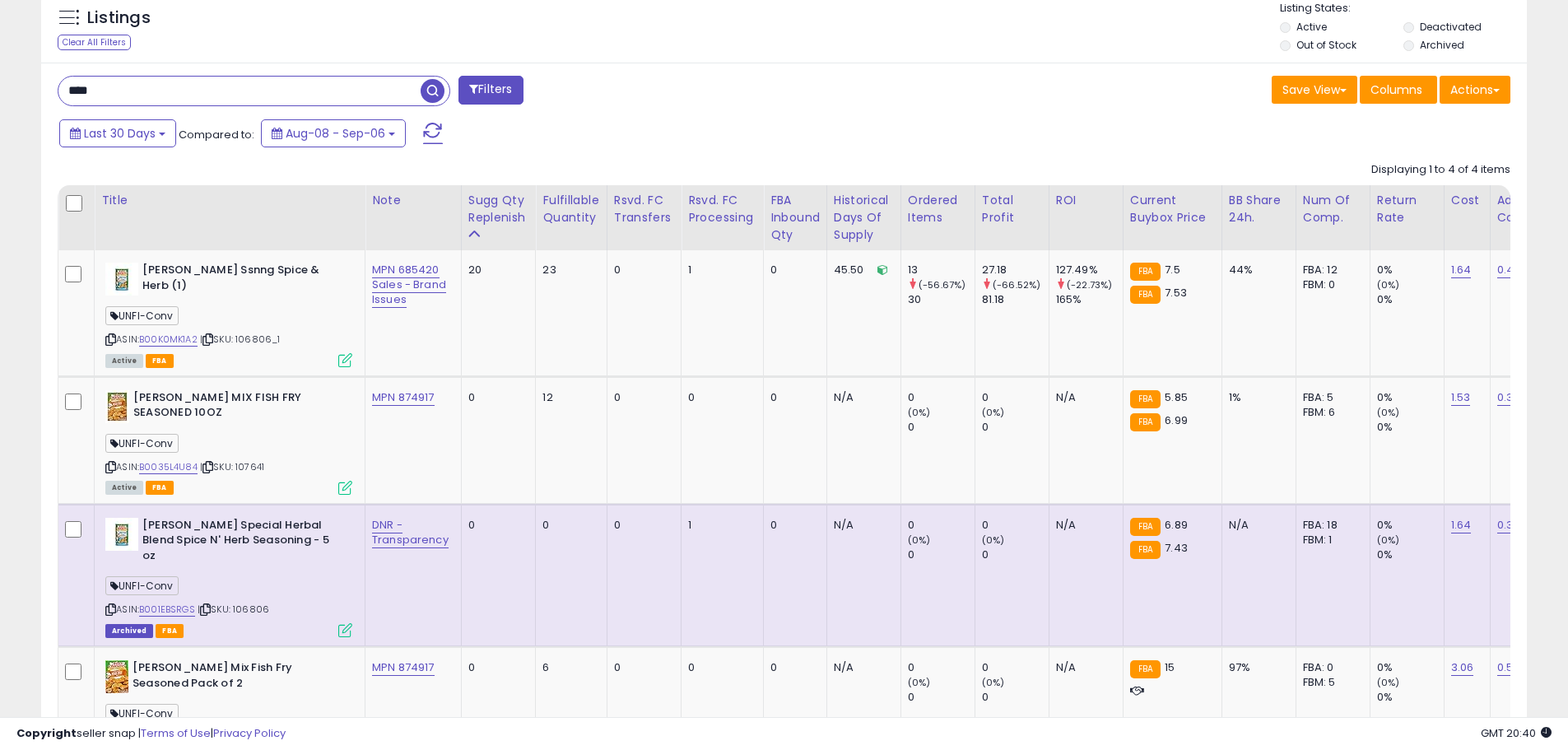
drag, startPoint x: 139, startPoint y: 95, endPoint x: -87, endPoint y: 88, distance: 226.1
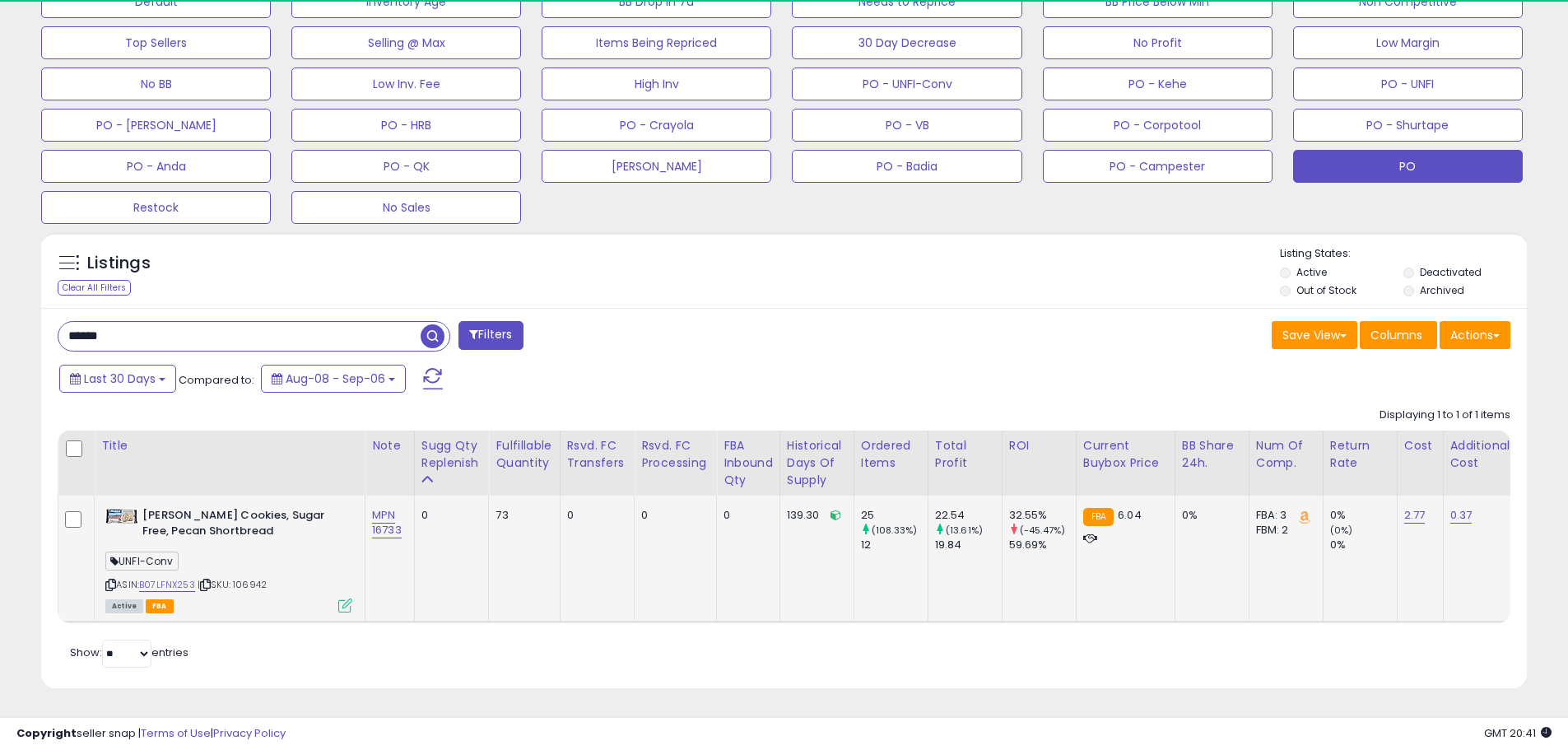
scroll to position [338, 862]
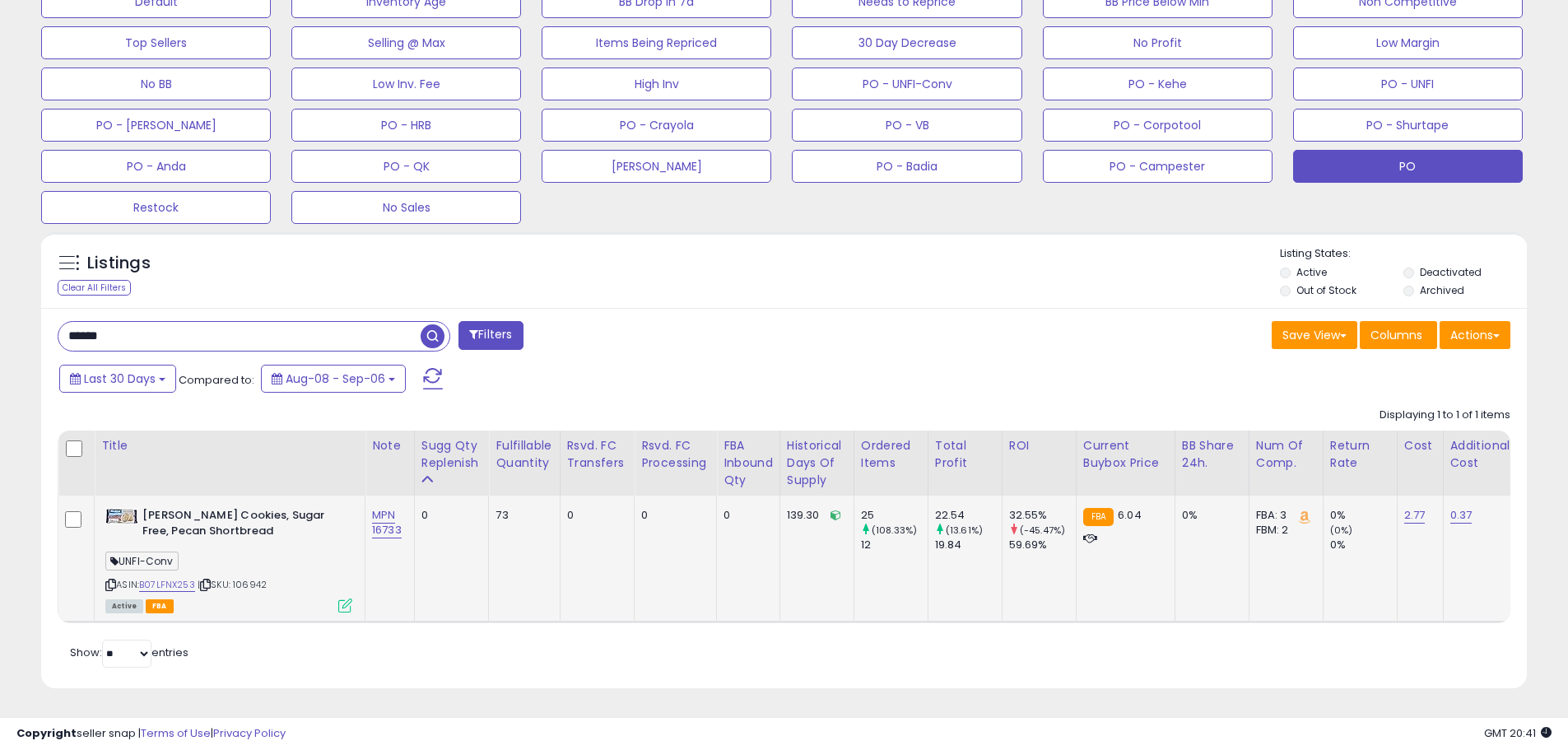
click at [259, 578] on span "| SKU: 106942" at bounding box center [231, 584] width 69 height 13
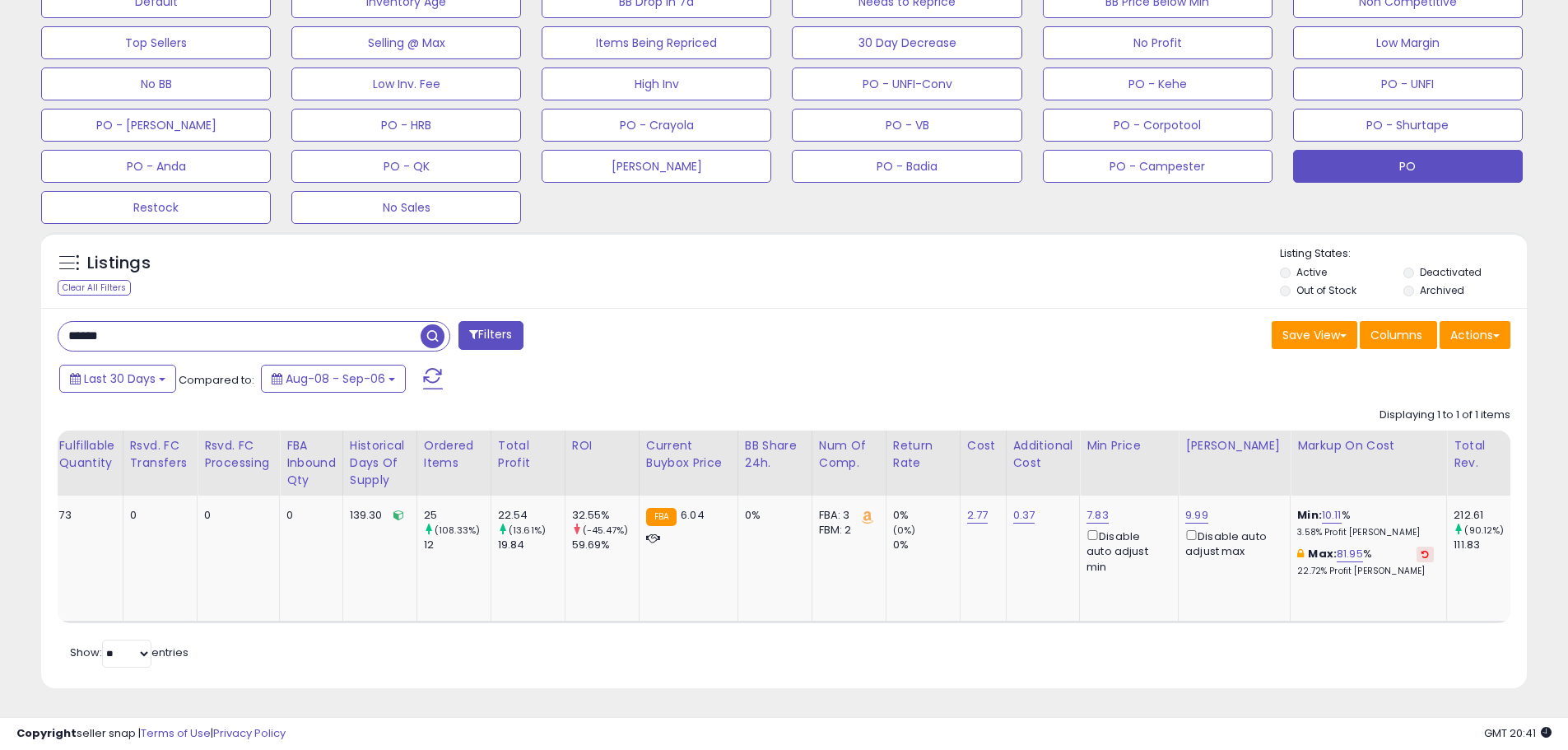
scroll to position [0, 0]
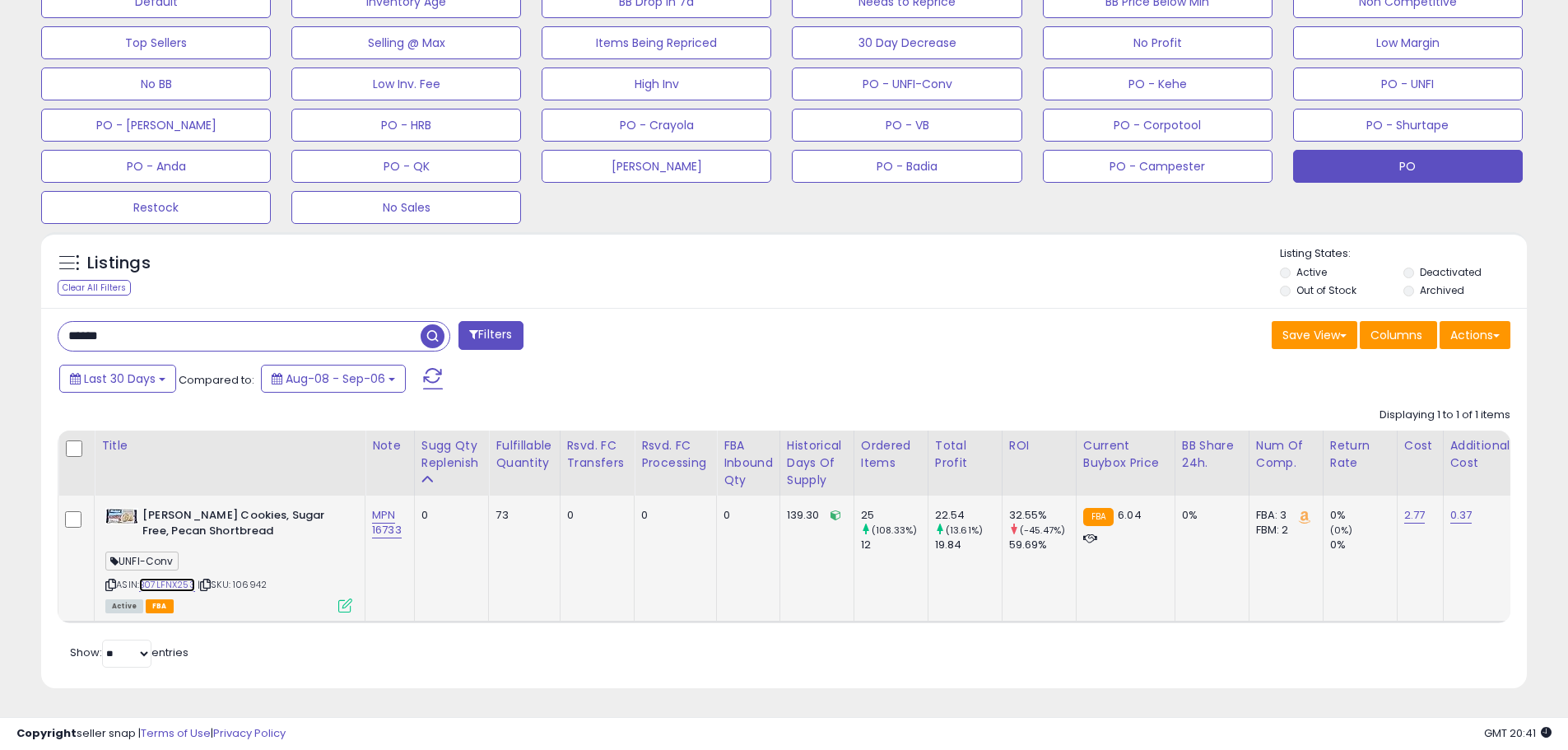
click at [183, 578] on link "B07LFNX253" at bounding box center [167, 585] width 56 height 14
drag, startPoint x: 154, startPoint y: 316, endPoint x: -1, endPoint y: 316, distance: 155.0
click at [258, 578] on span "| SKU: 106942" at bounding box center [231, 584] width 69 height 13
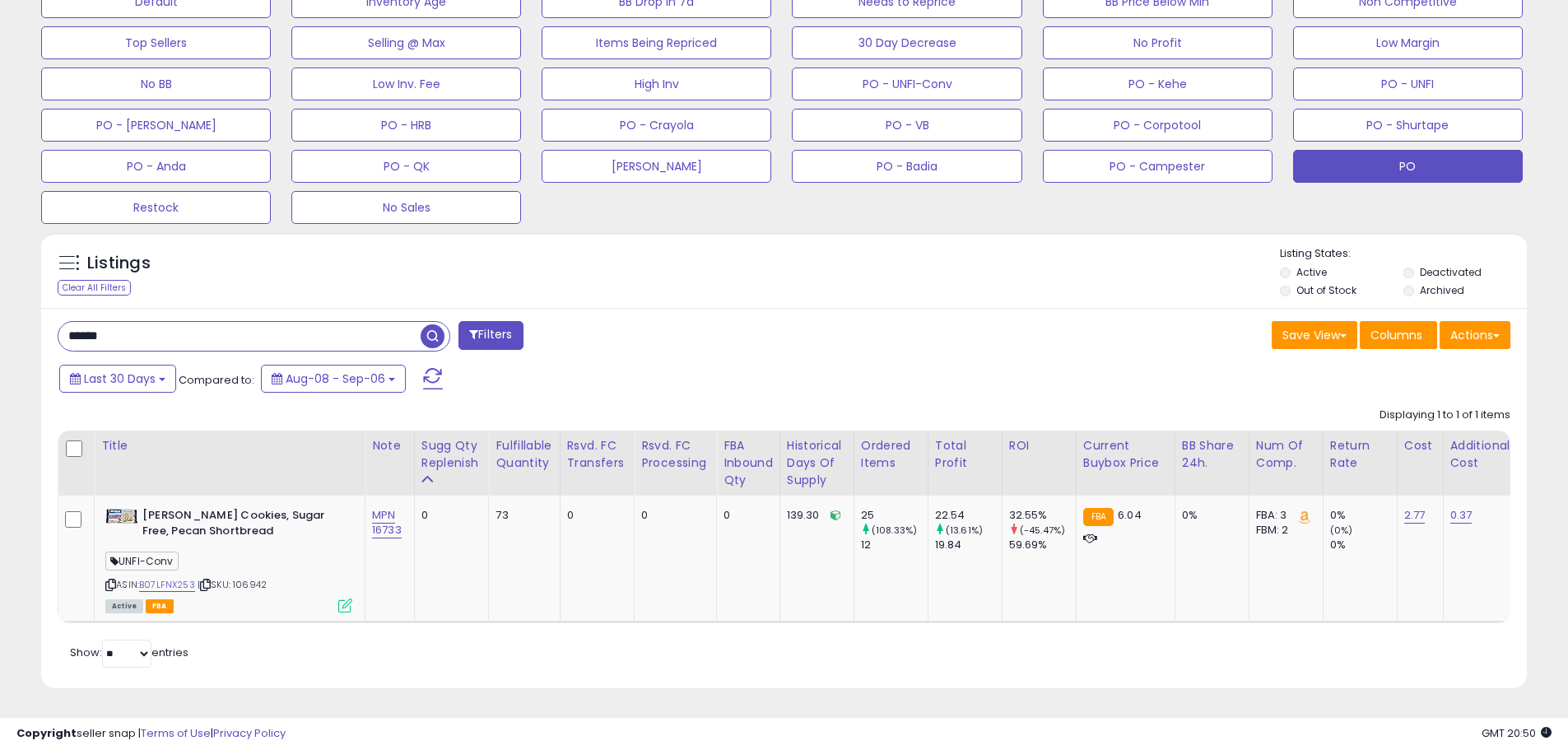
drag, startPoint x: -64, startPoint y: 321, endPoint x: -90, endPoint y: 324, distance: 26.2
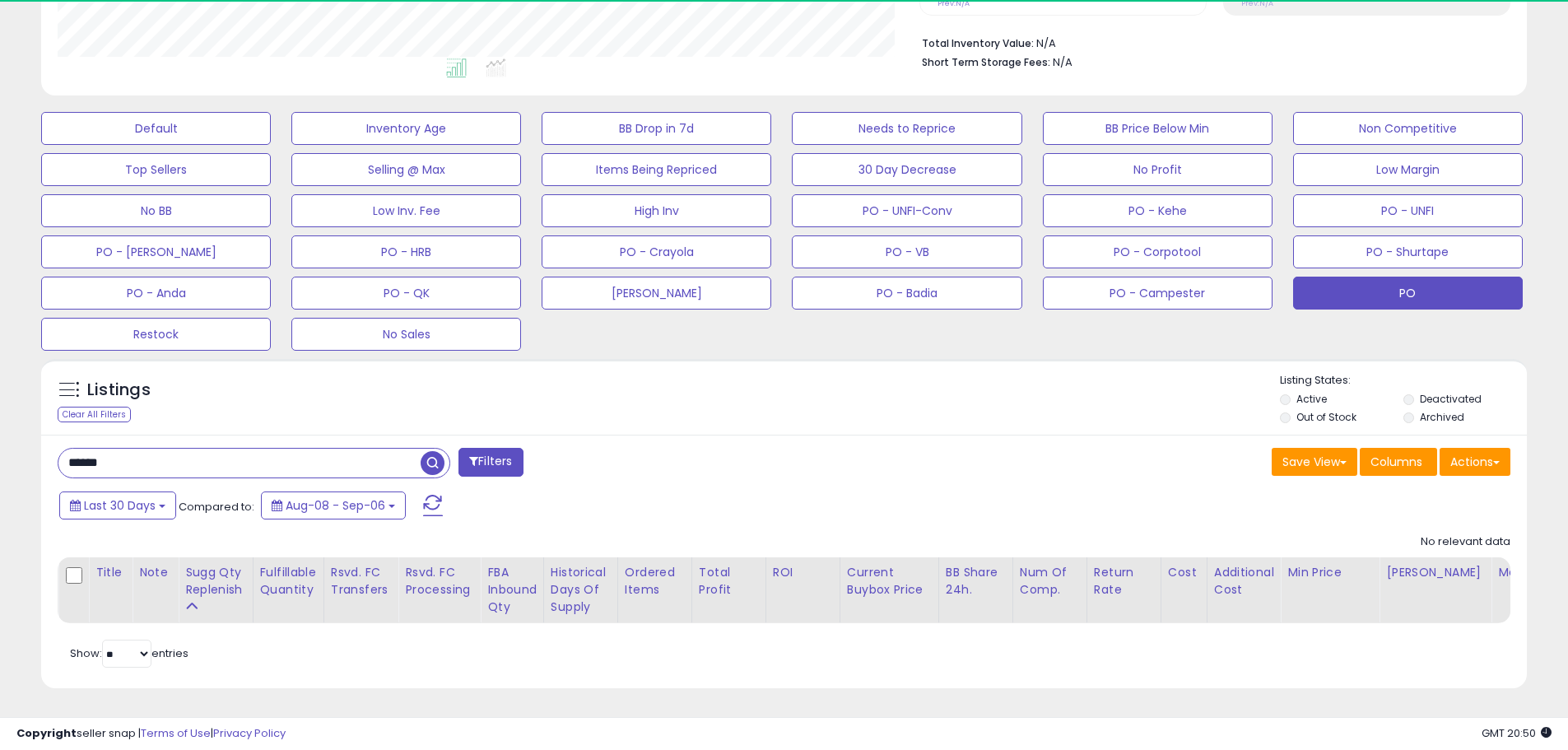
scroll to position [338, 862]
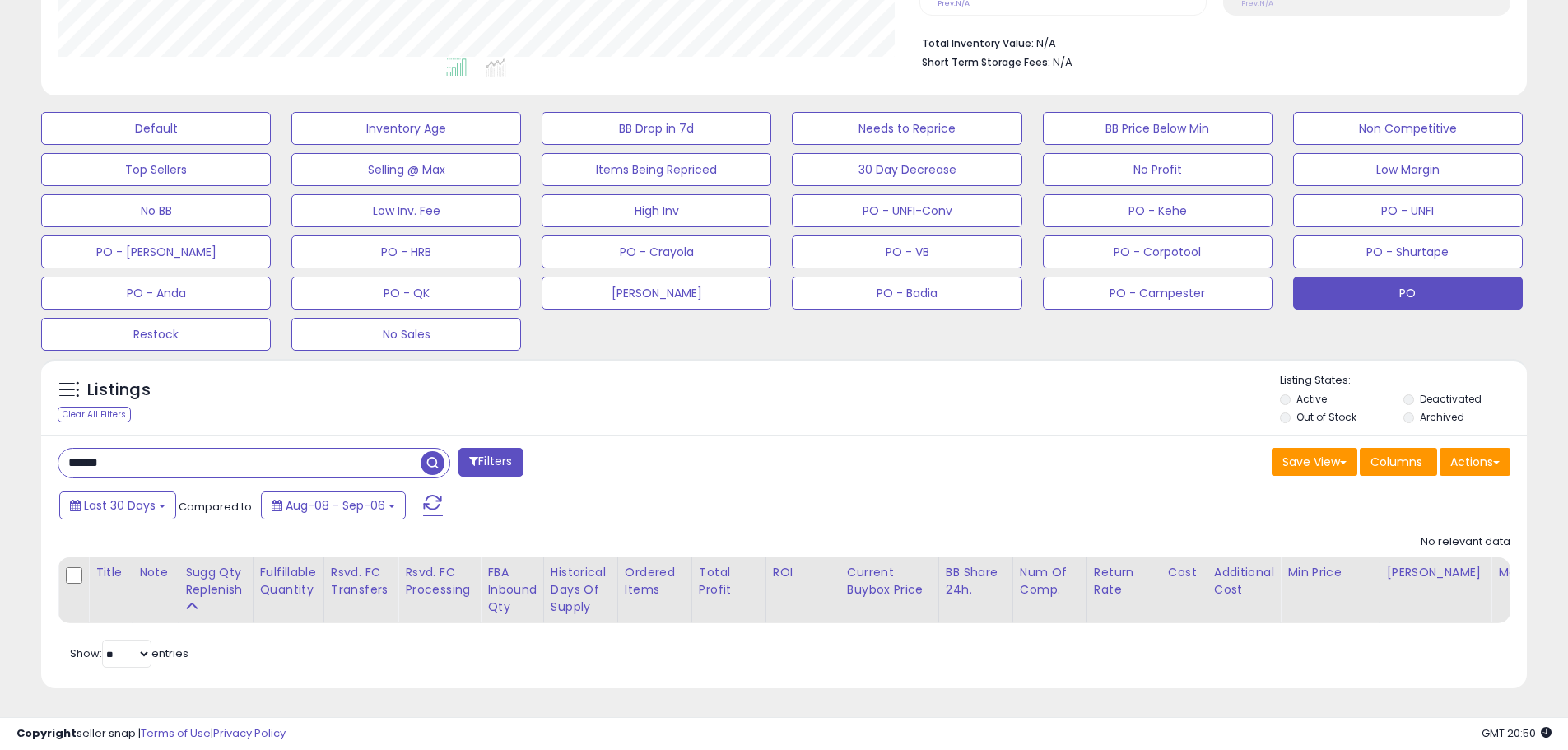
click at [96, 453] on input "******" at bounding box center [240, 462] width 363 height 29
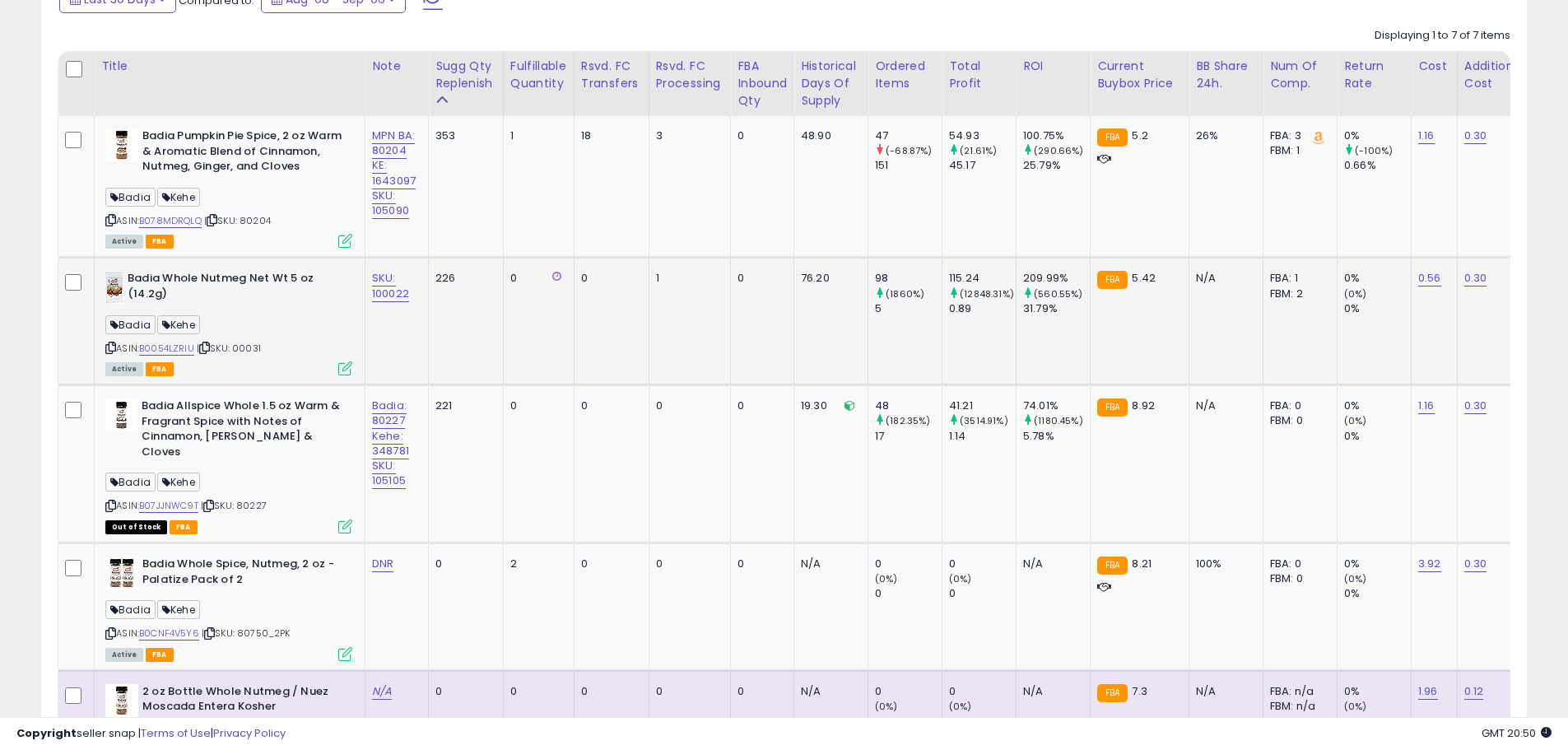
drag, startPoint x: 263, startPoint y: 366, endPoint x: 235, endPoint y: 368, distance: 28.1
click at [235, 368] on div "ASIN: B0054LZRIU | SKU: 00031 Active FBA" at bounding box center [229, 322] width 247 height 103
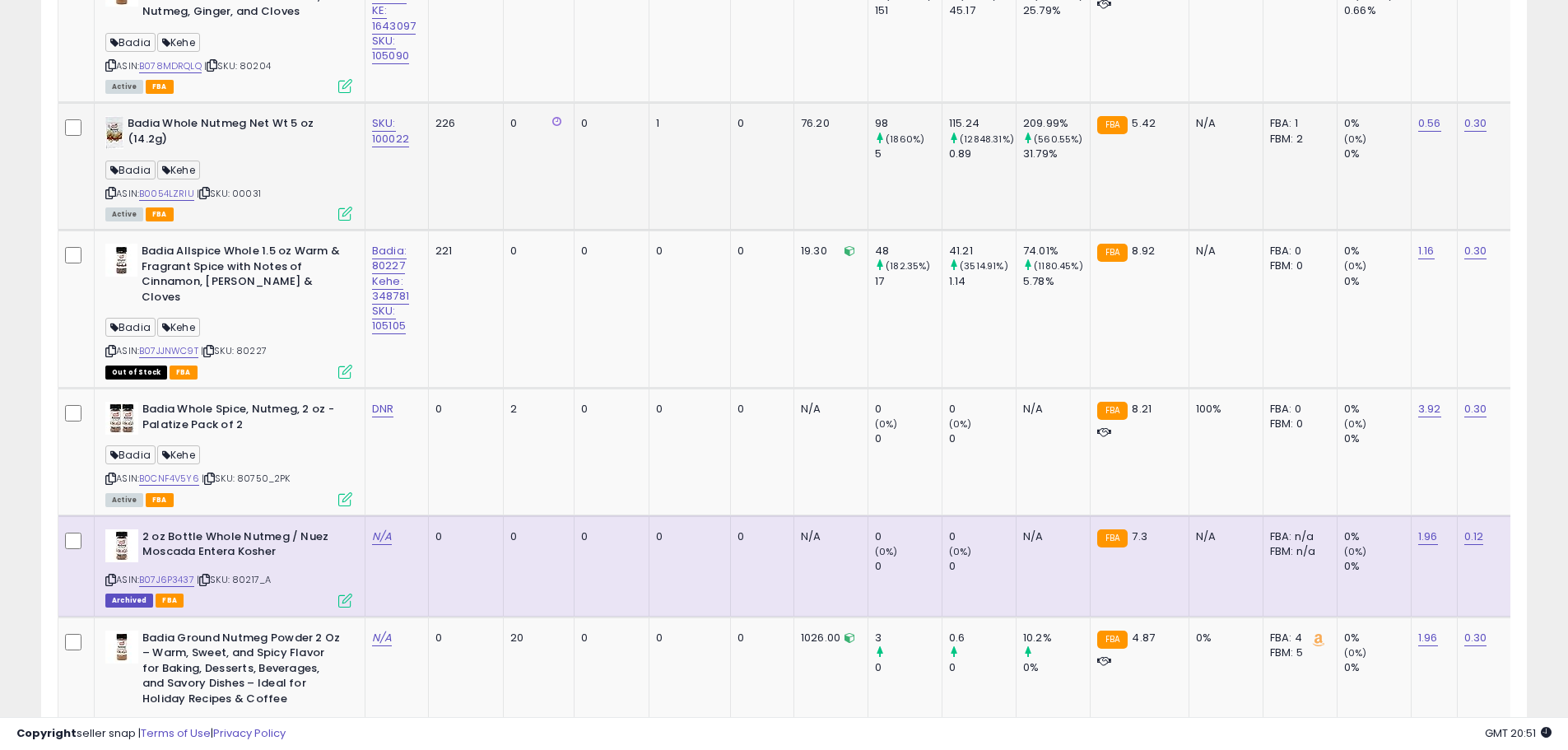
scroll to position [879, 0]
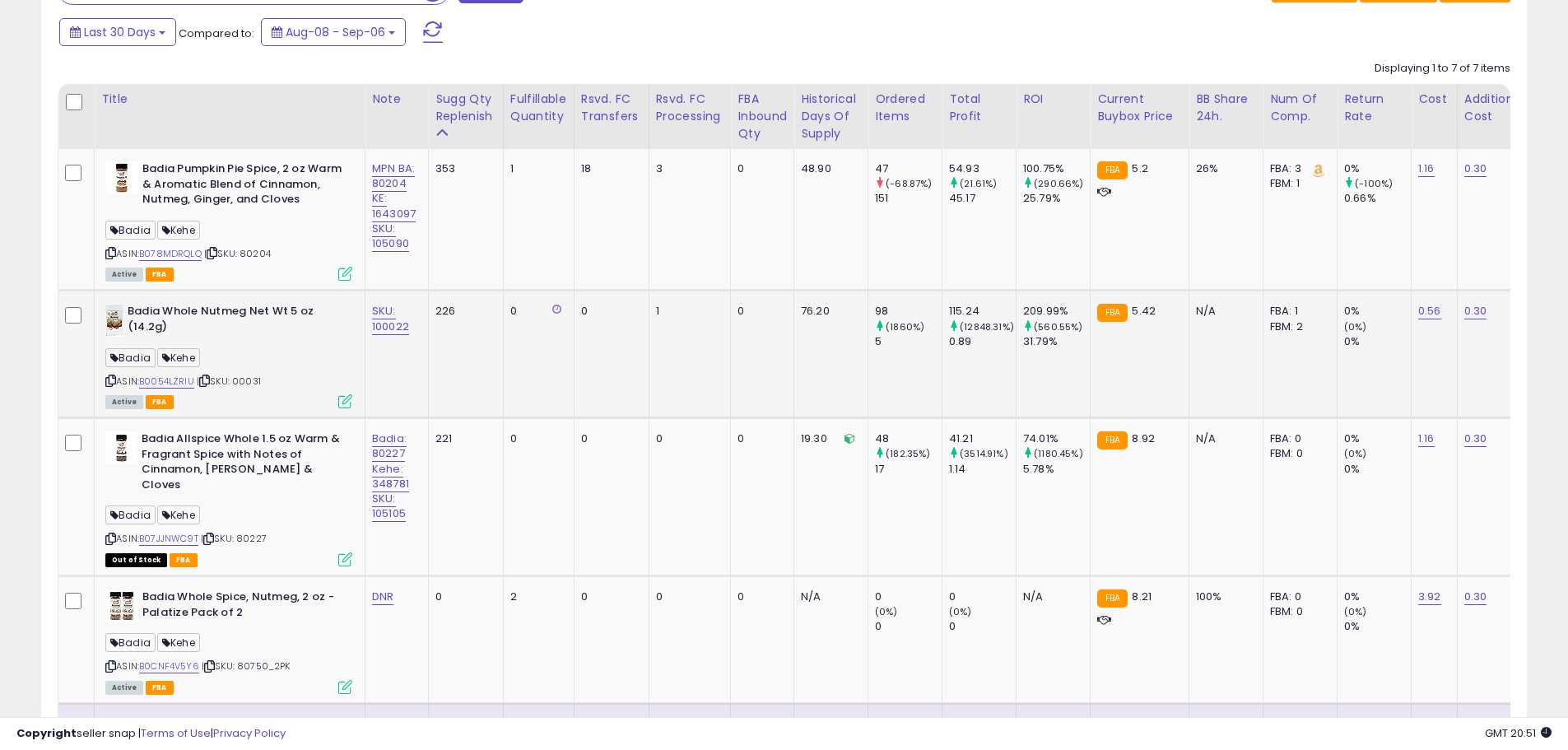
click at [272, 397] on div "ASIN: B0054LZRIU | SKU: 00031 Active FBA" at bounding box center [229, 355] width 247 height 103
click at [238, 399] on div "ASIN: B0054LZRIU | SKU: 00031 Active FBA" at bounding box center [229, 355] width 247 height 103
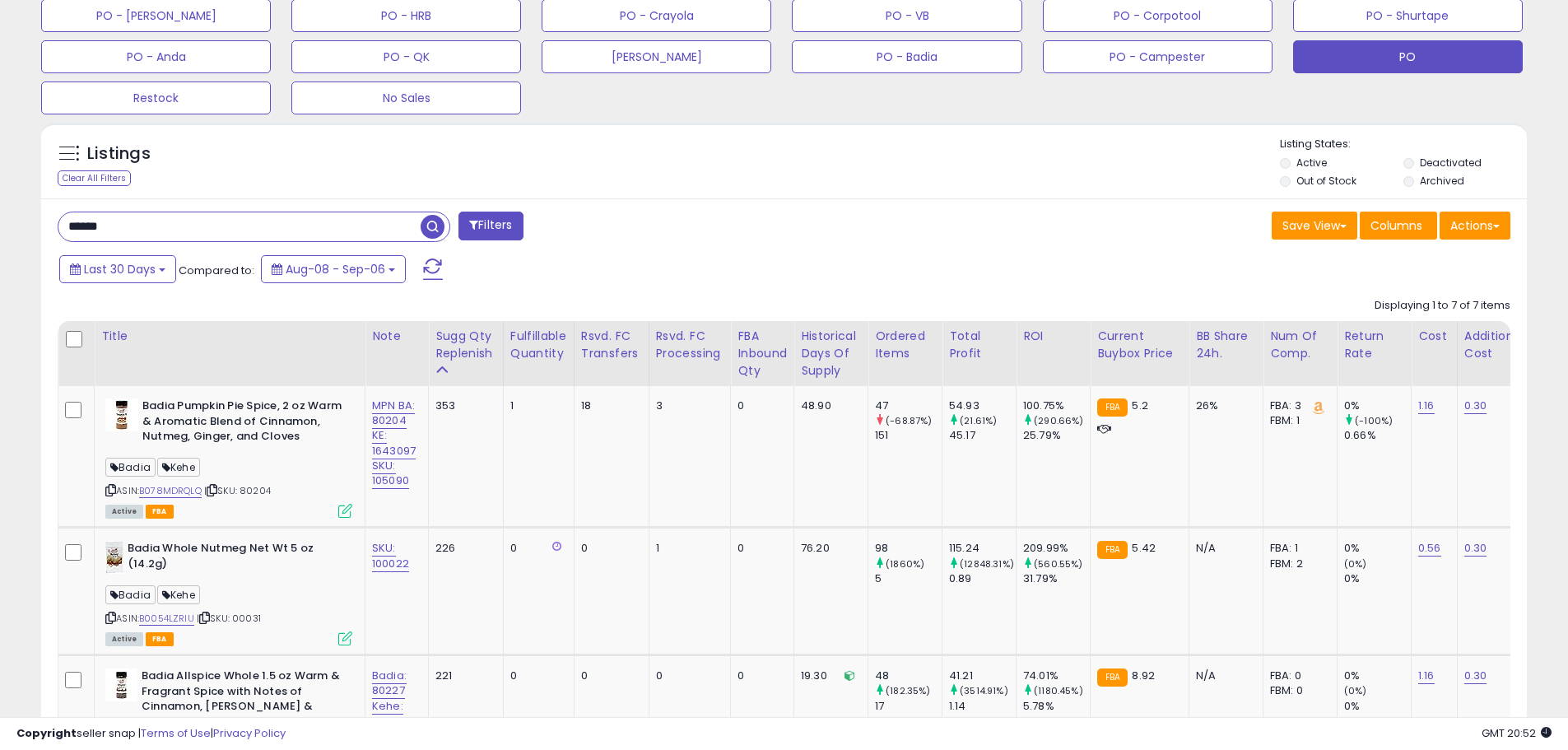
scroll to position [633, 0]
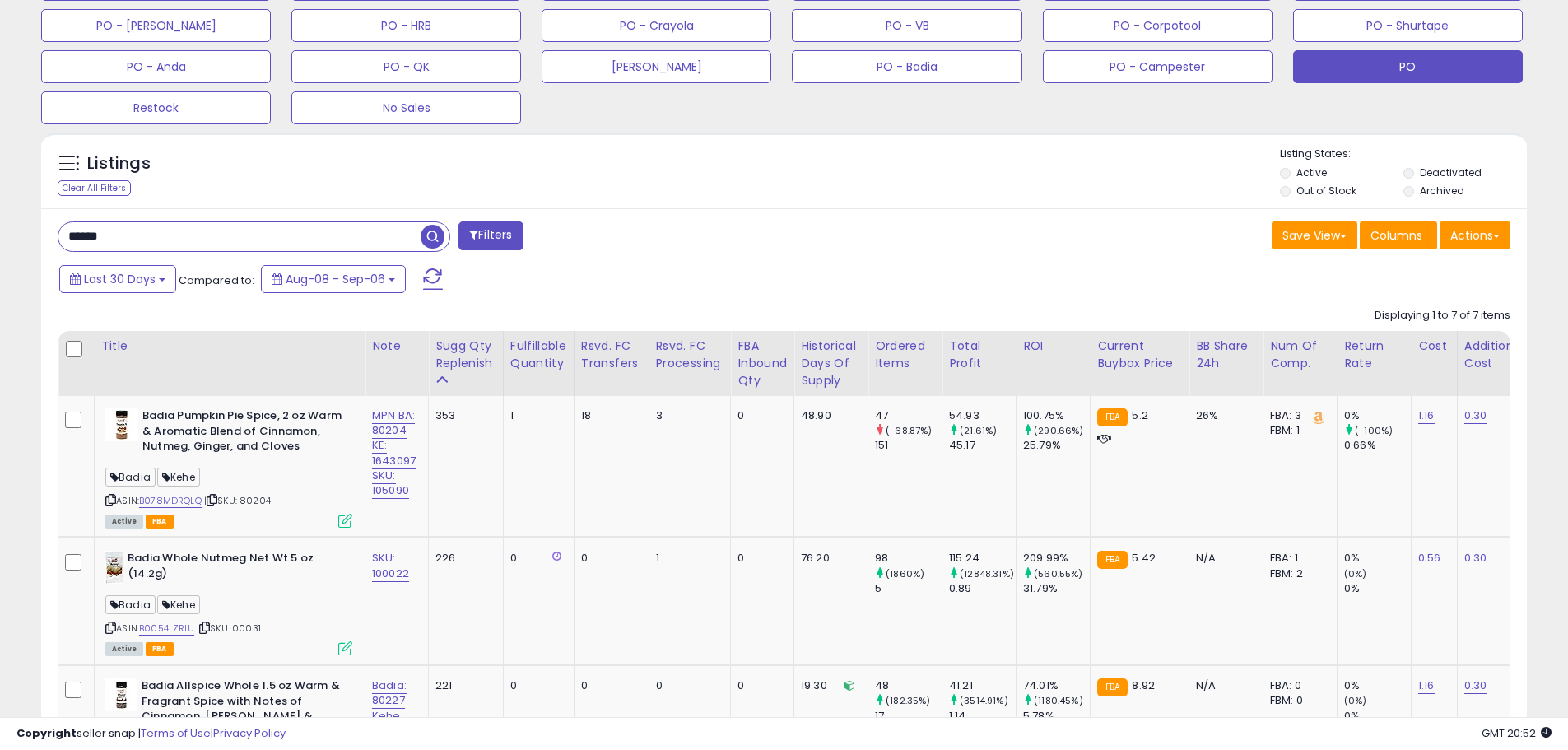
drag, startPoint x: 134, startPoint y: 234, endPoint x: 42, endPoint y: 231, distance: 92.0
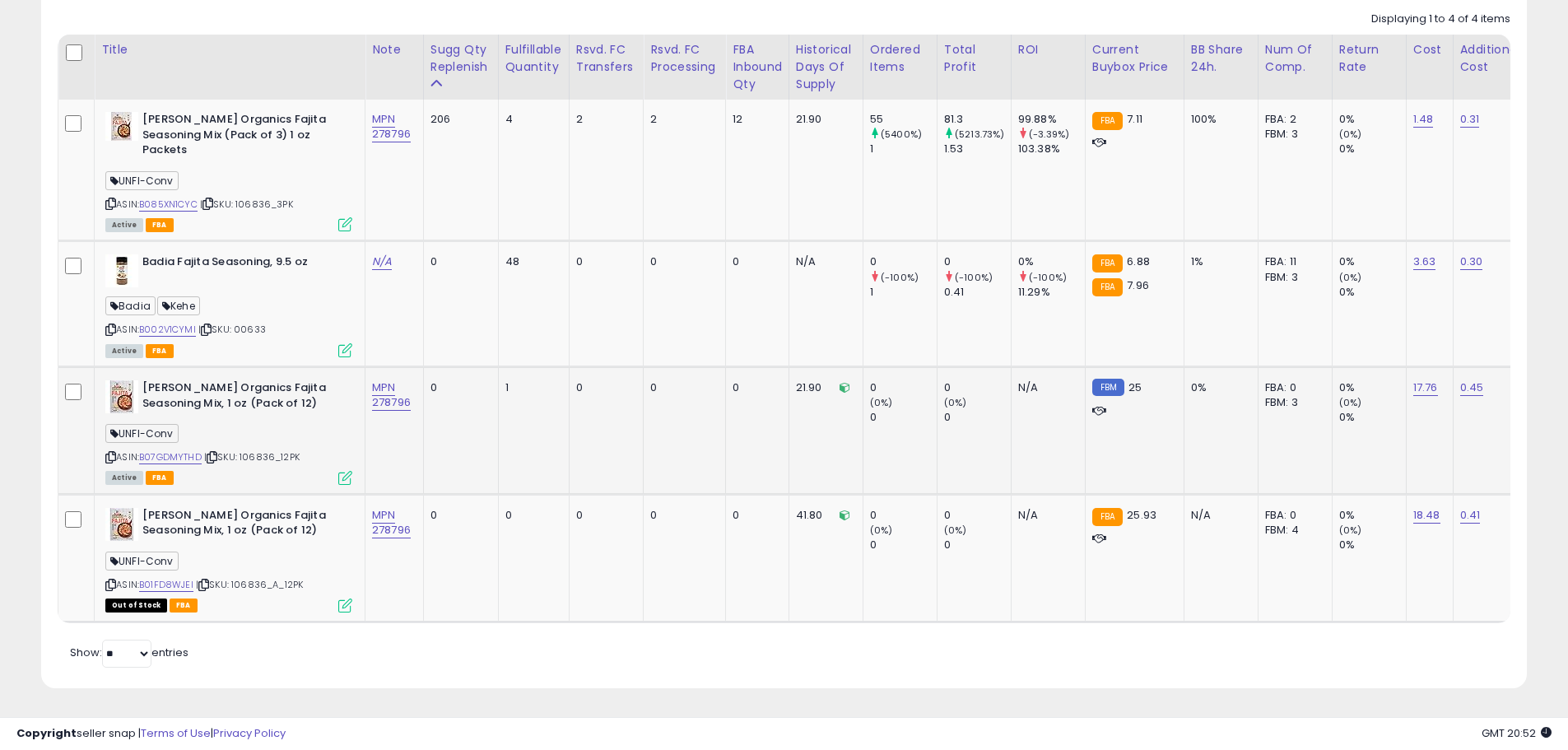
scroll to position [941, 0]
drag, startPoint x: 301, startPoint y: 499, endPoint x: 140, endPoint y: 520, distance: 162.4
click at [131, 518] on div "[PERSON_NAME] Organics Fajita Seasoning Mix, 1 oz (Pack of 12)" at bounding box center [229, 525] width 247 height 35
drag, startPoint x: 244, startPoint y: 519, endPoint x: 144, endPoint y: 508, distance: 100.6
click at [144, 508] on b "[PERSON_NAME] Organics Fajita Seasoning Mix, 1 oz (Pack of 12)" at bounding box center [242, 525] width 200 height 35
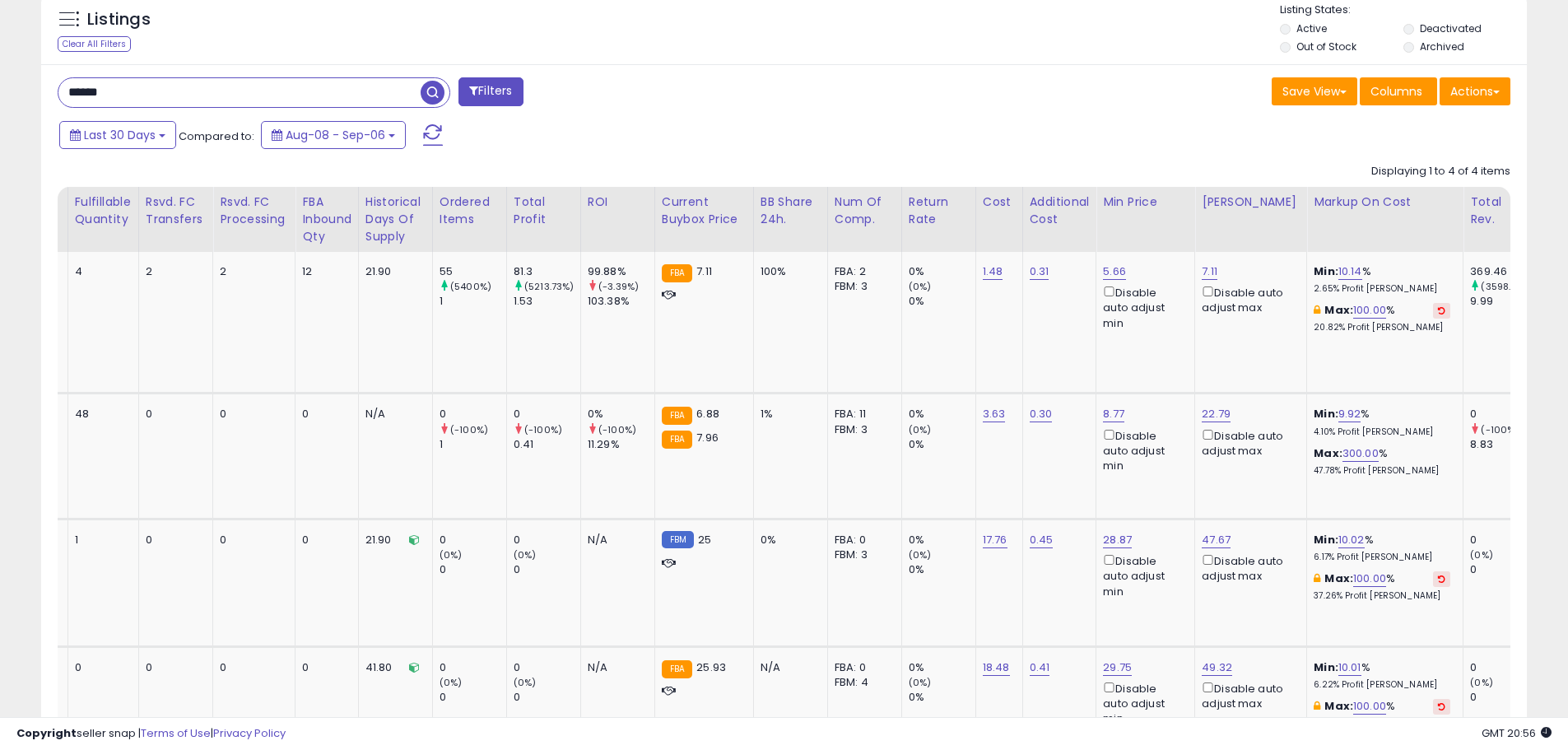
scroll to position [0, 458]
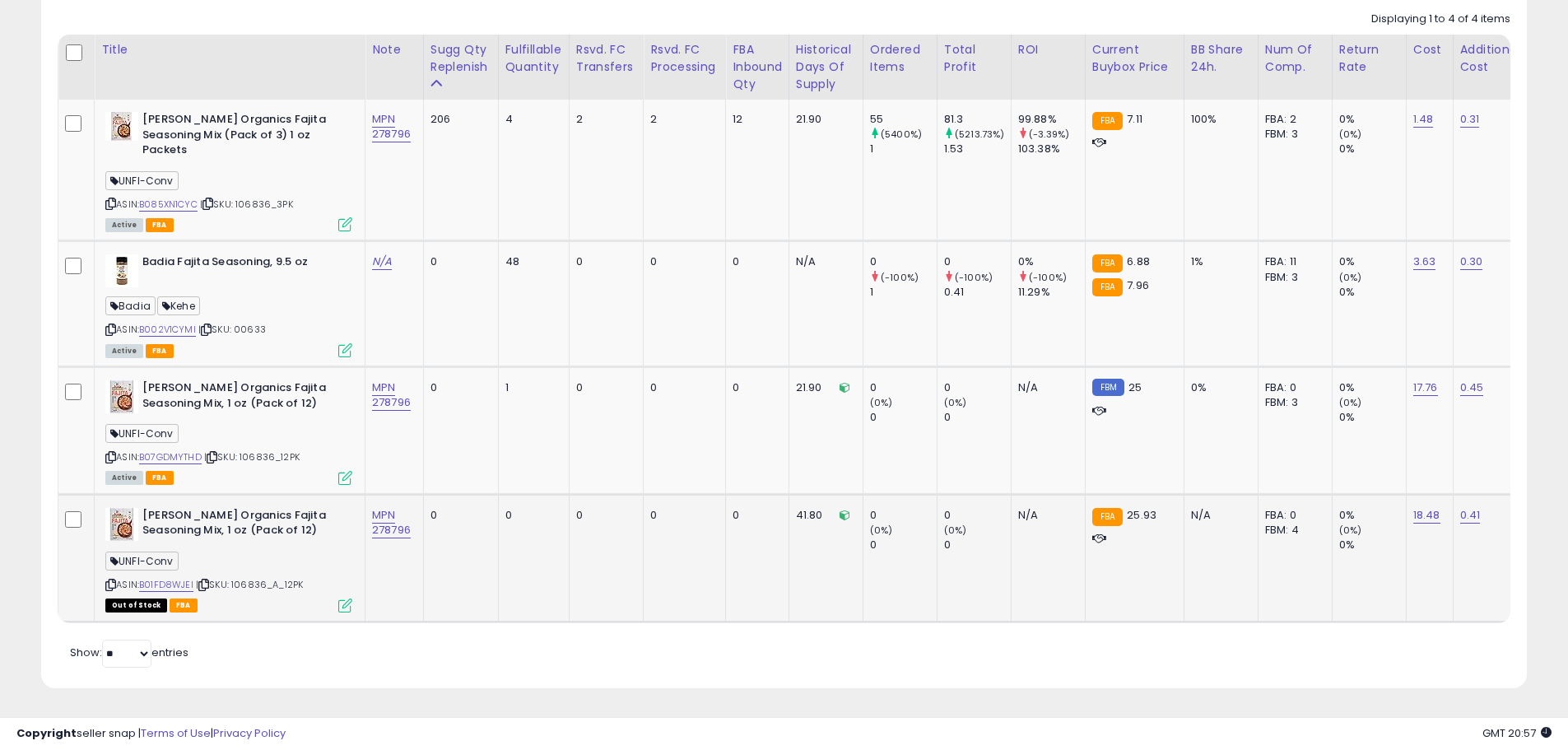
click at [294, 553] on div "UNFI-Conv" at bounding box center [229, 564] width 247 height 22
click at [188, 578] on link "B01FD8WJEI" at bounding box center [166, 585] width 55 height 14
click at [189, 450] on link "B07GDMYTHD" at bounding box center [170, 457] width 63 height 14
drag, startPoint x: 275, startPoint y: 191, endPoint x: 241, endPoint y: 192, distance: 34.0
click at [241, 197] on span "| SKU: 106836_3PK" at bounding box center [246, 203] width 93 height 13
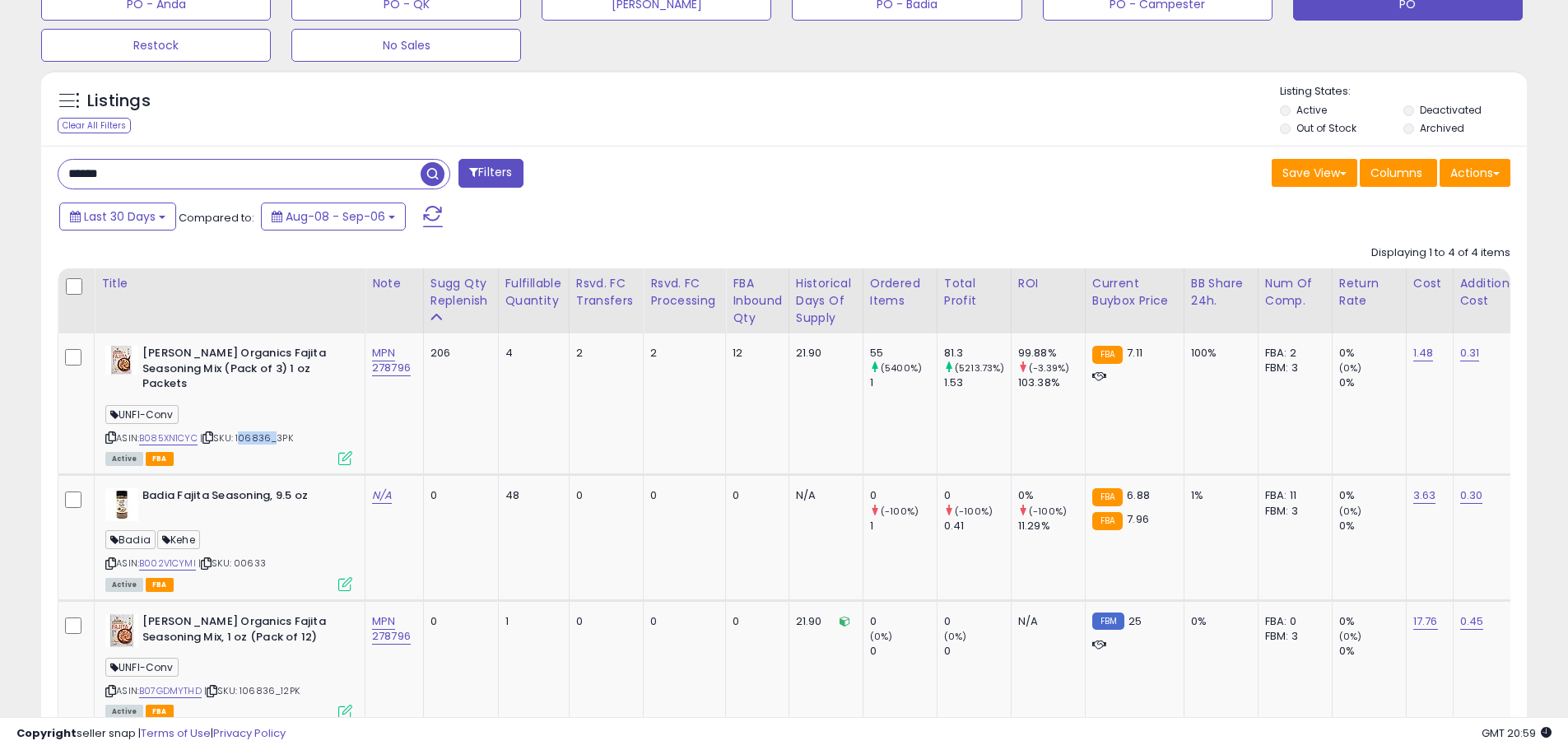
scroll to position [695, 0]
drag, startPoint x: 68, startPoint y: 178, endPoint x: 19, endPoint y: 175, distance: 49.1
click at [19, 175] on div "**********" at bounding box center [784, 159] width 1552 height 1568
type input "*****"
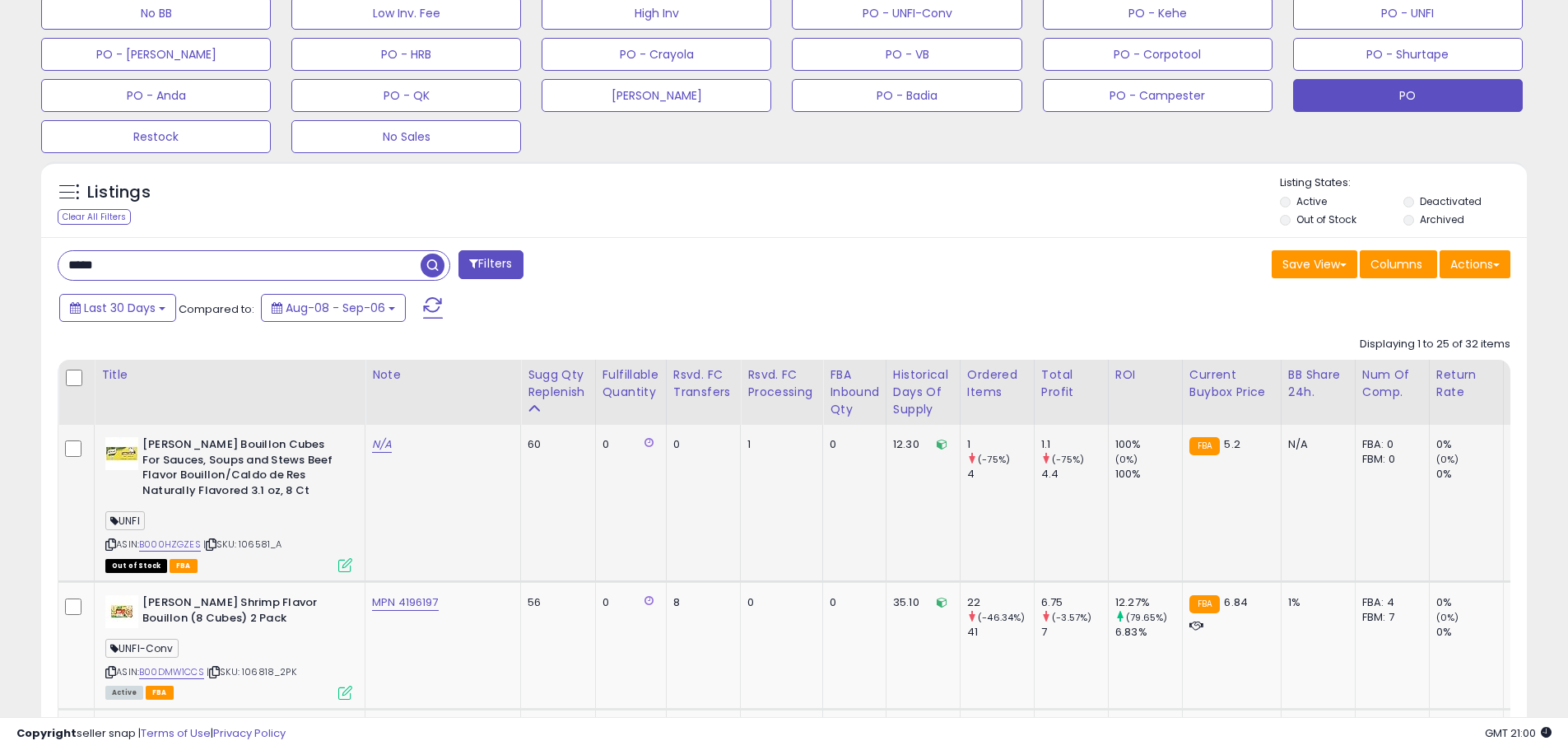
scroll to position [666, 0]
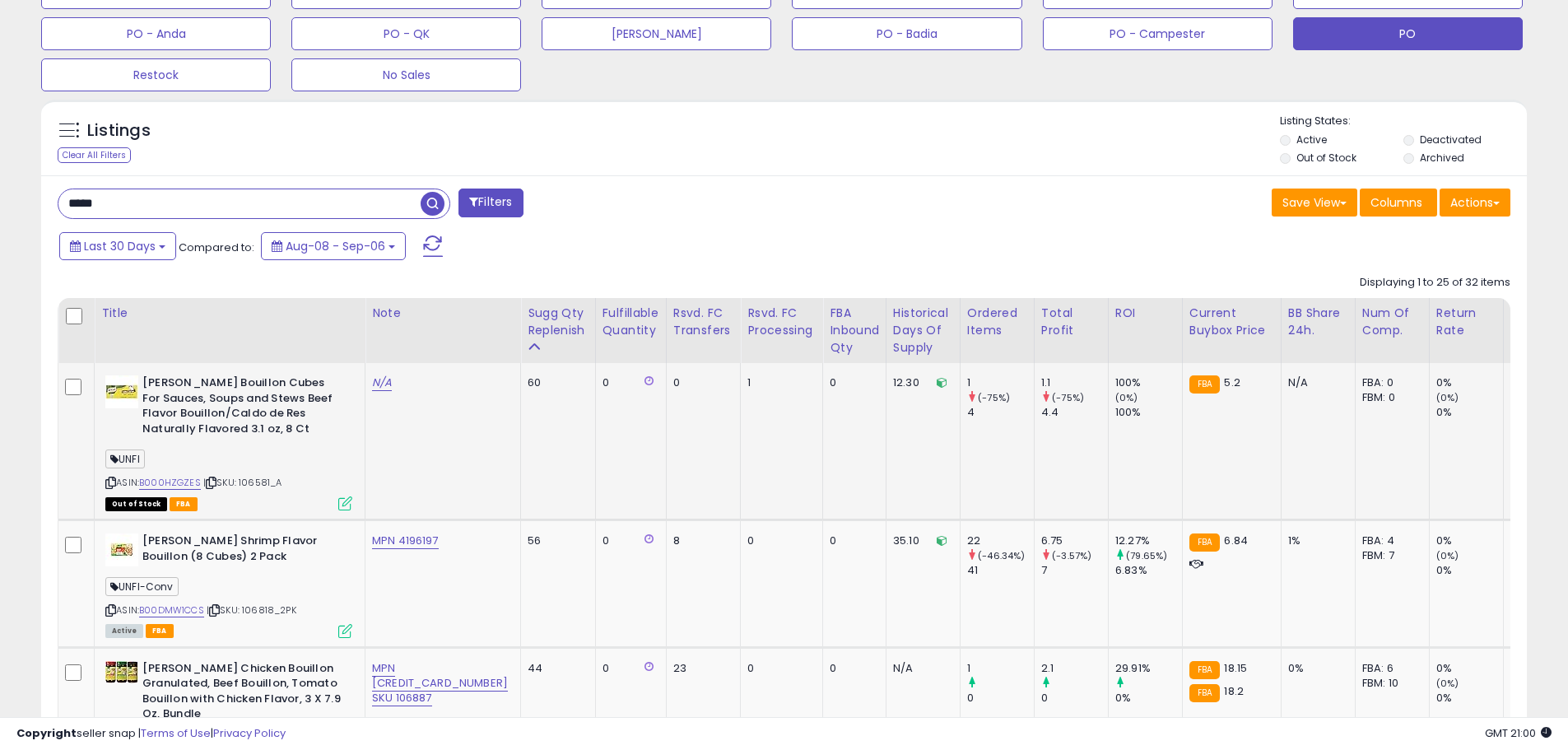
click at [258, 406] on b "[PERSON_NAME] Bouillon Cubes For Sauces, Soups and Stews Beef Flavor Bouillon/C…" at bounding box center [242, 407] width 200 height 65
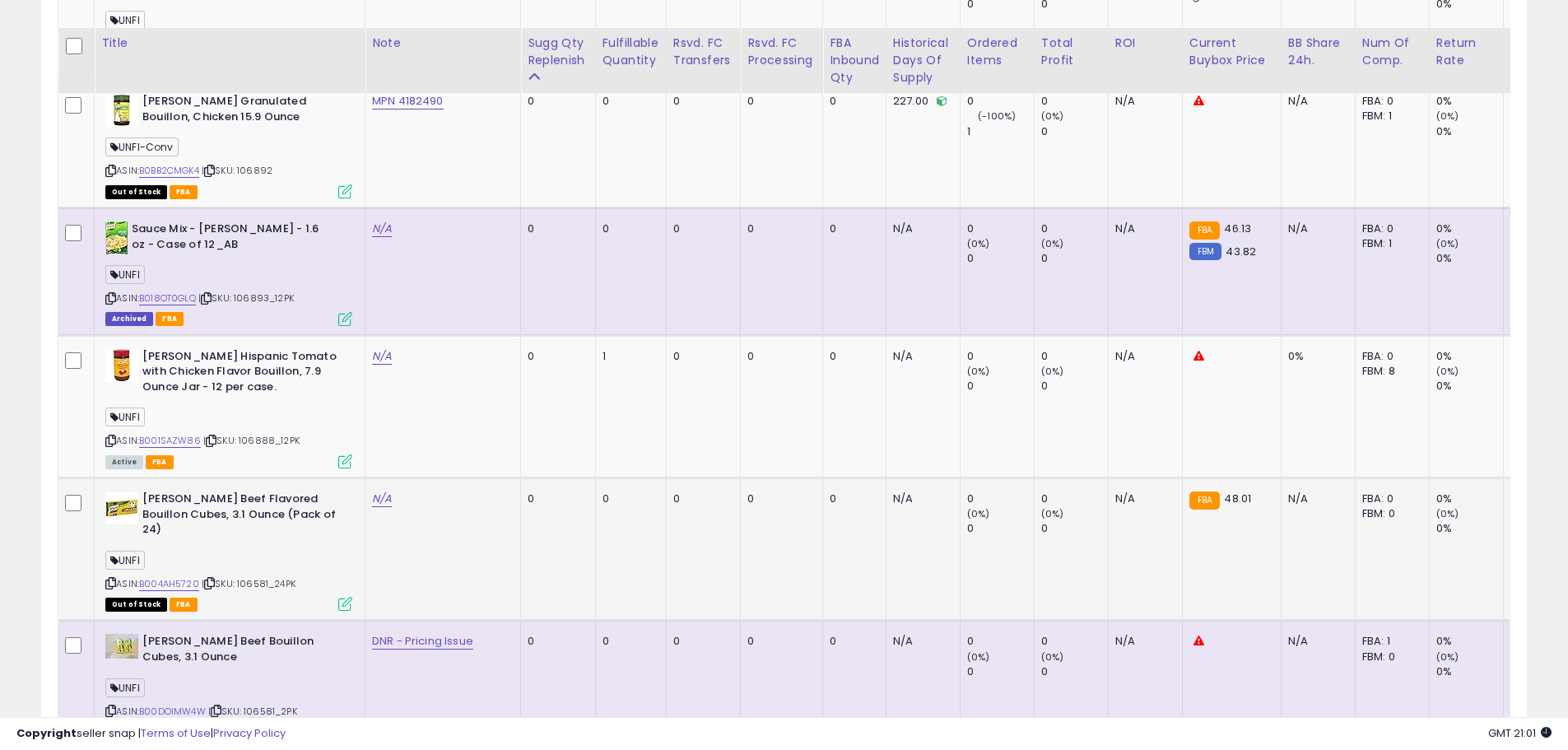
scroll to position [2724, 0]
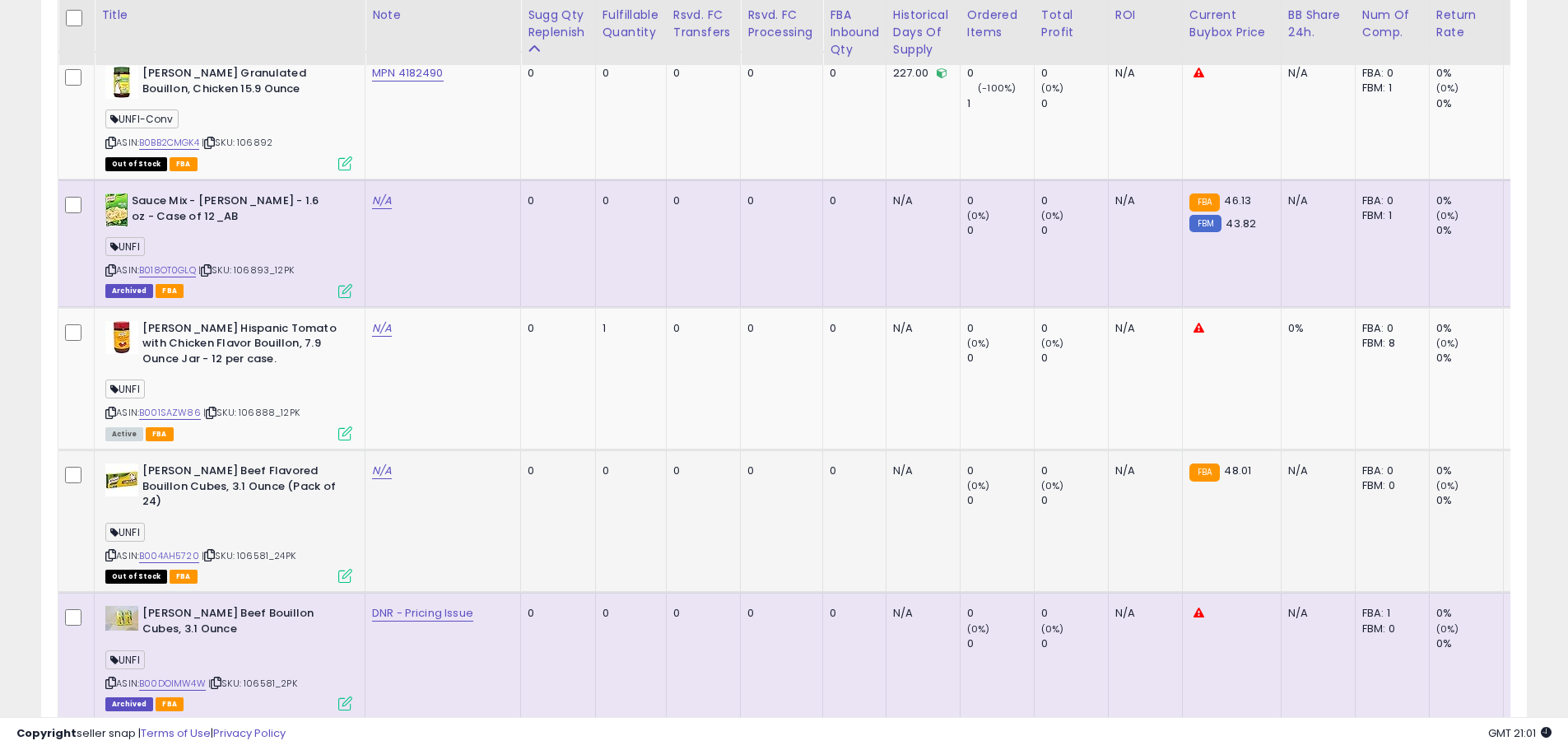
click at [307, 511] on div "ASIN: B004AH5720 | SKU: 106581_24PK Out of Stock FBA" at bounding box center [229, 522] width 247 height 118
click at [185, 549] on link "B004AH5720" at bounding box center [169, 556] width 60 height 14
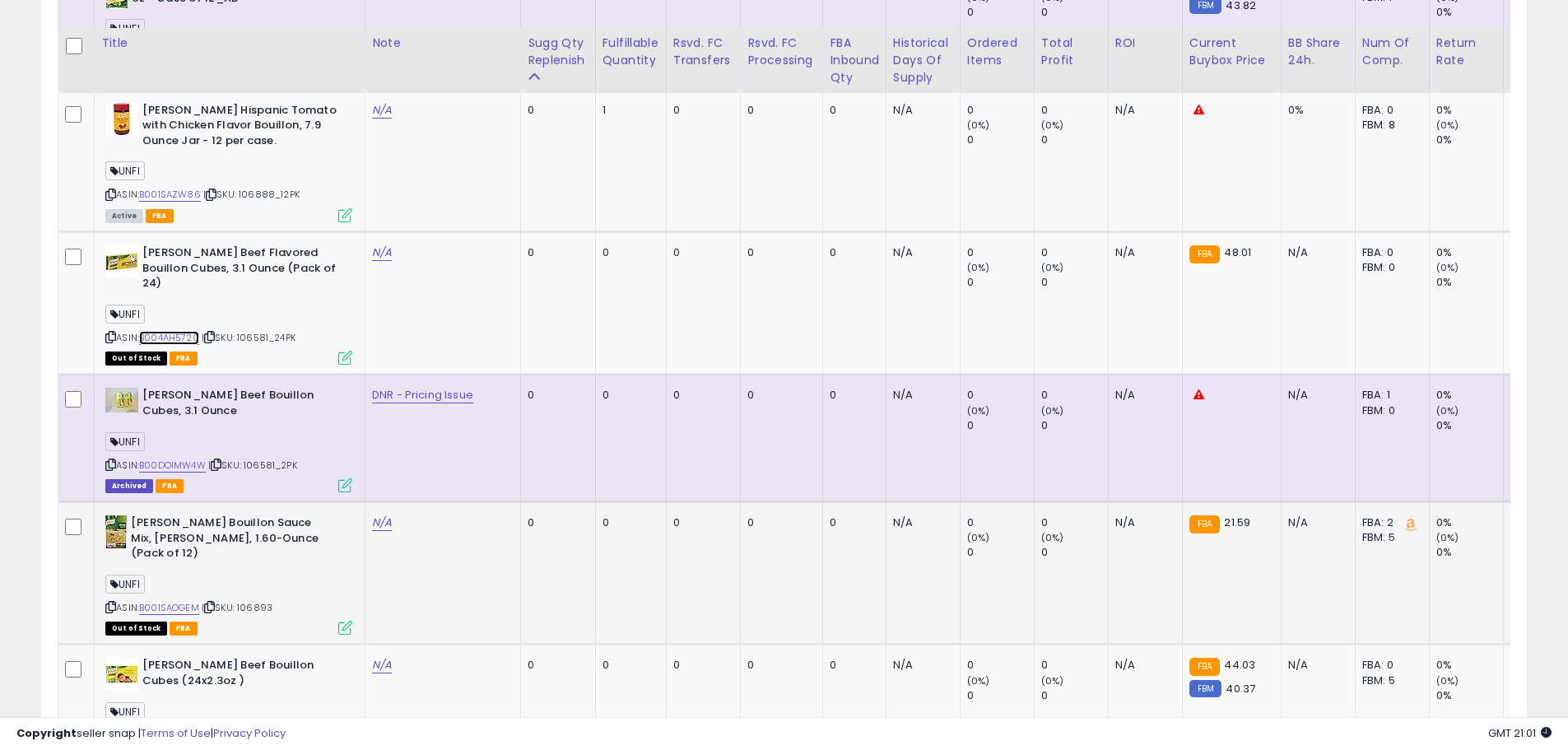
scroll to position [2971, 0]
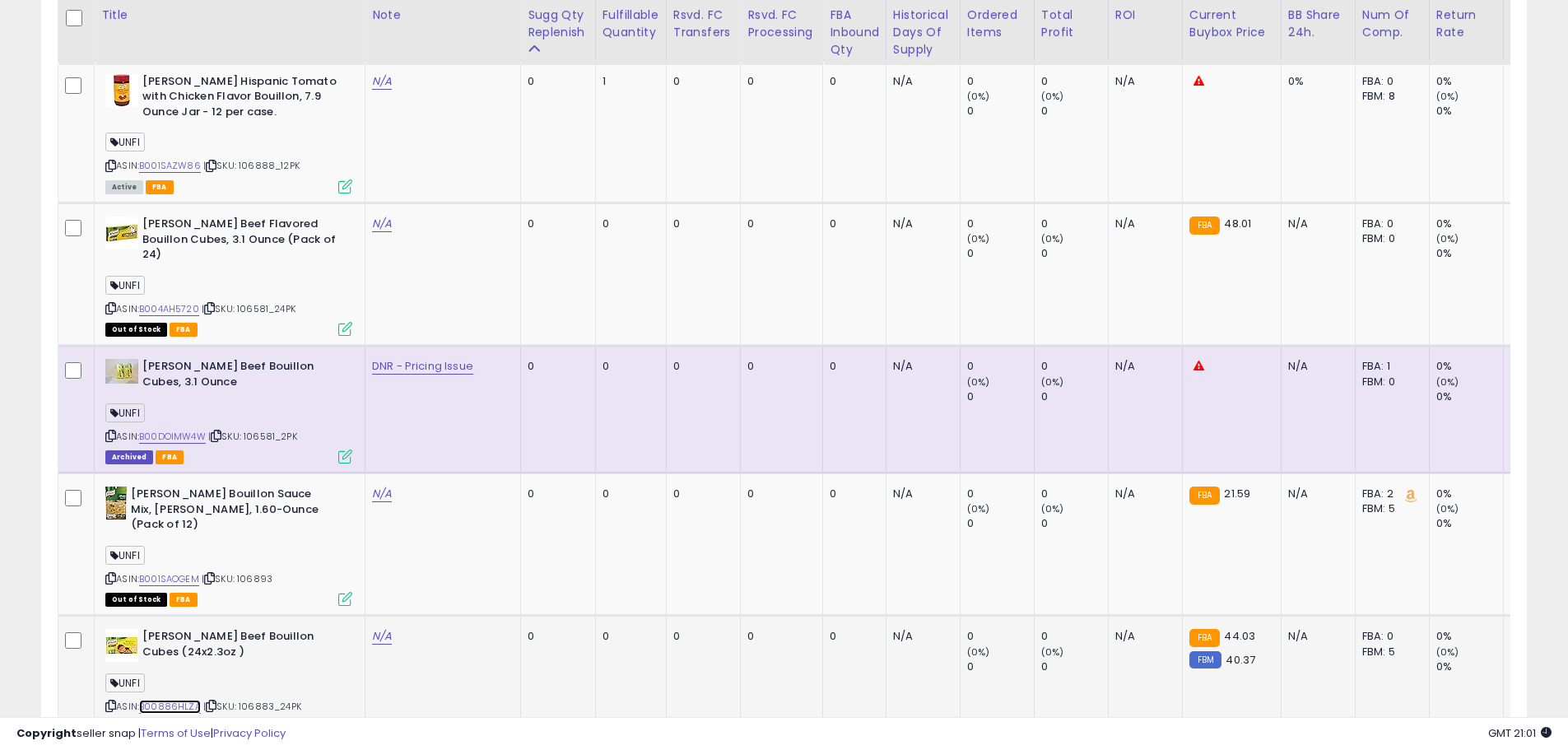
click at [184, 699] on link "B00886HLZA" at bounding box center [170, 706] width 62 height 14
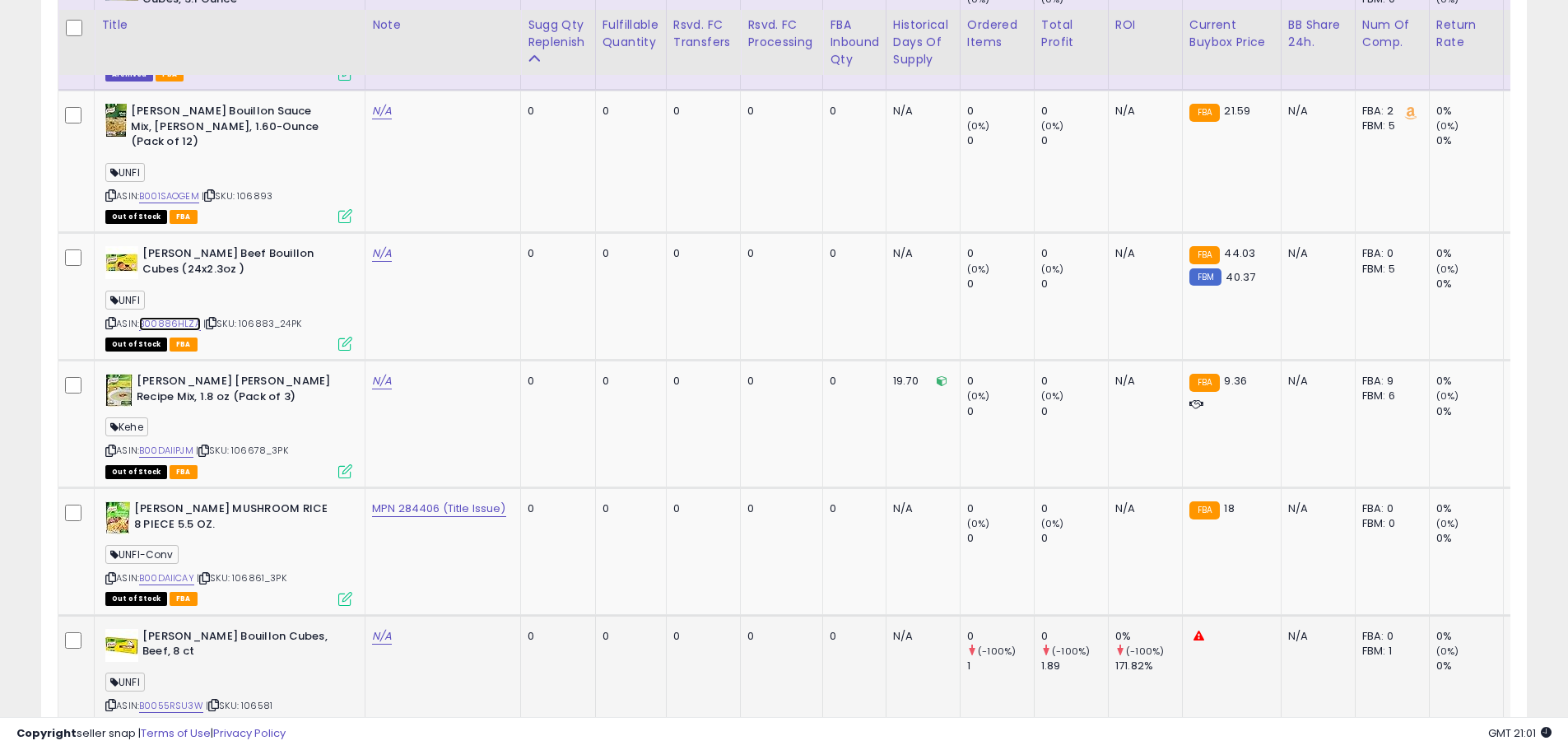
scroll to position [3382, 0]
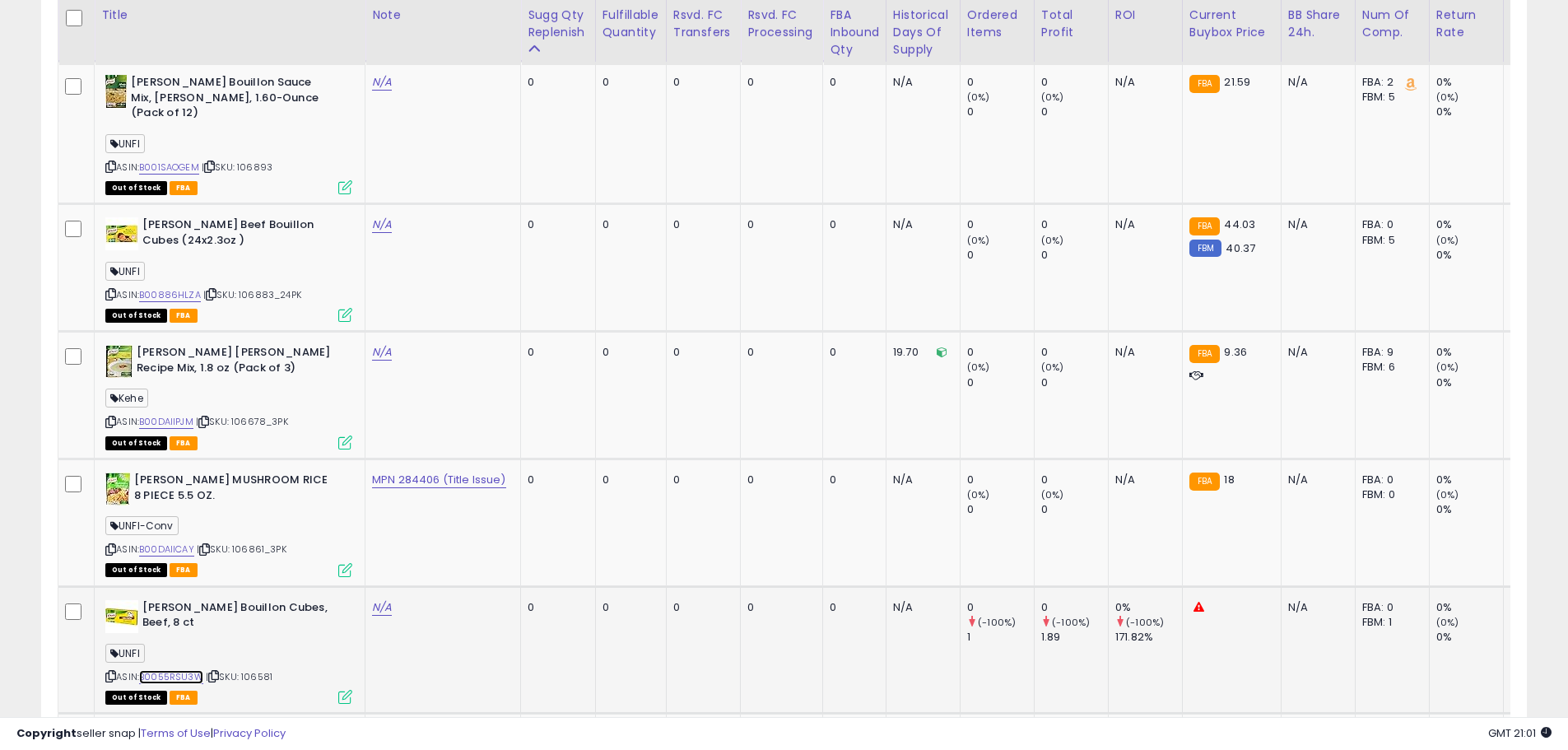
click at [184, 670] on link "B0055RSU3W" at bounding box center [171, 677] width 64 height 14
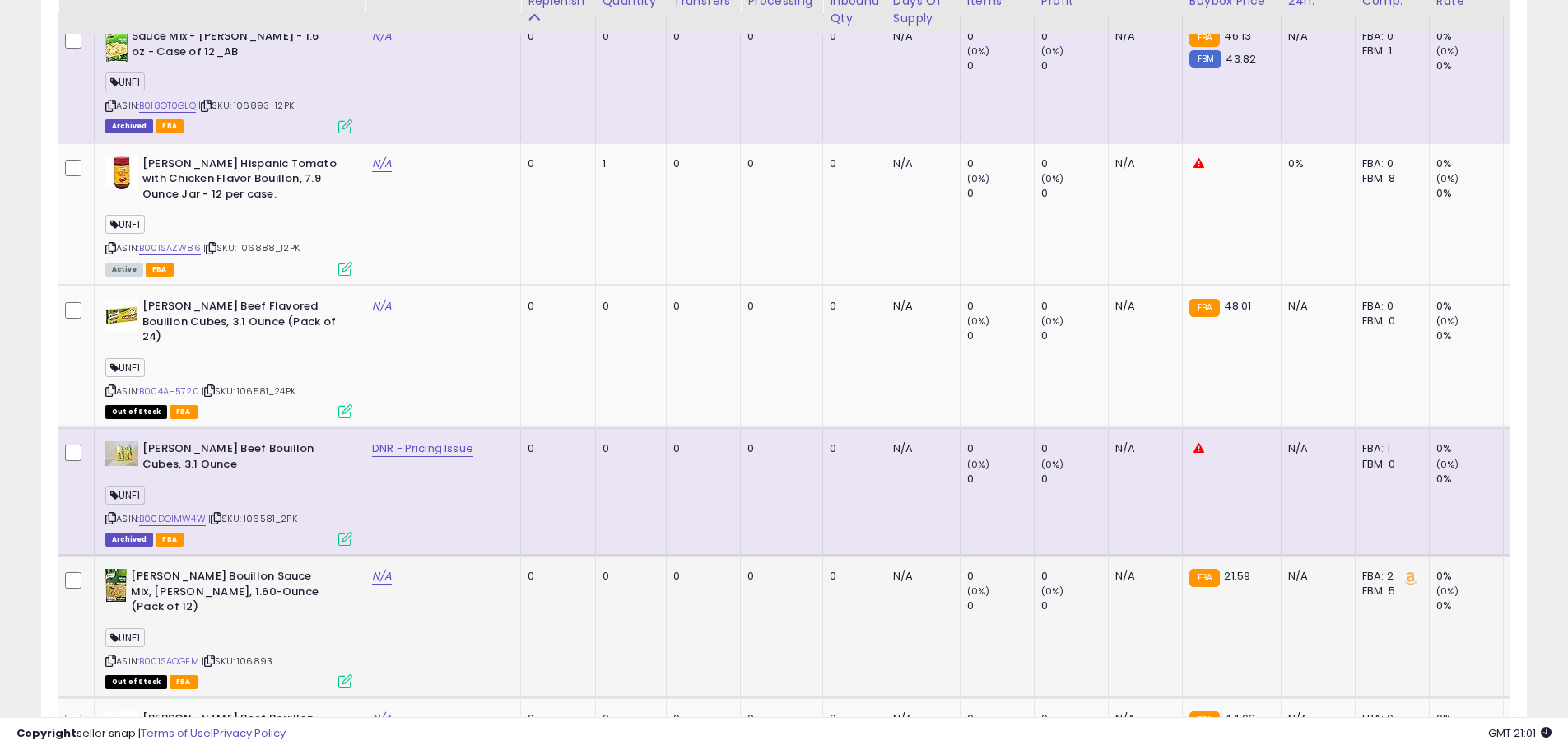
scroll to position [2806, 0]
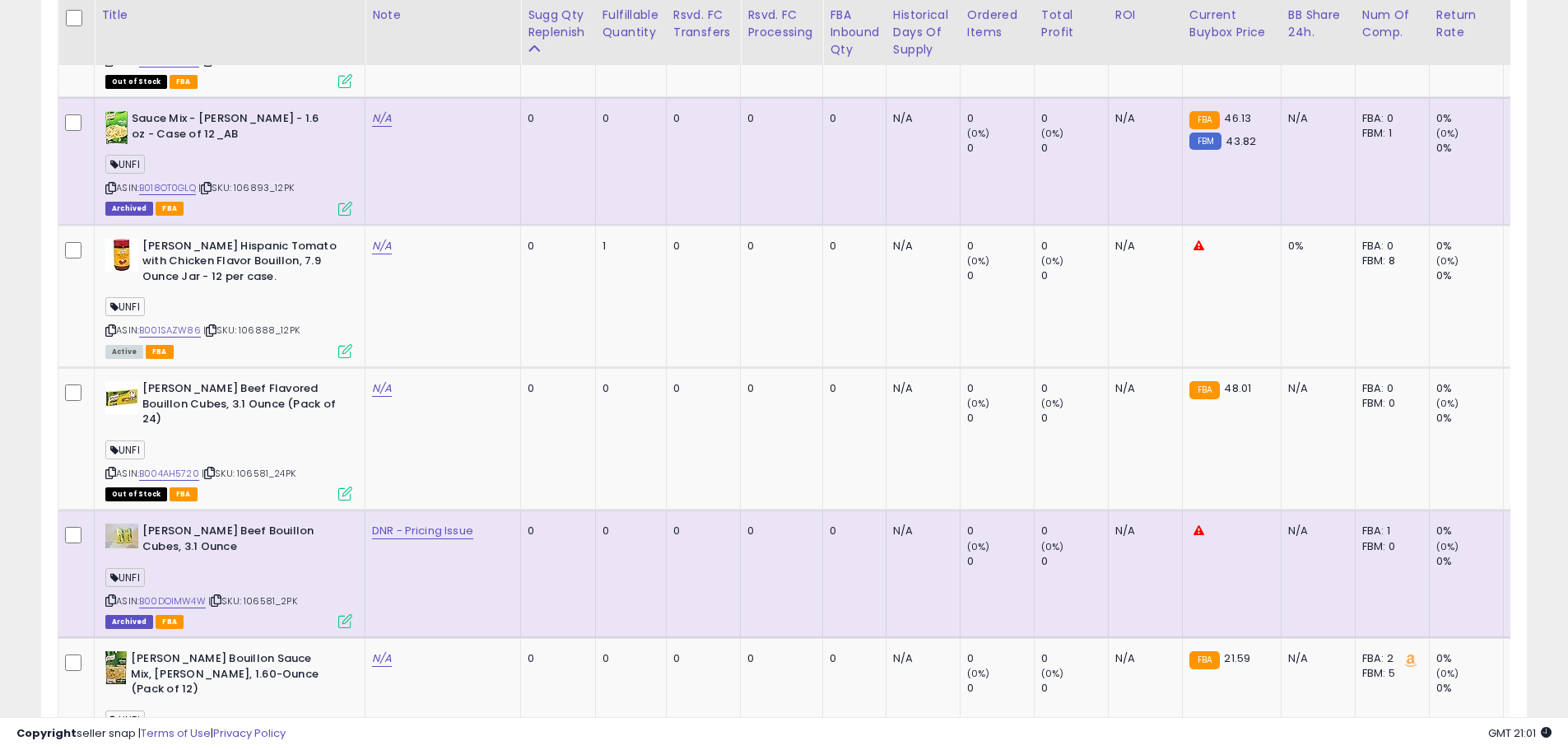
click at [286, 595] on span "| SKU: 106581_2PK" at bounding box center [252, 601] width 89 height 13
click at [294, 595] on span "| SKU: 106581_2PK" at bounding box center [252, 601] width 89 height 13
drag, startPoint x: 278, startPoint y: 555, endPoint x: 249, endPoint y: 555, distance: 29.0
click at [249, 595] on span "| SKU: 106581_2PK" at bounding box center [252, 601] width 89 height 13
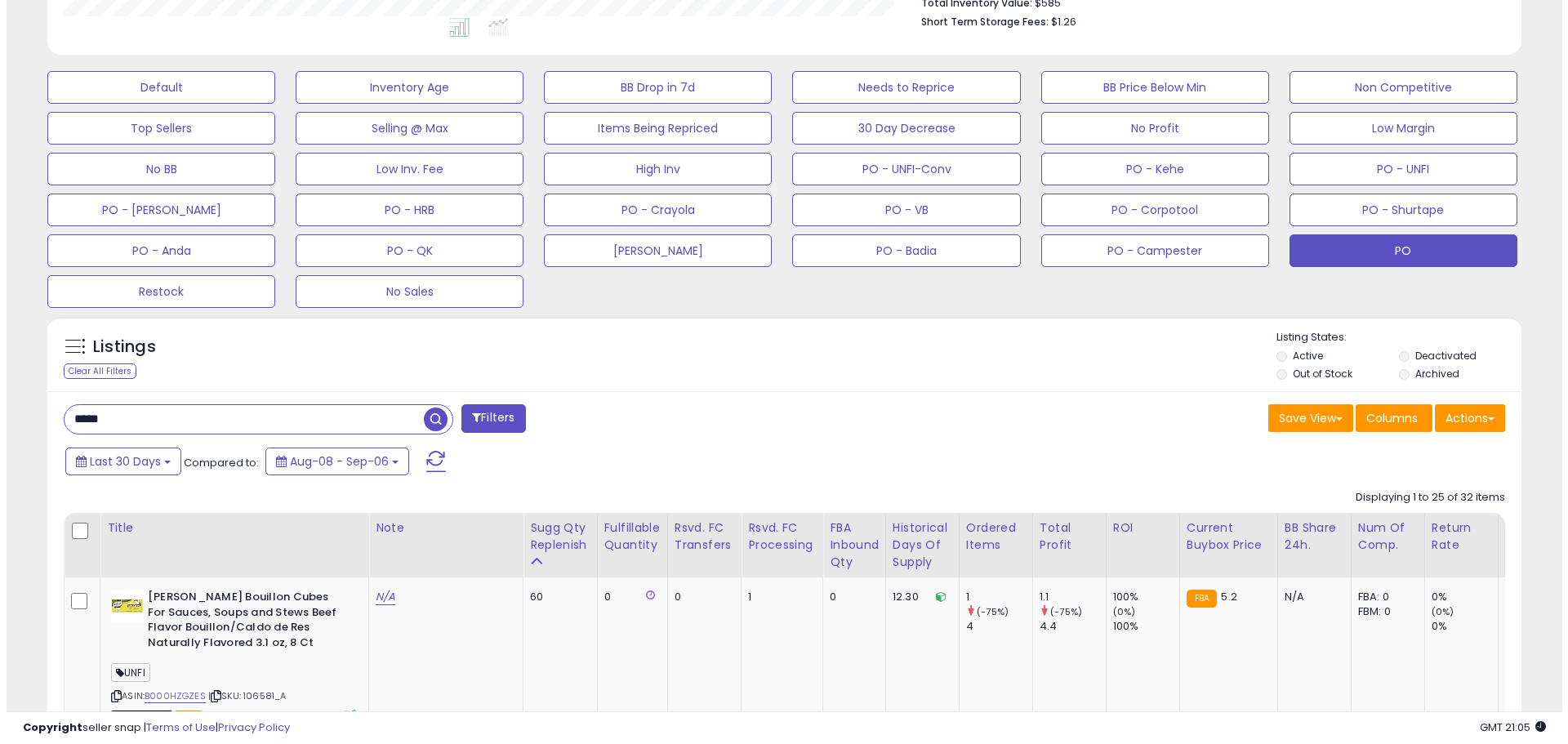
scroll to position [252, 0]
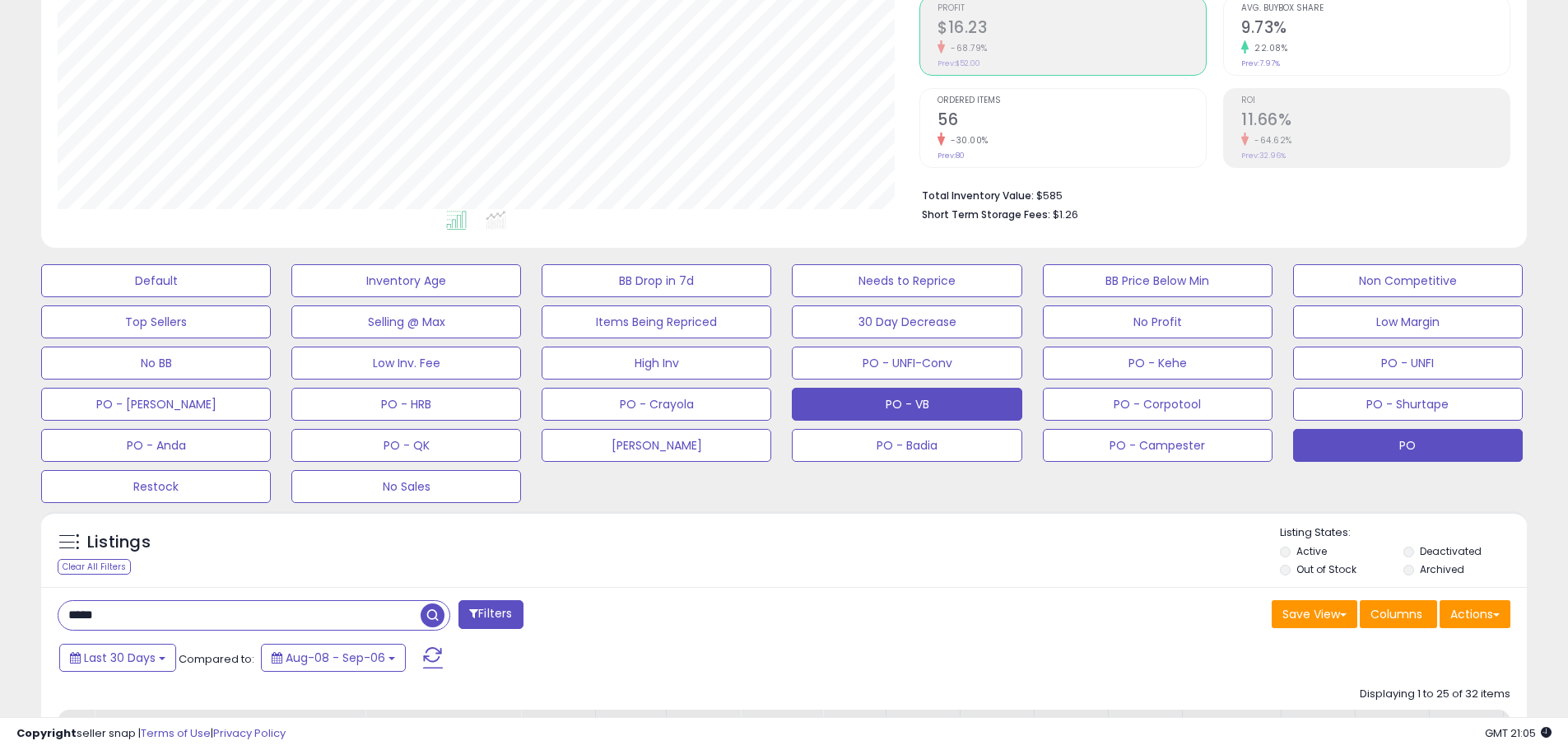
click at [982, 401] on button "PO - VB" at bounding box center [907, 403] width 230 height 33
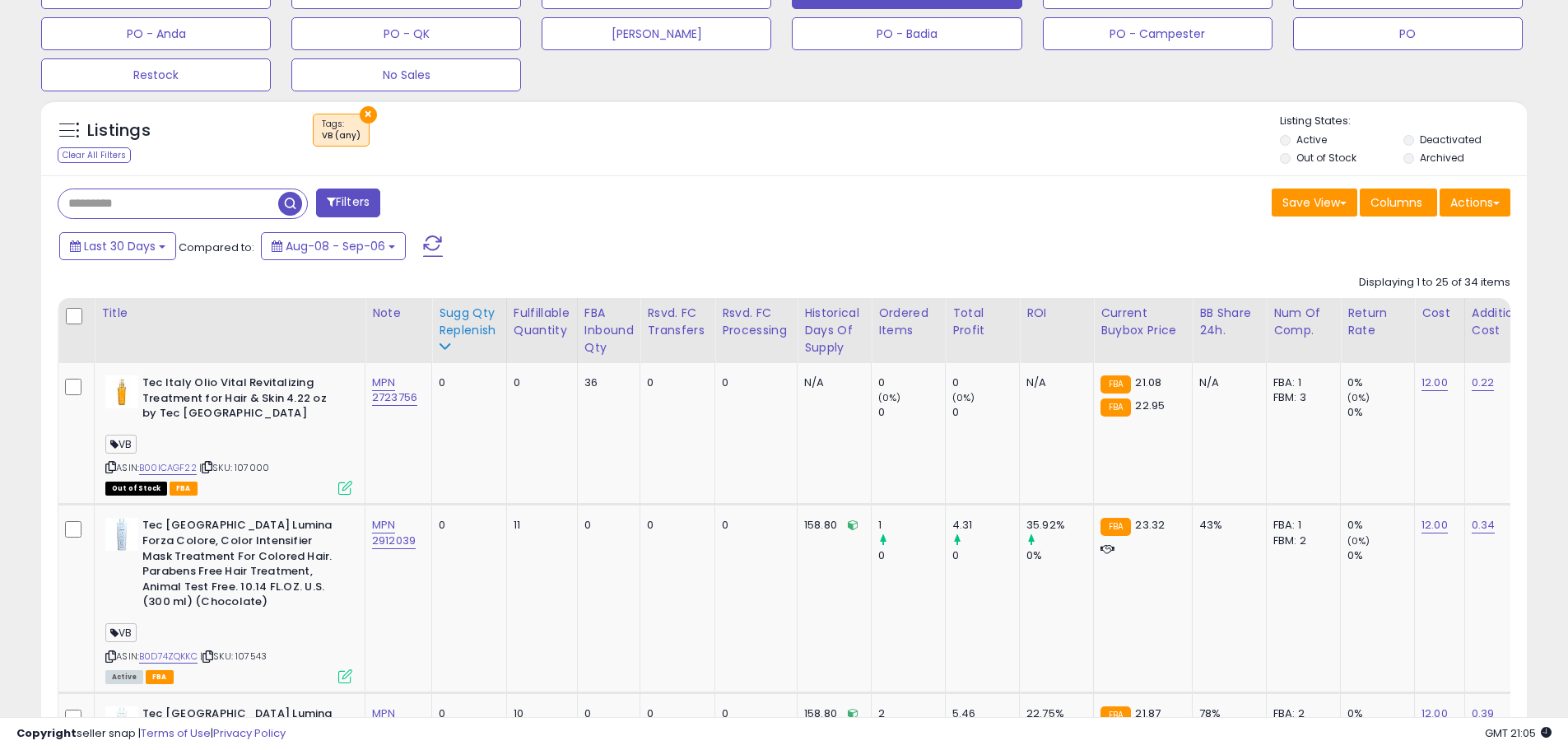
scroll to position [338, 862]
click at [461, 331] on div "Sugg Qty Replenish" at bounding box center [469, 322] width 61 height 35
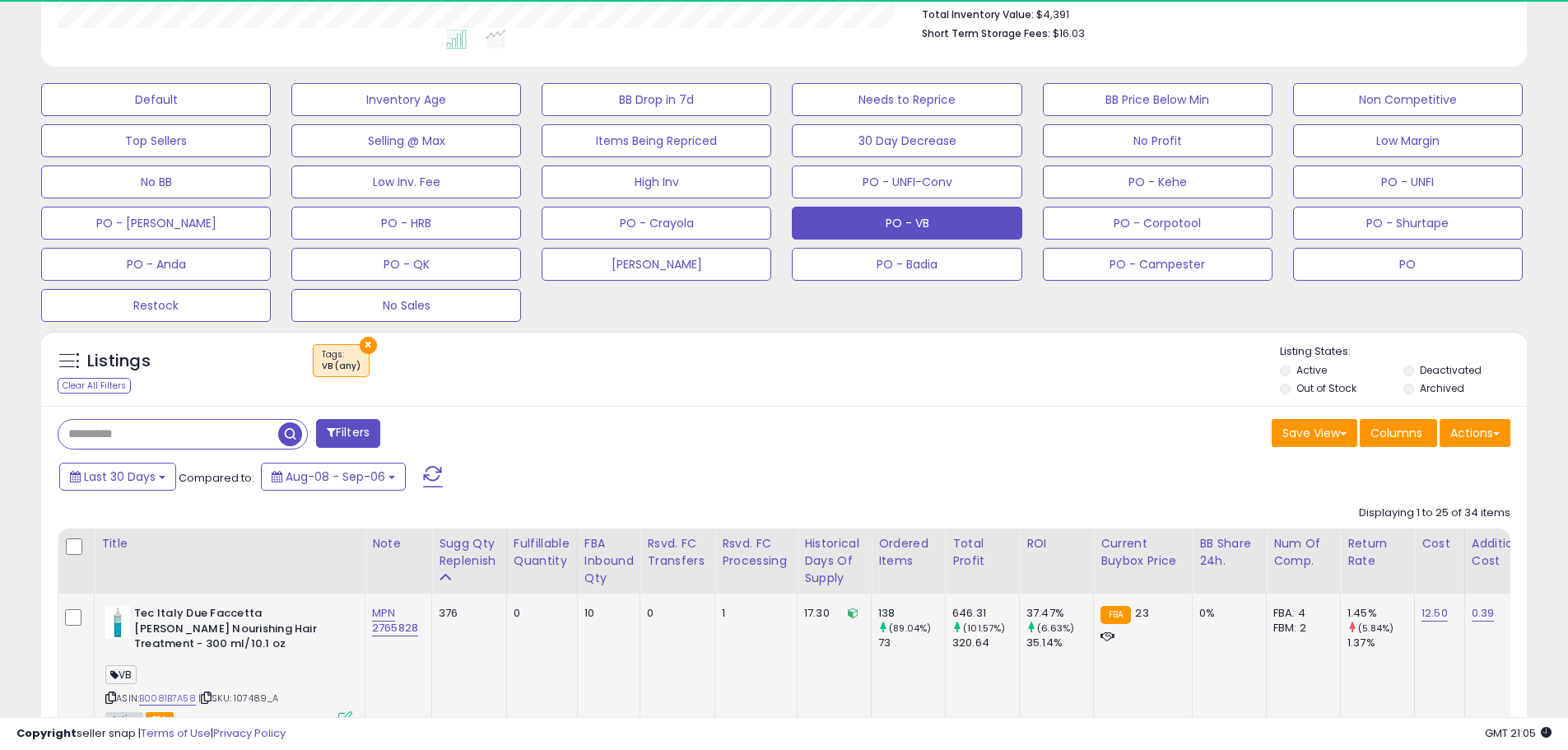
scroll to position [666, 0]
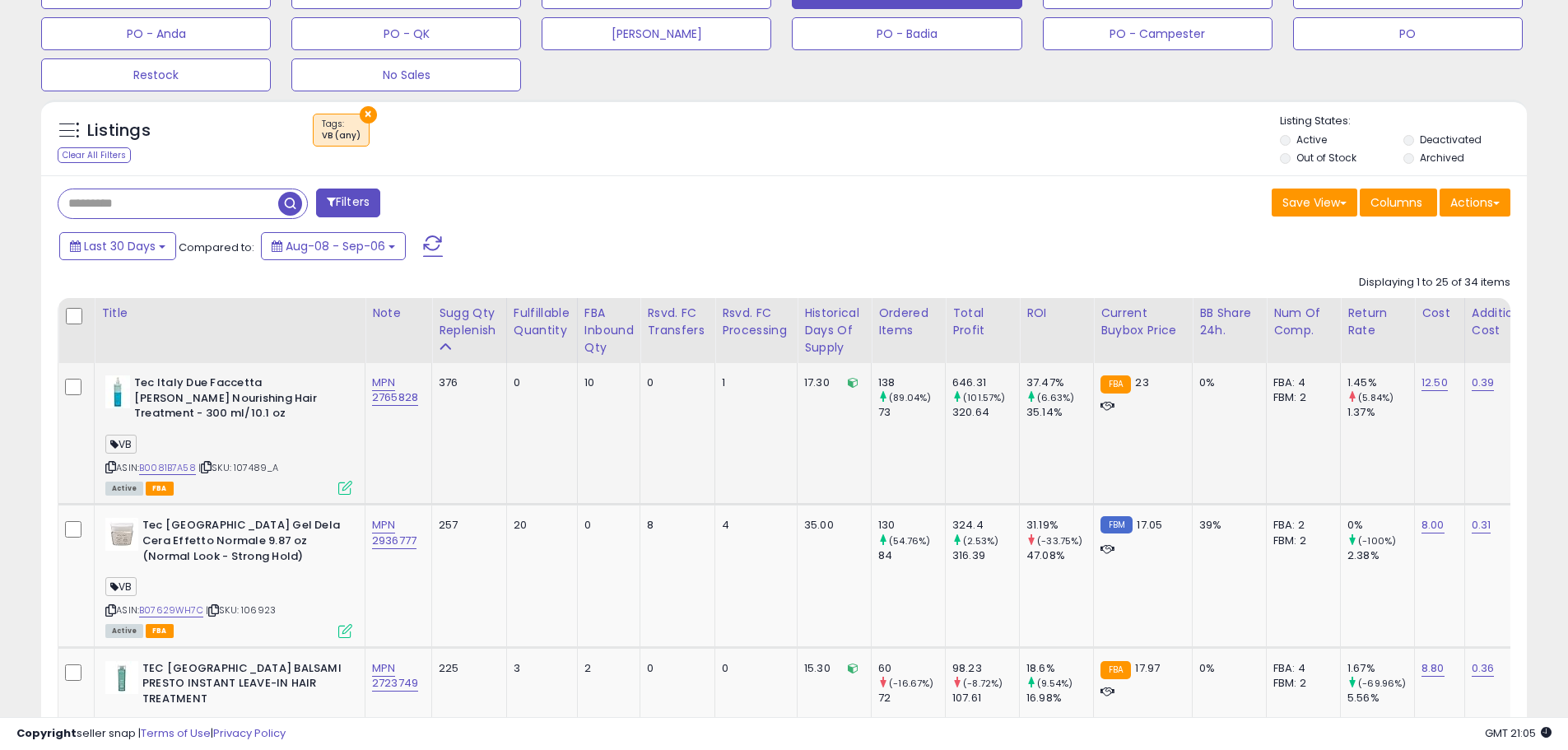
drag, startPoint x: 283, startPoint y: 472, endPoint x: 242, endPoint y: 472, distance: 41.0
click at [242, 472] on div "ASIN: B0081B7A58 | SKU: 107489_A Active FBA" at bounding box center [229, 434] width 247 height 118
click at [702, 209] on div "Filters" at bounding box center [414, 204] width 739 height 33
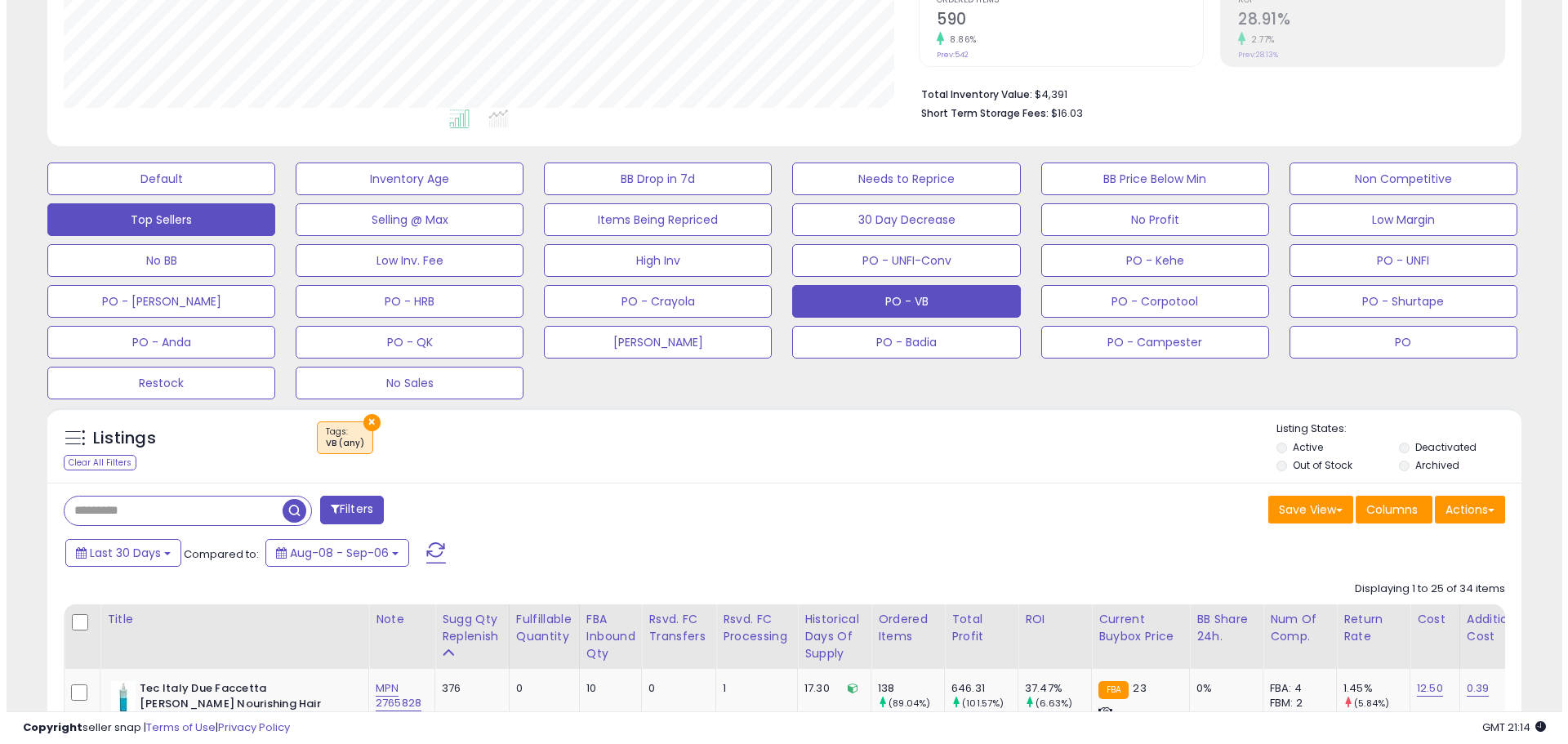
scroll to position [334, 0]
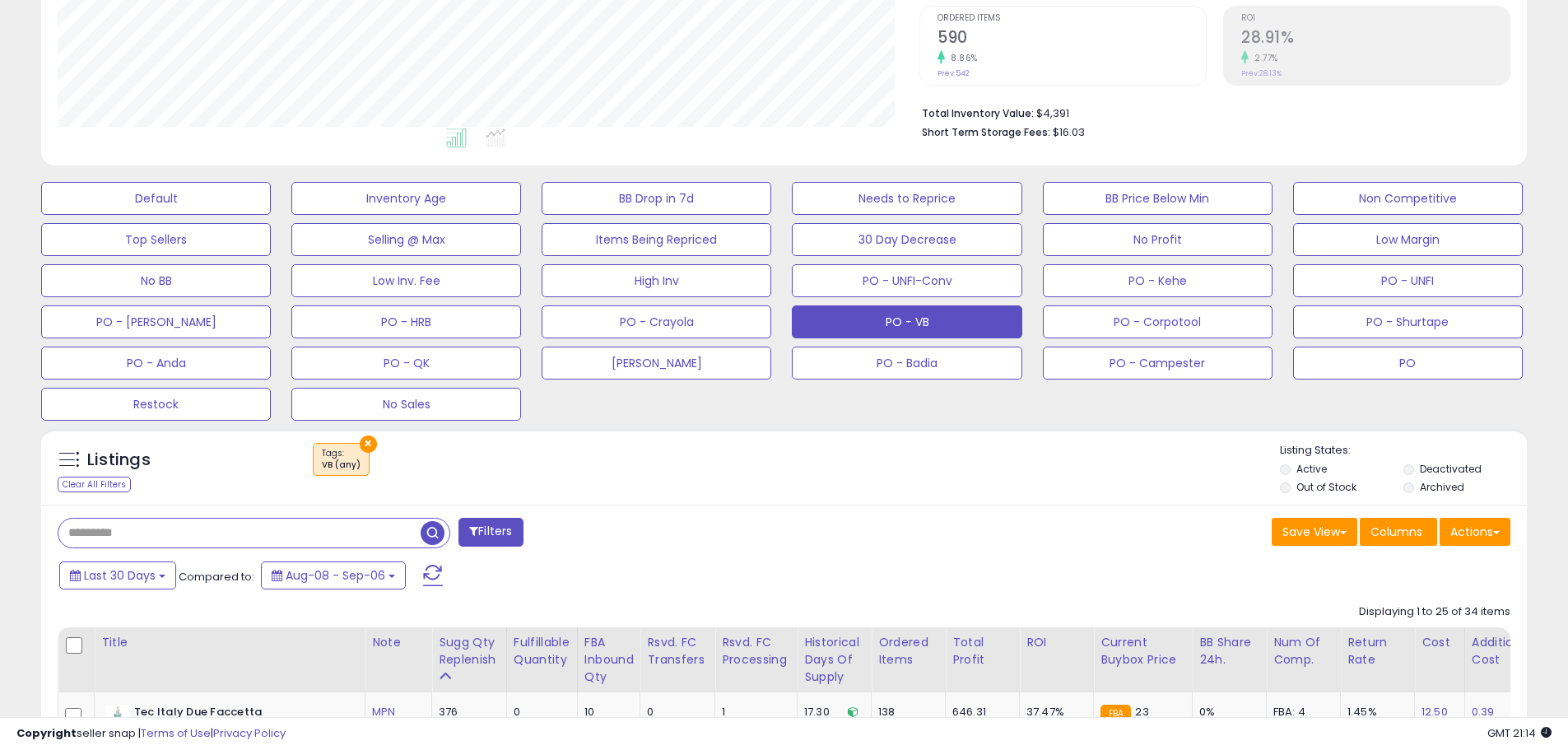
click at [132, 531] on input "text" at bounding box center [240, 533] width 363 height 29
click at [193, 201] on button "Default" at bounding box center [155, 198] width 230 height 33
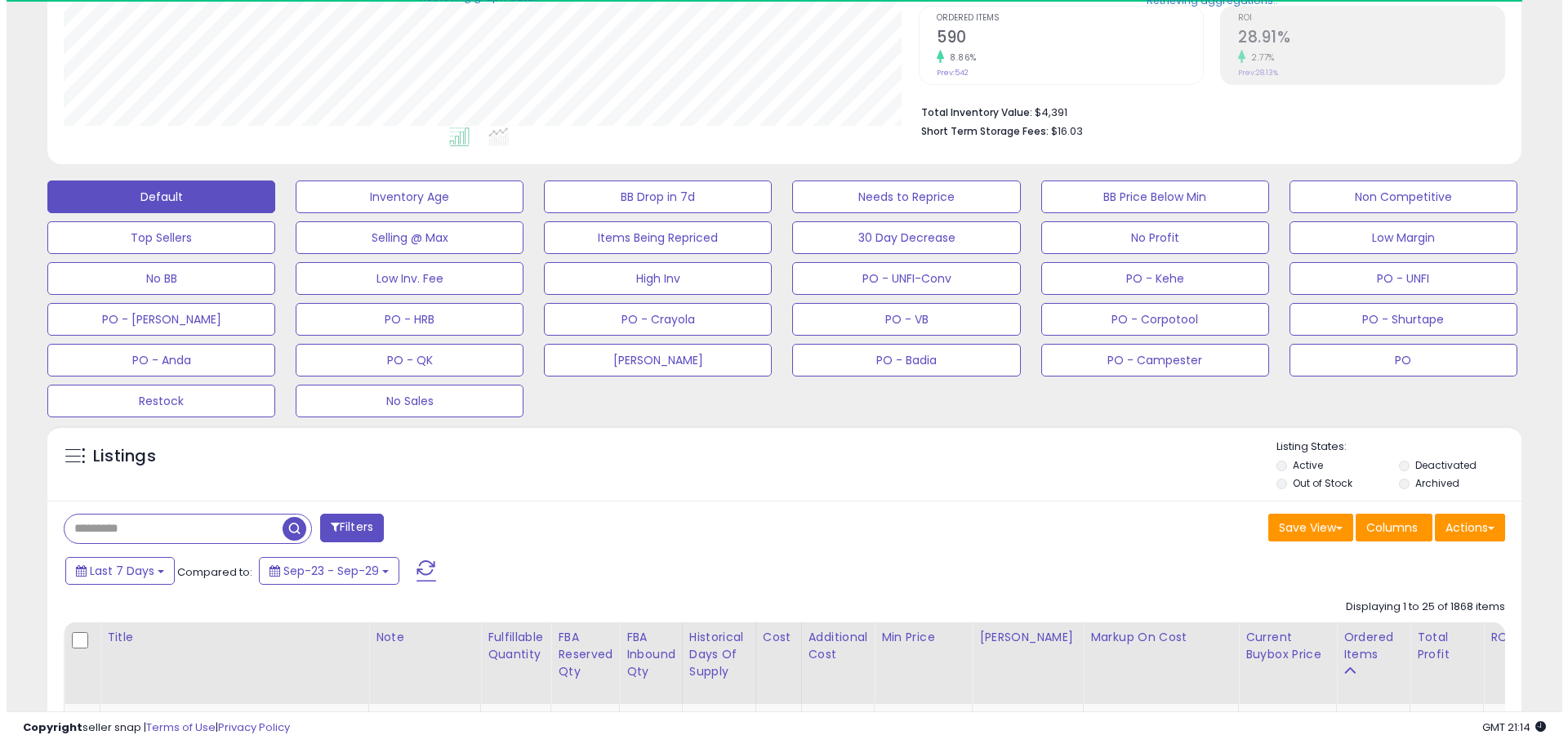
scroll to position [816244, 815707]
click at [99, 527] on input "text" at bounding box center [167, 529] width 218 height 29
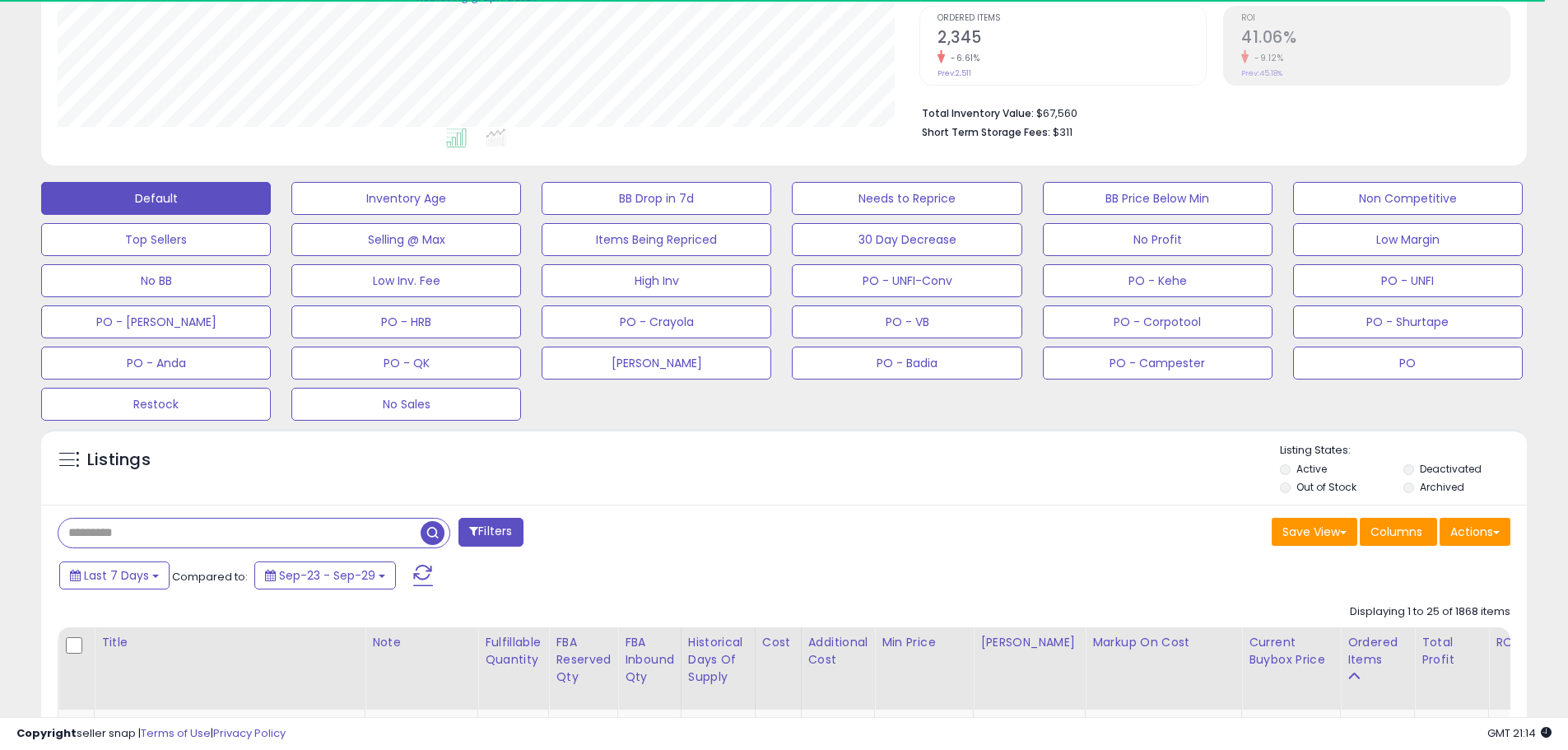
paste input "**********"
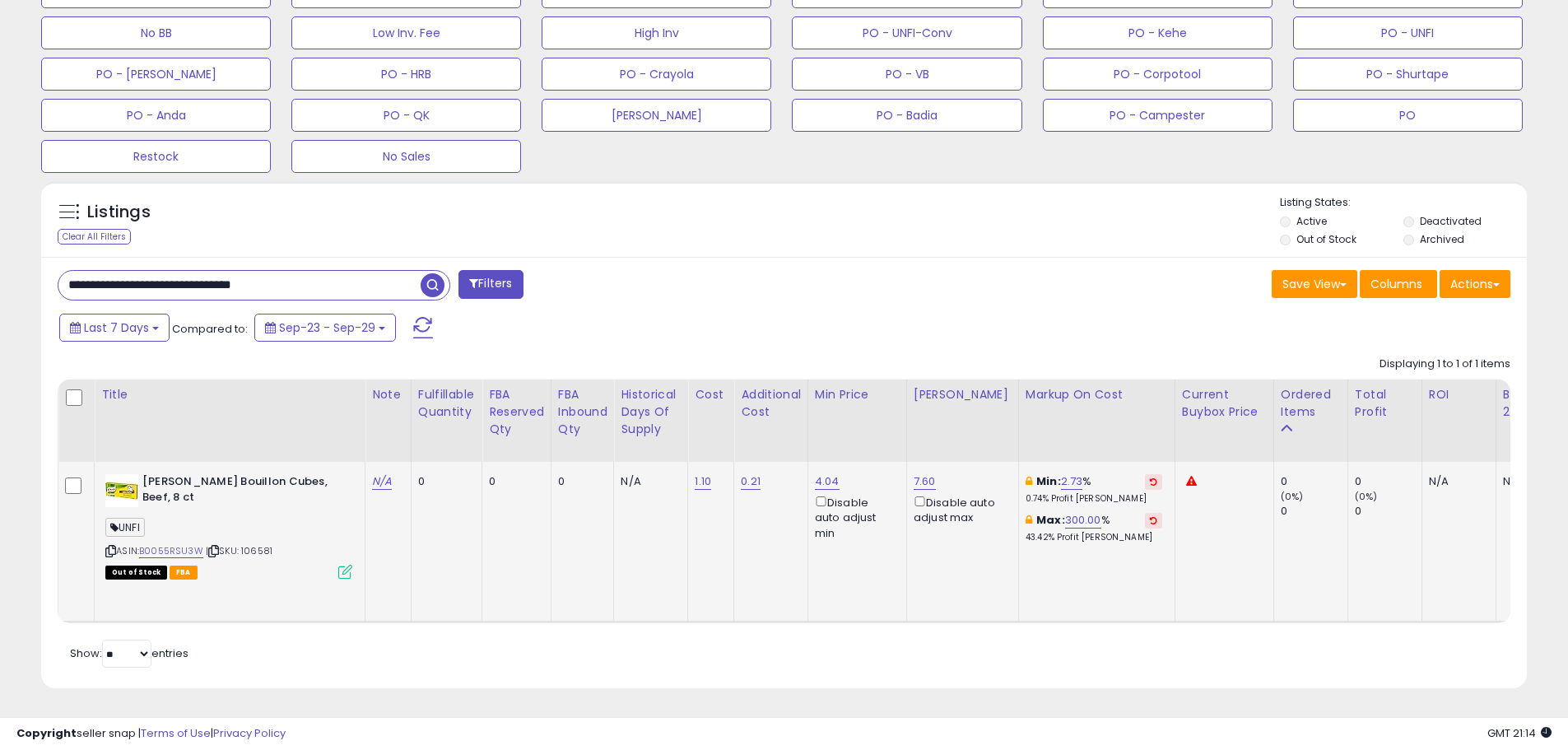
scroll to position [338, 862]
click at [254, 544] on span "| SKU: 106581" at bounding box center [239, 550] width 67 height 13
drag, startPoint x: 276, startPoint y: 277, endPoint x: 12, endPoint y: 268, distance: 264.2
click at [12, 268] on div "**********" at bounding box center [784, 97] width 1552 height 1223
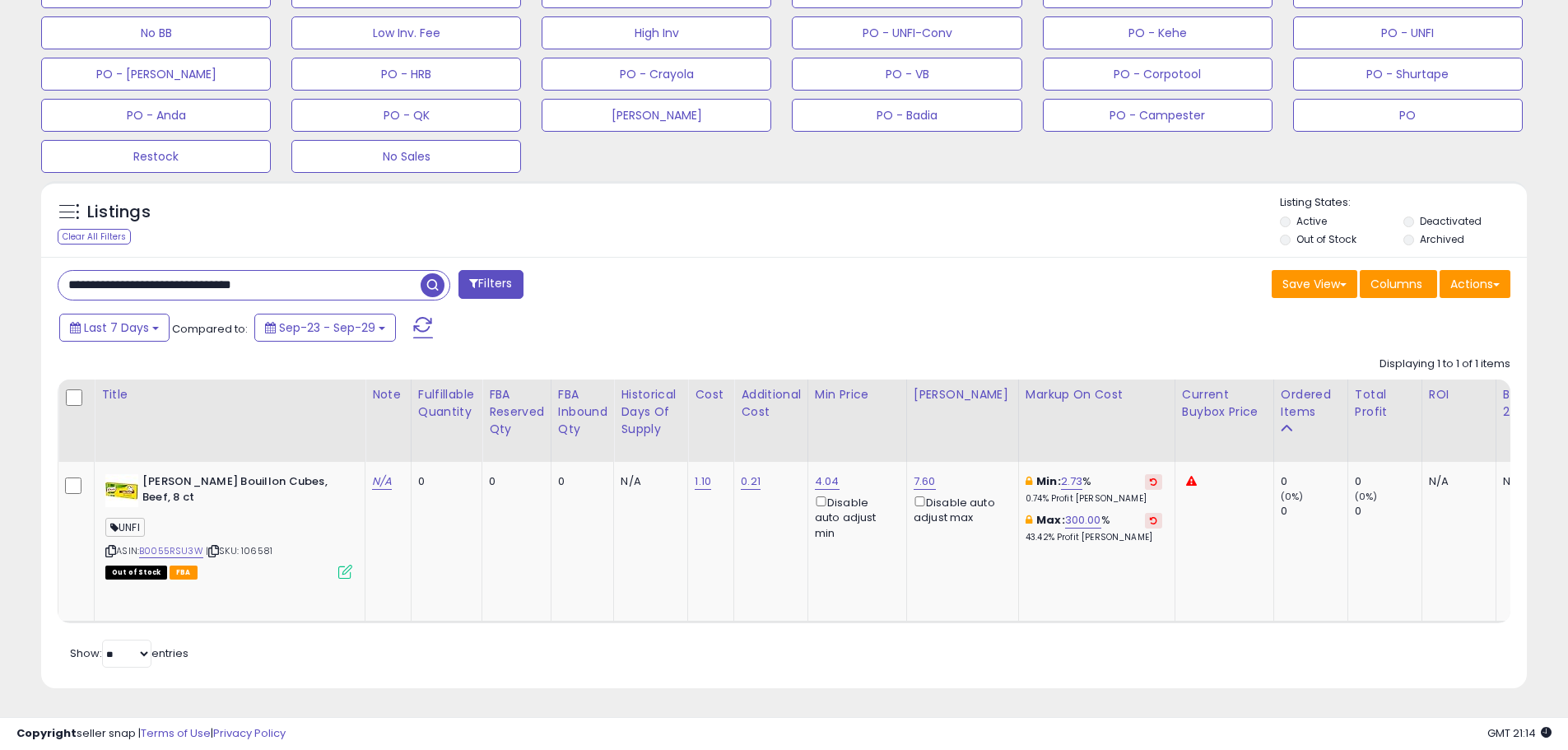
paste input "text"
type input "******"
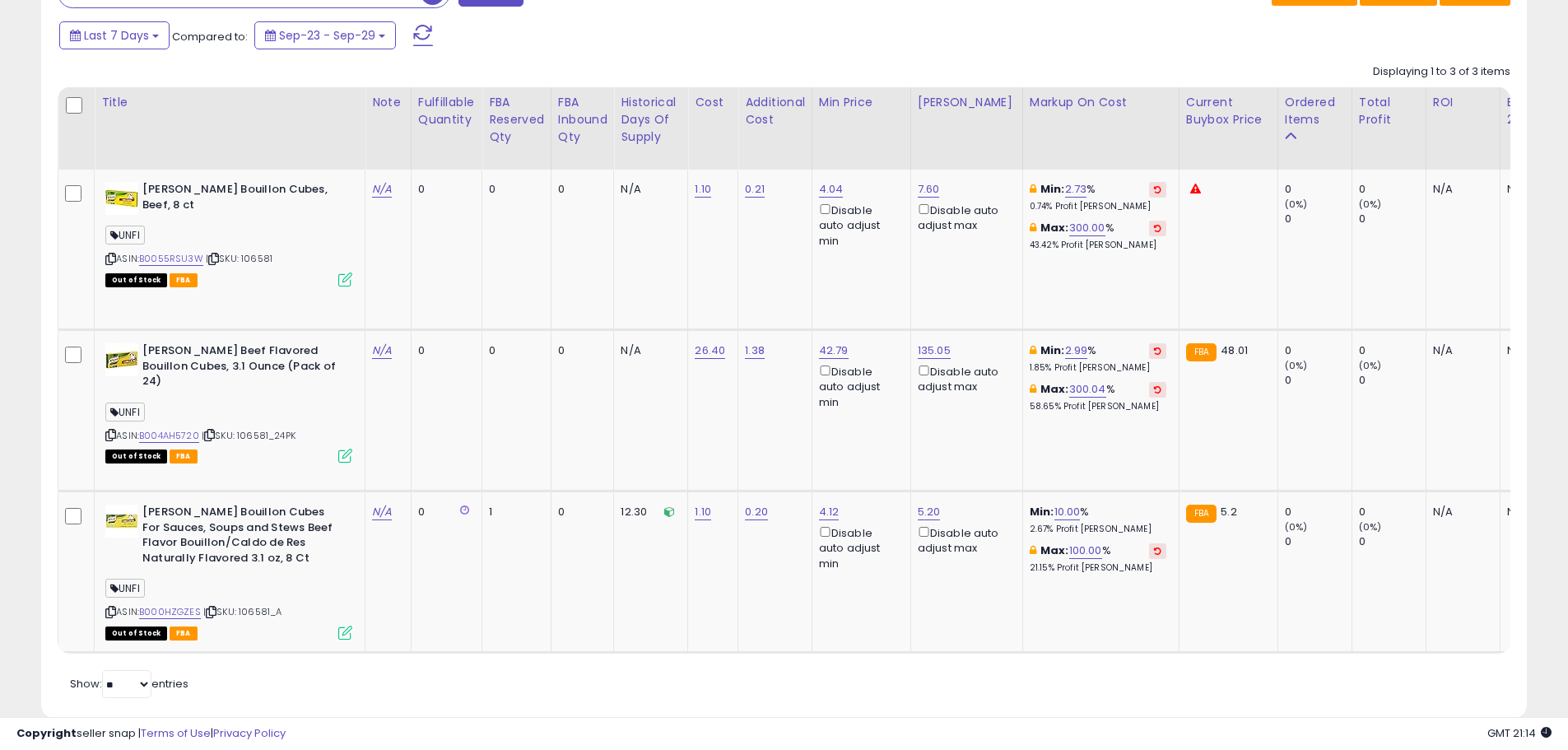
scroll to position [919, 0]
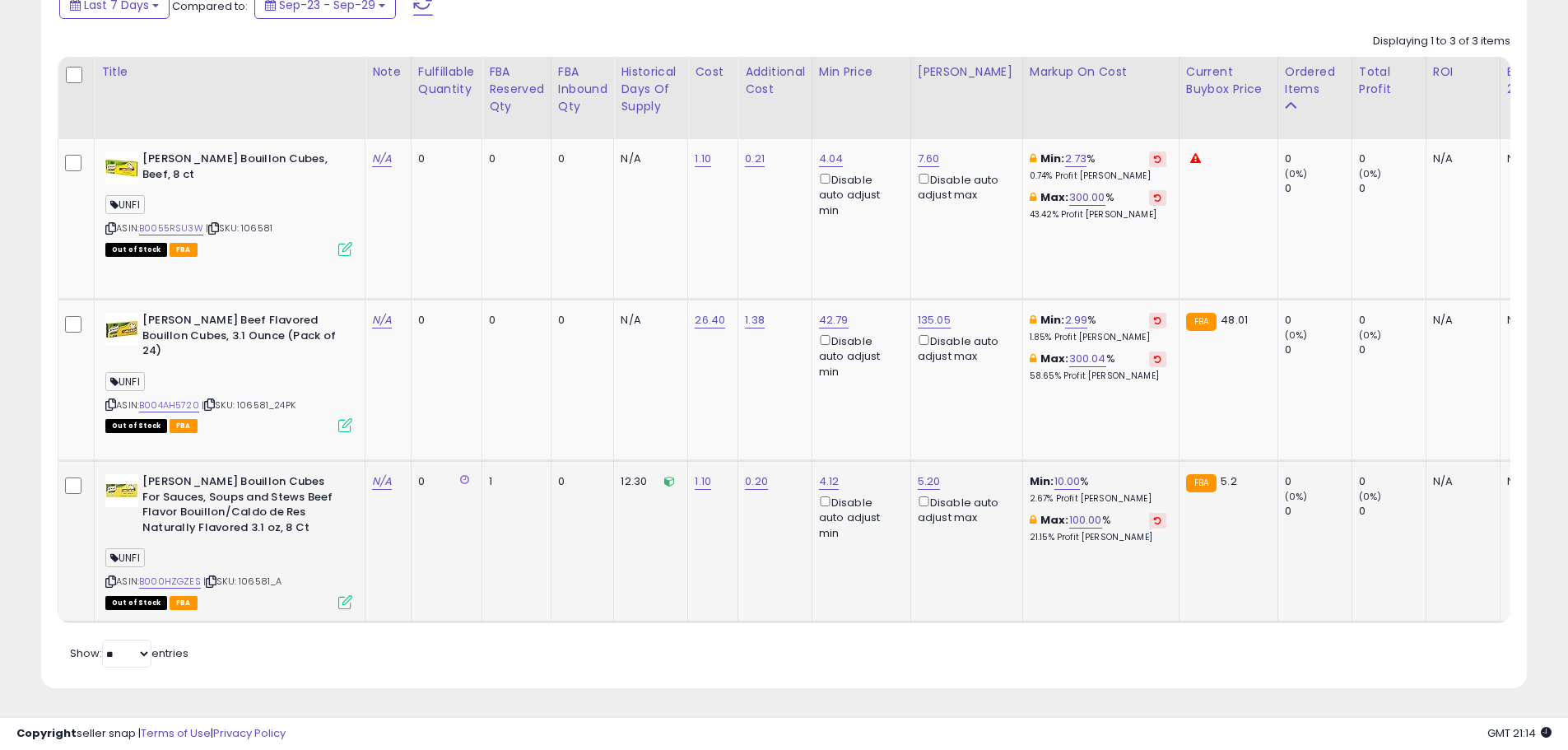
click at [172, 562] on div "ASIN: B000HZGZES | SKU: 106581_A Out of Stock FBA" at bounding box center [229, 541] width 247 height 133
click at [177, 221] on link "B0055RSU3W" at bounding box center [171, 228] width 64 height 14
click at [265, 577] on div "ASIN: B000HZGZES | SKU: 106581_A Out of Stock FBA" at bounding box center [229, 541] width 247 height 133
click at [184, 575] on link "B000HZGZES" at bounding box center [170, 582] width 62 height 14
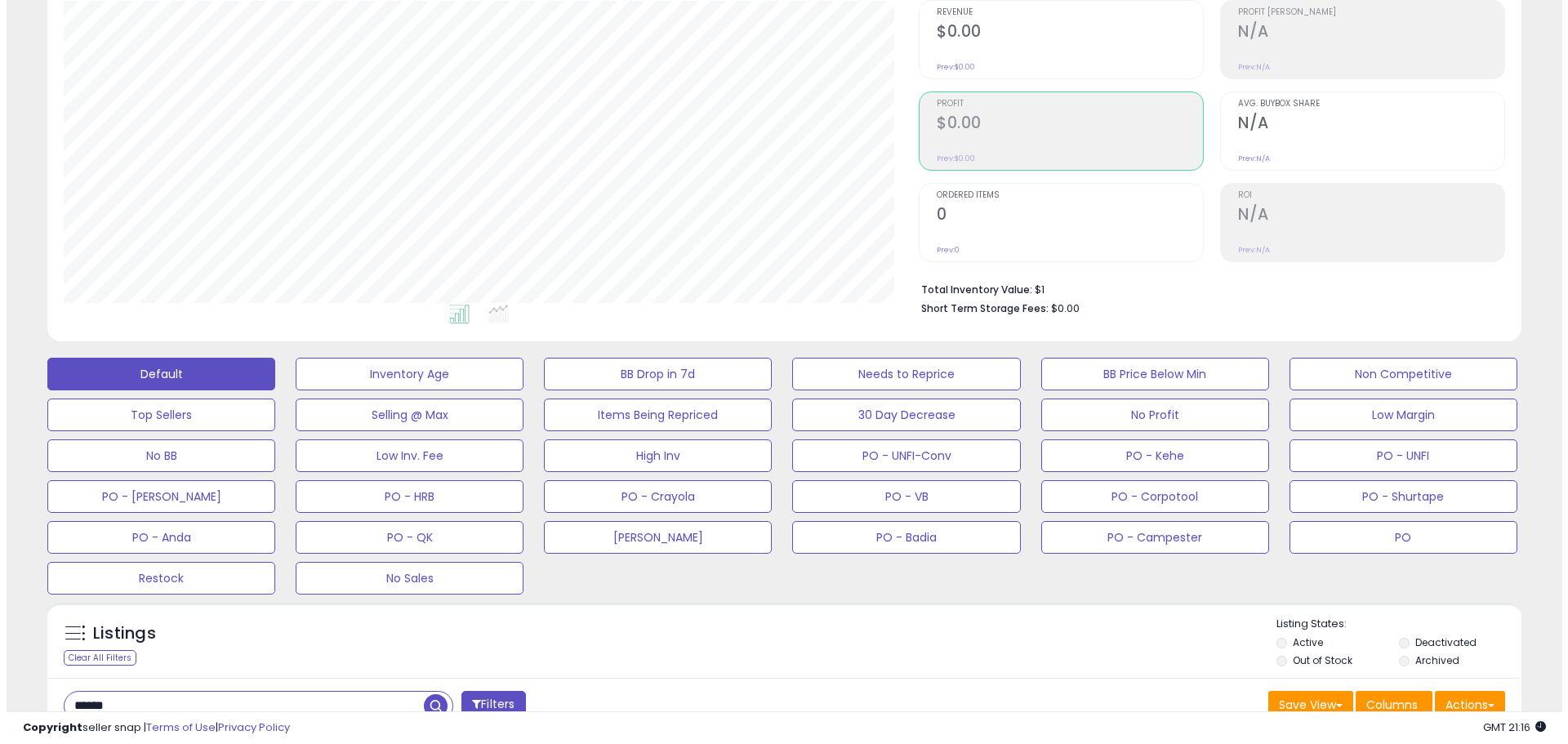
scroll to position [163, 0]
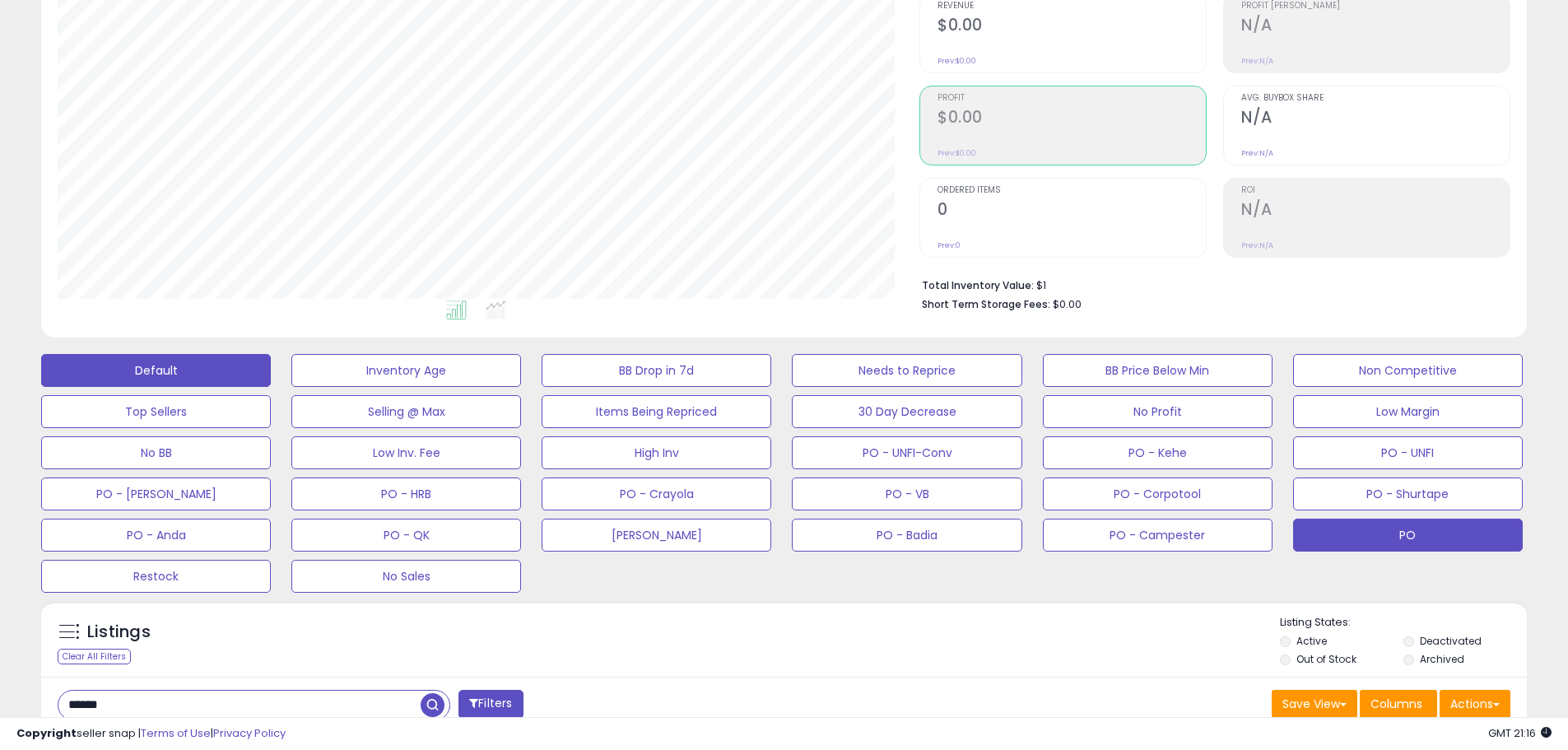
click at [1394, 536] on button "PO" at bounding box center [1408, 535] width 230 height 33
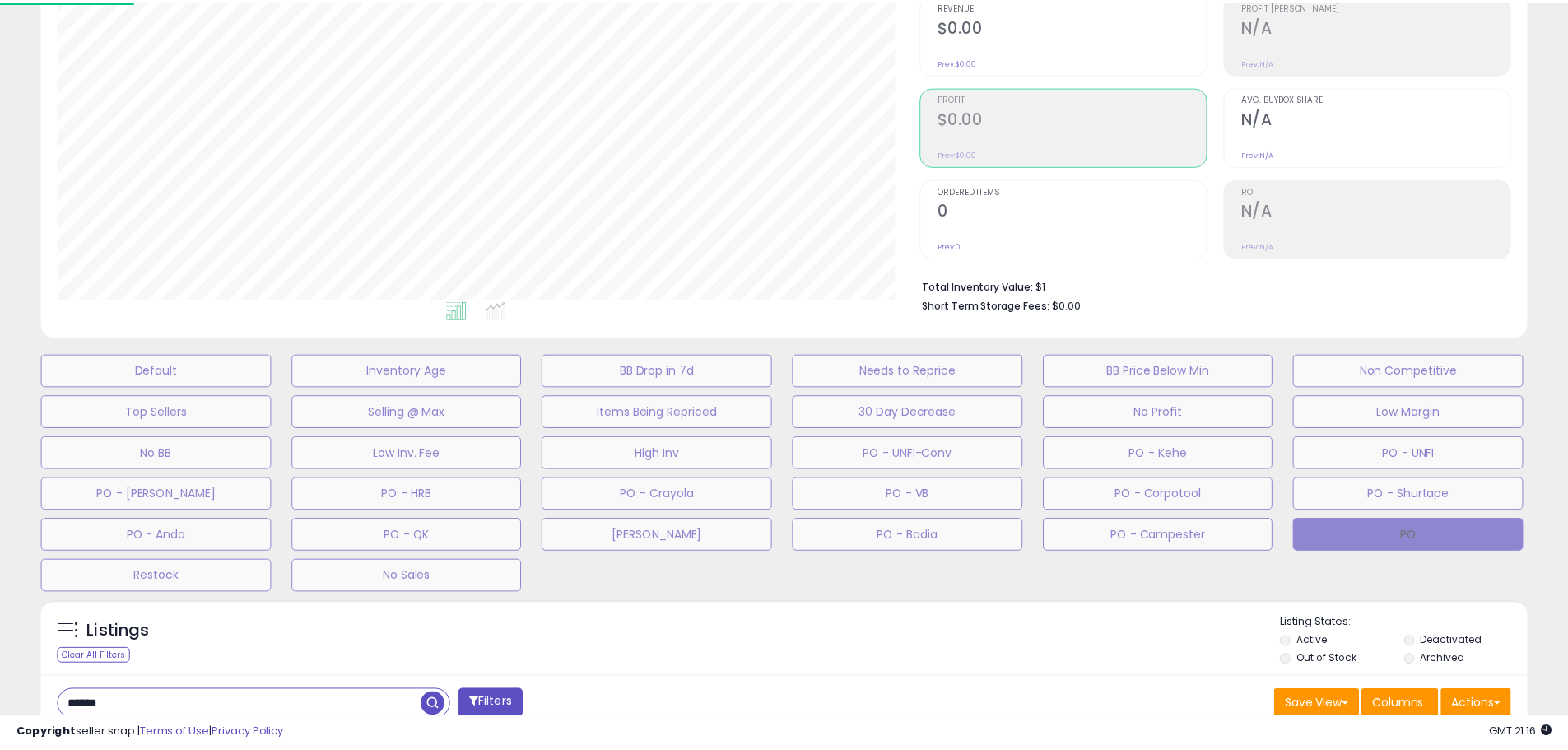
scroll to position [338, 870]
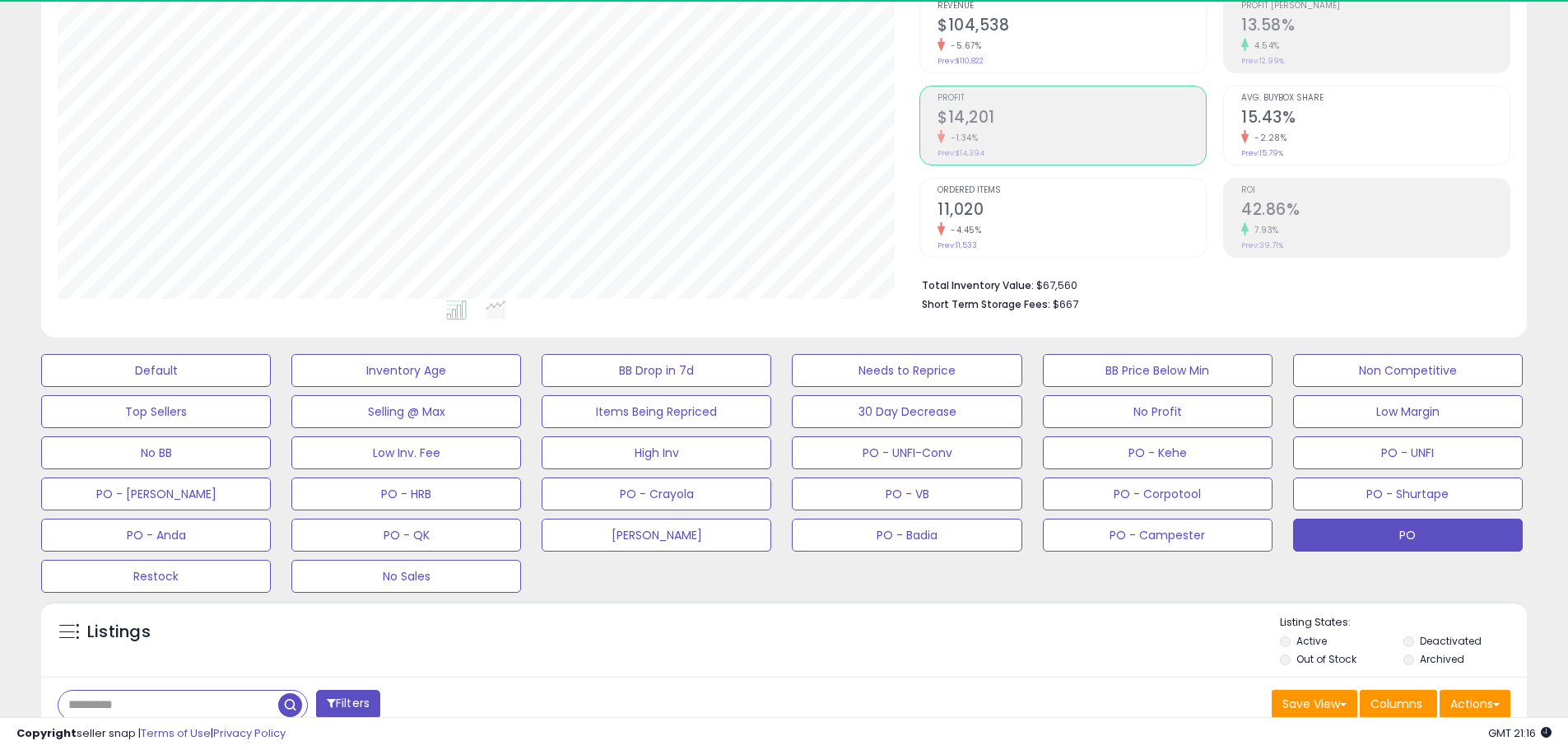
scroll to position [338, 862]
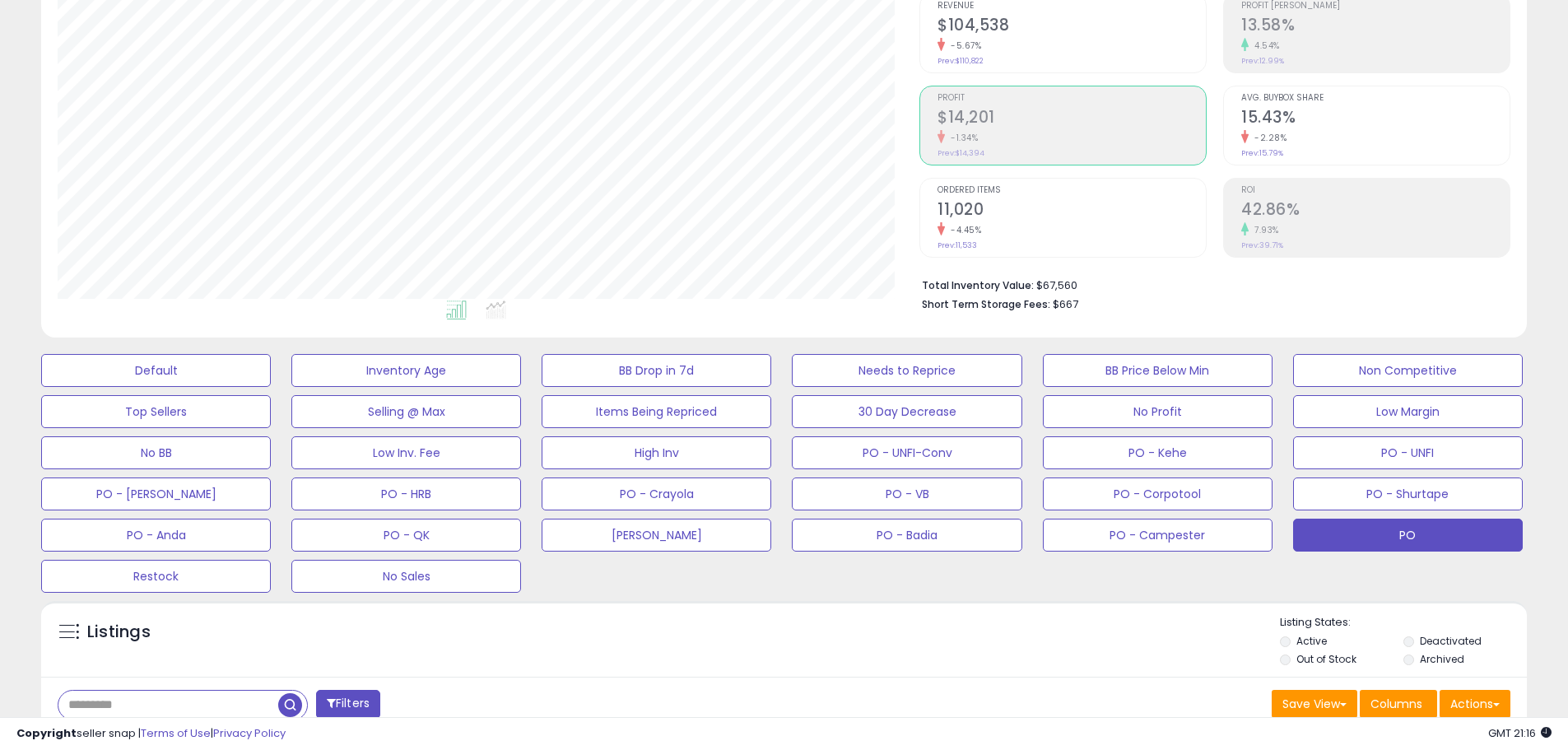
click at [1177, 610] on div "Listings Active" at bounding box center [784, 638] width 1486 height 76
click at [1228, 614] on div "Listings Active" at bounding box center [784, 638] width 1486 height 76
click at [1170, 619] on div "Listings" at bounding box center [784, 642] width 1486 height 56
click at [1403, 605] on div "Listings Active" at bounding box center [784, 638] width 1486 height 76
click at [810, 657] on div "Listings" at bounding box center [784, 642] width 1486 height 56
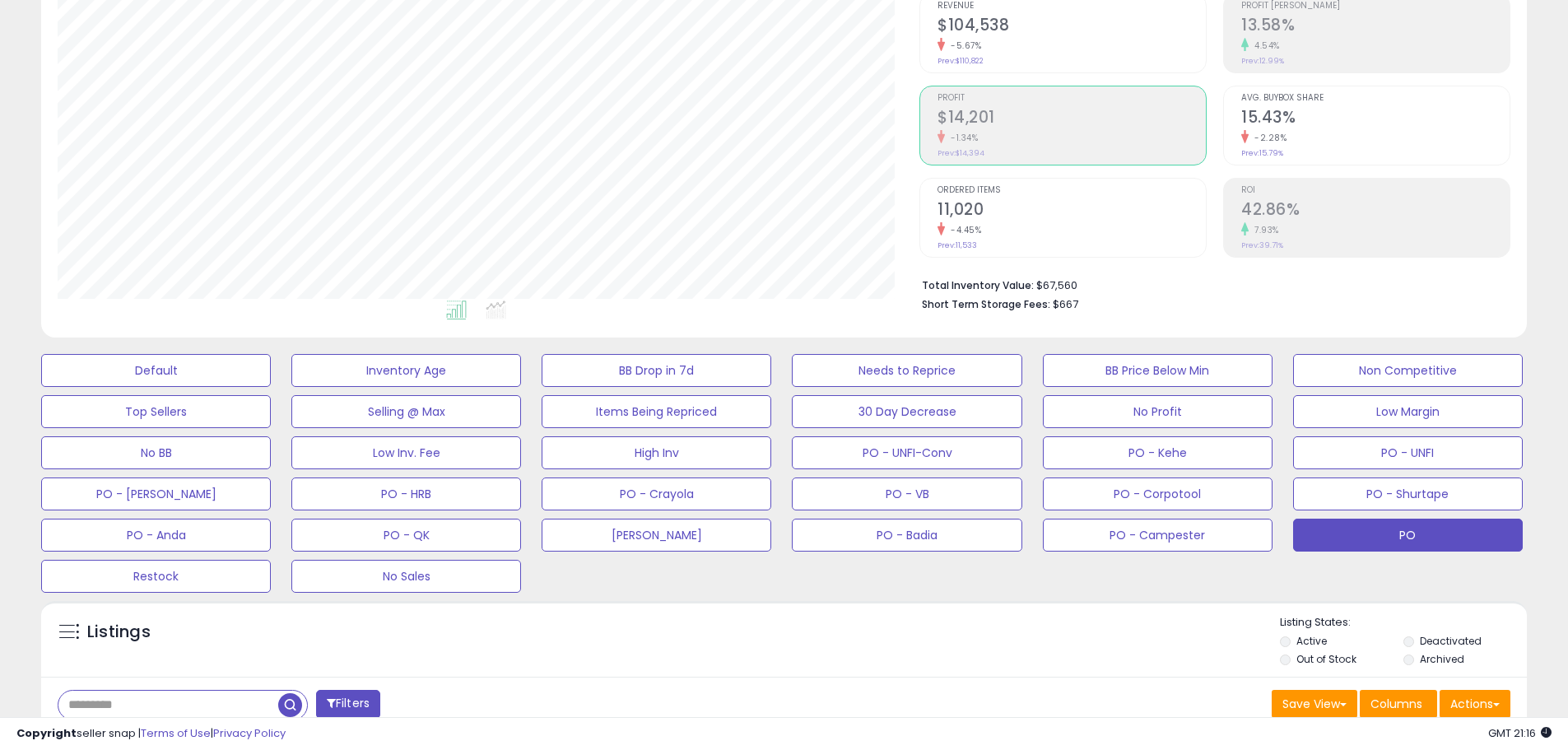
click at [995, 634] on div "Listings" at bounding box center [784, 642] width 1486 height 56
click at [763, 625] on div "Listings" at bounding box center [784, 642] width 1486 height 56
click at [1460, 581] on div "Default Inventory Age BB Drop in 7d Needs to Reprice BB Price Below Min Non Com…" at bounding box center [784, 469] width 1527 height 247
click at [1110, 589] on div "Default Inventory Age BB Drop in 7d Needs to Reprice BB Price Below Min Non Com…" at bounding box center [784, 469] width 1527 height 247
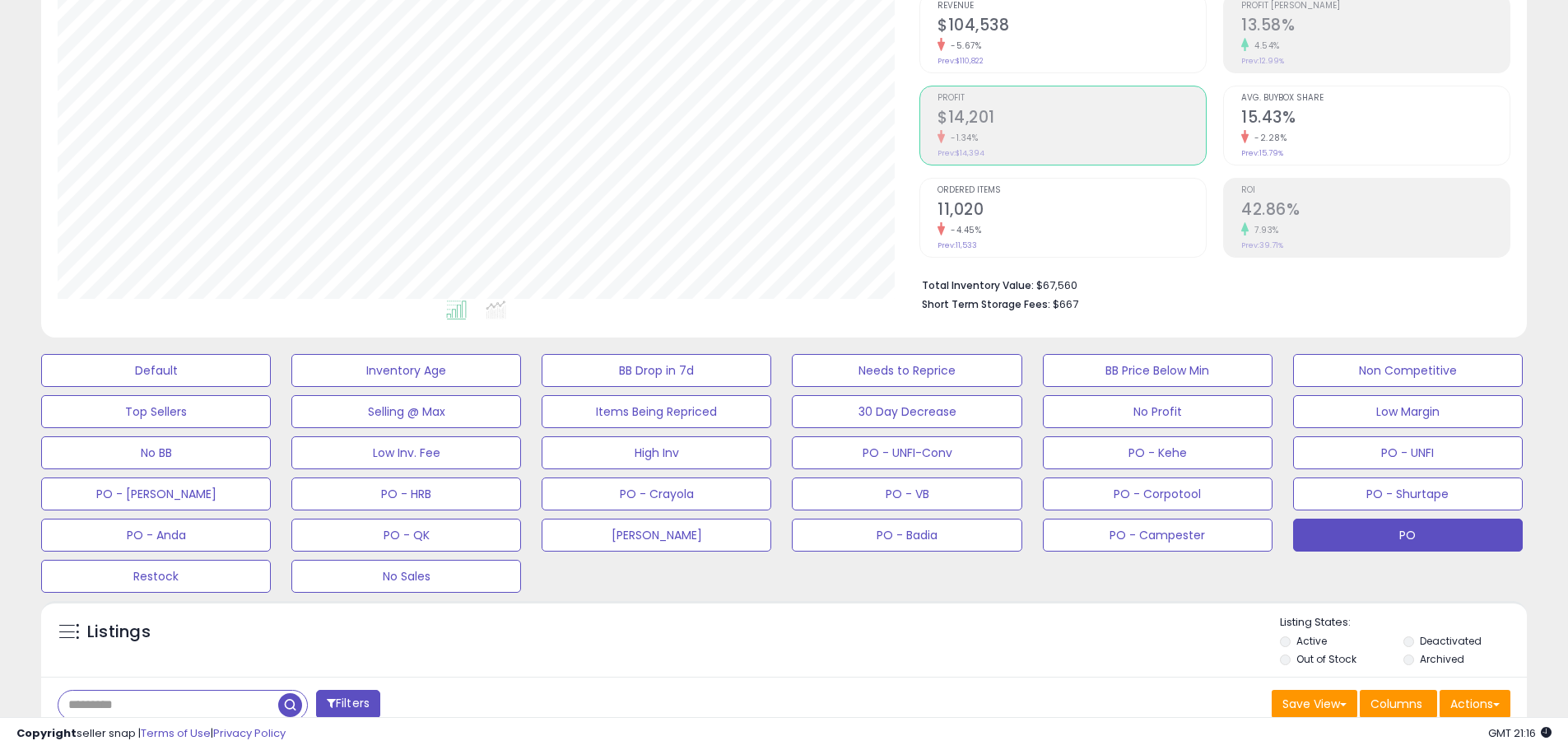
click at [624, 643] on div "Listings" at bounding box center [784, 642] width 1486 height 56
click at [725, 633] on div "Listings" at bounding box center [784, 642] width 1486 height 56
click at [805, 629] on div "Listings" at bounding box center [784, 642] width 1486 height 56
click at [870, 661] on div "Listings" at bounding box center [784, 642] width 1486 height 56
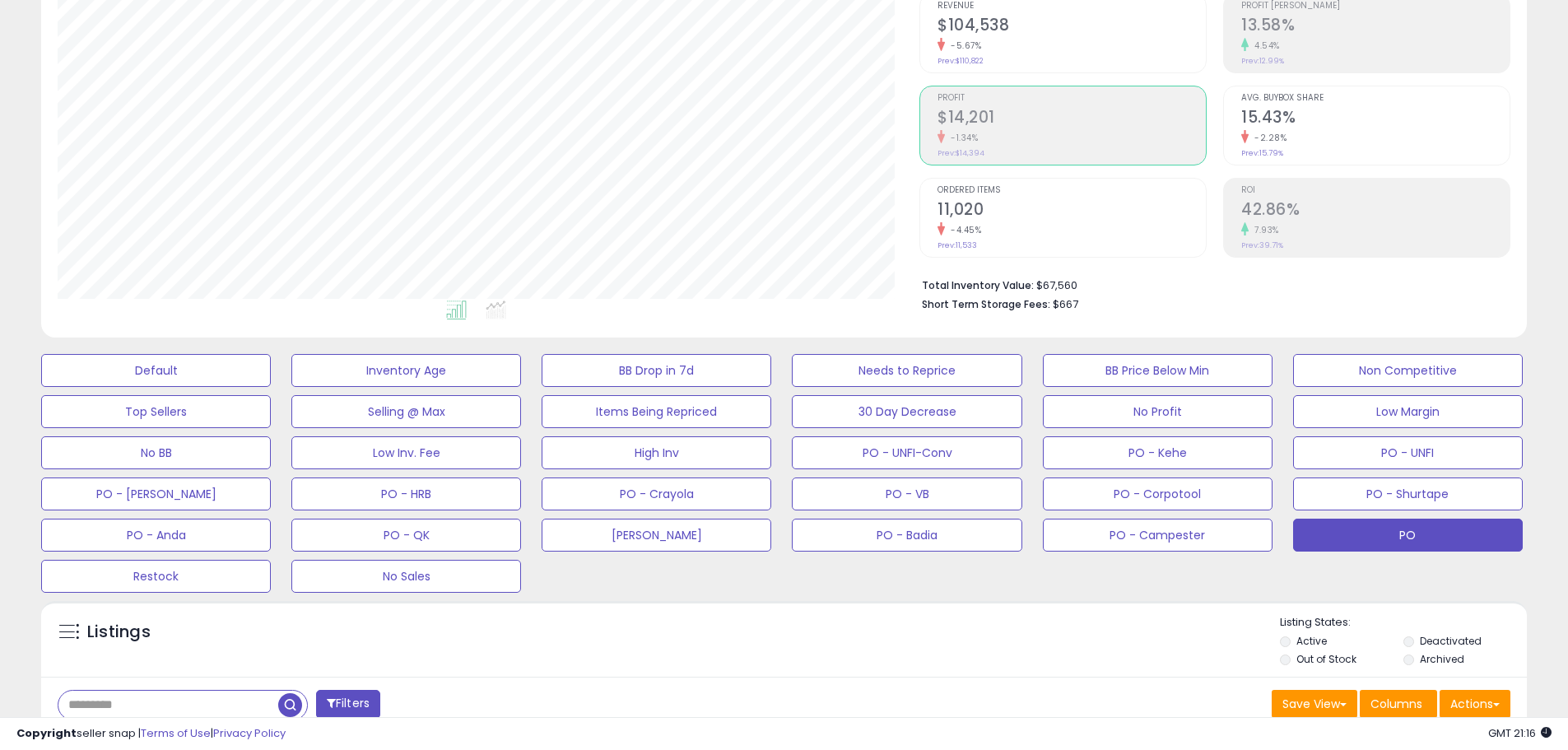
click at [901, 634] on div "Listings" at bounding box center [784, 642] width 1486 height 56
click at [715, 642] on div "Listings" at bounding box center [784, 642] width 1486 height 56
click at [695, 640] on div "Listings" at bounding box center [784, 642] width 1486 height 56
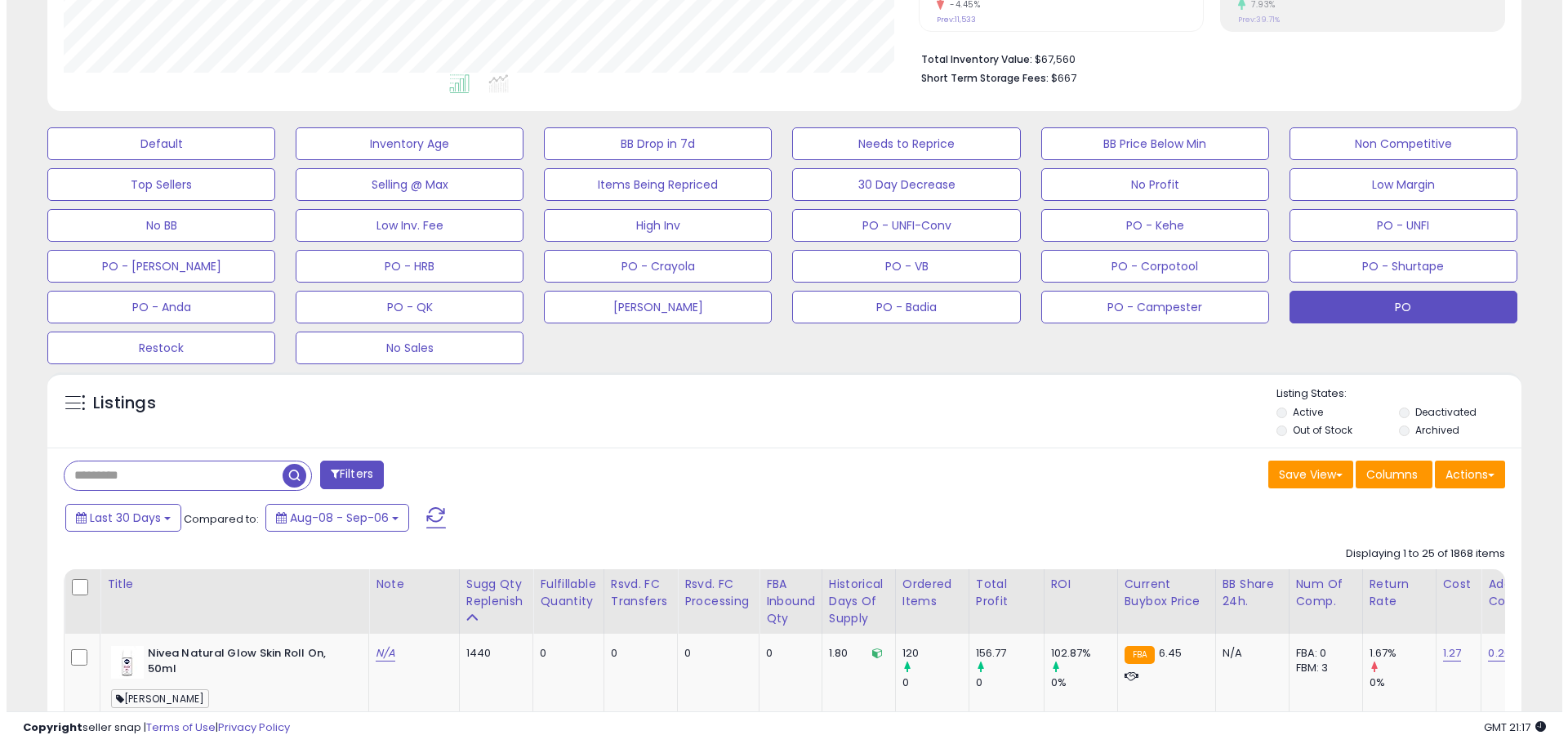
scroll to position [327, 0]
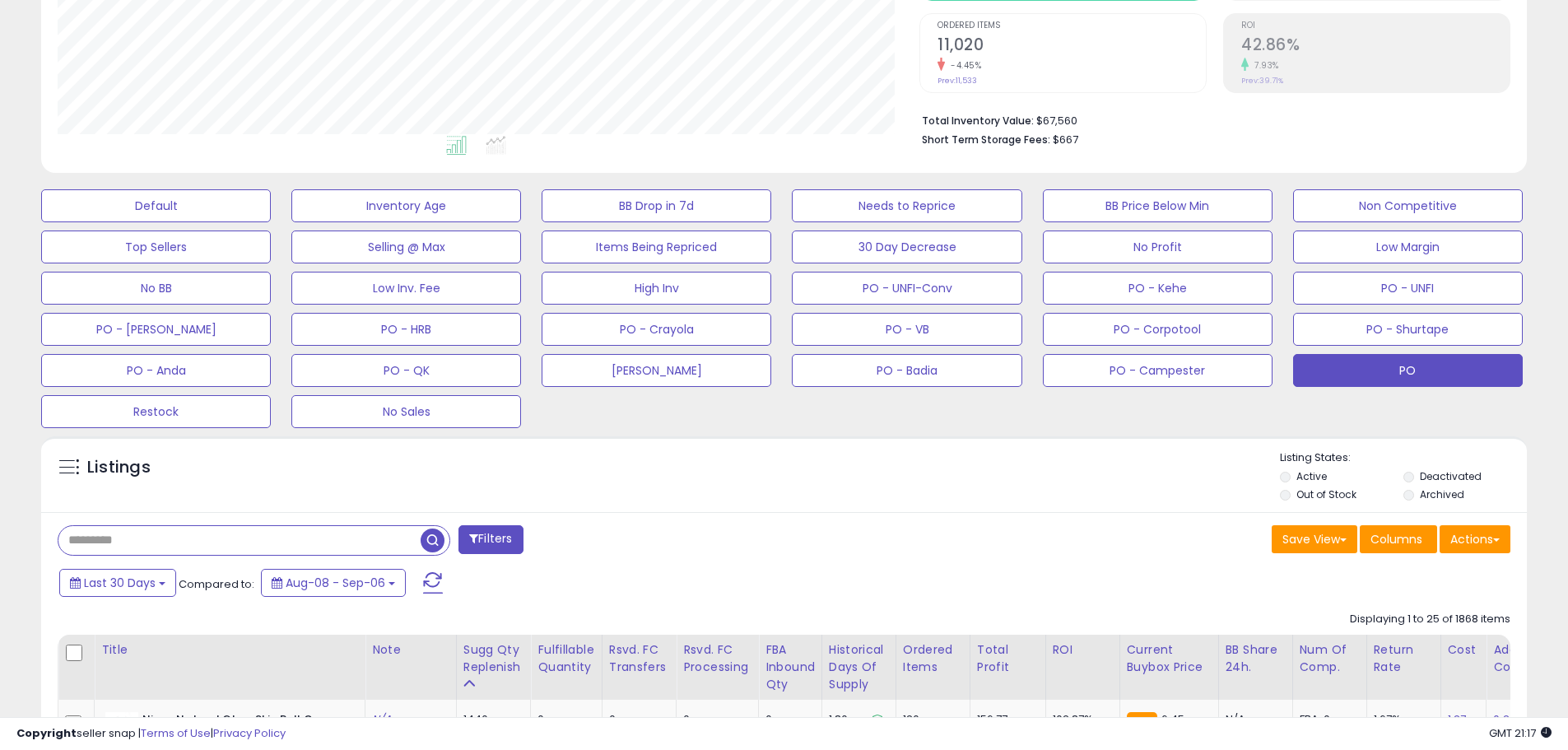
click at [141, 542] on input "text" at bounding box center [240, 540] width 363 height 29
paste input "******"
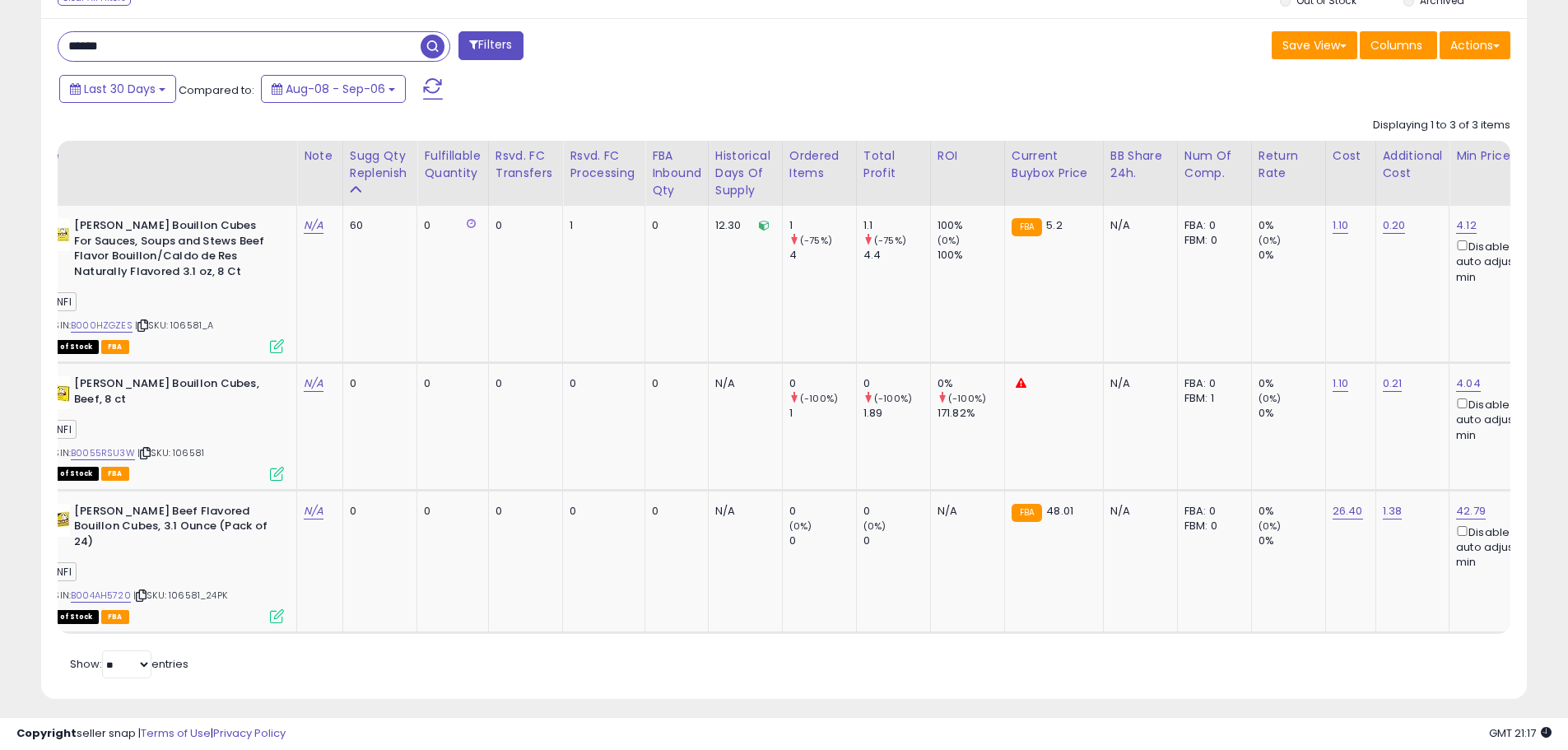
scroll to position [0, 0]
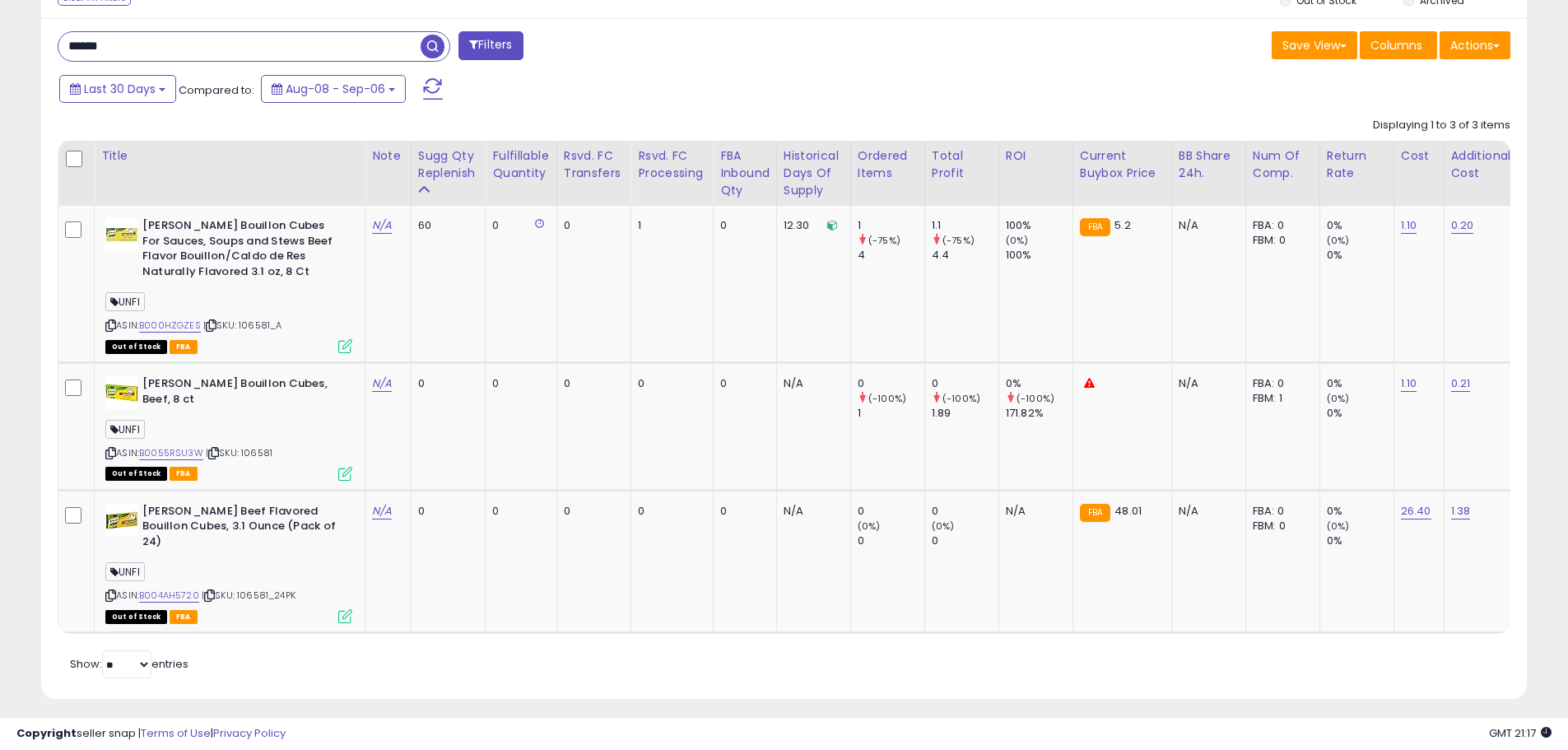
click at [616, 87] on div "Last 30 Days Compared to: Aug-08 - Sep-06" at bounding box center [600, 91] width 1090 height 37
click at [702, 105] on div "Last 30 Days Compared to: Aug-08 - Sep-06" at bounding box center [600, 91] width 1090 height 37
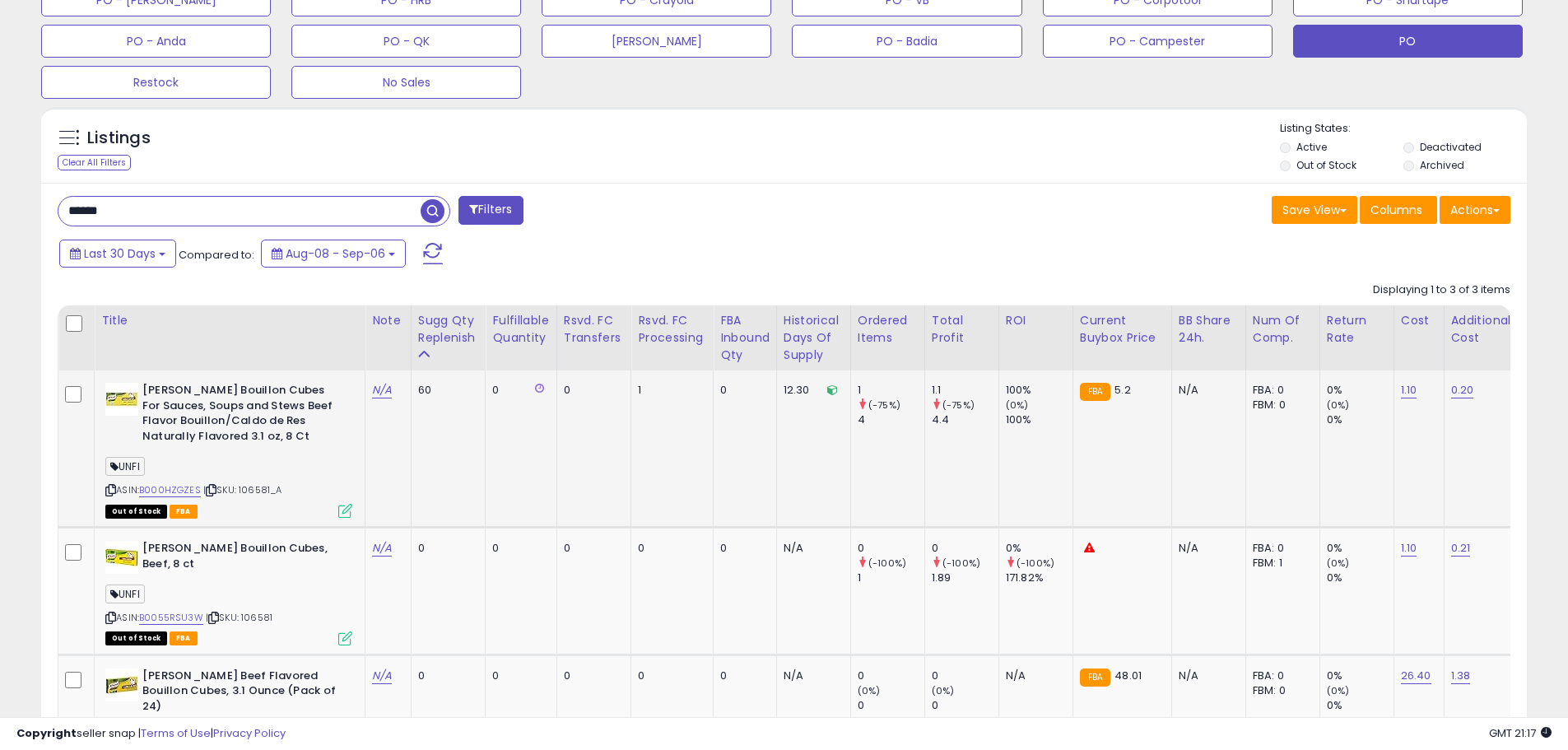
scroll to position [577, 0]
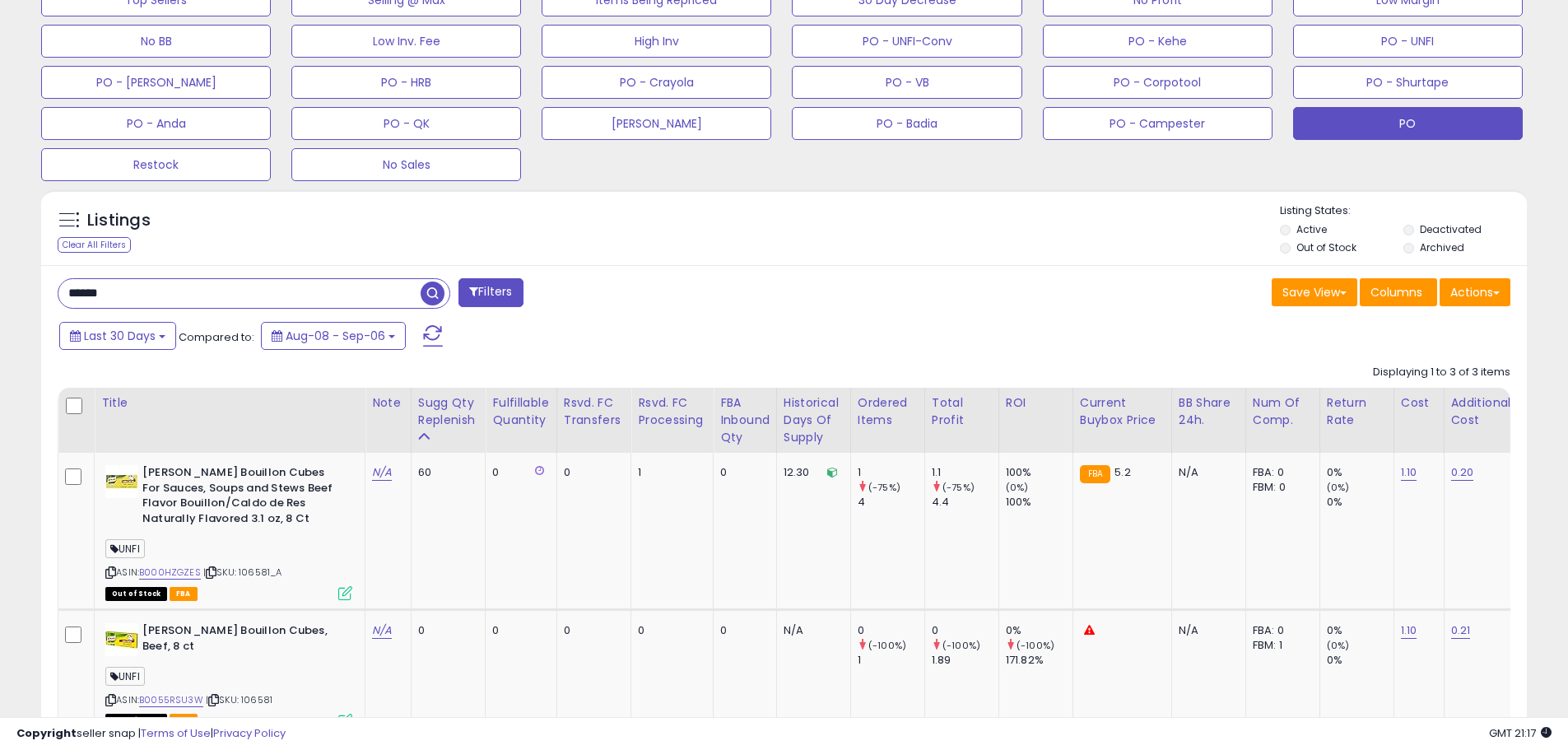
click at [885, 241] on div "Listings Clear All Filters Listing States:" at bounding box center [784, 231] width 1486 height 56
click at [815, 269] on div "****** Filters Save View Save As New View Update Current View" at bounding box center [784, 606] width 1486 height 681
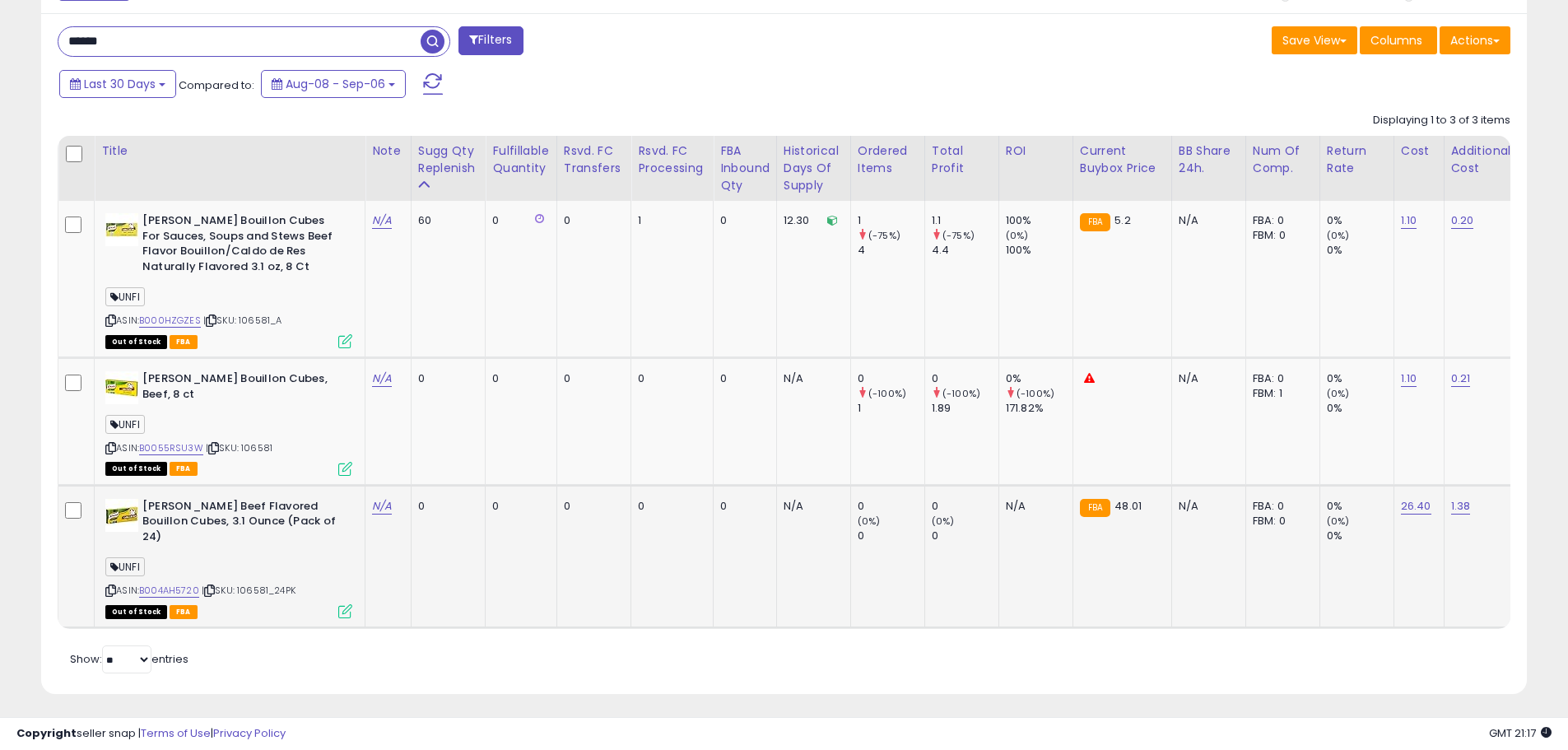
scroll to position [829, 0]
drag, startPoint x: 141, startPoint y: 40, endPoint x: -143, endPoint y: 39, distance: 284.0
type input "*******"
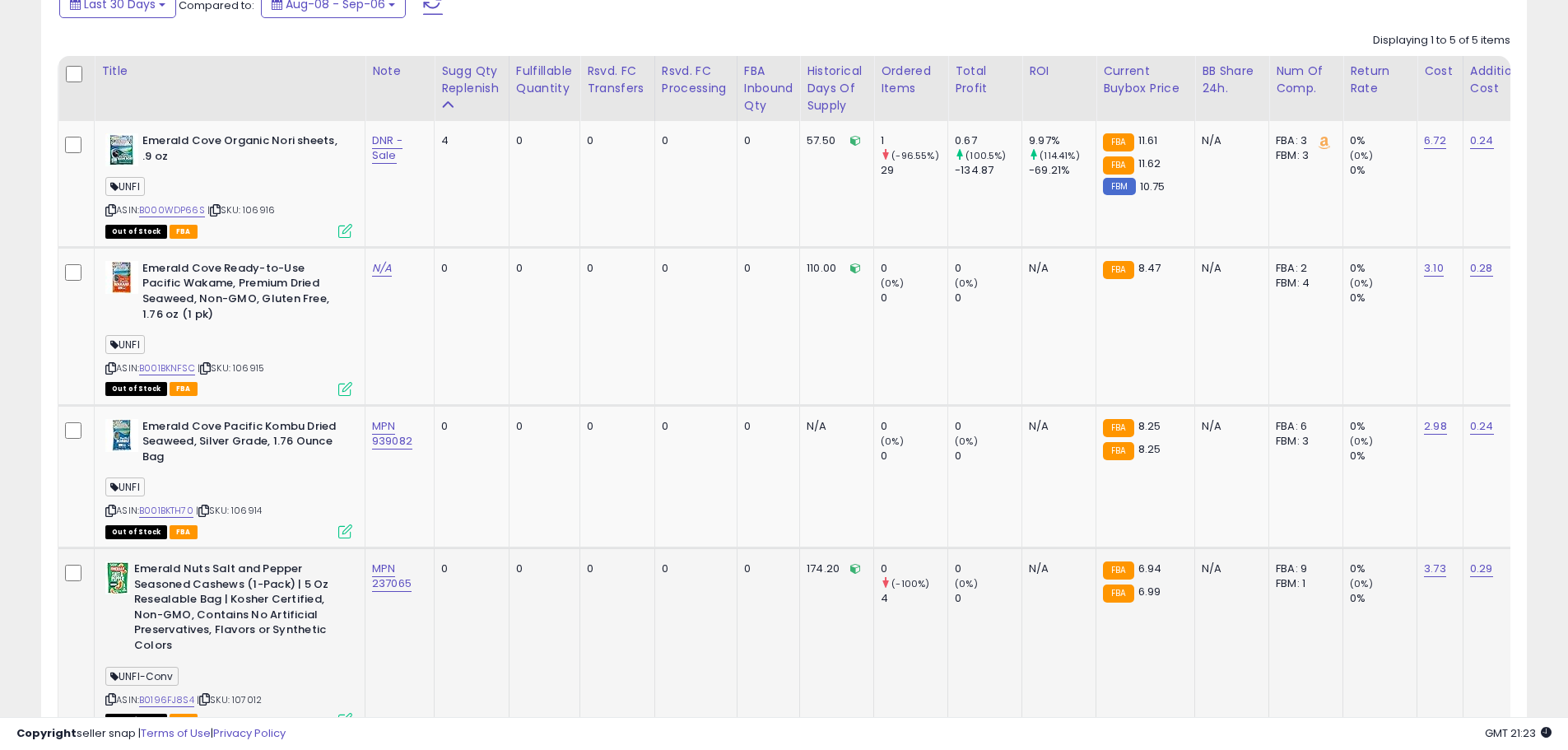
scroll to position [879, 0]
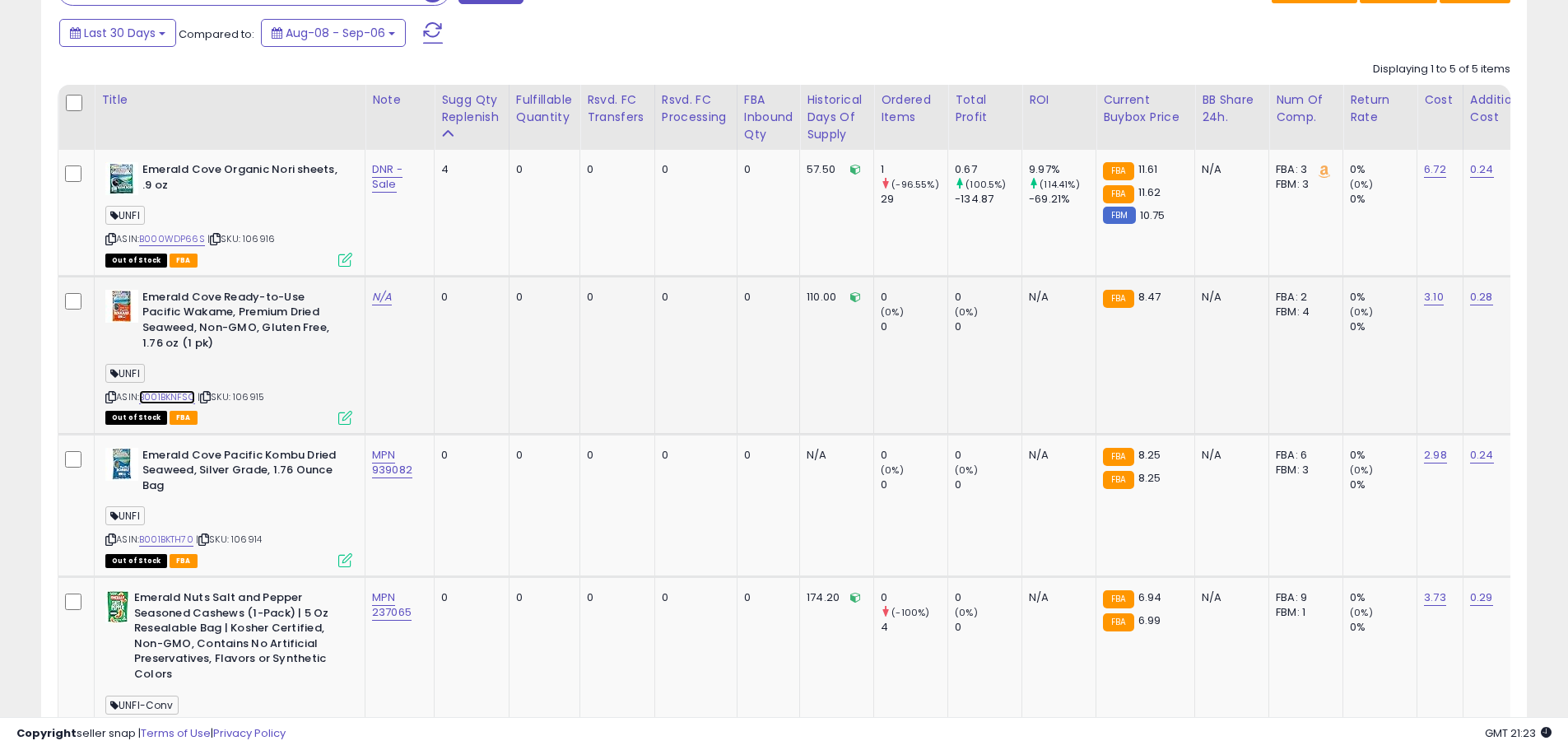
click at [169, 391] on link "B001BKNFSC" at bounding box center [167, 397] width 56 height 14
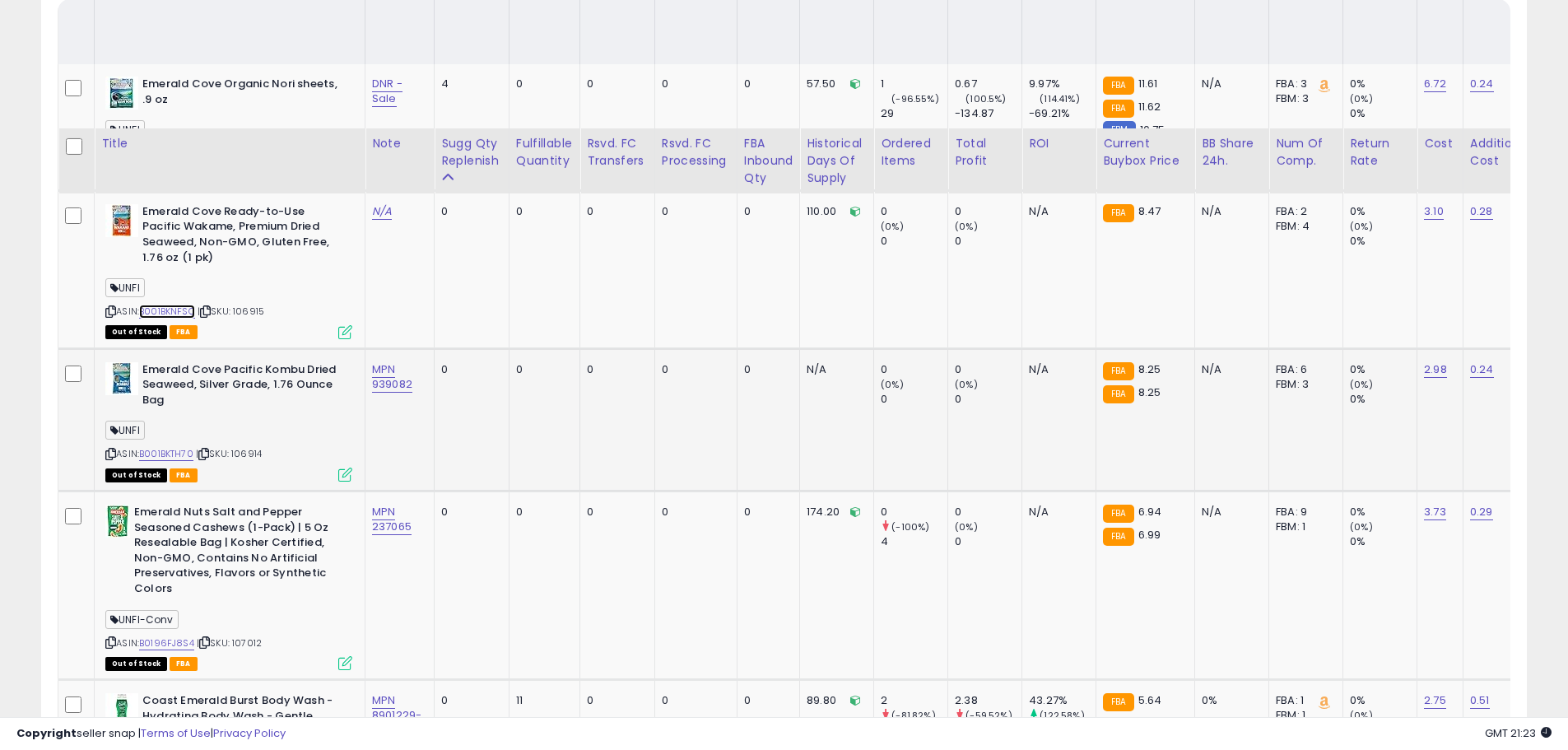
scroll to position [1208, 0]
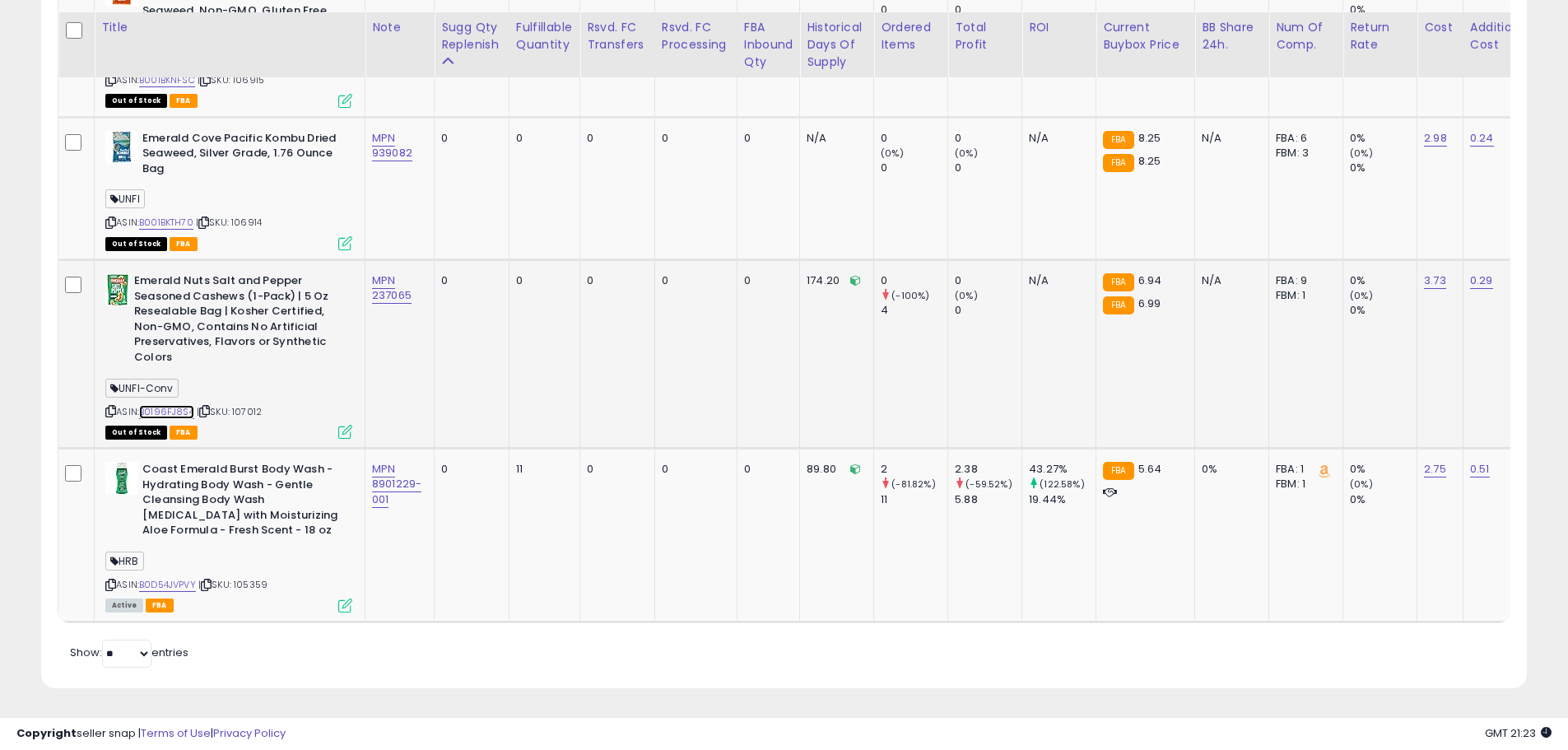
click at [177, 405] on link "B0196FJ8S4" at bounding box center [166, 412] width 55 height 14
drag, startPoint x: 312, startPoint y: 360, endPoint x: 306, endPoint y: 370, distance: 11.7
click at [311, 360] on div "ASIN: B0196FJ8S4 | SKU: 107012 Out of Stock FBA" at bounding box center [229, 355] width 247 height 163
click at [255, 405] on span "| SKU: 107012" at bounding box center [229, 411] width 65 height 13
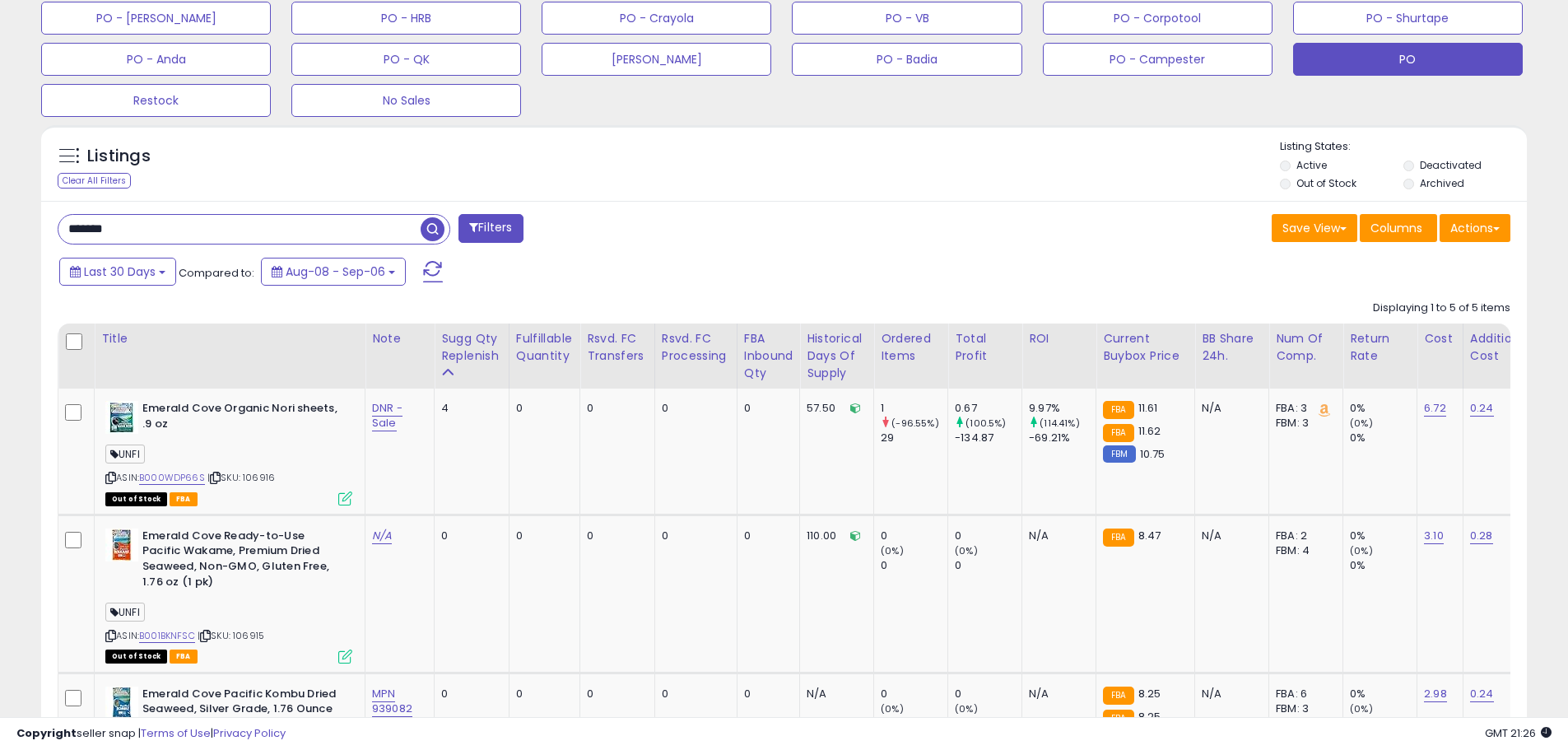
scroll to position [550, 0]
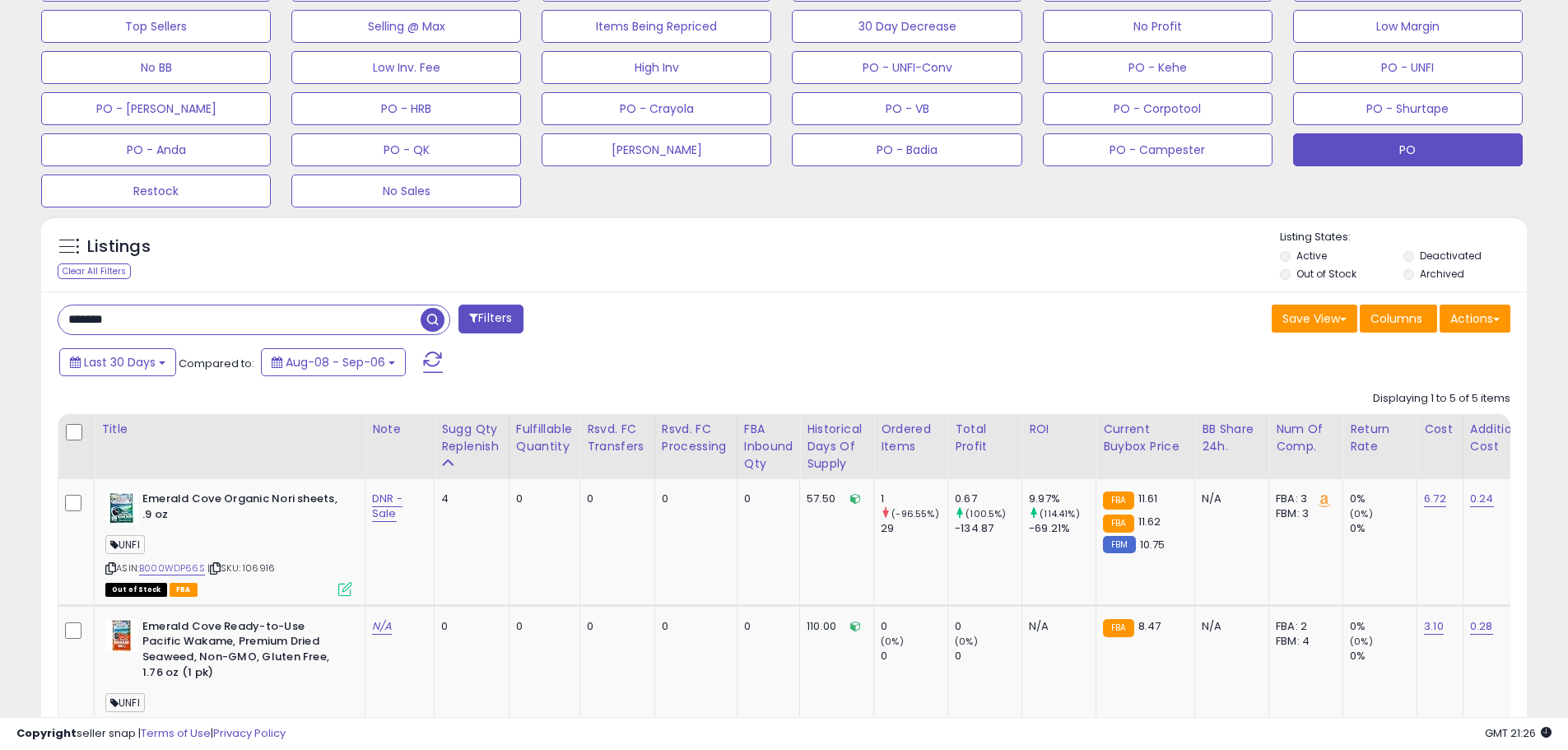
drag, startPoint x: 154, startPoint y: 317, endPoint x: -50, endPoint y: 321, distance: 204.0
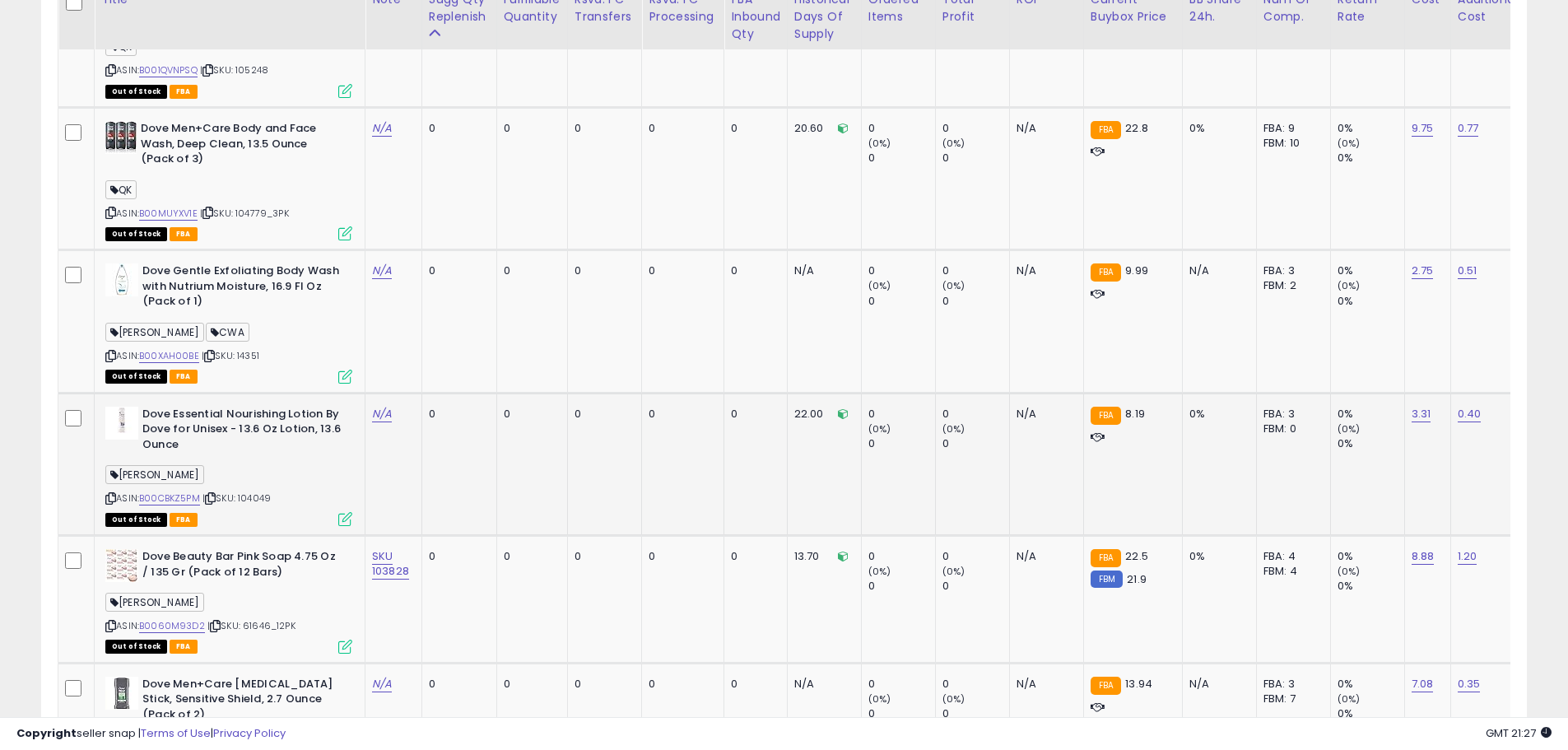
scroll to position [3958, 0]
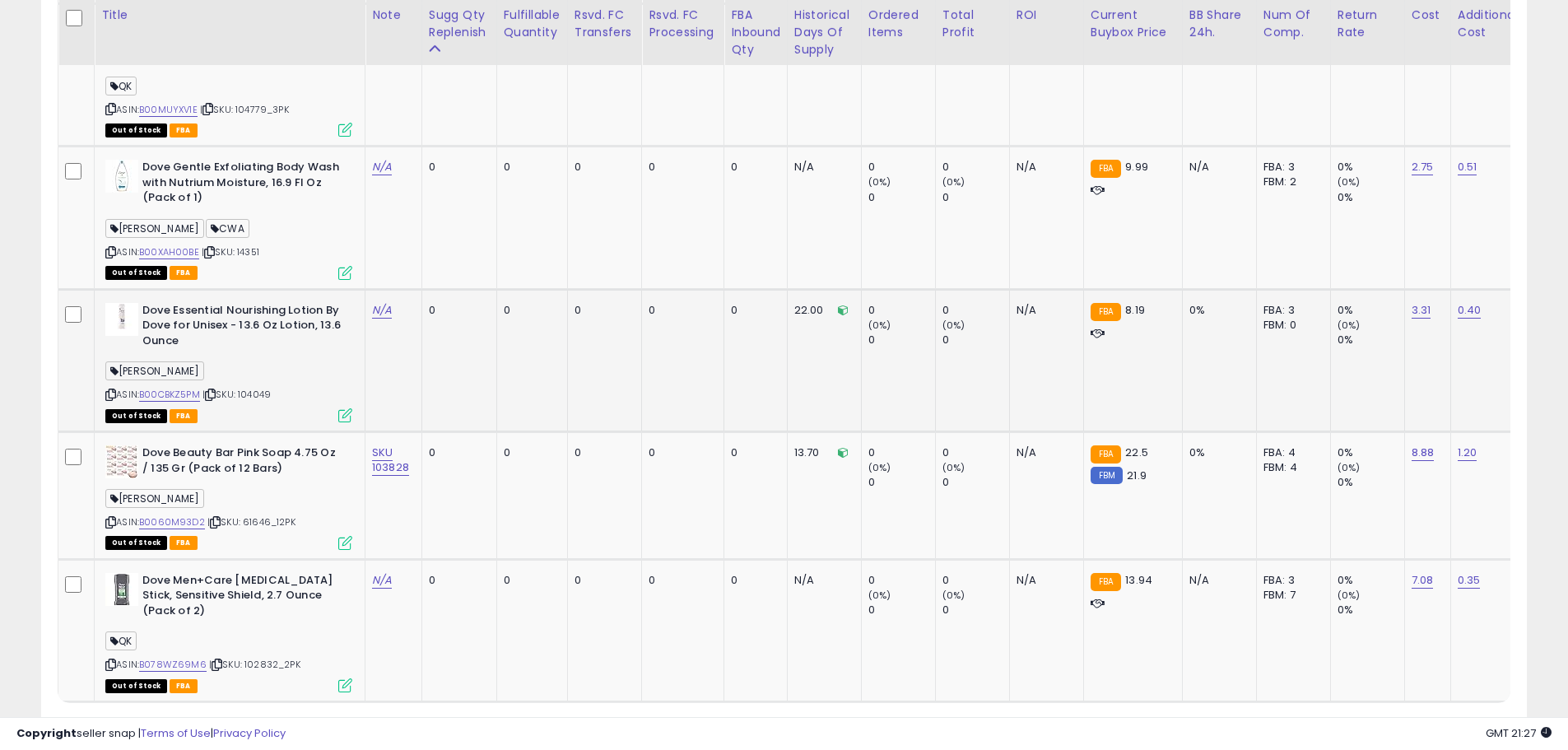
drag, startPoint x: 278, startPoint y: 350, endPoint x: 234, endPoint y: 355, distance: 44.3
click at [234, 355] on div "ASIN: B00CBKZ5PM | SKU: 104049 Out of Stock FBA" at bounding box center [229, 362] width 247 height 118
click at [274, 356] on div "ASIN: B00CBKZ5PM | SKU: 104049 Out of Stock FBA" at bounding box center [229, 362] width 247 height 118
click at [267, 387] on span "| SKU: 104049" at bounding box center [236, 393] width 69 height 13
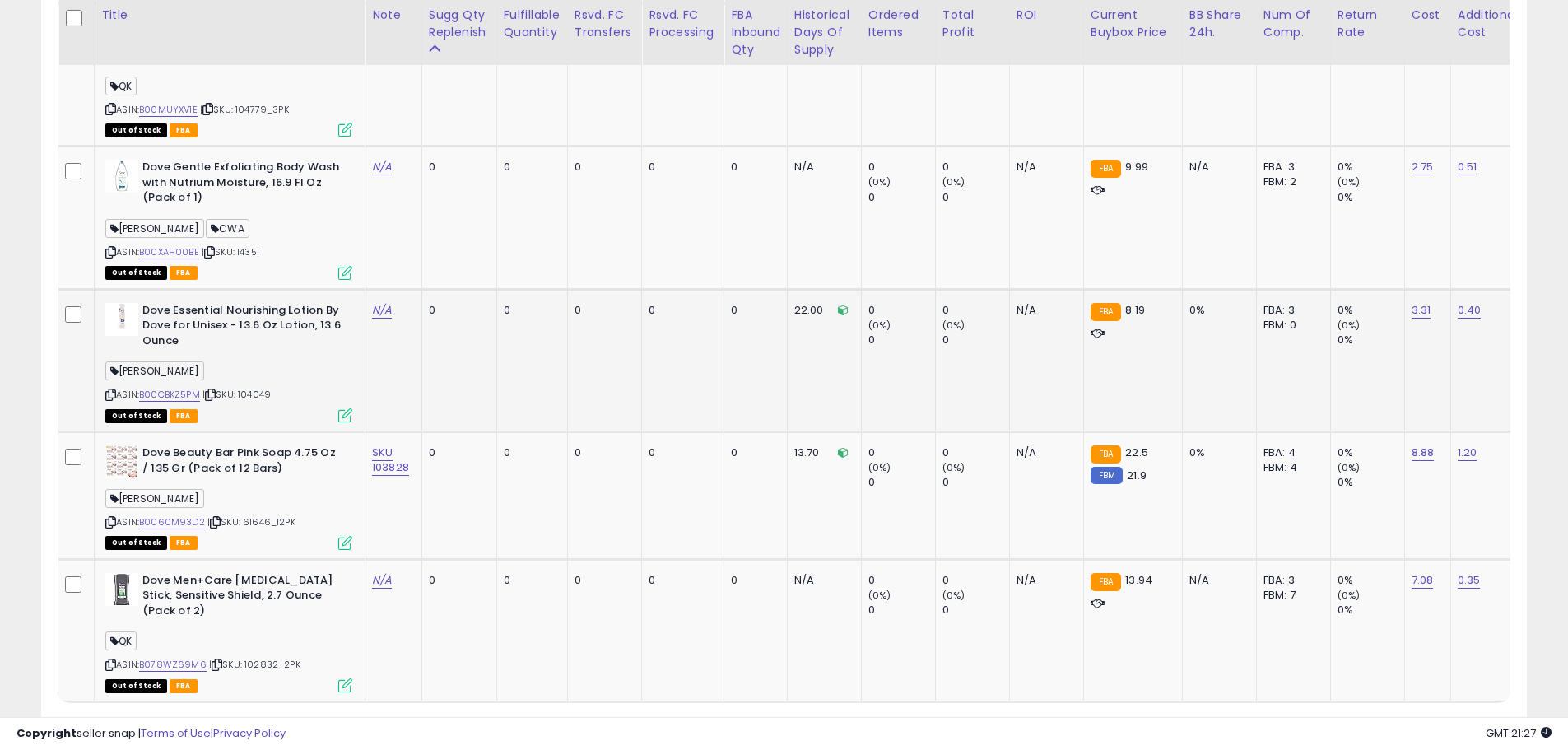
click at [267, 359] on div "ASIN: B00CBKZ5PM | SKU: 104049 Out of Stock FBA" at bounding box center [229, 362] width 247 height 118
click at [271, 387] on span "| SKU: 104049" at bounding box center [236, 393] width 69 height 13
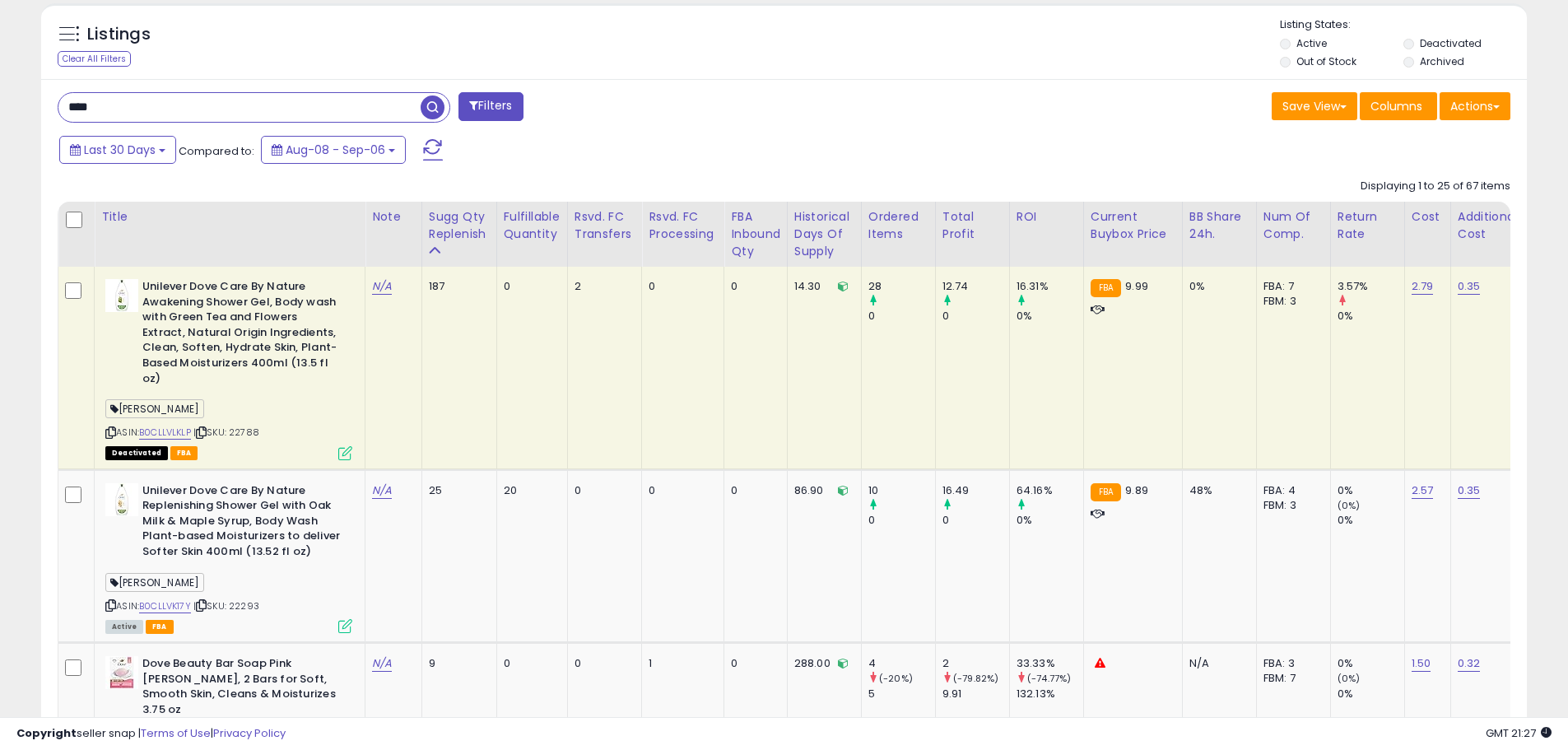
scroll to position [748, 0]
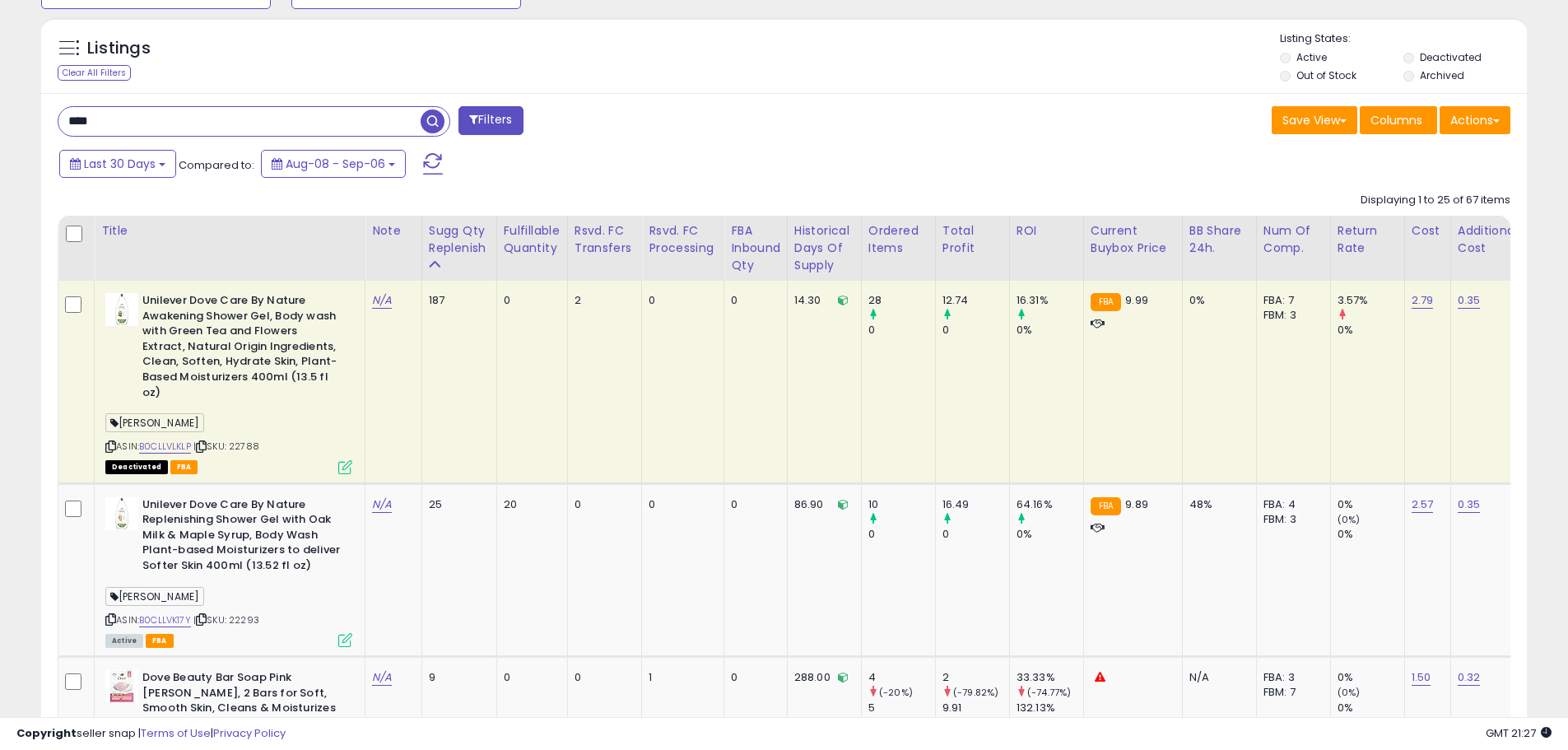
click at [129, 124] on input "****" at bounding box center [240, 121] width 363 height 29
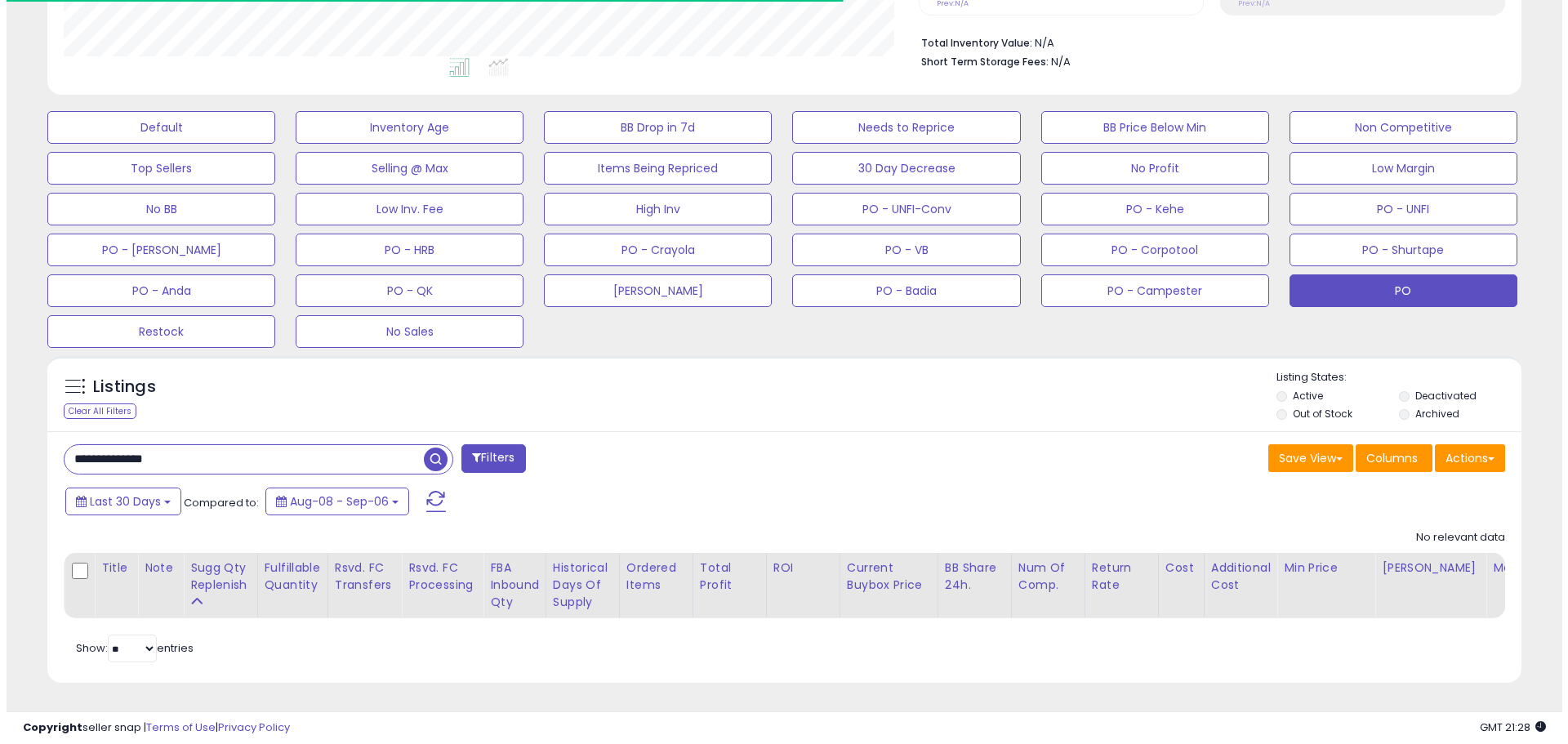
scroll to position [335, 855]
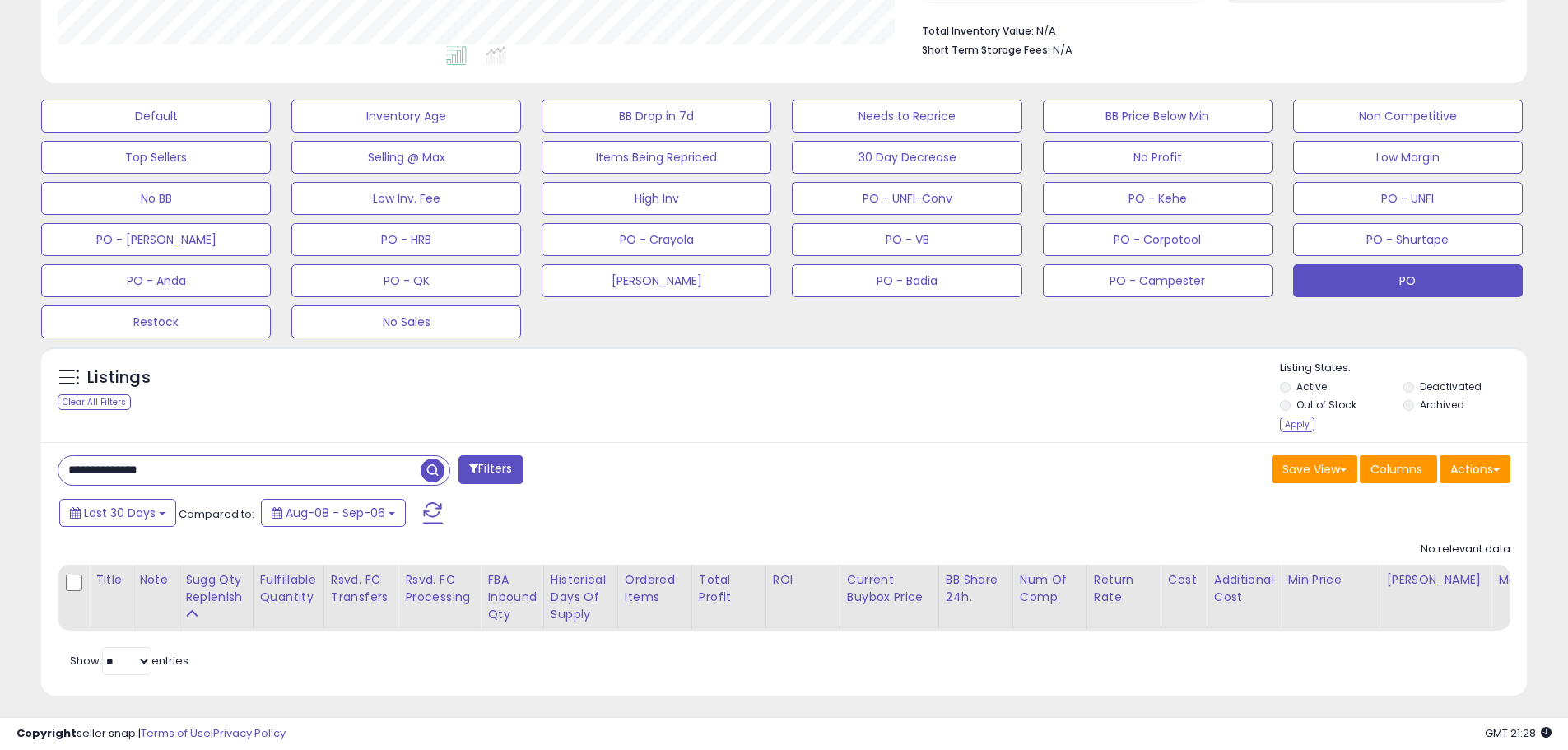
click at [1292, 425] on div "Apply" at bounding box center [1297, 424] width 35 height 16
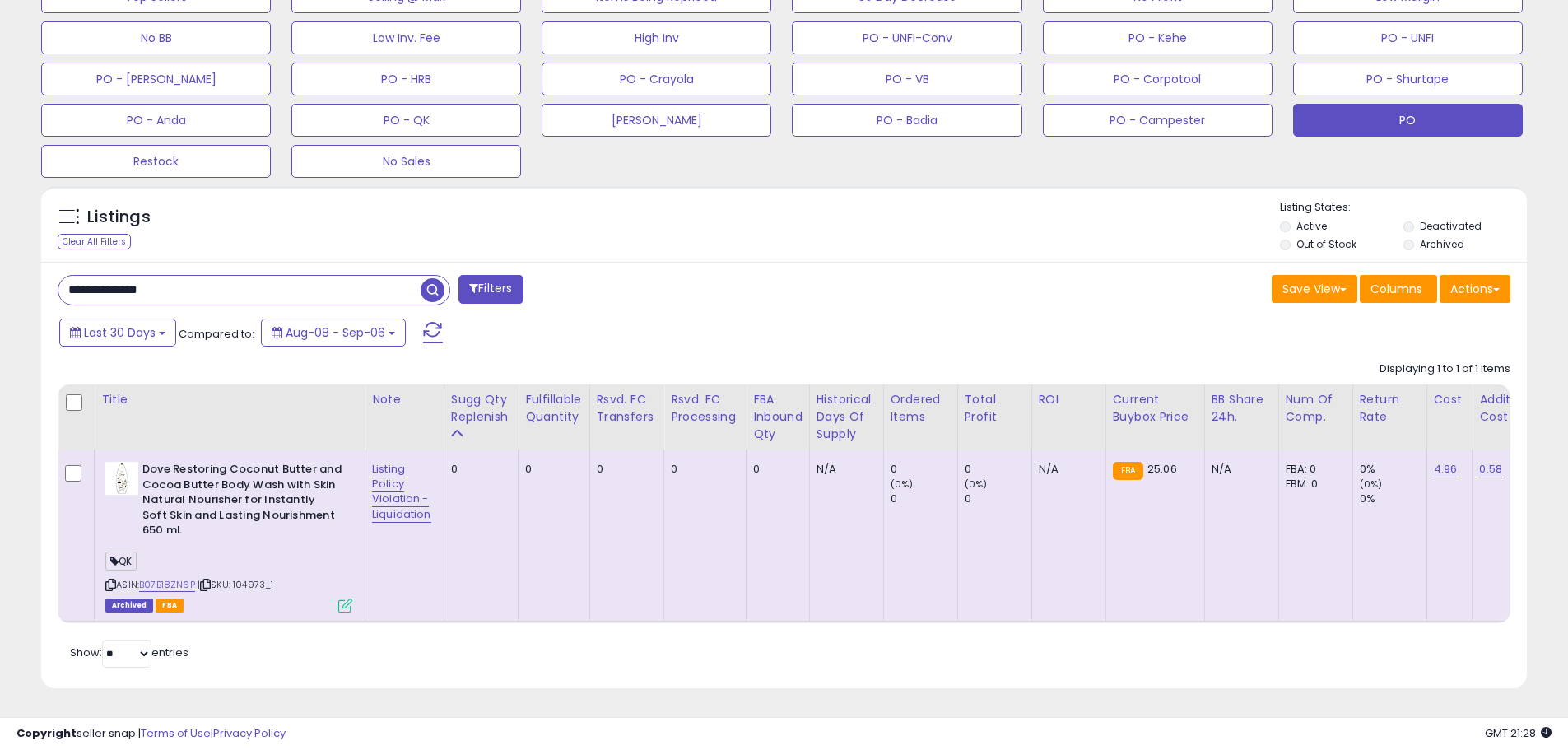
drag, startPoint x: 173, startPoint y: 279, endPoint x: 88, endPoint y: 278, distance: 85.0
click at [53, 282] on div "**********" at bounding box center [414, 291] width 739 height 33
drag, startPoint x: 183, startPoint y: 274, endPoint x: 3, endPoint y: 272, distance: 180.0
click at [2, 273] on div "**********" at bounding box center [784, 112] width 1568 height 1276
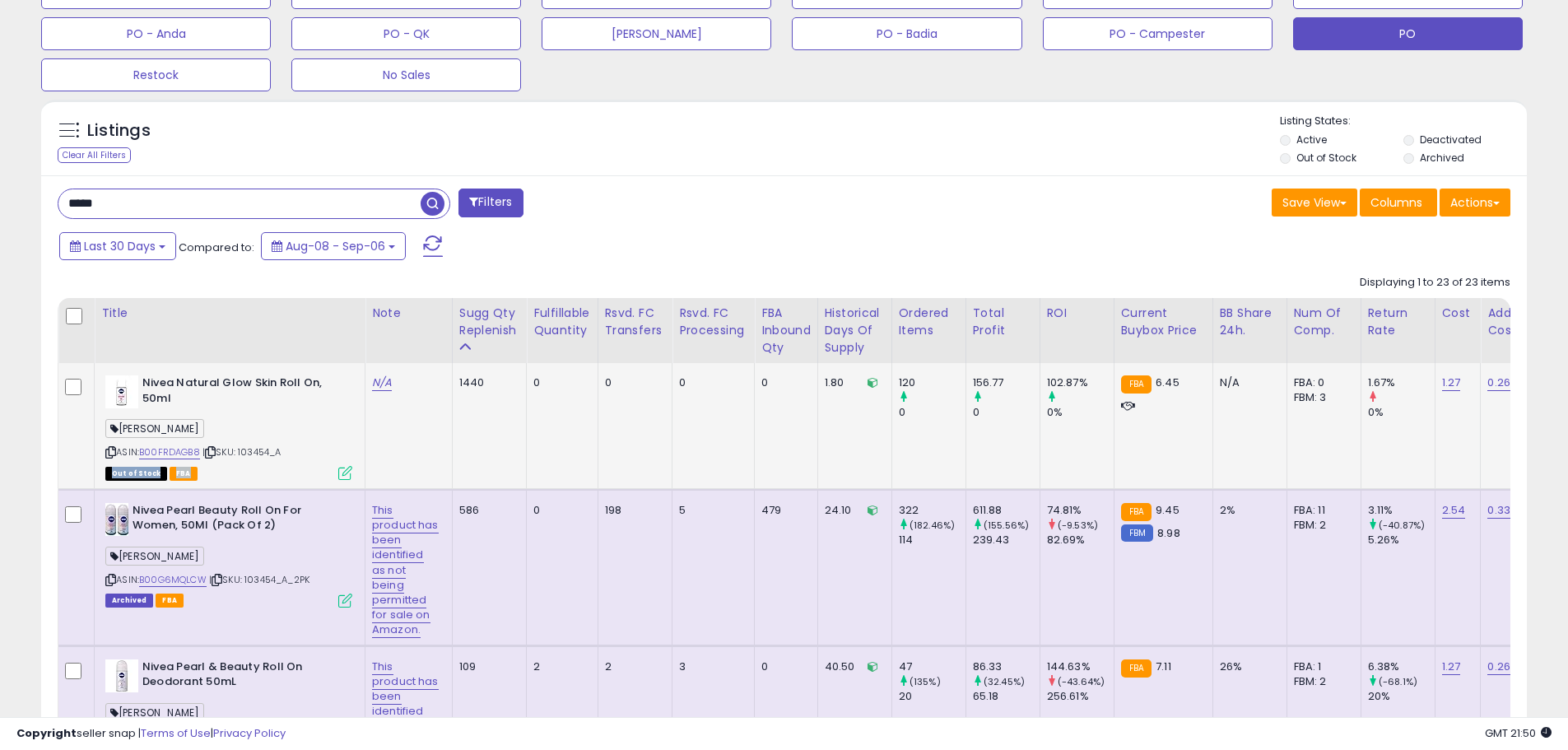
drag, startPoint x: 287, startPoint y: 453, endPoint x: 244, endPoint y: 461, distance: 43.7
click at [240, 461] on div "ASIN: B00FRDAGB8 | SKU: 103454_A Out of Stock FBA" at bounding box center [229, 426] width 247 height 103
click at [271, 458] on div "ASIN: B00FRDAGB8 | SKU: 103454_A Out of Stock FBA" at bounding box center [229, 426] width 247 height 103
drag, startPoint x: 279, startPoint y: 452, endPoint x: 243, endPoint y: 456, distance: 36.2
click at [243, 456] on div "ASIN: B00FRDAGB8 | SKU: 103454_A Out of Stock FBA" at bounding box center [229, 426] width 247 height 103
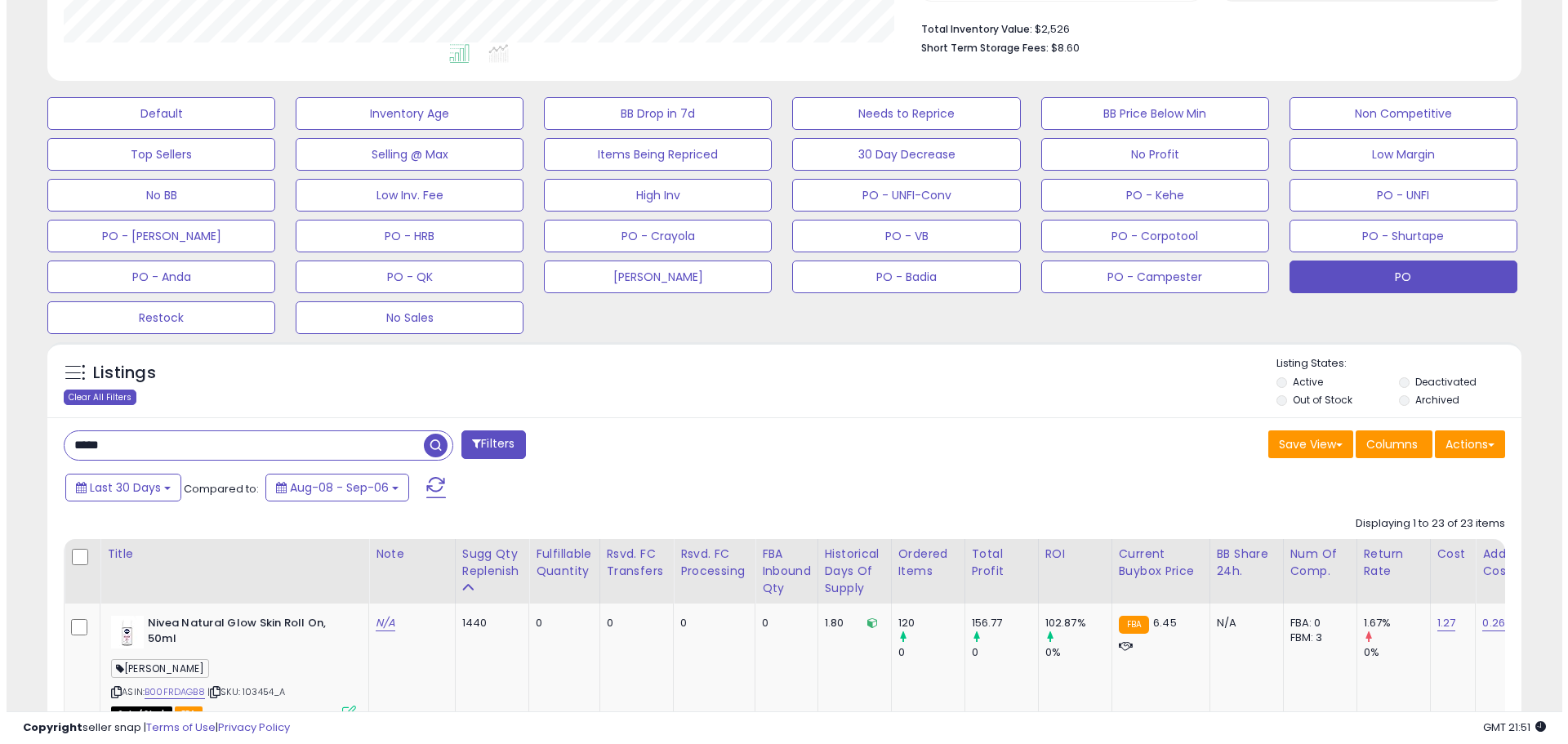
scroll to position [416, 0]
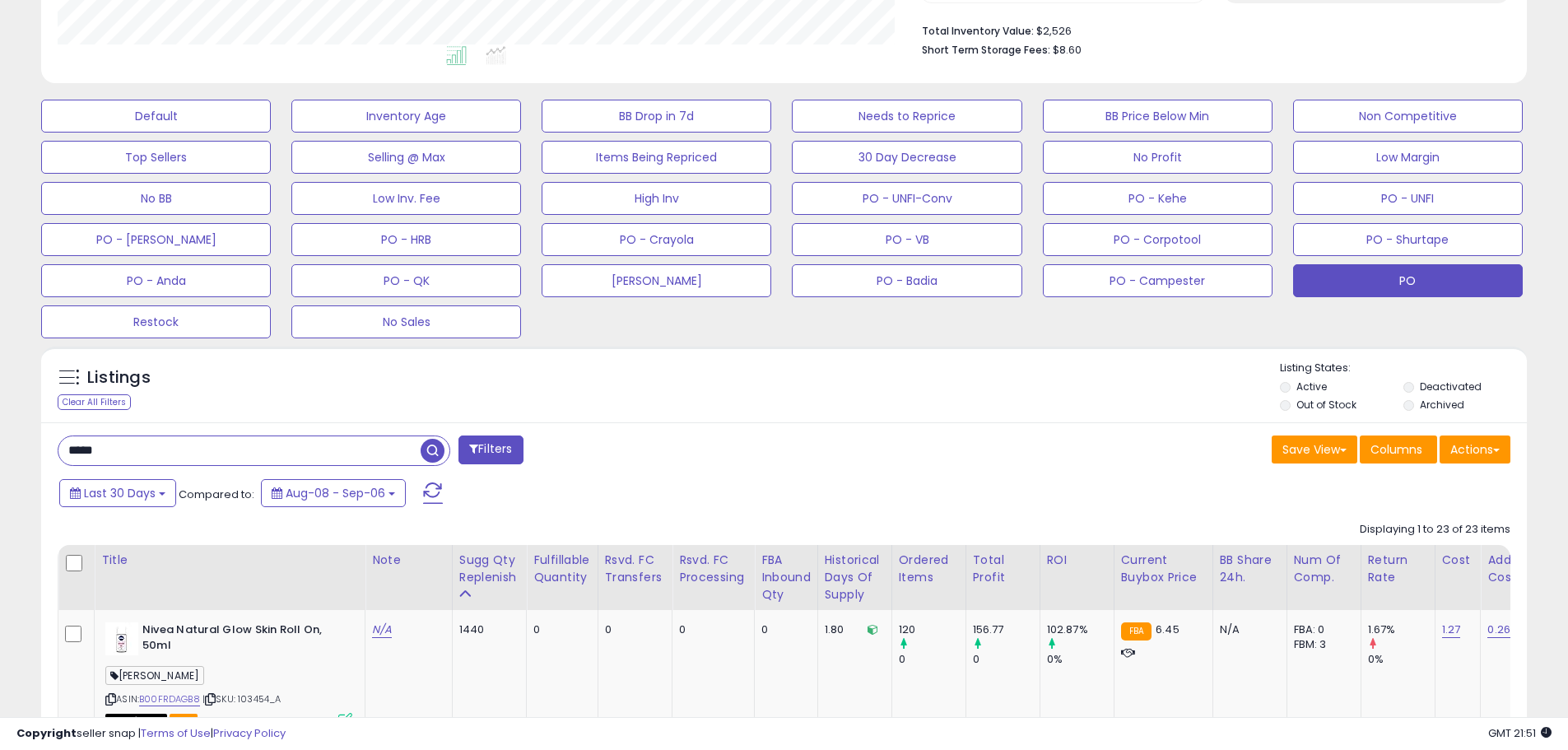
drag, startPoint x: 61, startPoint y: 448, endPoint x: -26, endPoint y: 450, distance: 87.0
type input "******"
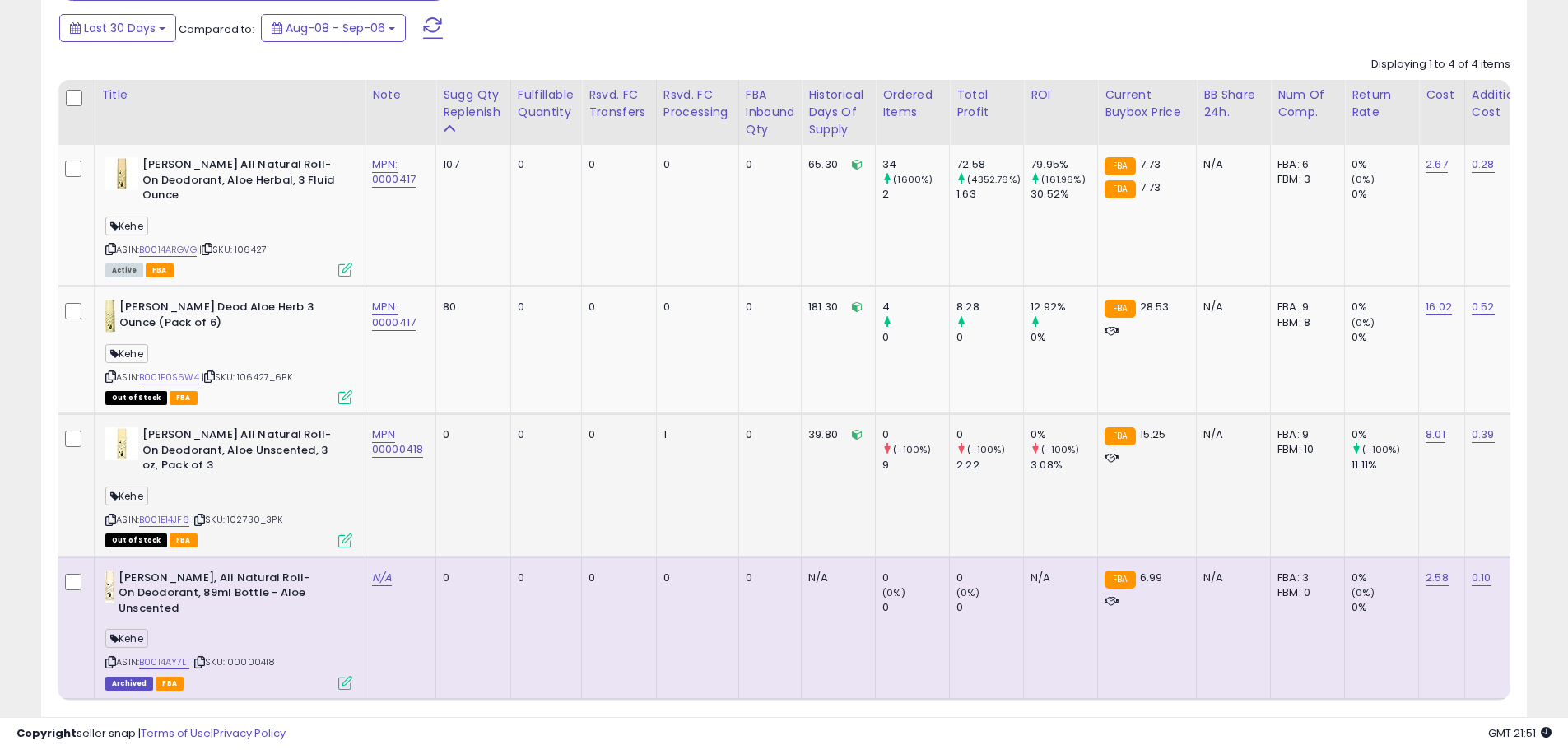
scroll to position [913, 0]
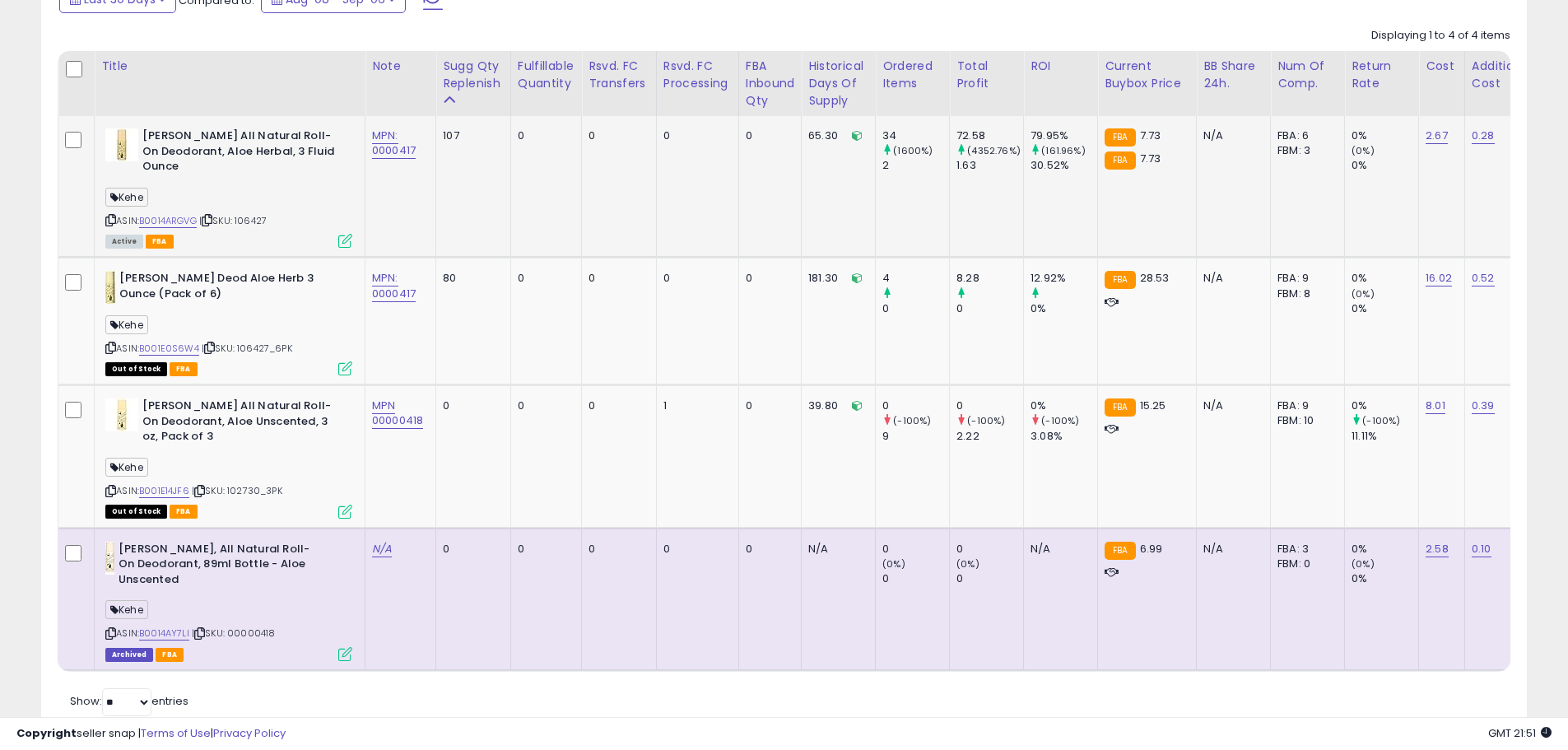
click at [286, 195] on div "Kehe" at bounding box center [229, 199] width 247 height 22
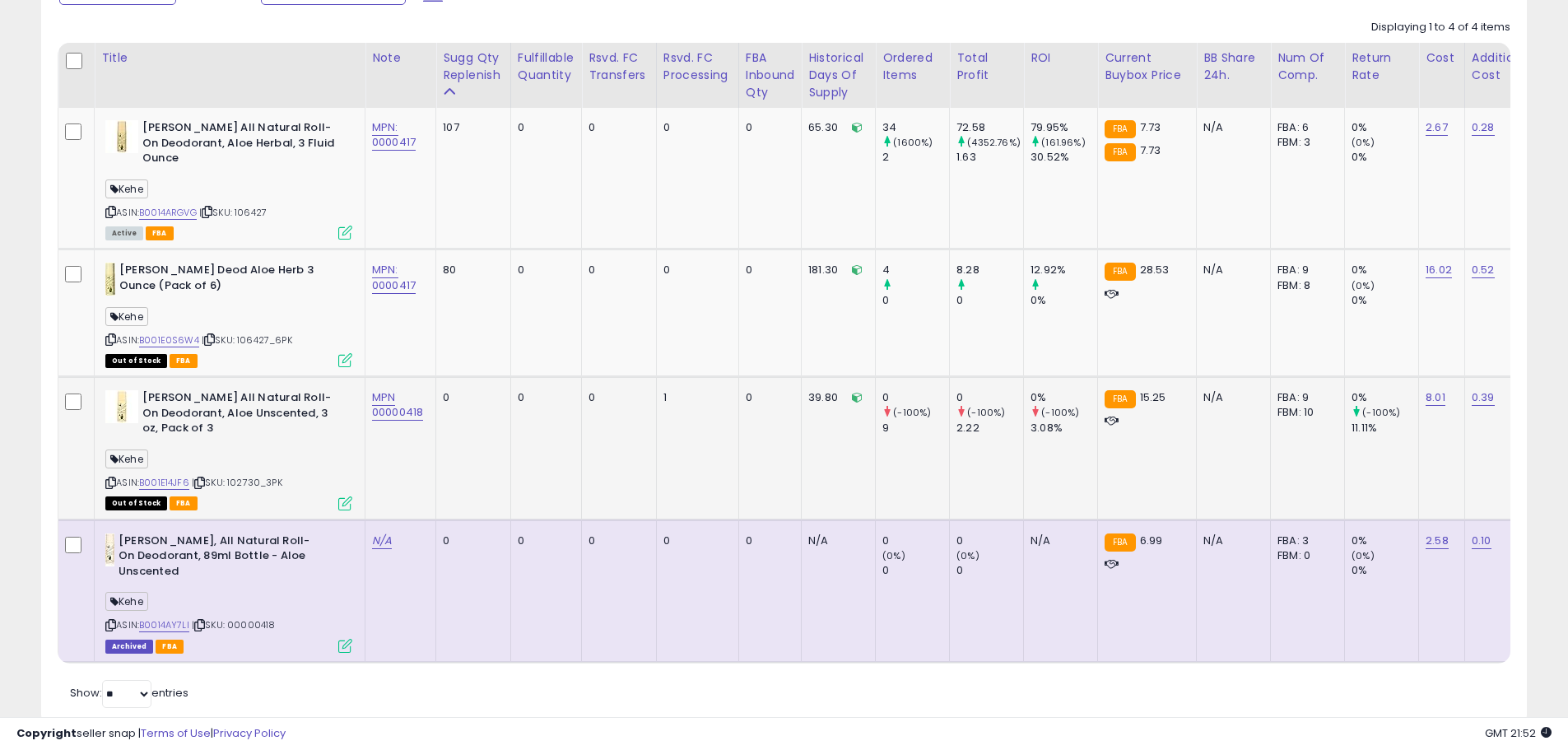
scroll to position [891, 0]
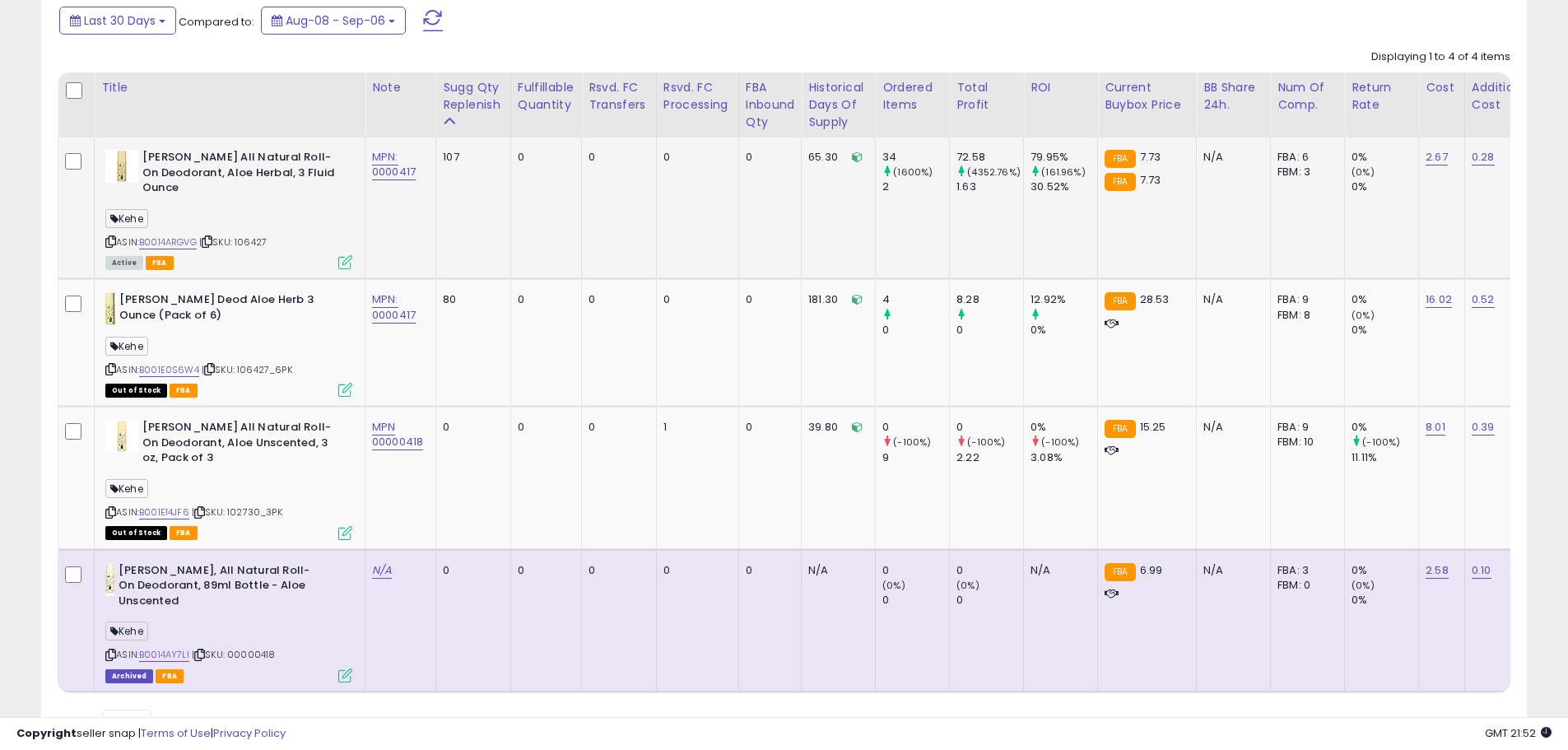
click at [257, 244] on span "| SKU: 106427" at bounding box center [233, 241] width 68 height 13
click at [258, 245] on span "| SKU: 106427" at bounding box center [233, 241] width 68 height 13
click at [189, 249] on link "B0014ARGVG" at bounding box center [168, 242] width 58 height 14
